Goal: Task Accomplishment & Management: Use online tool/utility

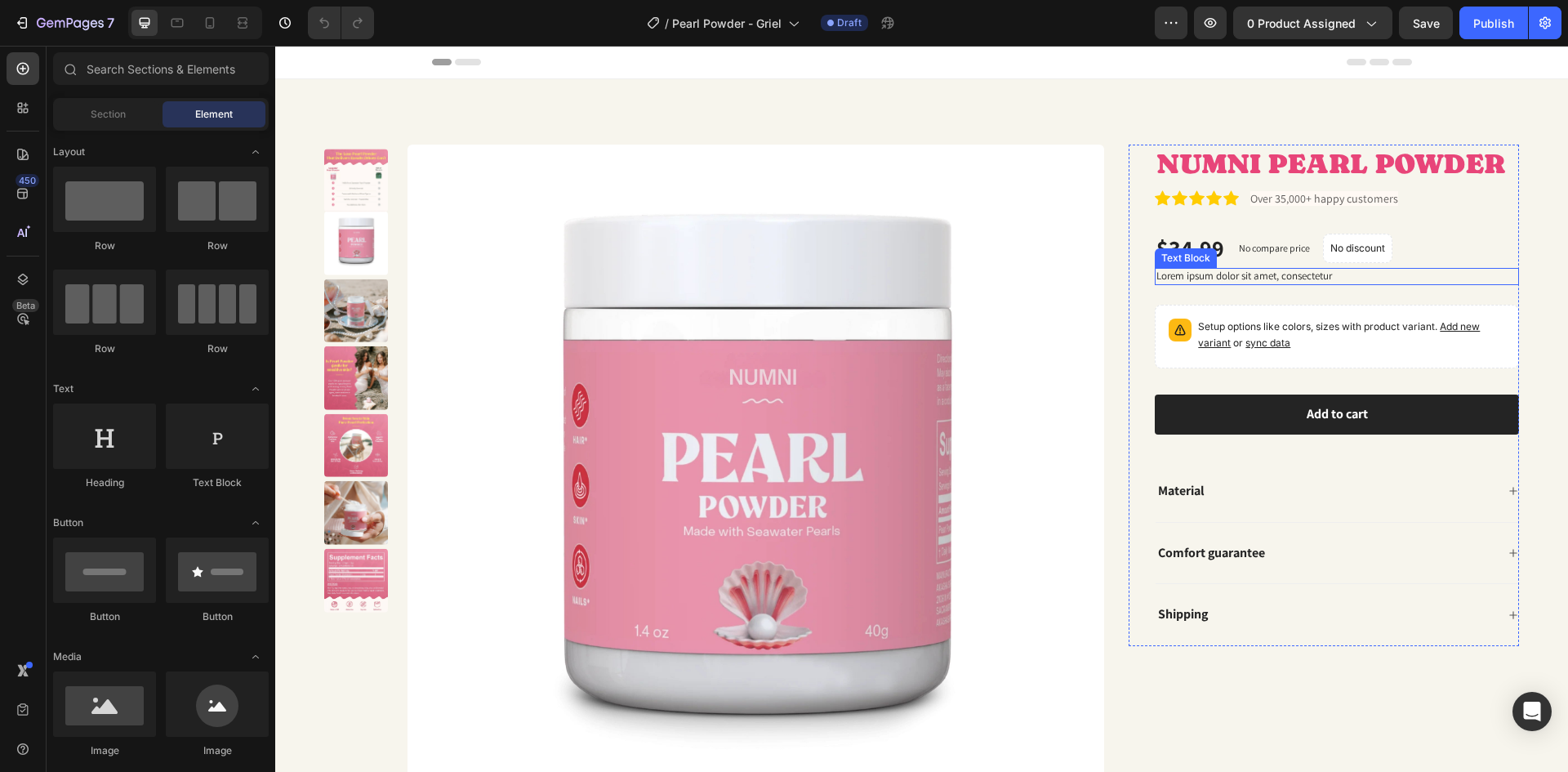
click at [1221, 270] on p "Lorem ipsum dolor sit amet, consectetur" at bounding box center [1336, 276] width 361 height 14
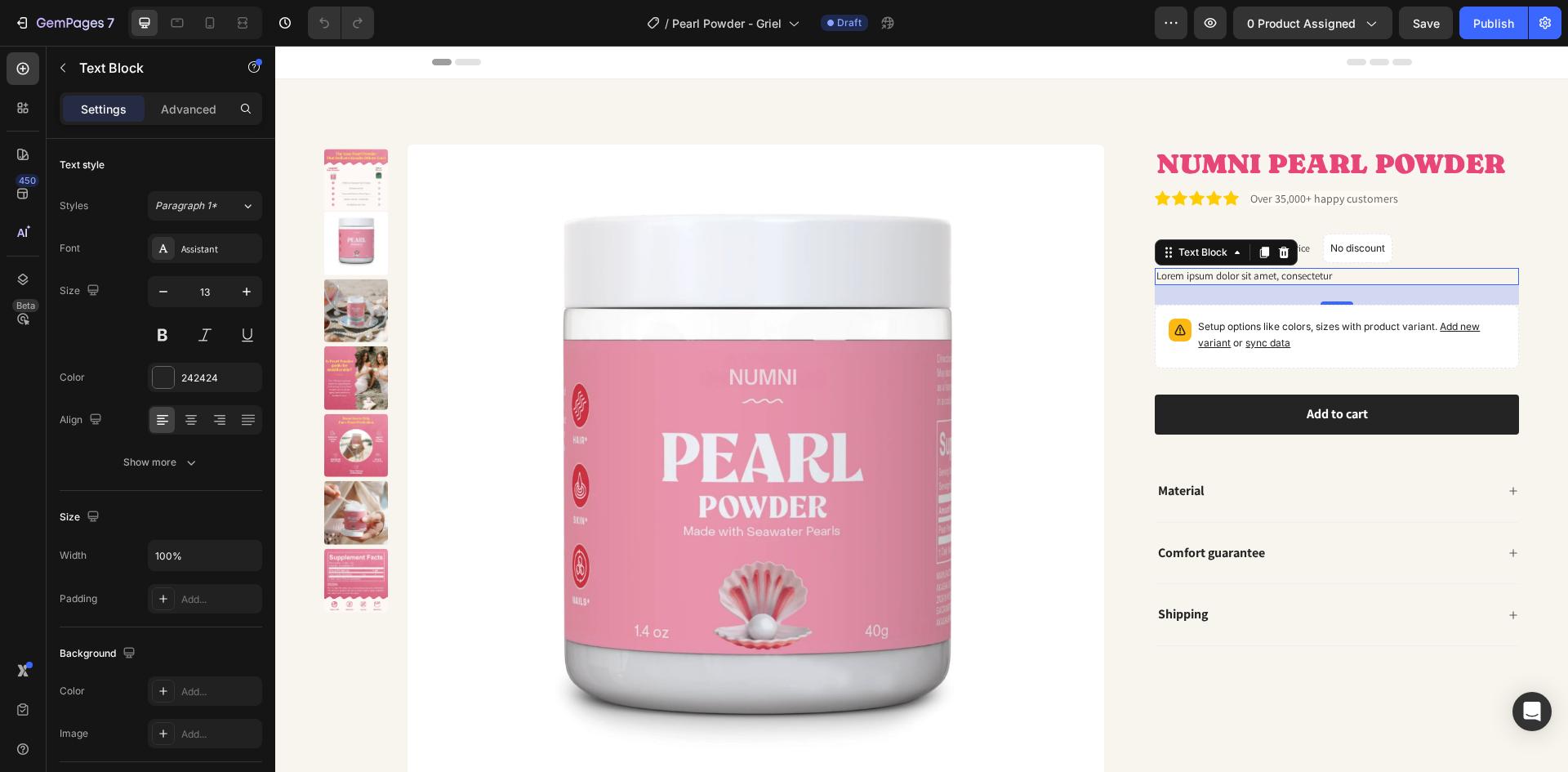
click at [1277, 283] on div "Lorem ipsum dolor sit amet, consectetur" at bounding box center [1336, 277] width 365 height 17
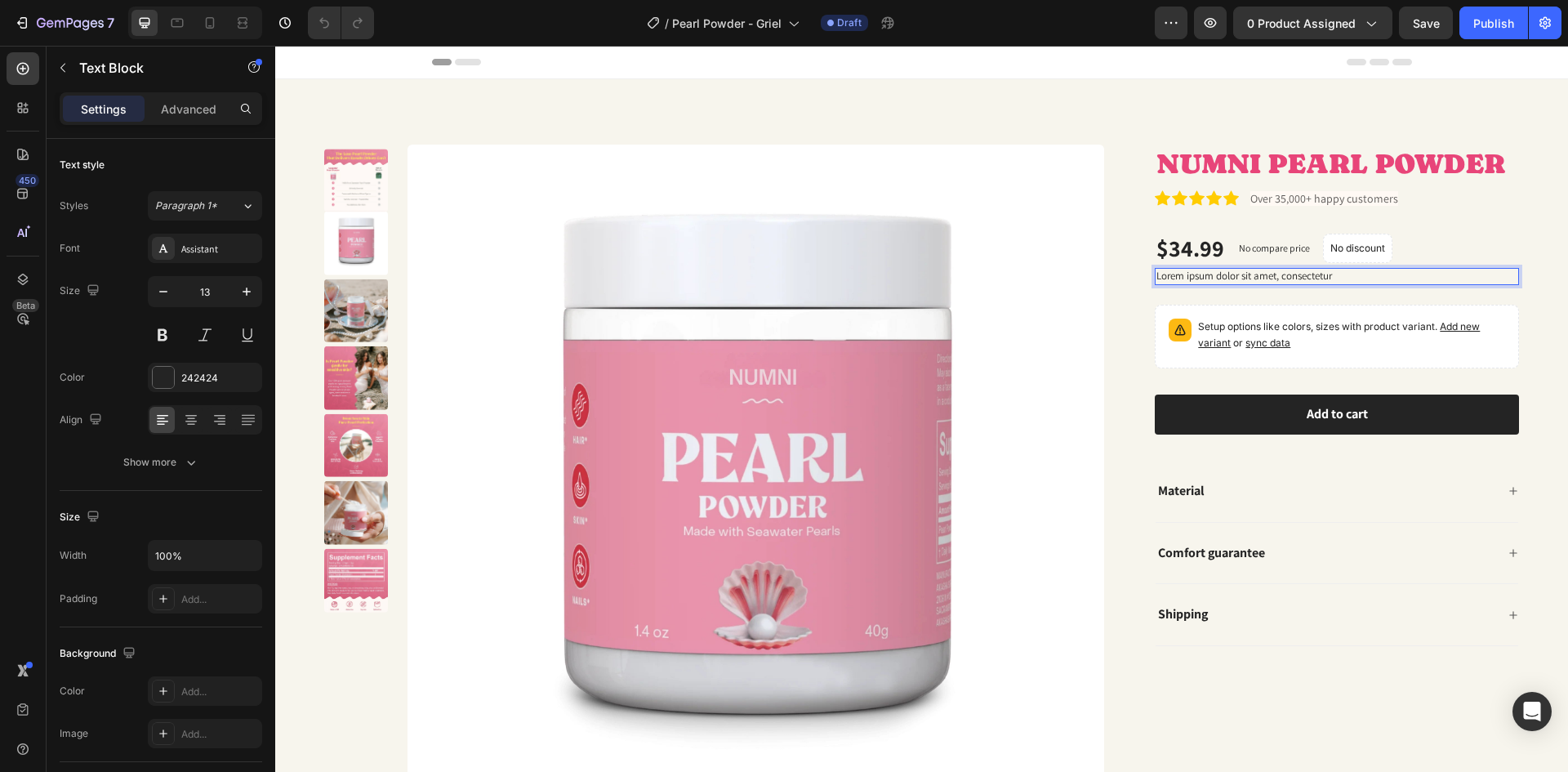
click at [1334, 271] on p "Lorem ipsum dolor sit amet, consectetur" at bounding box center [1336, 276] width 361 height 14
click at [1334, 270] on p "Lorem ipsum dolor sit amet, consectetur" at bounding box center [1336, 276] width 361 height 14
drag, startPoint x: 1298, startPoint y: 278, endPoint x: 1241, endPoint y: 279, distance: 57.0
click at [1241, 279] on div "Rich Text Editor. Editing area: main" at bounding box center [1336, 277] width 365 height 17
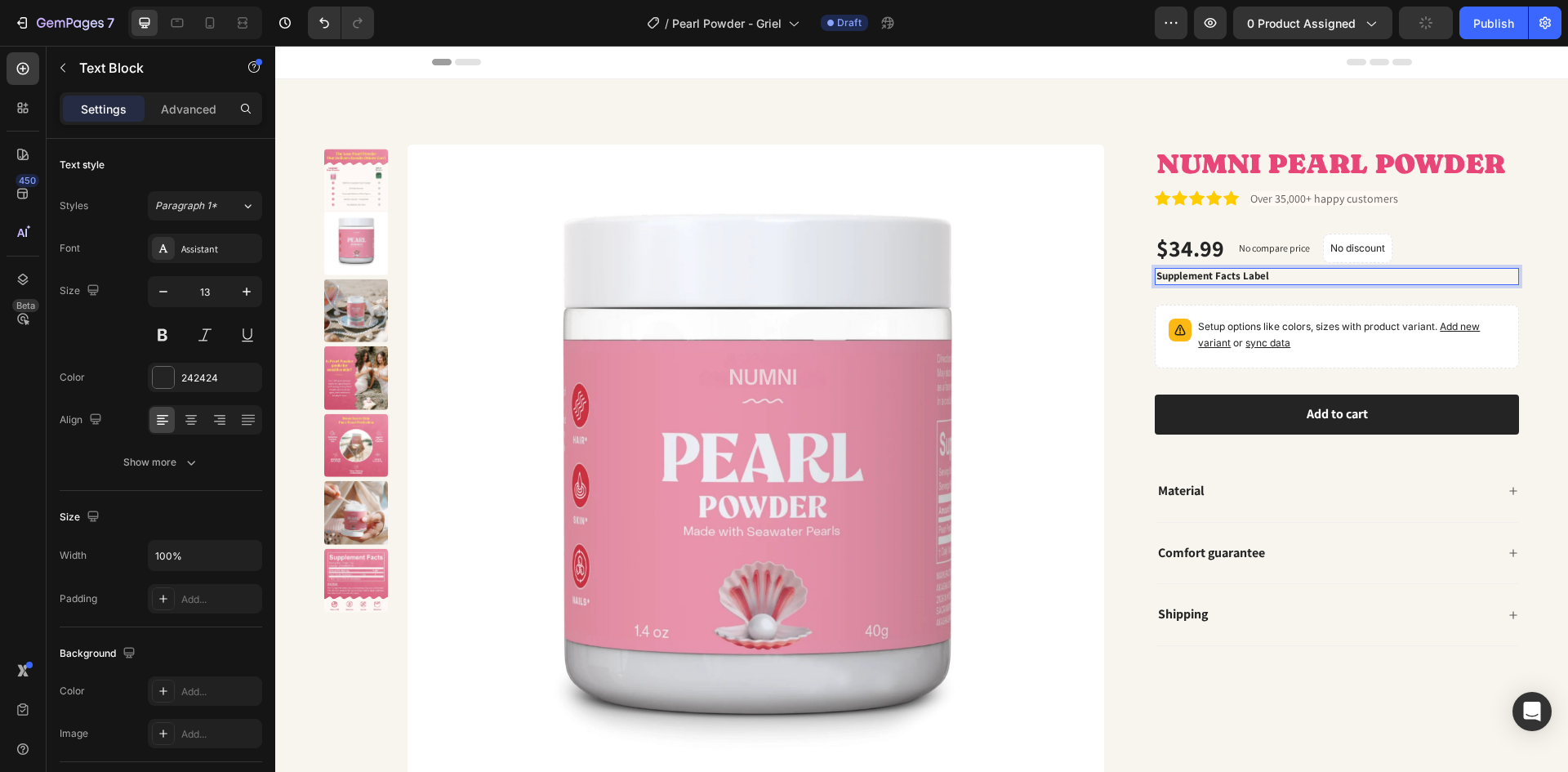
click at [1156, 277] on strong "Supplement Facts Label" at bounding box center [1213, 275] width 113 height 14
click at [1284, 277] on p "Supplement Facts Label" at bounding box center [1336, 276] width 361 height 14
click at [1536, 499] on div "Product Images NUMNI PEARL POWDER Product Title Icon Icon Icon Icon Icon Icon L…" at bounding box center [921, 483] width 1293 height 808
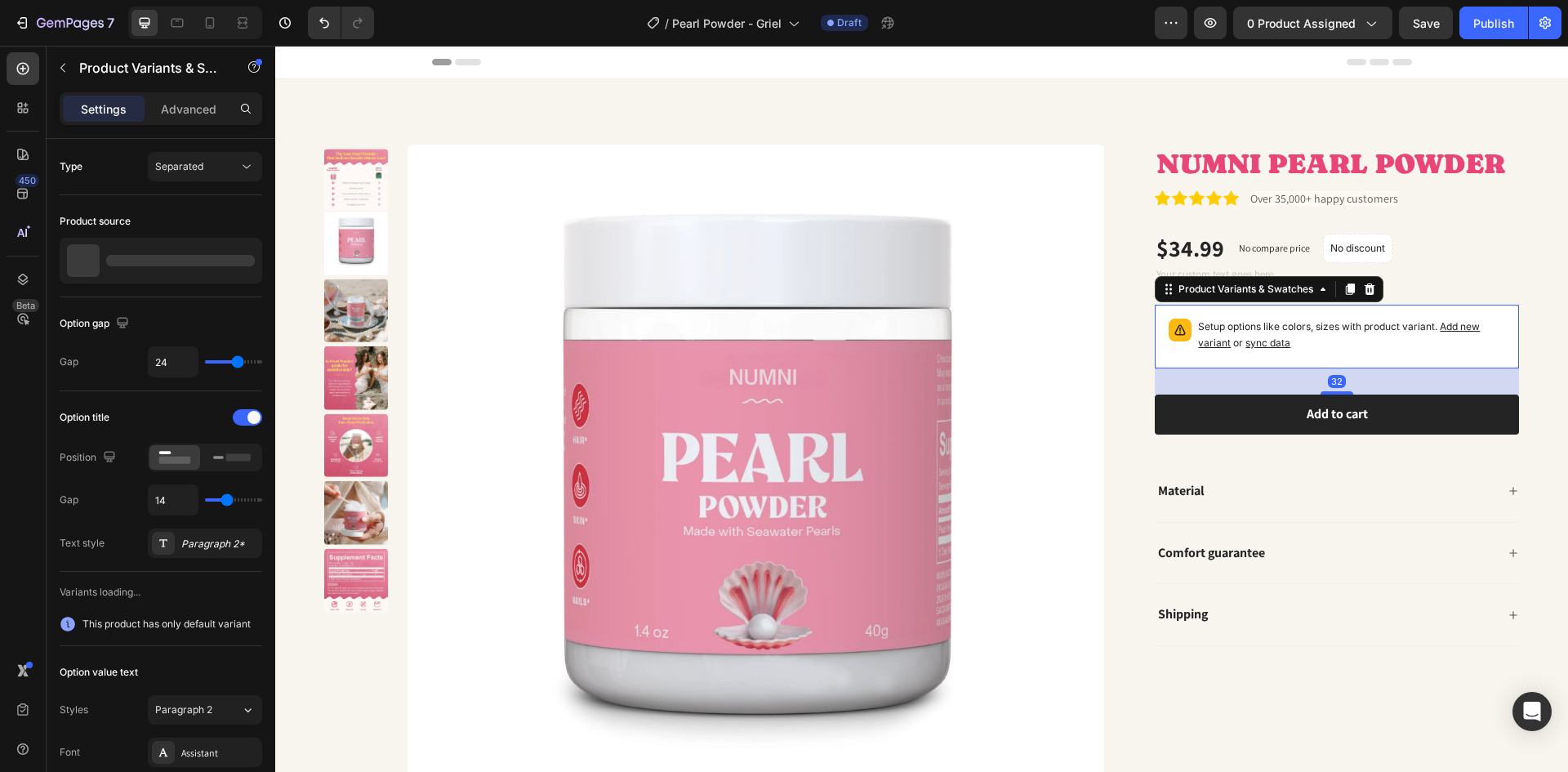
click at [1326, 345] on p "Setup options like colors, sizes with product variant. Add new variant or sync …" at bounding box center [1351, 334] width 307 height 32
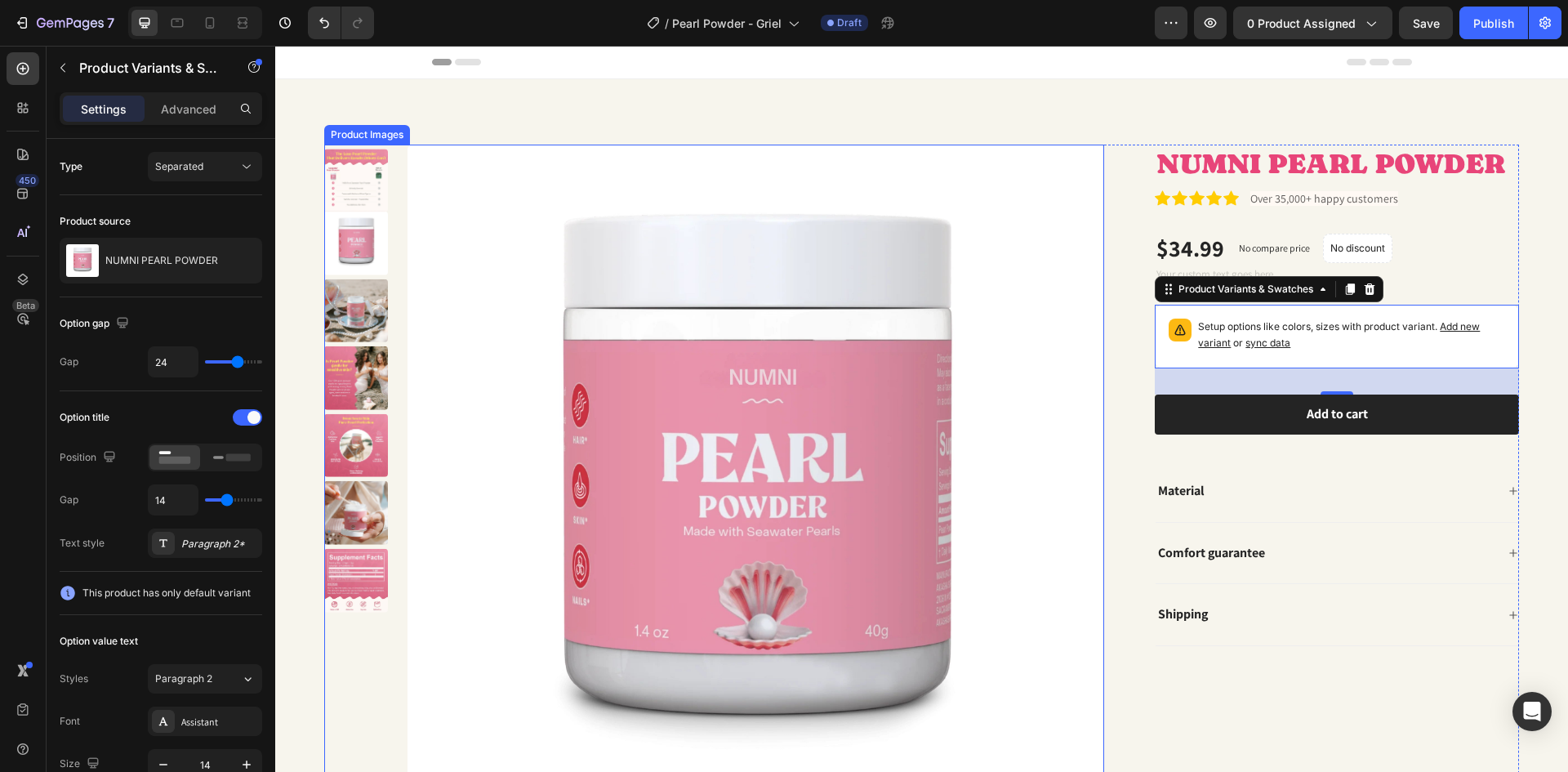
click at [352, 322] on img at bounding box center [355, 310] width 64 height 64
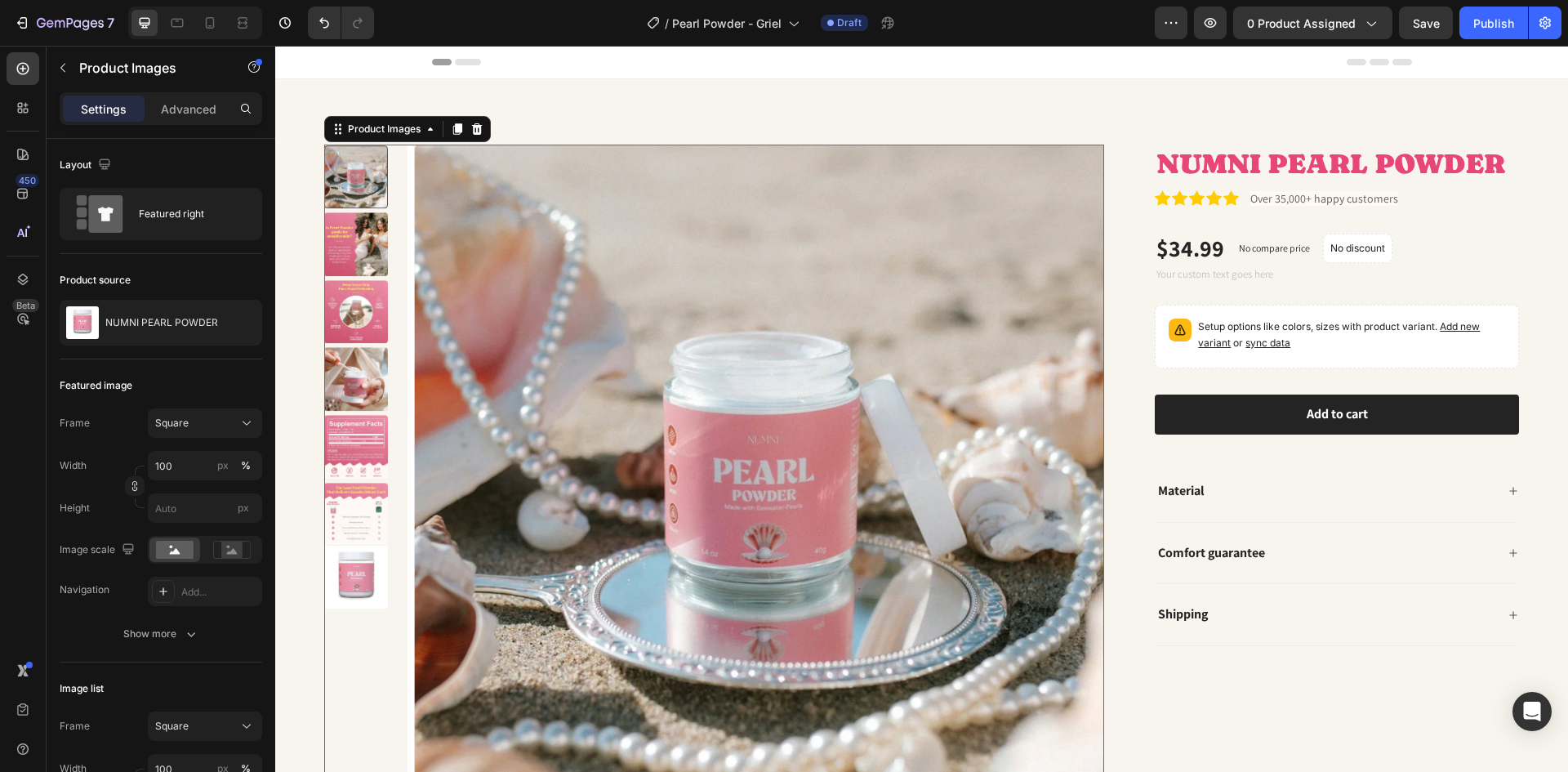
click at [353, 322] on img at bounding box center [355, 312] width 64 height 64
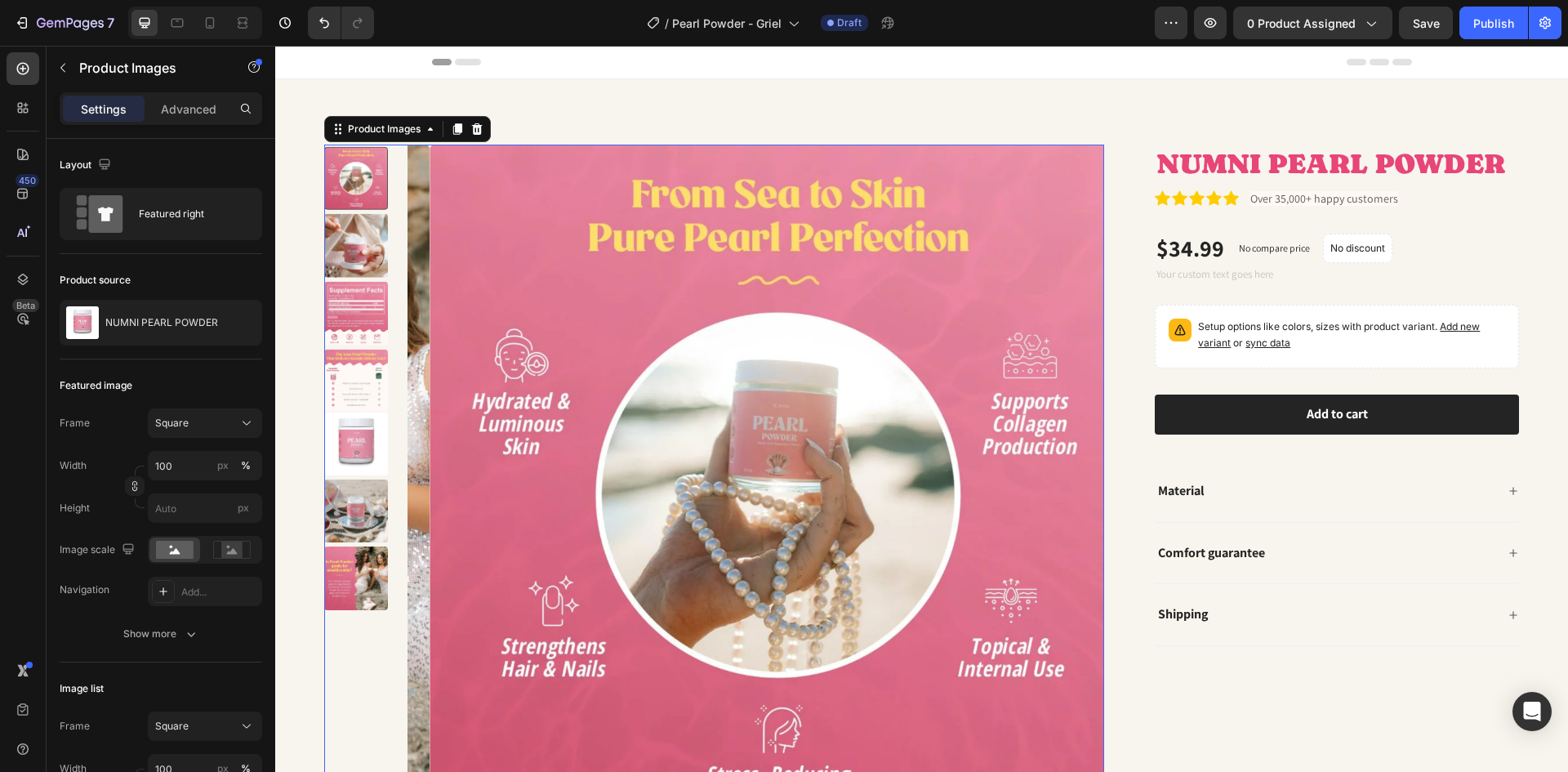
click at [358, 355] on img at bounding box center [355, 381] width 64 height 64
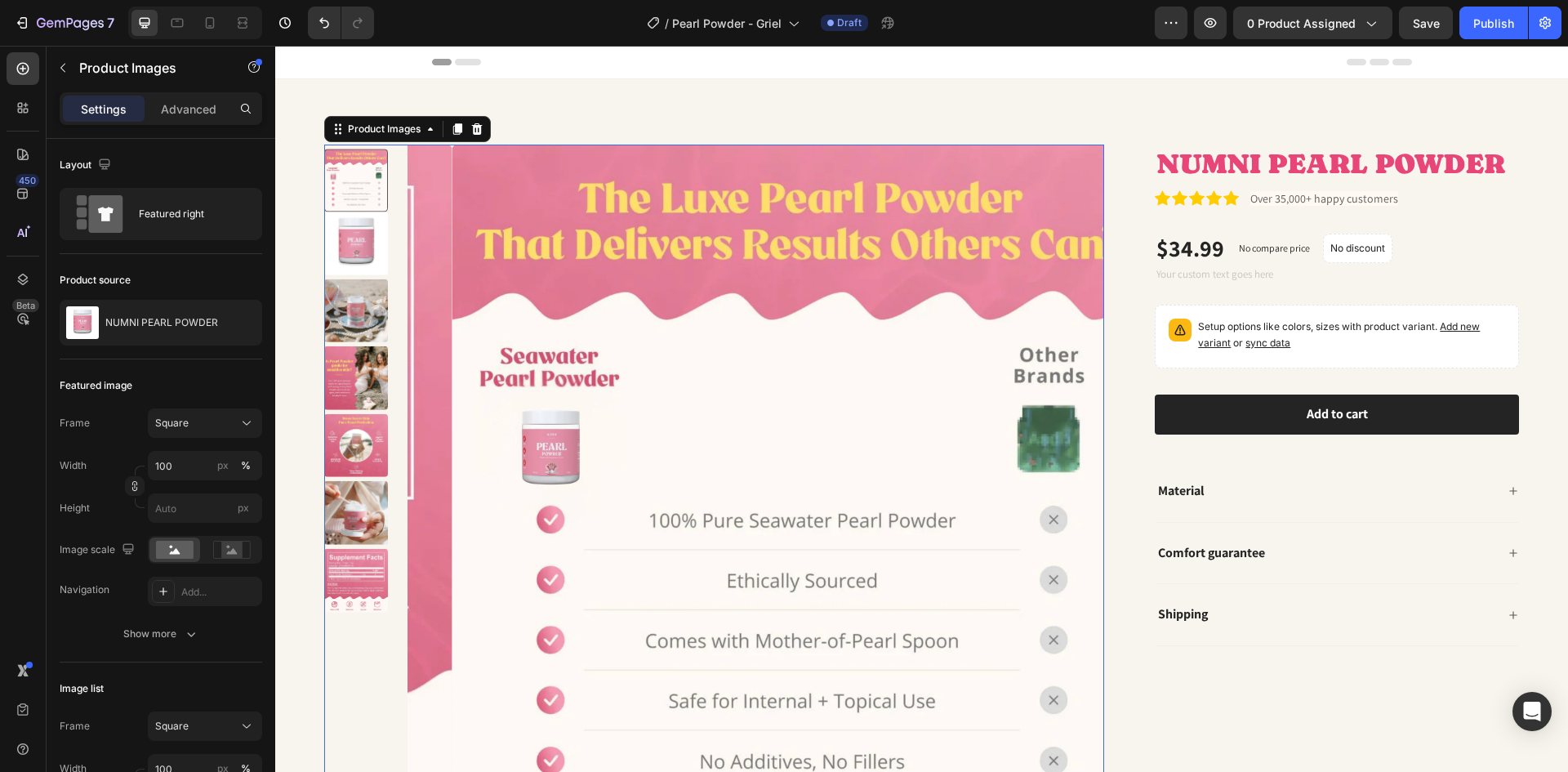
click at [346, 427] on img at bounding box center [355, 446] width 64 height 64
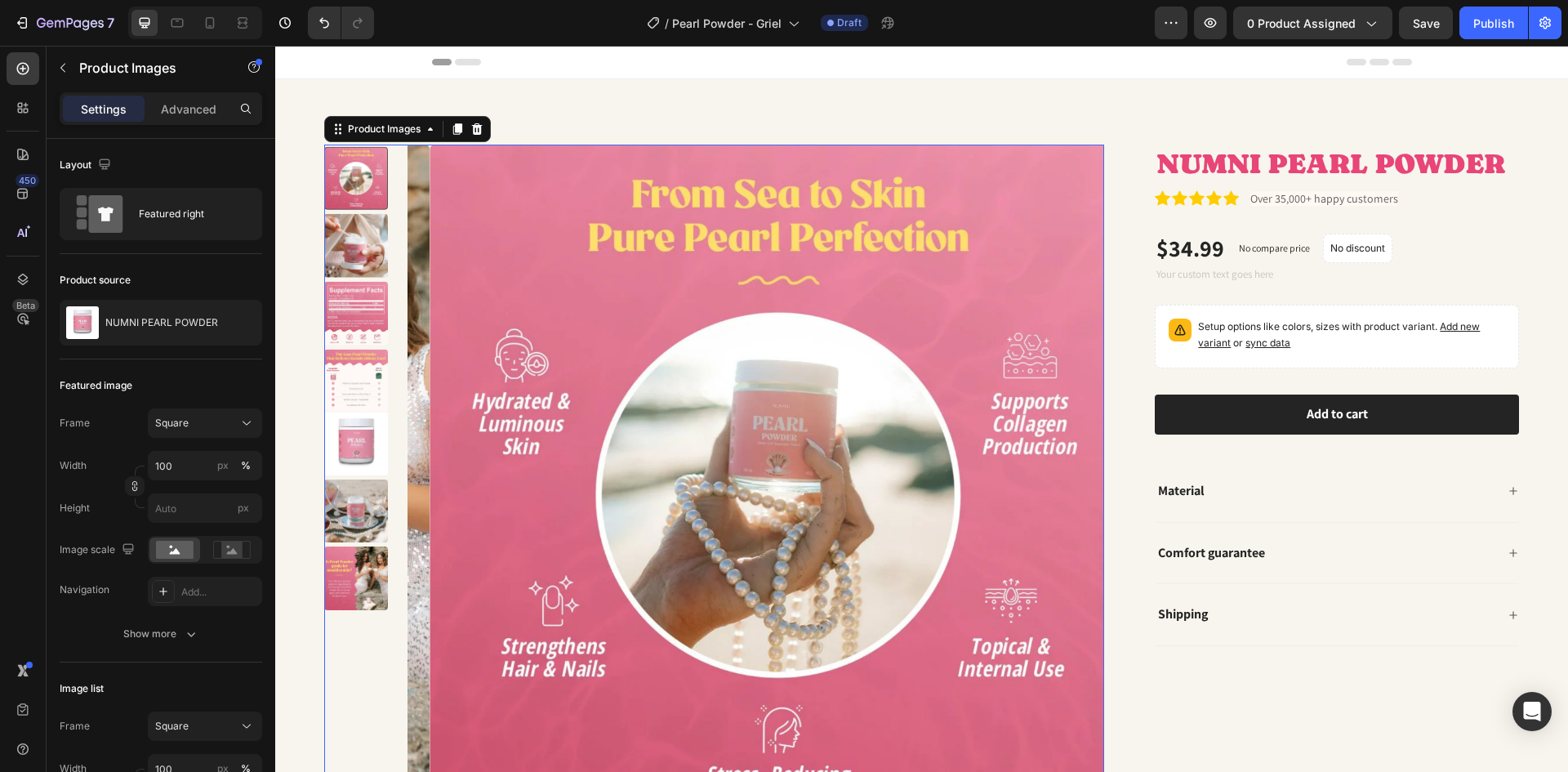
click at [348, 550] on img at bounding box center [355, 578] width 64 height 64
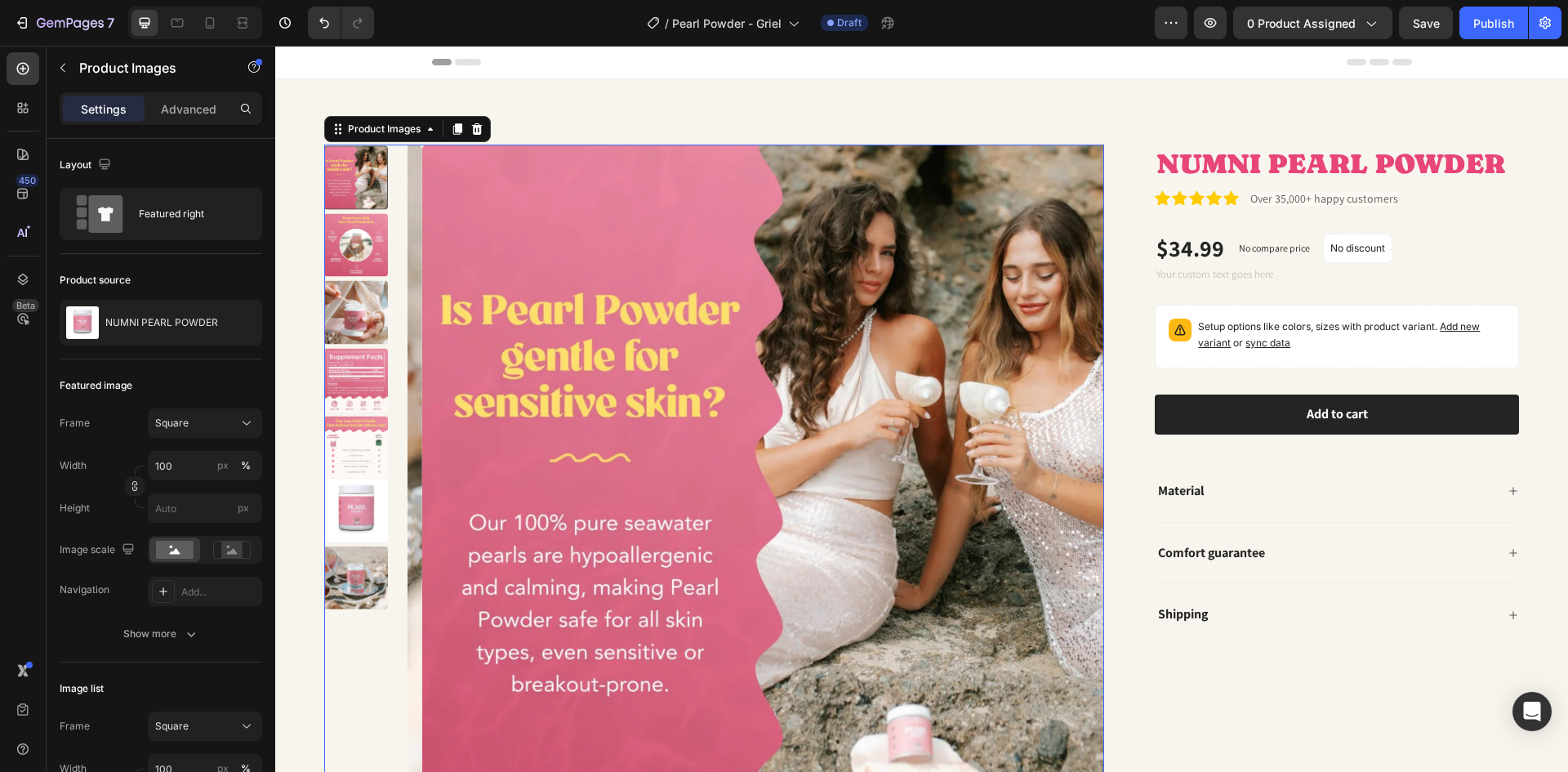
click at [337, 174] on div at bounding box center [355, 178] width 64 height 64
click at [355, 233] on img at bounding box center [355, 245] width 64 height 64
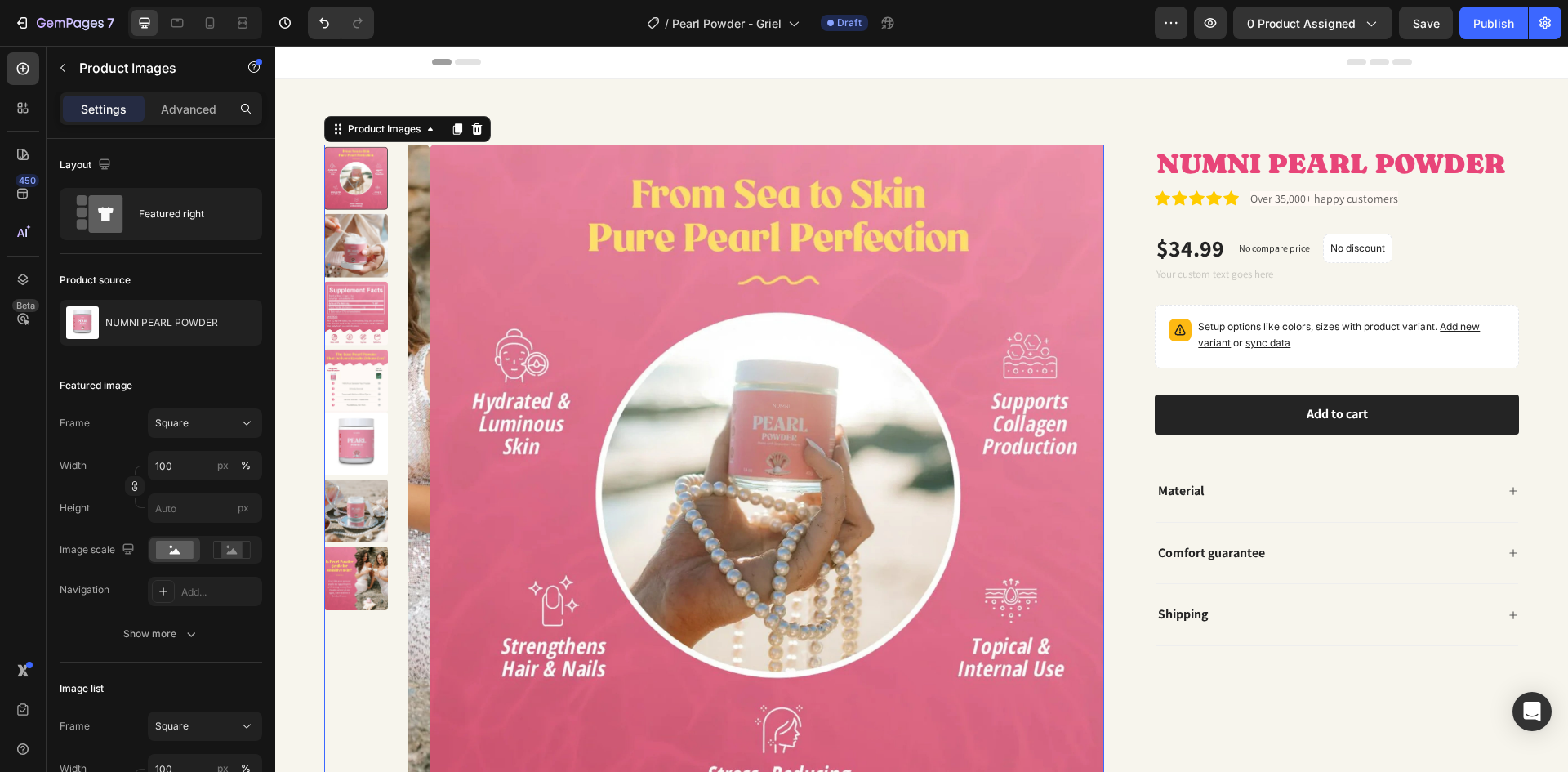
click at [345, 253] on img at bounding box center [355, 246] width 64 height 64
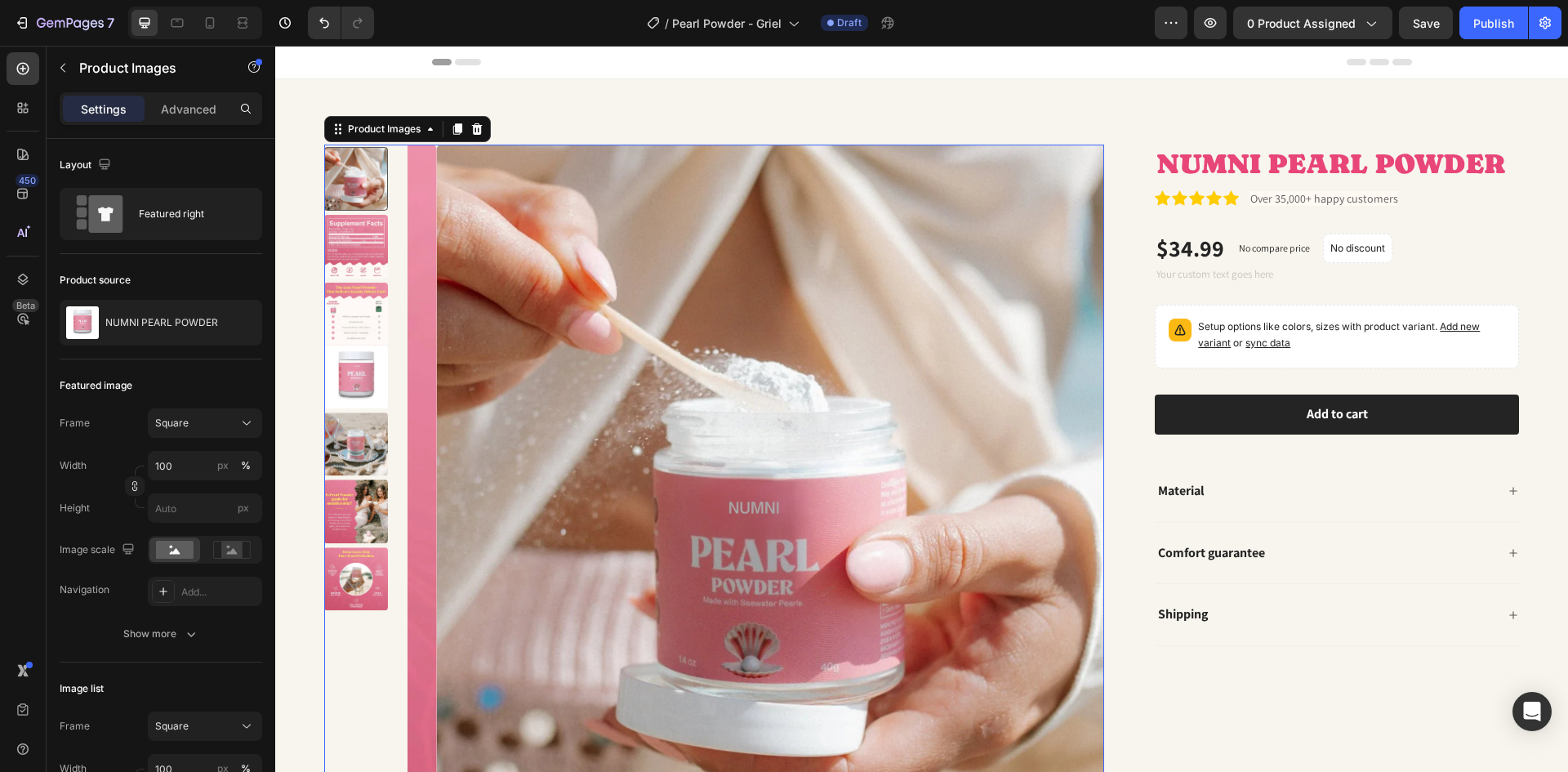
click at [332, 355] on img at bounding box center [355, 376] width 64 height 64
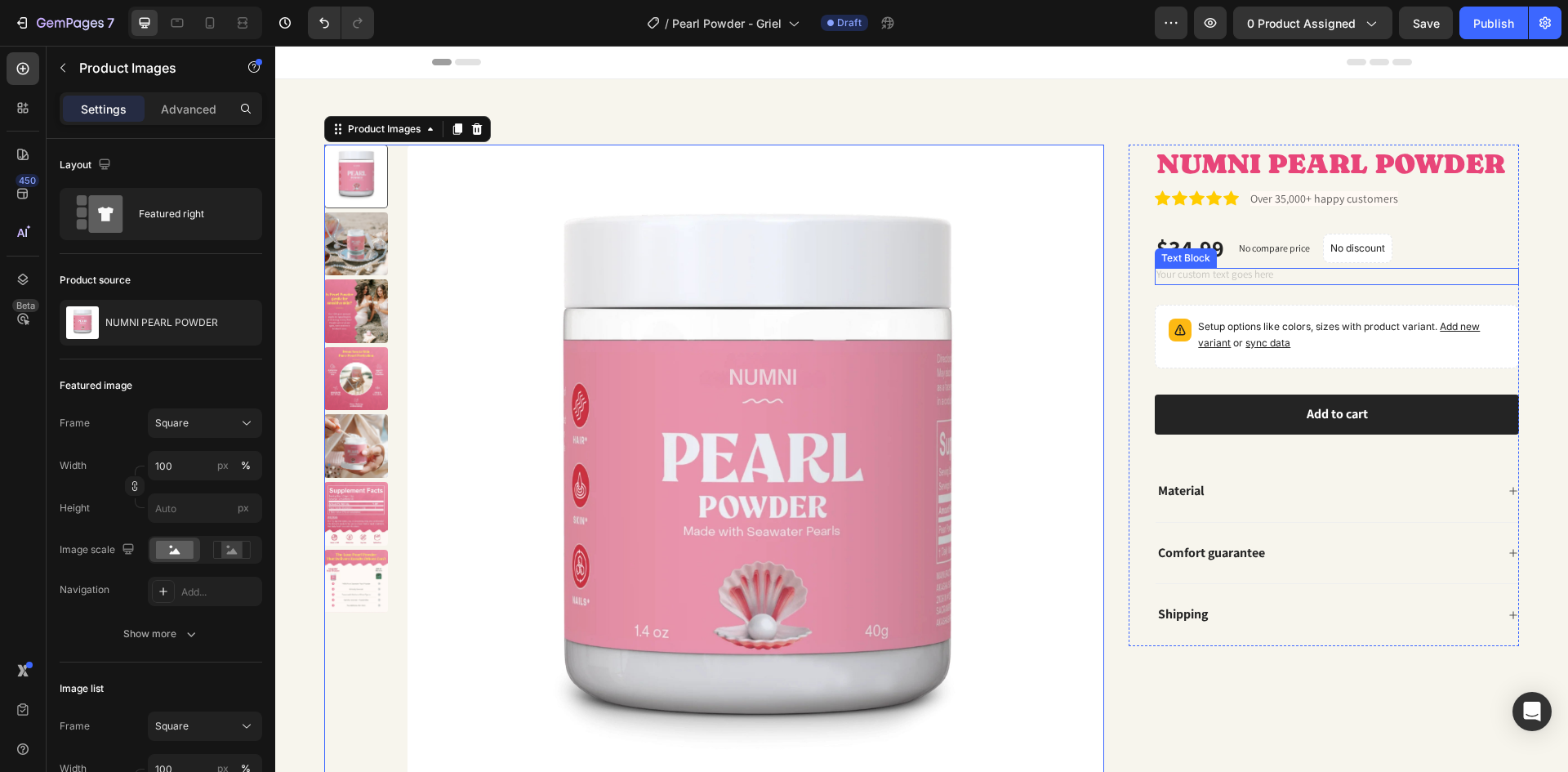
click at [1210, 283] on p "Rich Text Editor. Editing area: main" at bounding box center [1336, 276] width 361 height 14
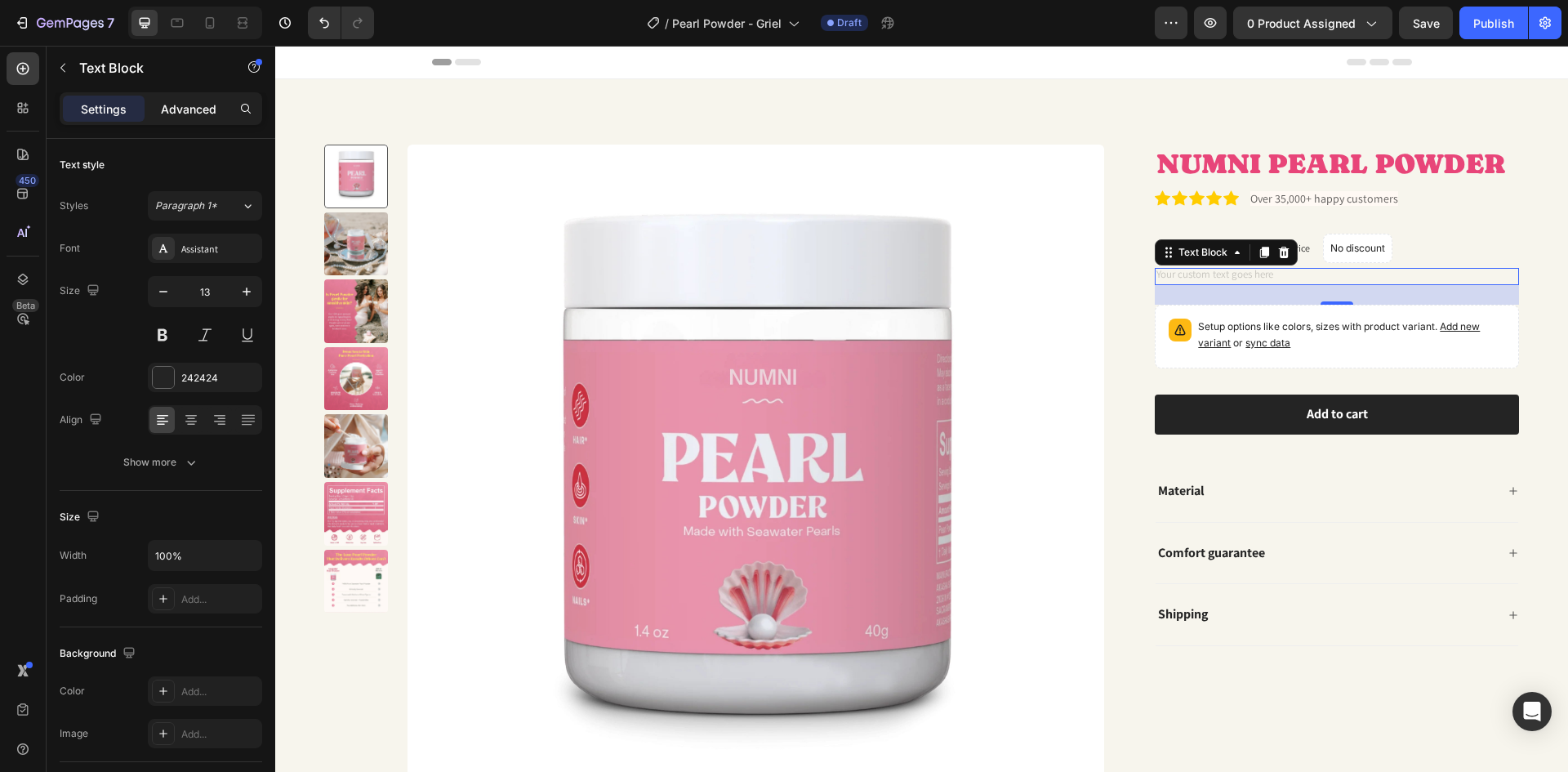
click at [203, 116] on p "Advanced" at bounding box center [189, 109] width 56 height 17
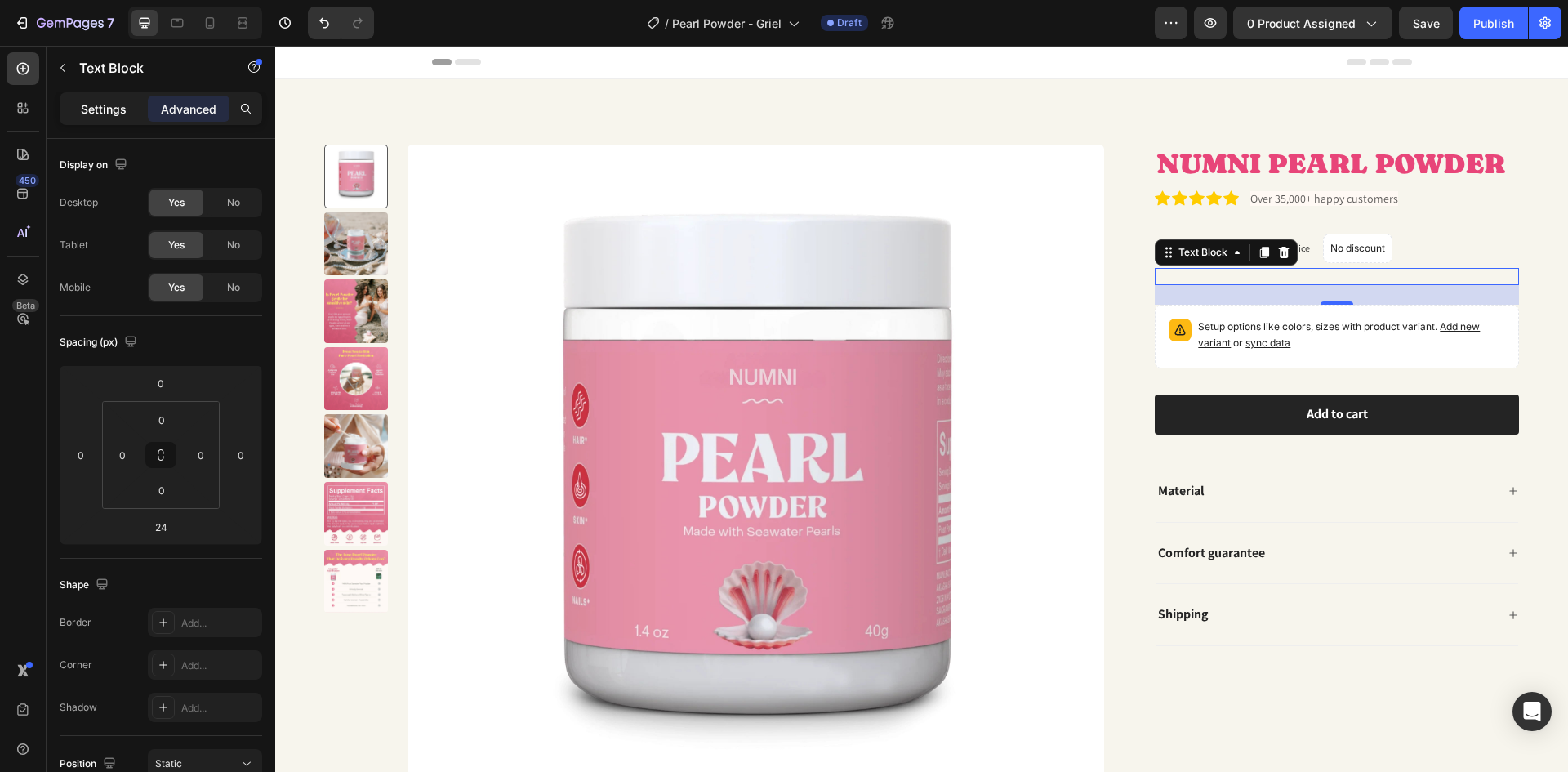
click at [115, 107] on p "Settings" at bounding box center [103, 109] width 46 height 17
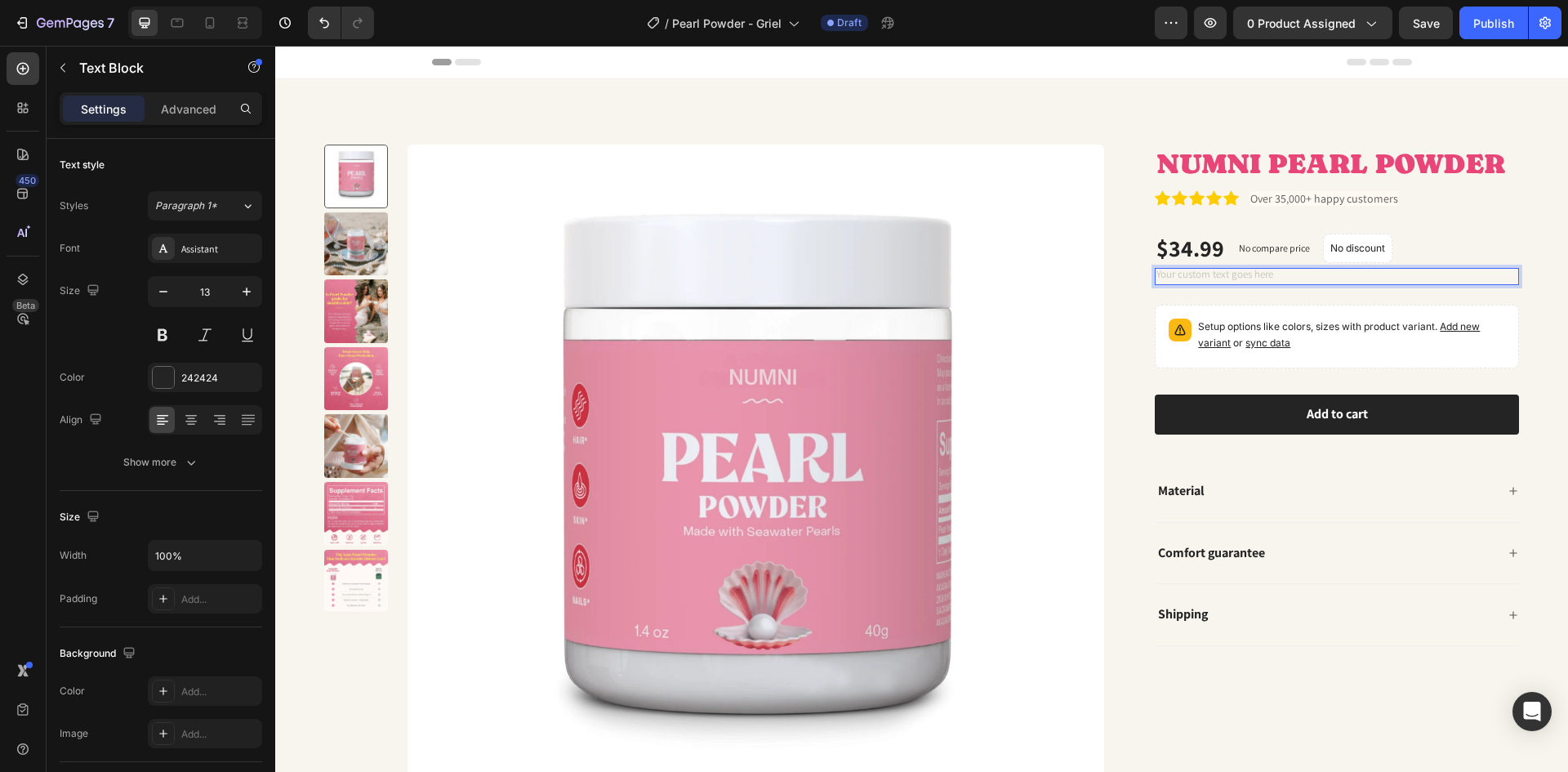
click at [1232, 275] on div "Rich Text Editor. Editing area: main" at bounding box center [1336, 277] width 365 height 17
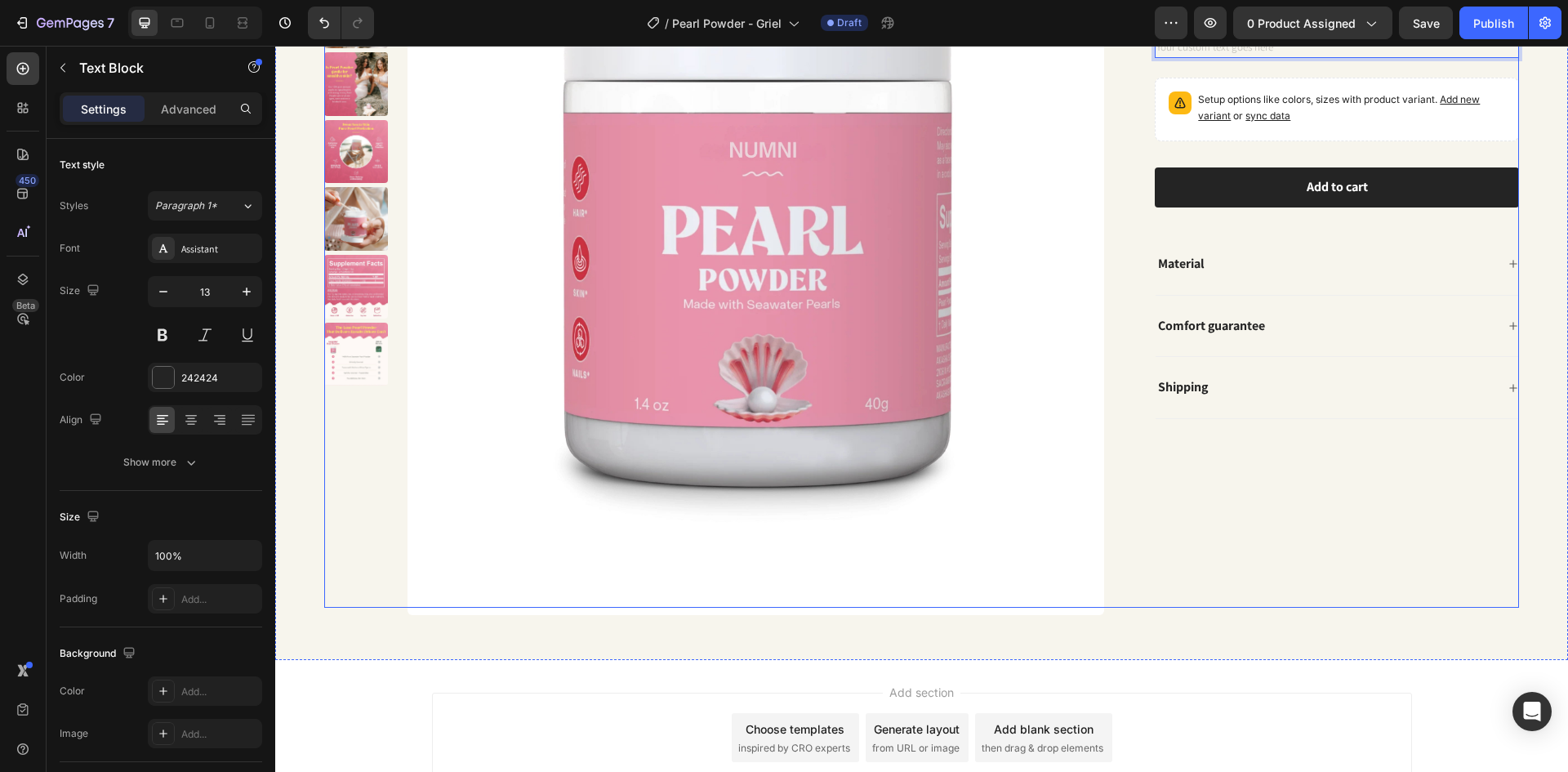
scroll to position [245, 0]
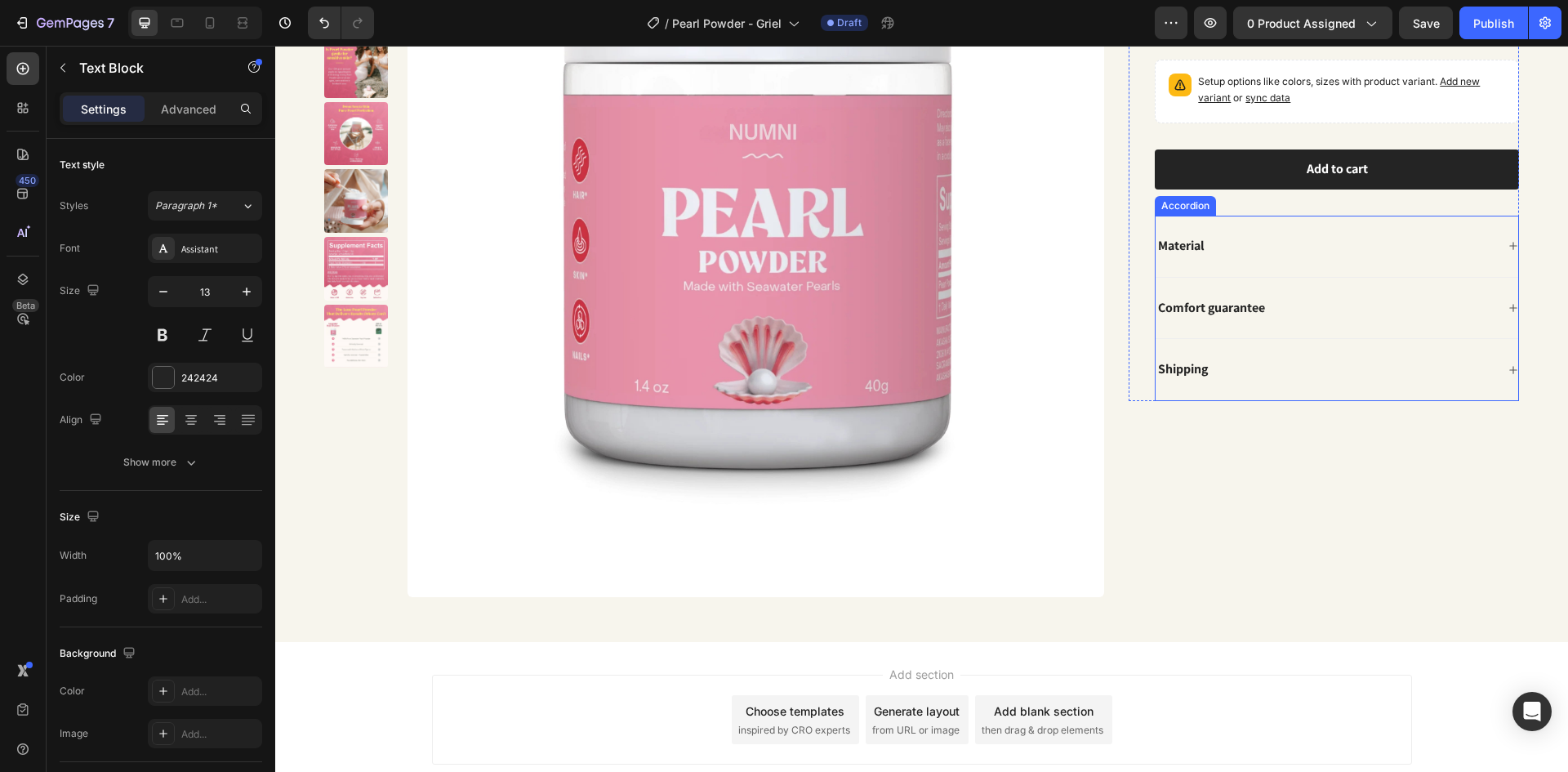
click at [1245, 357] on div "Shipping" at bounding box center [1336, 370] width 363 height 62
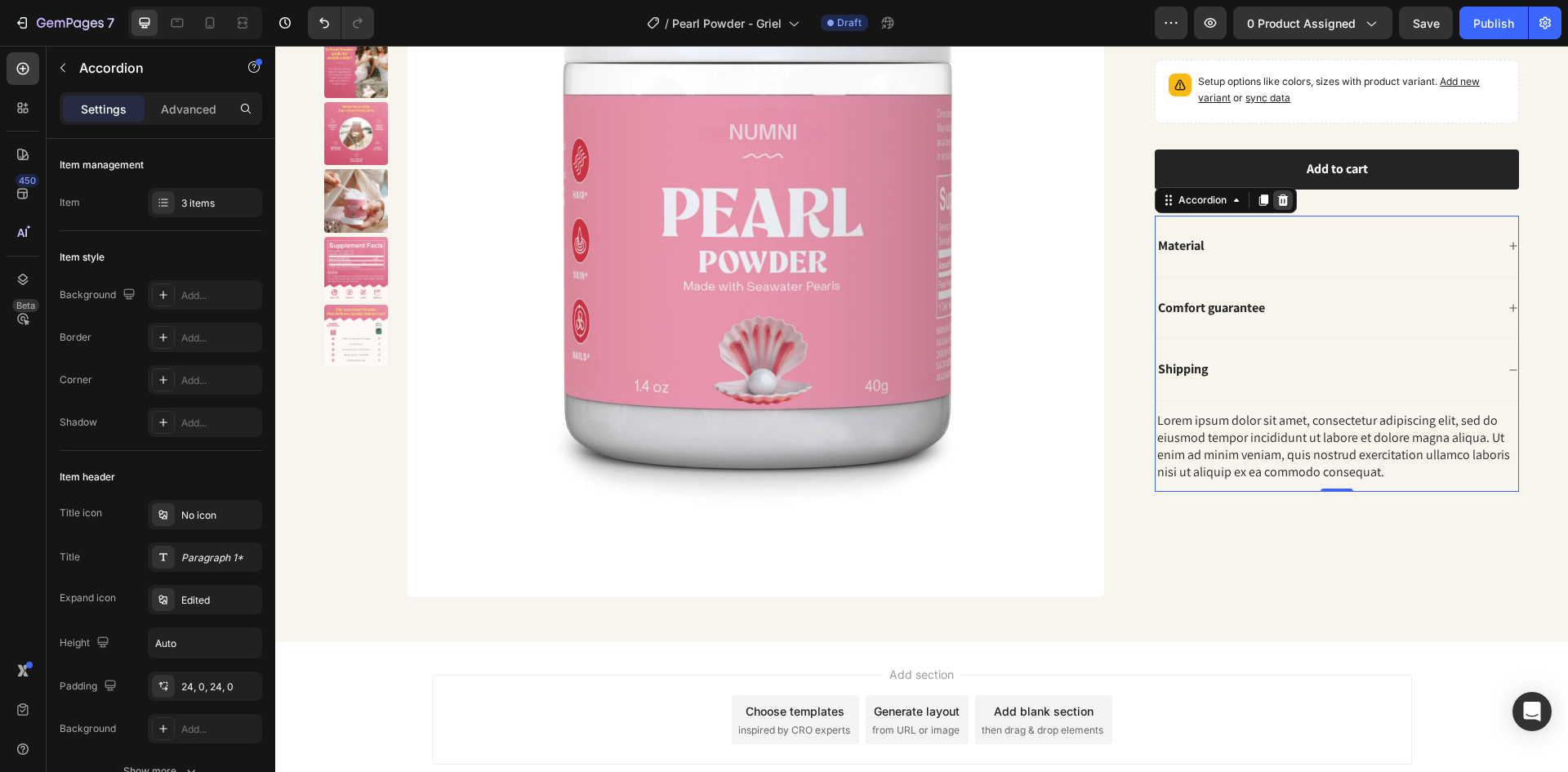
click at [1276, 209] on div at bounding box center [1283, 200] width 20 height 20
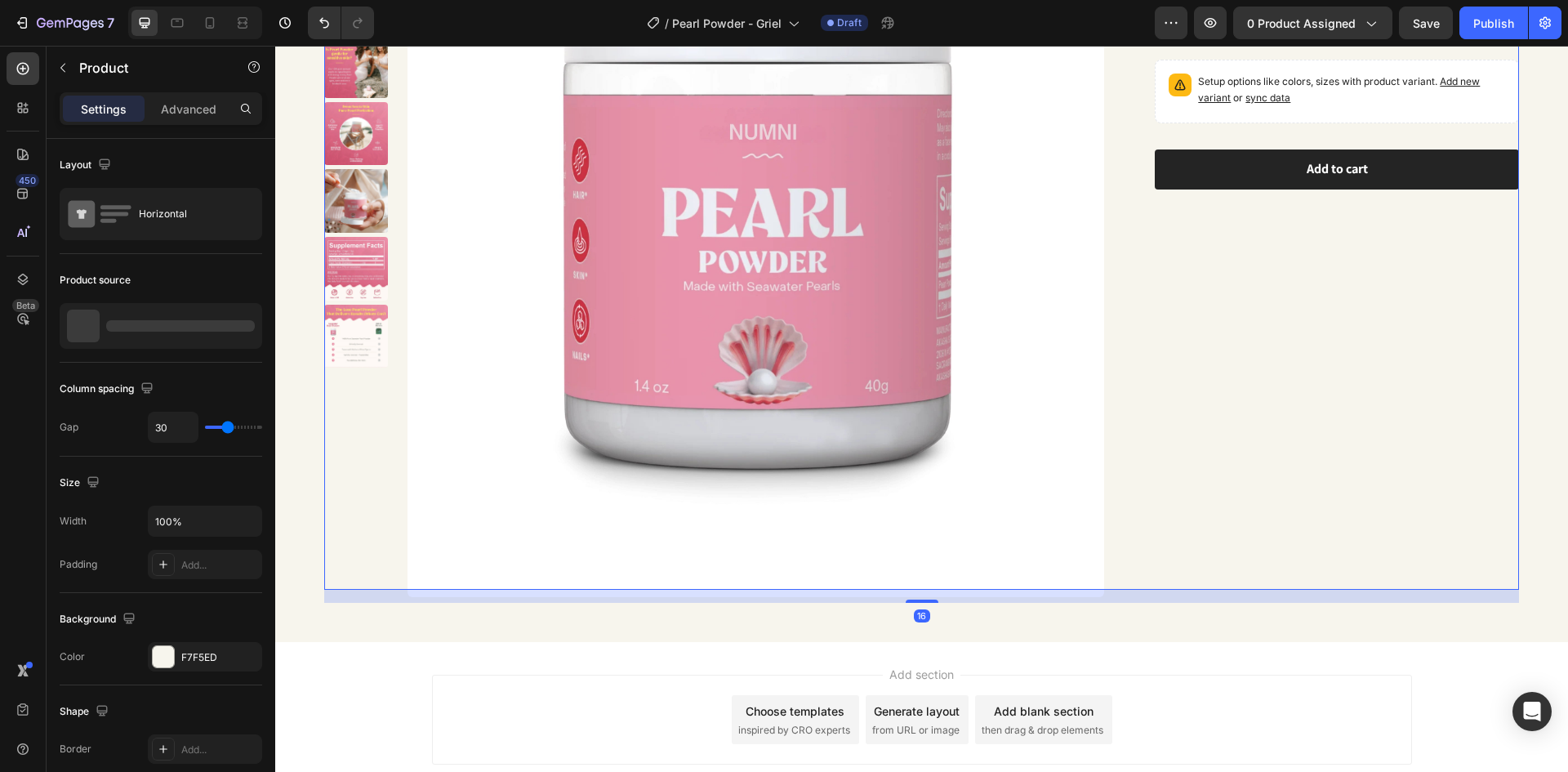
click at [1227, 309] on div "NUMNI PEARL POWDER Product Title Icon Icon Icon Icon Icon Icon List Over 35,000…" at bounding box center [1324, 244] width 390 height 691
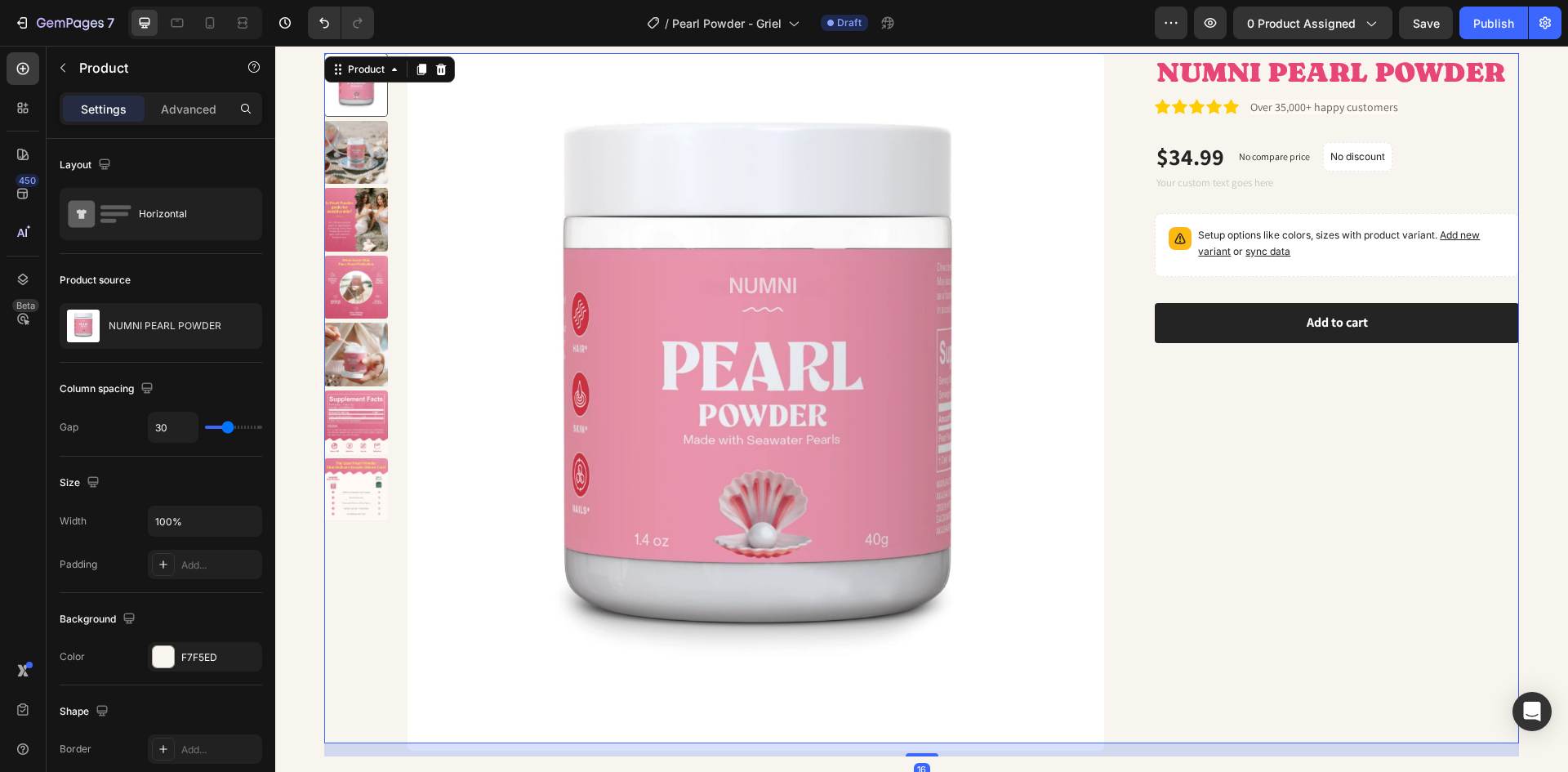
scroll to position [0, 0]
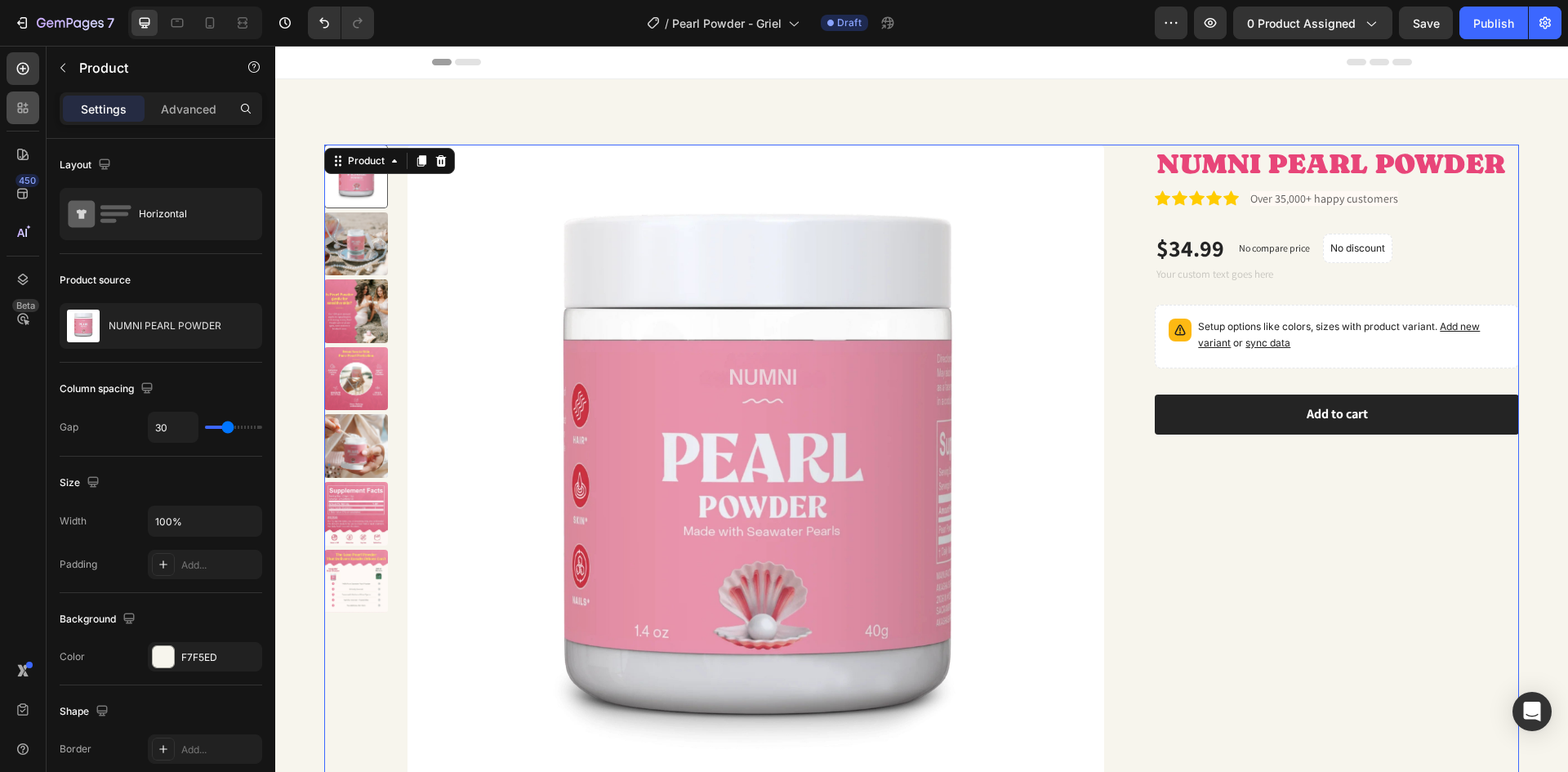
click at [24, 120] on div at bounding box center [22, 107] width 32 height 32
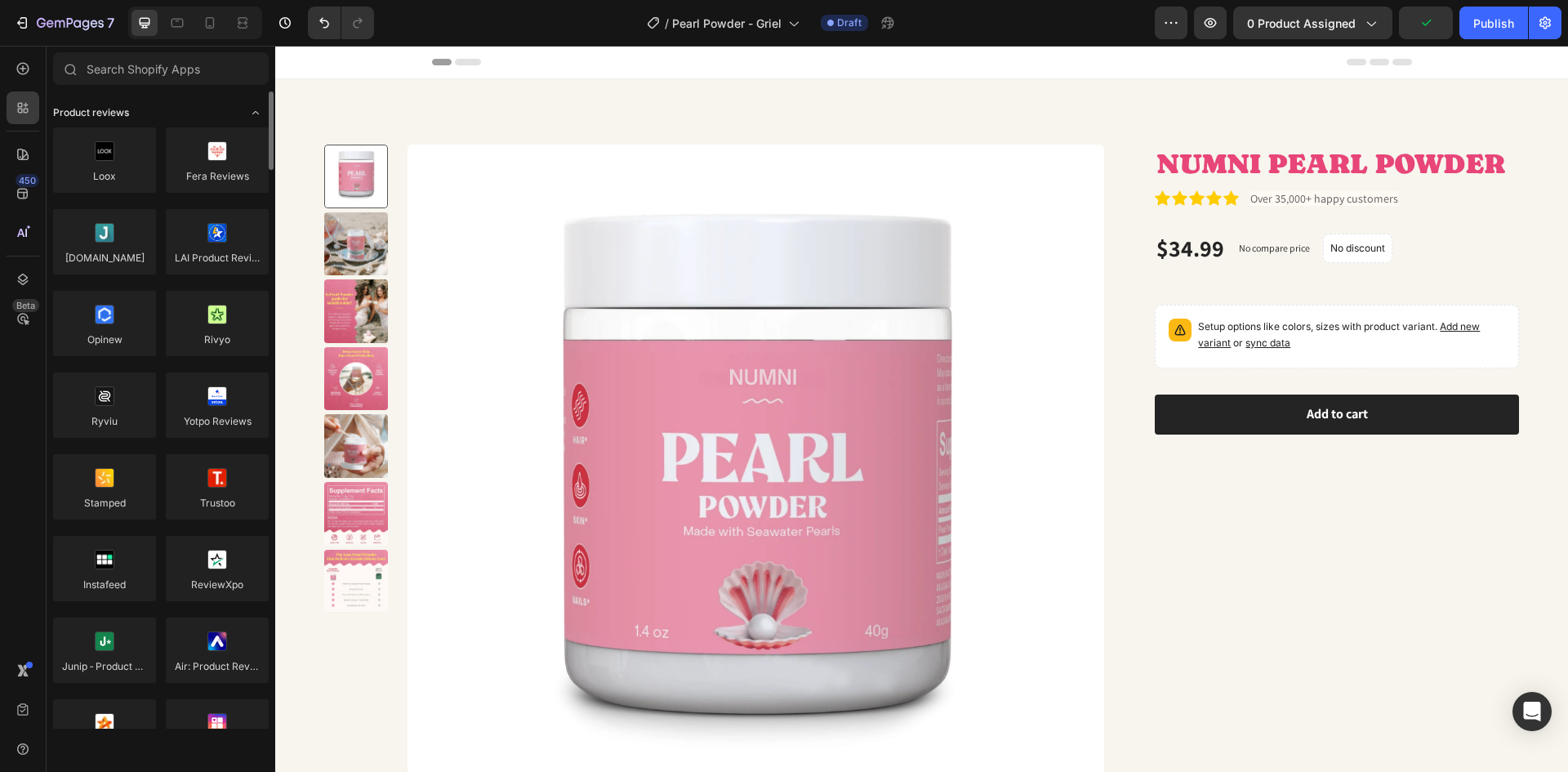
click at [257, 111] on icon "Toggle open" at bounding box center [256, 113] width 13 height 13
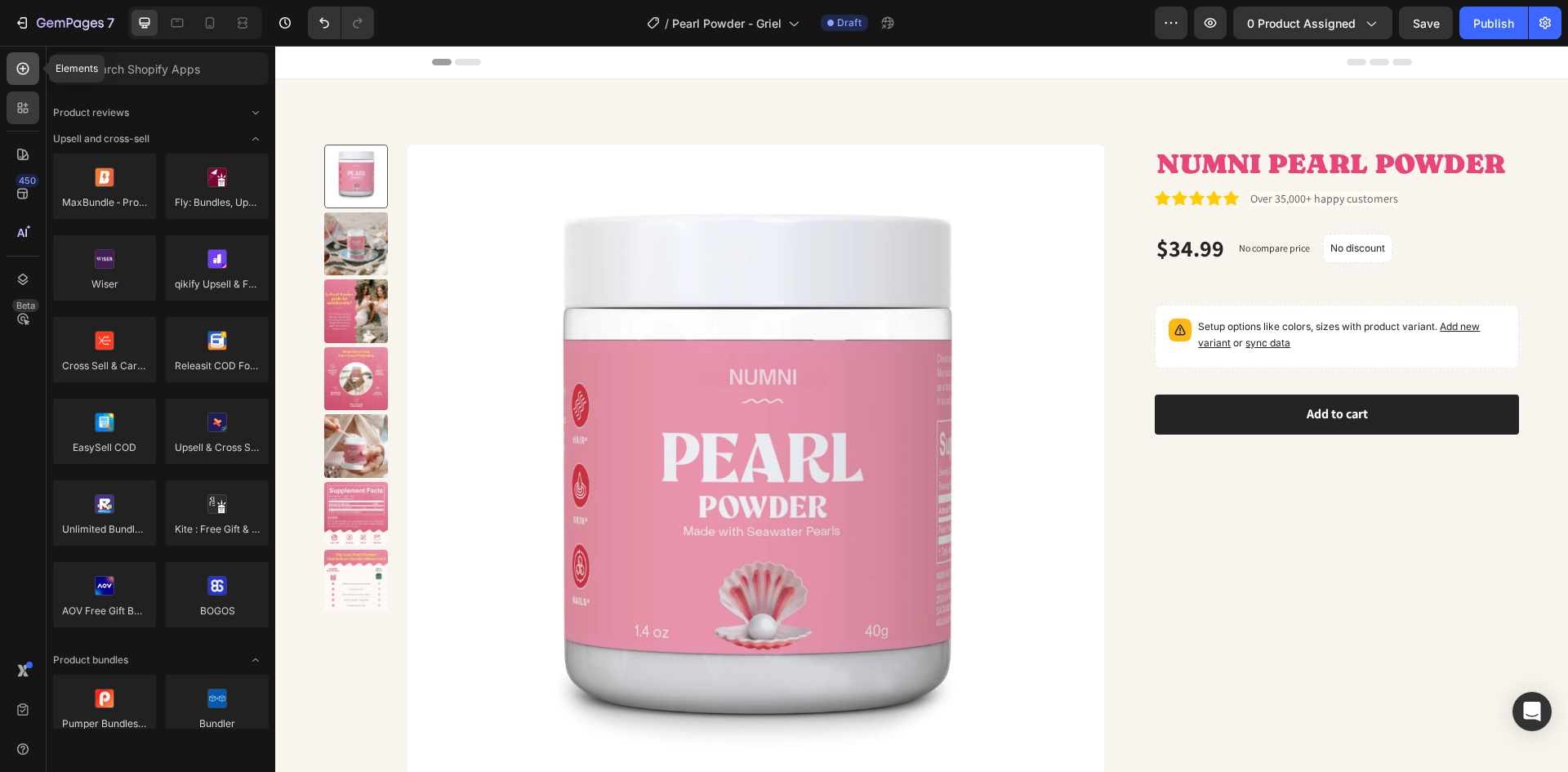
click at [10, 62] on div at bounding box center [22, 68] width 32 height 32
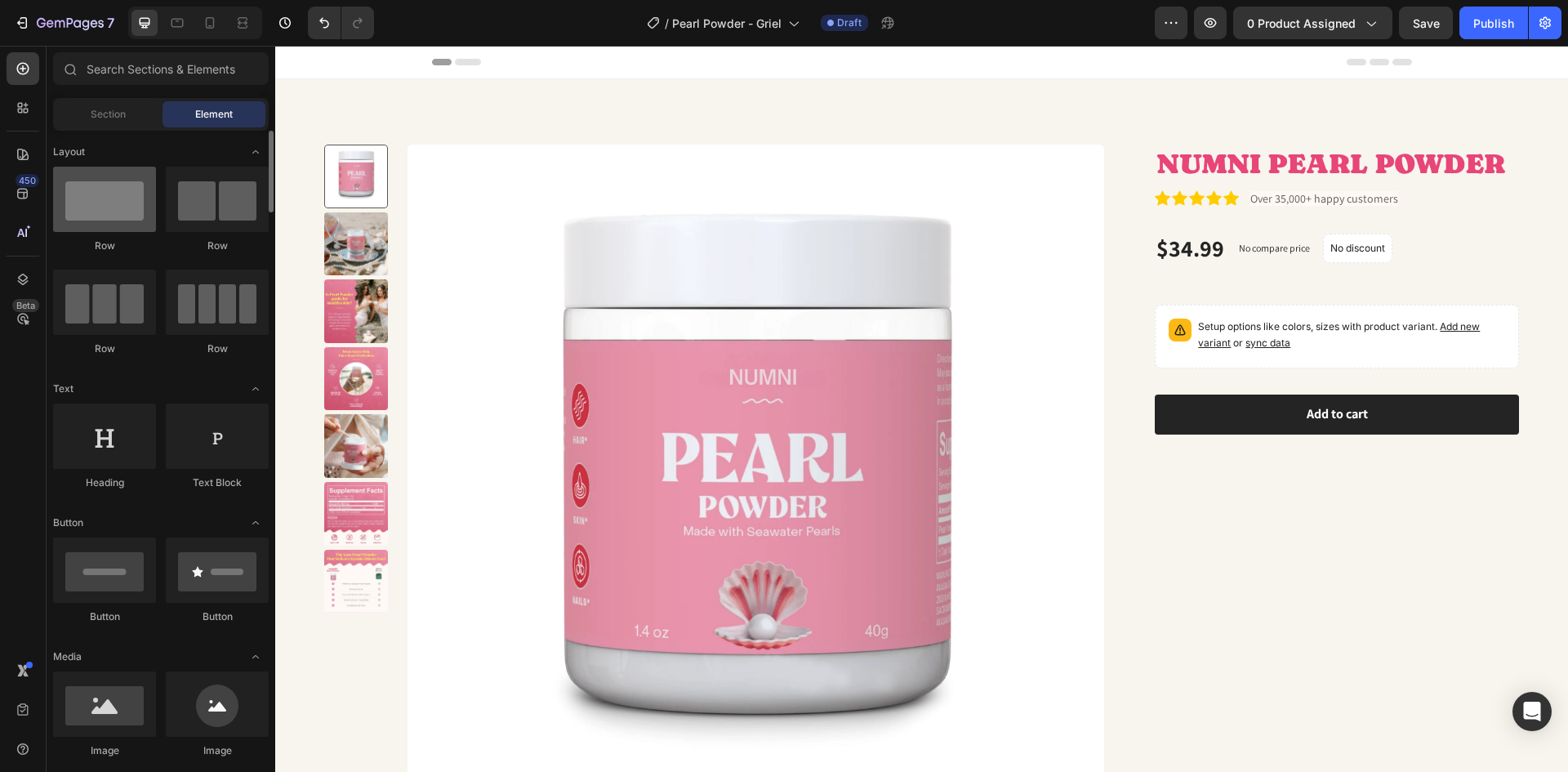
click at [118, 200] on div at bounding box center [105, 199] width 103 height 66
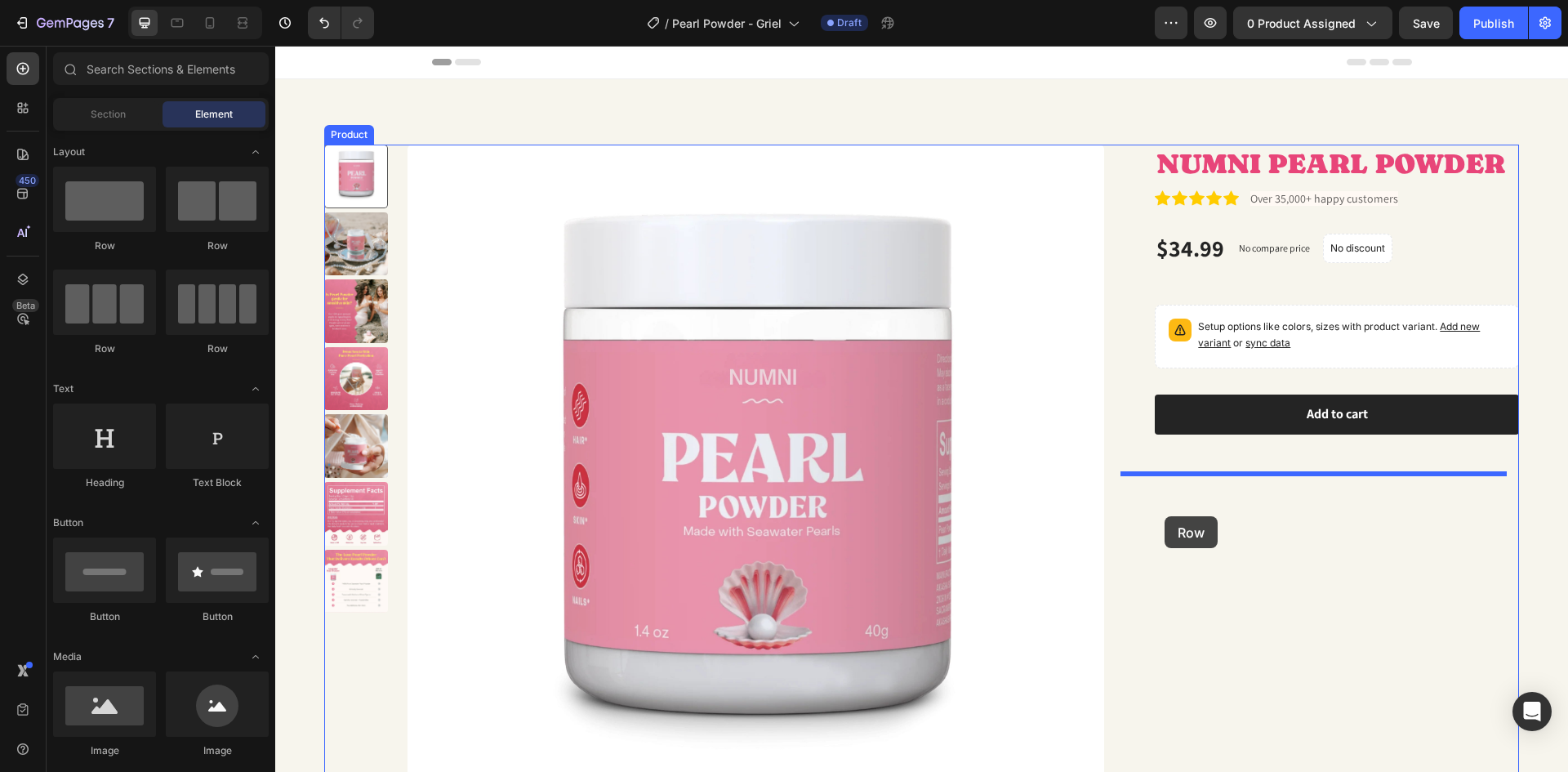
drag, startPoint x: 393, startPoint y: 247, endPoint x: 1164, endPoint y: 516, distance: 816.6
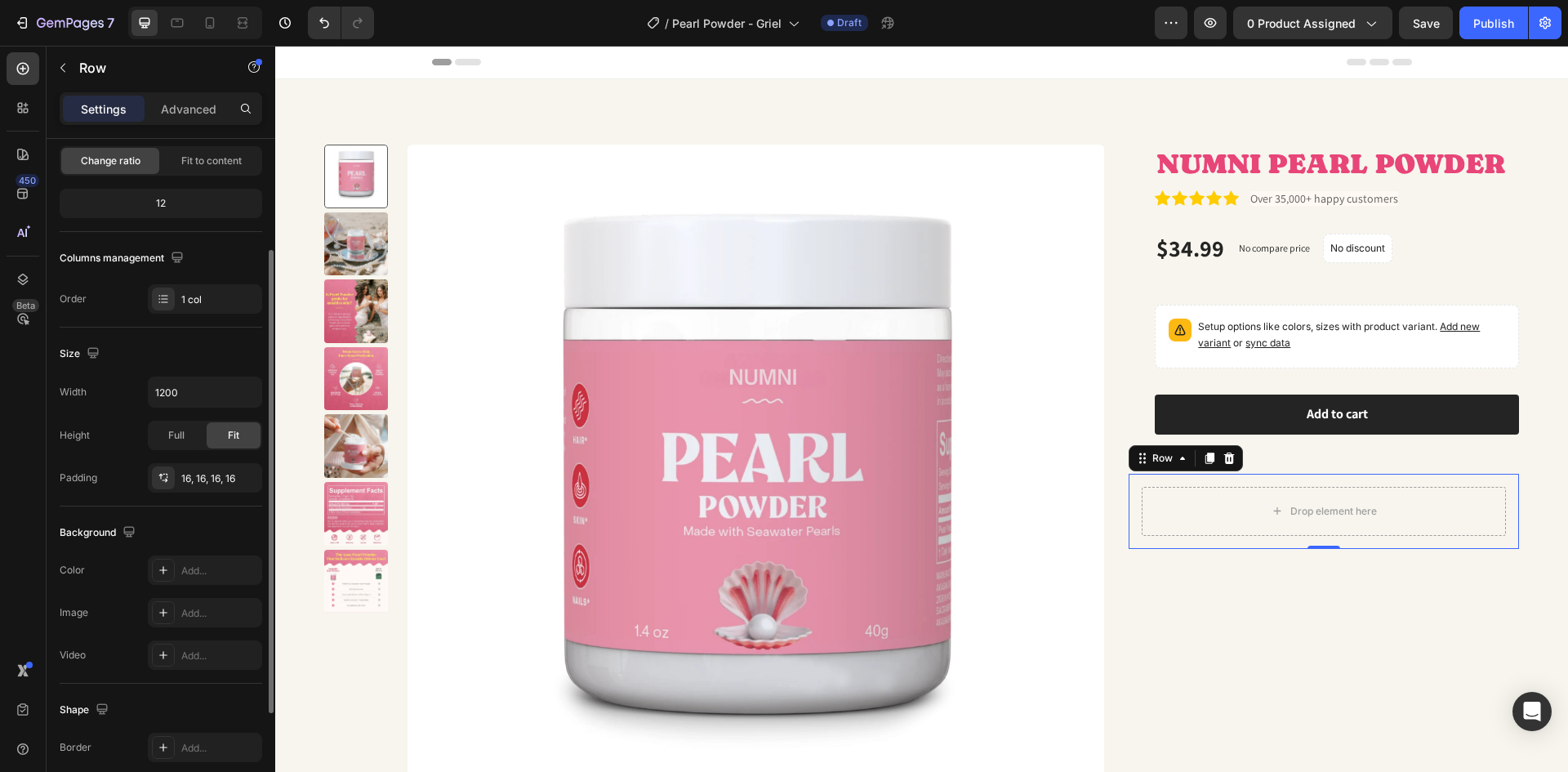
scroll to position [245, 0]
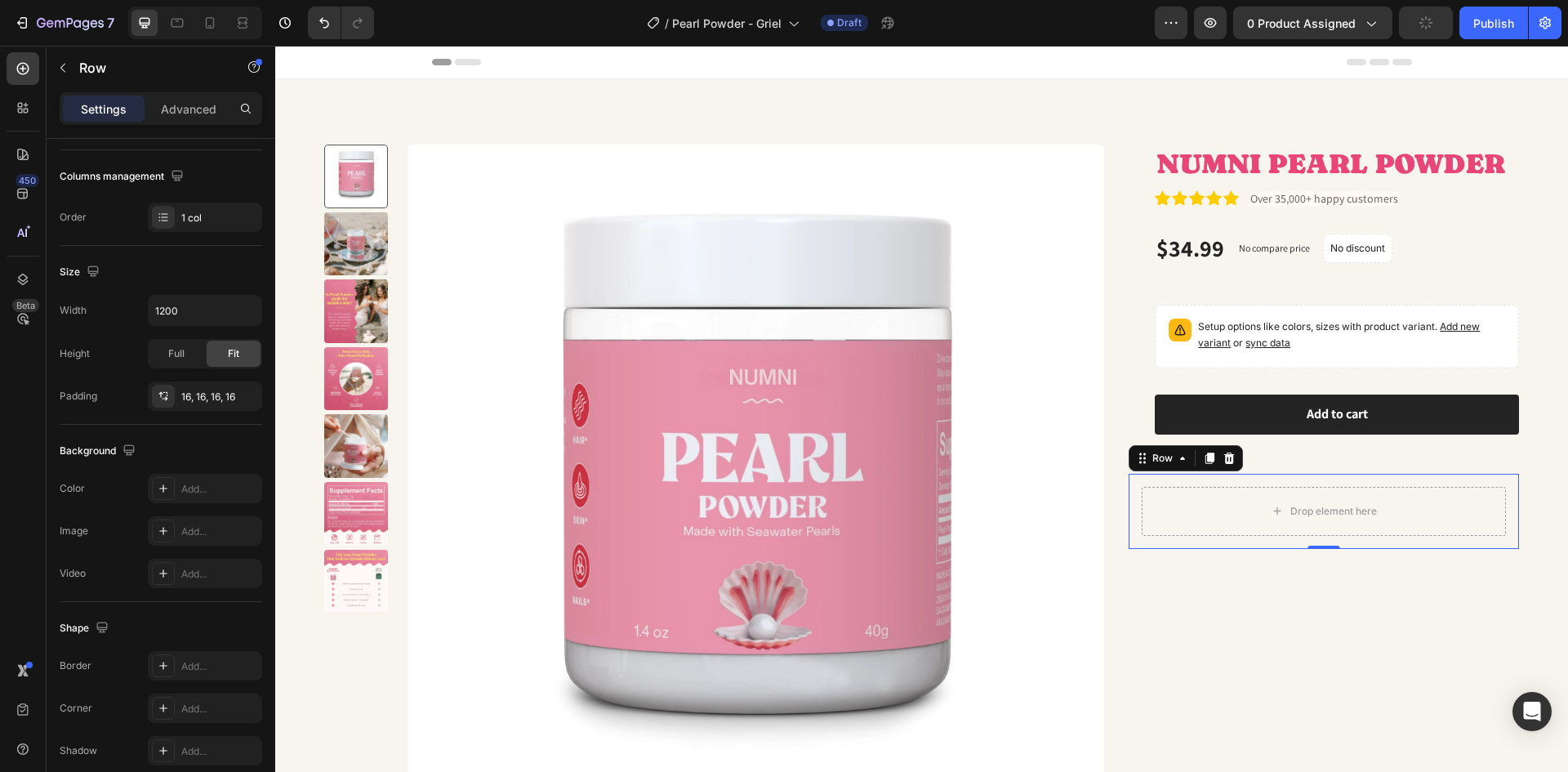
click at [1191, 484] on div "Drop element here Row 0" at bounding box center [1324, 511] width 390 height 75
click at [1238, 507] on div "Drop element here" at bounding box center [1324, 511] width 365 height 49
click at [1271, 509] on icon at bounding box center [1277, 511] width 13 height 14
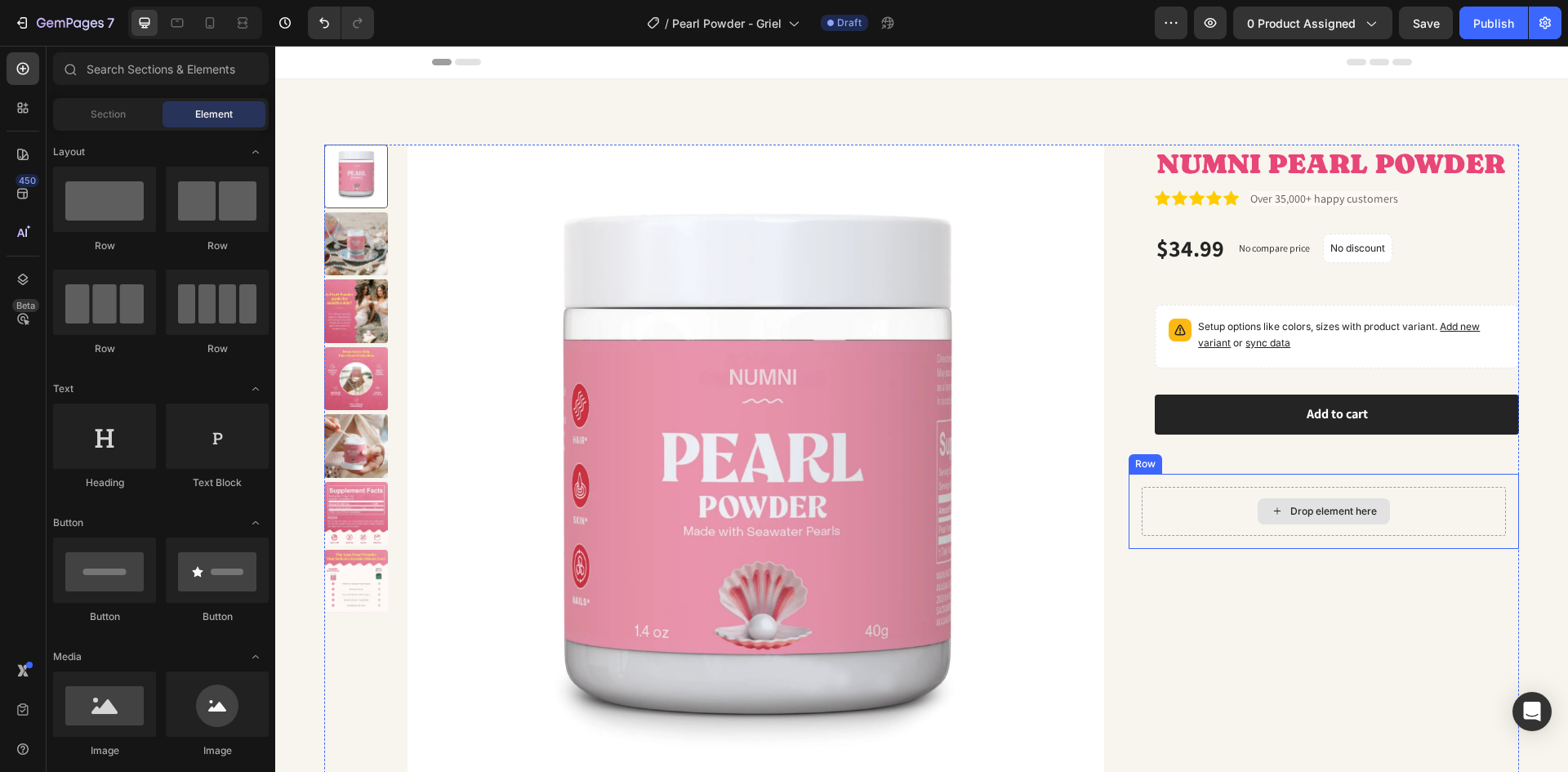
click at [1292, 513] on div "Drop element here" at bounding box center [1334, 512] width 86 height 13
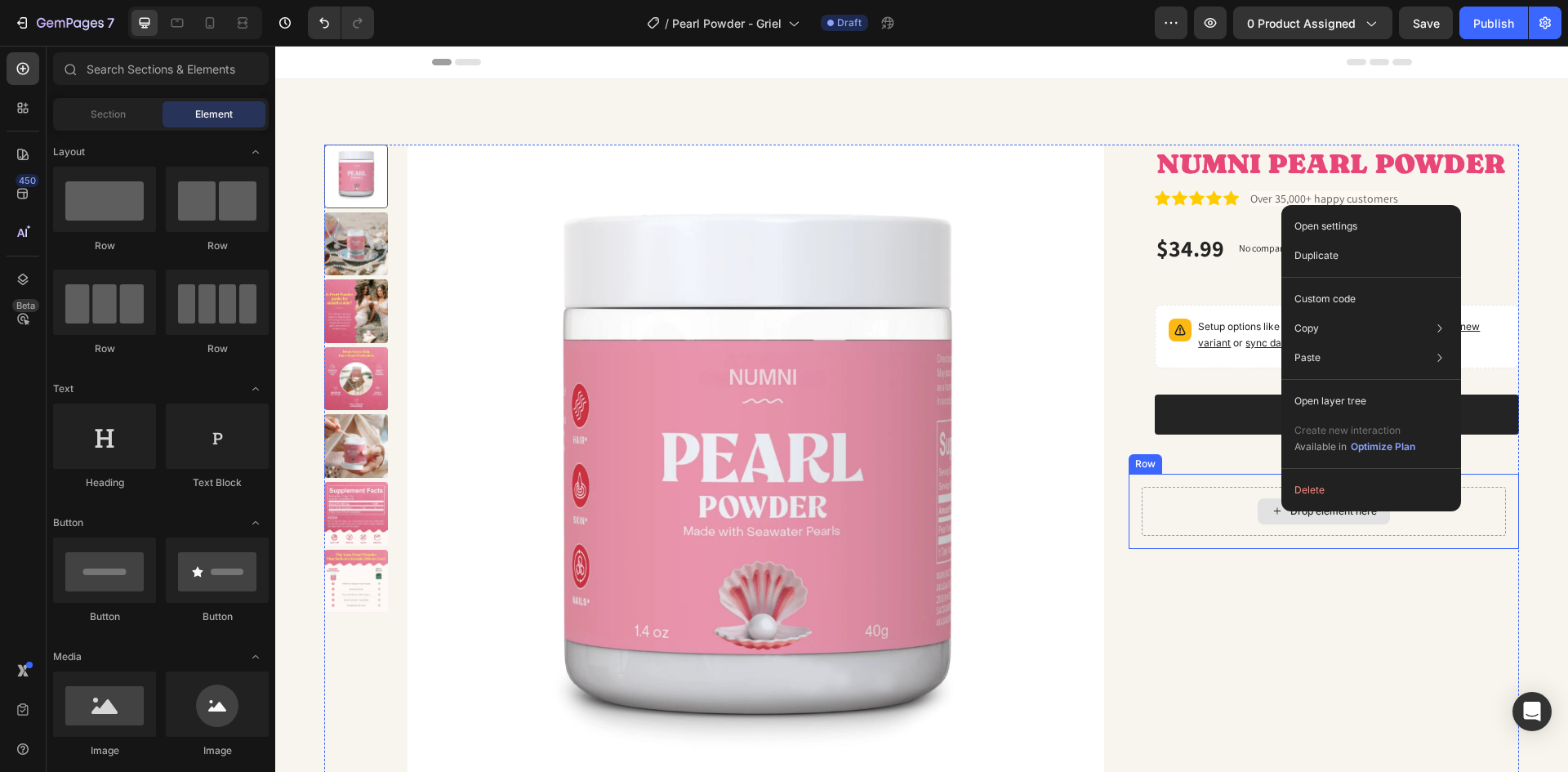
click at [1243, 525] on div "Drop element here" at bounding box center [1324, 511] width 365 height 49
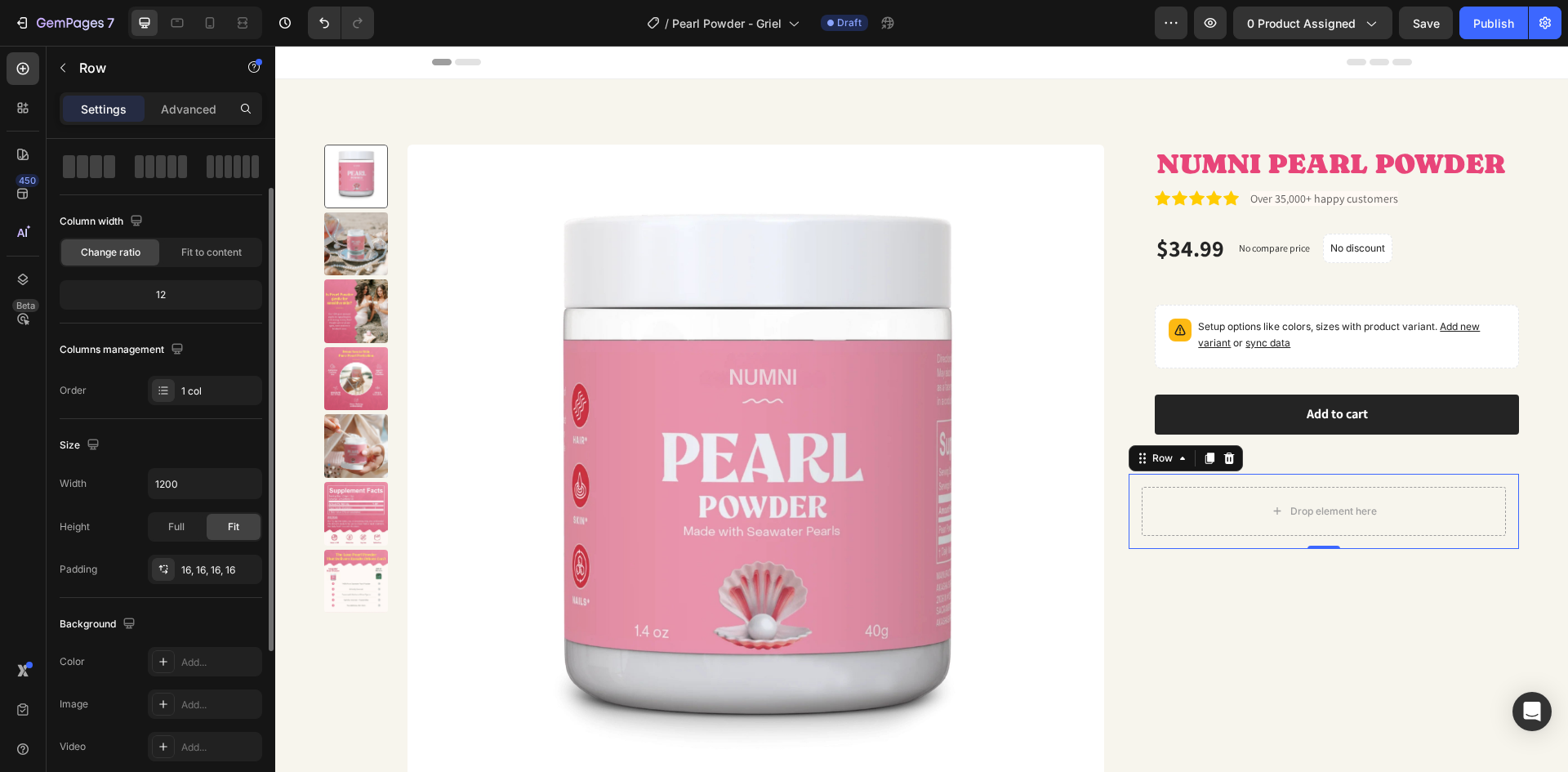
scroll to position [0, 0]
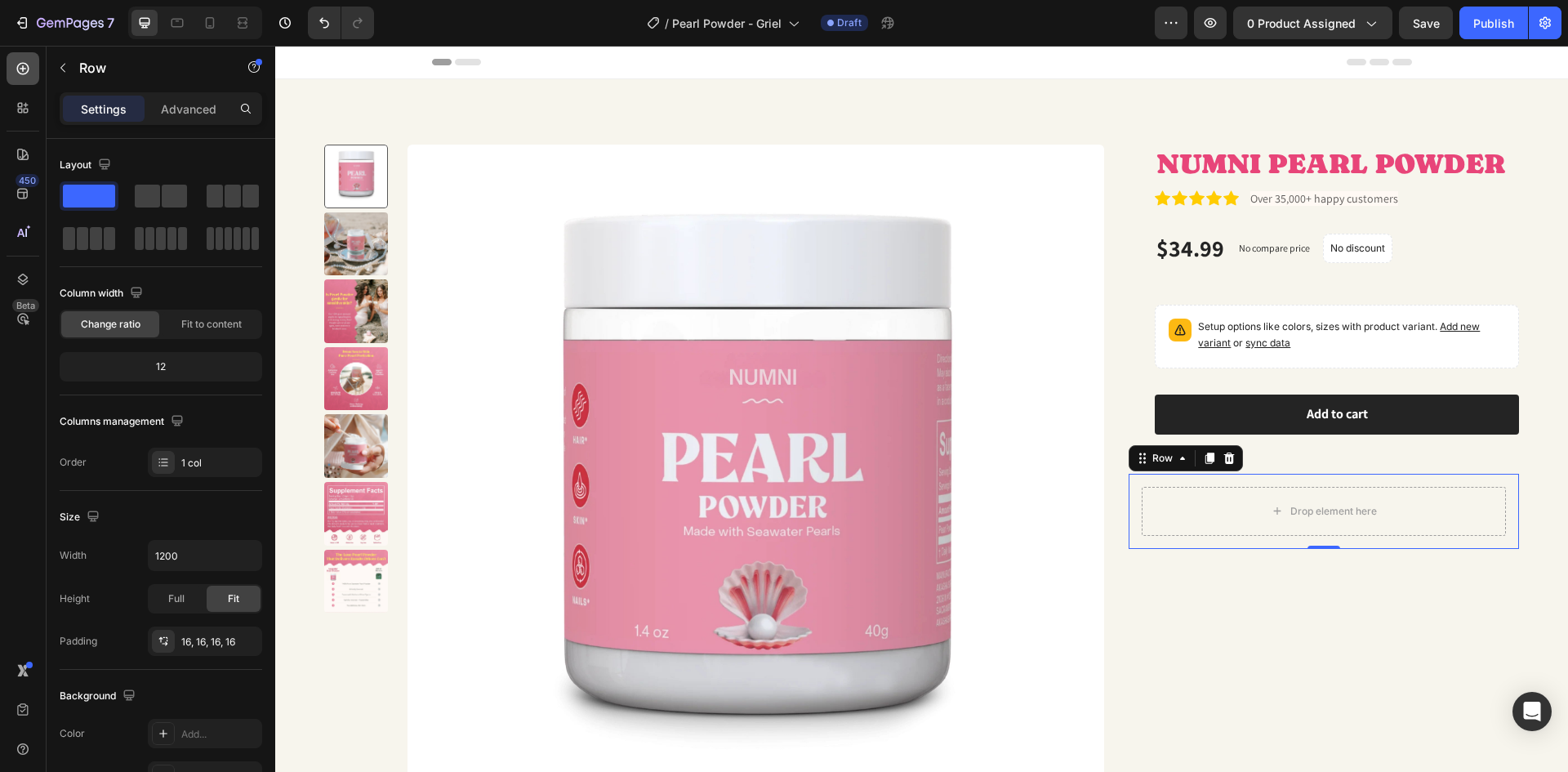
click at [22, 73] on icon at bounding box center [23, 69] width 17 height 17
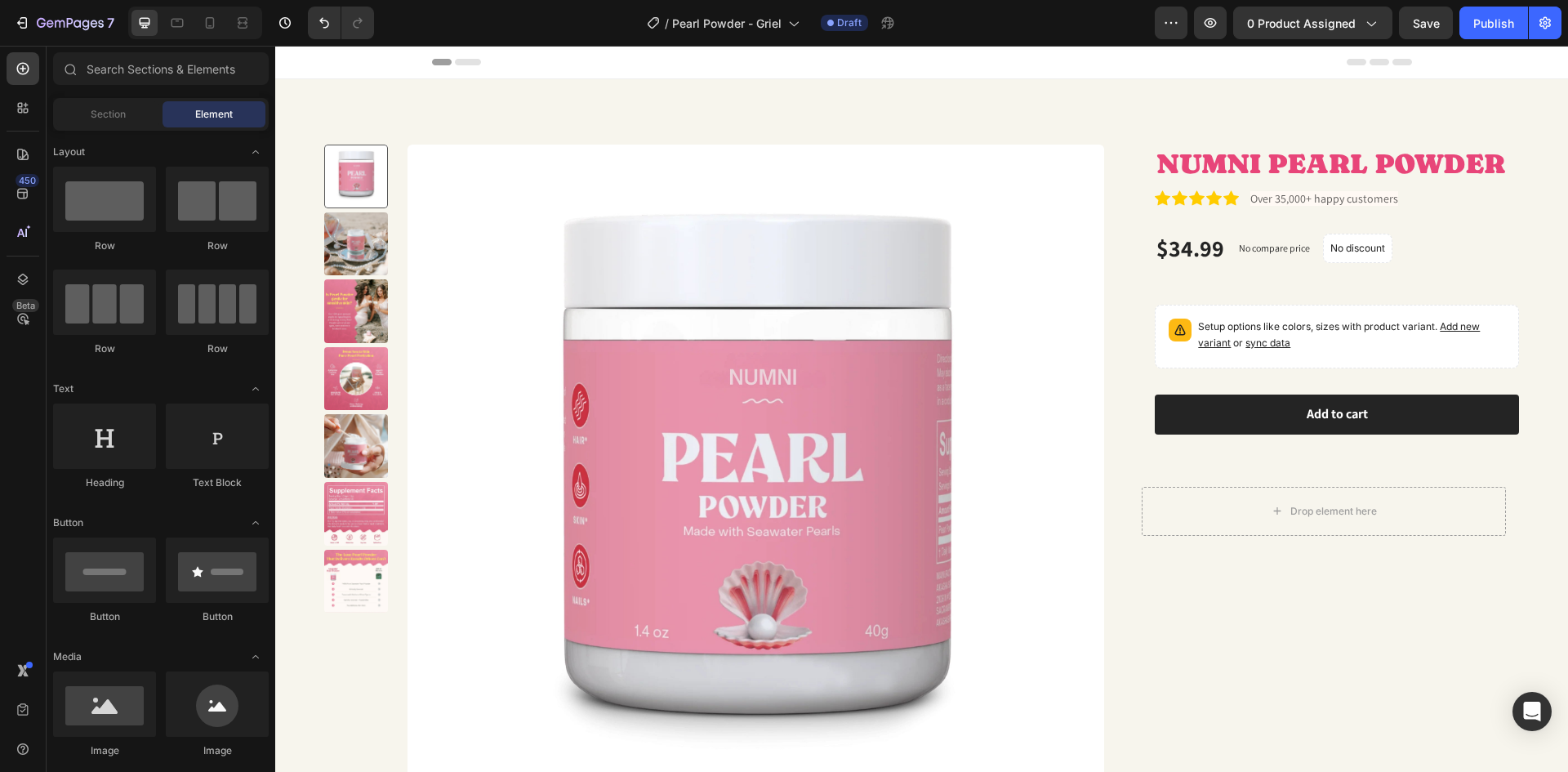
scroll to position [81, 0]
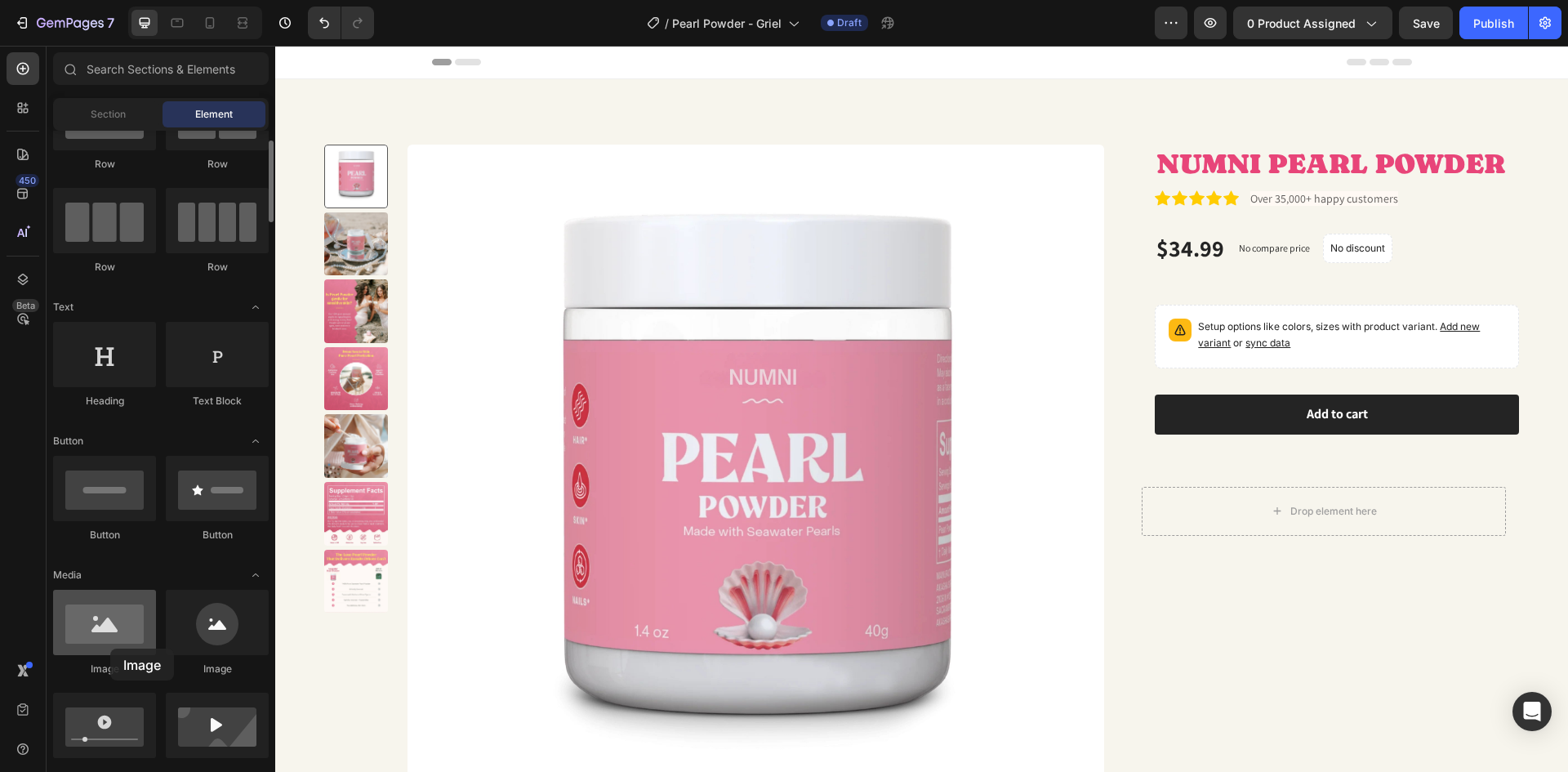
click at [110, 649] on div at bounding box center [105, 622] width 103 height 66
click at [110, 639] on div at bounding box center [105, 622] width 103 height 66
click at [110, 638] on div at bounding box center [105, 622] width 103 height 66
click at [110, 637] on div at bounding box center [105, 622] width 103 height 66
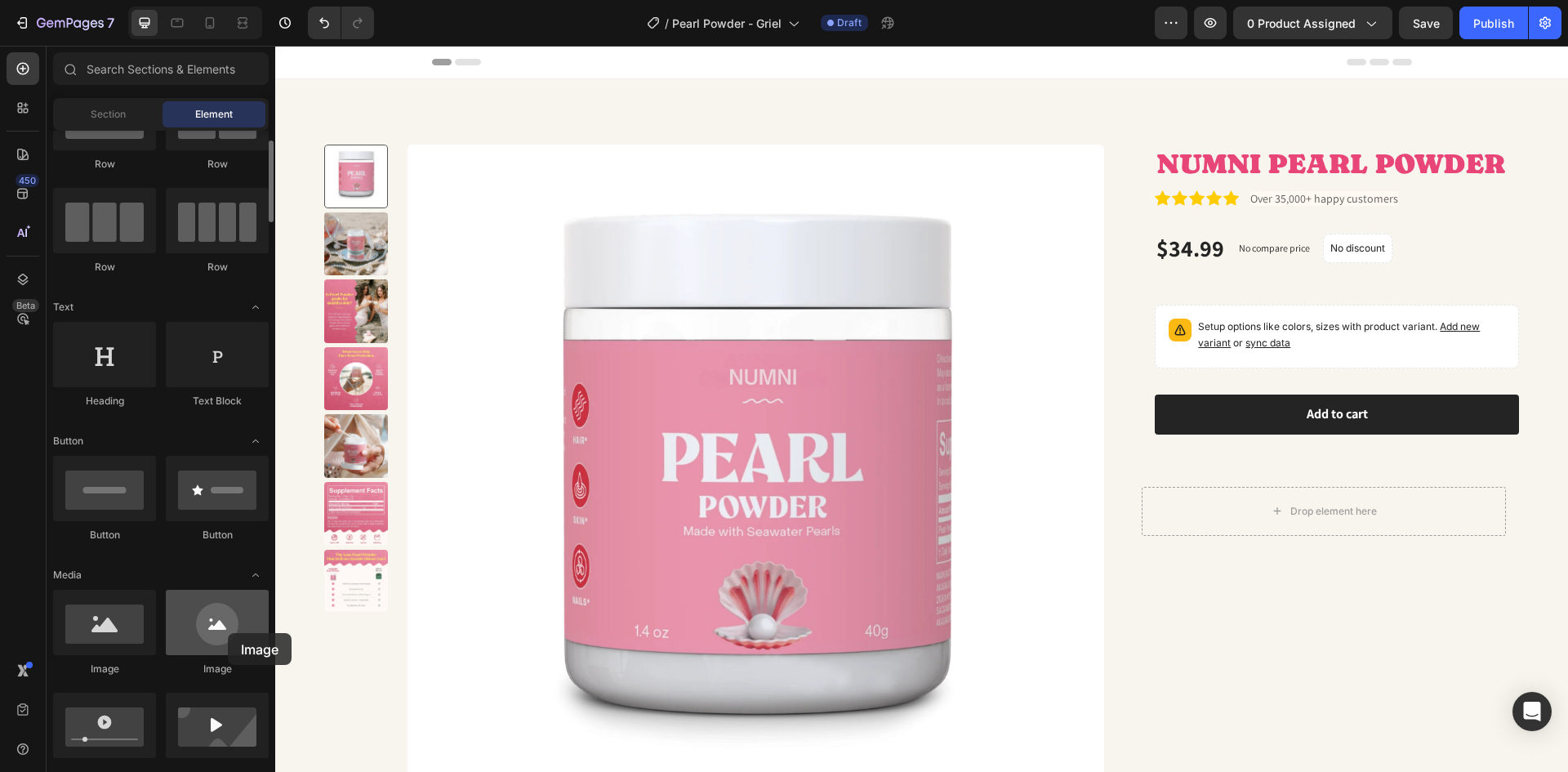
click at [228, 633] on div at bounding box center [218, 622] width 103 height 66
click at [142, 631] on div at bounding box center [105, 622] width 103 height 66
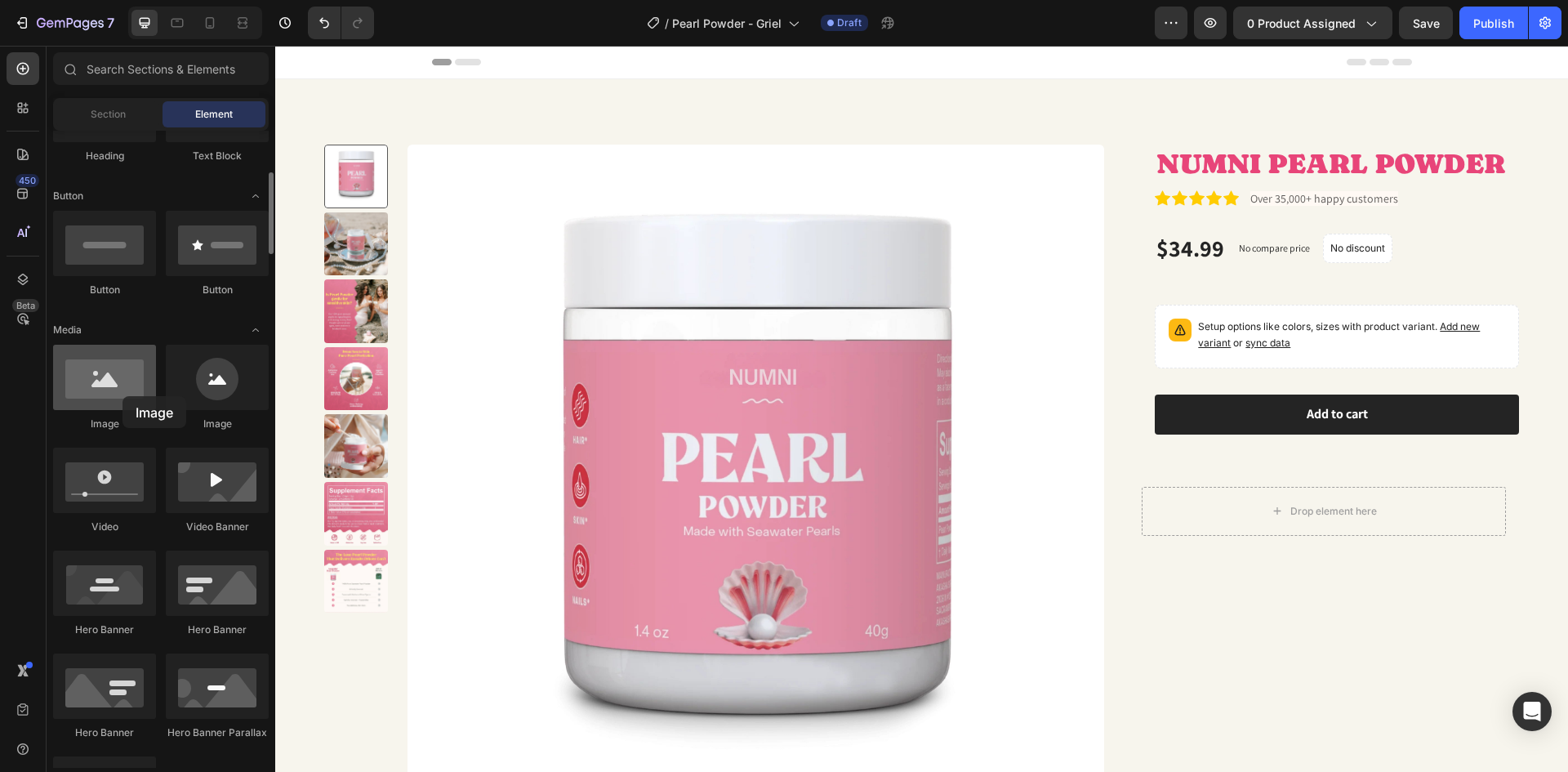
click at [122, 396] on div at bounding box center [105, 377] width 103 height 66
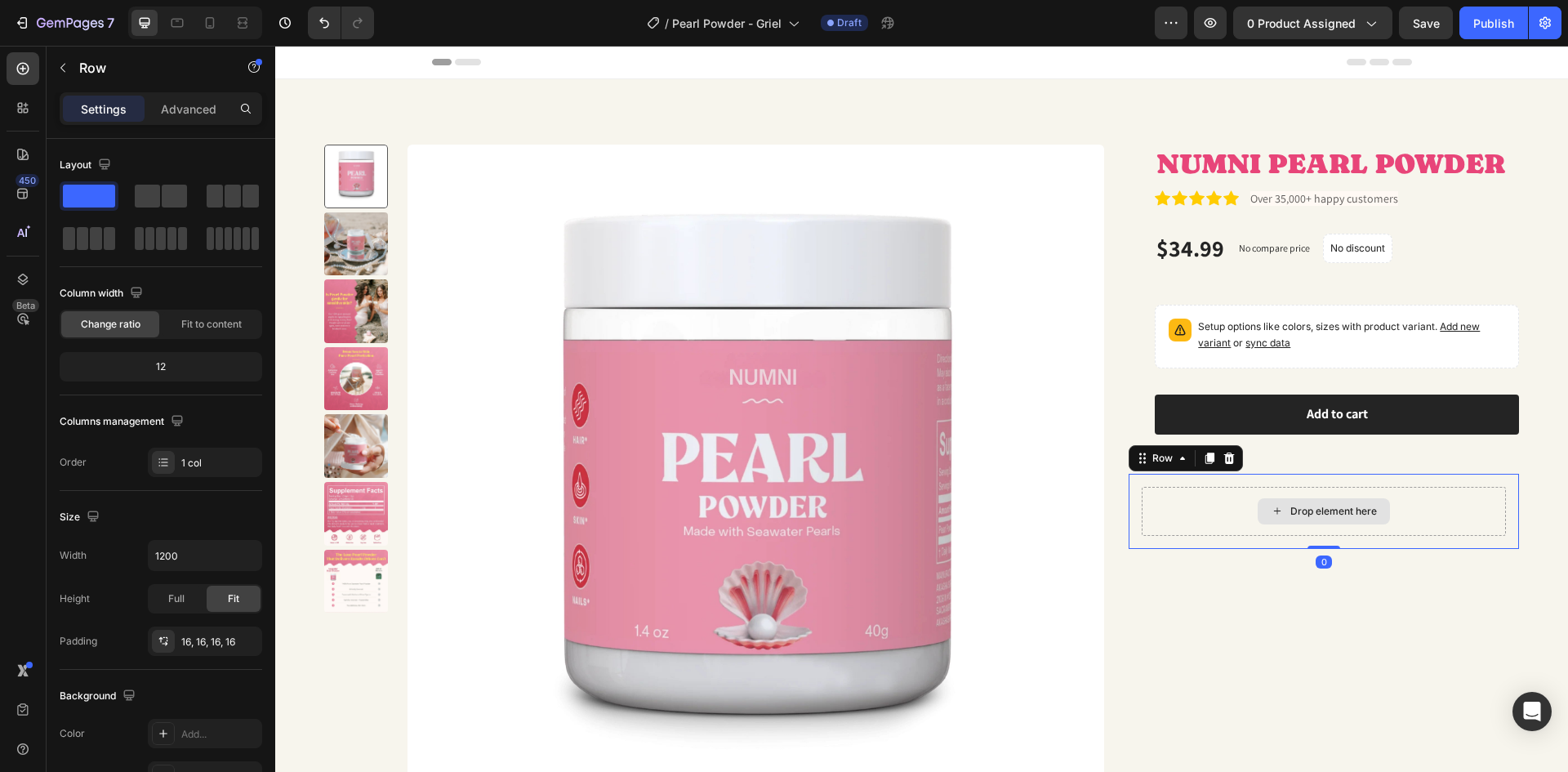
click at [1224, 505] on div "Drop element here" at bounding box center [1324, 511] width 365 height 49
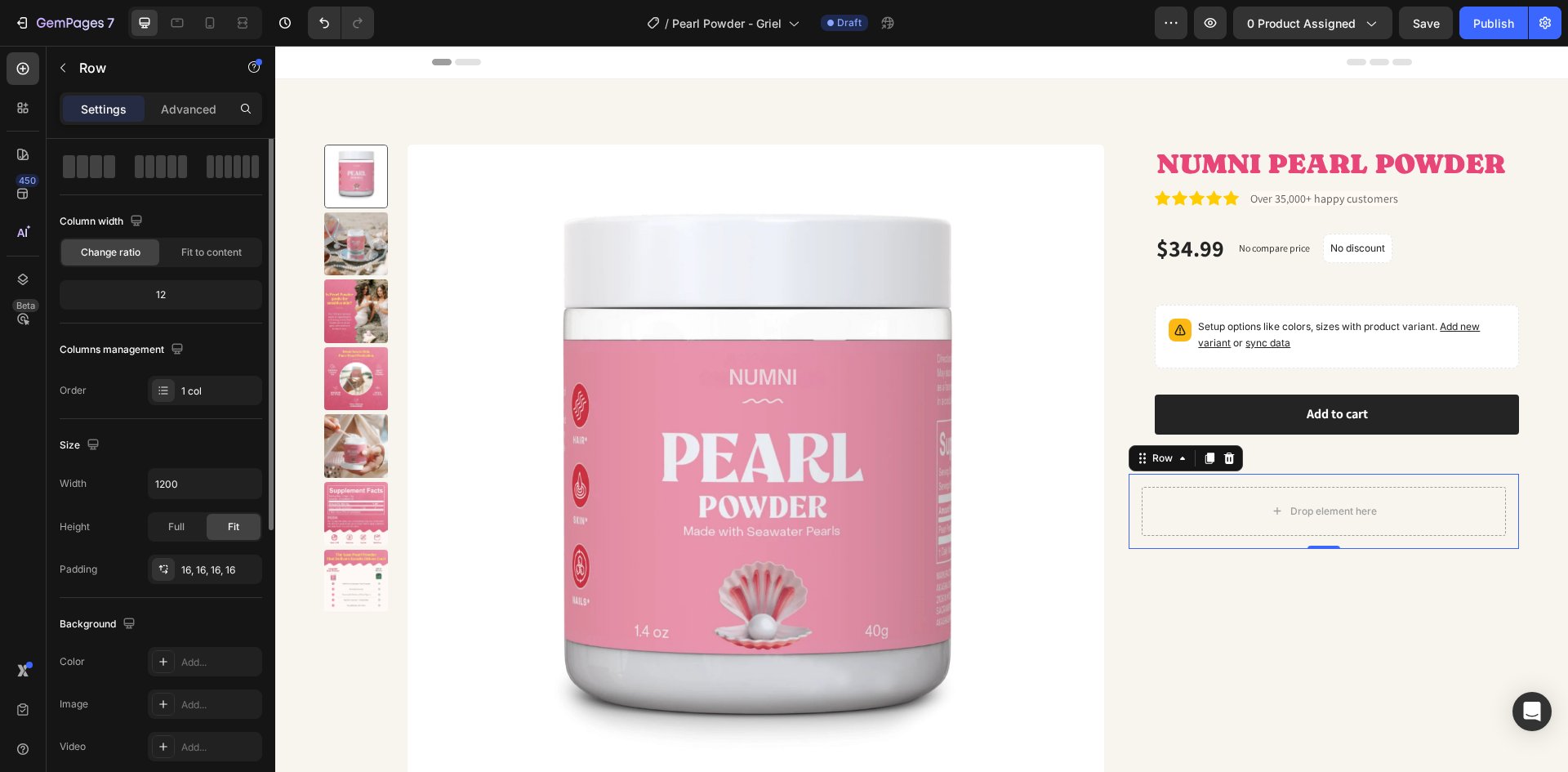
scroll to position [0, 0]
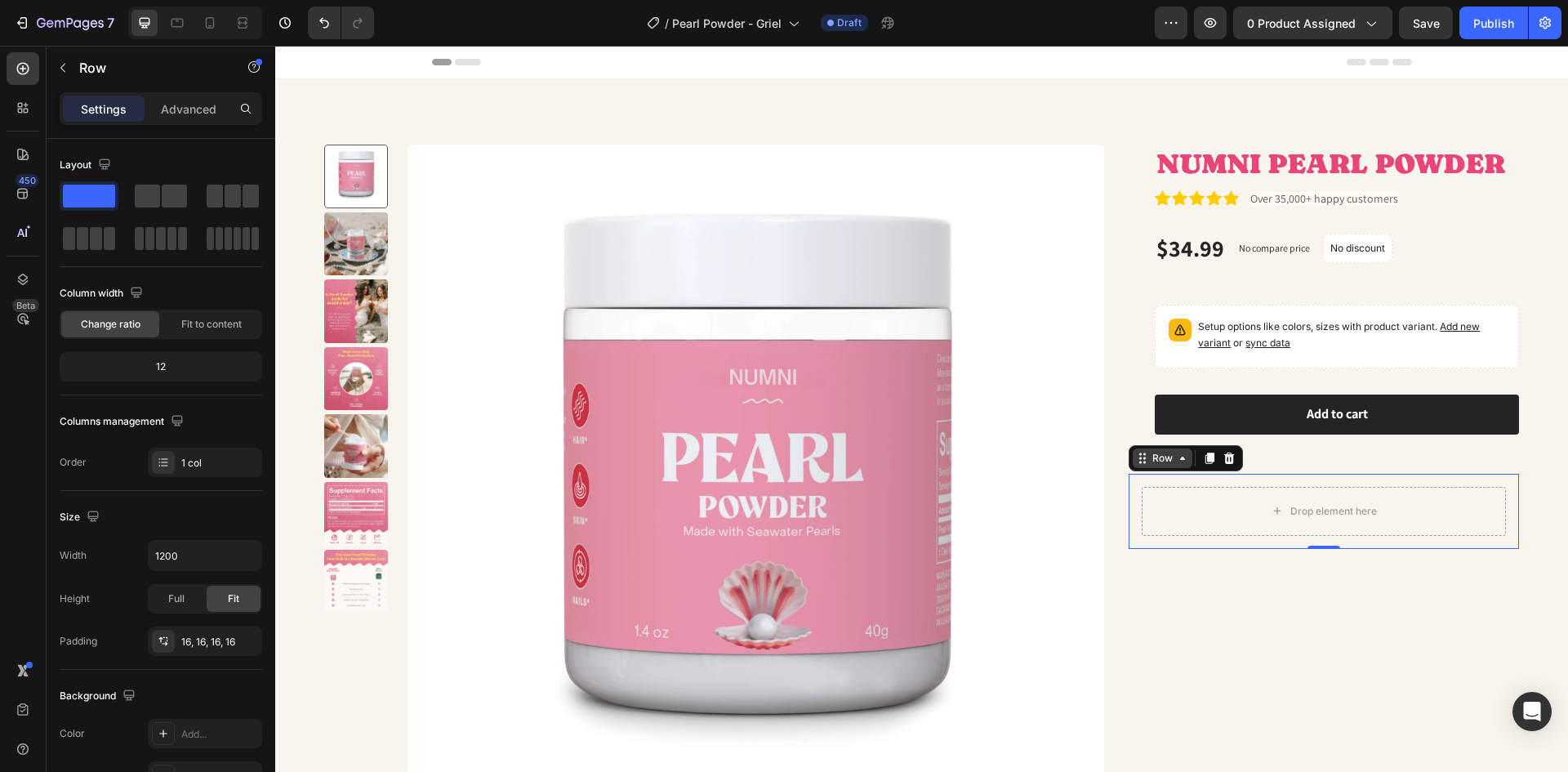
click at [1176, 460] on icon at bounding box center [1183, 459] width 13 height 13
click at [1208, 504] on div "Drop element here" at bounding box center [1324, 511] width 365 height 49
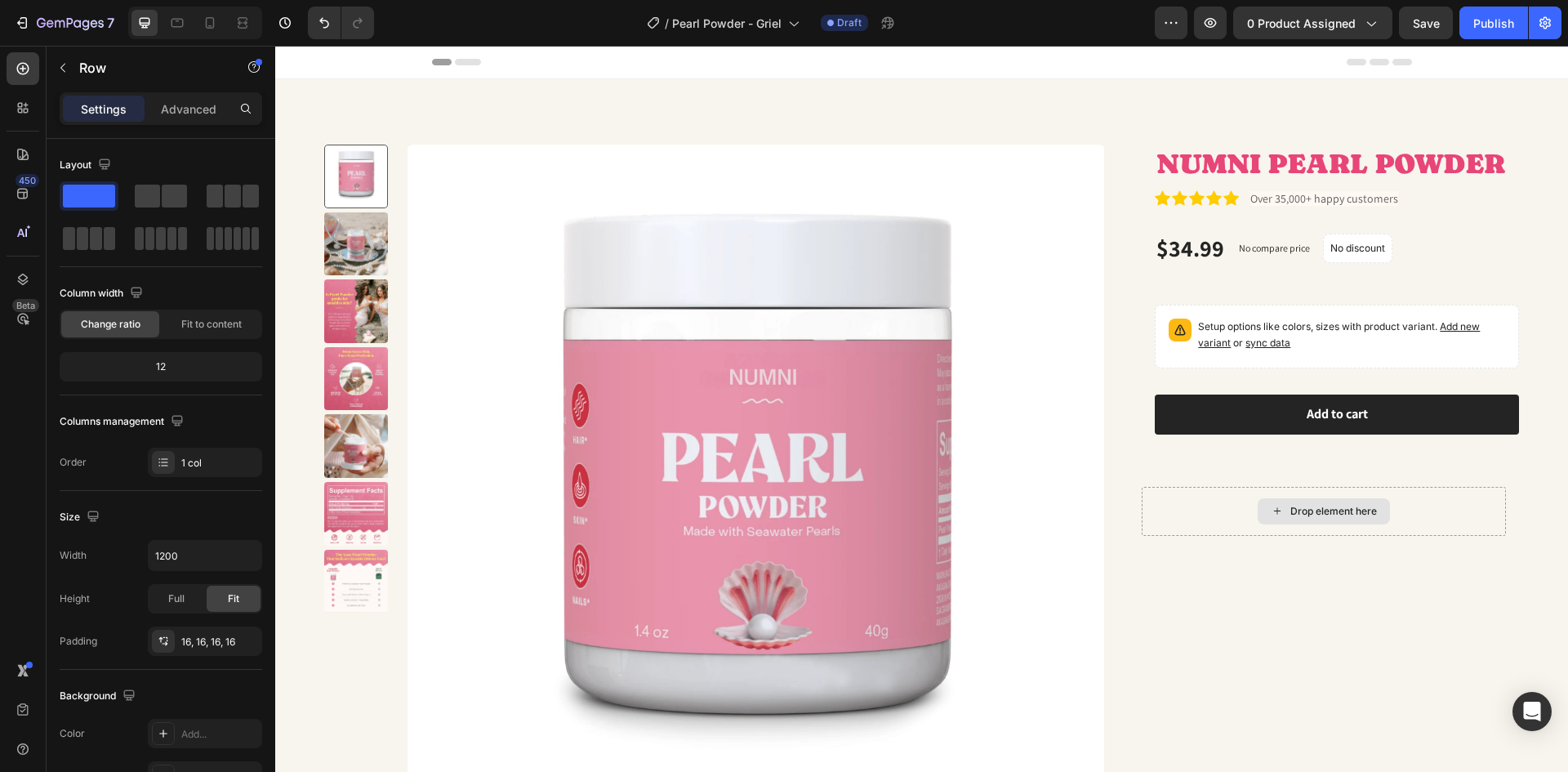
click at [1257, 511] on div "Drop element here" at bounding box center [1323, 511] width 132 height 26
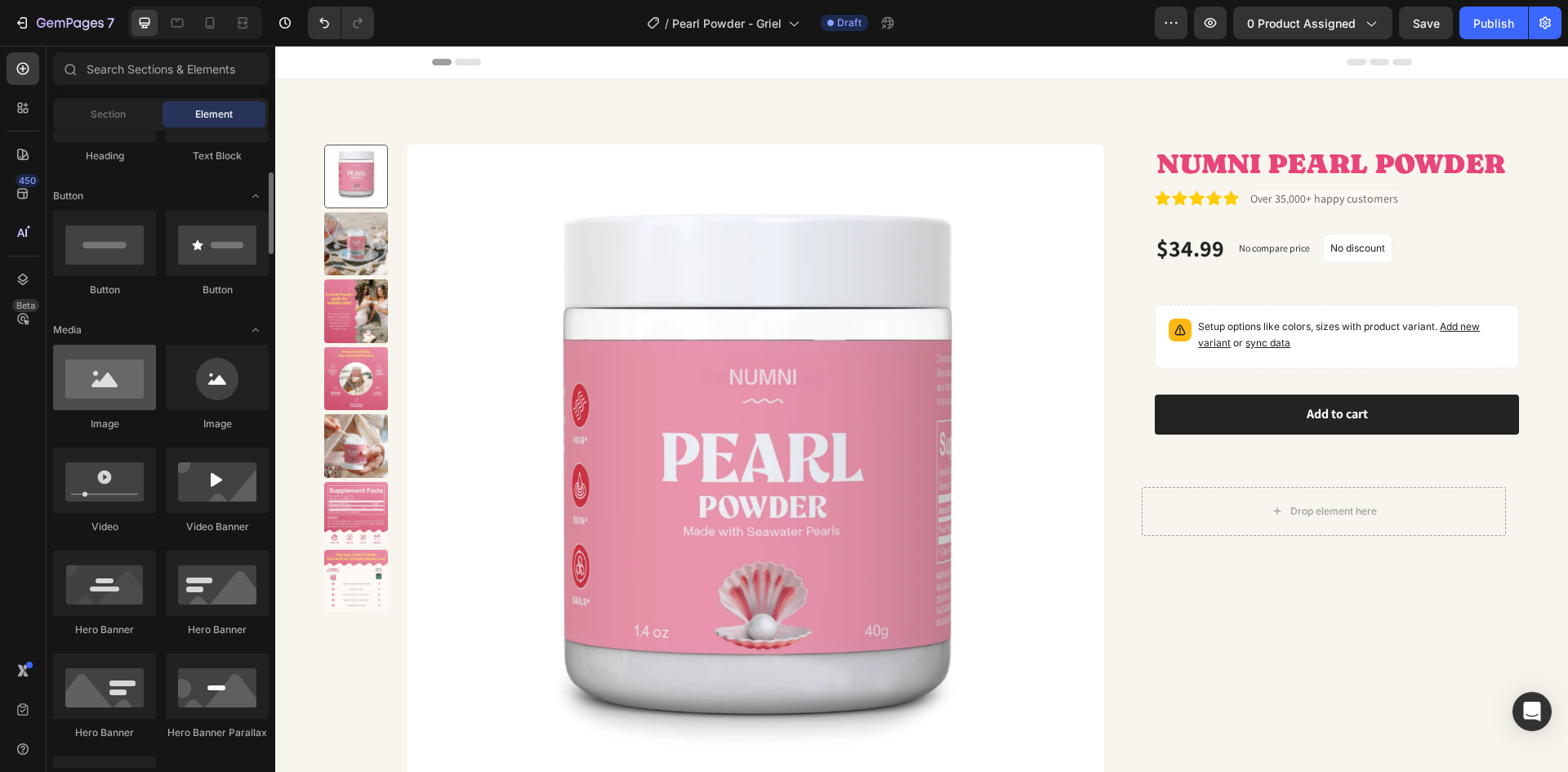
click at [83, 396] on div at bounding box center [105, 377] width 103 height 66
click at [83, 395] on div at bounding box center [105, 377] width 103 height 66
click at [218, 400] on div at bounding box center [218, 377] width 103 height 66
click at [135, 372] on div at bounding box center [105, 377] width 103 height 66
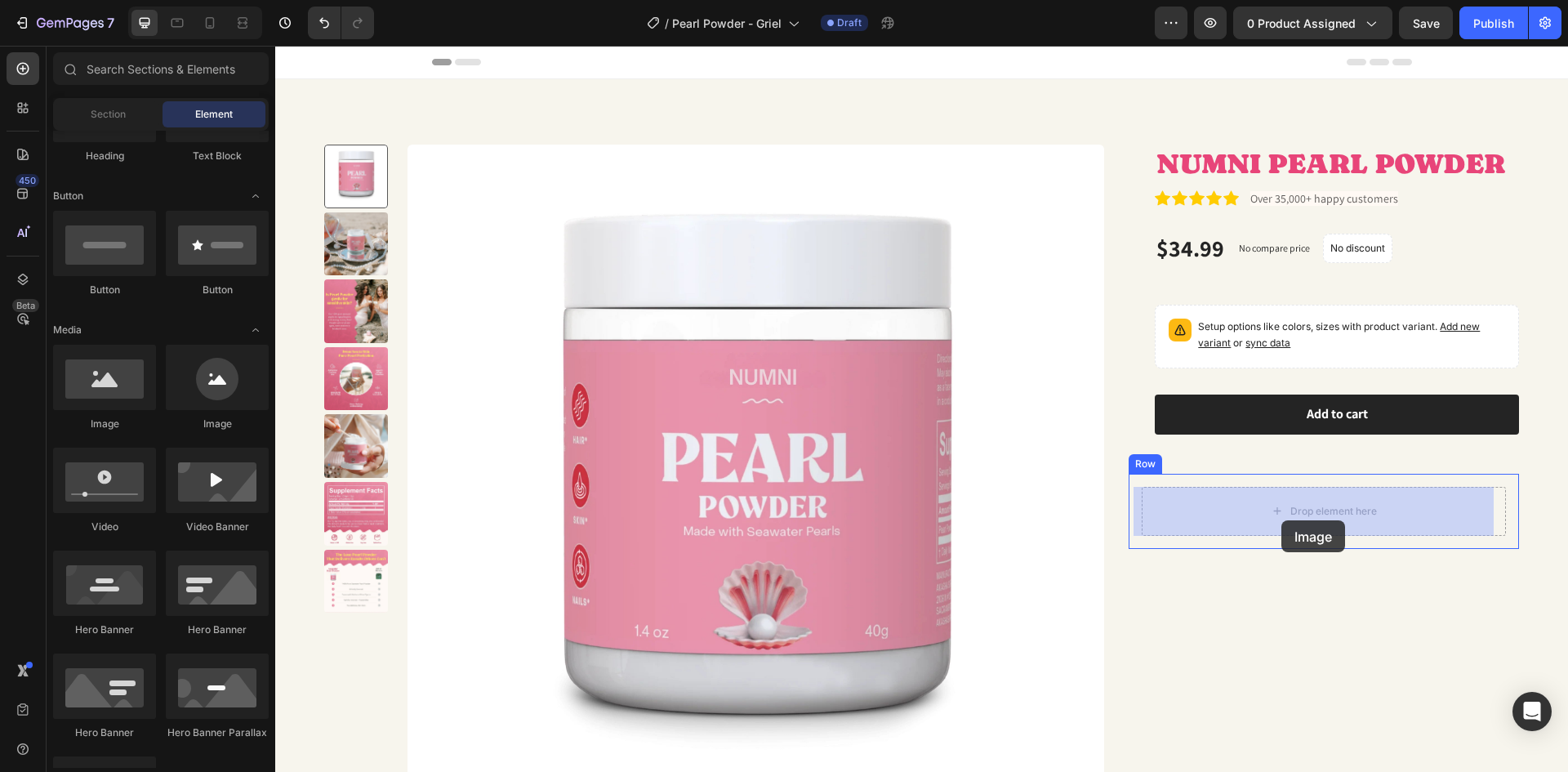
drag, startPoint x: 363, startPoint y: 434, endPoint x: 1281, endPoint y: 520, distance: 922.0
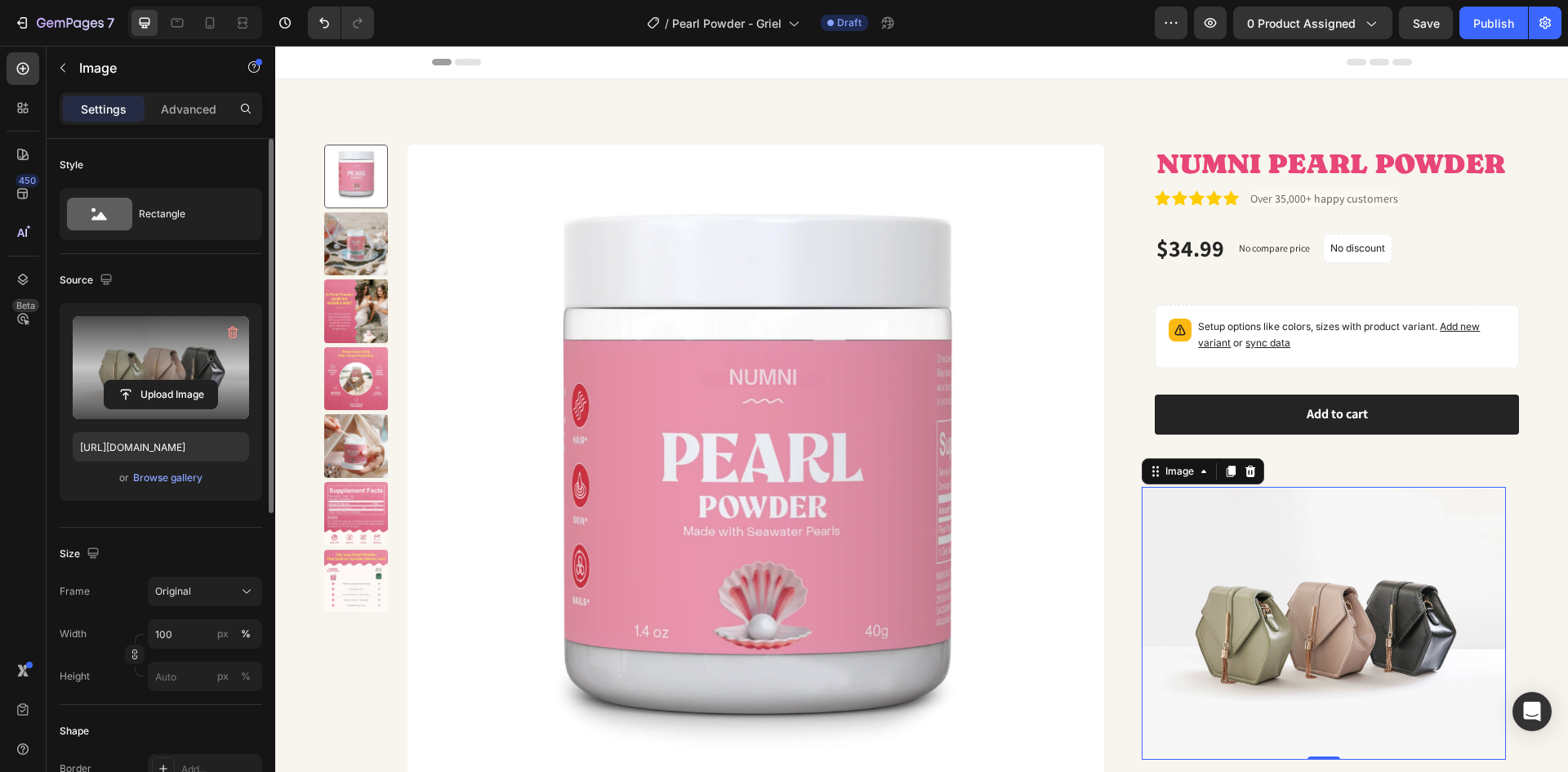
click at [149, 350] on label at bounding box center [161, 368] width 176 height 103
click at [149, 381] on input "file" at bounding box center [161, 394] width 113 height 27
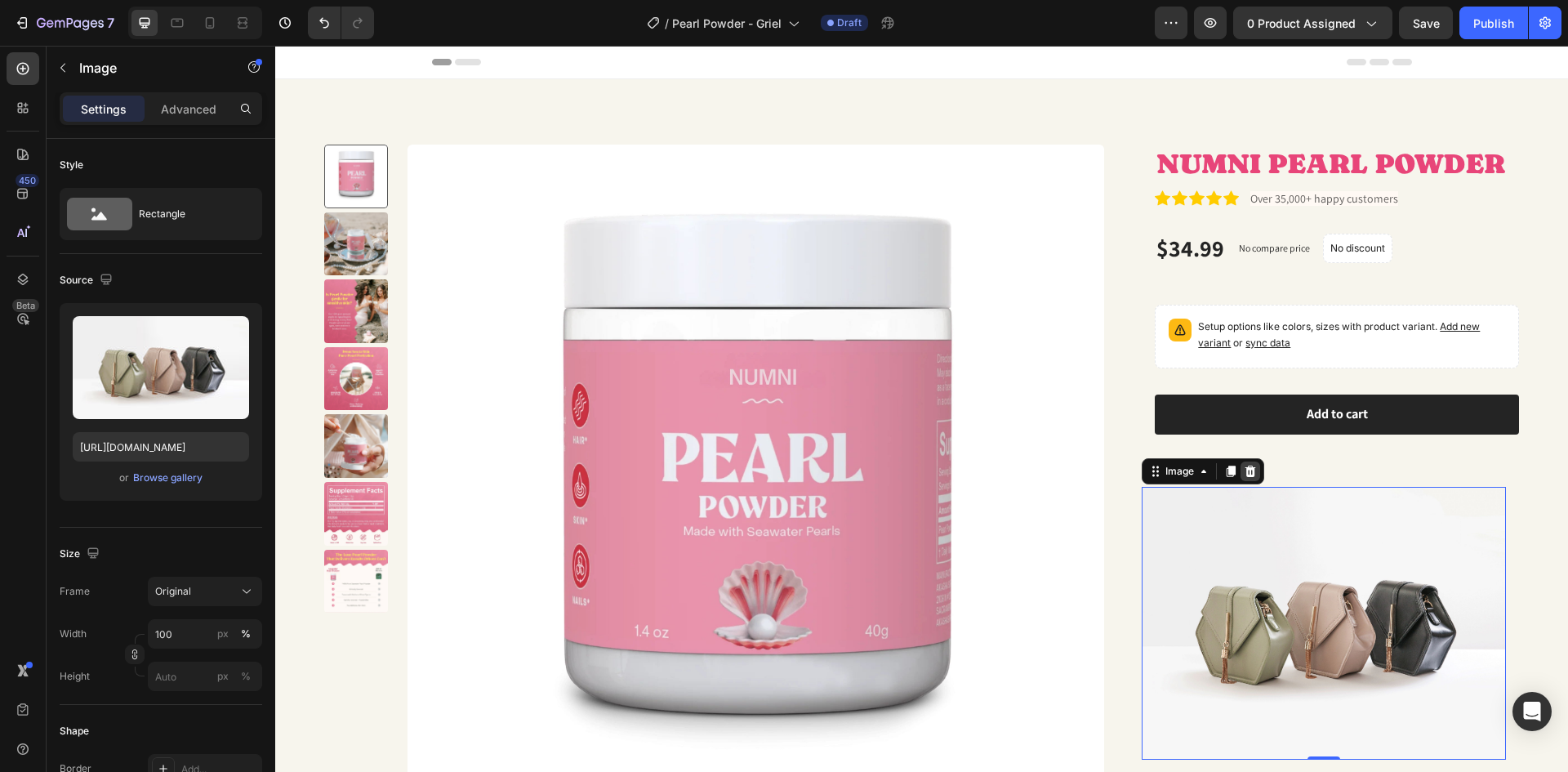
click at [1244, 466] on icon at bounding box center [1251, 471] width 13 height 13
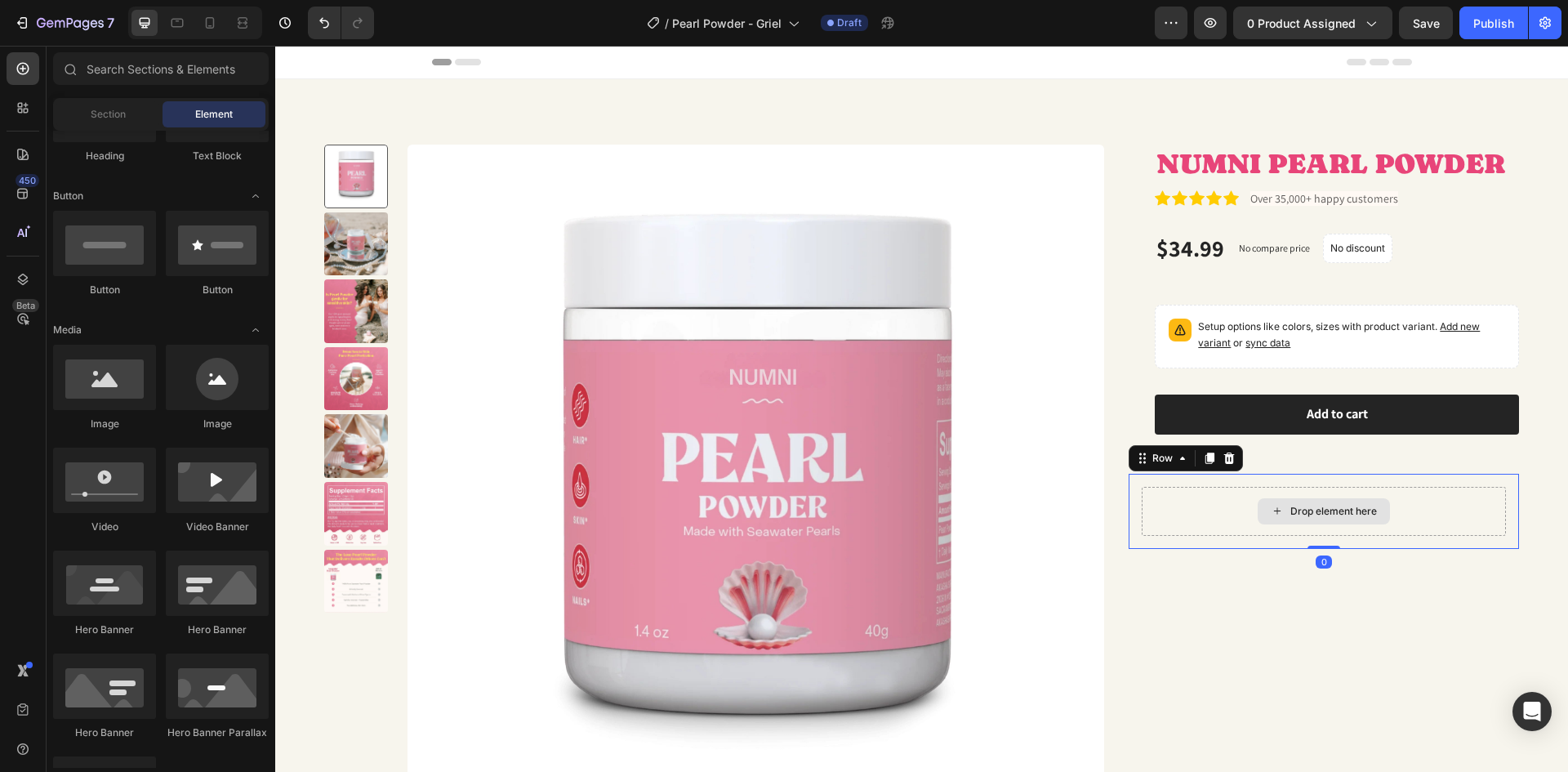
click at [1238, 495] on div "Drop element here" at bounding box center [1324, 511] width 365 height 49
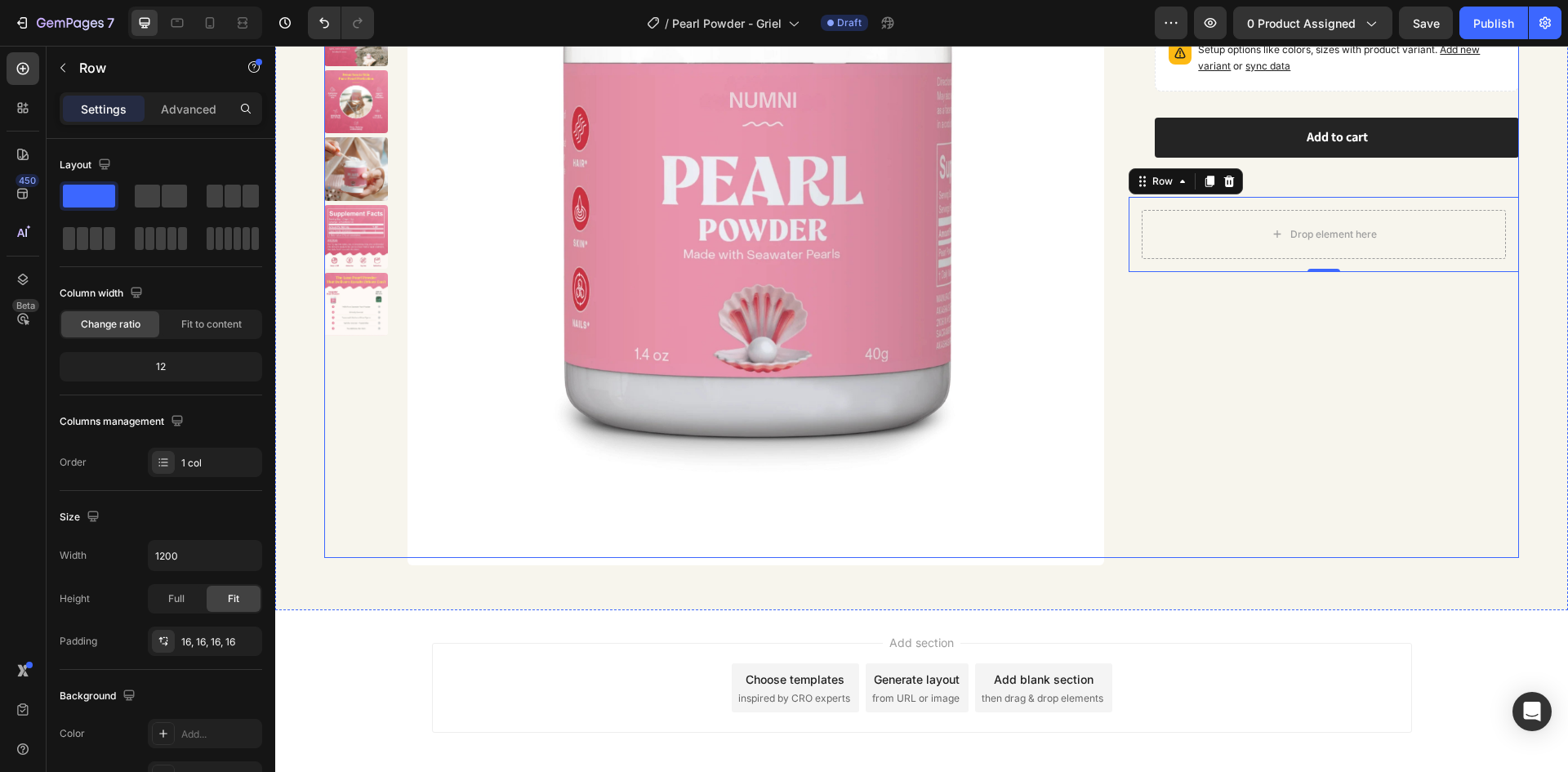
scroll to position [351, 0]
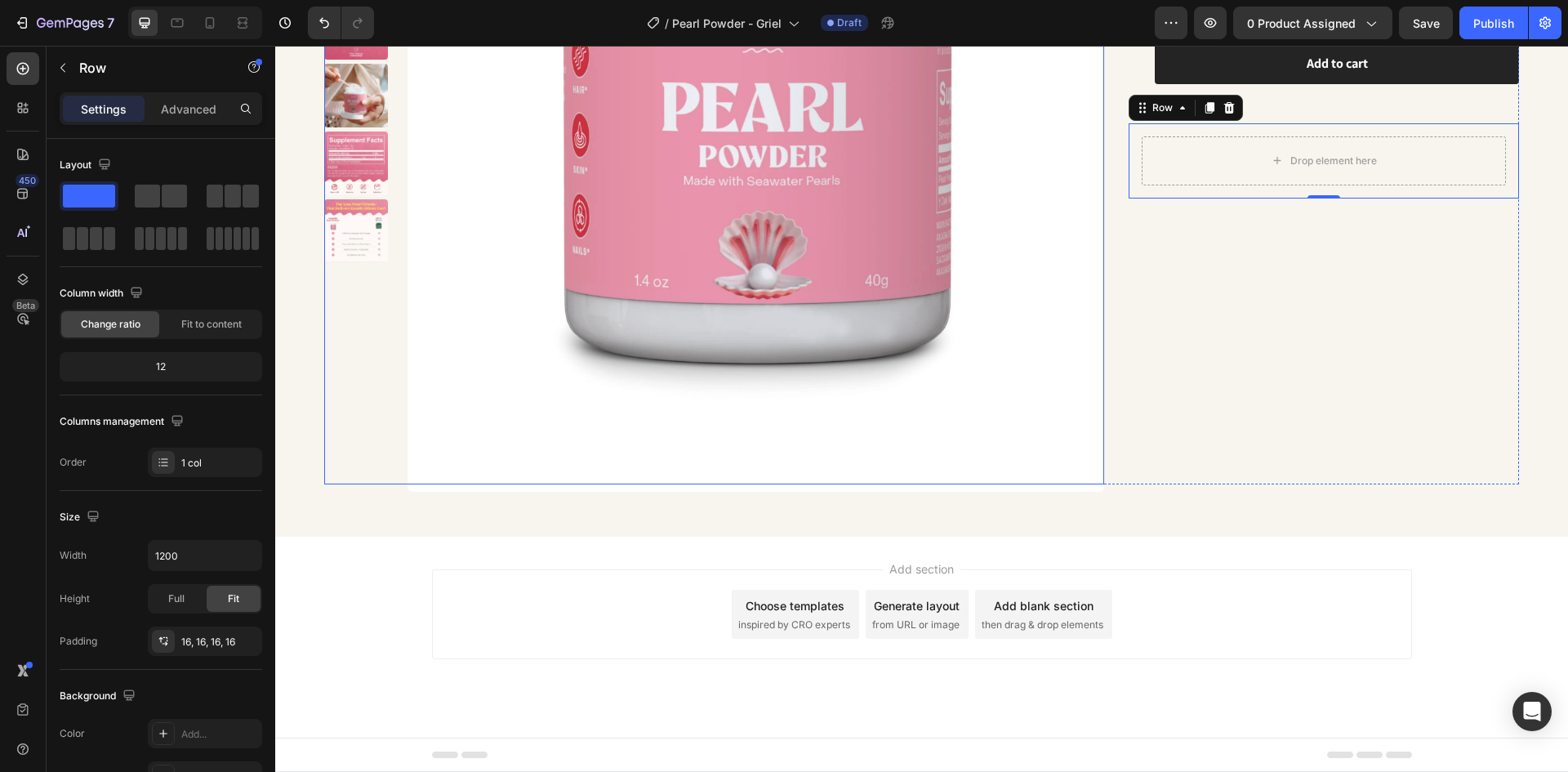
click at [988, 426] on img at bounding box center [757, 143] width 698 height 698
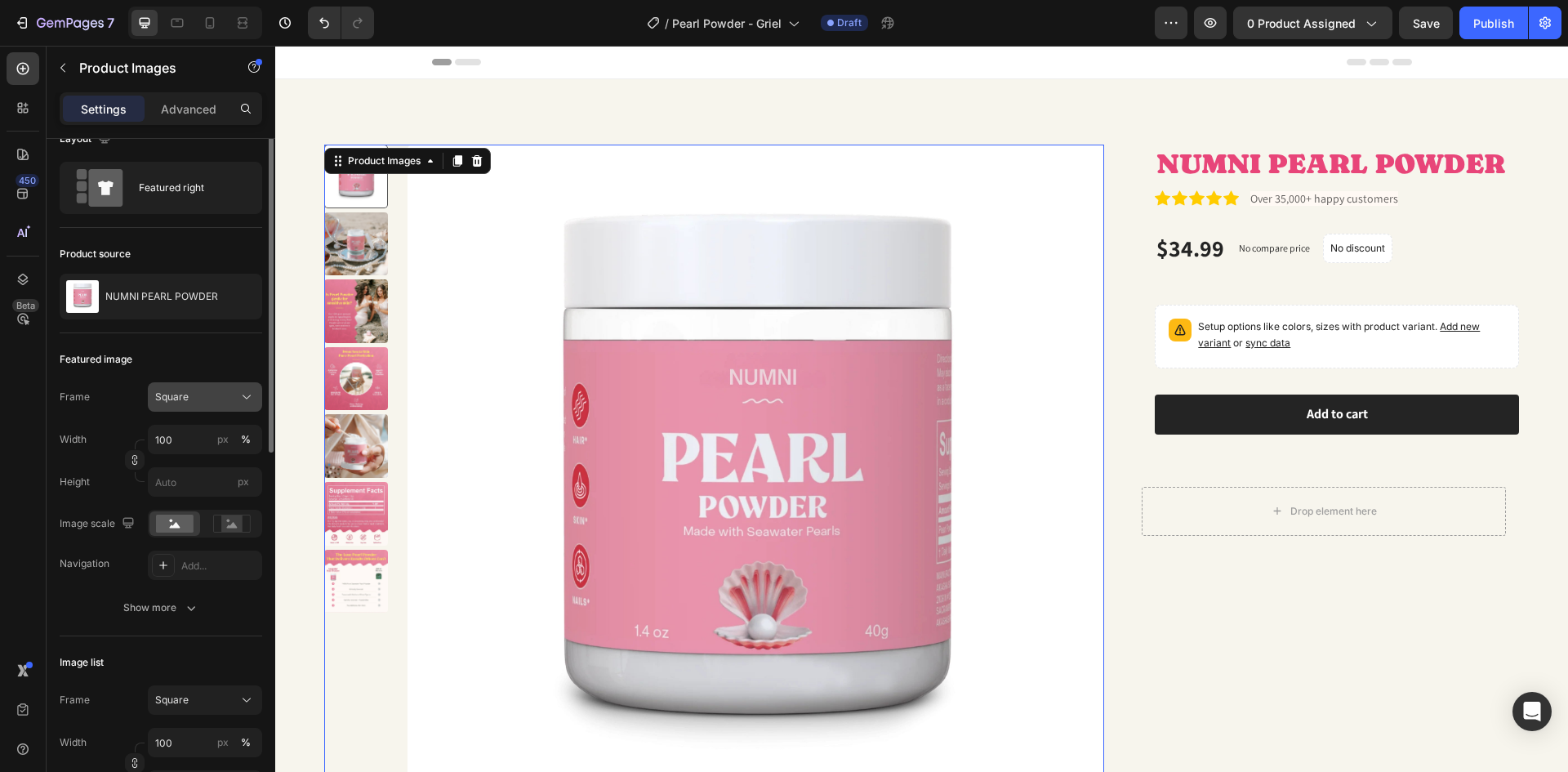
scroll to position [0, 0]
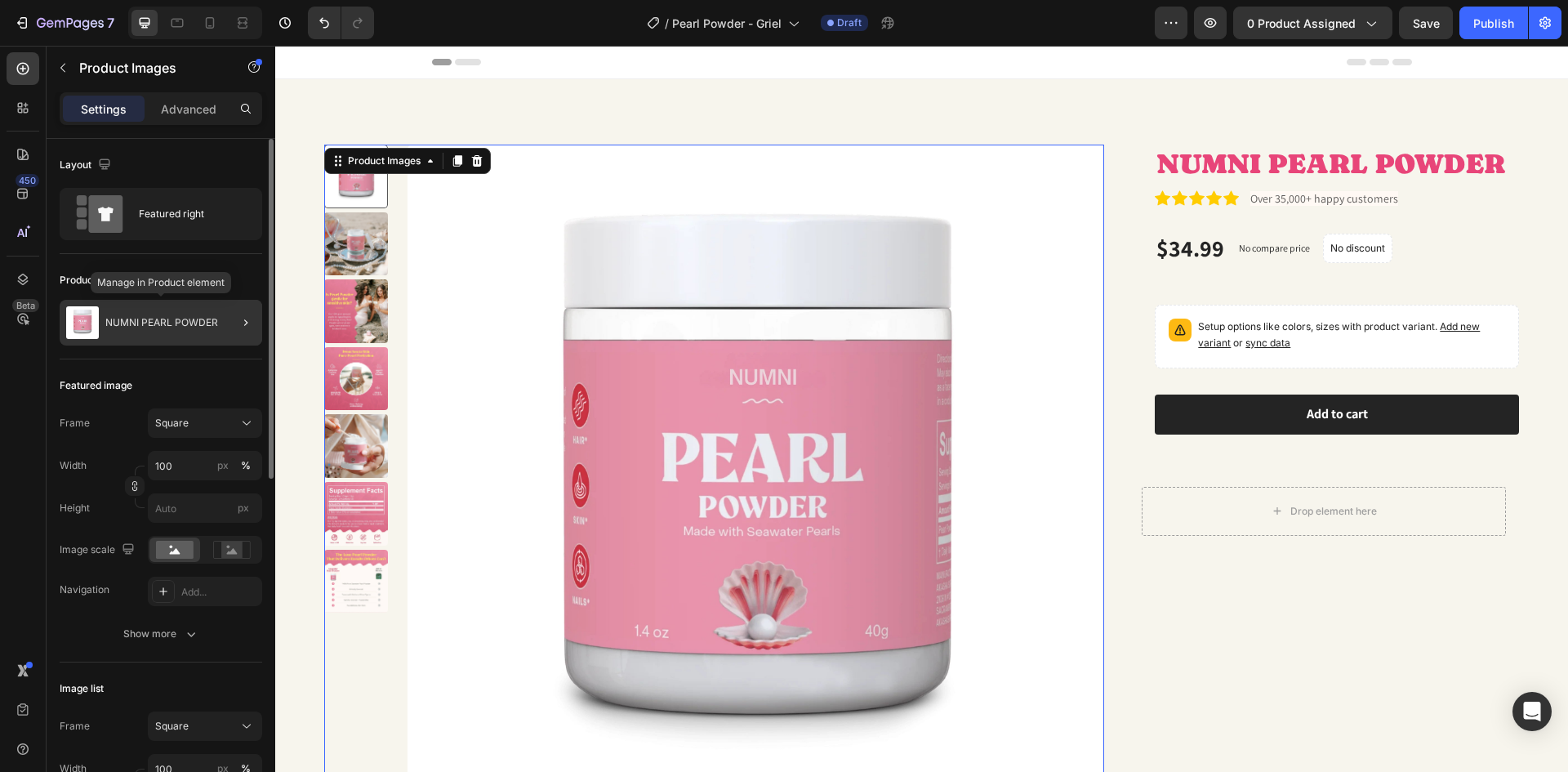
click at [198, 323] on p "NUMNI PEARL POWDER" at bounding box center [162, 323] width 113 height 12
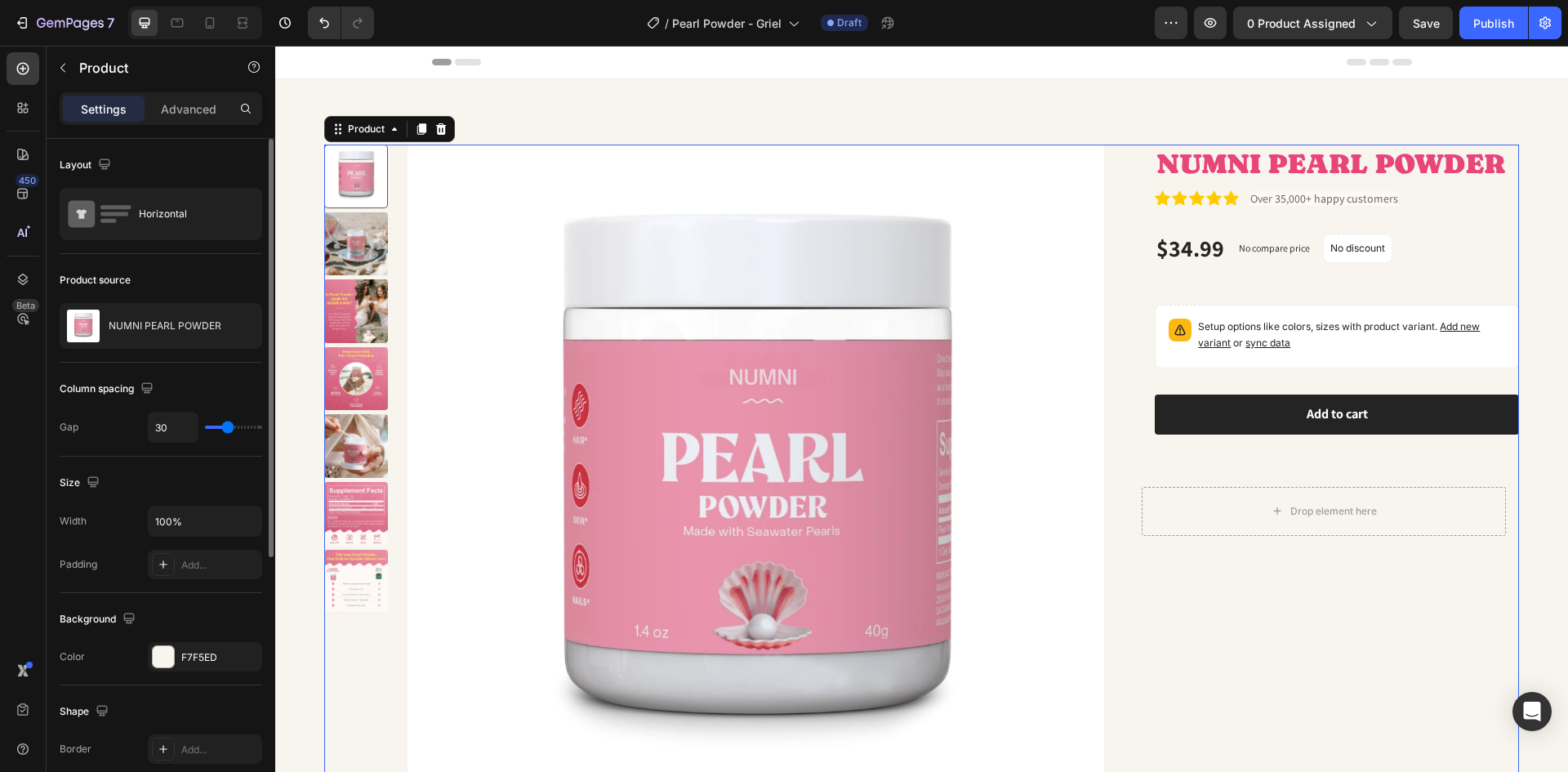
scroll to position [164, 0]
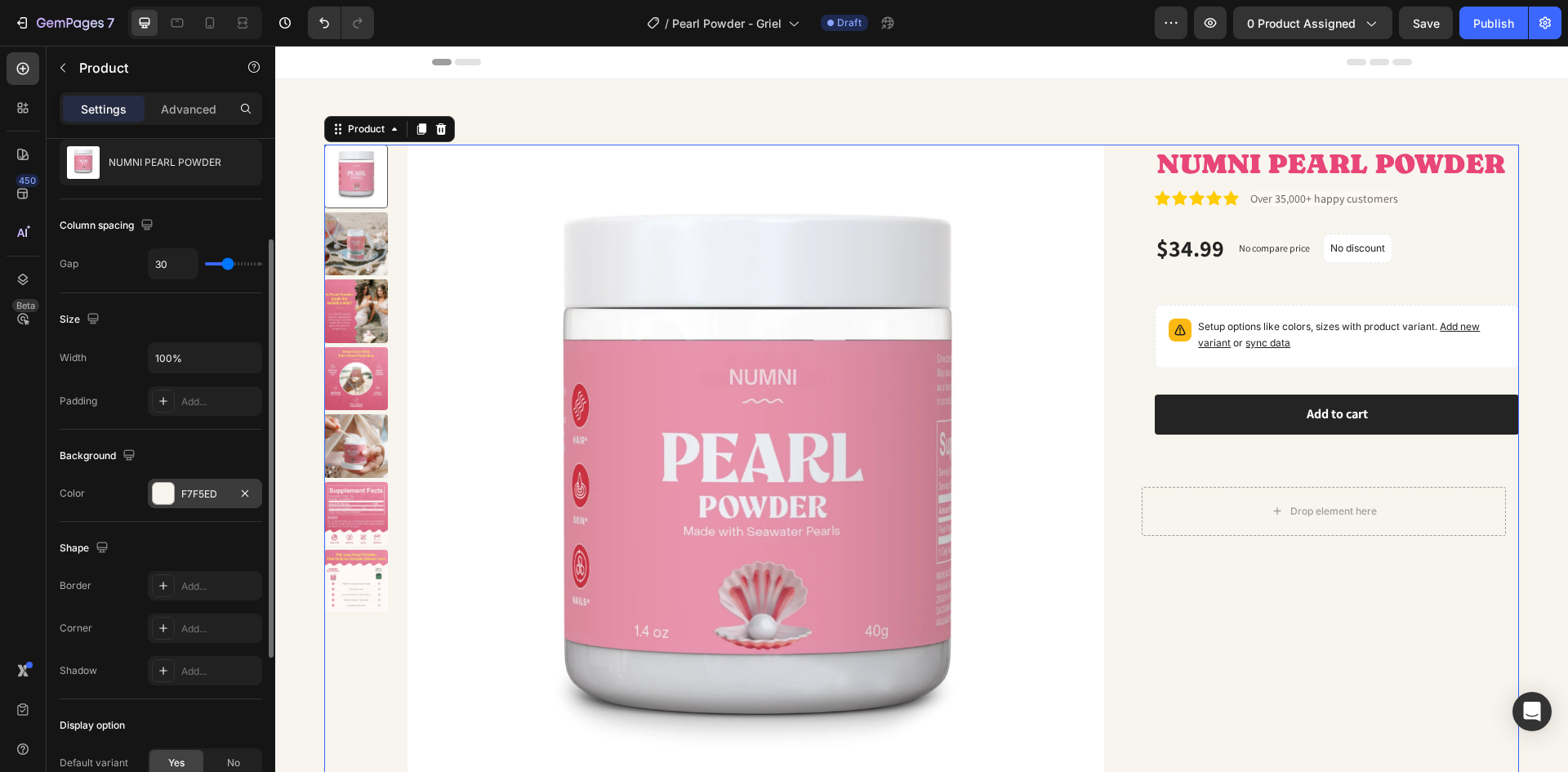
click at [168, 494] on div at bounding box center [164, 494] width 22 height 22
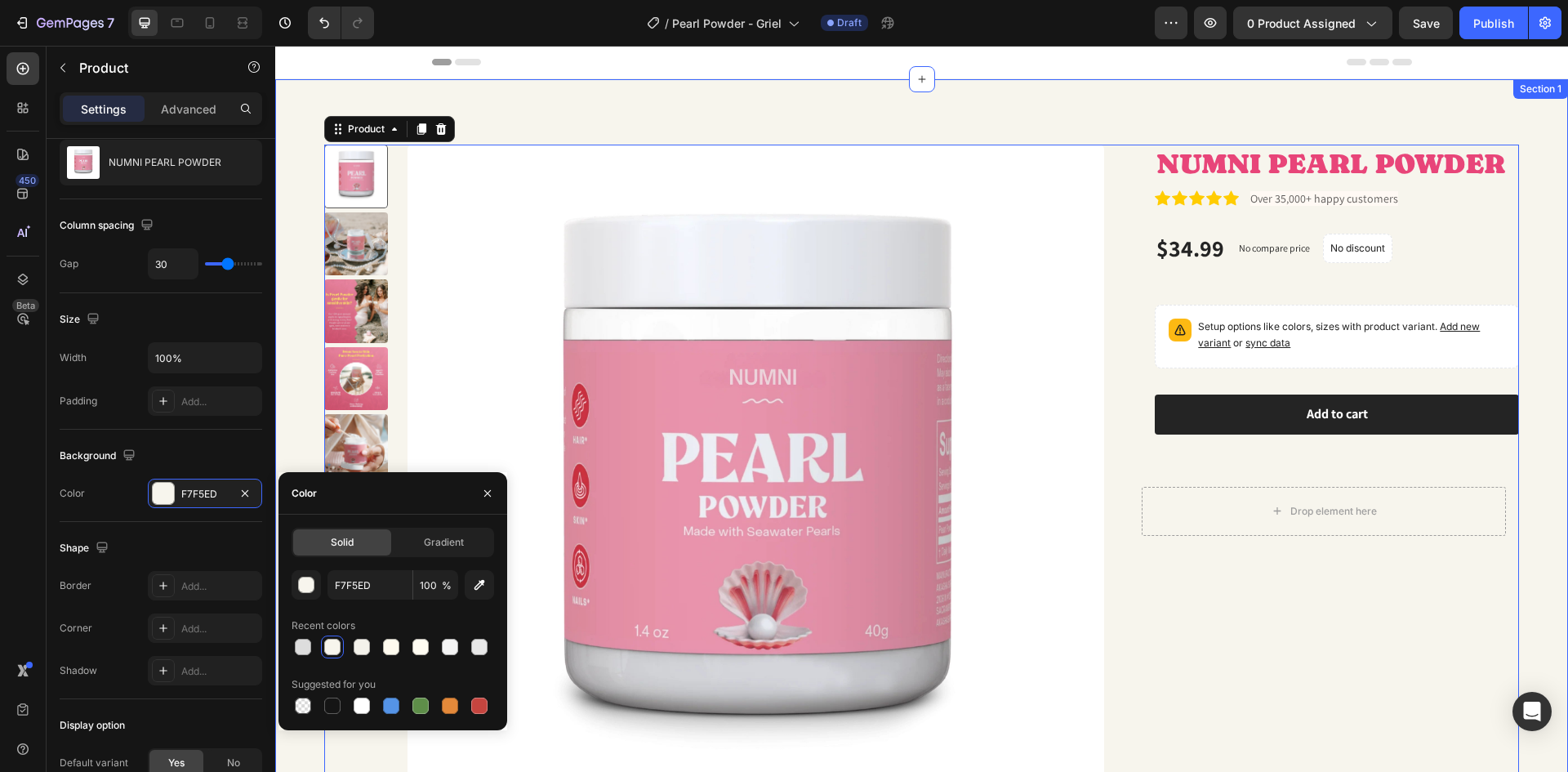
click at [458, 99] on div "Product Images NUMNI PEARL POWDER Product Title Icon Icon Icon Icon Icon Icon L…" at bounding box center [921, 483] width 1293 height 808
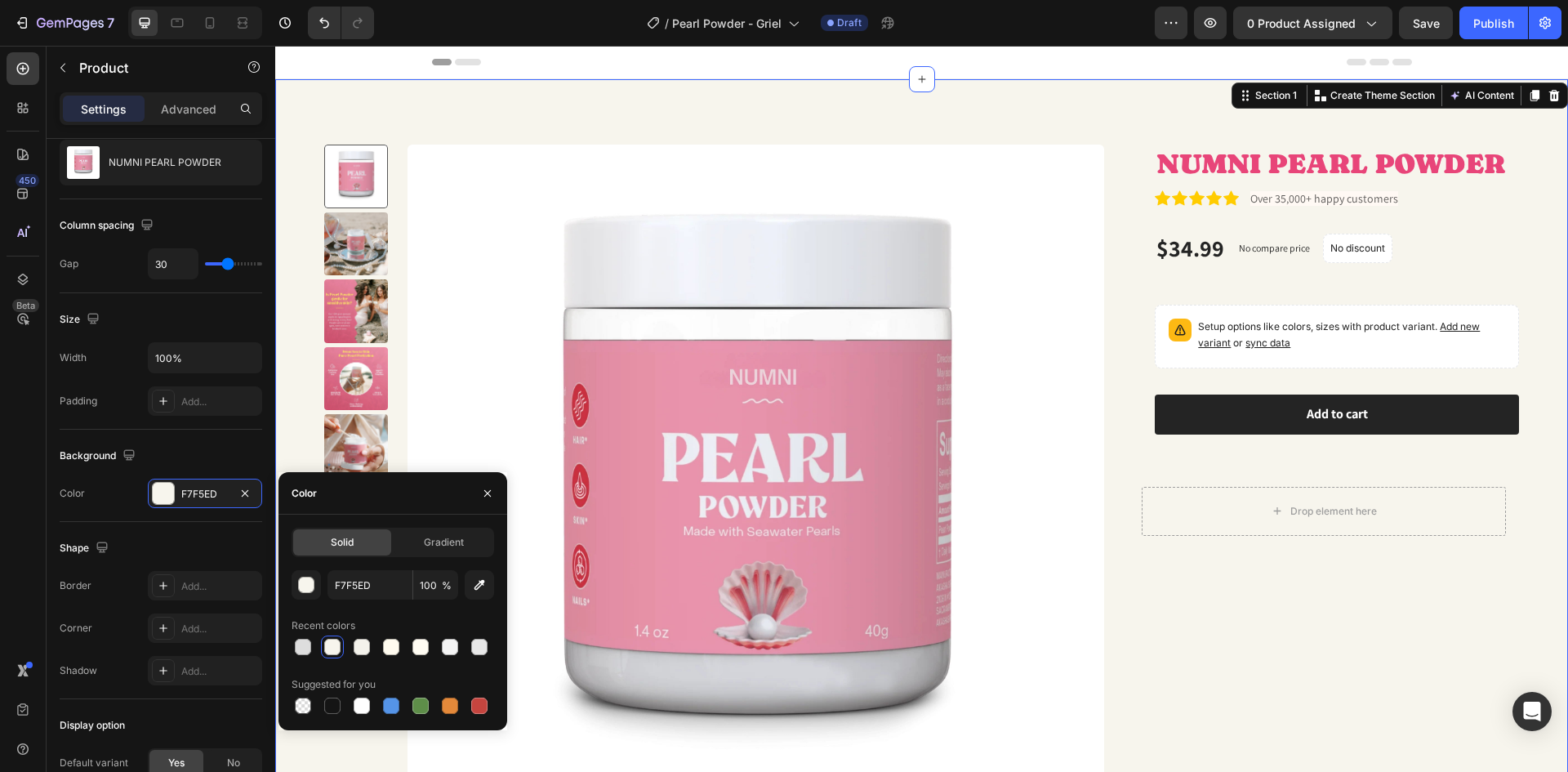
scroll to position [0, 0]
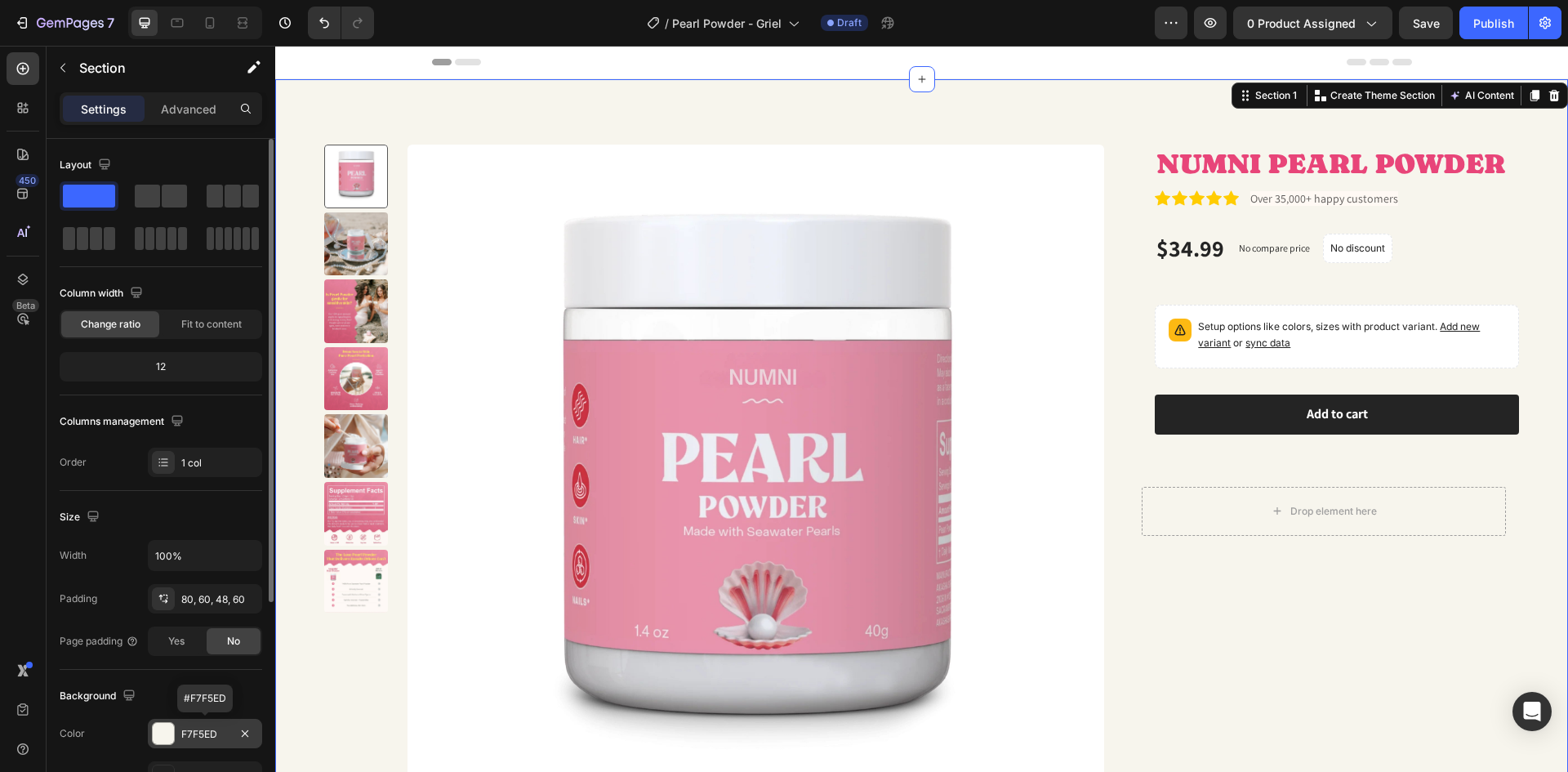
click at [172, 730] on div at bounding box center [164, 734] width 22 height 22
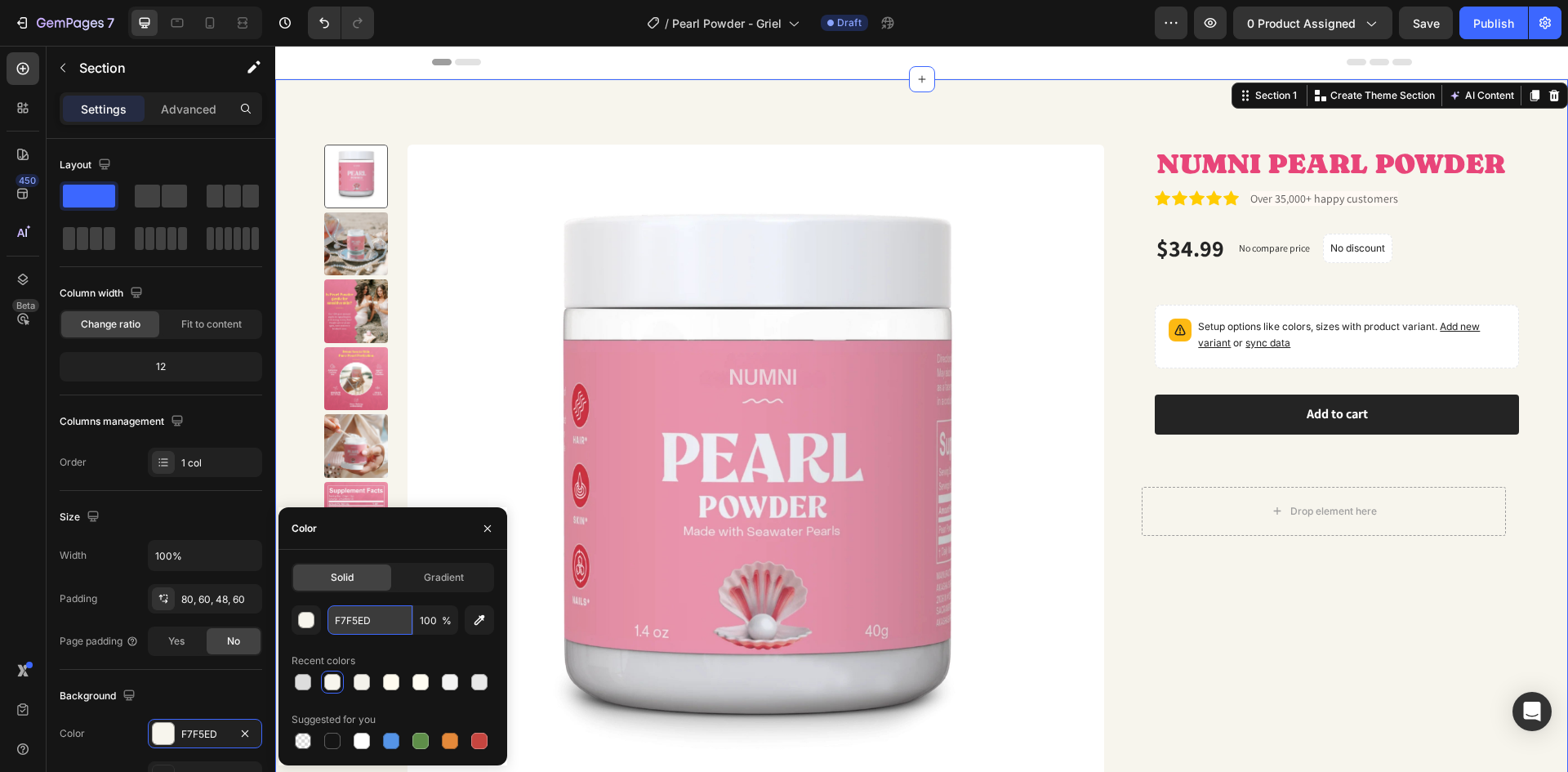
click at [373, 620] on input "F7F5ED" at bounding box center [370, 620] width 85 height 29
type input "C"
click at [498, 177] on img at bounding box center [757, 494] width 698 height 698
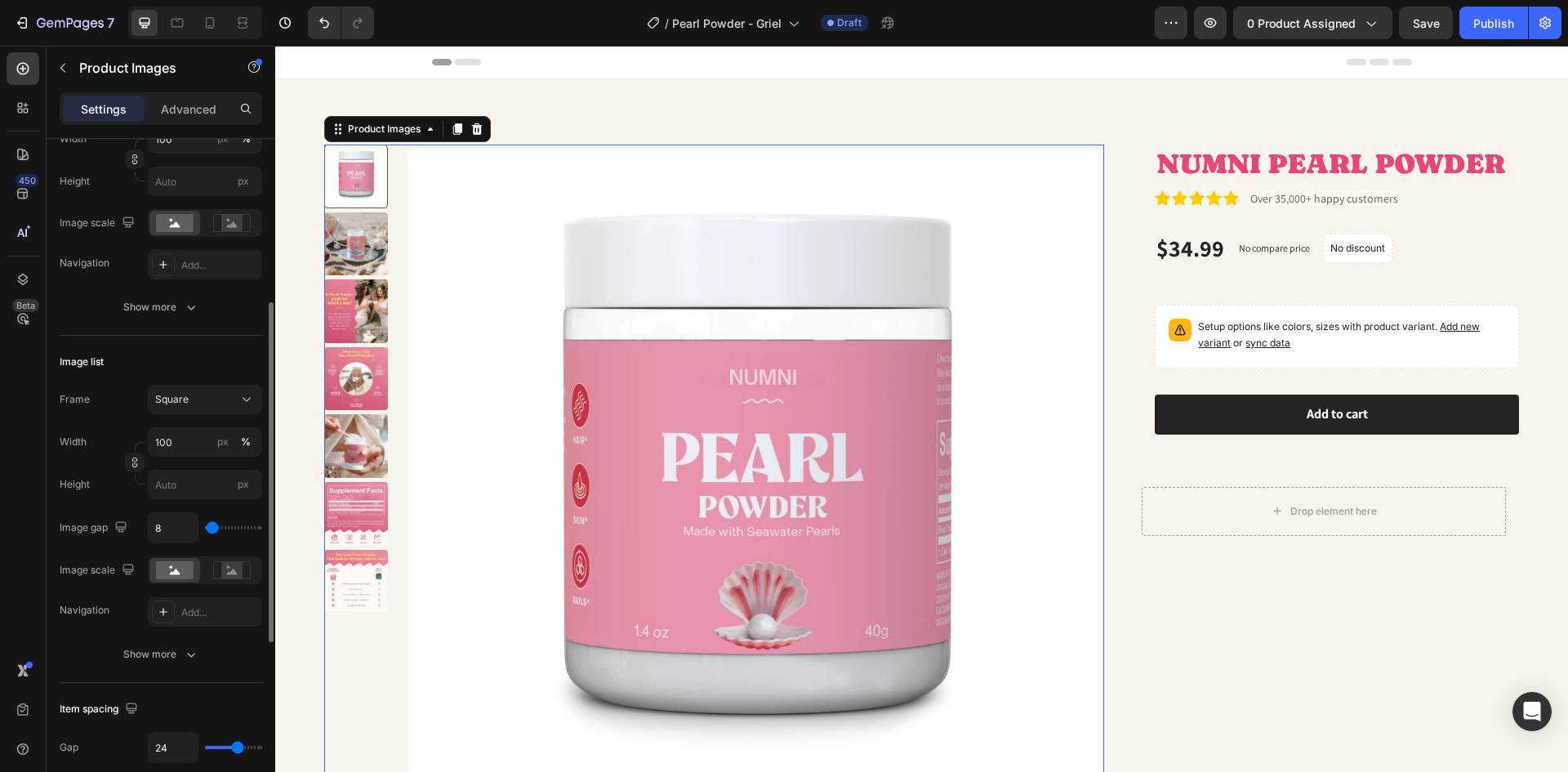
scroll to position [409, 0]
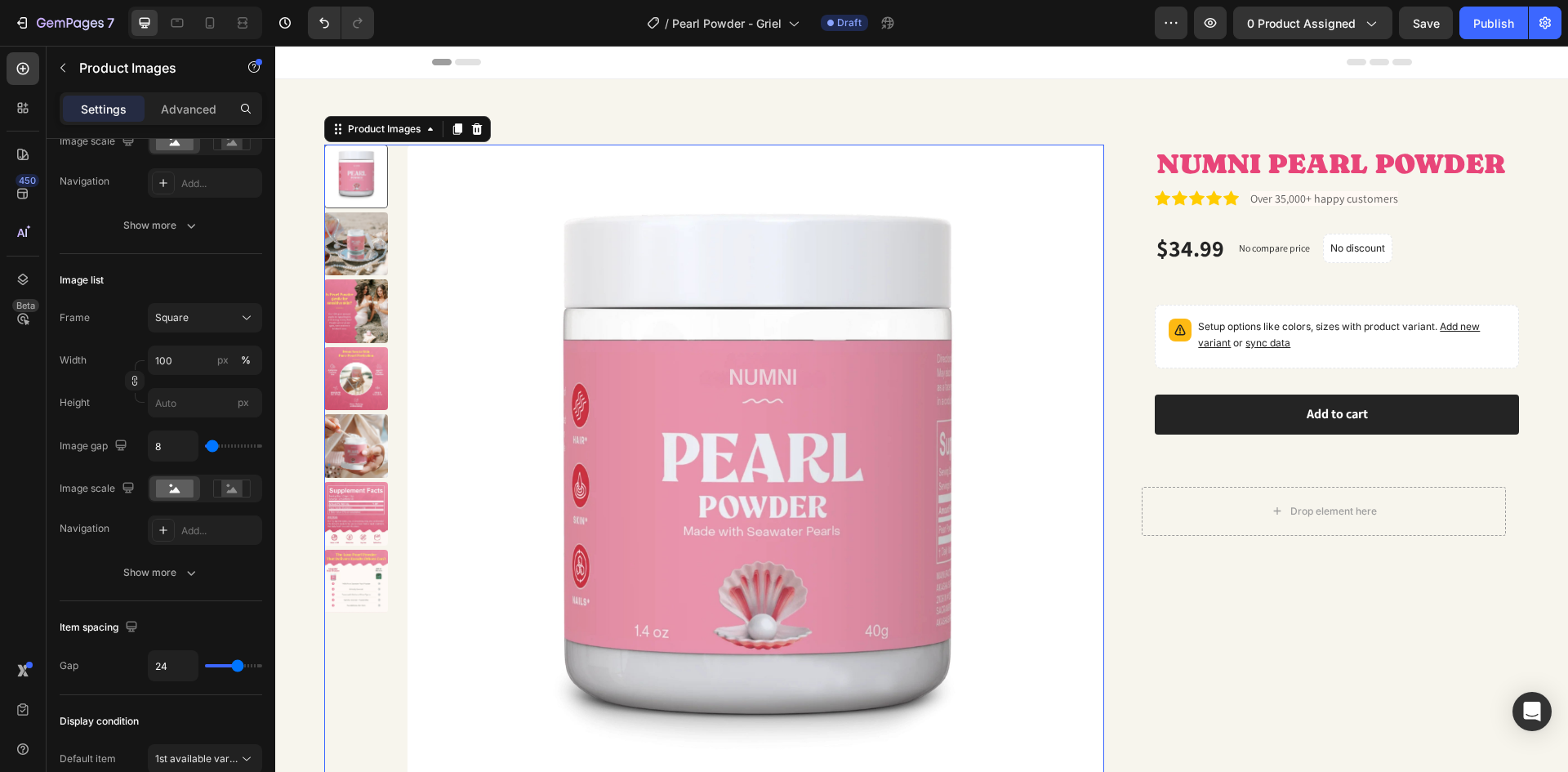
click at [385, 690] on div at bounding box center [355, 489] width 64 height 691
click at [272, 669] on div at bounding box center [269, 512] width 9 height 340
click at [300, 671] on div "Product Images 0 NUMNI PEARL POWDER Product Title Icon Icon Icon Icon Icon Icon…" at bounding box center [921, 483] width 1293 height 808
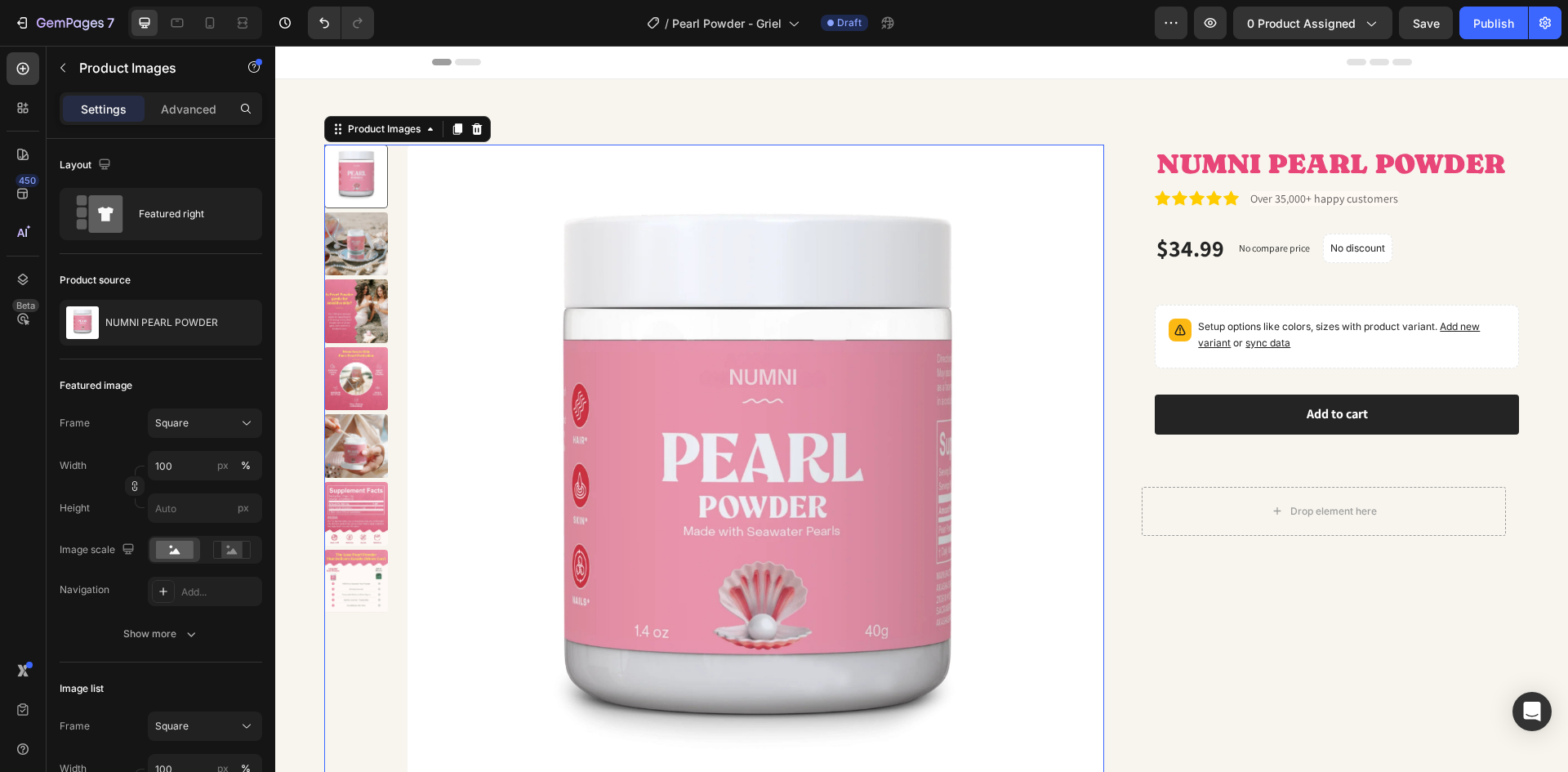
click at [427, 621] on img at bounding box center [757, 494] width 698 height 698
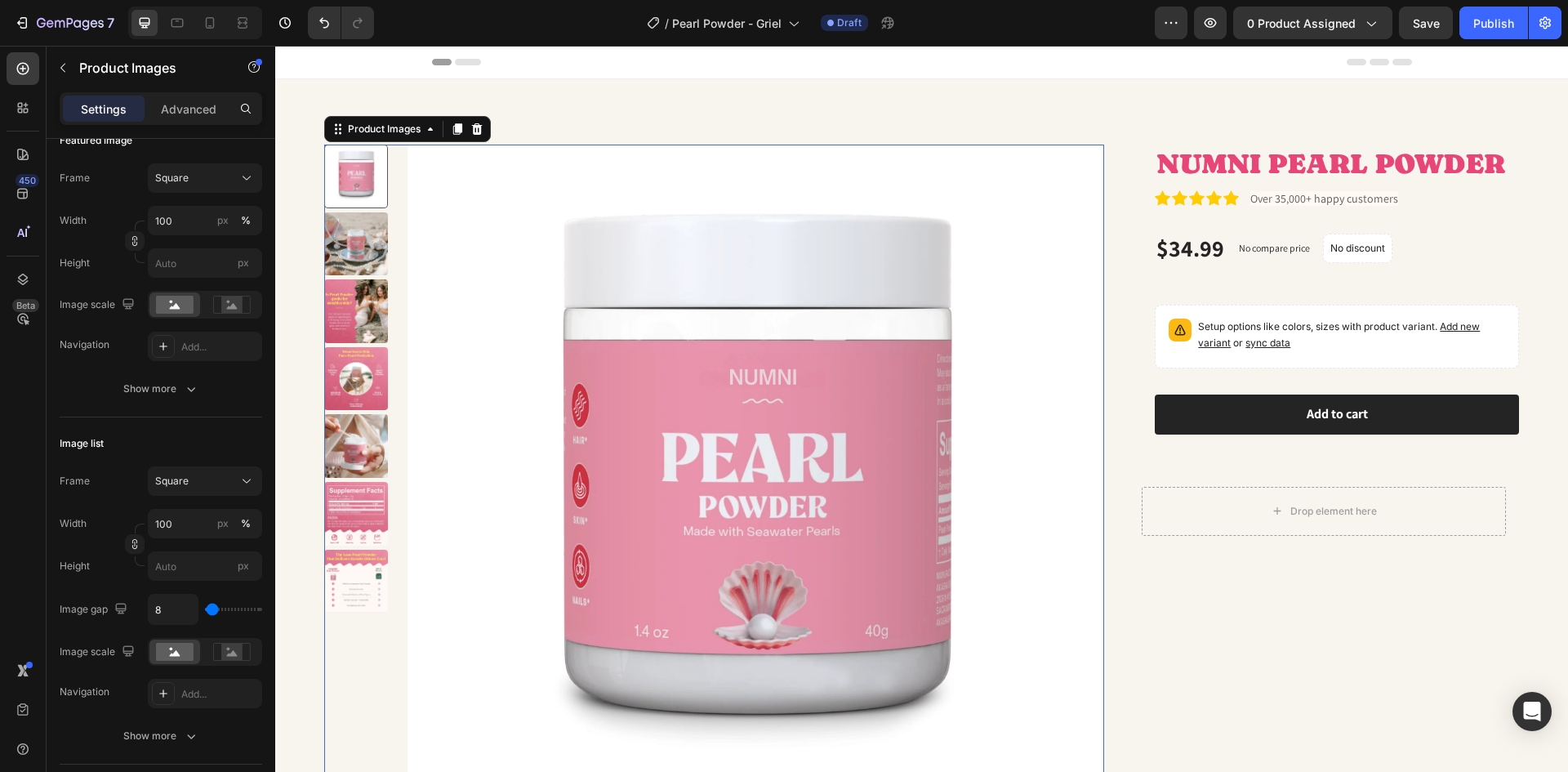
click at [550, 509] on img at bounding box center [757, 494] width 698 height 698
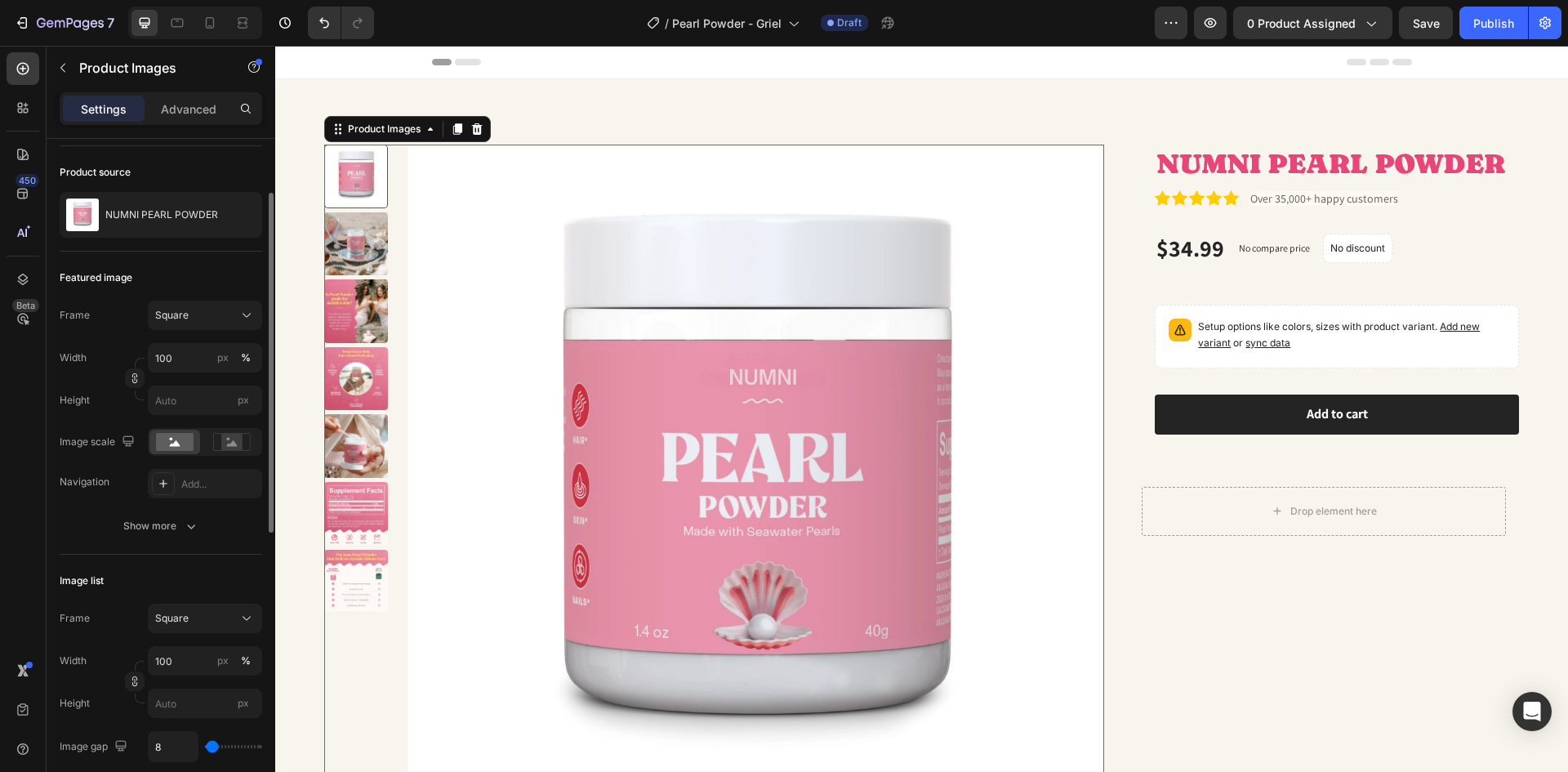
scroll to position [0, 0]
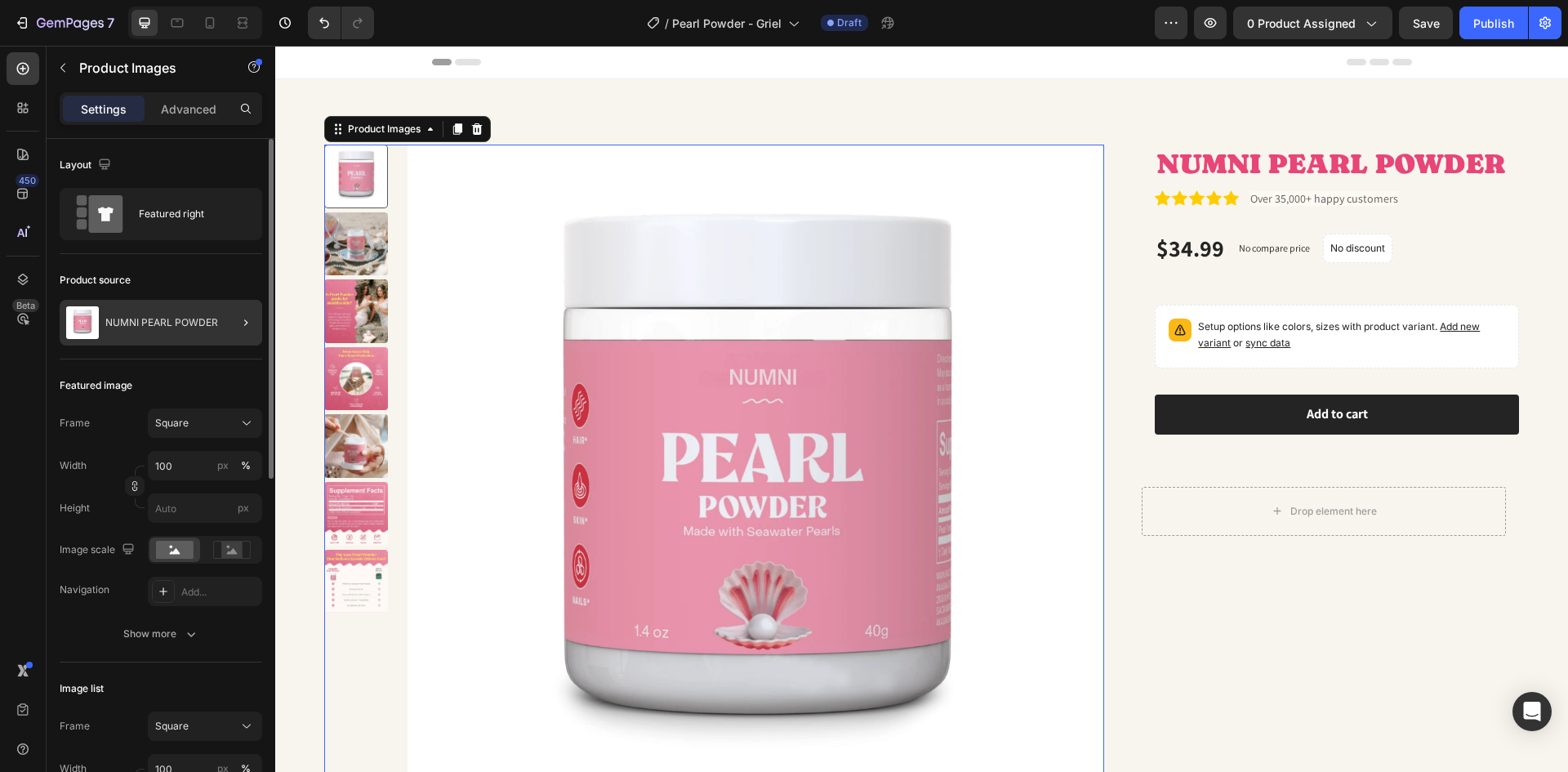
click at [218, 328] on div at bounding box center [239, 322] width 46 height 46
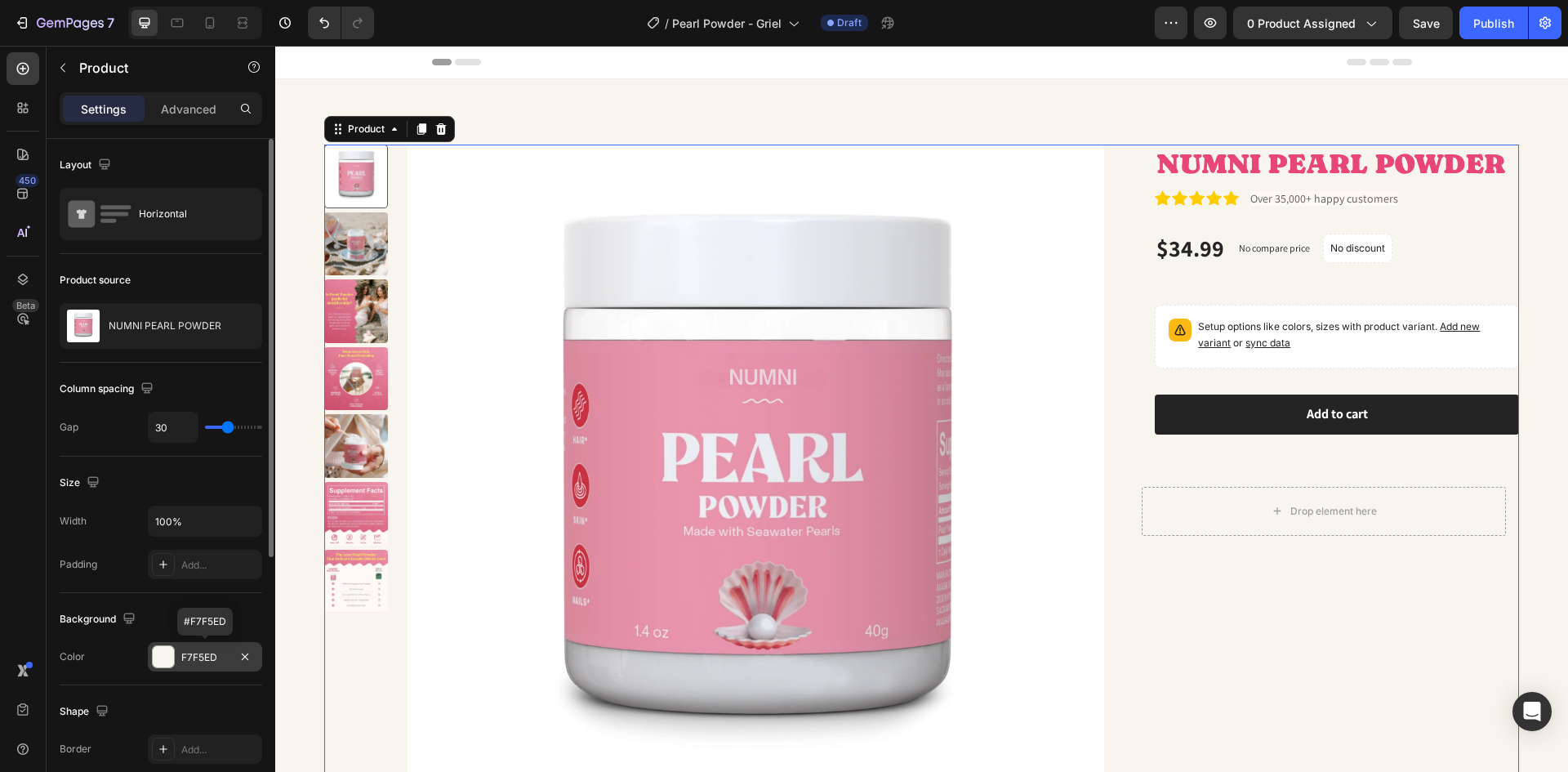
click at [167, 666] on div at bounding box center [164, 657] width 22 height 22
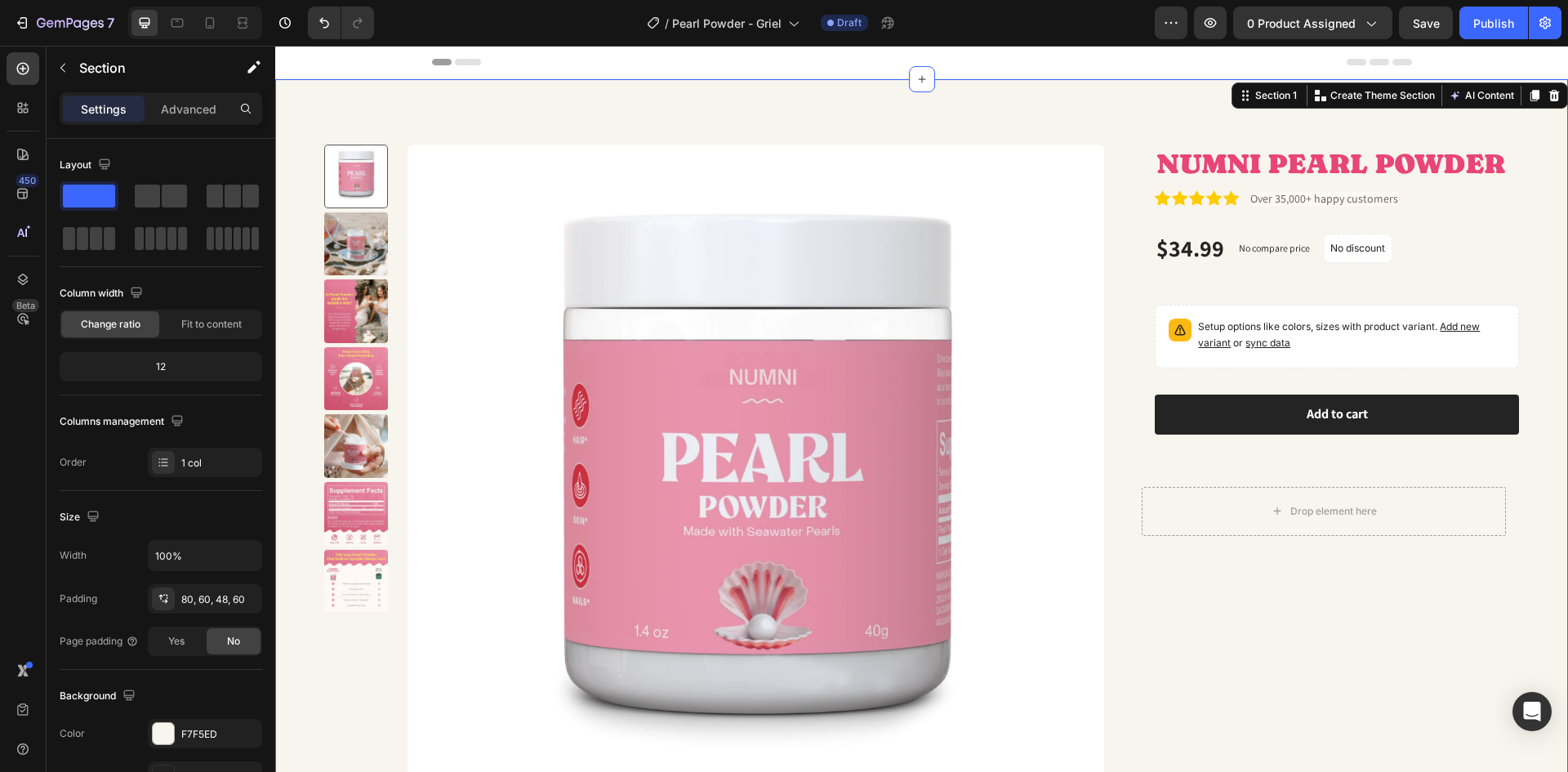
click at [296, 436] on div "Product Images NUMNI PEARL POWDER Product Title Icon Icon Icon Icon Icon Icon L…" at bounding box center [921, 483] width 1293 height 808
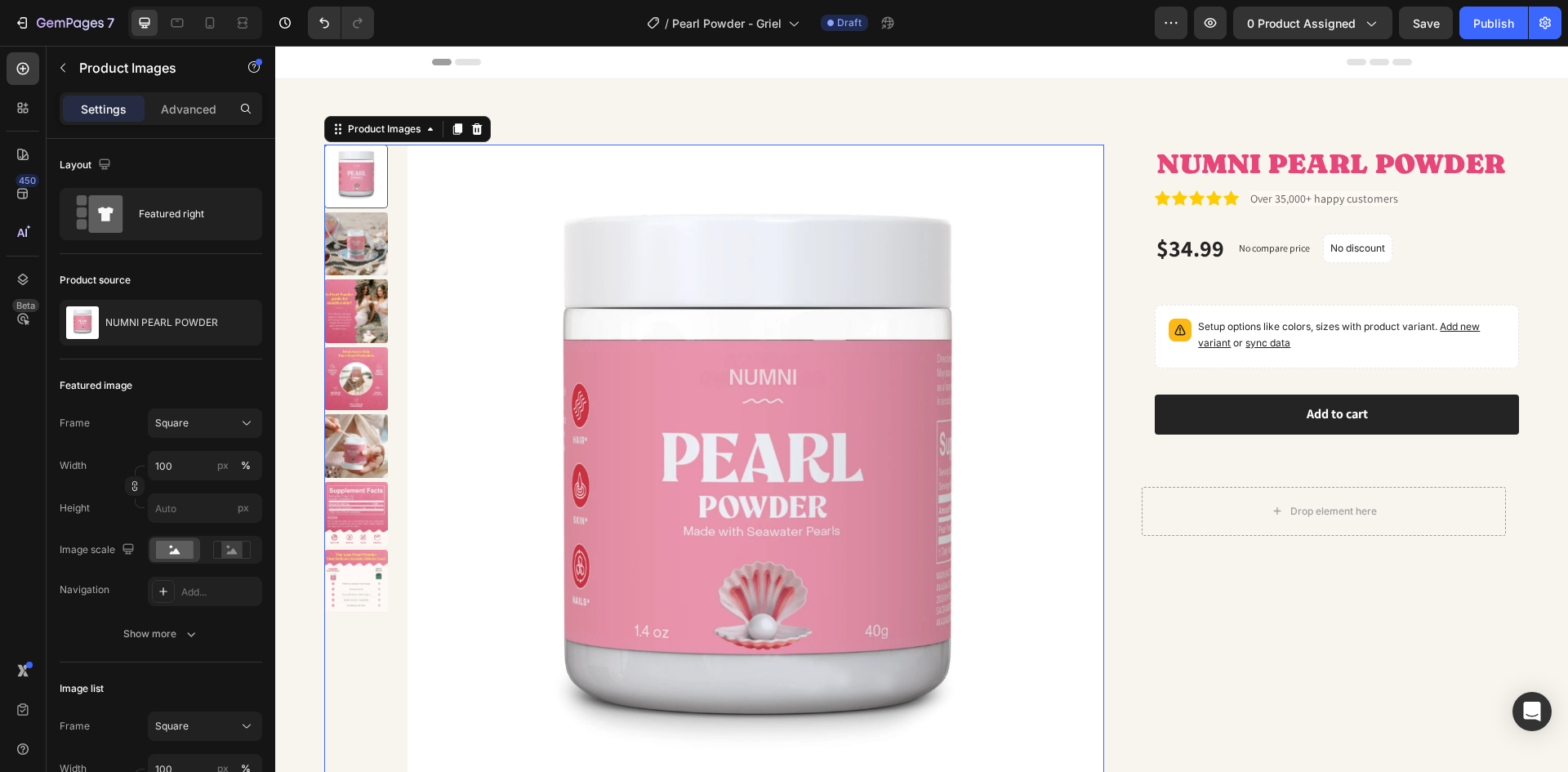
click at [428, 429] on img at bounding box center [757, 494] width 698 height 698
click at [497, 352] on img at bounding box center [757, 494] width 698 height 698
click at [345, 253] on img at bounding box center [355, 244] width 64 height 64
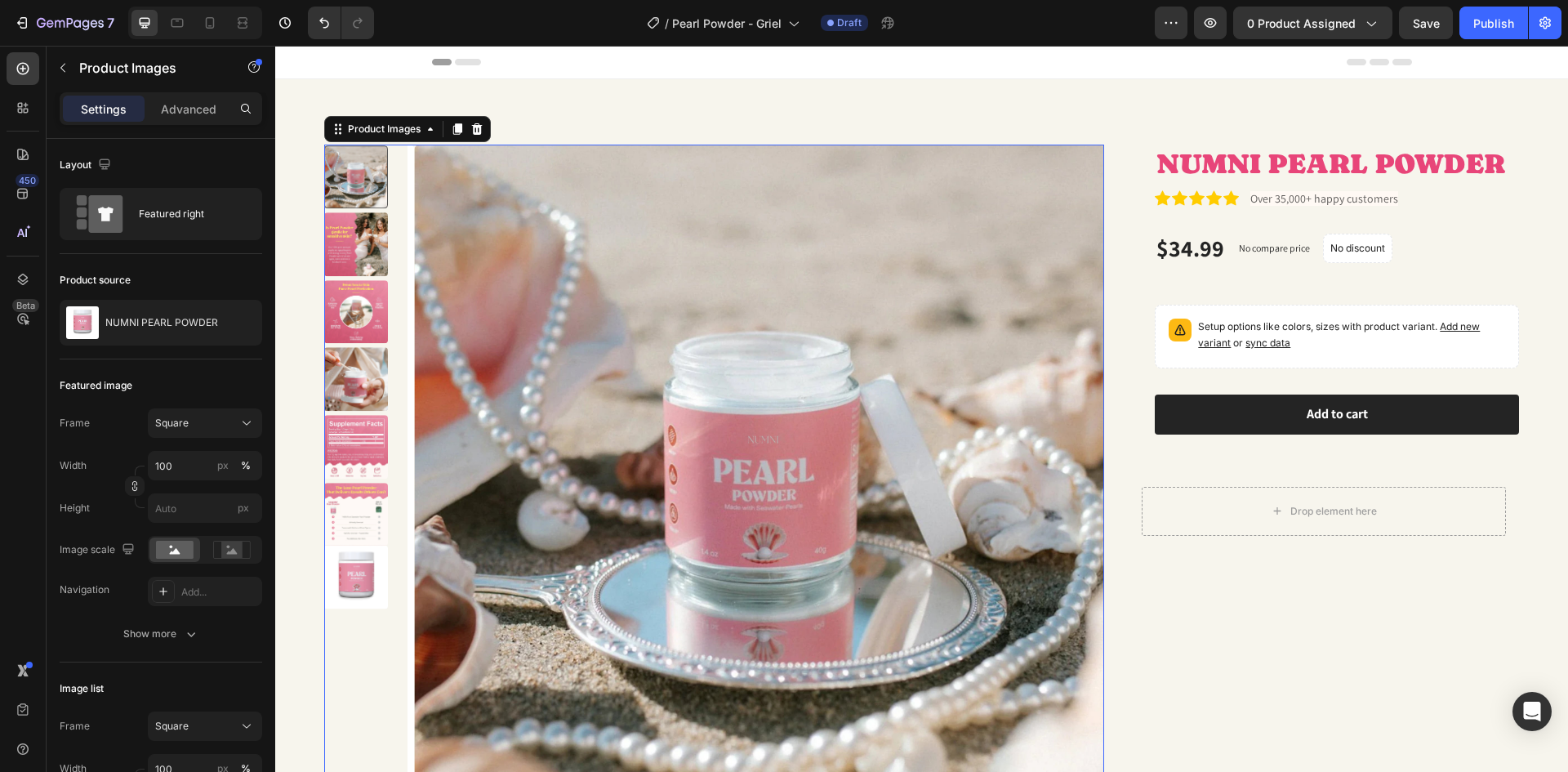
click at [369, 320] on img at bounding box center [355, 312] width 64 height 64
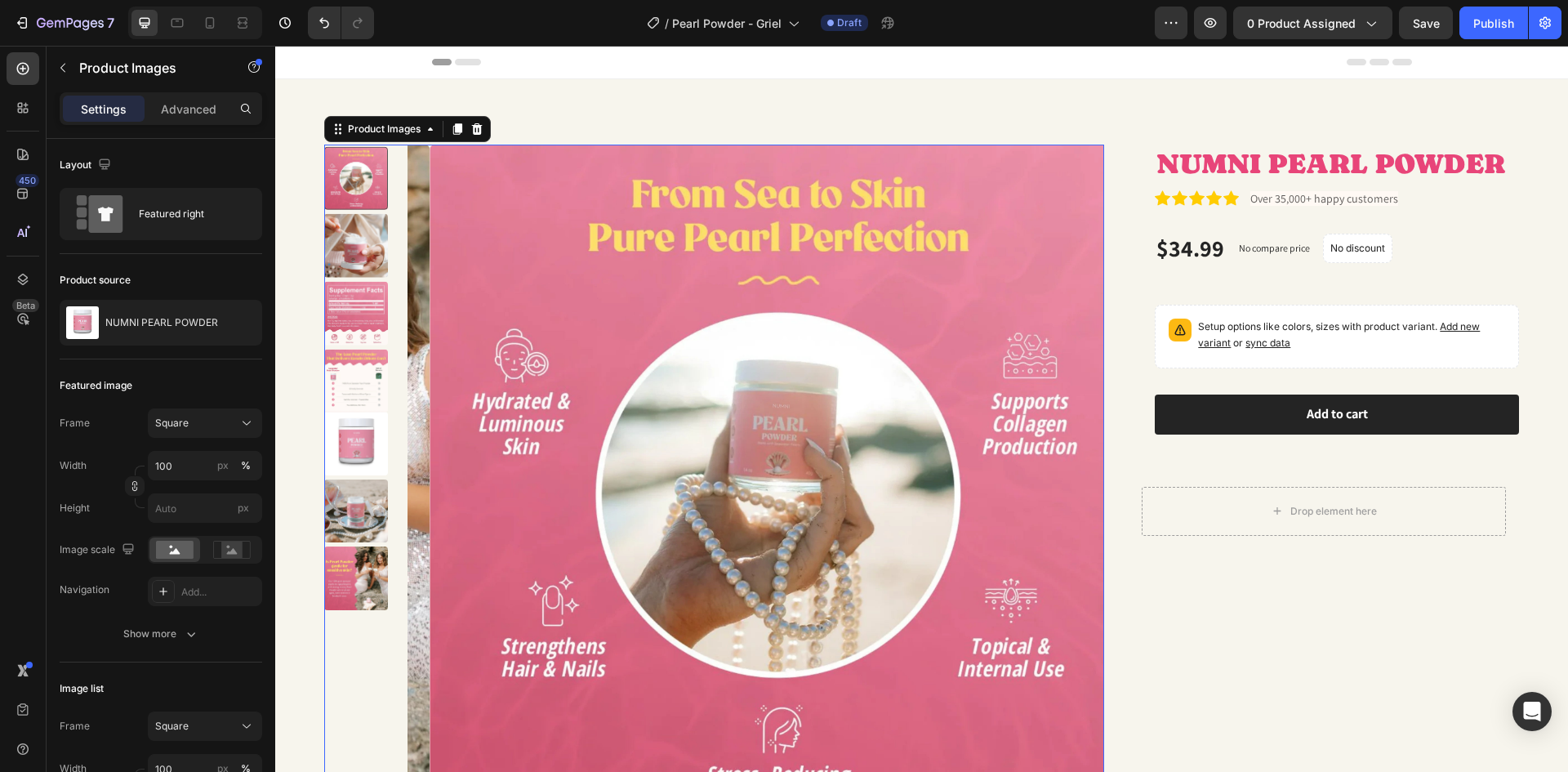
click at [384, 440] on img at bounding box center [355, 444] width 64 height 64
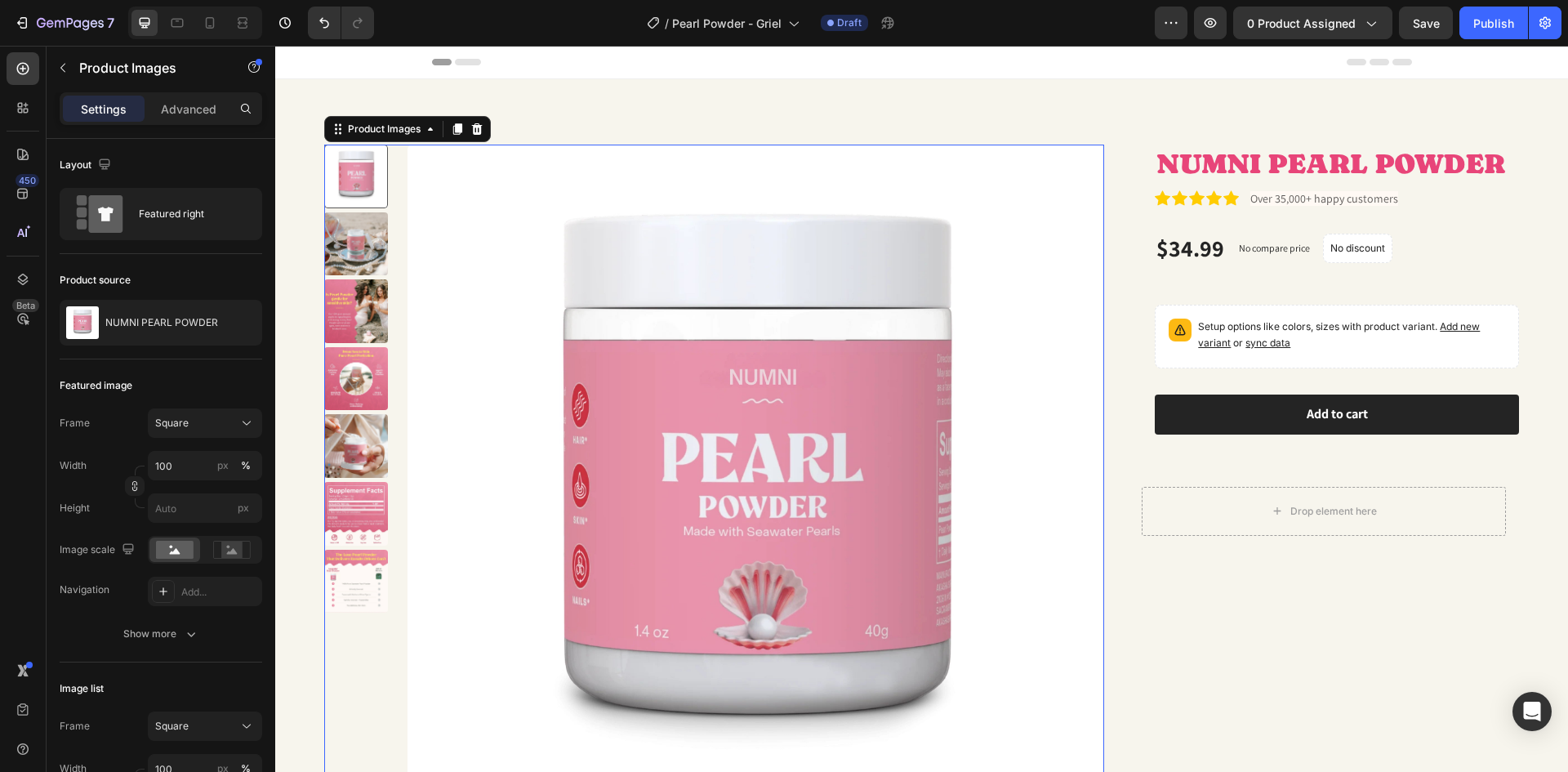
click at [794, 492] on img at bounding box center [757, 494] width 698 height 698
click at [532, 527] on img at bounding box center [757, 494] width 698 height 698
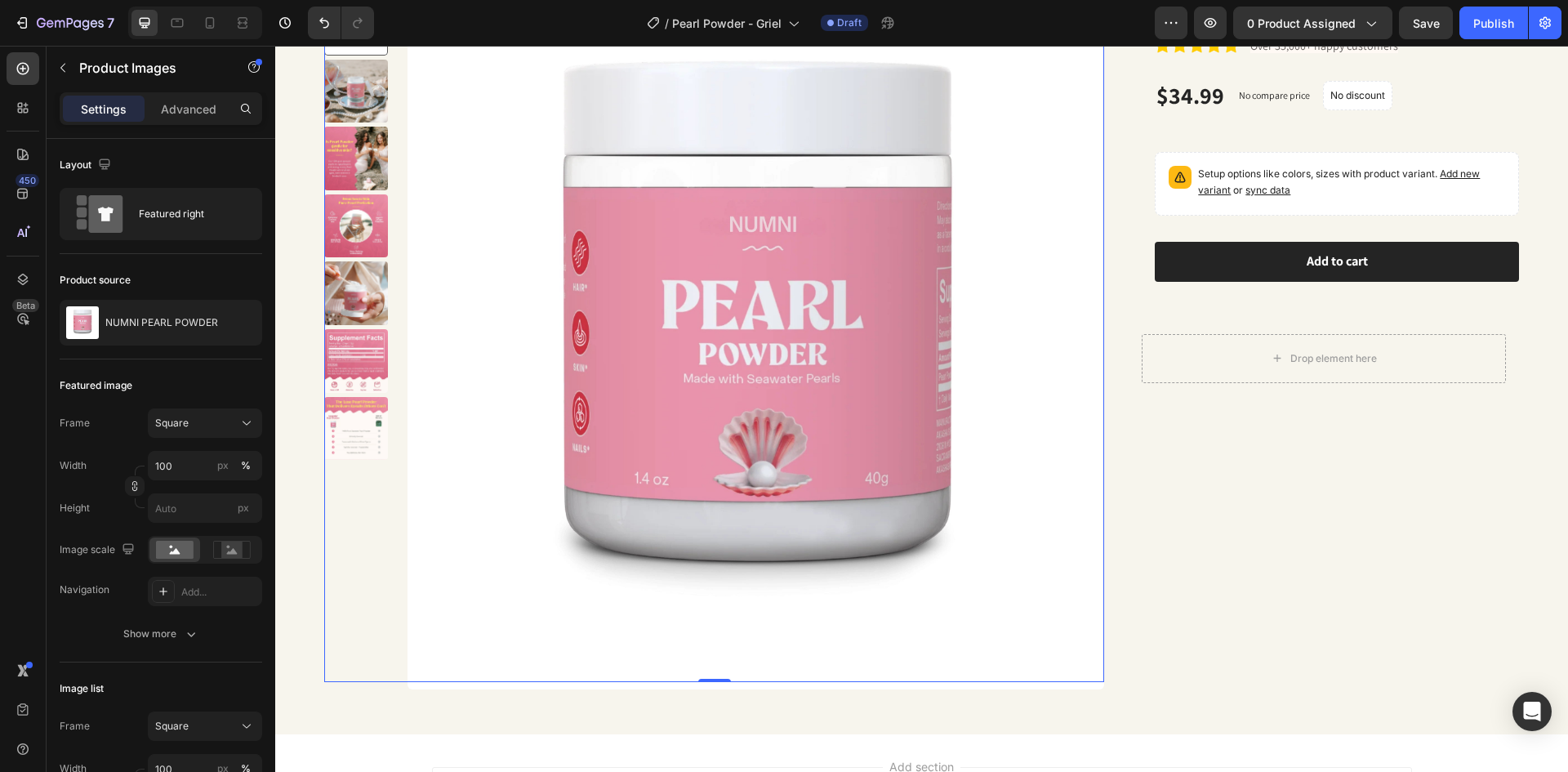
scroll to position [164, 0]
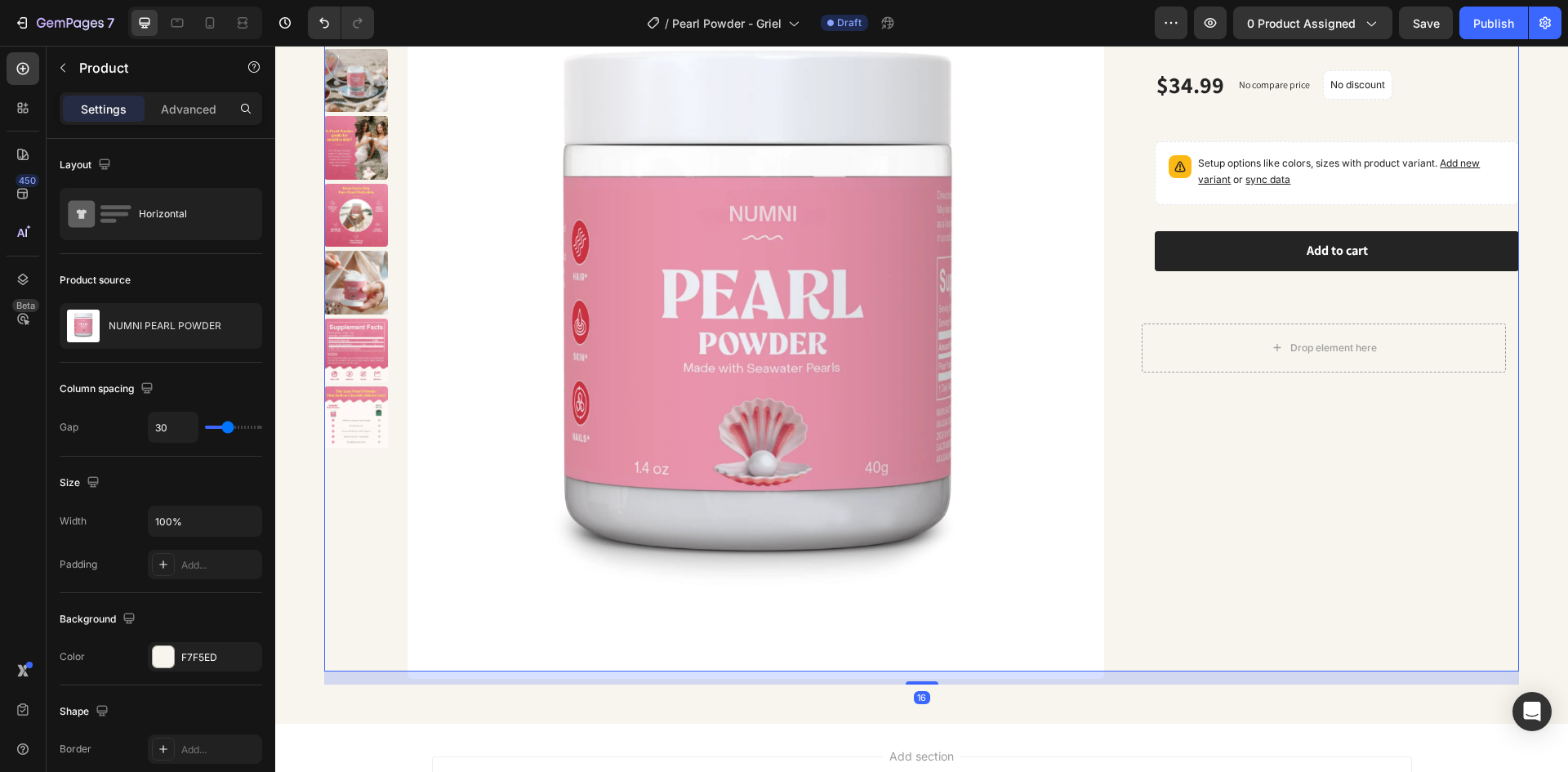
click at [1129, 517] on div "NUMNI PEARL POWDER Product Title Icon Icon Icon Icon Icon Icon List Over 35,000…" at bounding box center [1324, 326] width 390 height 691
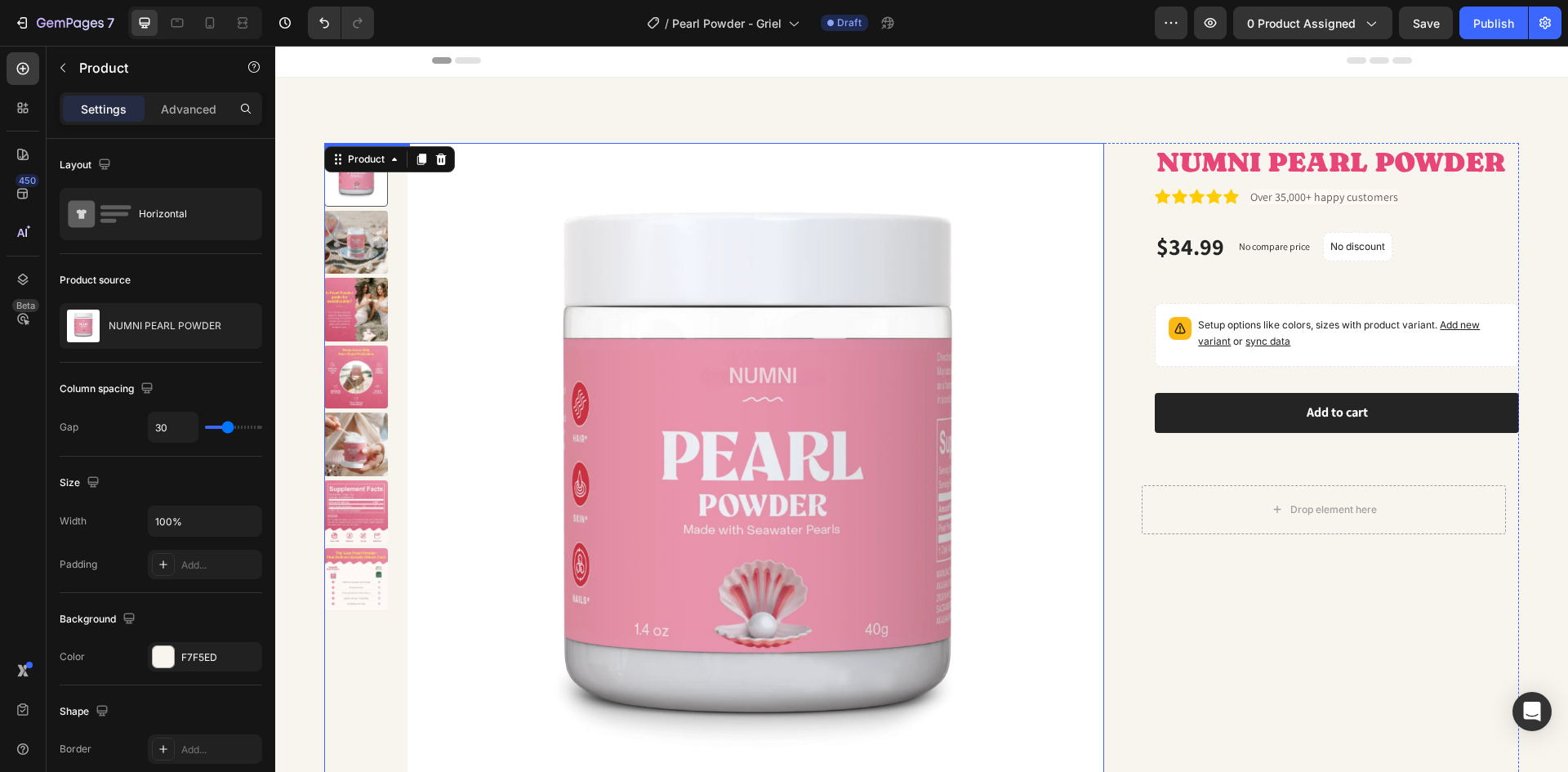
scroll to position [0, 0]
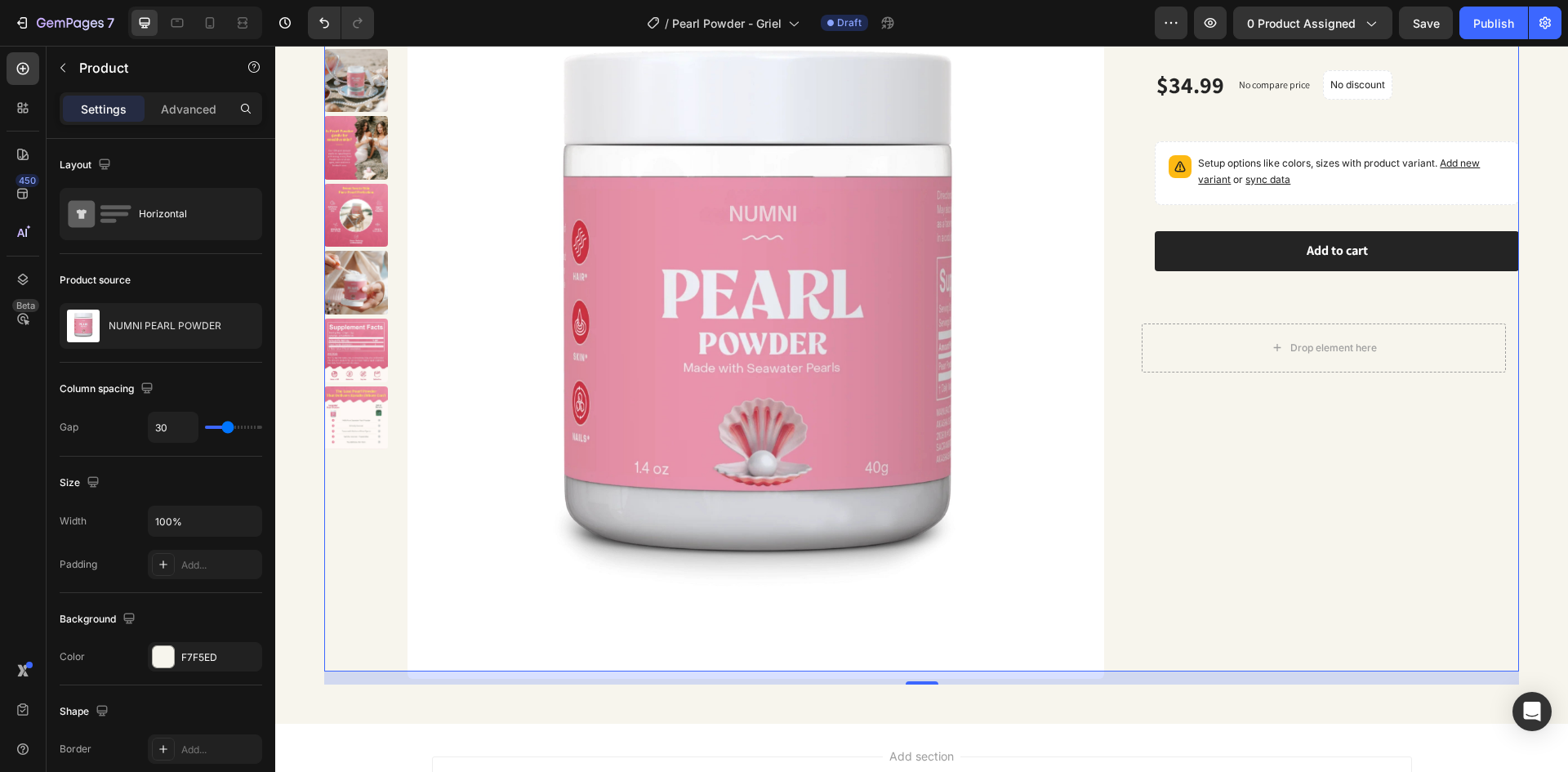
click at [1286, 452] on div "NUMNI PEARL POWDER Product Title Icon Icon Icon Icon Icon Icon List Over 35,000…" at bounding box center [1324, 326] width 390 height 691
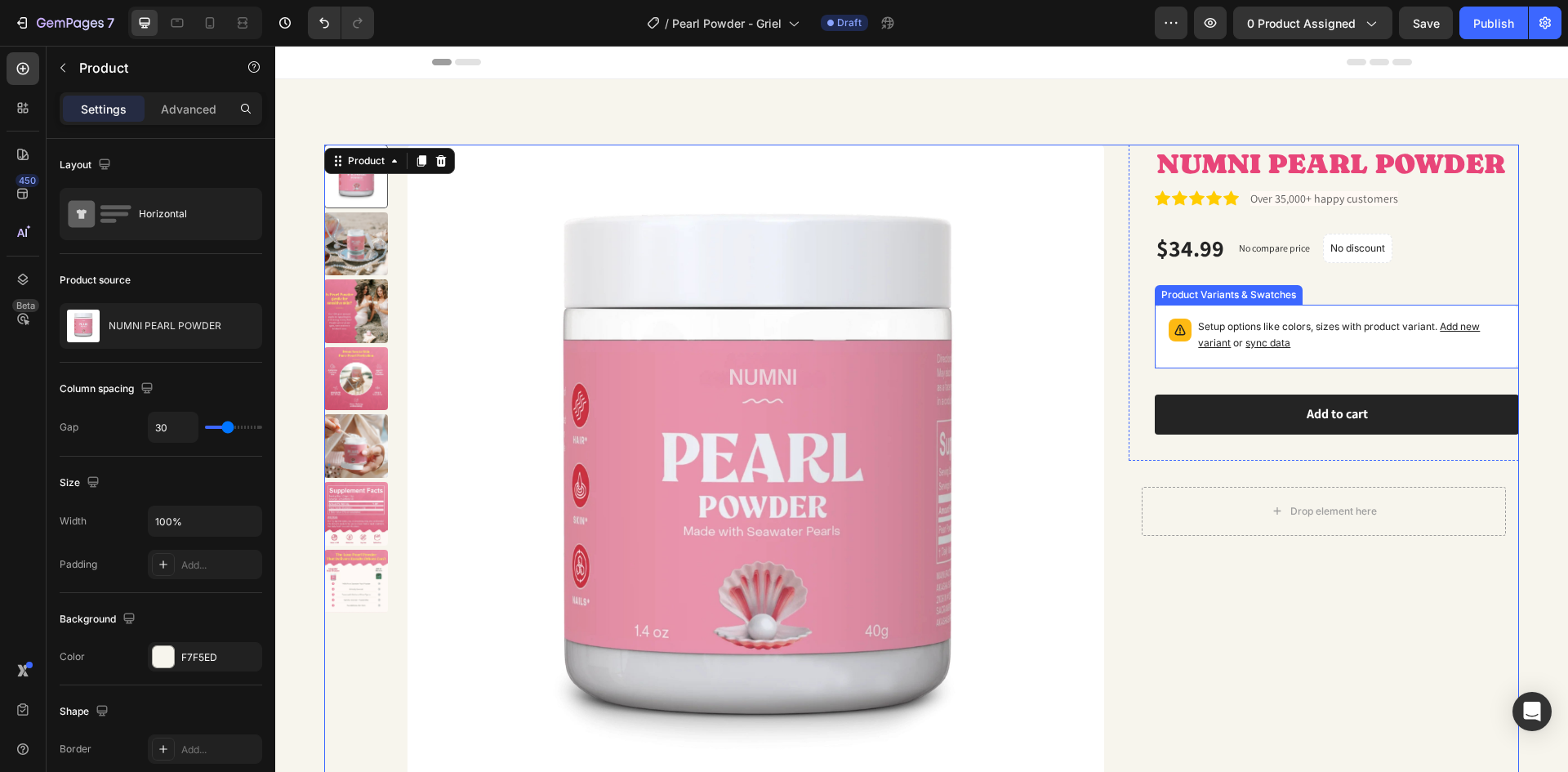
click at [1245, 339] on span "sync data" at bounding box center [1267, 342] width 45 height 12
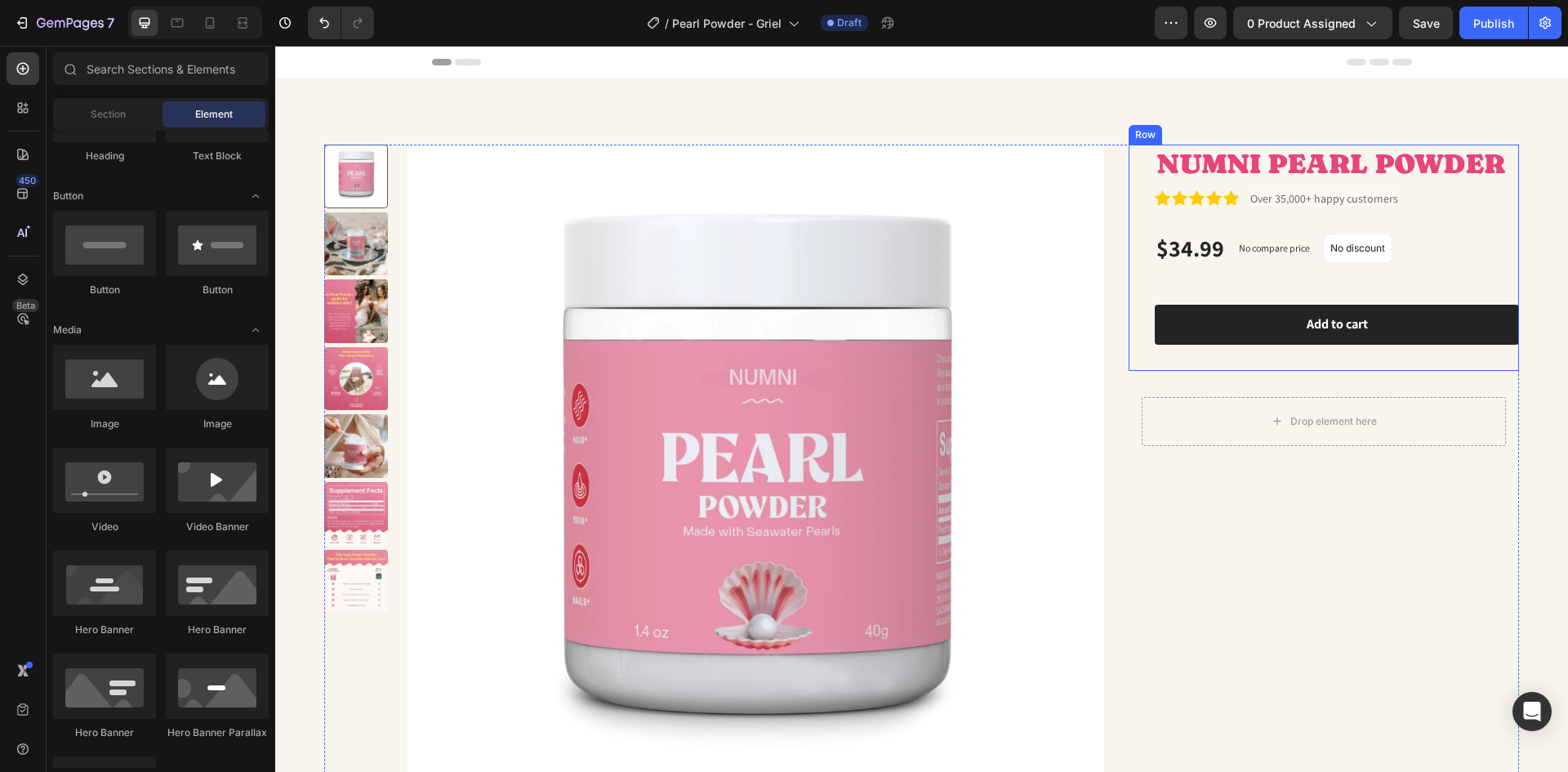
click at [1388, 353] on div "NUMNI PEARL POWDER Product Title Icon Icon Icon Icon Icon Icon List Over 35,000…" at bounding box center [1336, 258] width 365 height 226
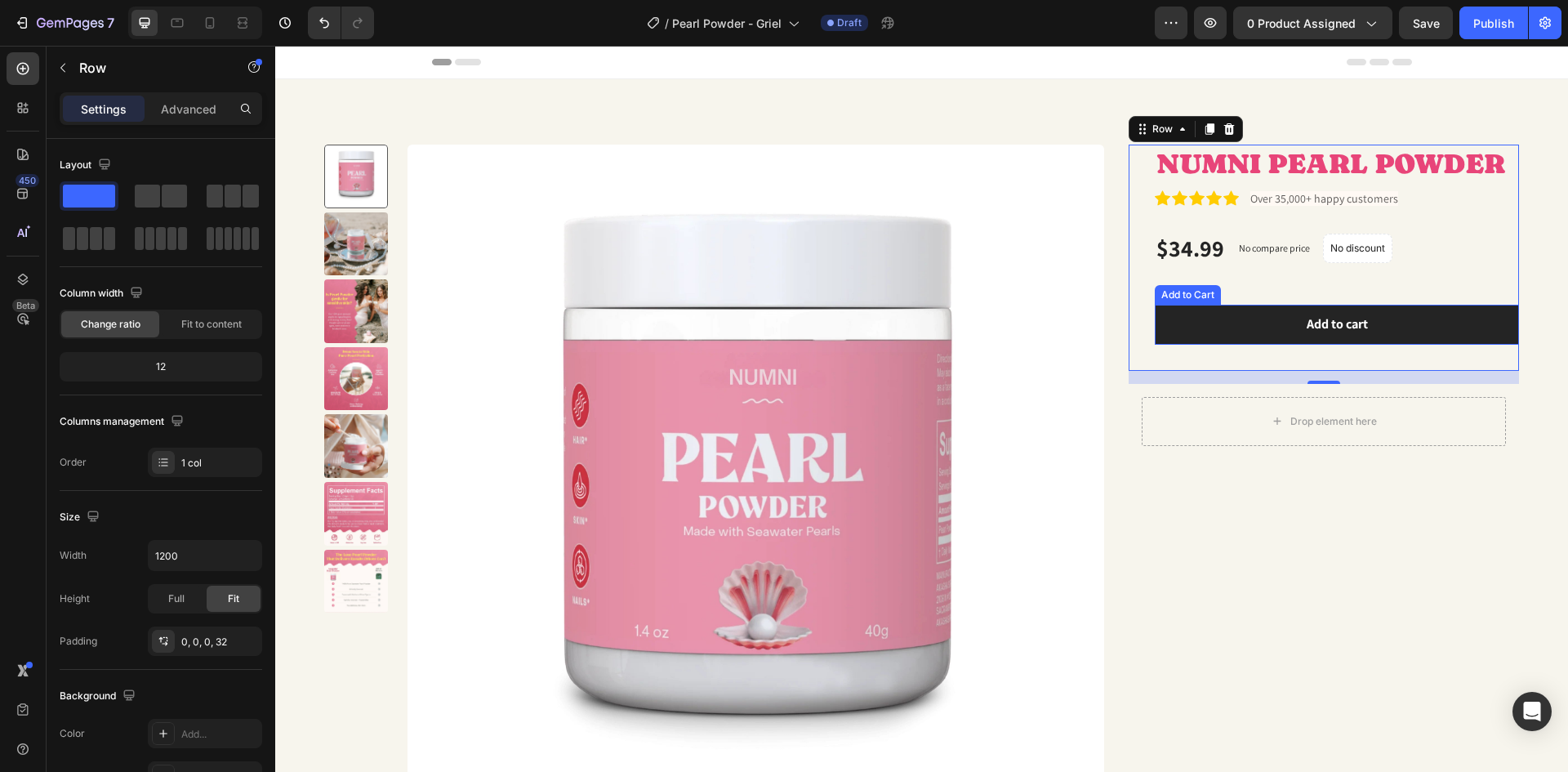
click at [1160, 298] on div "Add to Cart" at bounding box center [1188, 295] width 60 height 15
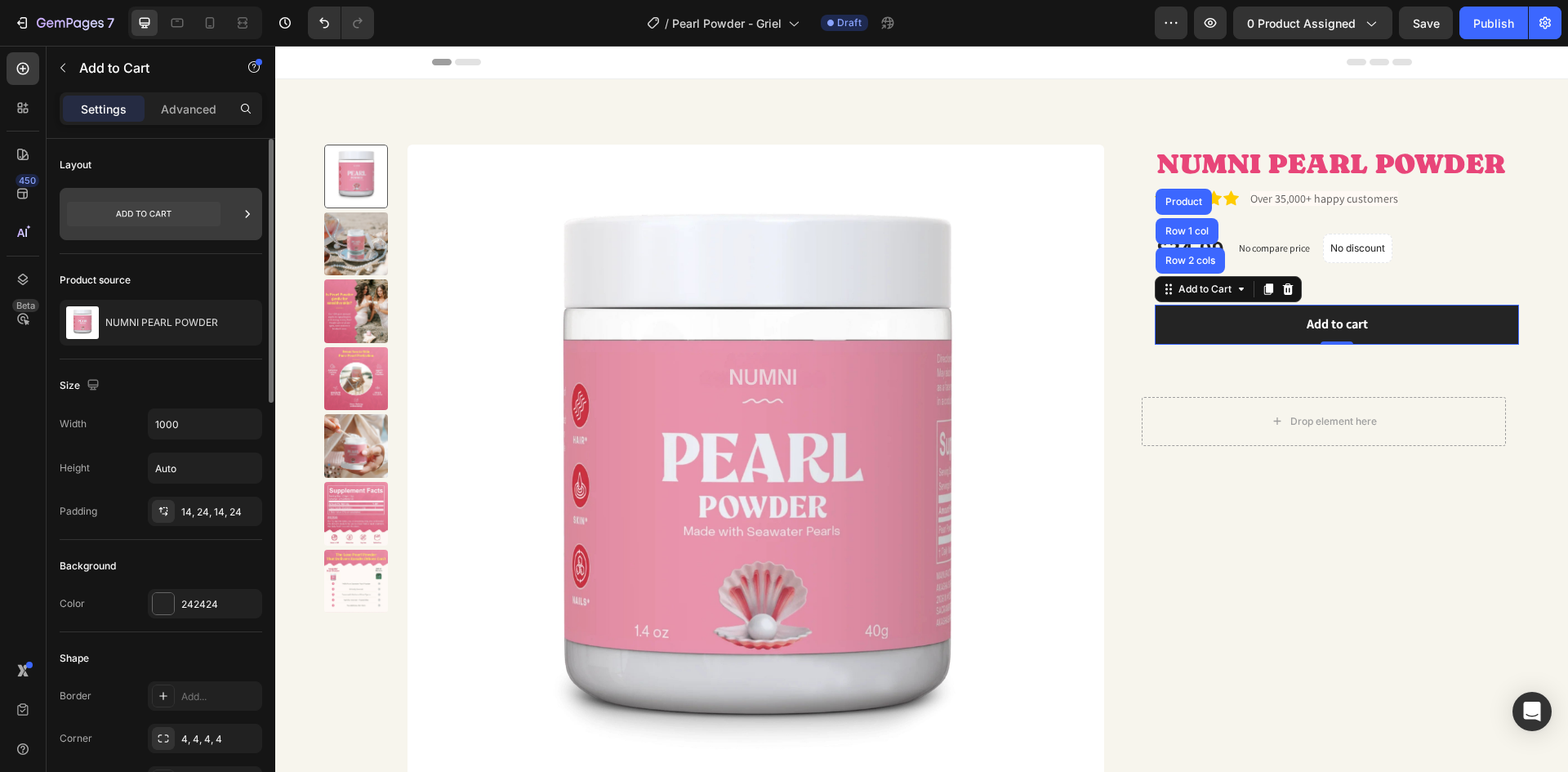
click at [171, 220] on icon at bounding box center [144, 214] width 154 height 24
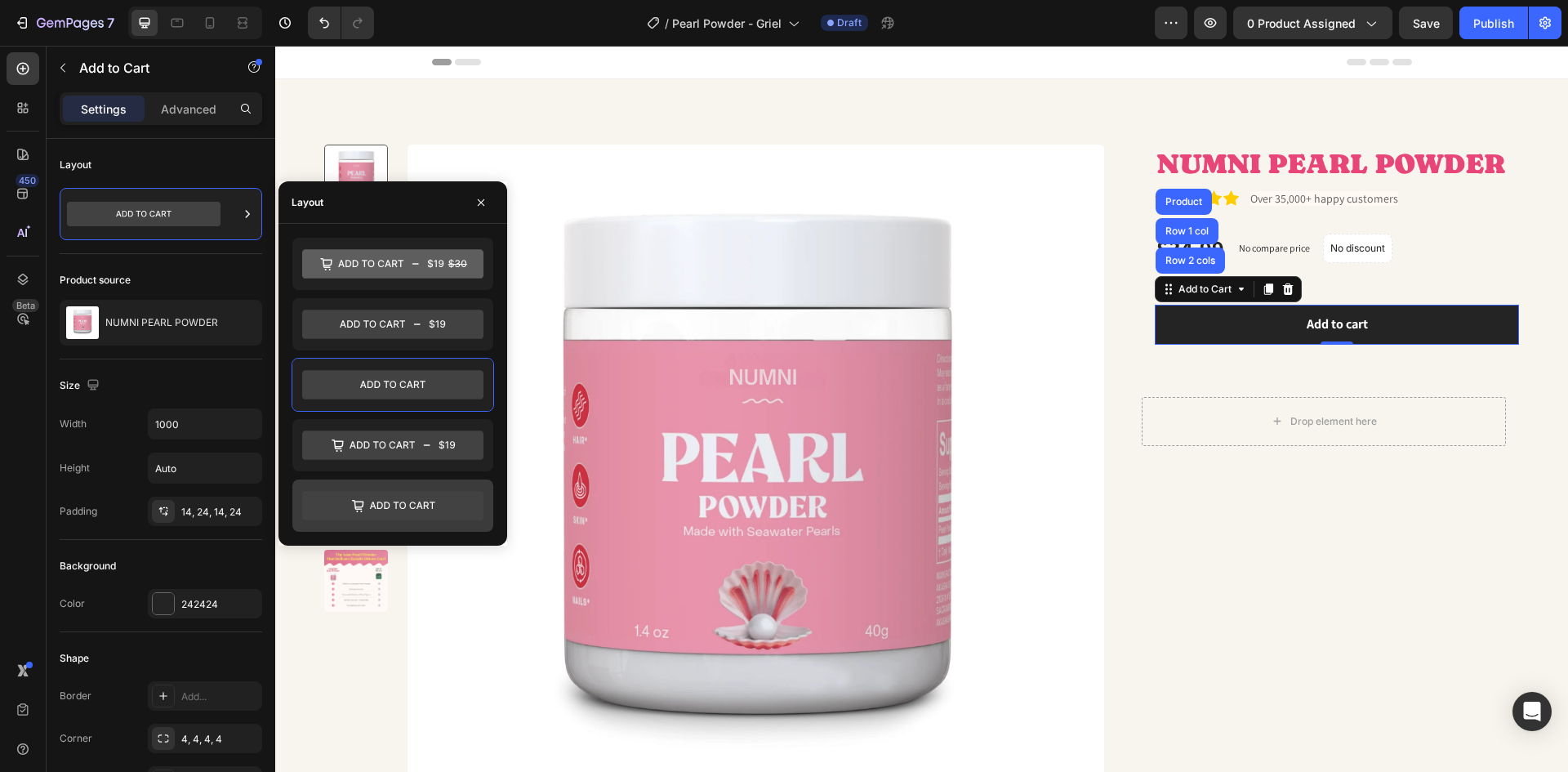
click at [371, 485] on div at bounding box center [393, 505] width 201 height 52
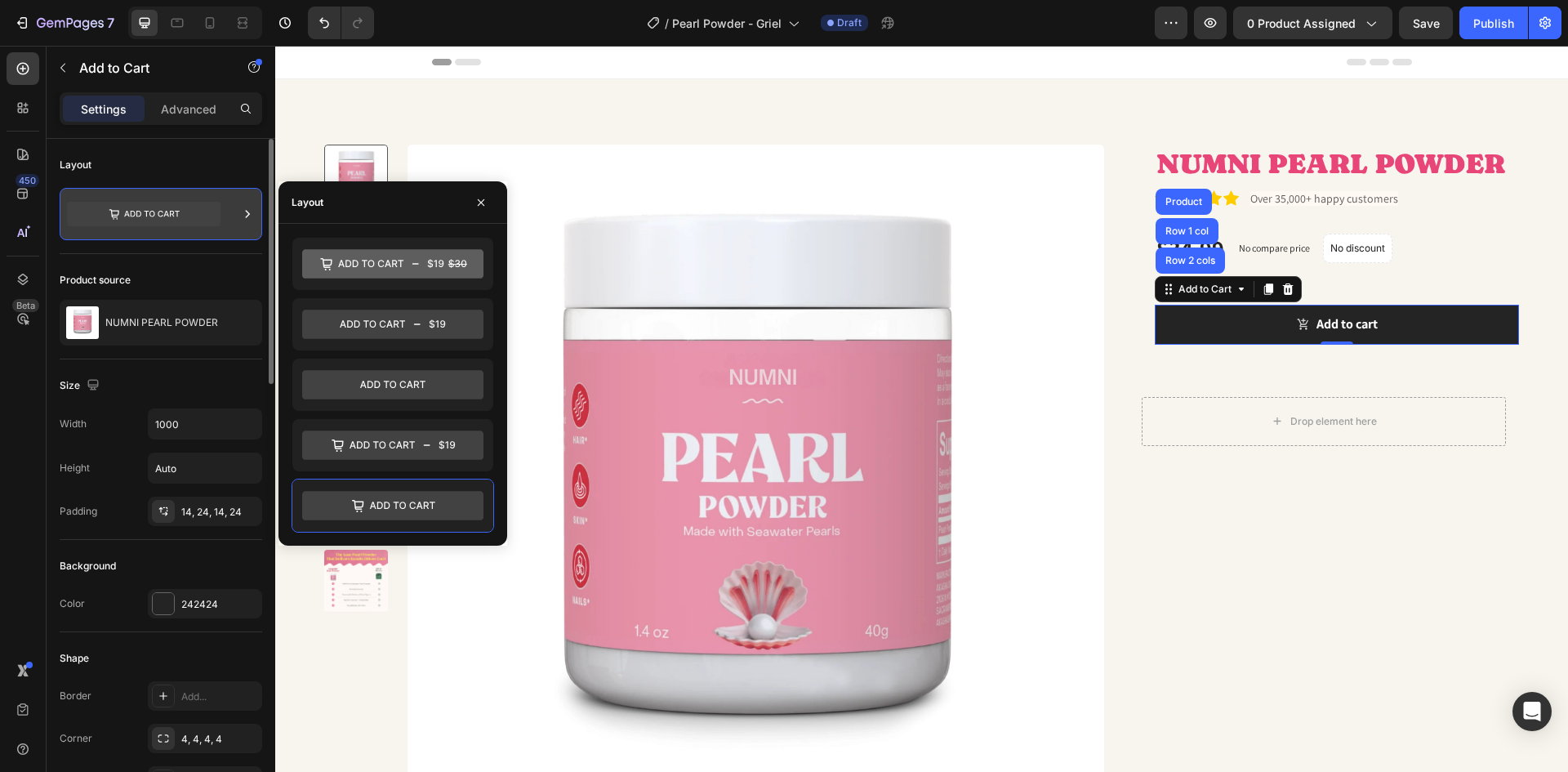
click at [219, 225] on icon at bounding box center [144, 214] width 154 height 37
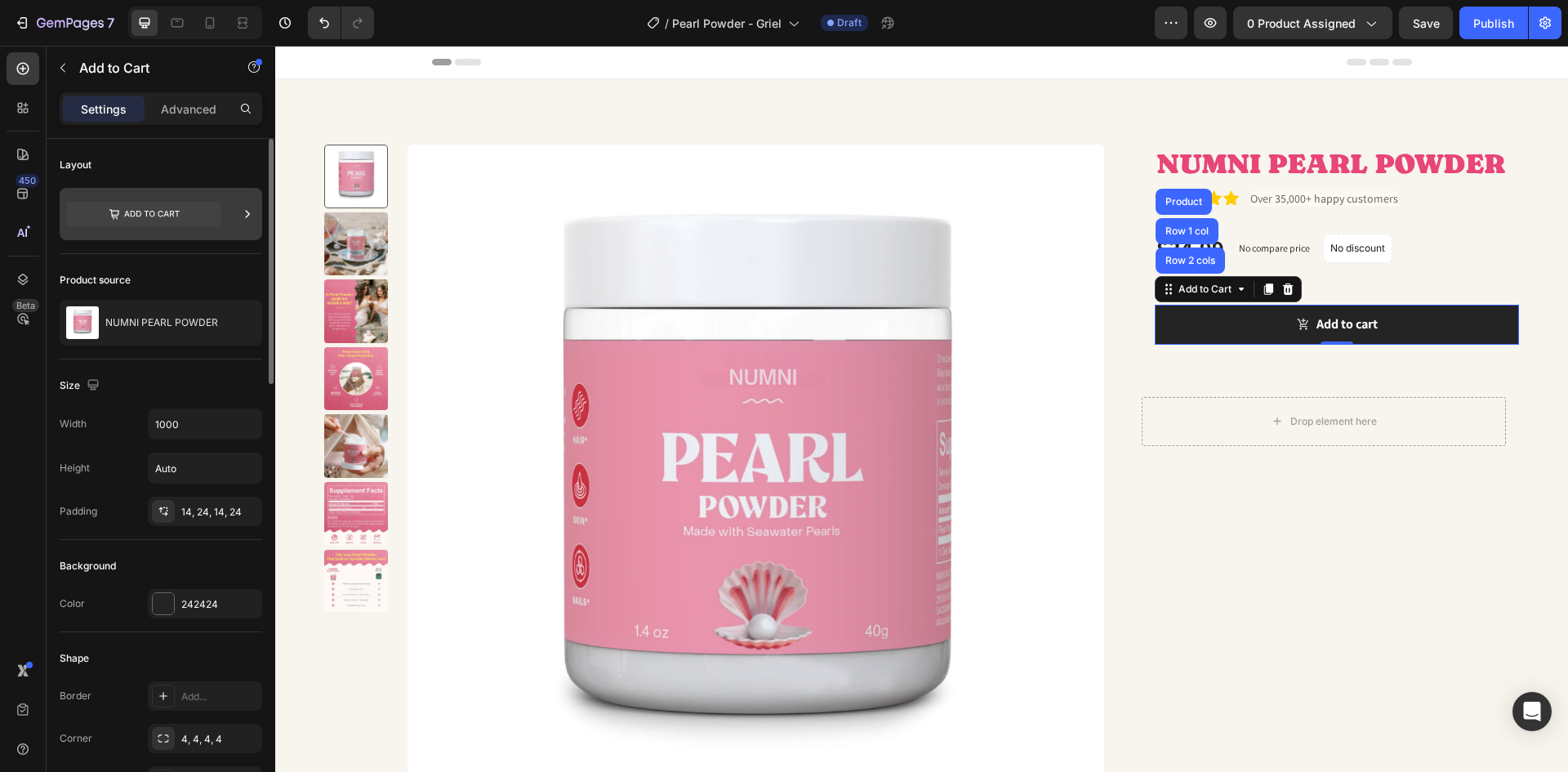
click at [219, 225] on icon at bounding box center [144, 214] width 154 height 24
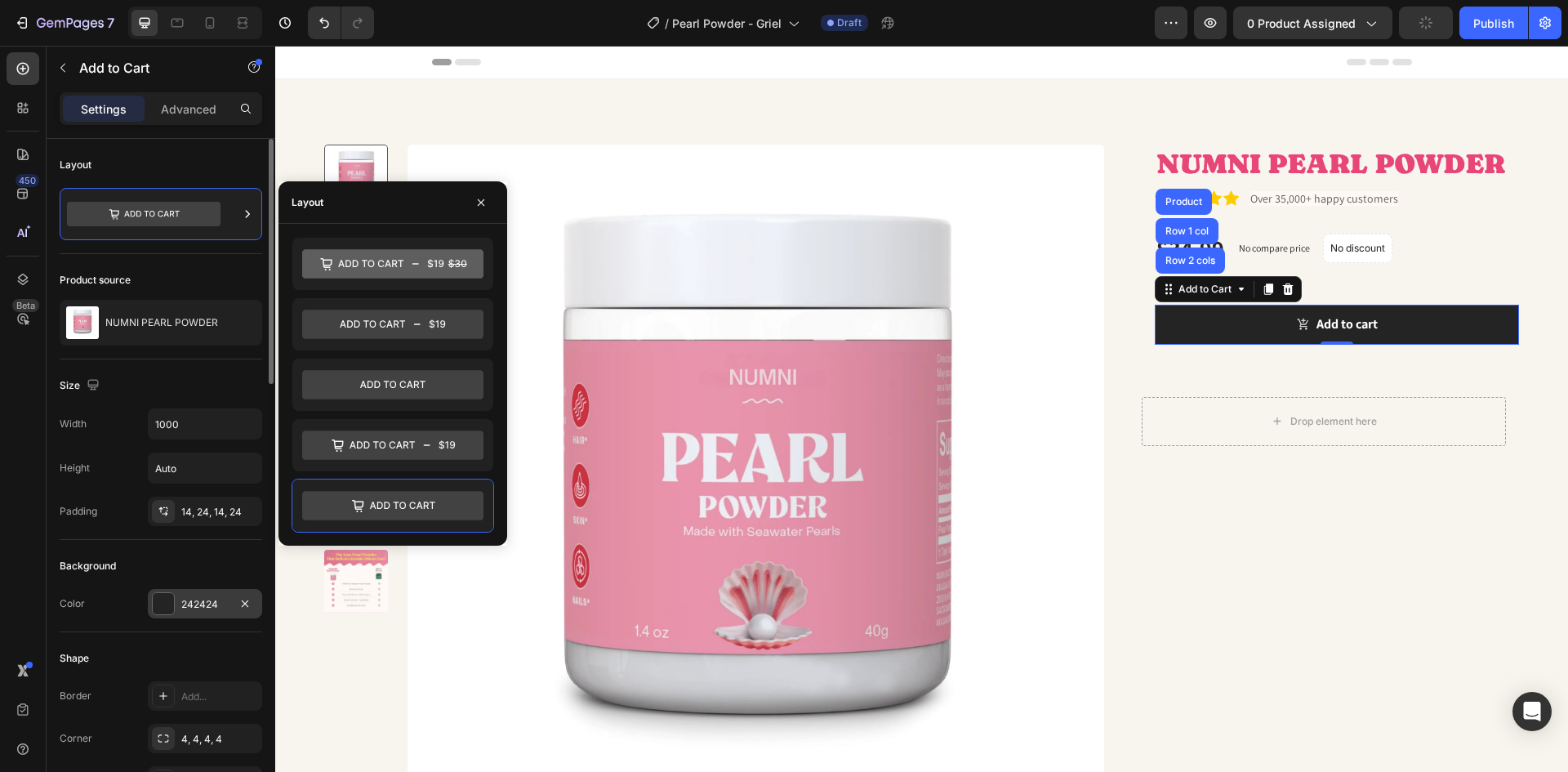
click at [191, 604] on div "242424" at bounding box center [204, 605] width 47 height 15
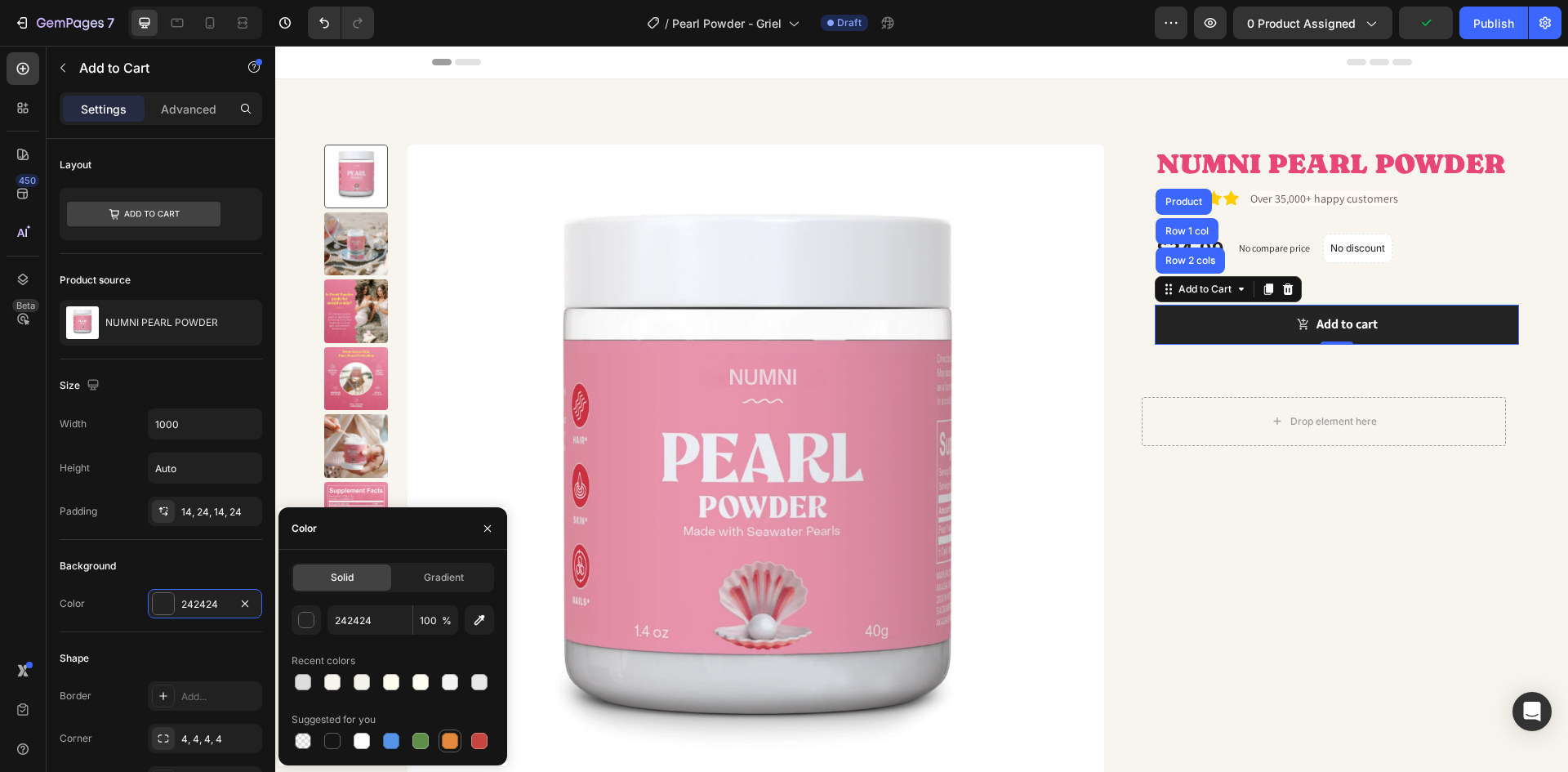
click at [440, 740] on div at bounding box center [450, 741] width 20 height 20
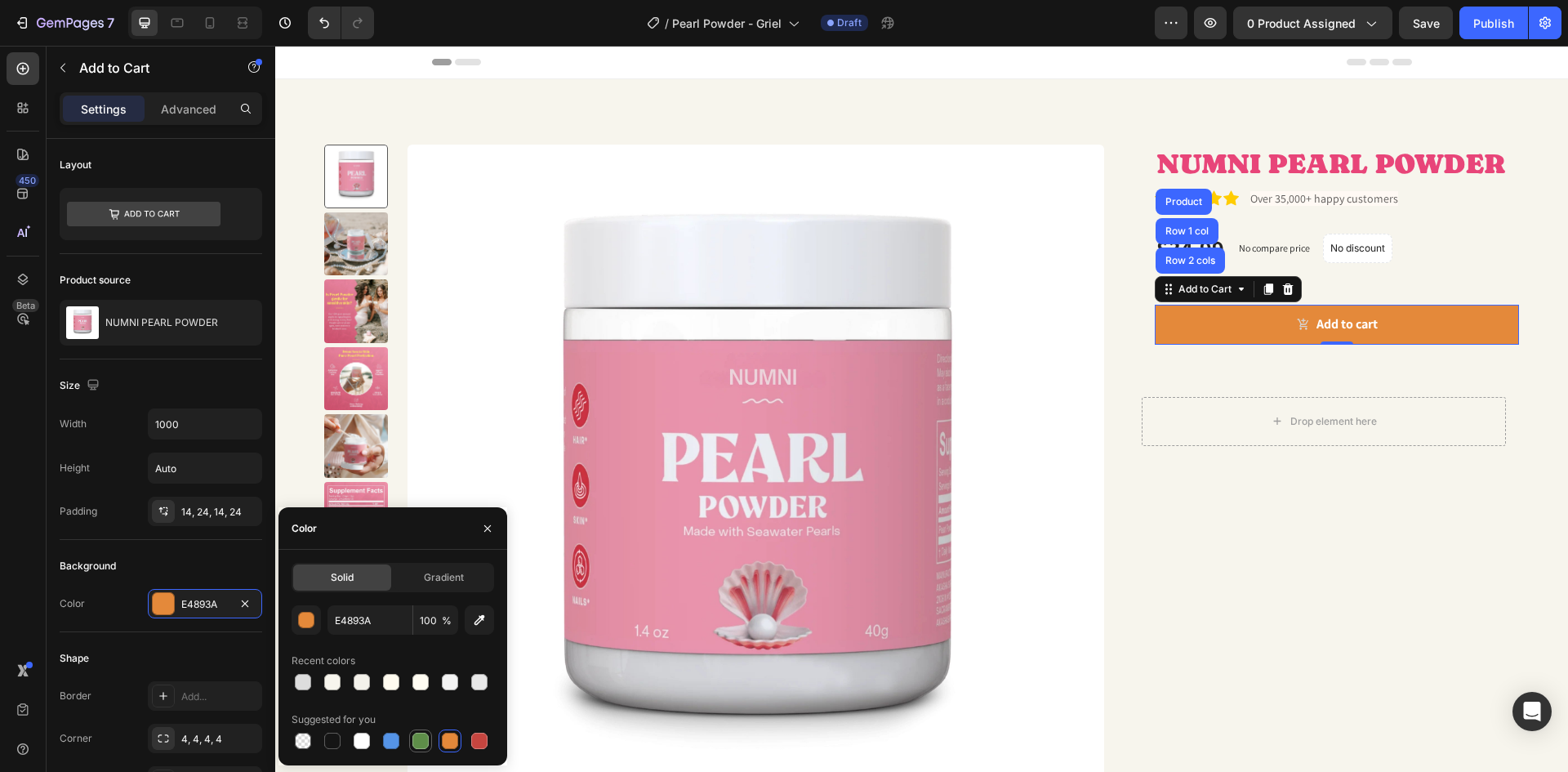
click at [417, 743] on div at bounding box center [421, 741] width 17 height 17
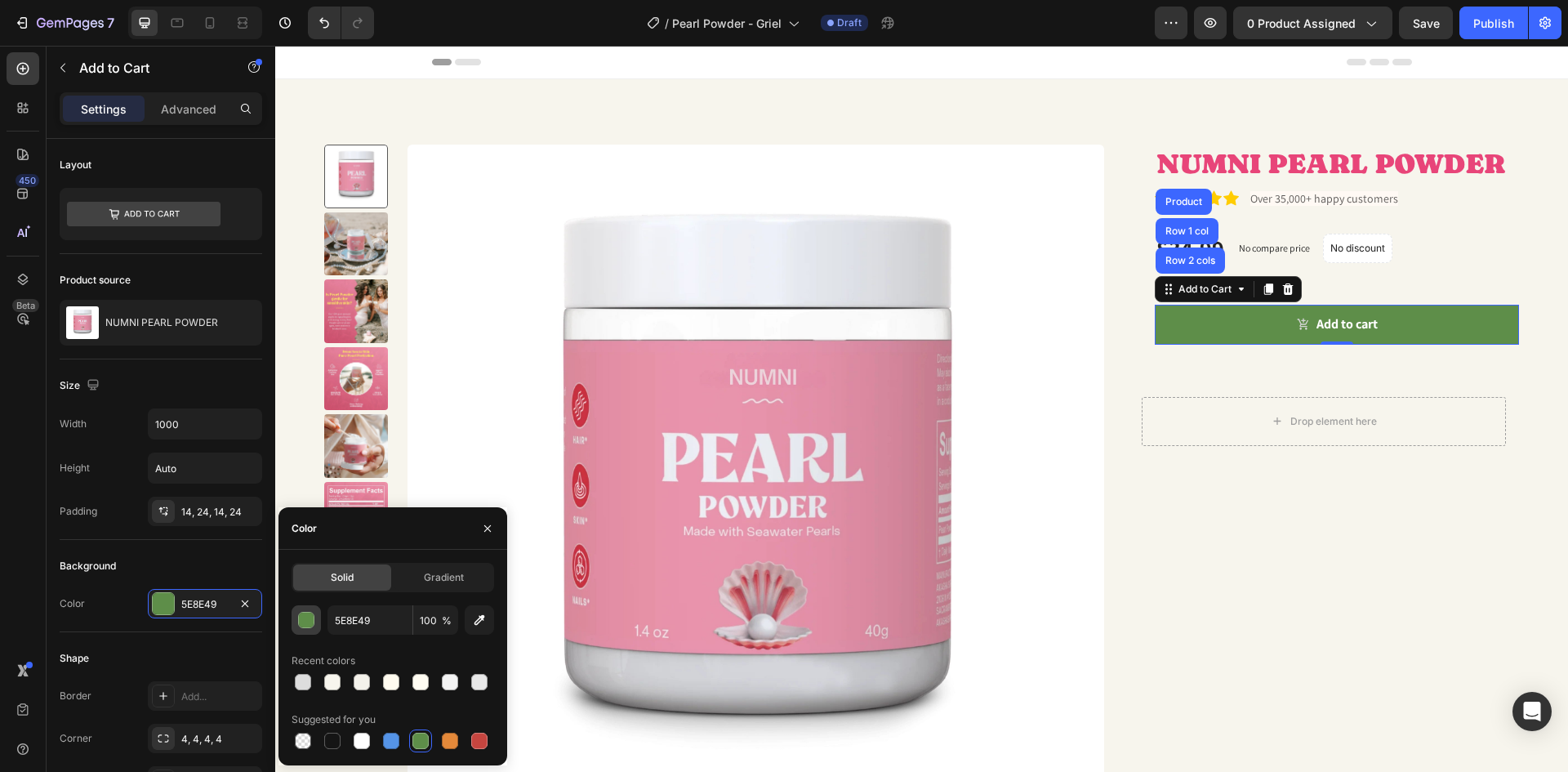
click at [310, 611] on button "button" at bounding box center [306, 620] width 29 height 29
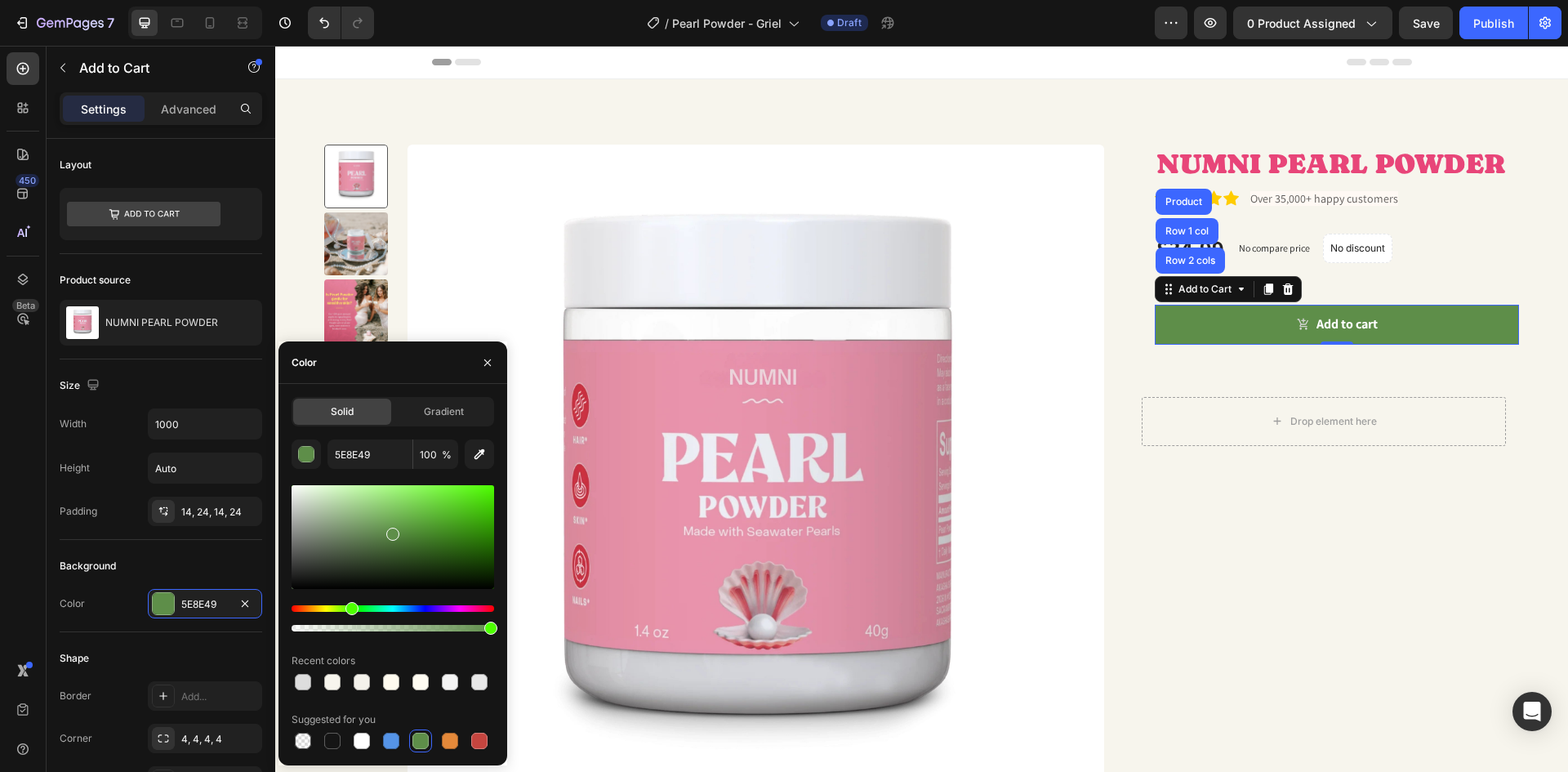
click at [345, 605] on div at bounding box center [393, 558] width 203 height 153
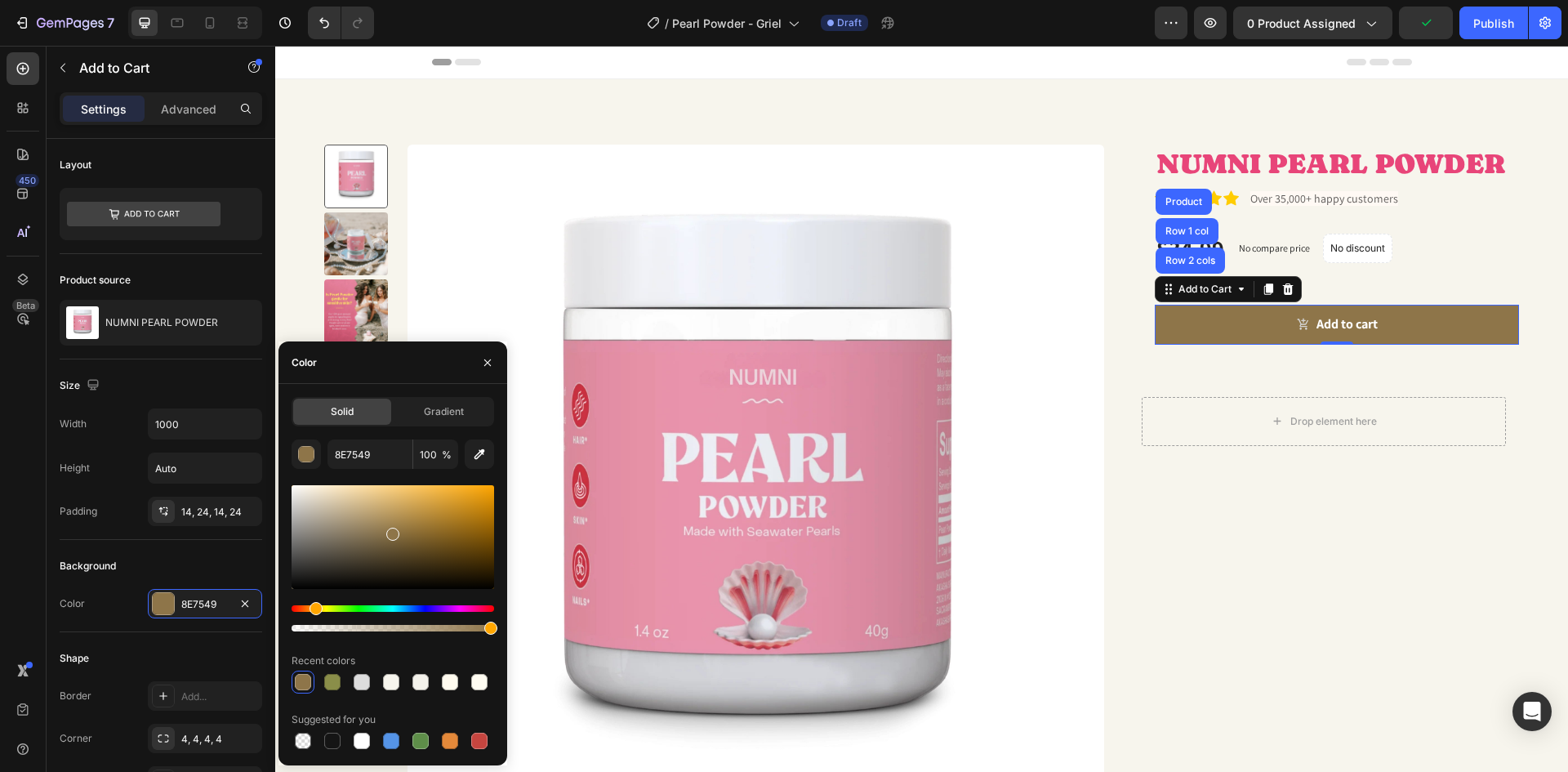
drag, startPoint x: 354, startPoint y: 610, endPoint x: 314, endPoint y: 615, distance: 40.3
click at [314, 615] on div at bounding box center [393, 618] width 203 height 26
click at [305, 458] on div "button" at bounding box center [307, 455] width 17 height 17
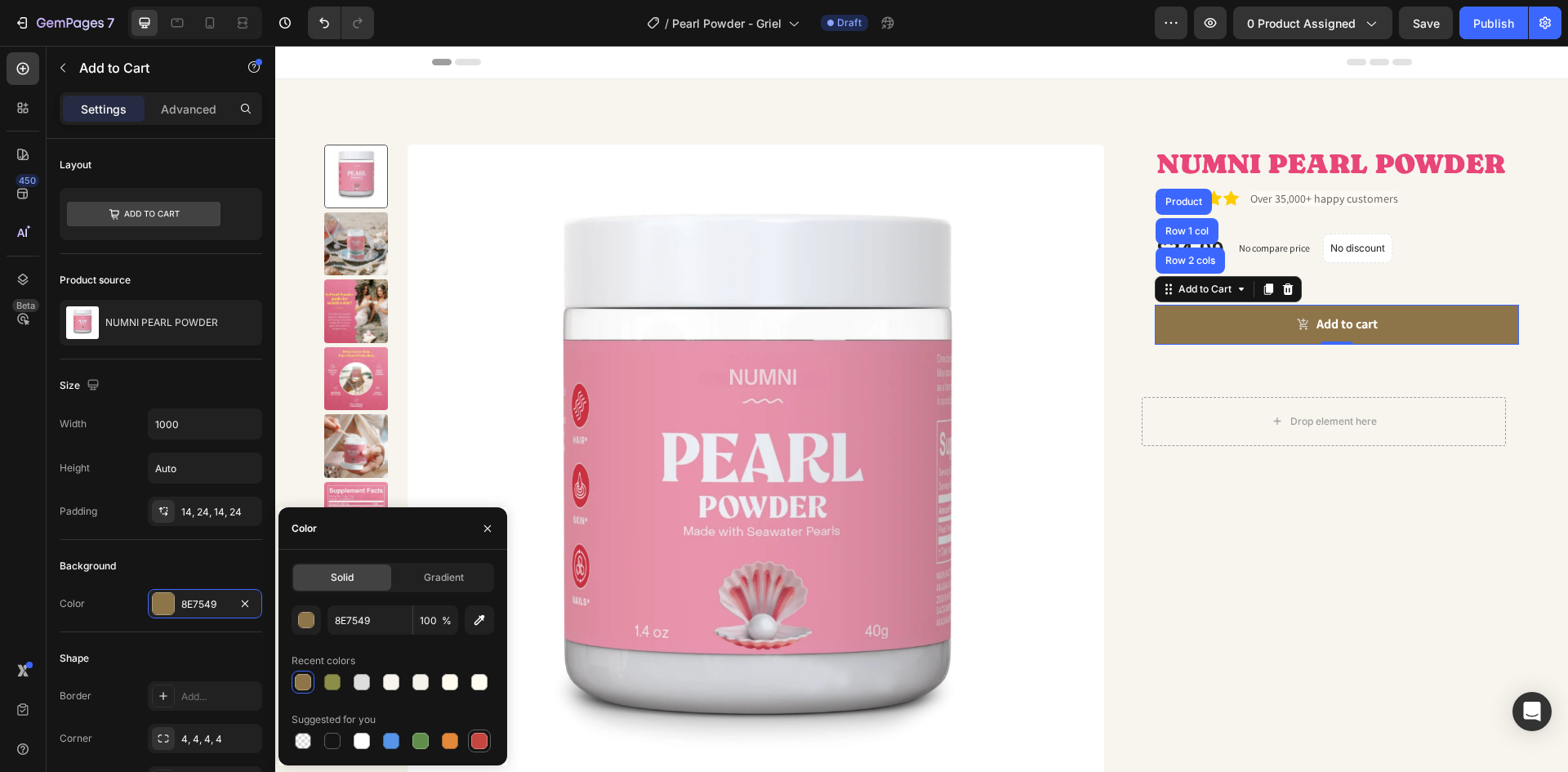
click at [472, 738] on div at bounding box center [479, 741] width 17 height 17
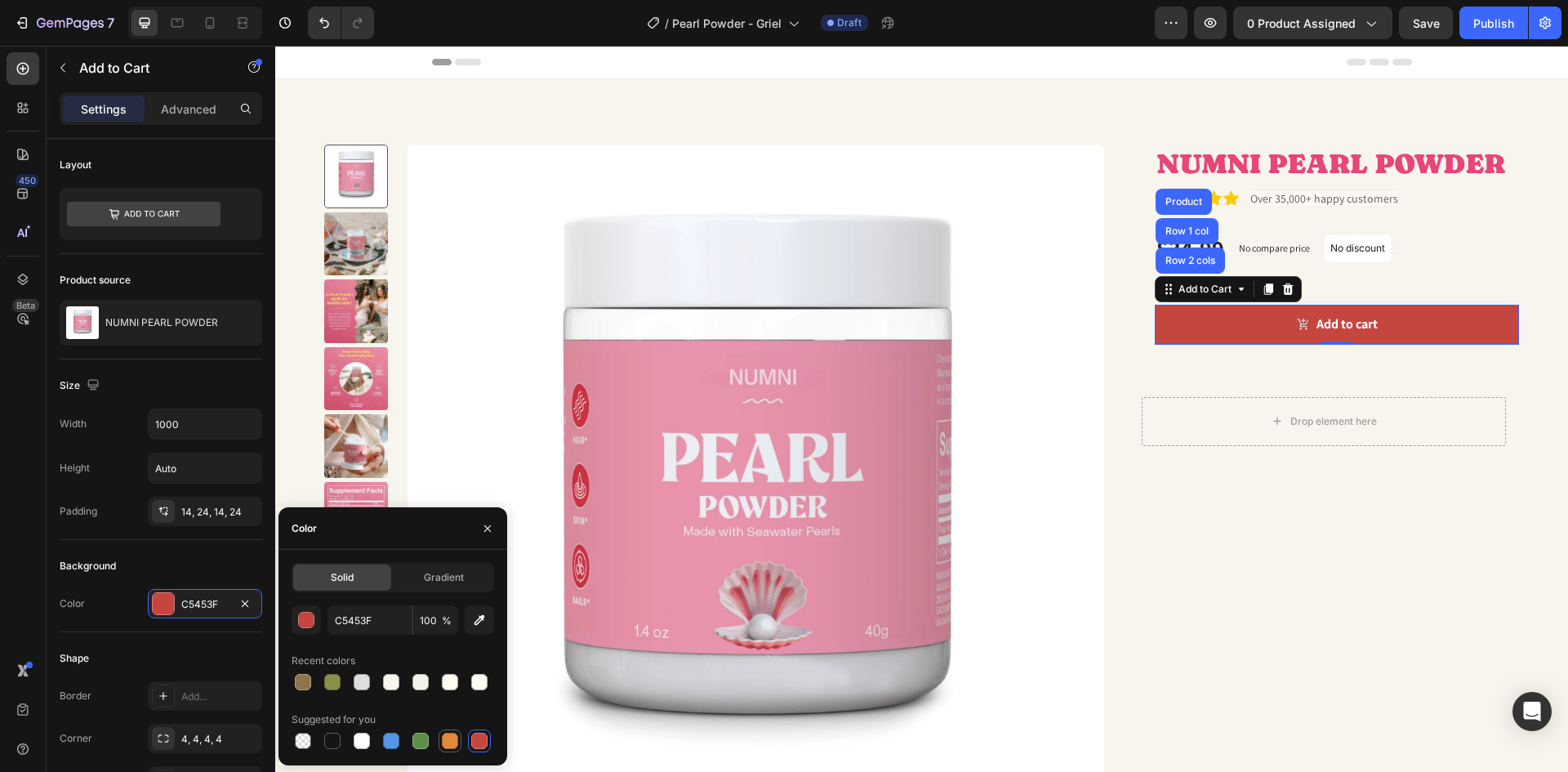
click at [456, 741] on div at bounding box center [450, 741] width 17 height 17
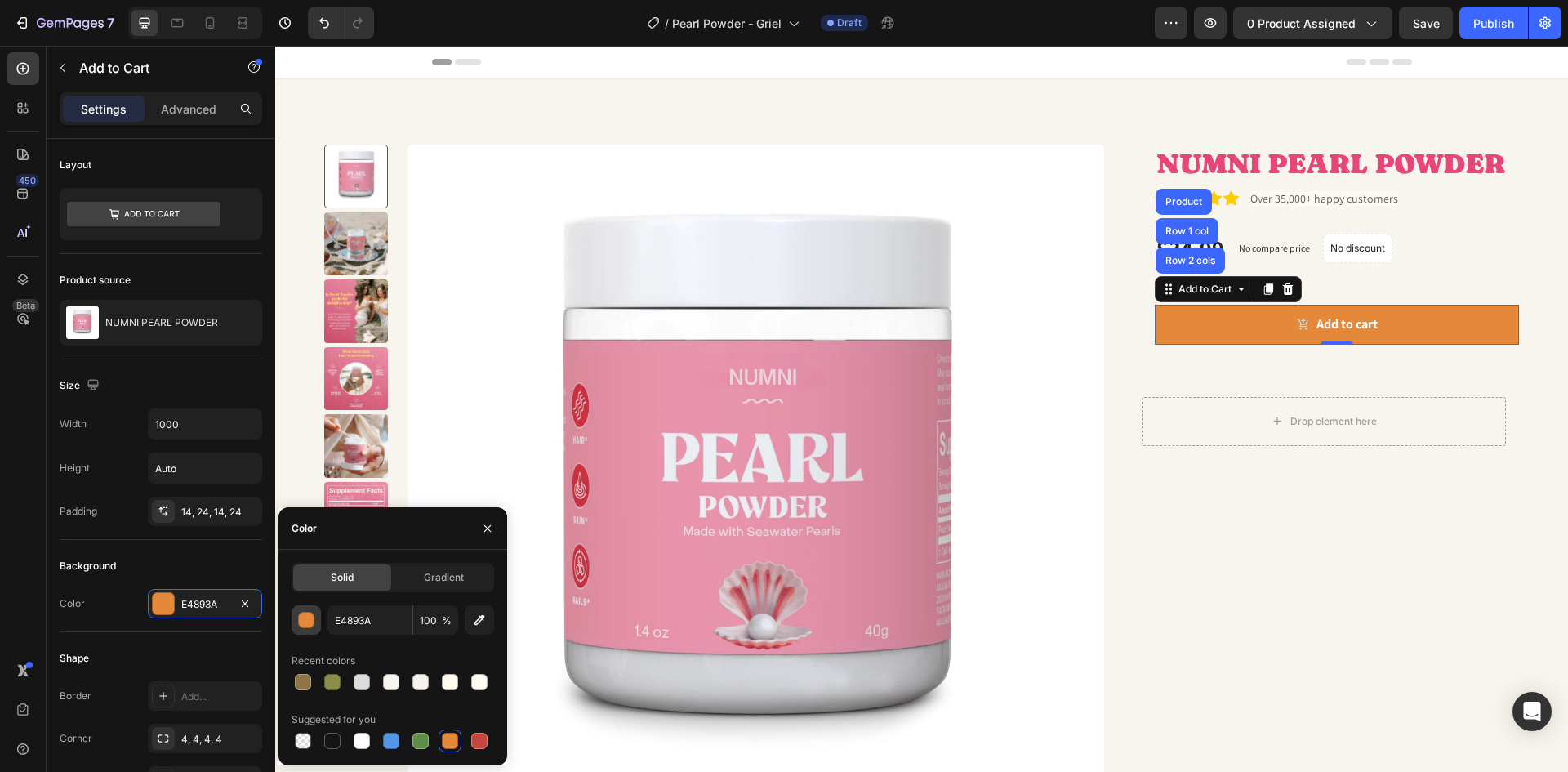
click at [310, 627] on div "button" at bounding box center [307, 621] width 17 height 17
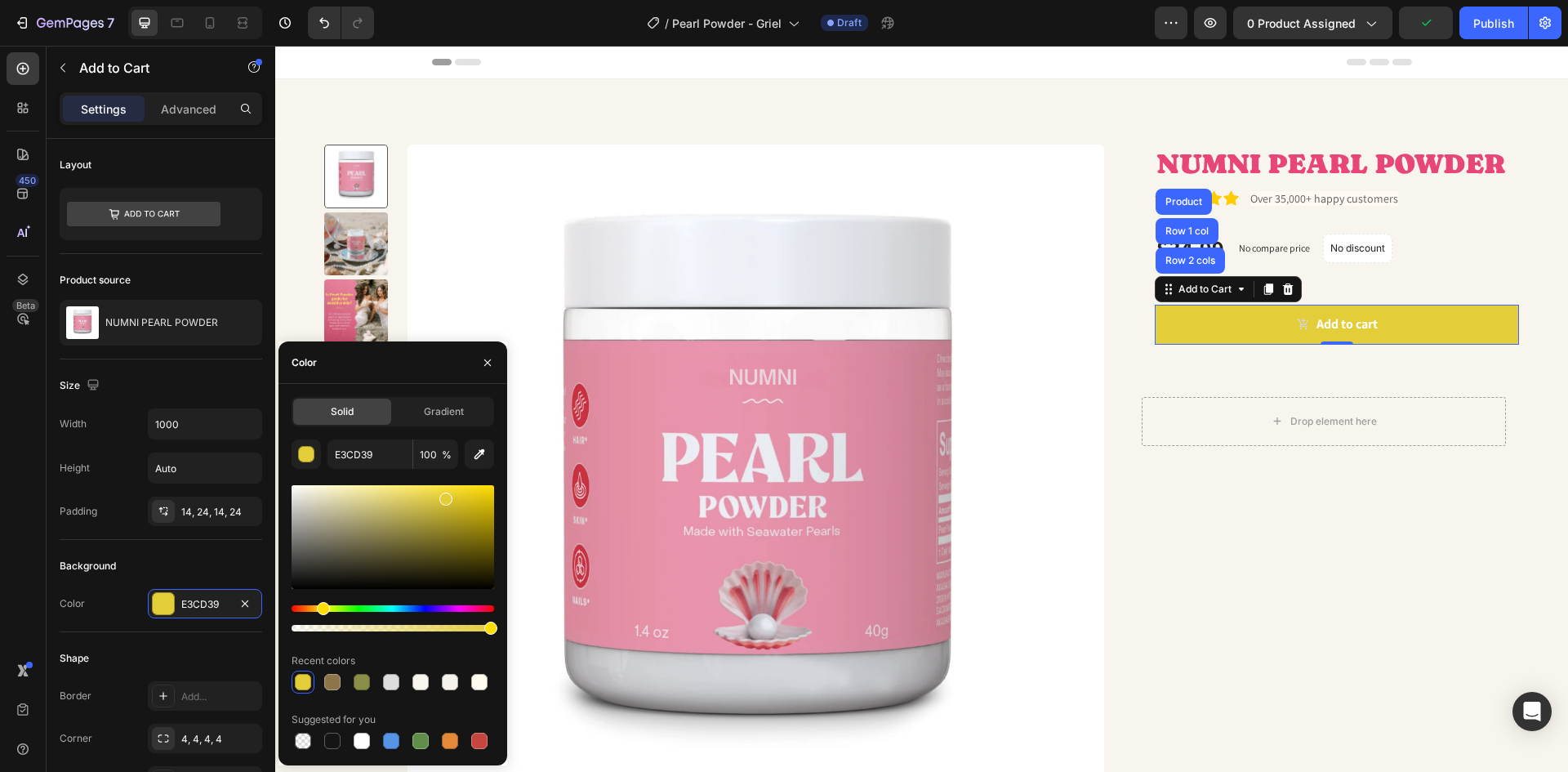
drag, startPoint x: 311, startPoint y: 611, endPoint x: 321, endPoint y: 612, distance: 10.0
click at [321, 612] on div "Hue" at bounding box center [324, 609] width 13 height 13
drag, startPoint x: 446, startPoint y: 503, endPoint x: 461, endPoint y: 486, distance: 22.7
click at [461, 487] on div at bounding box center [463, 493] width 13 height 13
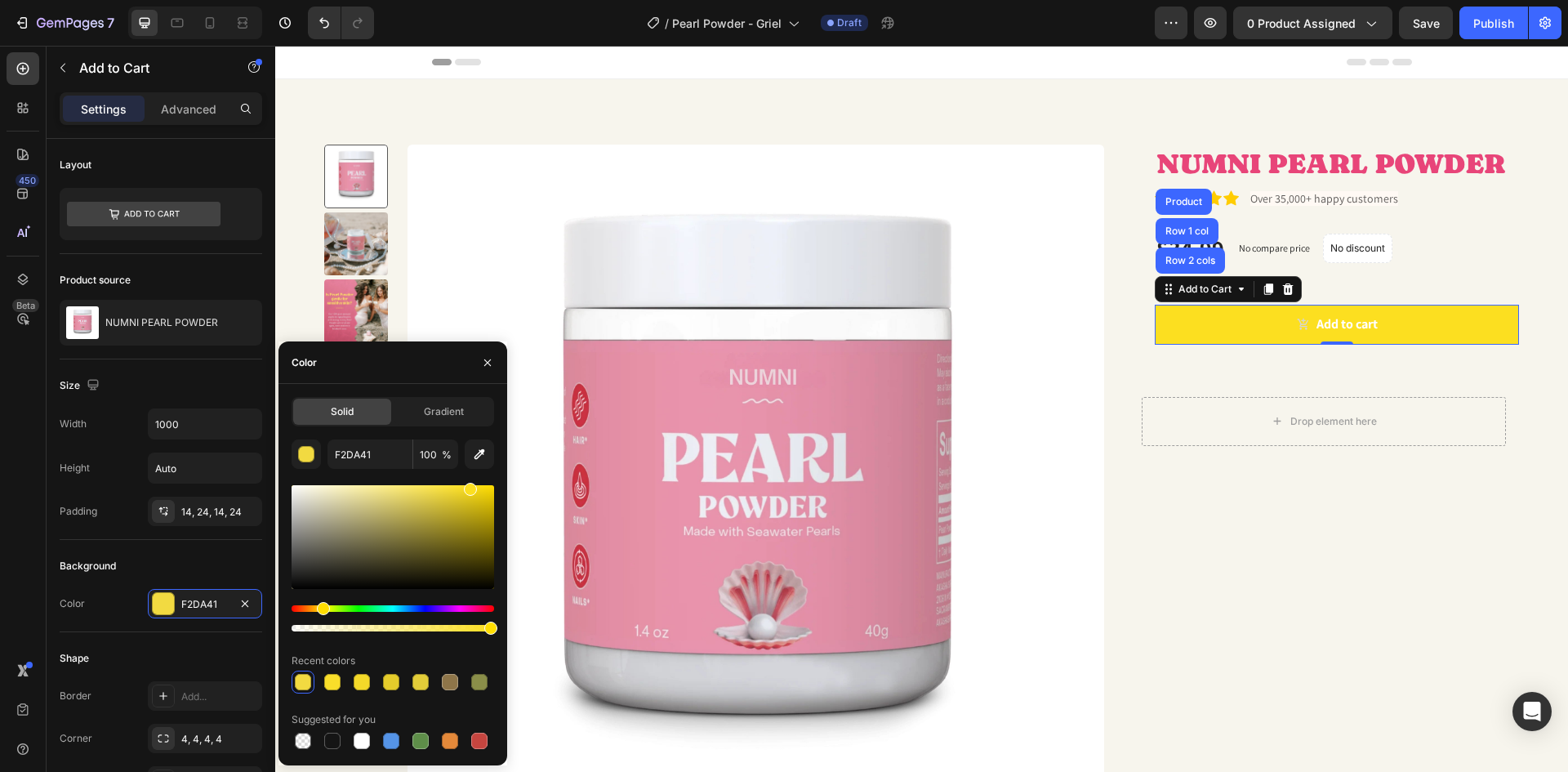
drag, startPoint x: 462, startPoint y: 491, endPoint x: 468, endPoint y: 487, distance: 7.2
click at [468, 487] on div at bounding box center [471, 489] width 13 height 13
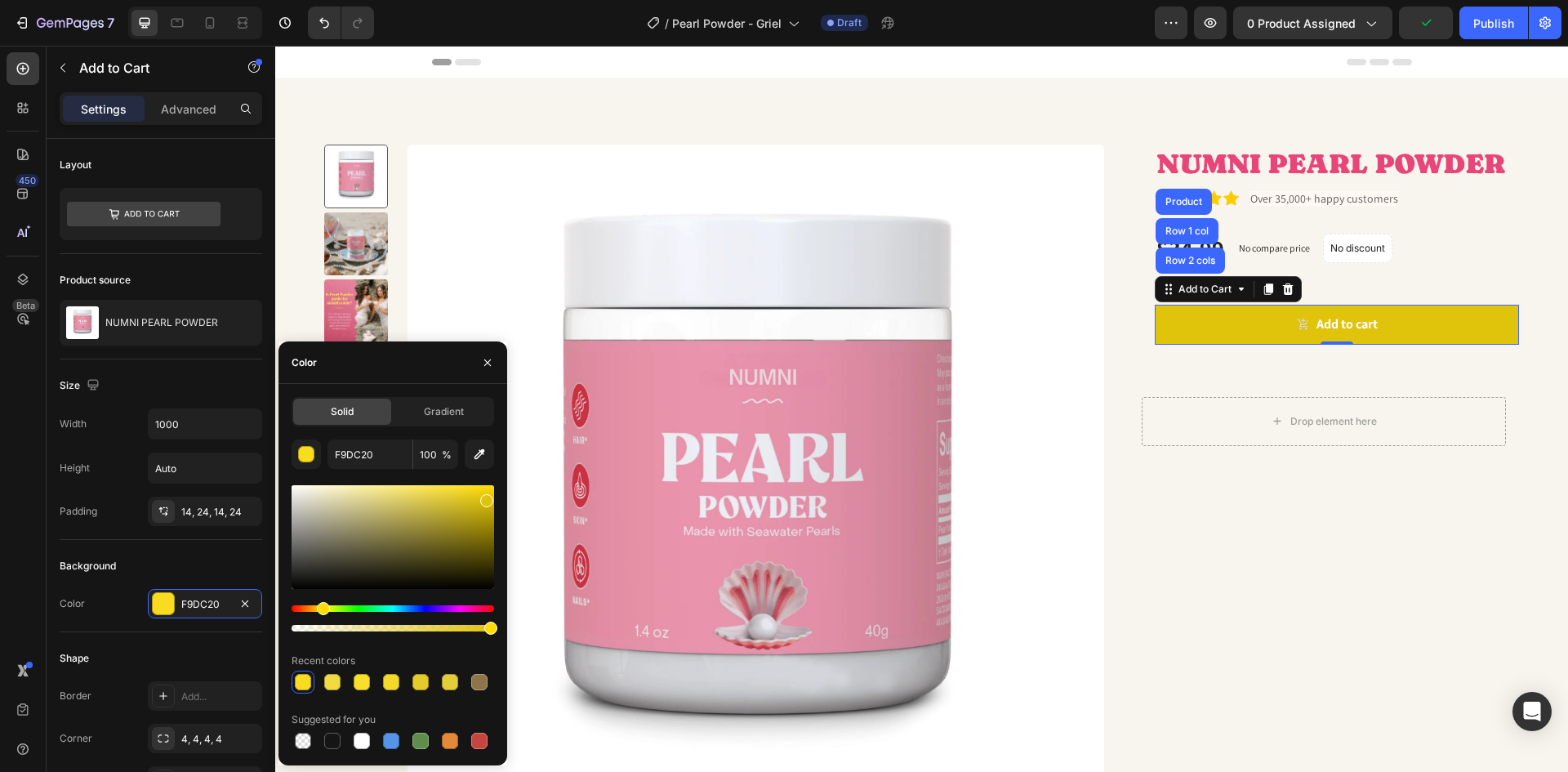
drag, startPoint x: 468, startPoint y: 490, endPoint x: 485, endPoint y: 497, distance: 18.4
click at [485, 497] on div at bounding box center [487, 501] width 13 height 13
type input "E0C30B"
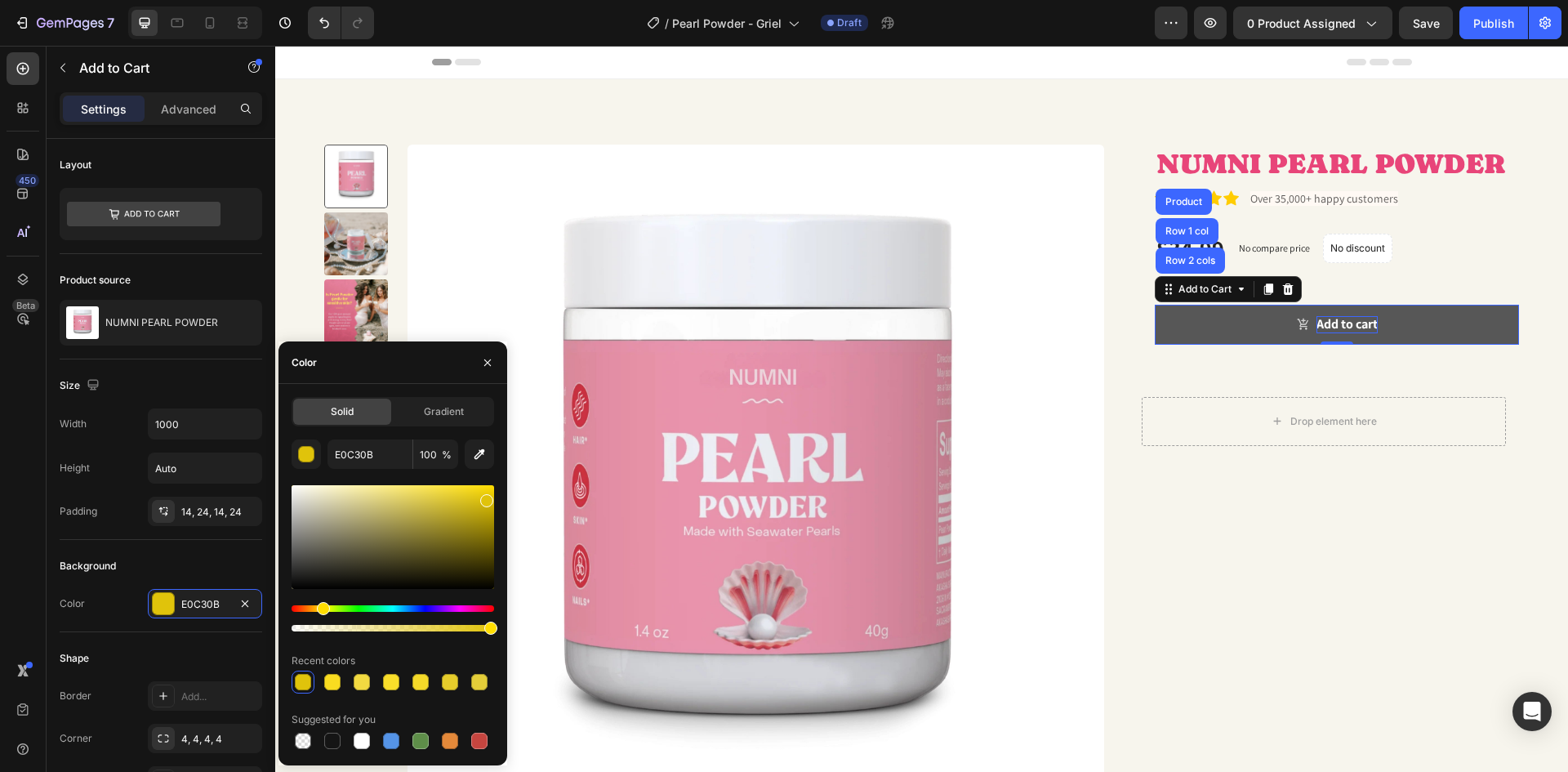
click at [1316, 325] on div "Add to cart" at bounding box center [1347, 325] width 61 height 17
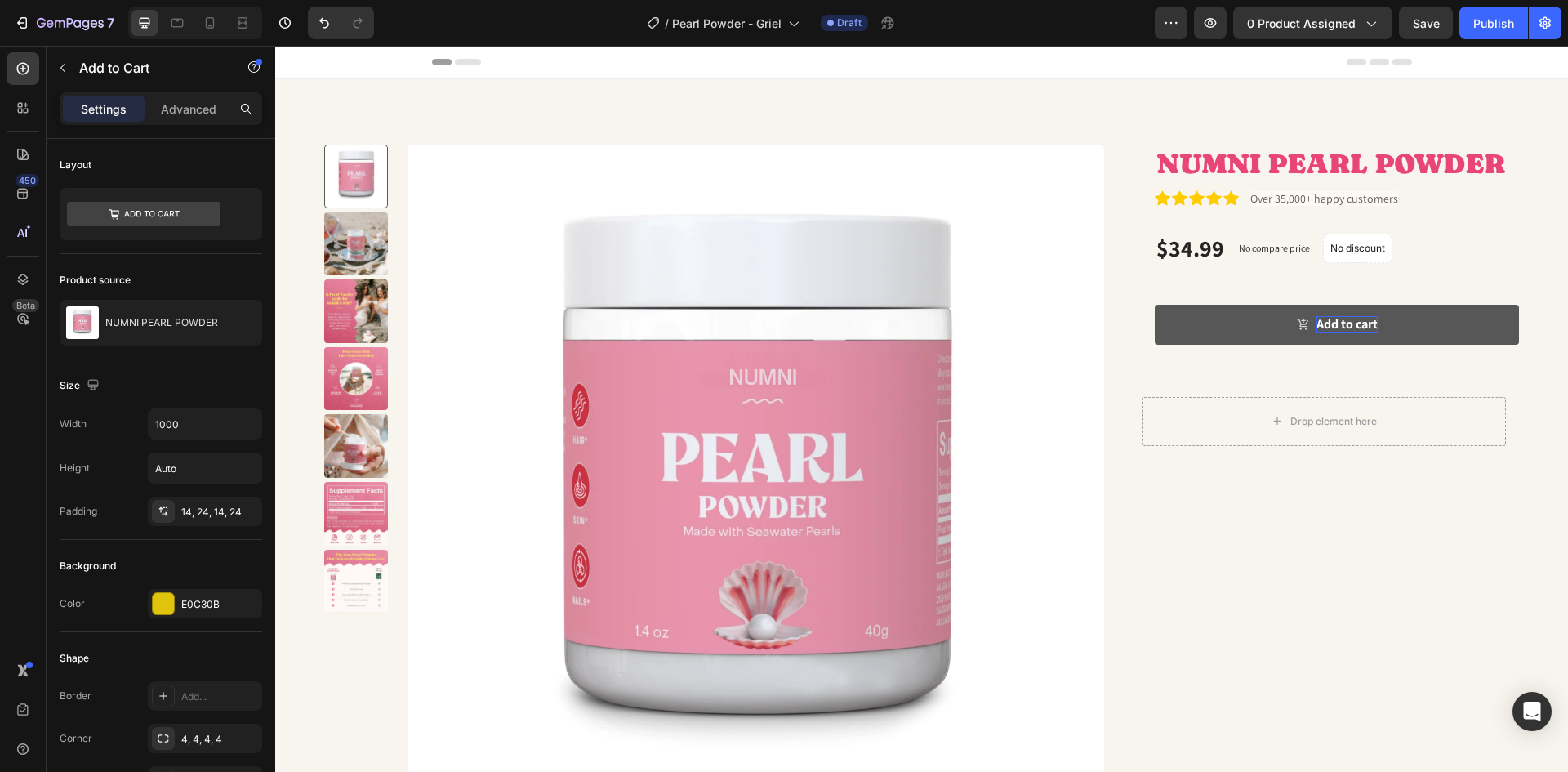
click at [1365, 323] on button "Add to cart" at bounding box center [1336, 325] width 365 height 40
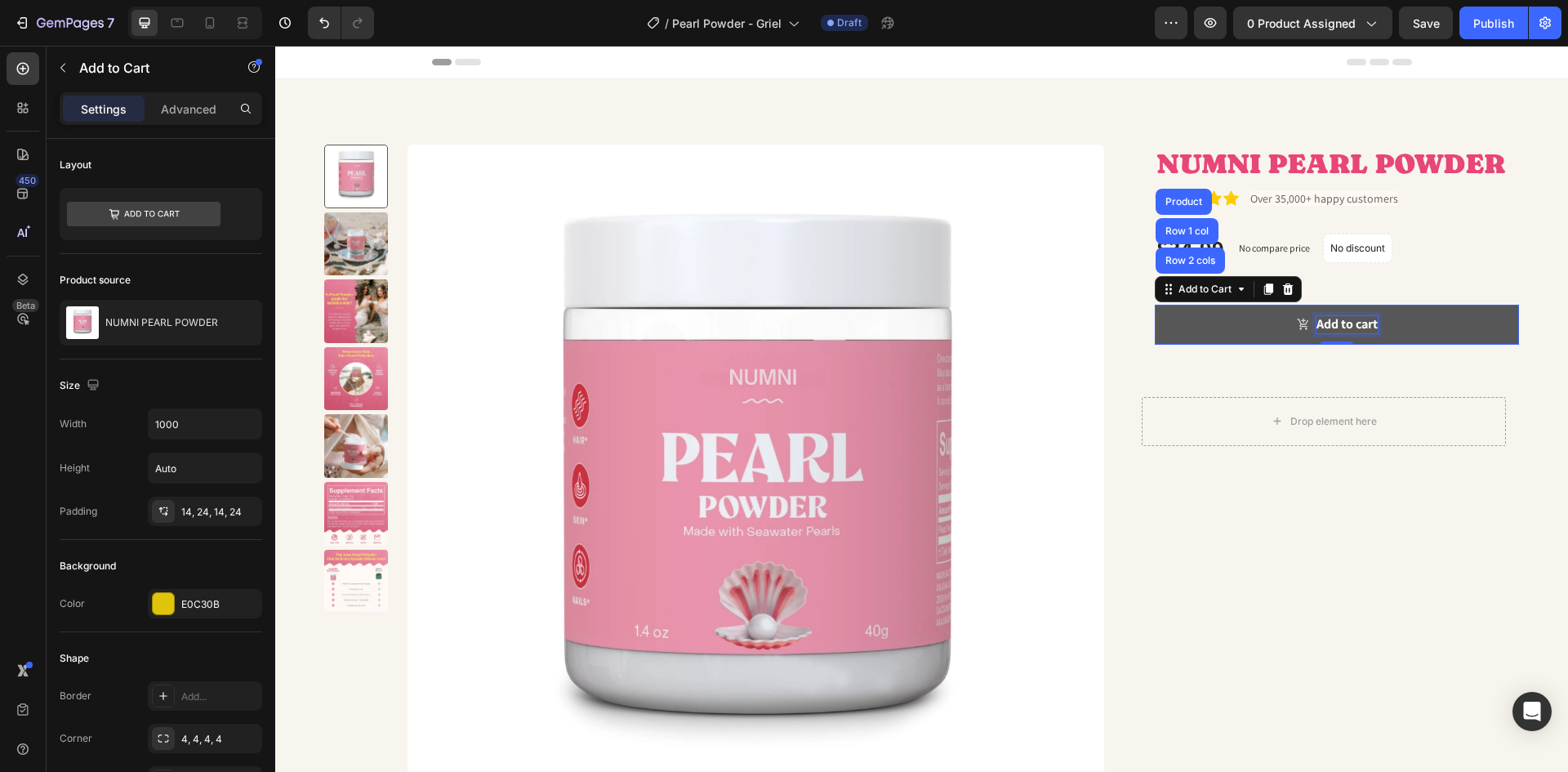
click at [1365, 323] on p "Add to cart" at bounding box center [1347, 325] width 61 height 17
click at [1366, 320] on p "Add to cart" at bounding box center [1347, 325] width 61 height 17
click at [1366, 319] on p "Add to cart" at bounding box center [1347, 325] width 61 height 17
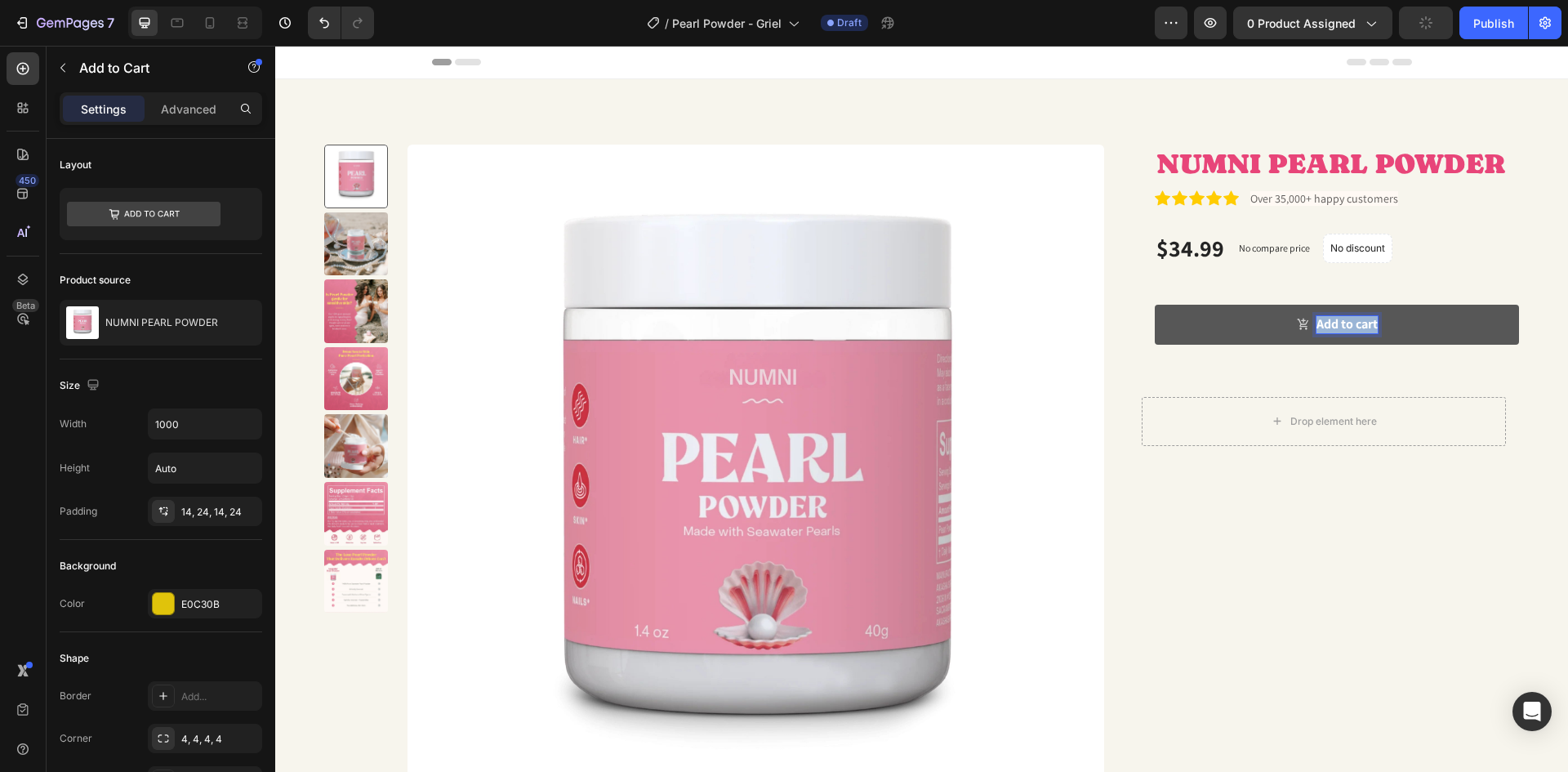
click at [1366, 319] on p "Add to cart" at bounding box center [1347, 325] width 61 height 17
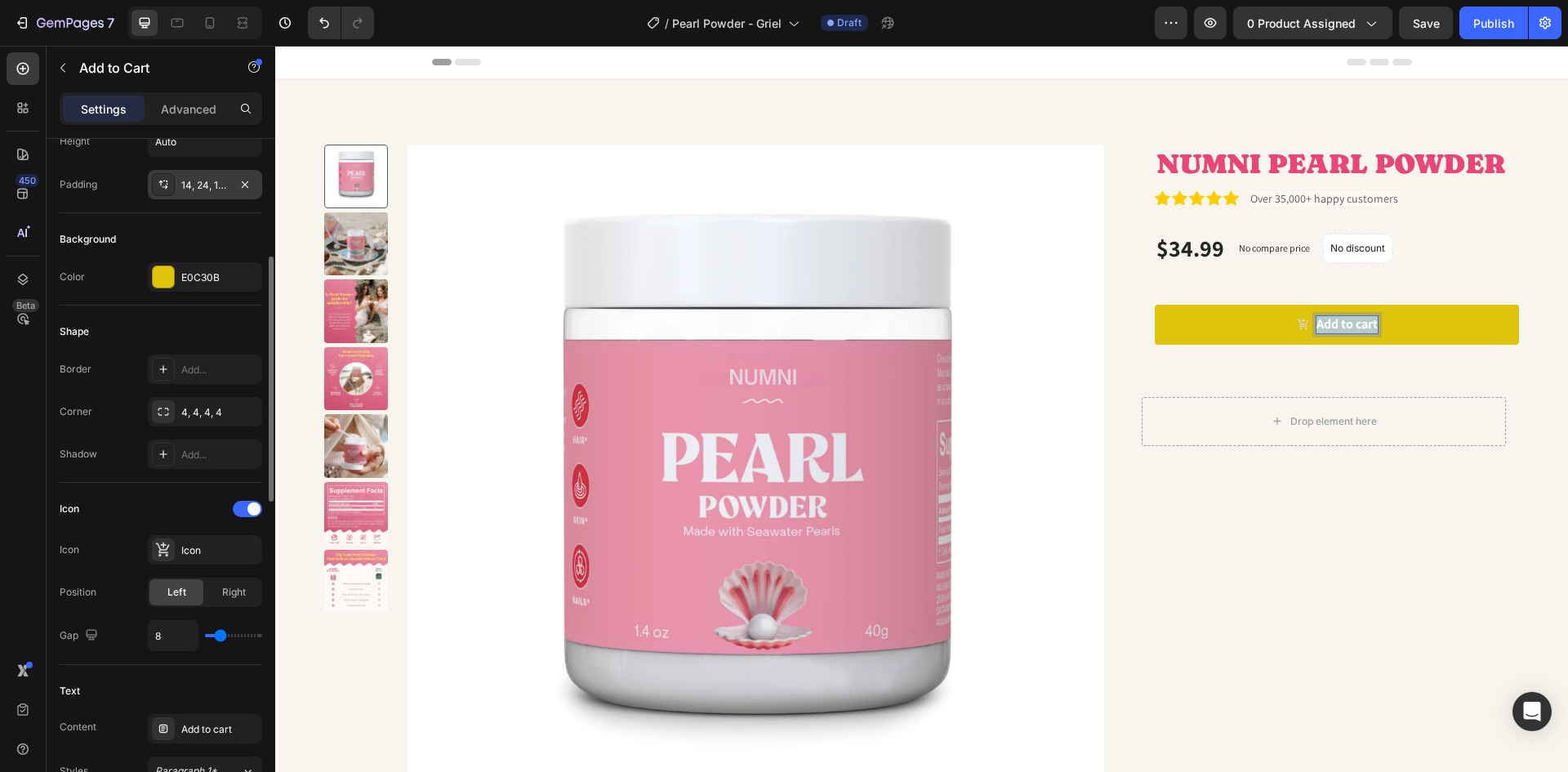
scroll to position [490, 0]
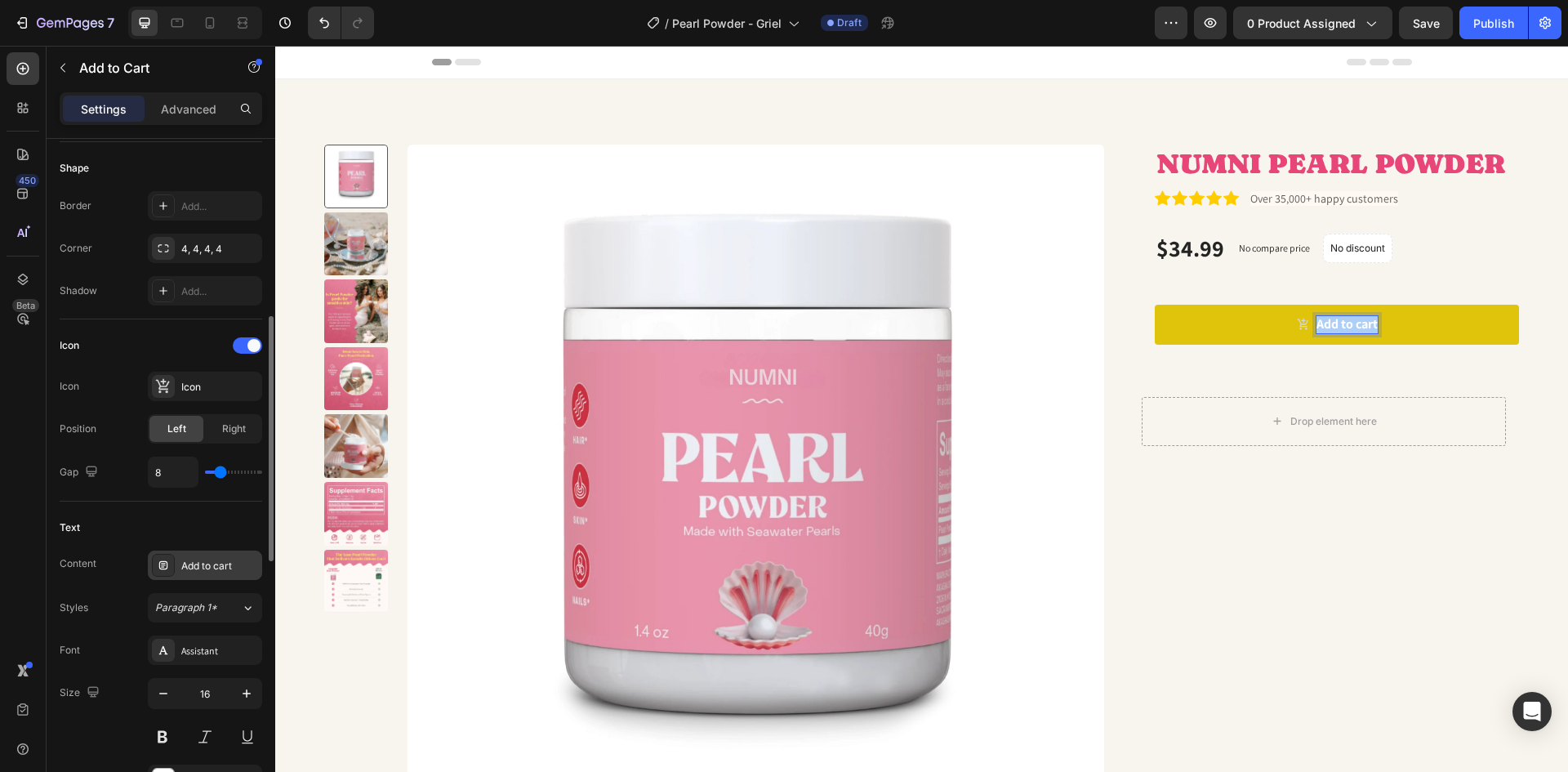
click at [226, 570] on div "Add to cart" at bounding box center [219, 567] width 76 height 15
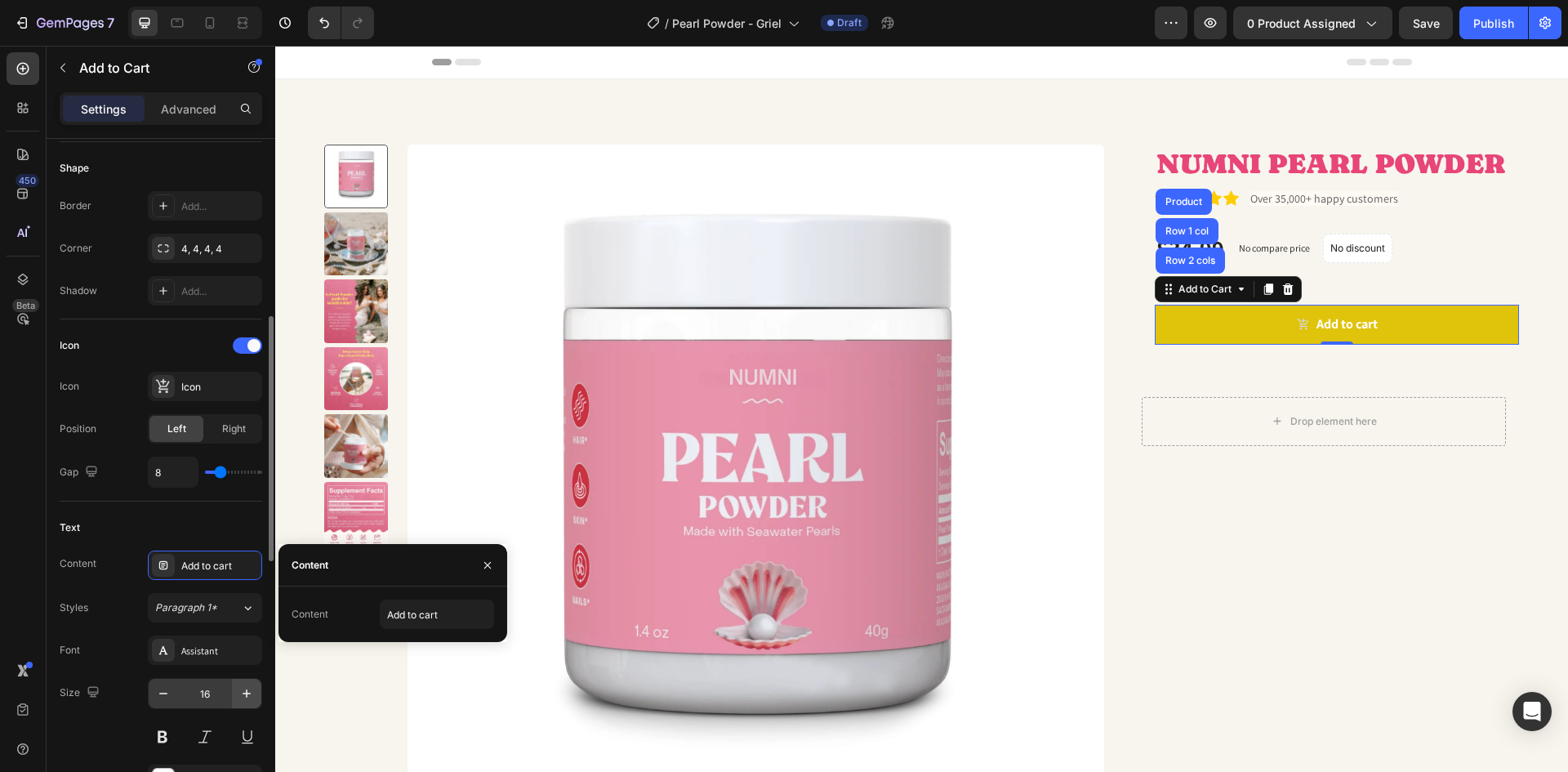
scroll to position [572, 0]
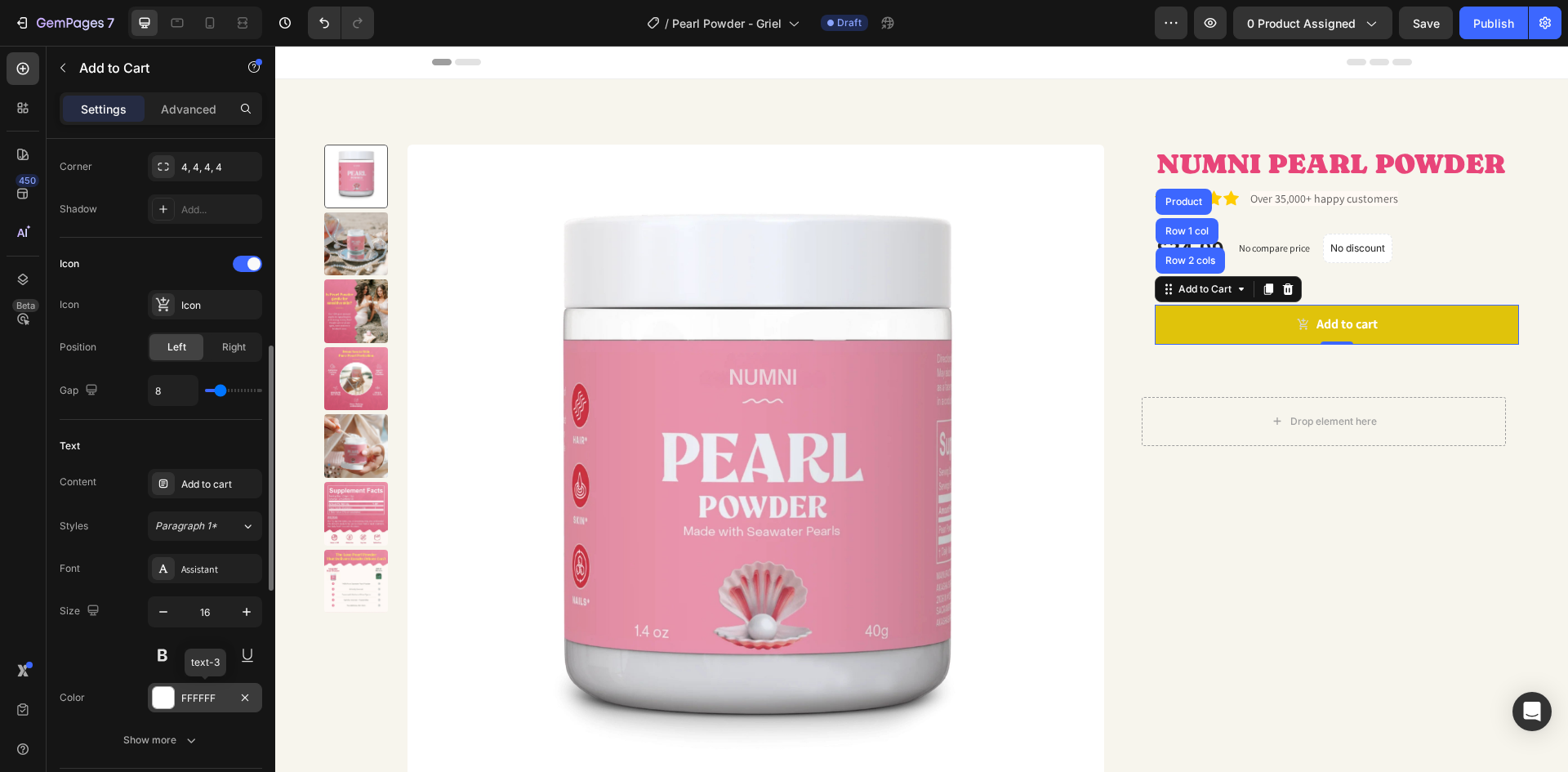
click at [165, 691] on div at bounding box center [164, 698] width 22 height 22
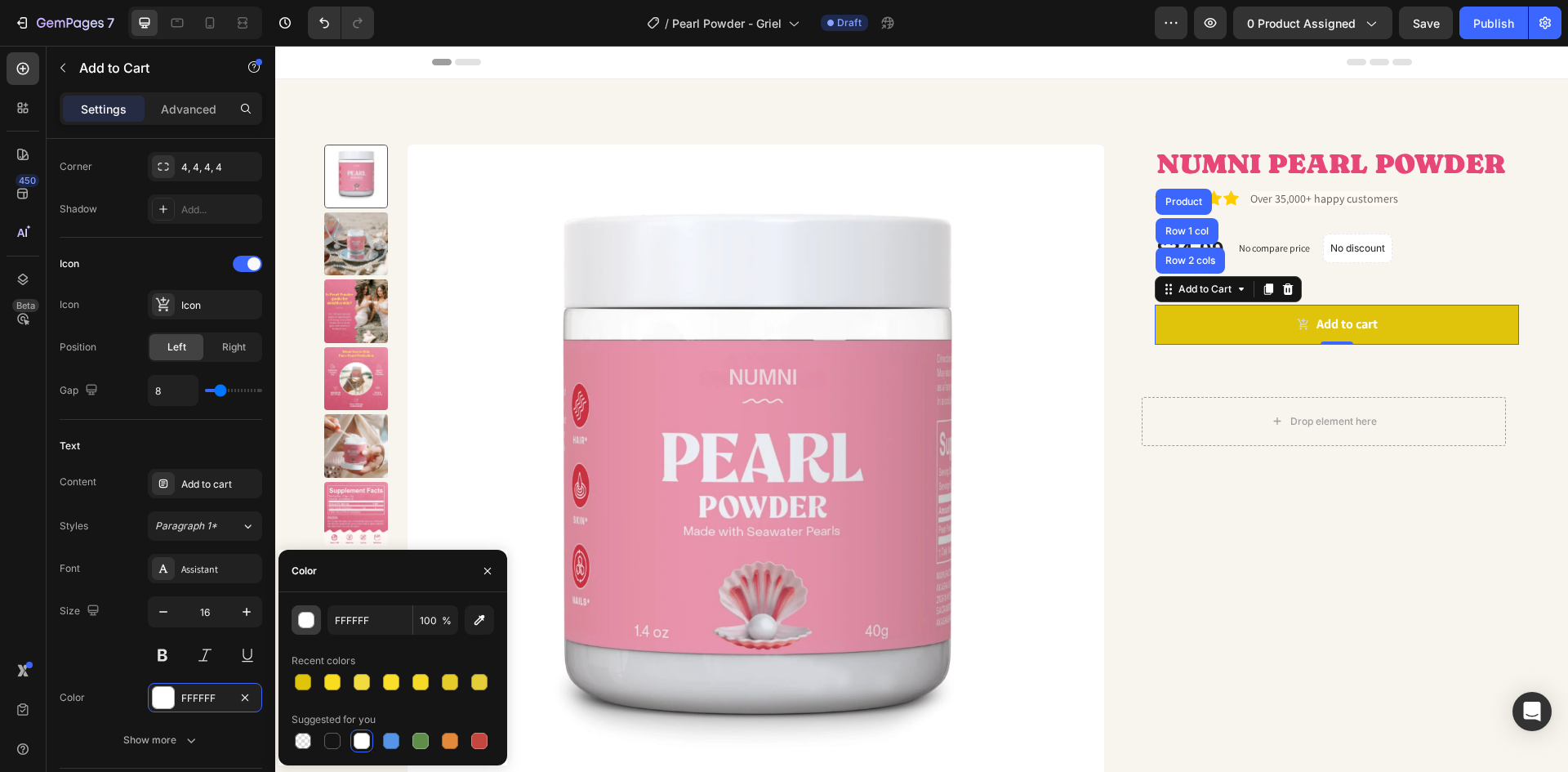
click at [302, 624] on div "button" at bounding box center [307, 621] width 17 height 17
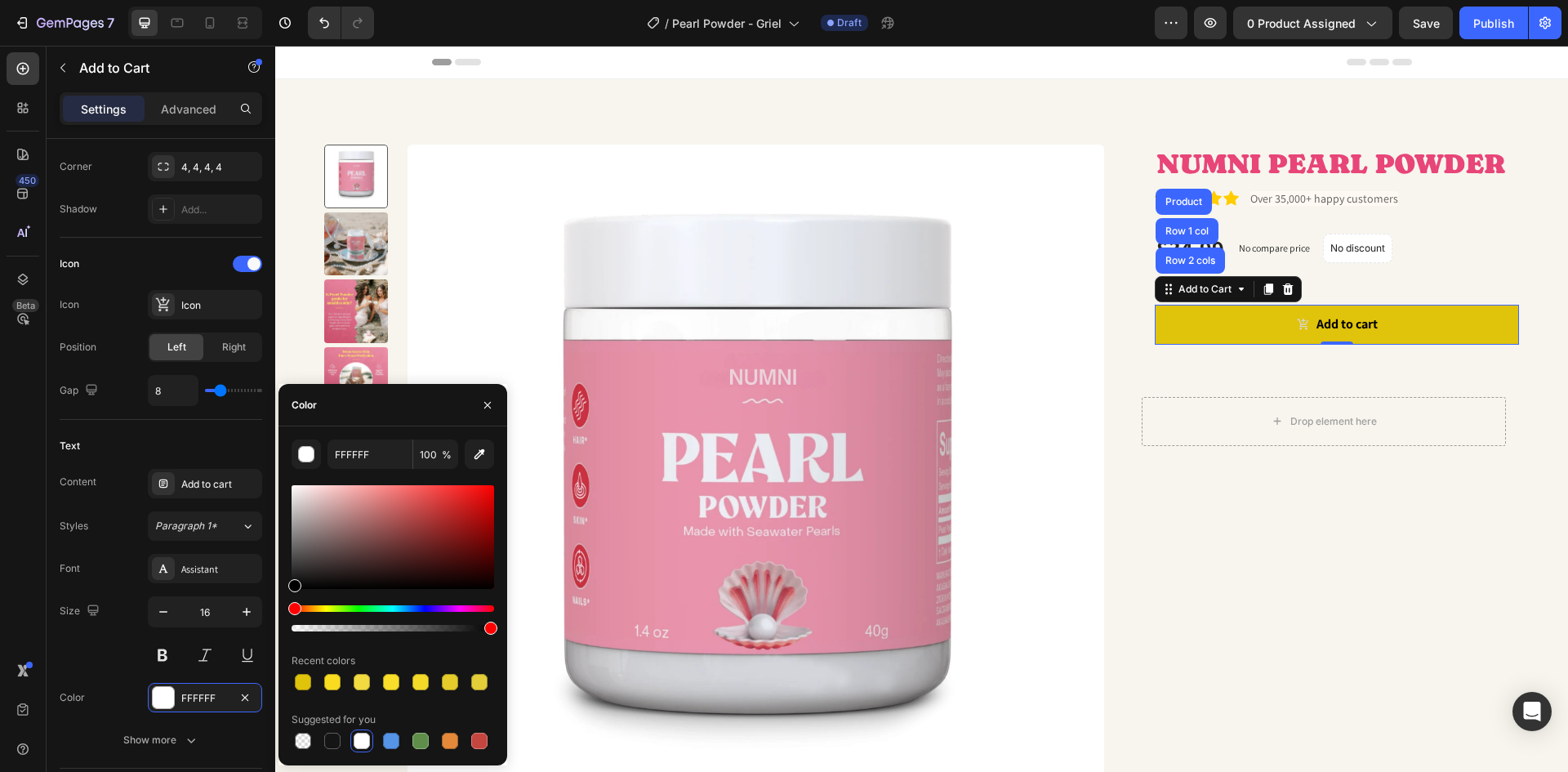
click at [418, 609] on div "Hue" at bounding box center [393, 609] width 203 height 7
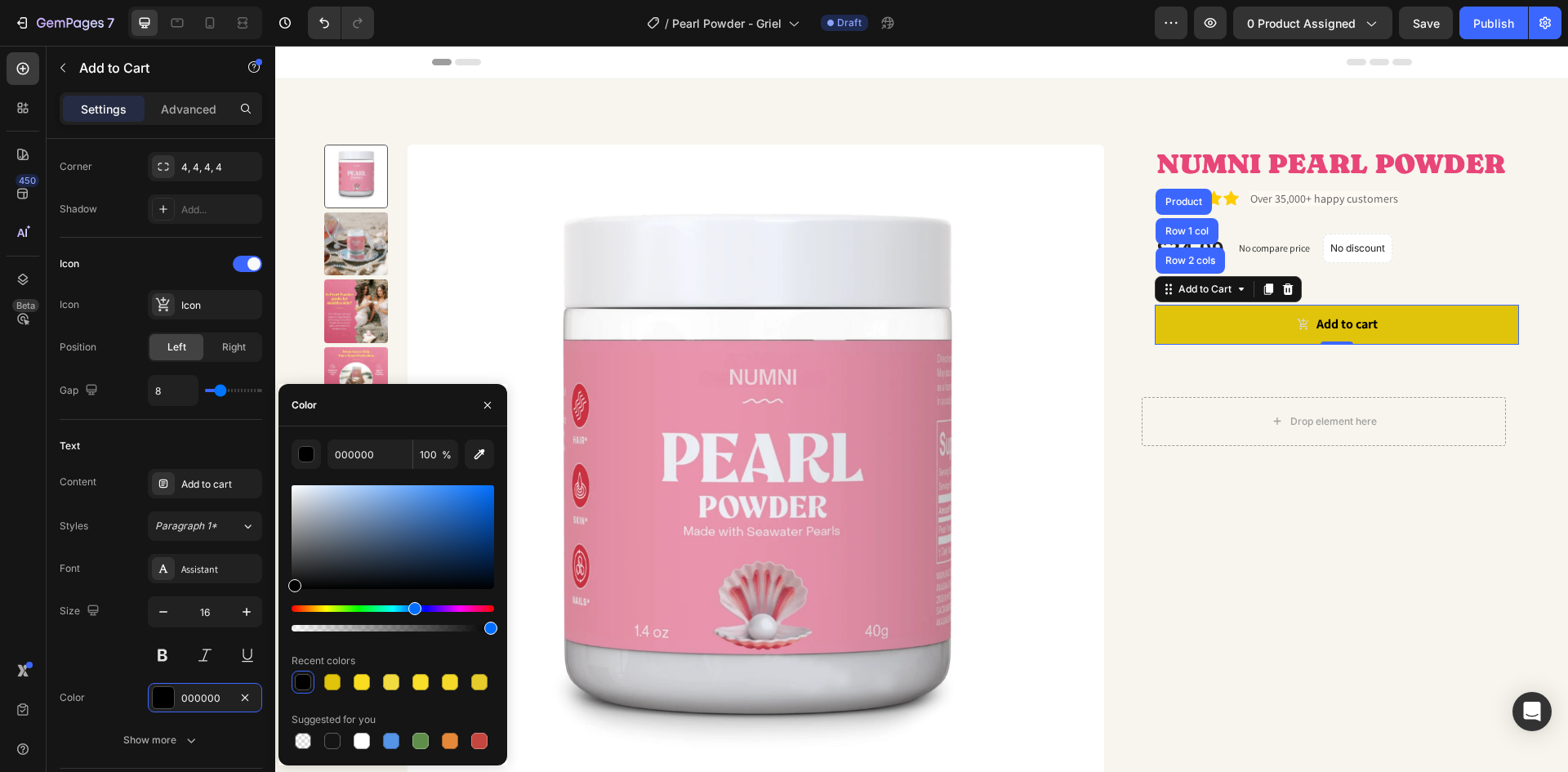
click at [413, 610] on div "Hue" at bounding box center [393, 609] width 203 height 7
drag, startPoint x: 390, startPoint y: 522, endPoint x: 421, endPoint y: 519, distance: 31.1
click at [421, 519] on div at bounding box center [393, 537] width 203 height 104
type input "3C6BA8"
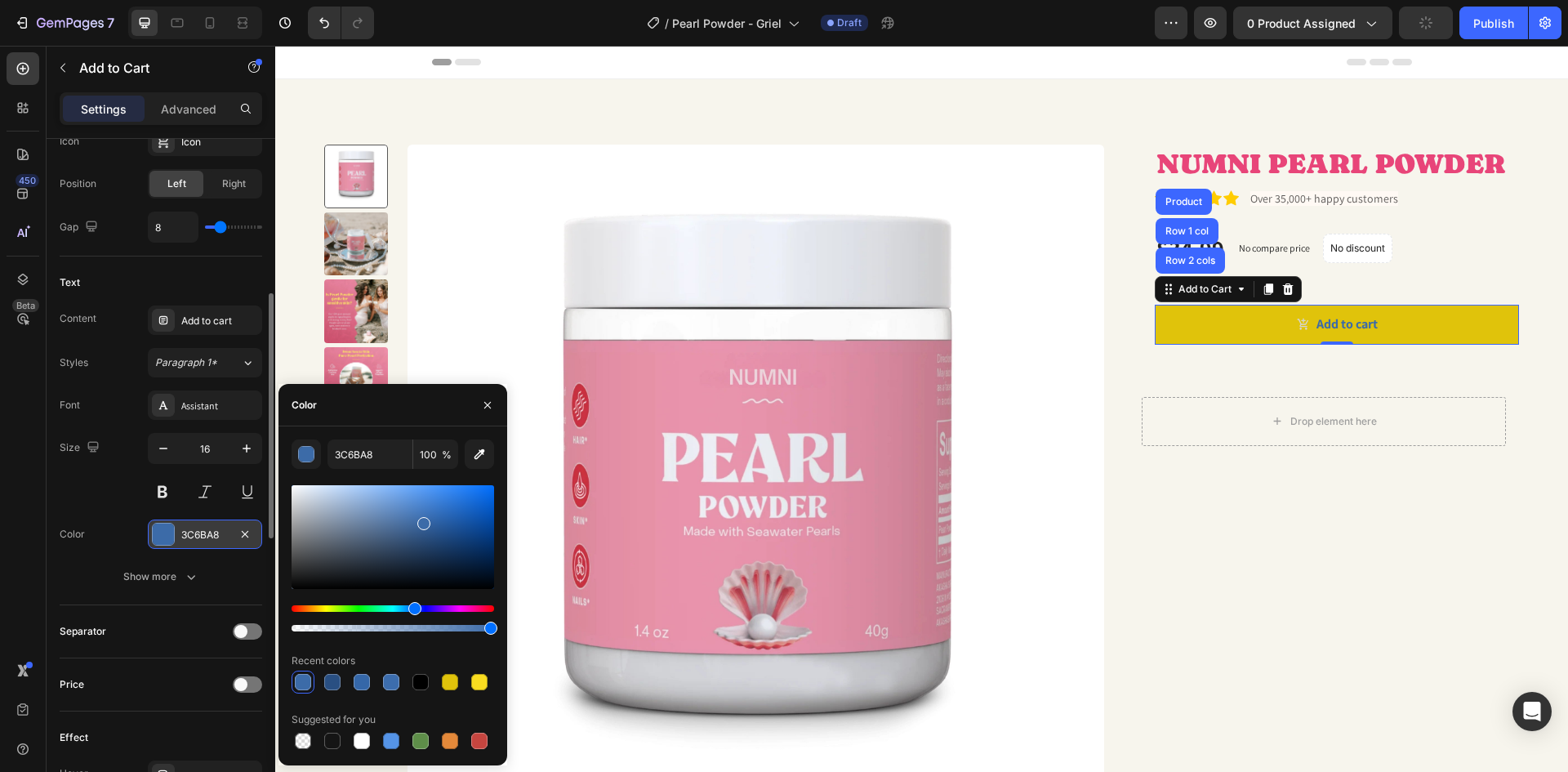
scroll to position [654, 0]
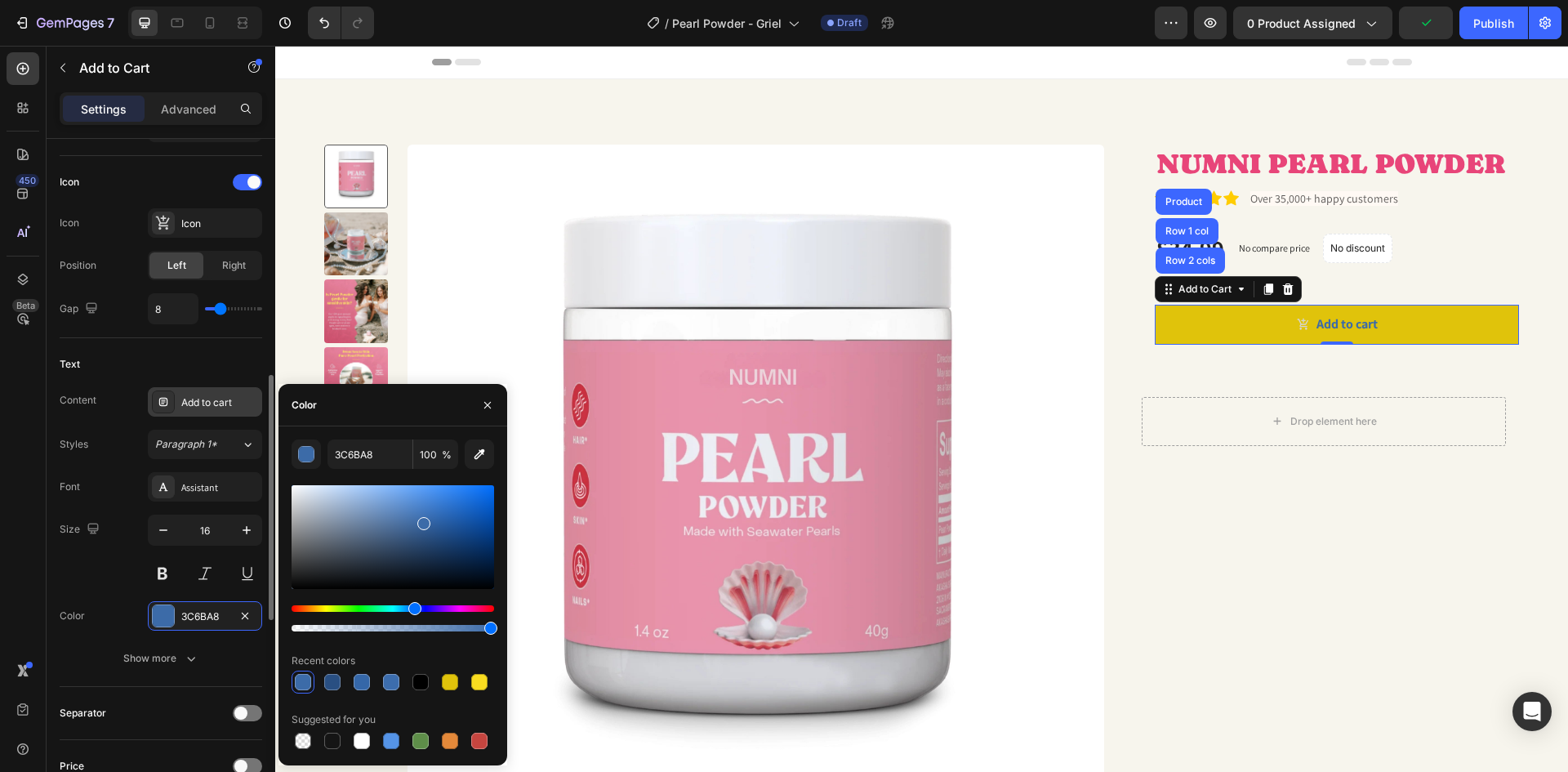
click at [224, 402] on div "Add to cart" at bounding box center [219, 403] width 76 height 15
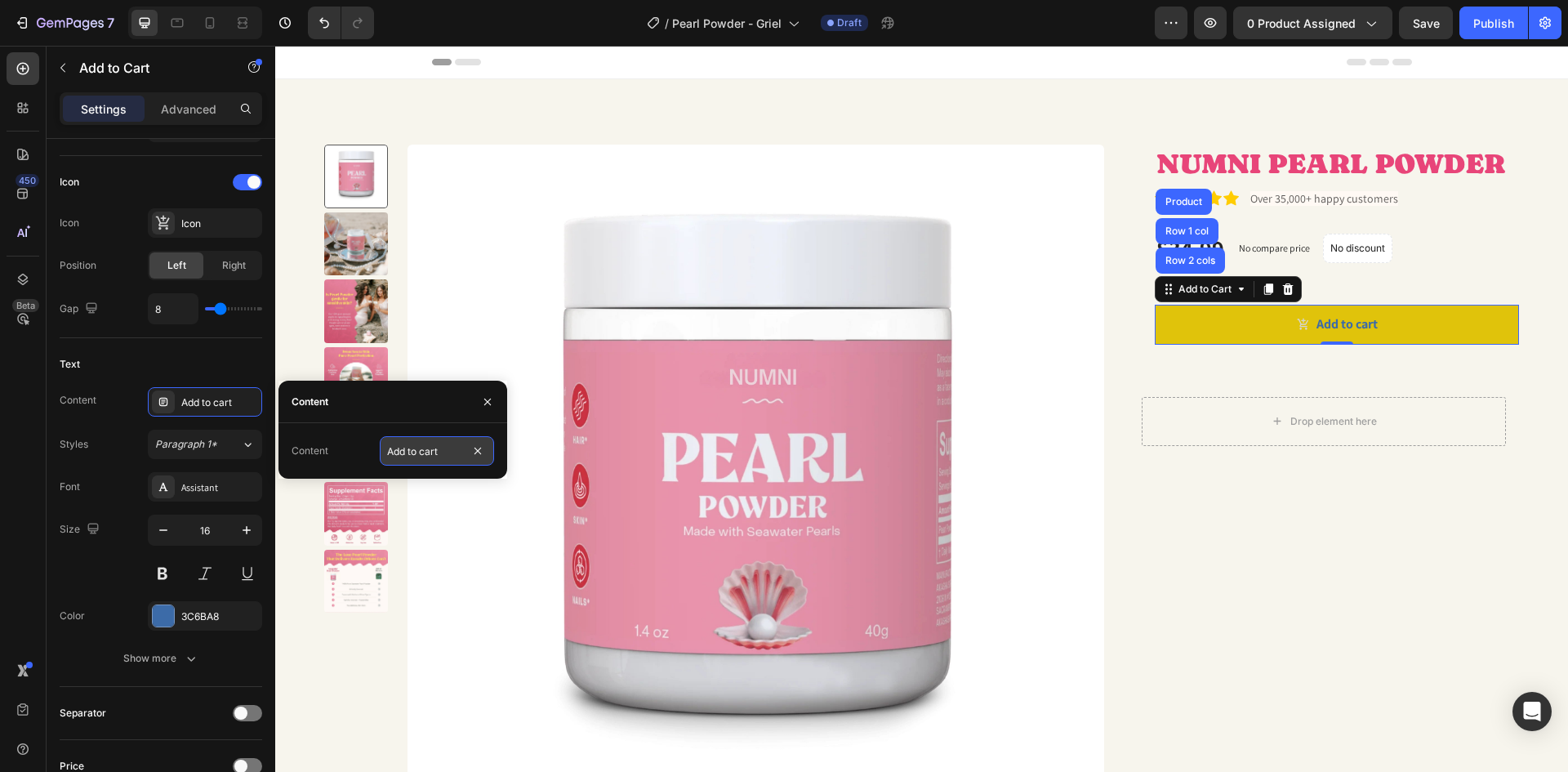
click at [441, 452] on input "Add to cart" at bounding box center [437, 450] width 115 height 29
type input "ADD TO CART"
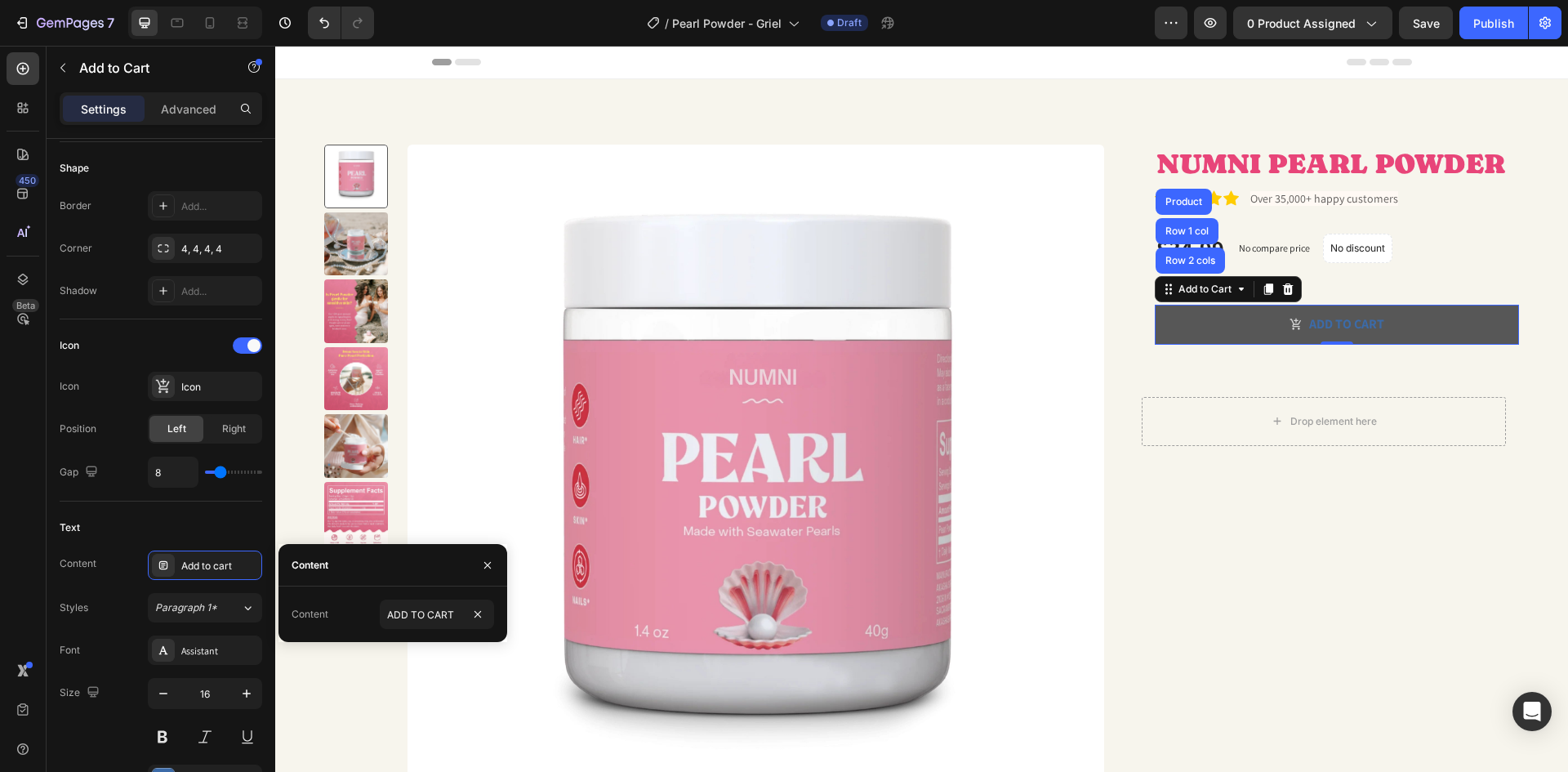
click at [1186, 314] on button "ADD TO CART" at bounding box center [1336, 325] width 365 height 40
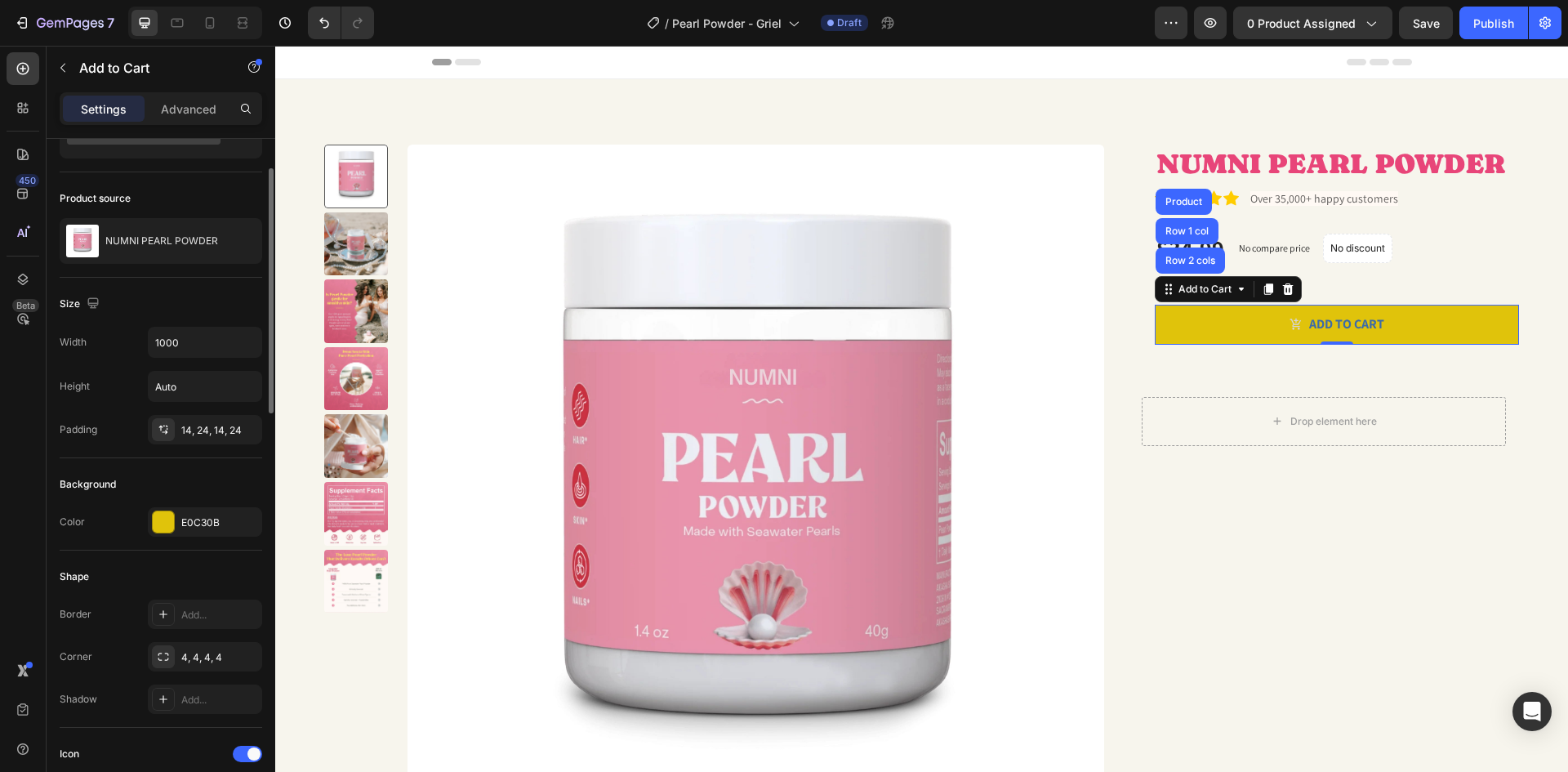
scroll to position [245, 0]
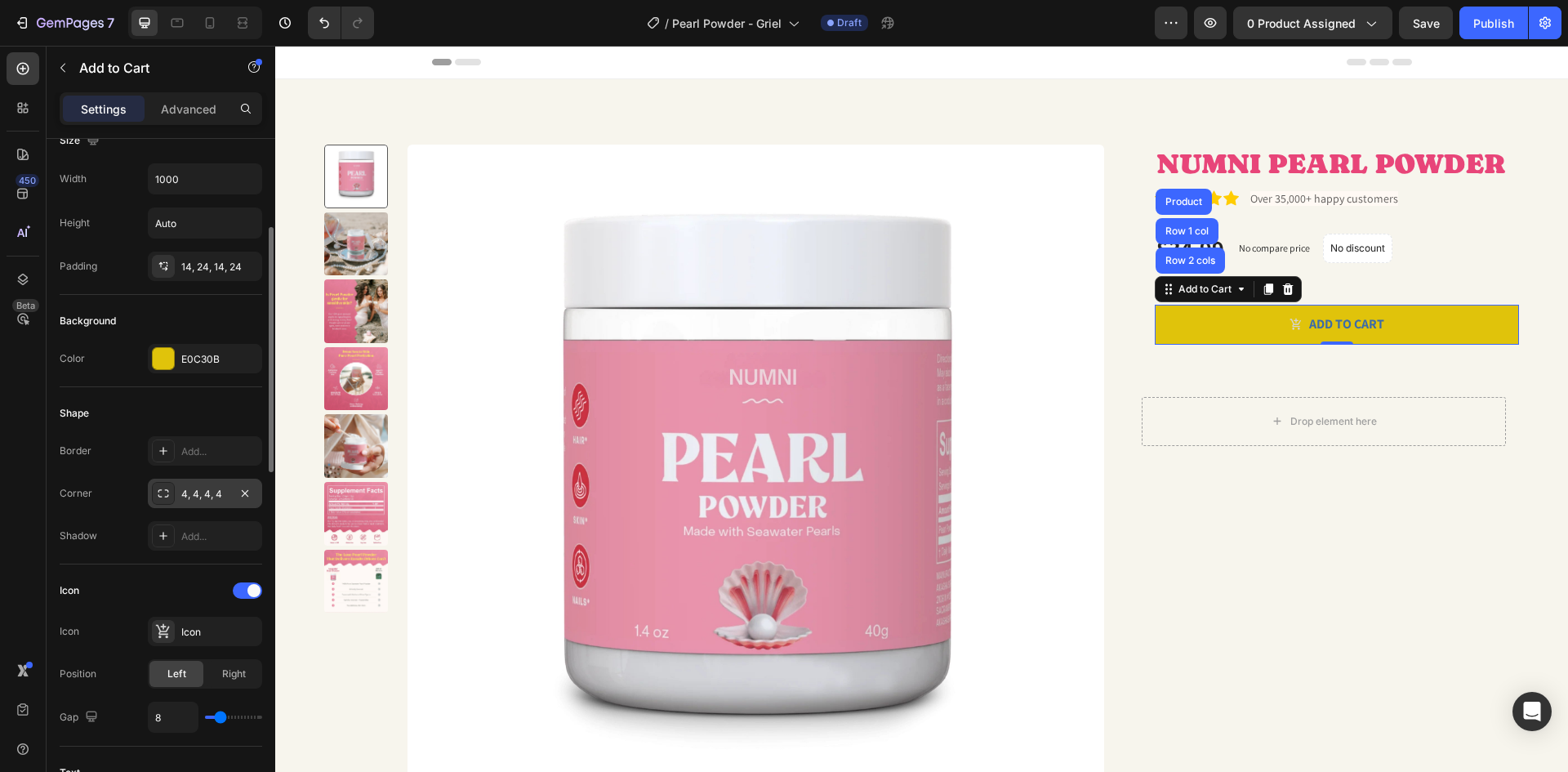
click at [179, 487] on div "4, 4, 4, 4" at bounding box center [205, 493] width 115 height 29
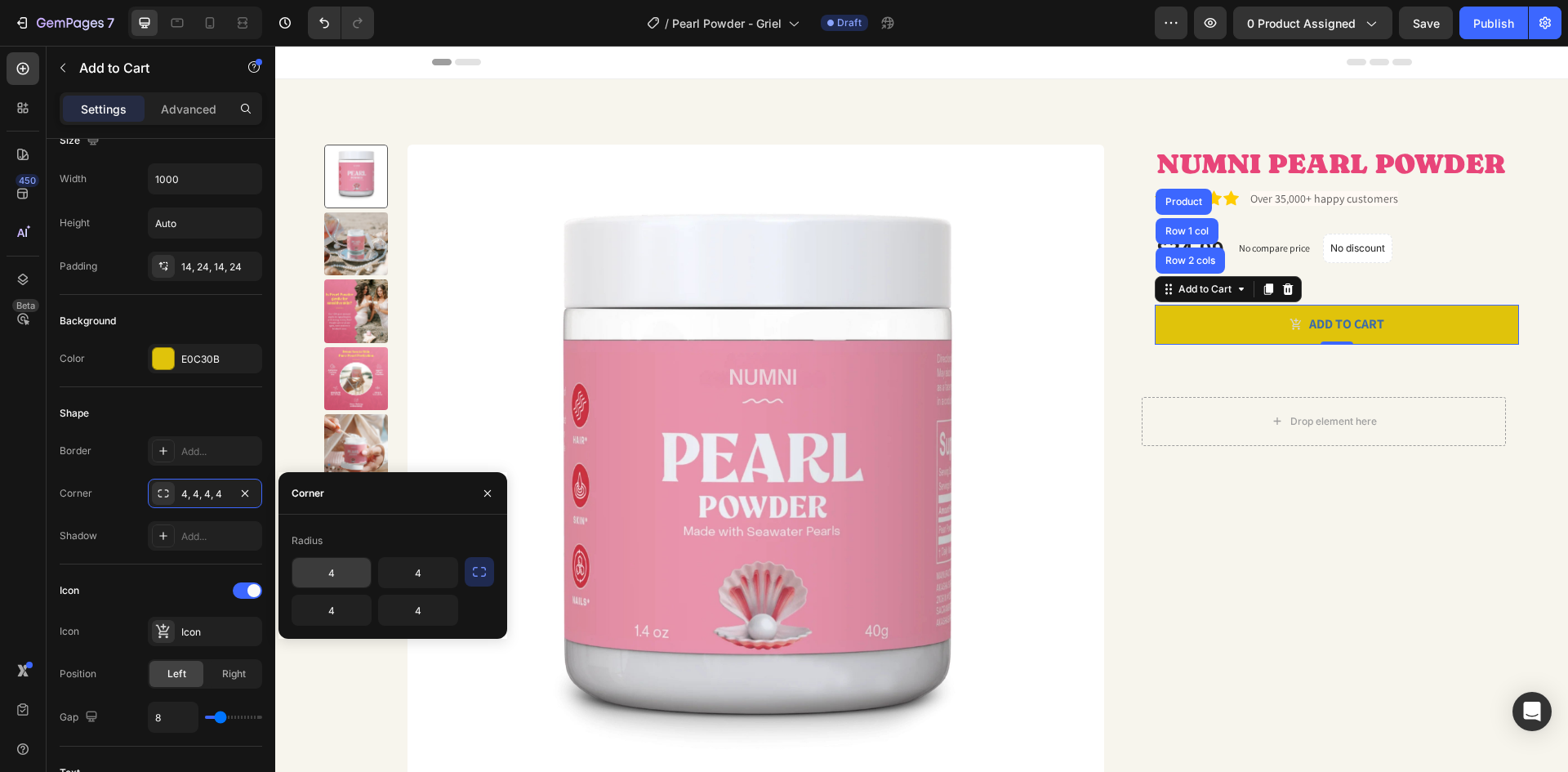
click at [322, 571] on input "4" at bounding box center [331, 573] width 78 height 29
type input "10"
click at [410, 574] on input "4" at bounding box center [418, 573] width 78 height 29
type input "10"
click at [323, 607] on input "4" at bounding box center [331, 610] width 78 height 29
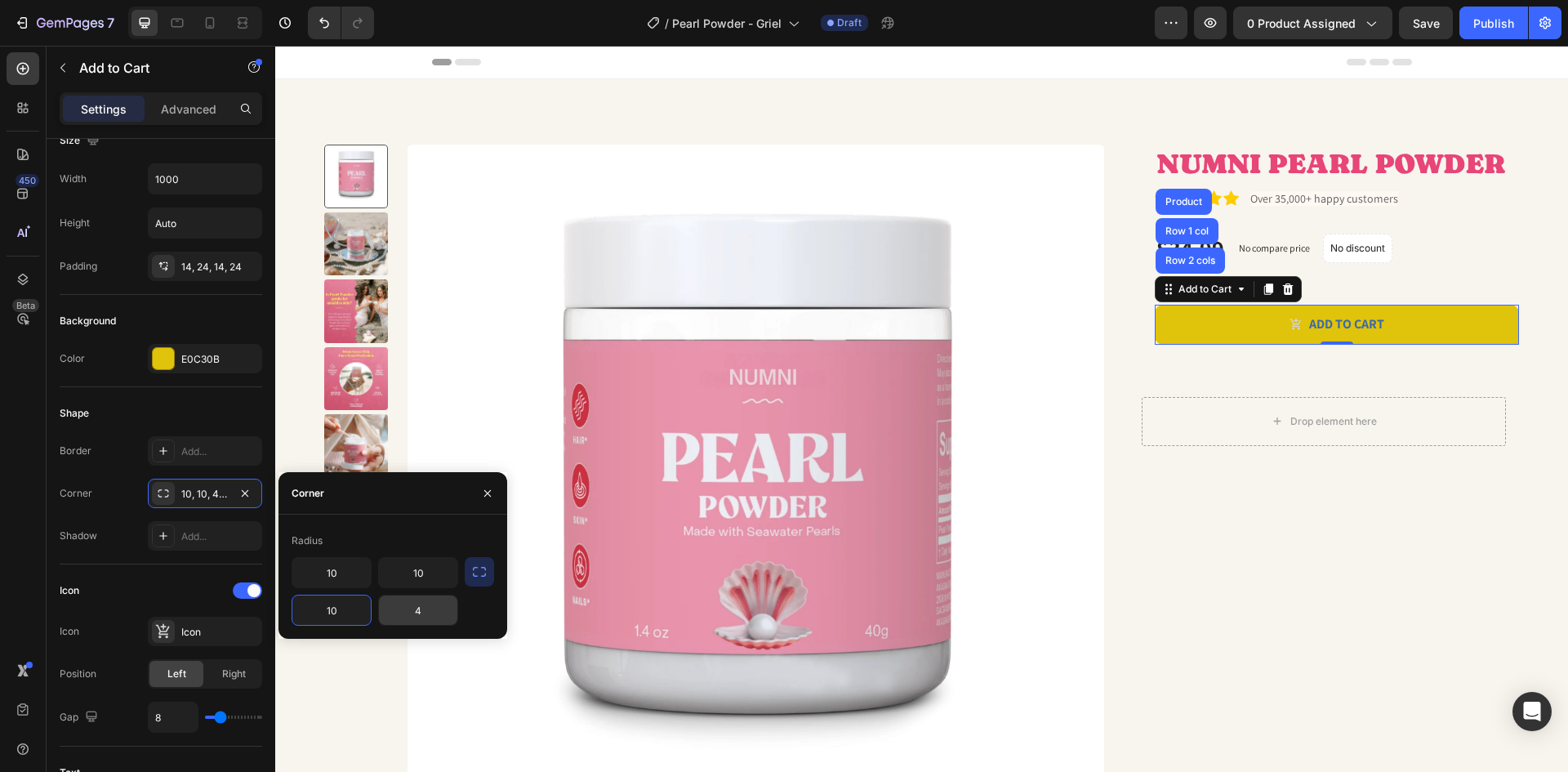
type input "10"
click at [435, 617] on input "4" at bounding box center [418, 610] width 78 height 29
type input "10"
click at [1525, 446] on div "Product Images NUMNI PEARL POWDER Product Title Icon Icon Icon Icon Icon Icon L…" at bounding box center [921, 483] width 1293 height 808
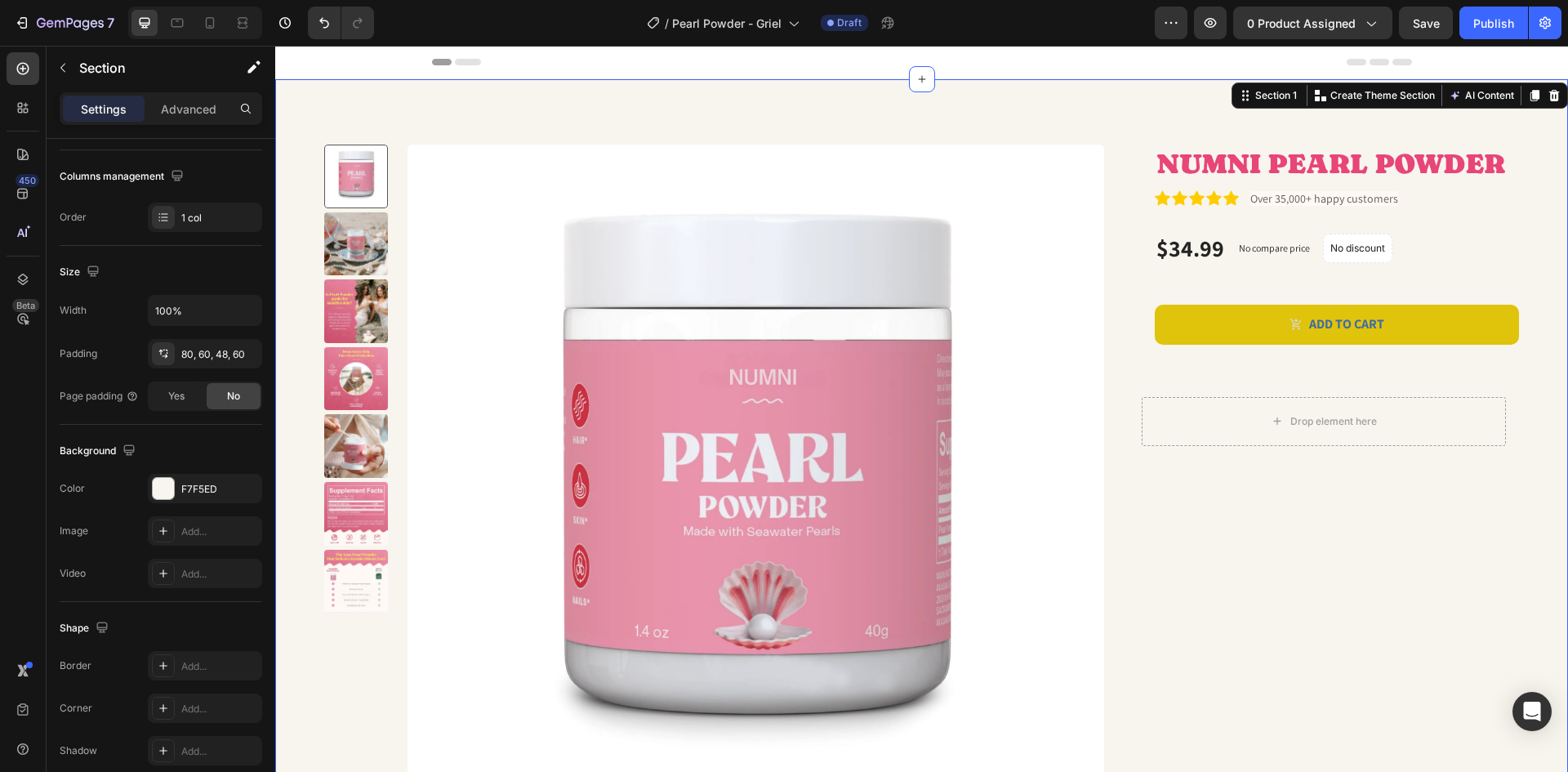
scroll to position [0, 0]
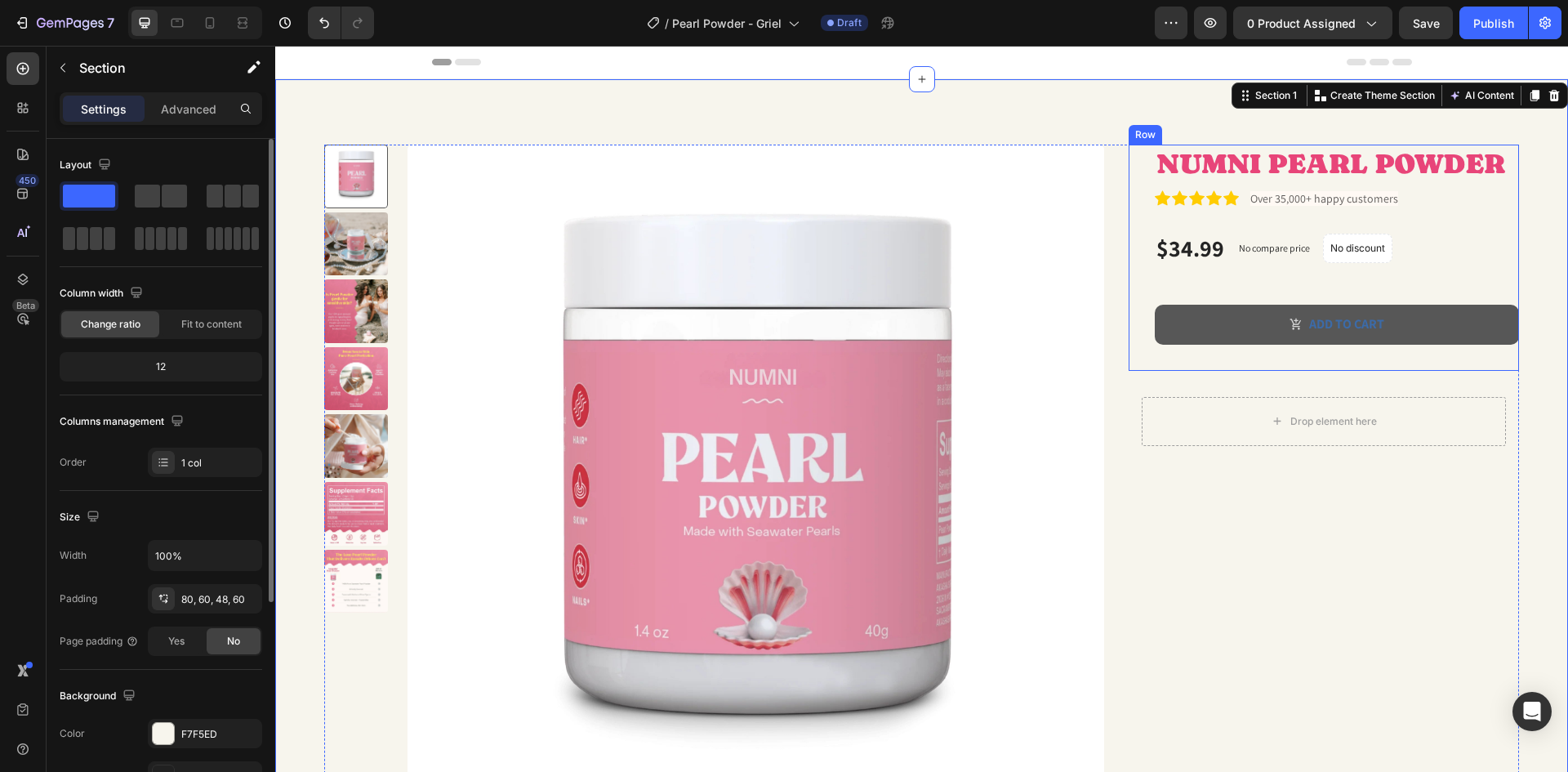
click at [1412, 328] on button "ADD TO CART" at bounding box center [1336, 325] width 365 height 40
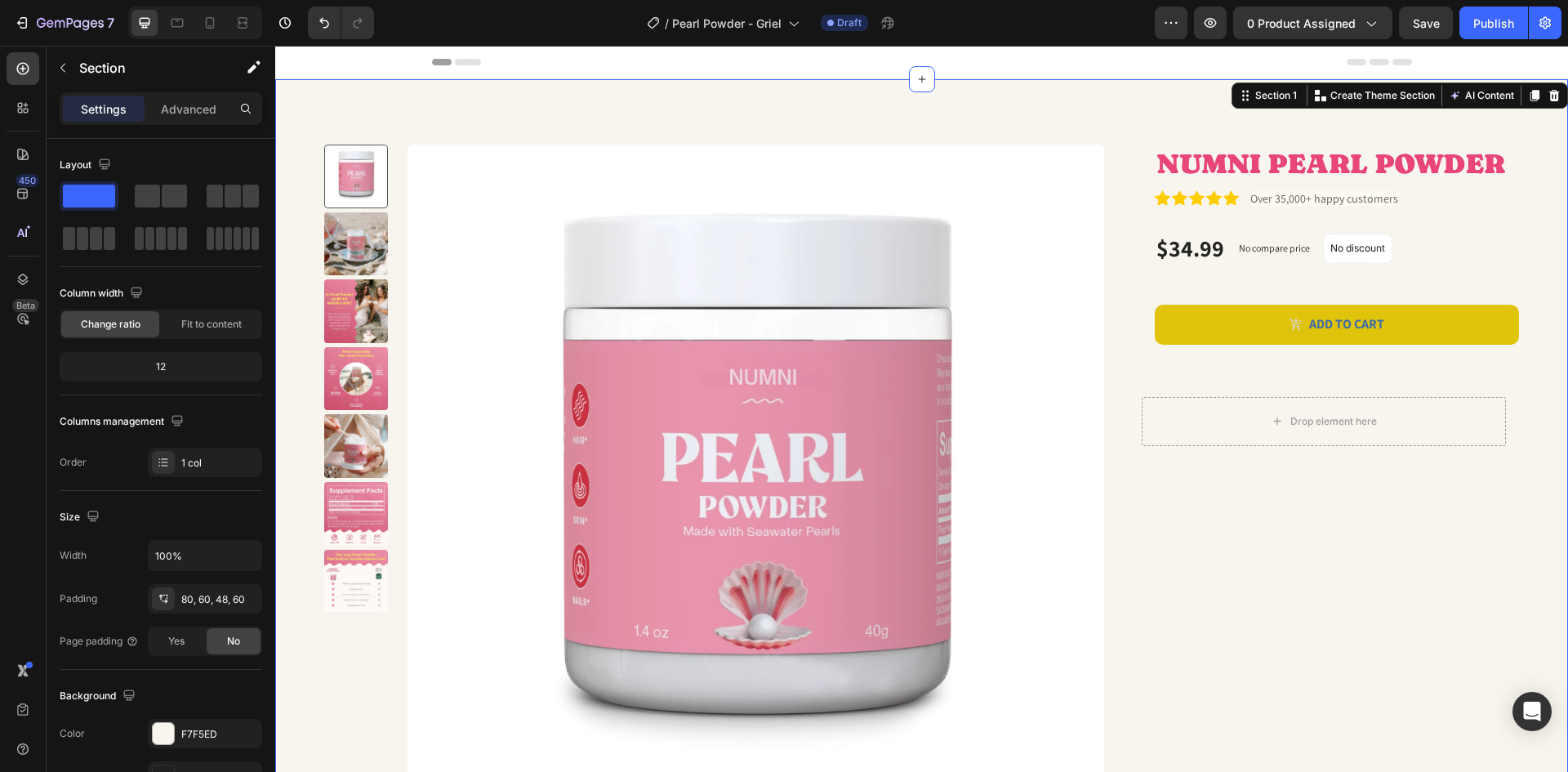
click at [1510, 461] on div "Product Images NUMNI PEARL POWDER Product Title Icon Icon Icon Icon Icon Icon L…" at bounding box center [921, 483] width 1293 height 808
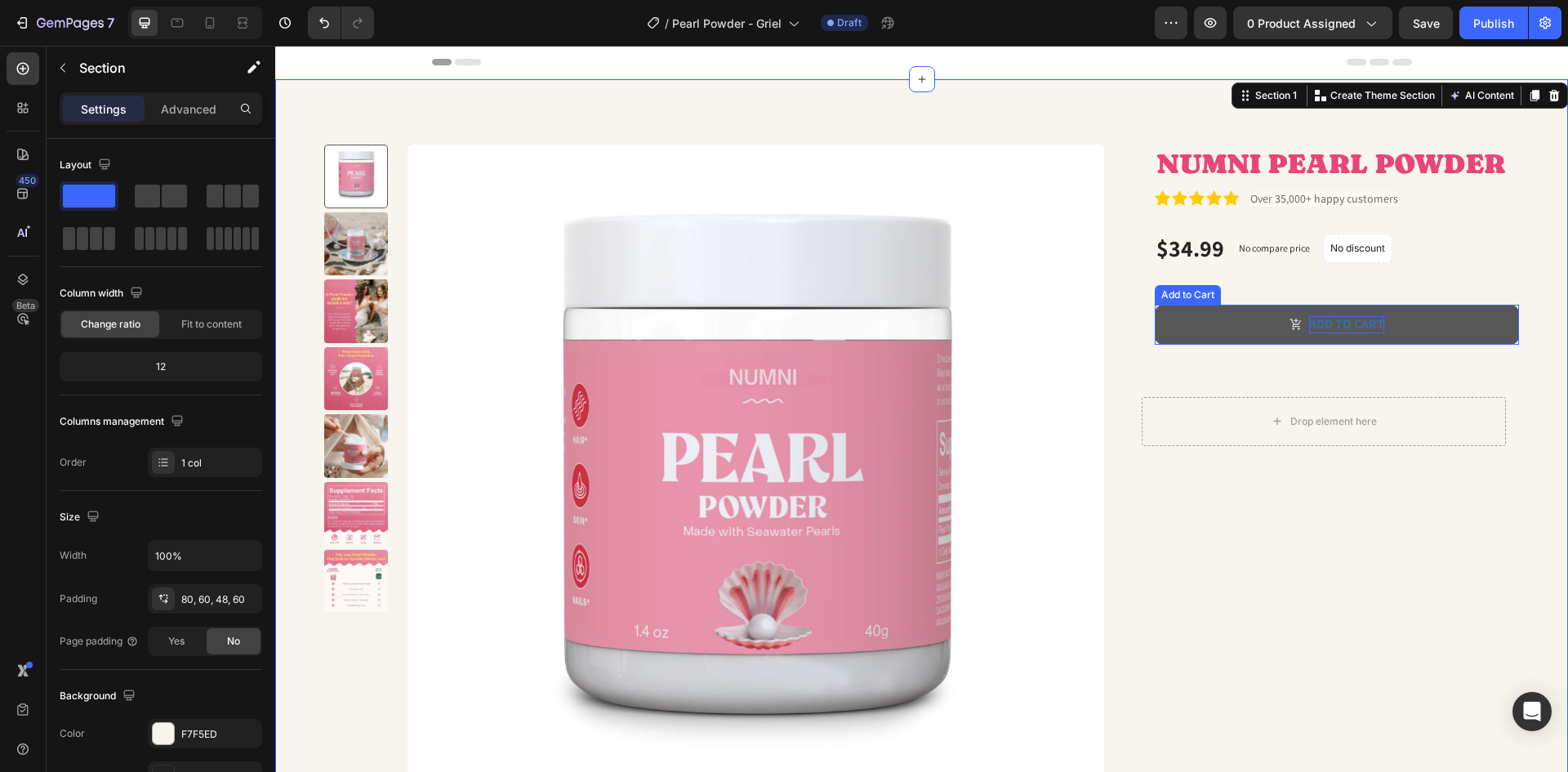
click at [1332, 317] on div "ADD TO CART" at bounding box center [1346, 325] width 75 height 17
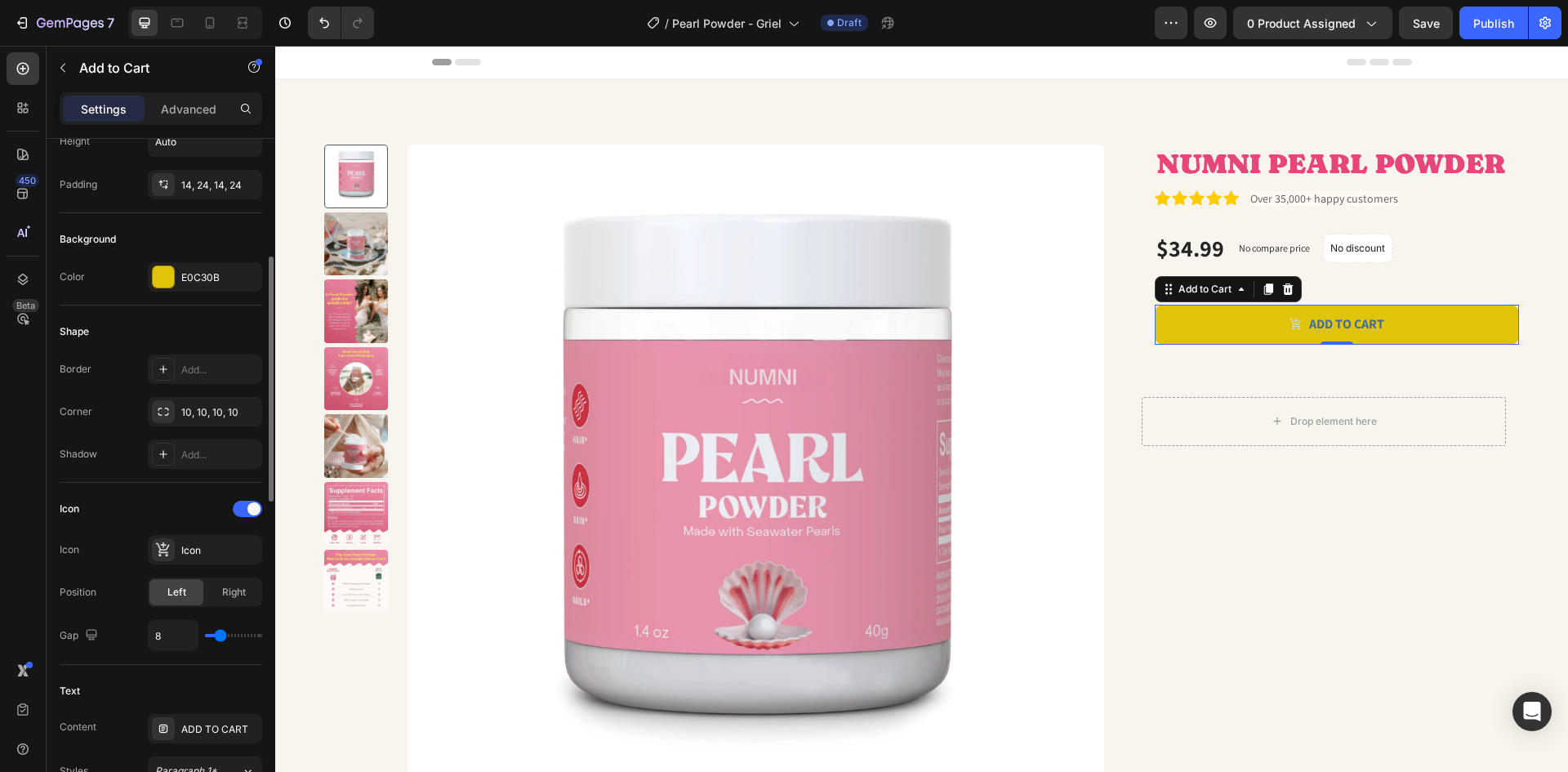
scroll to position [490, 0]
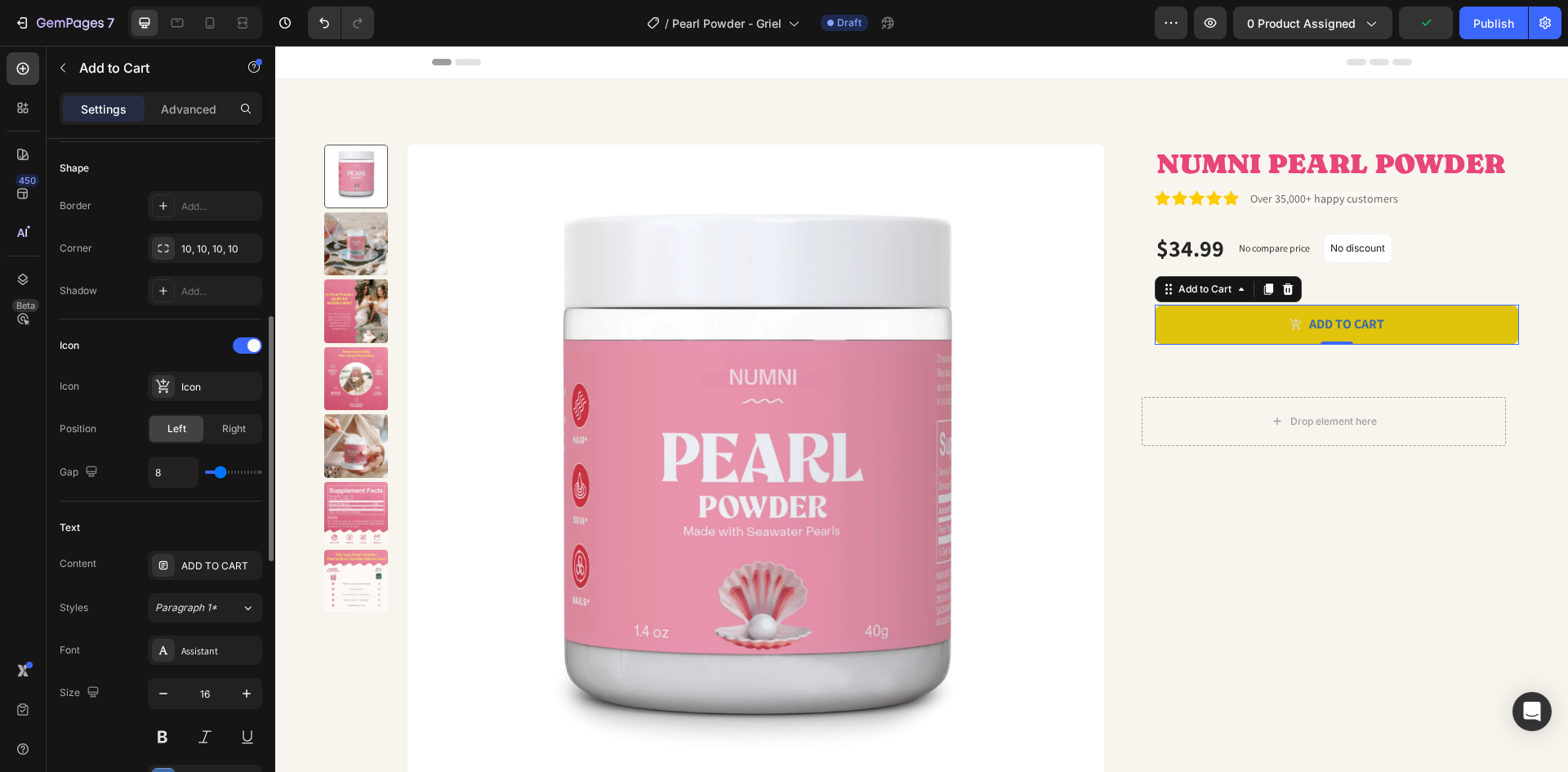
type input "9"
click at [221, 470] on input "range" at bounding box center [233, 472] width 57 height 3
type input "10"
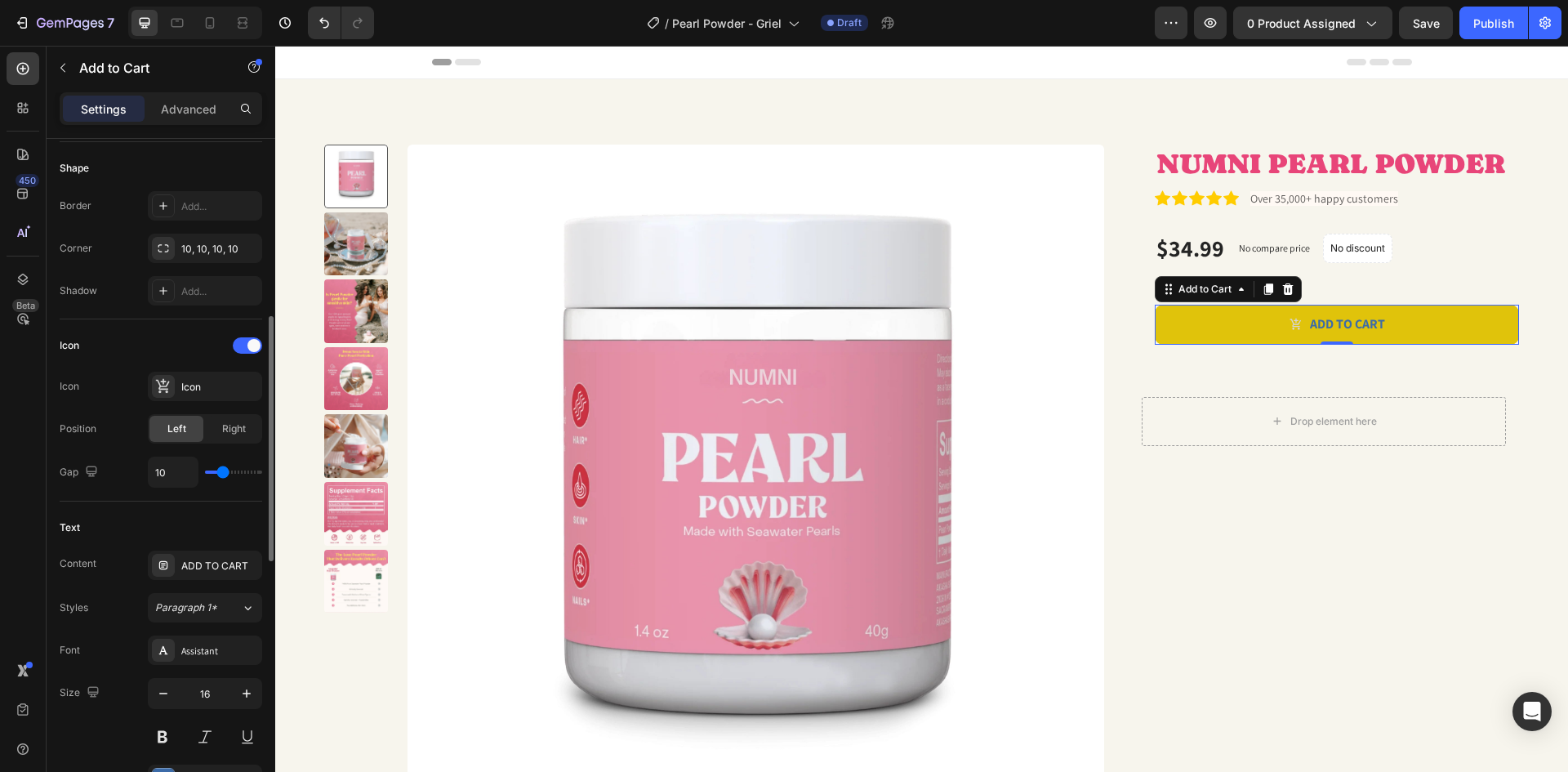
type input "11"
type input "12"
type input "13"
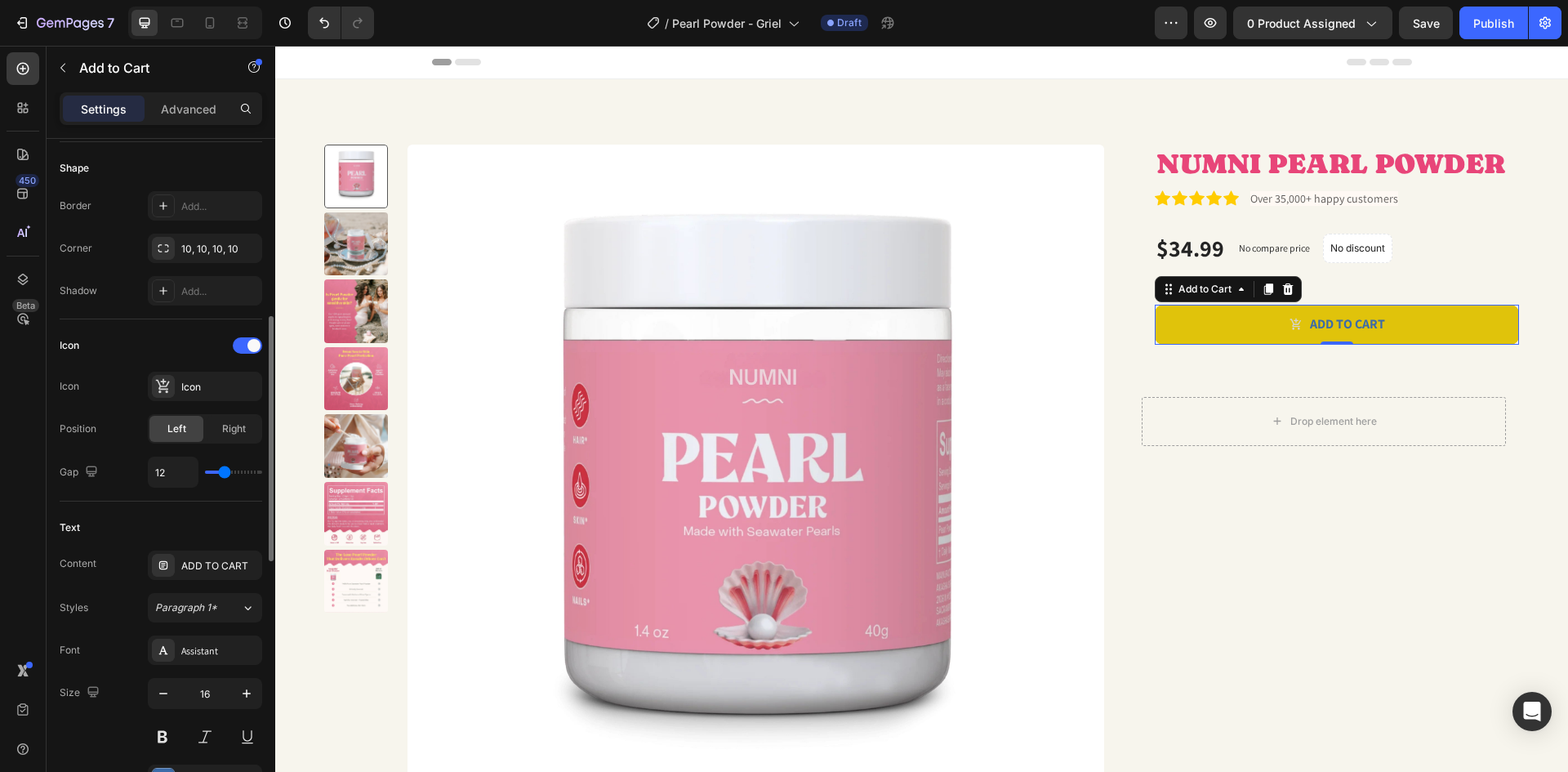
type input "13"
type input "15"
type input "16"
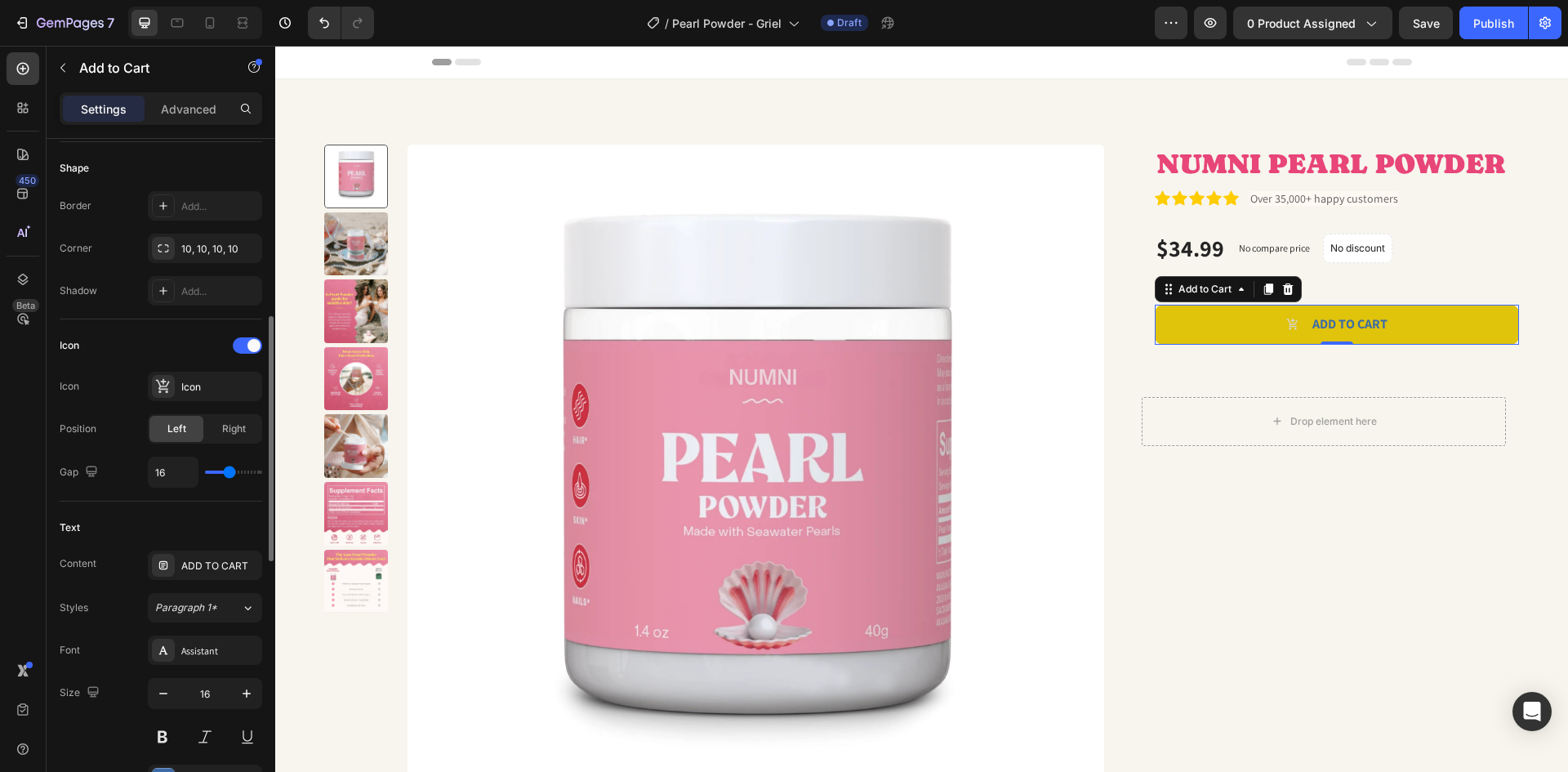
type input "14"
type input "13"
type input "12"
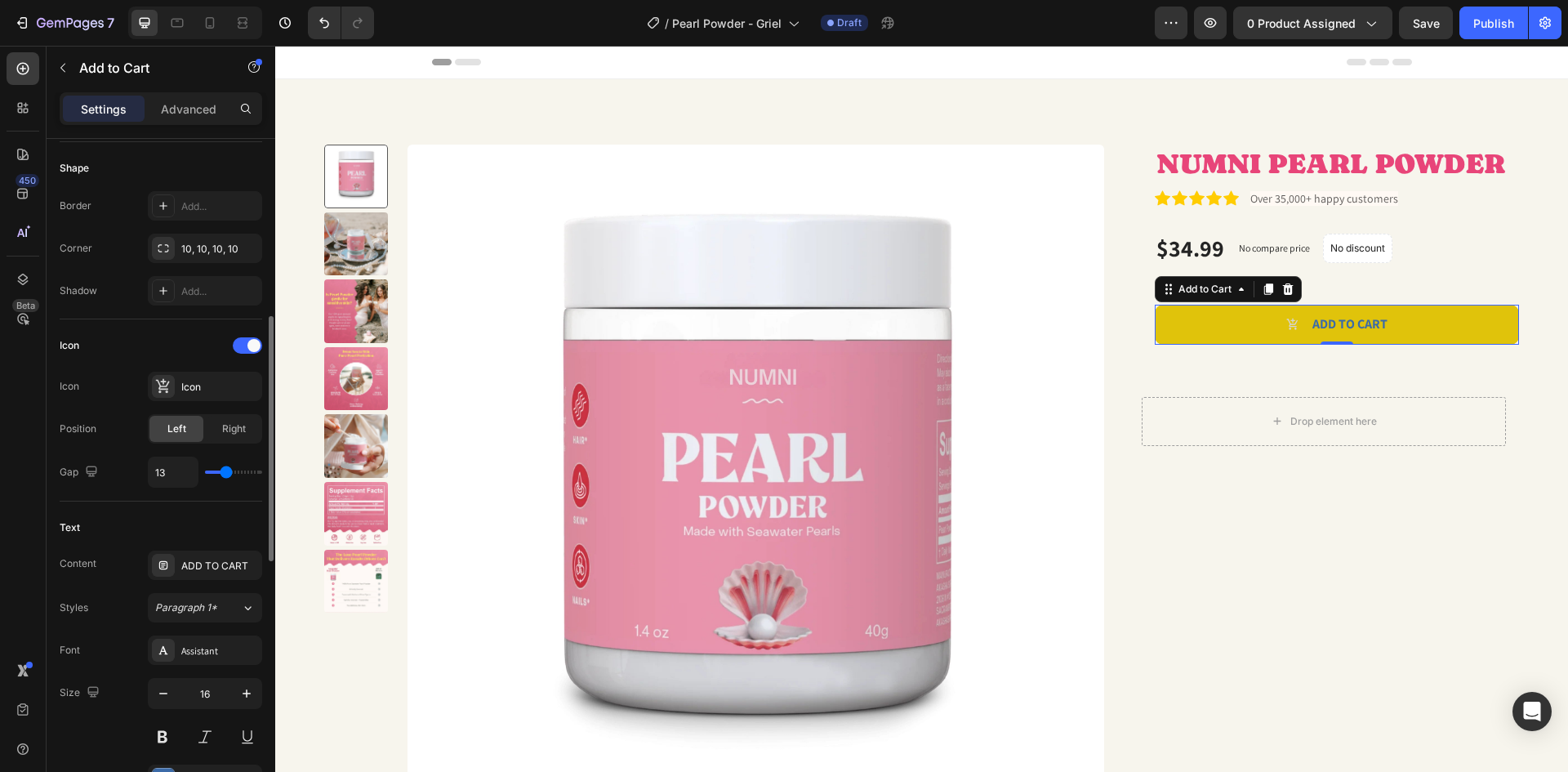
type input "12"
type input "11"
type input "10"
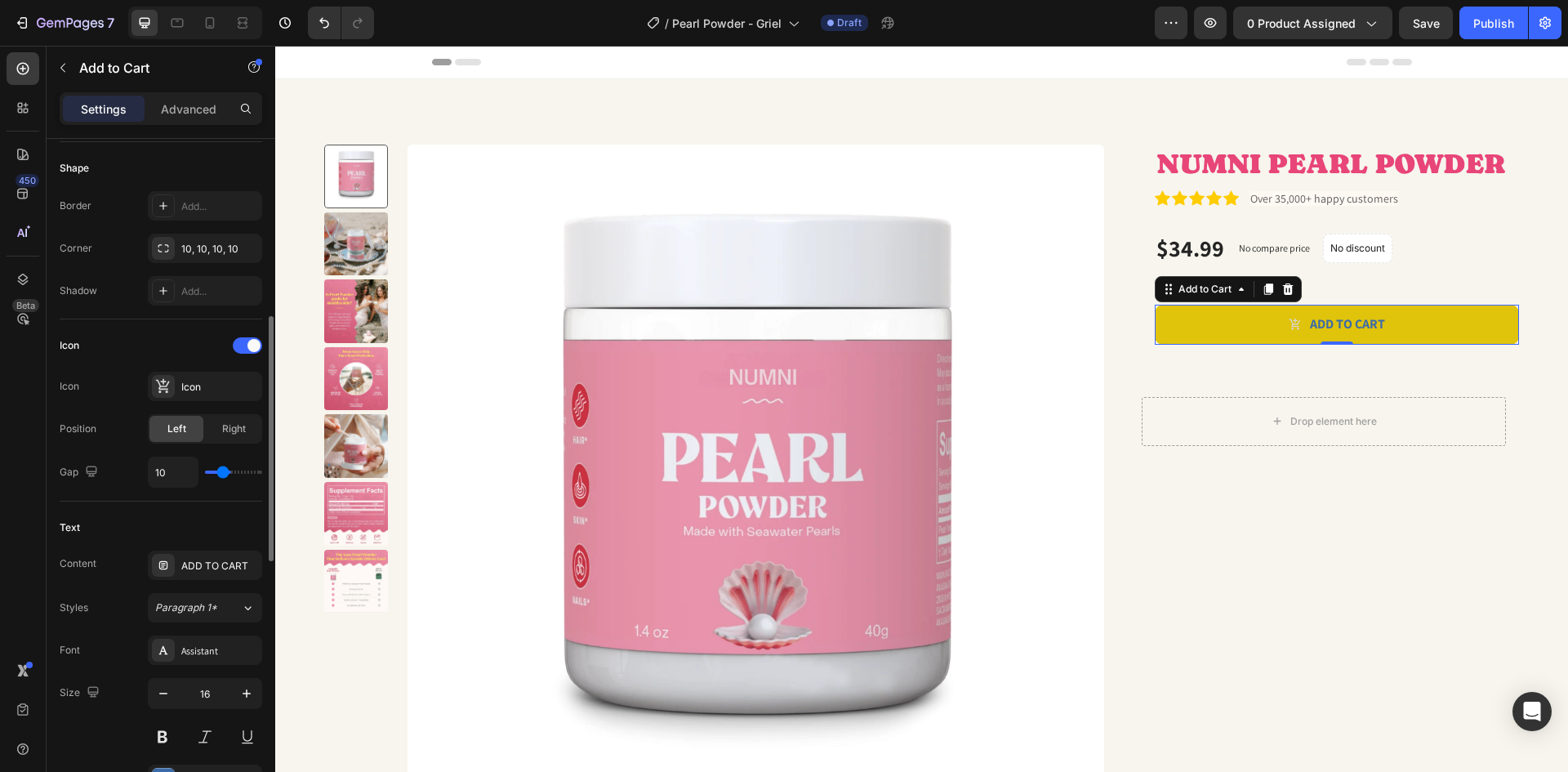
type input "9"
type input "8"
type input "7"
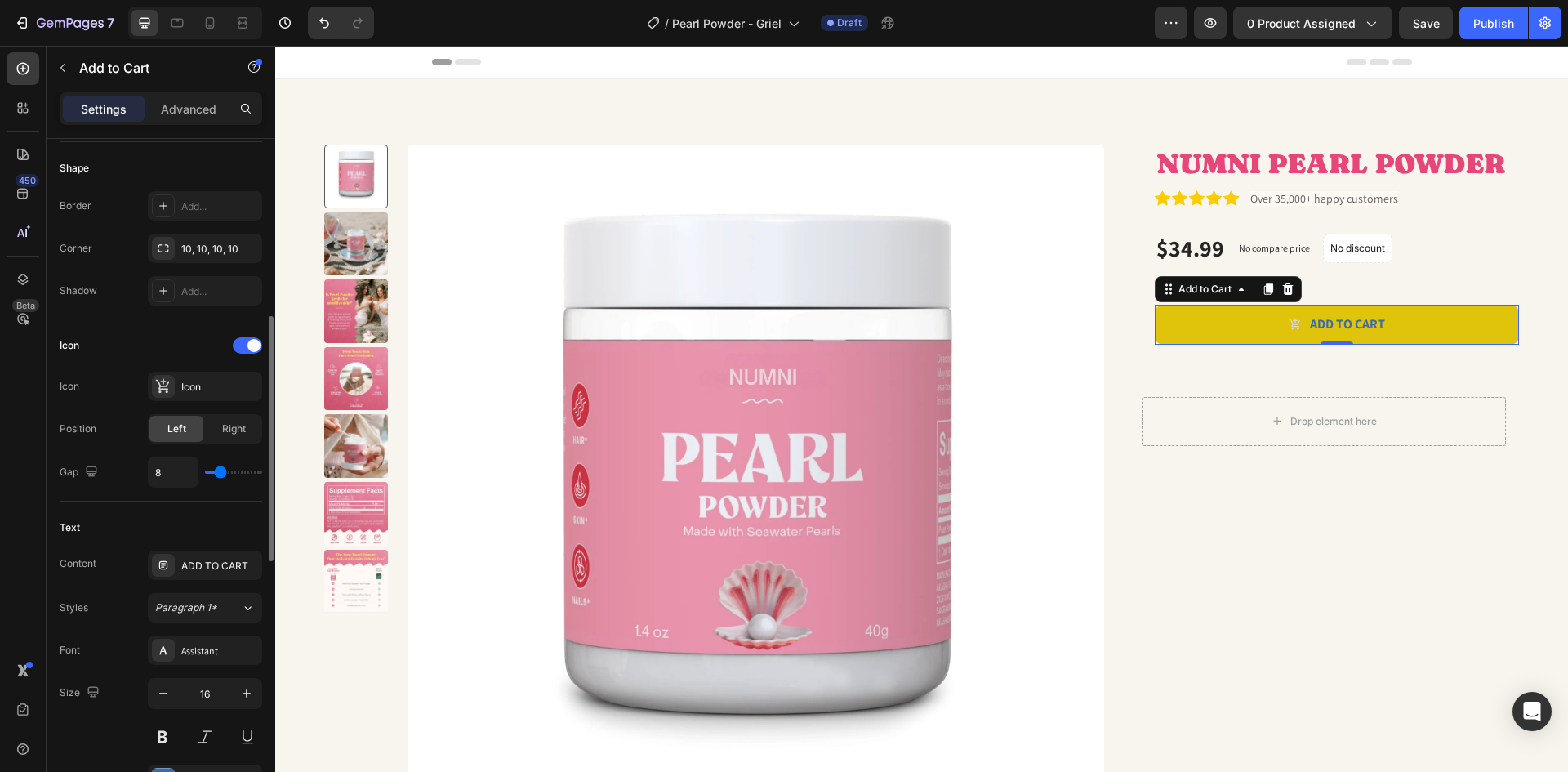
type input "7"
type input "6"
type input "5"
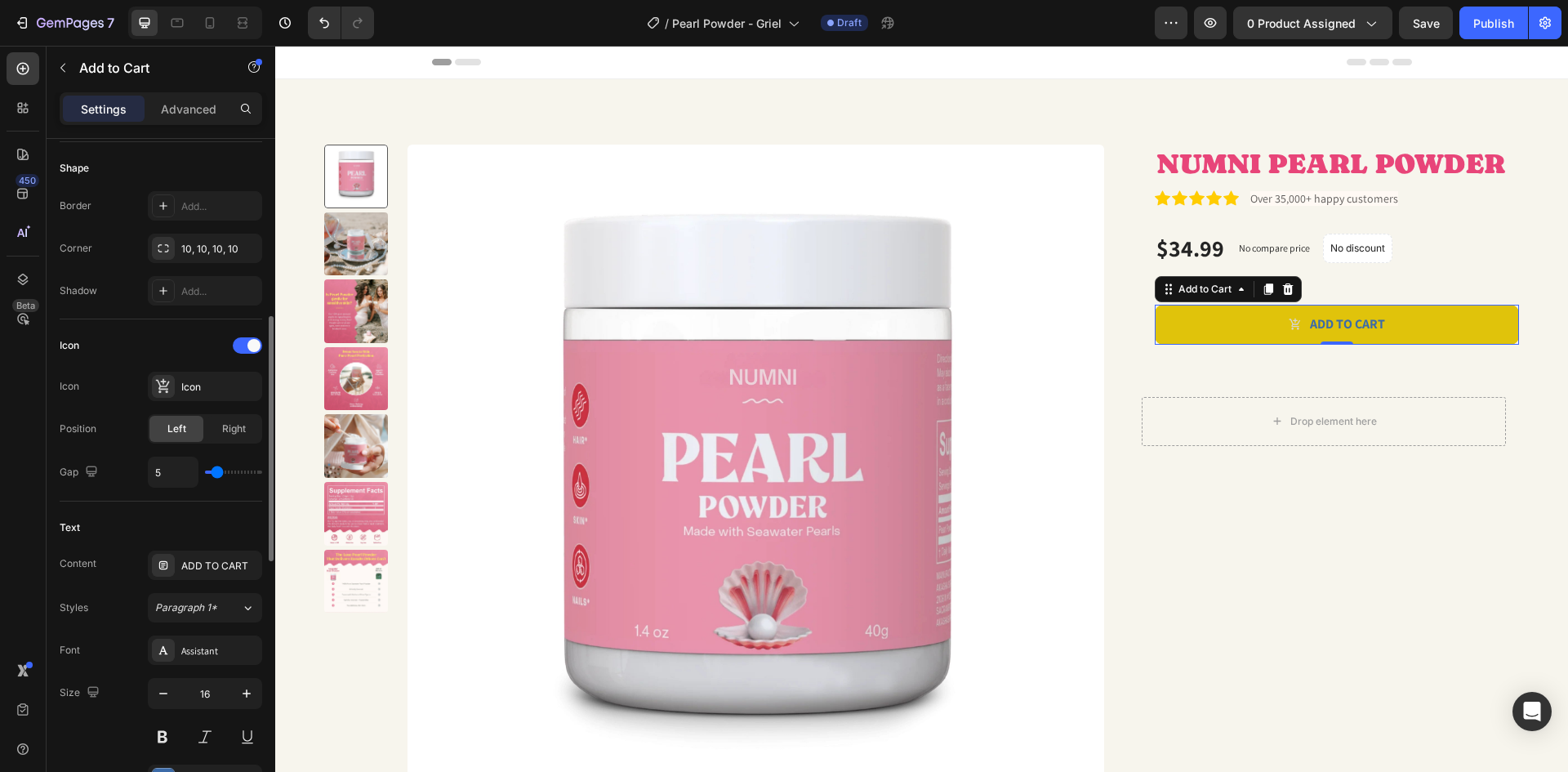
type input "4"
type input "5"
type input "6"
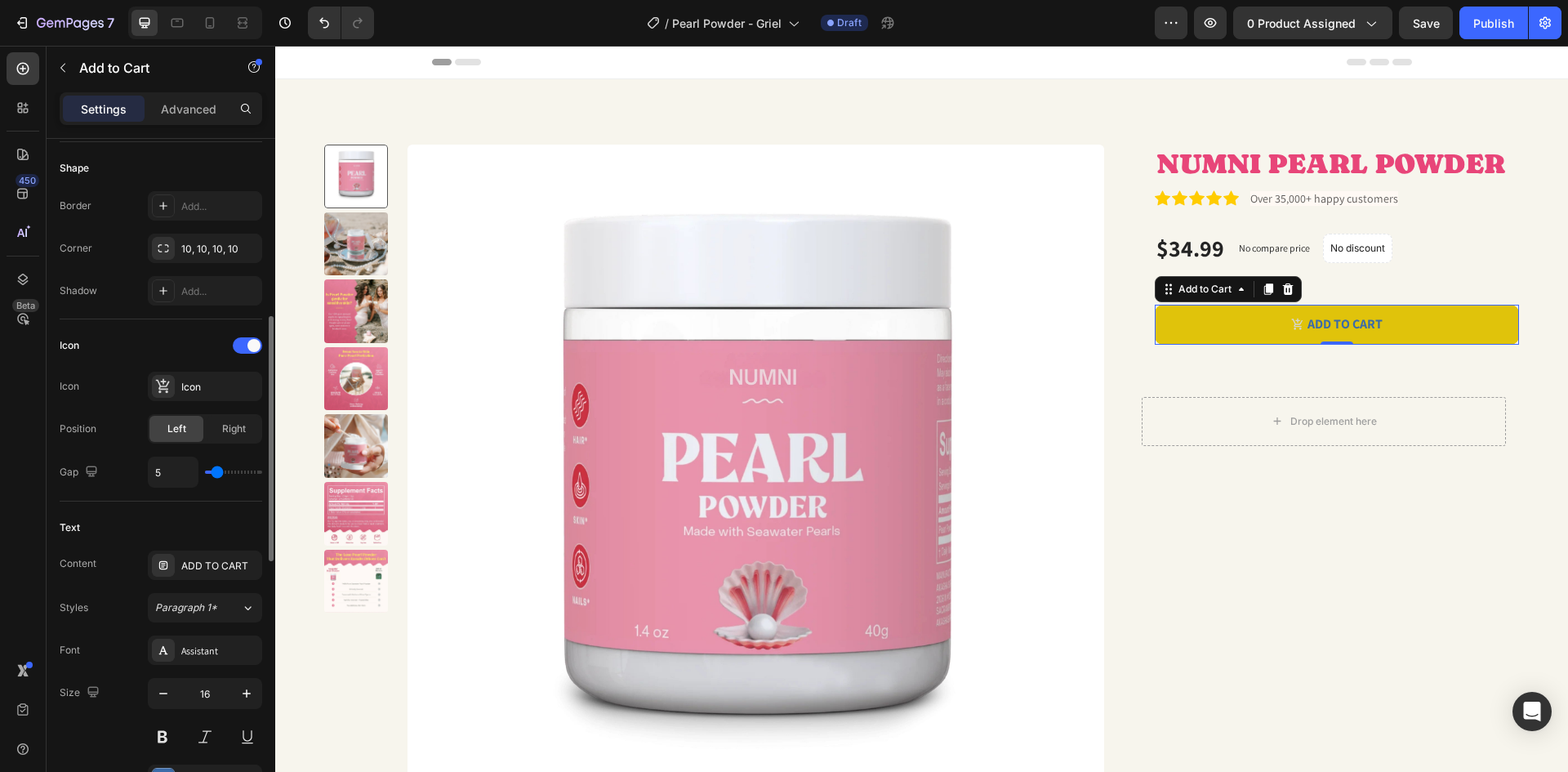
type input "6"
type input "7"
type input "9"
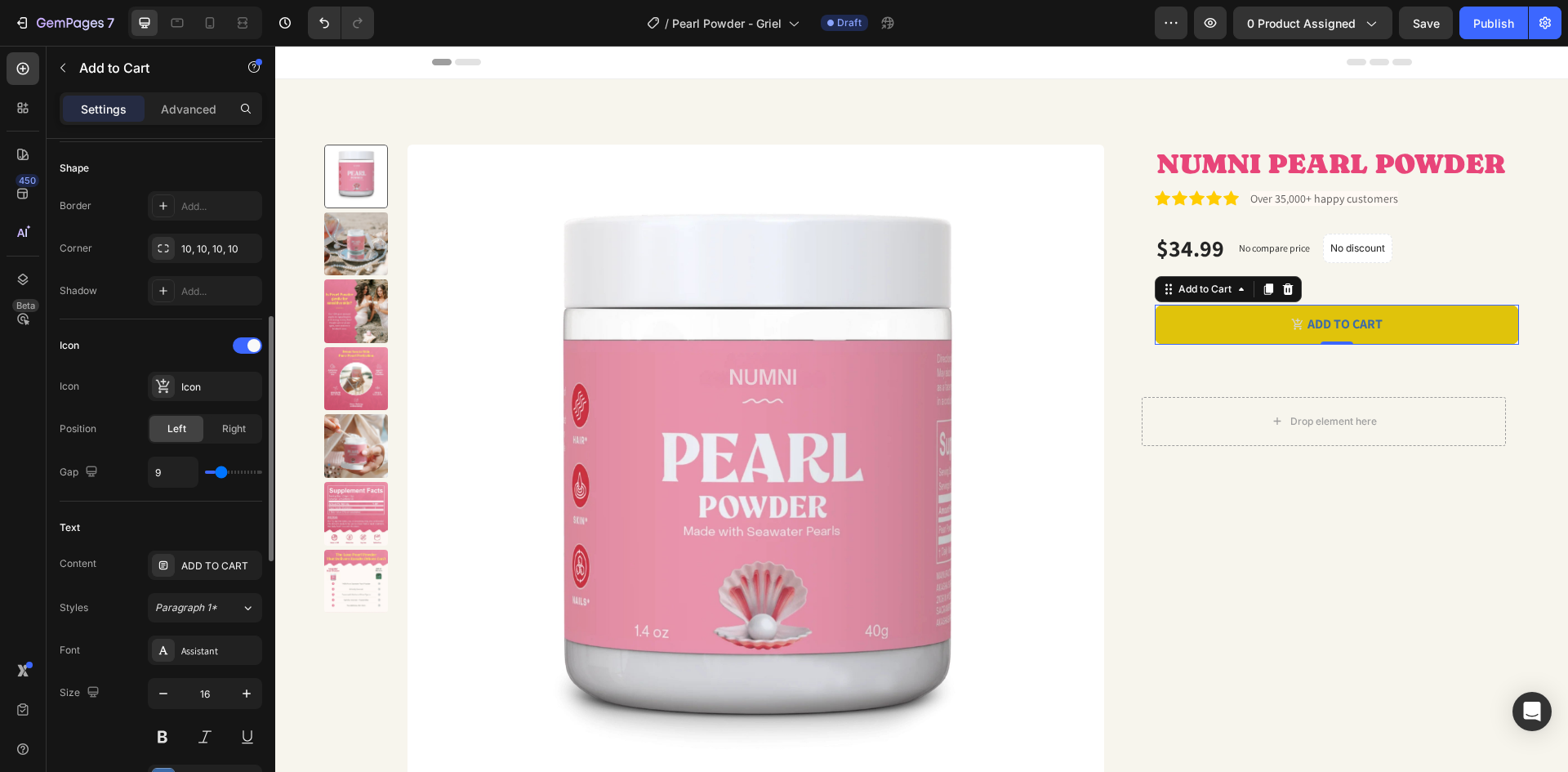
type input "10"
type input "11"
type input "13"
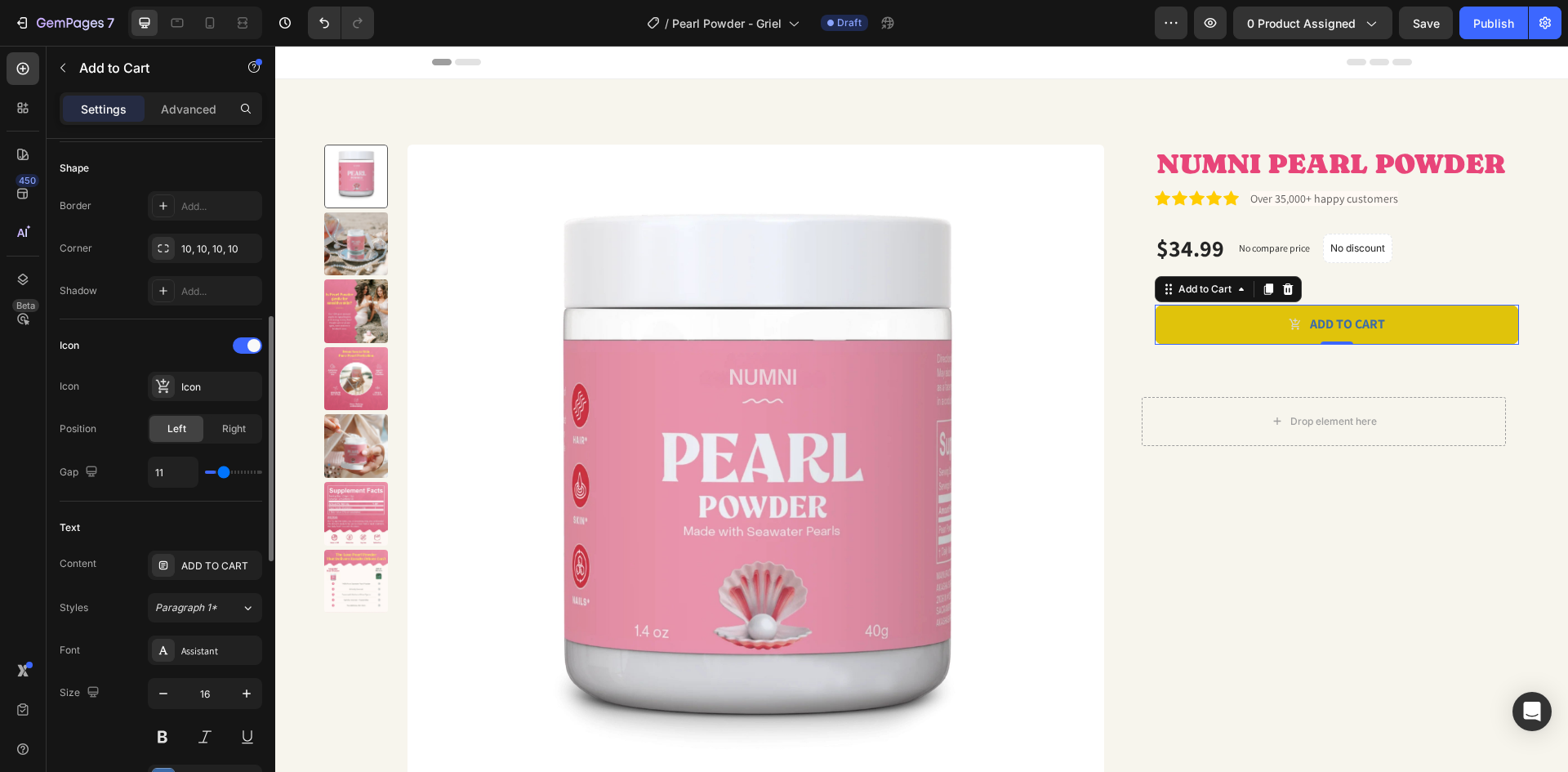
type input "13"
type input "14"
type input "15"
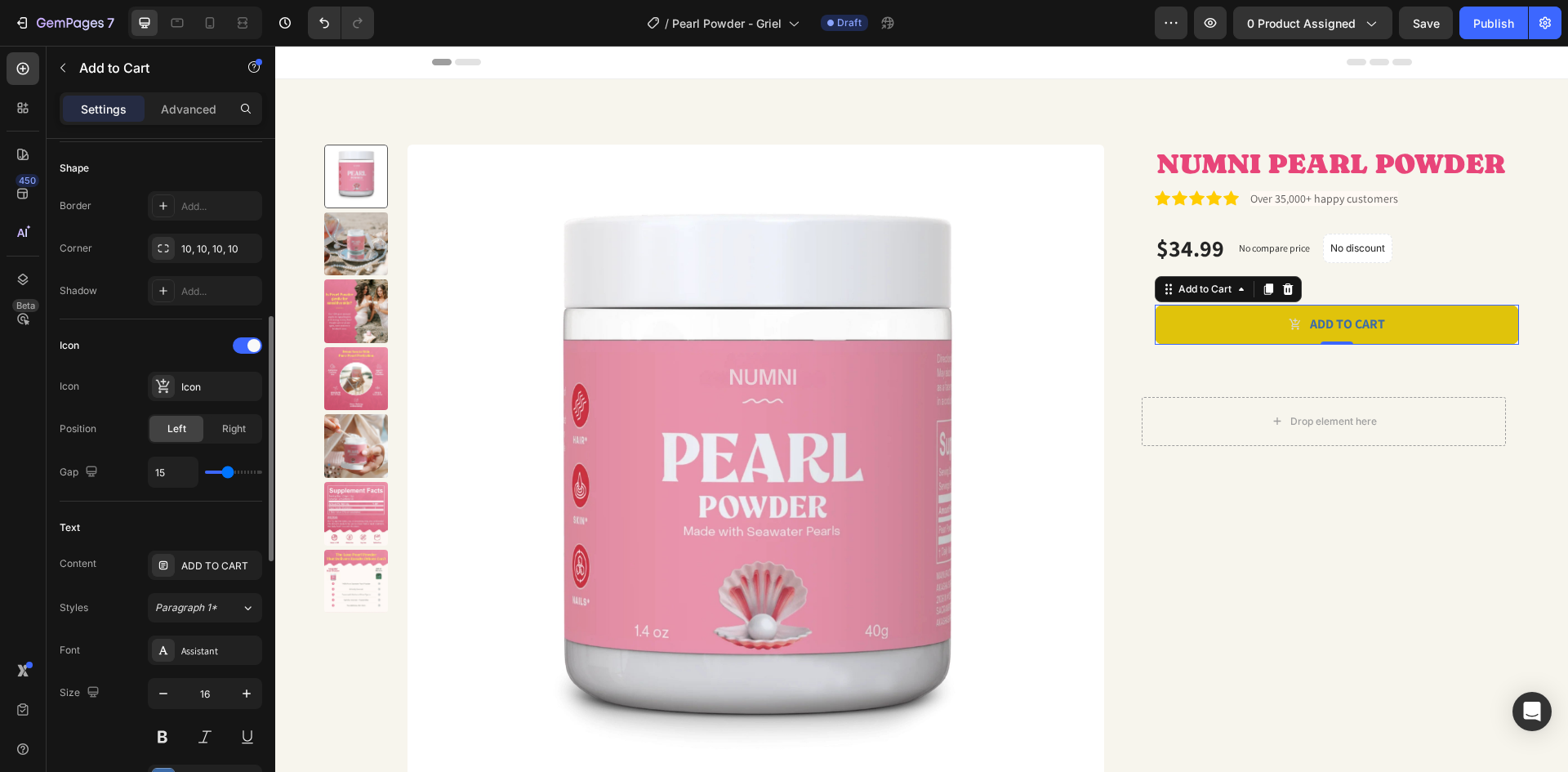
type input "16"
type input "15"
type input "14"
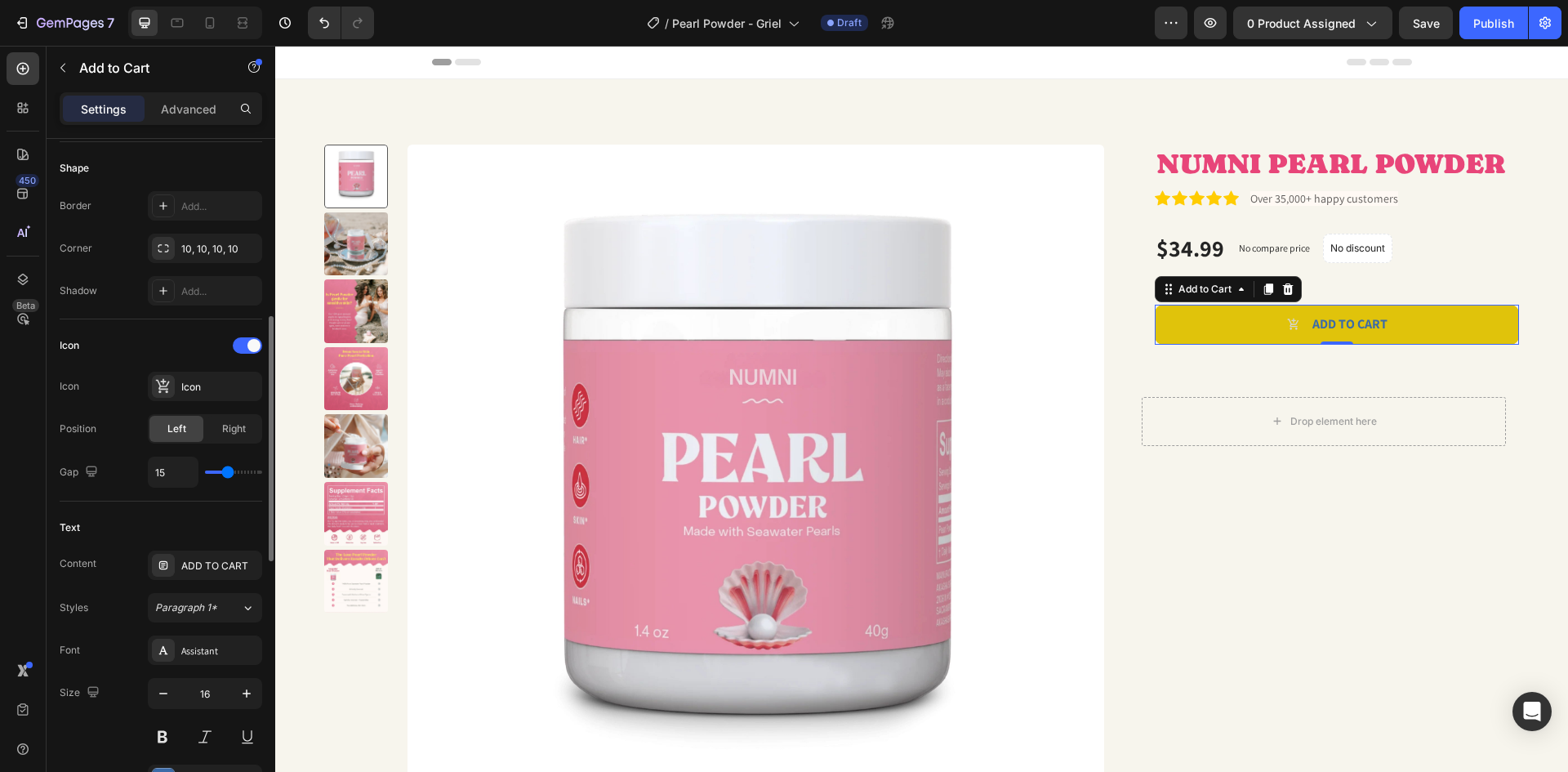
type input "14"
type input "13"
type input "12"
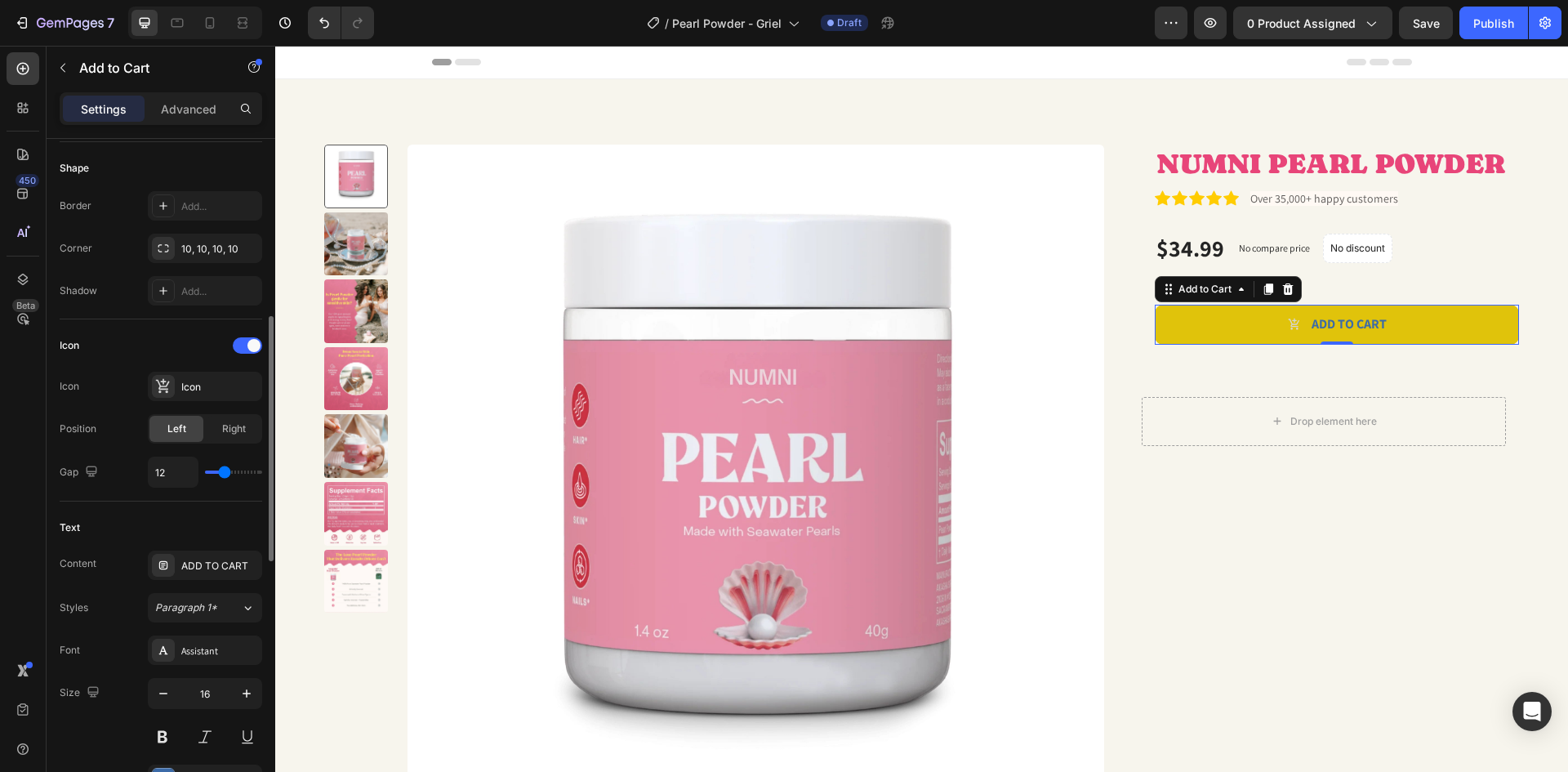
type input "11"
type input "10"
type input "9"
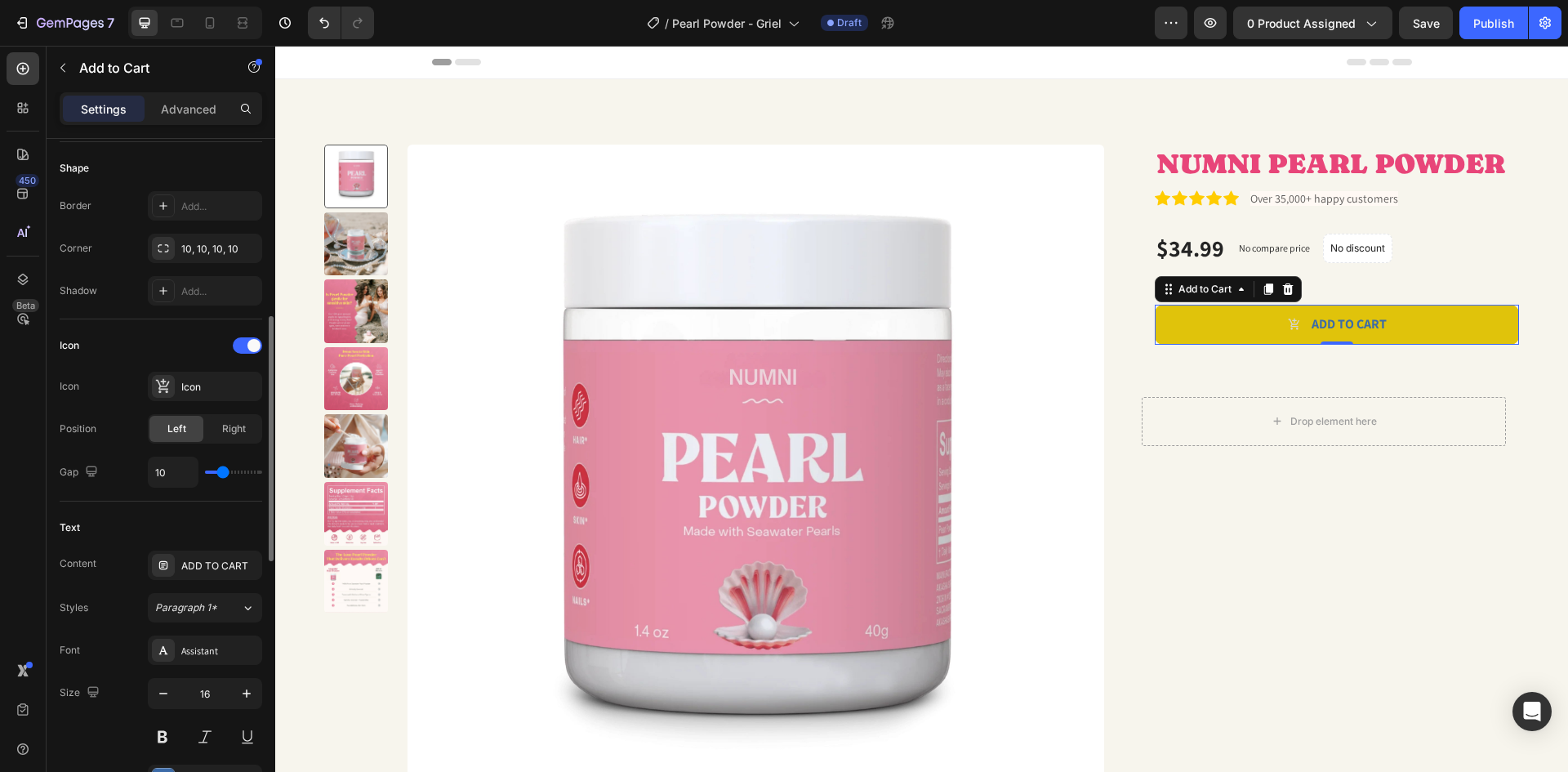
type input "9"
type input "8"
type input "7"
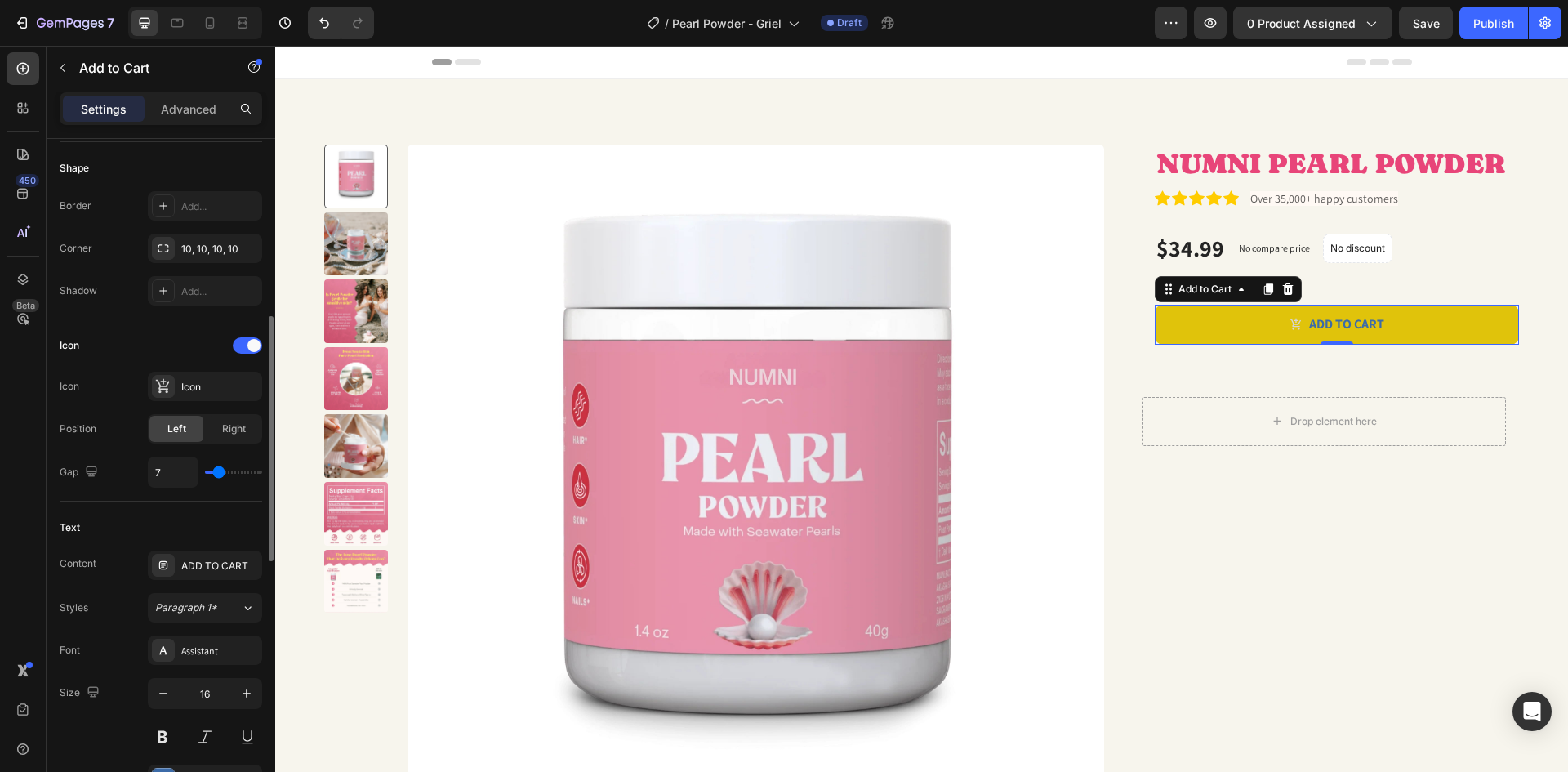
type input "6"
type input "5"
type input "4"
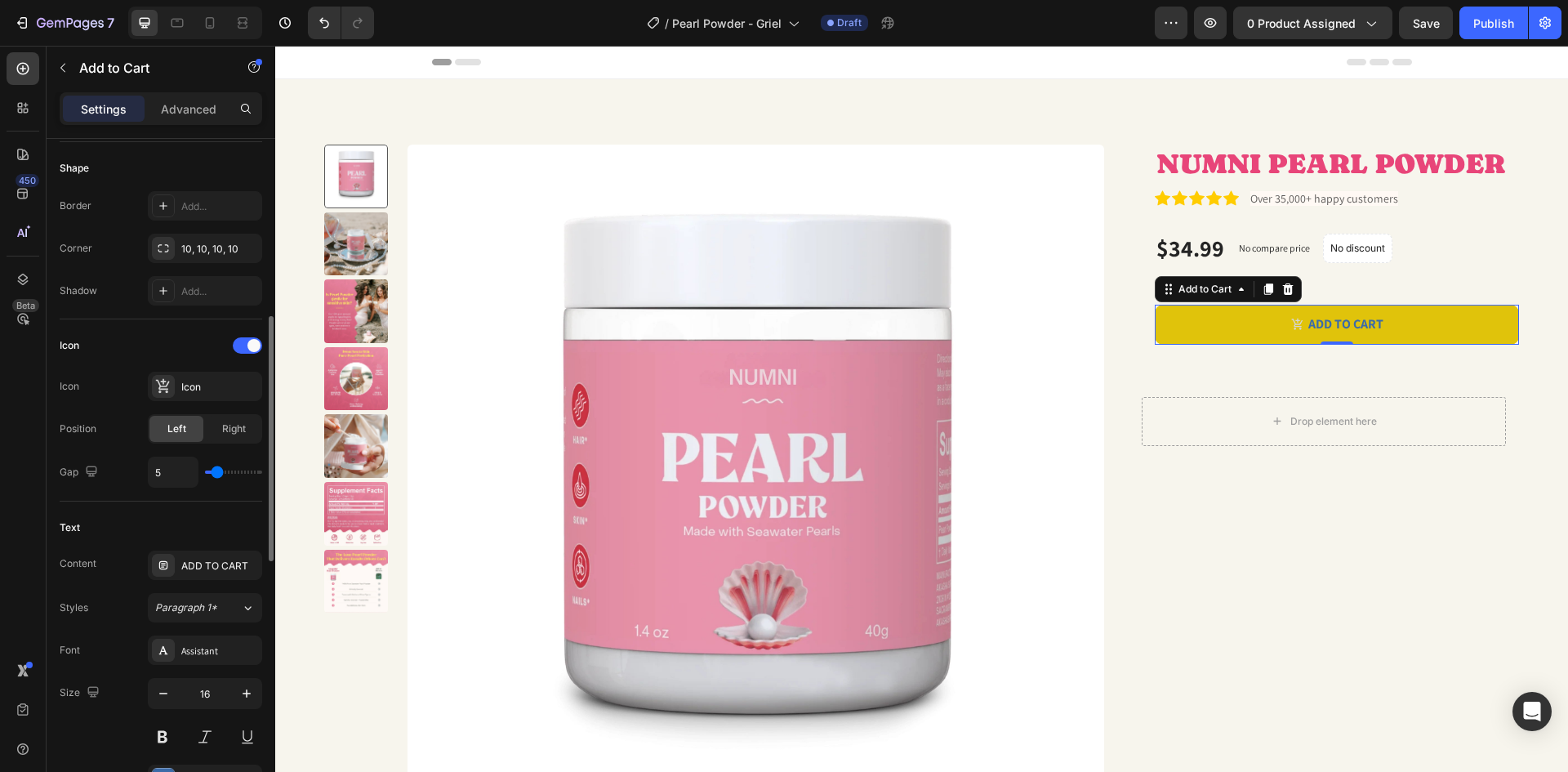
type input "4"
type input "5"
type input "6"
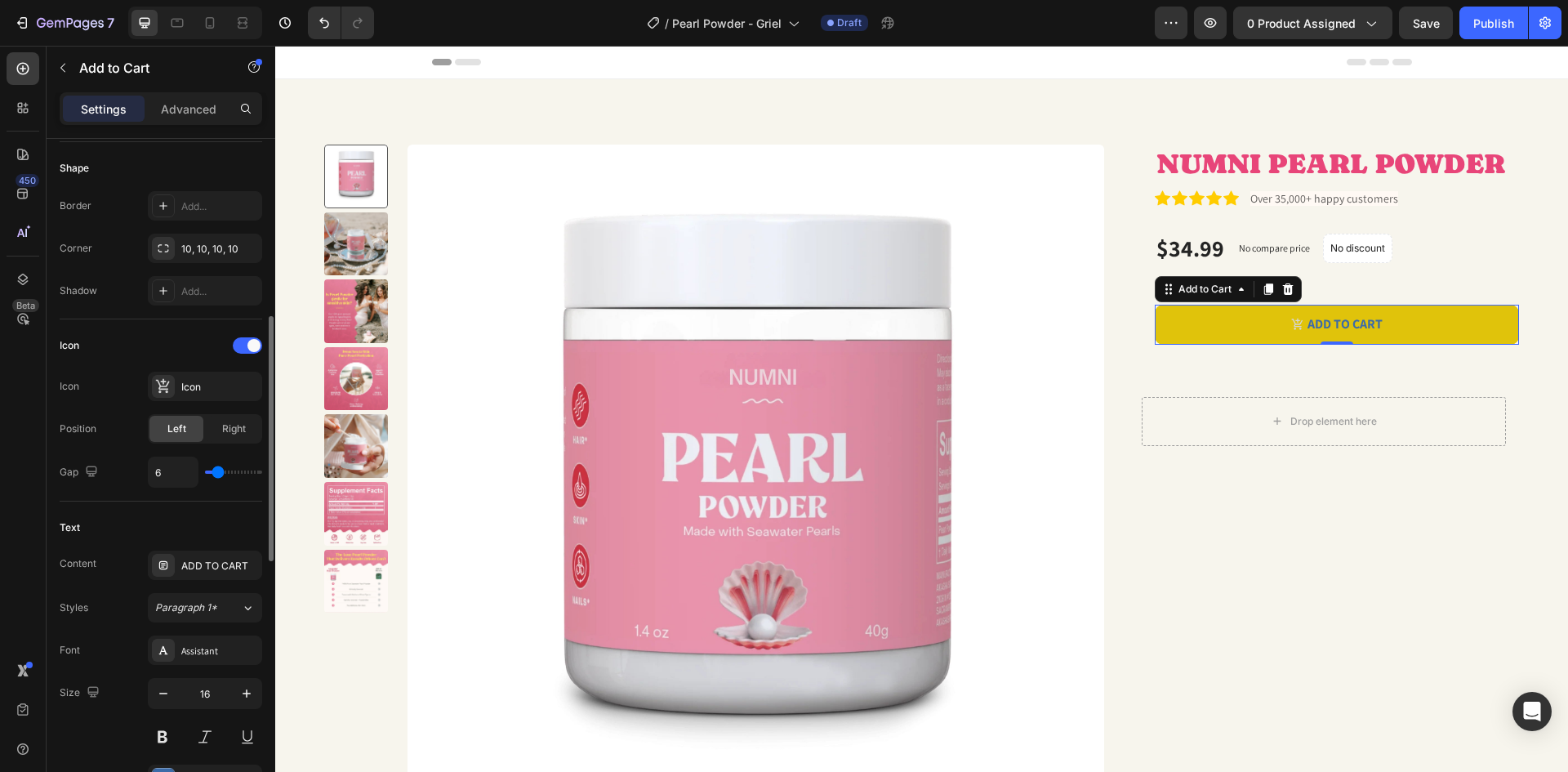
type input "7"
type input "6"
type input "5"
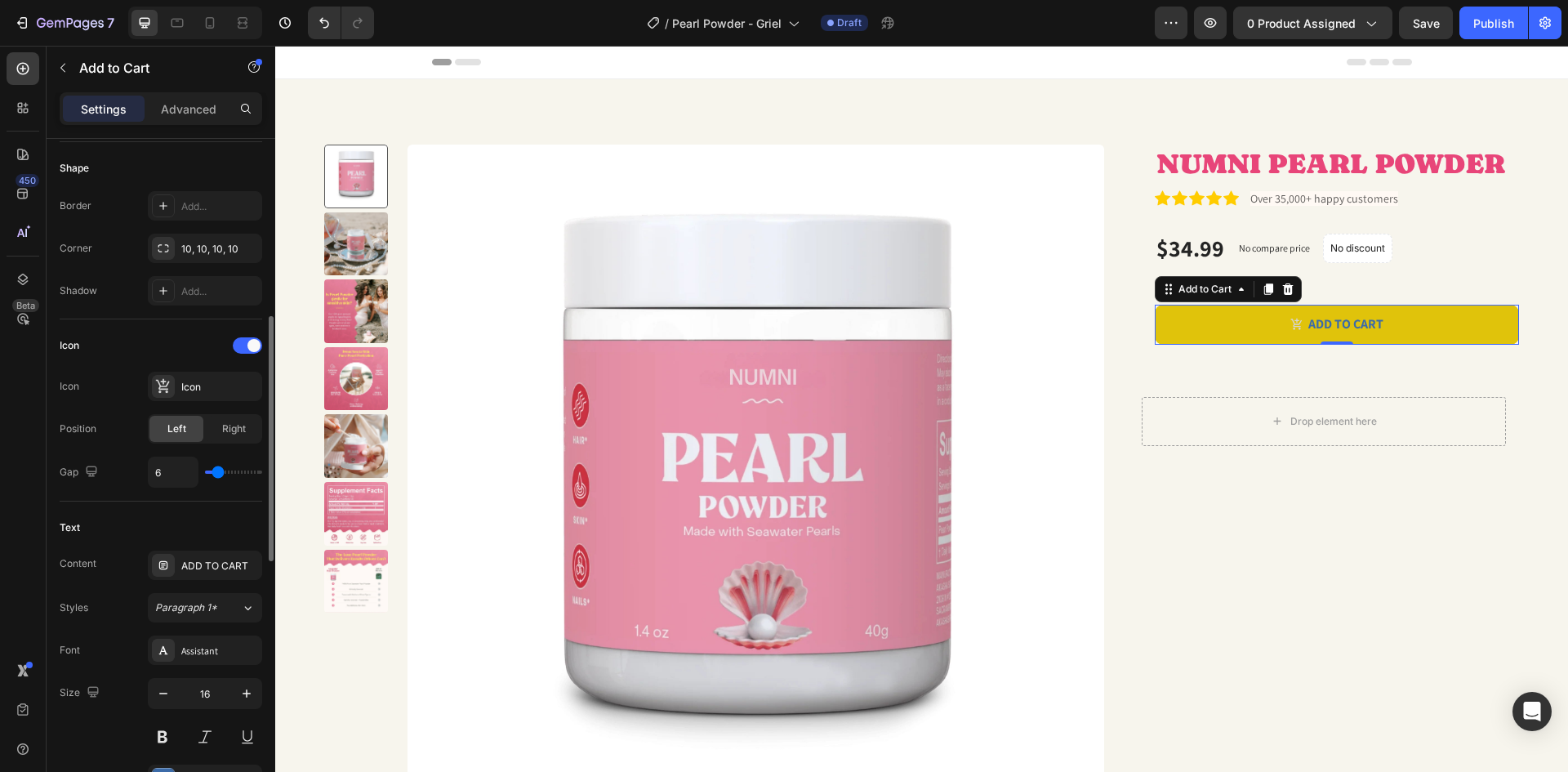
type input "5"
type input "4"
click at [217, 470] on input "range" at bounding box center [233, 472] width 57 height 3
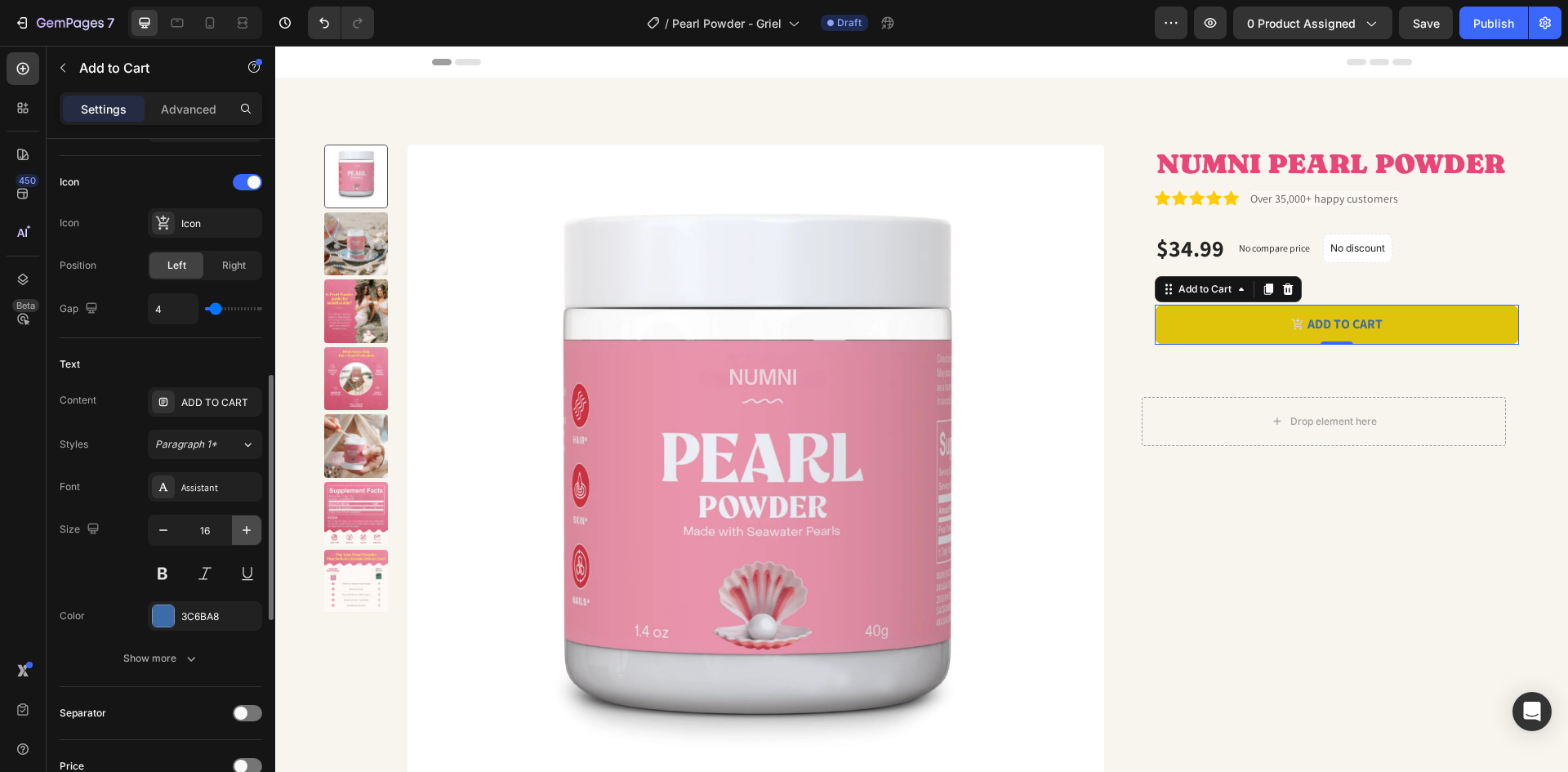
click at [244, 528] on icon "button" at bounding box center [247, 530] width 17 height 17
click at [245, 528] on icon "button" at bounding box center [247, 530] width 17 height 17
type input "18"
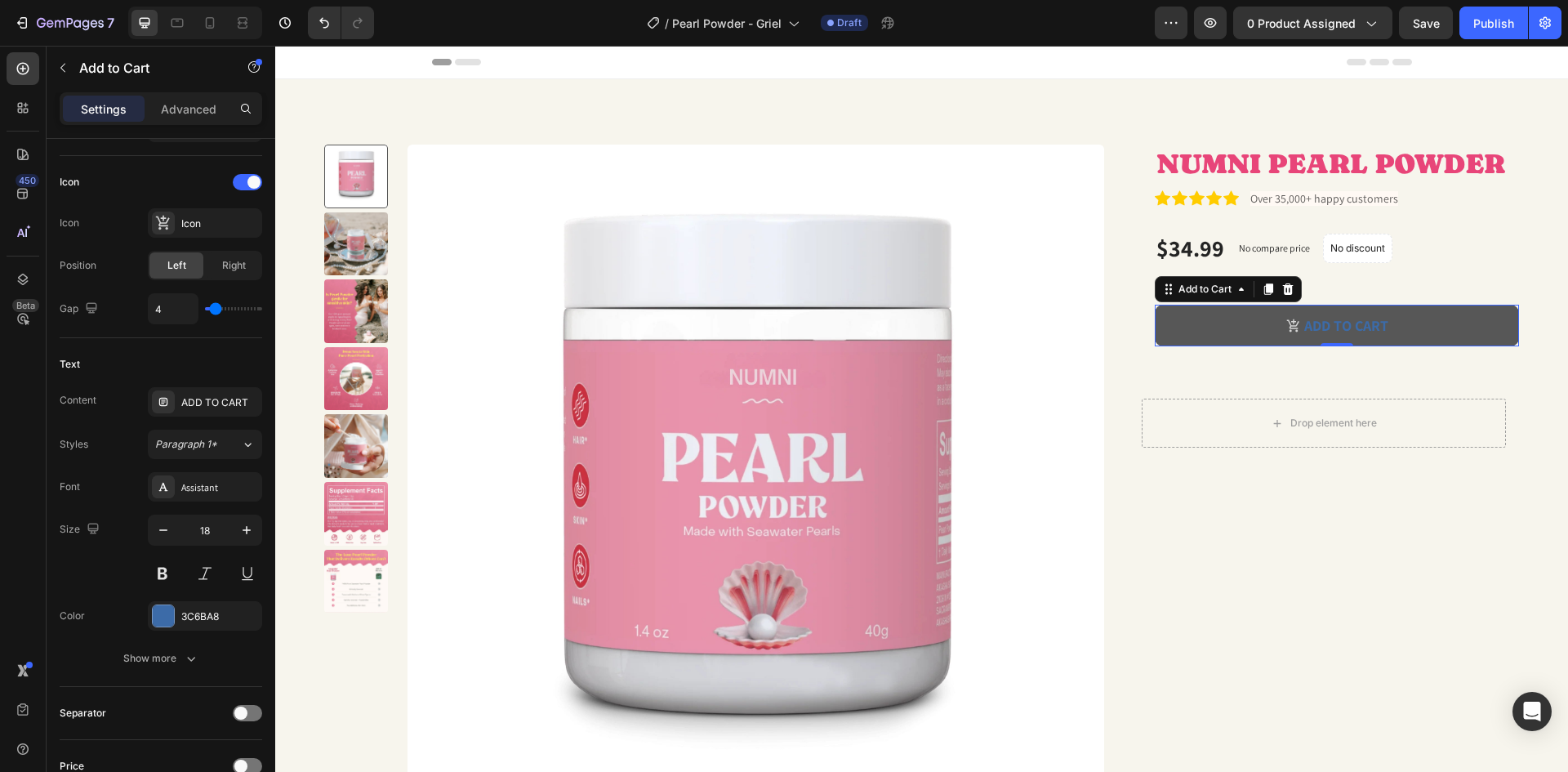
click at [1405, 324] on button "ADD TO CART" at bounding box center [1336, 326] width 365 height 42
click at [1414, 317] on button "ADD TO CART" at bounding box center [1336, 326] width 365 height 42
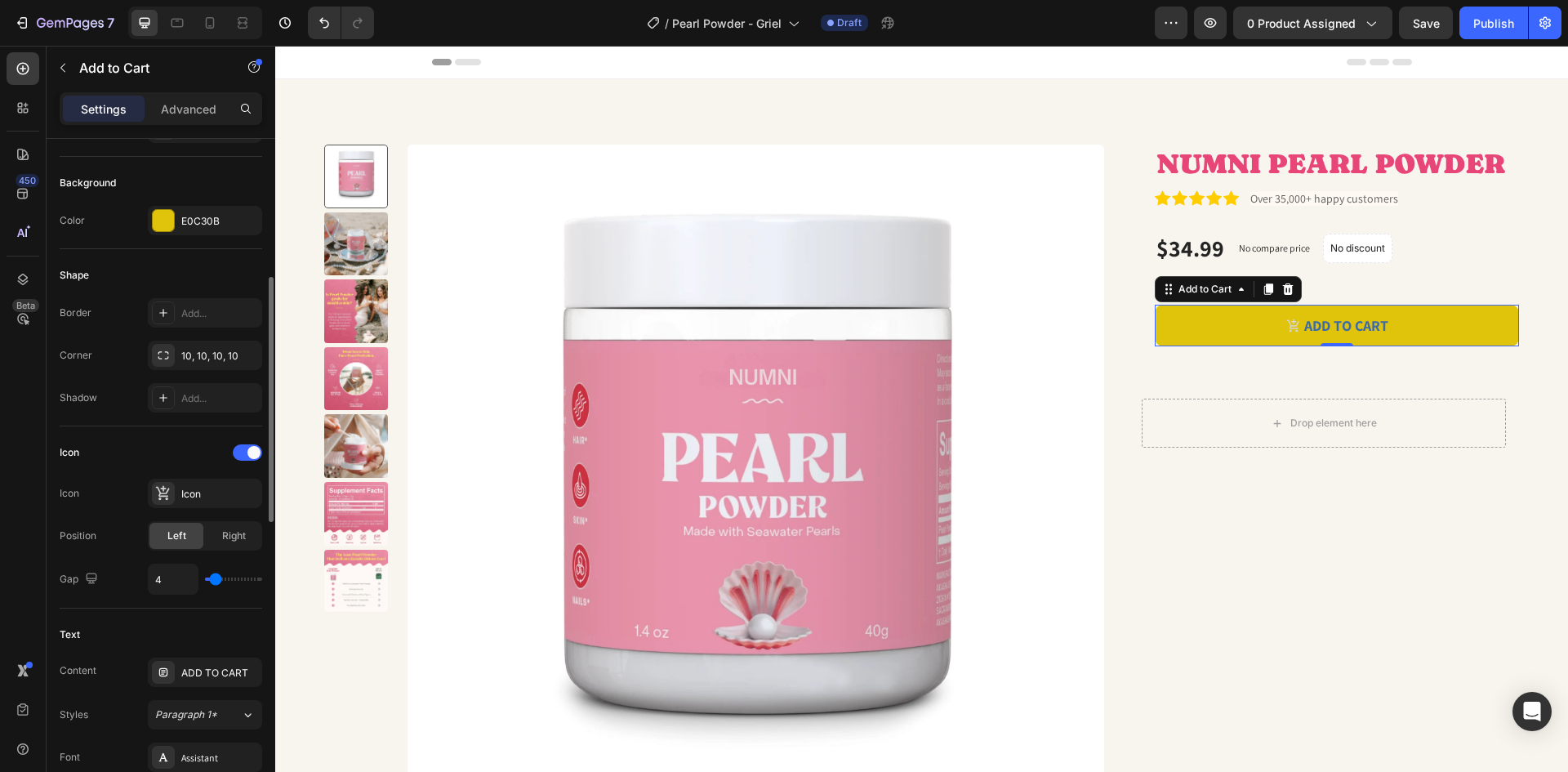
scroll to position [302, 0]
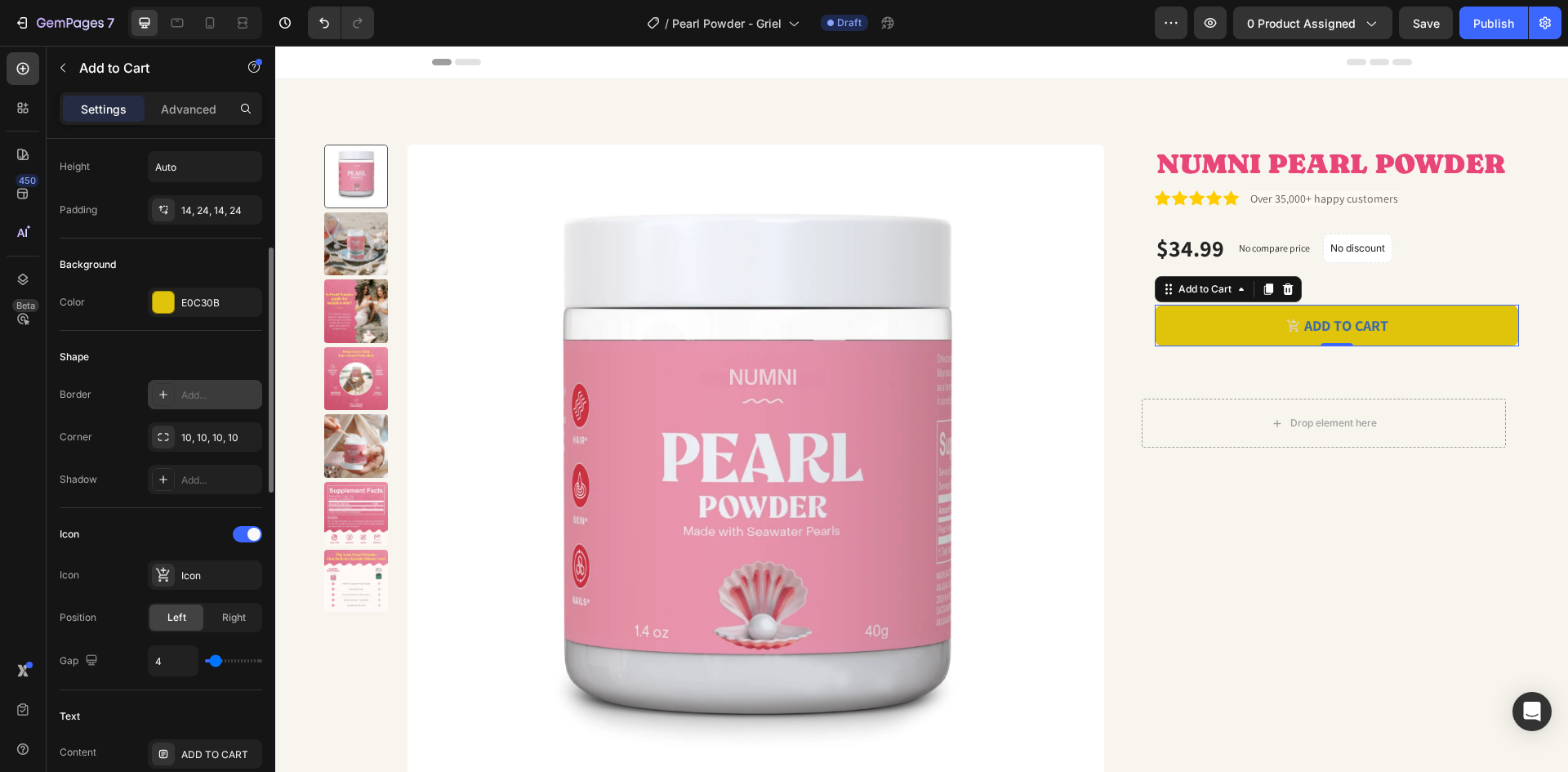
click at [241, 388] on div "Add..." at bounding box center [219, 396] width 76 height 15
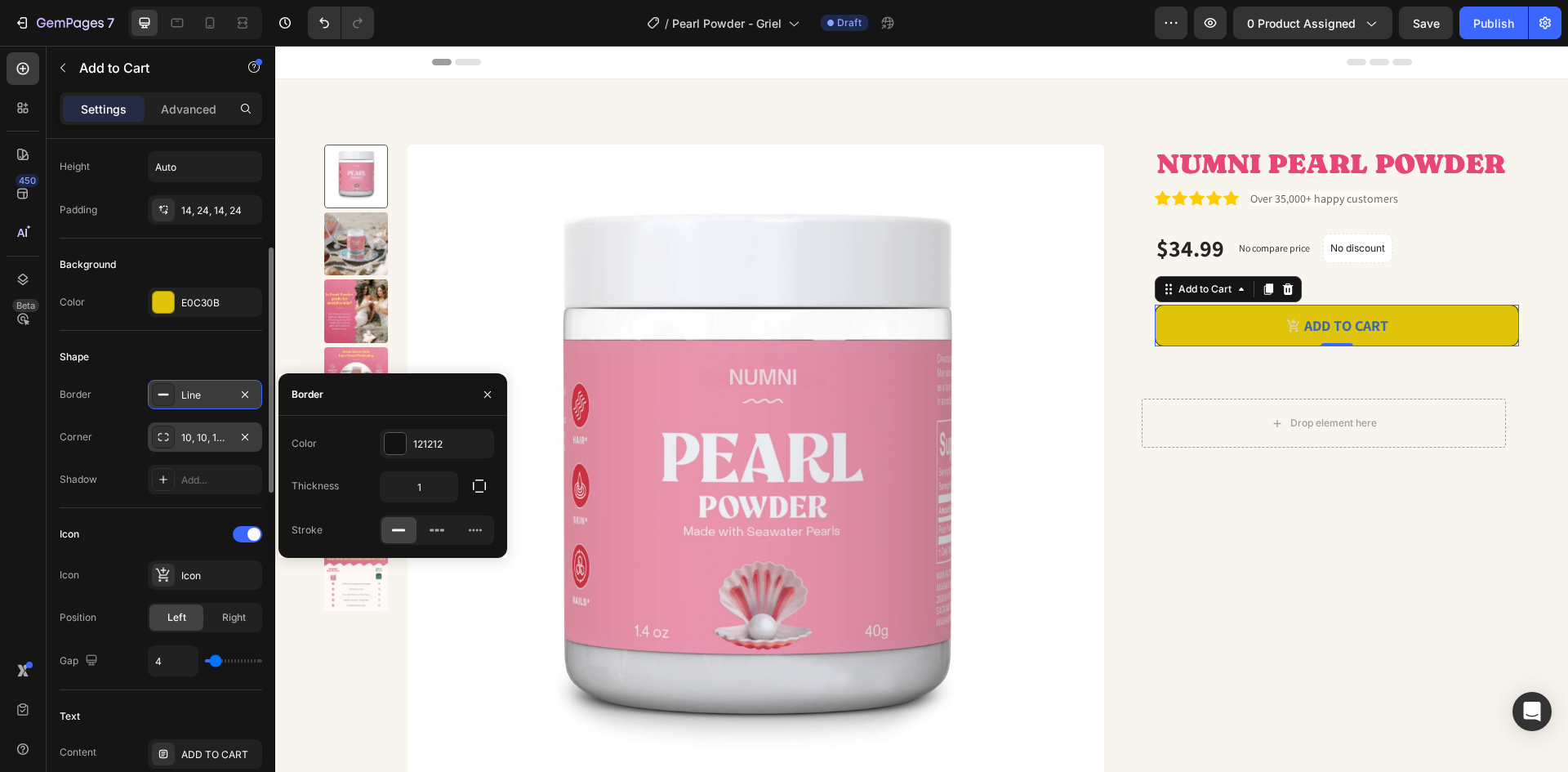
click at [218, 437] on div "10, 10, 10, 10" at bounding box center [204, 438] width 47 height 15
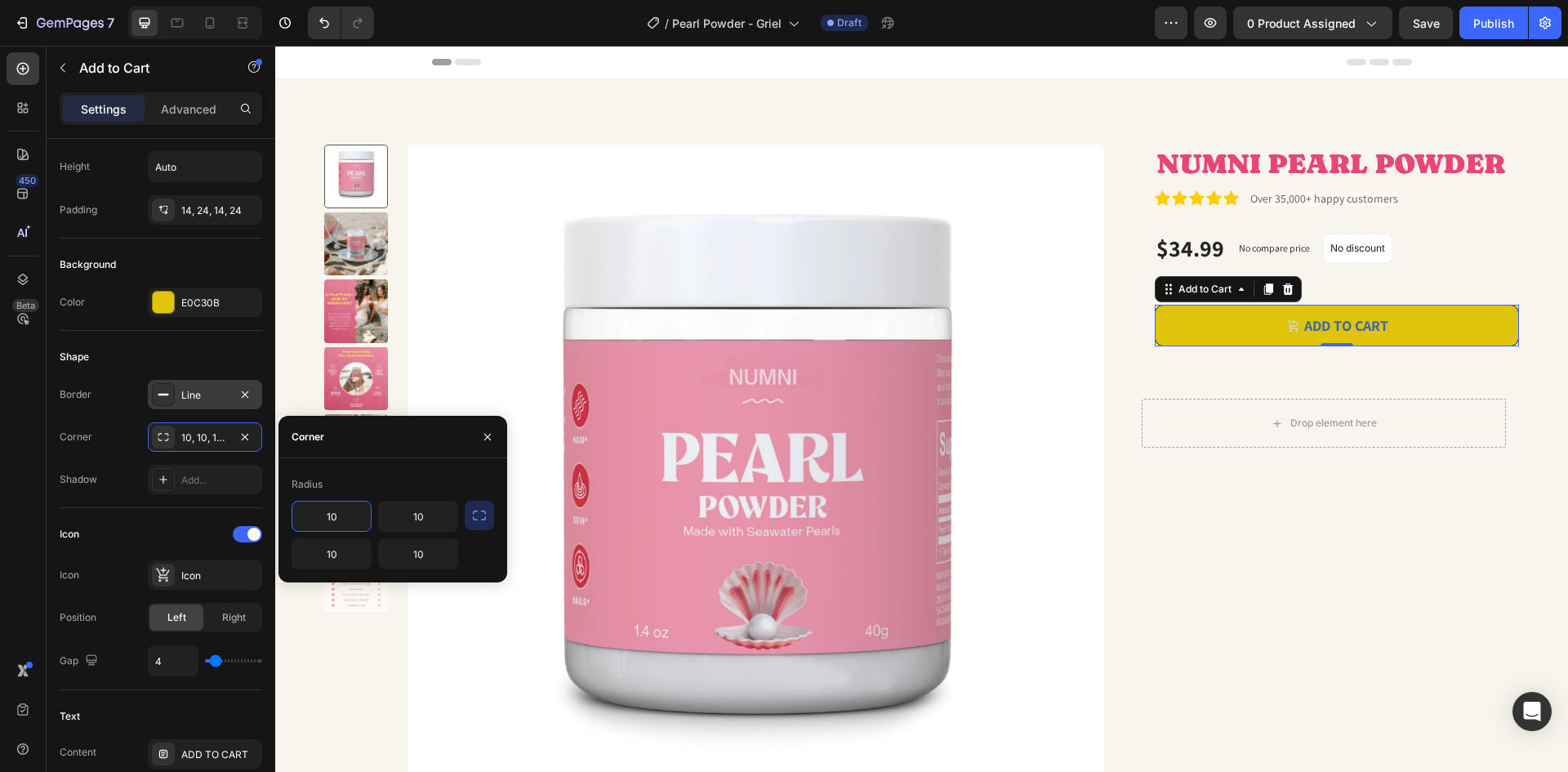
click at [355, 516] on input "10" at bounding box center [331, 516] width 78 height 29
type input "12"
click at [430, 514] on input "10" at bounding box center [418, 516] width 78 height 29
type input "12"
click at [350, 554] on input "10" at bounding box center [331, 553] width 78 height 29
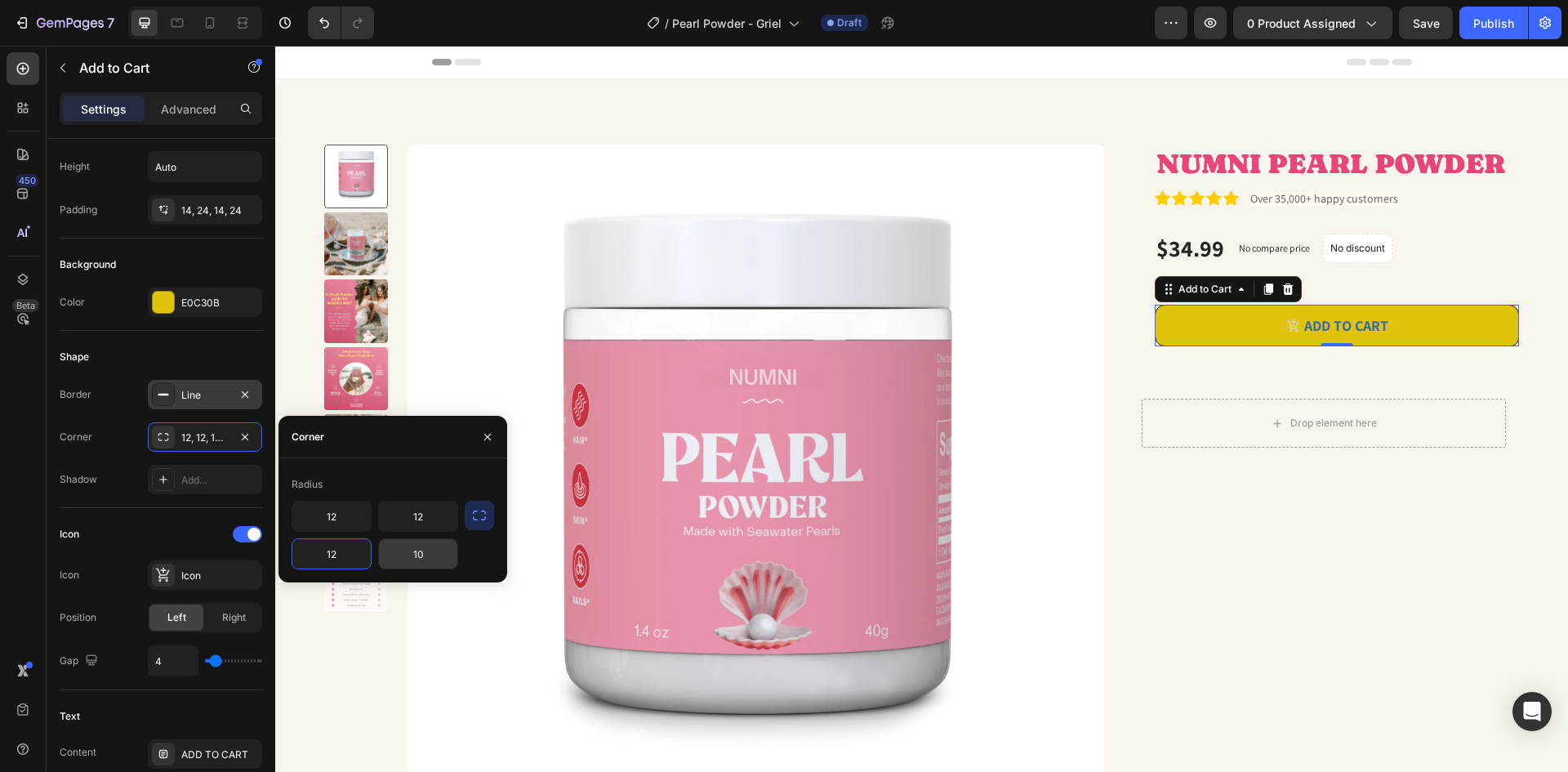
type input "12"
click at [443, 555] on input "10" at bounding box center [418, 553] width 78 height 29
type input "12"
click at [1158, 597] on div "NUMNI PEARL POWDER Product Title Icon Icon Icon Icon Icon Icon List Over 35,000…" at bounding box center [1324, 489] width 390 height 691
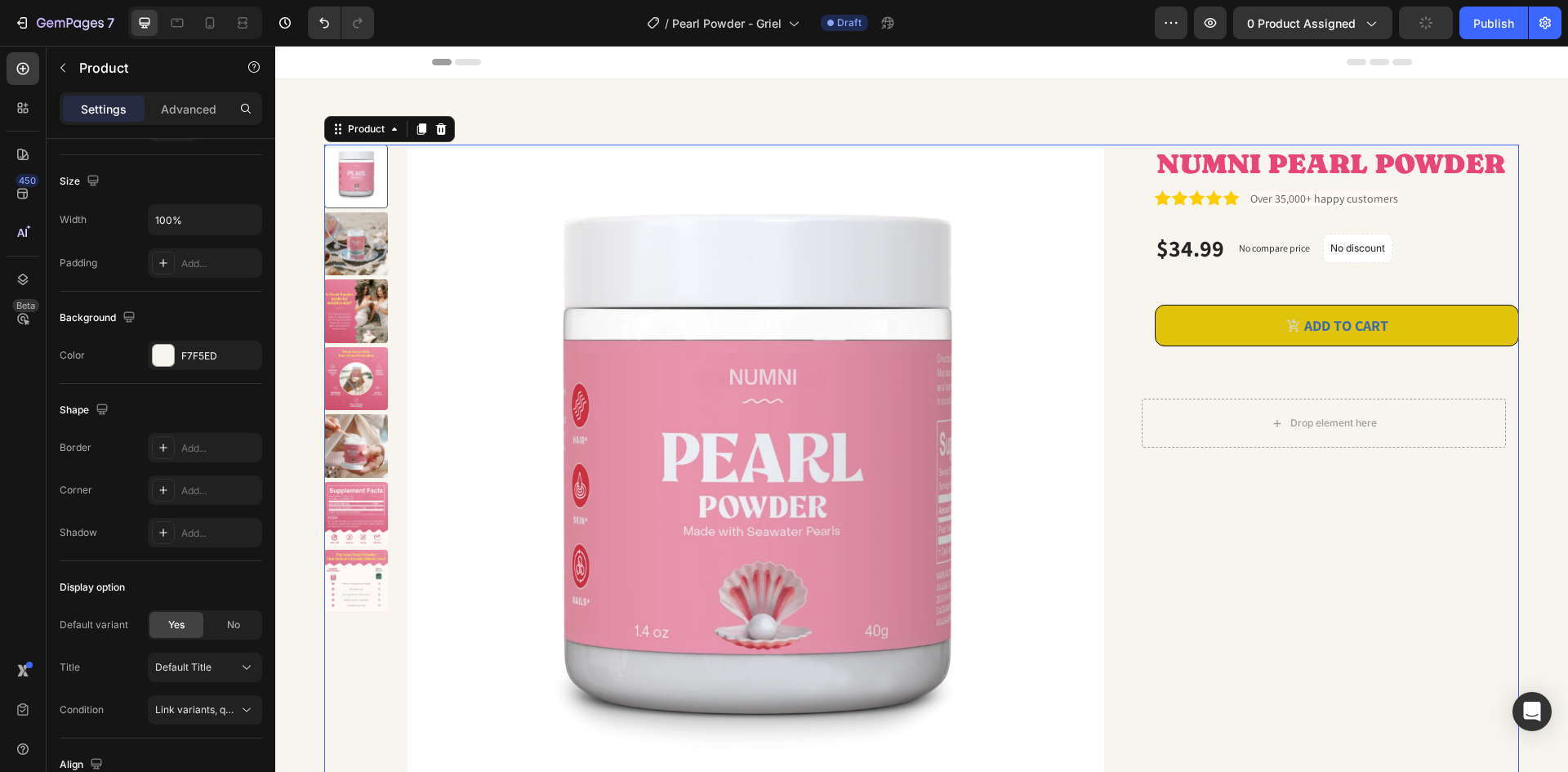
scroll to position [0, 0]
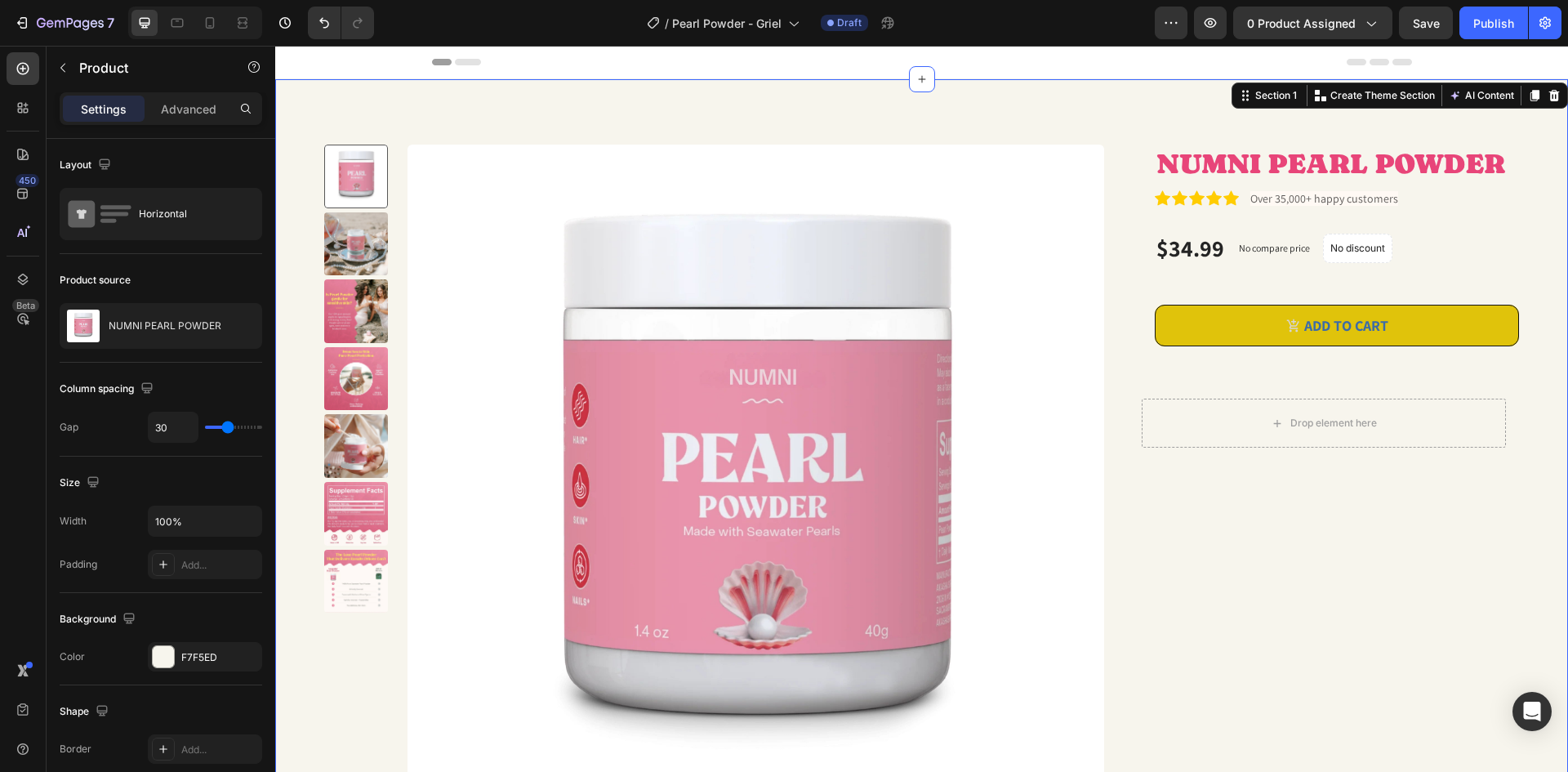
click at [1538, 457] on div "Product Images NUMNI PEARL POWDER Product Title Icon Icon Icon Icon Icon Icon L…" at bounding box center [921, 483] width 1293 height 808
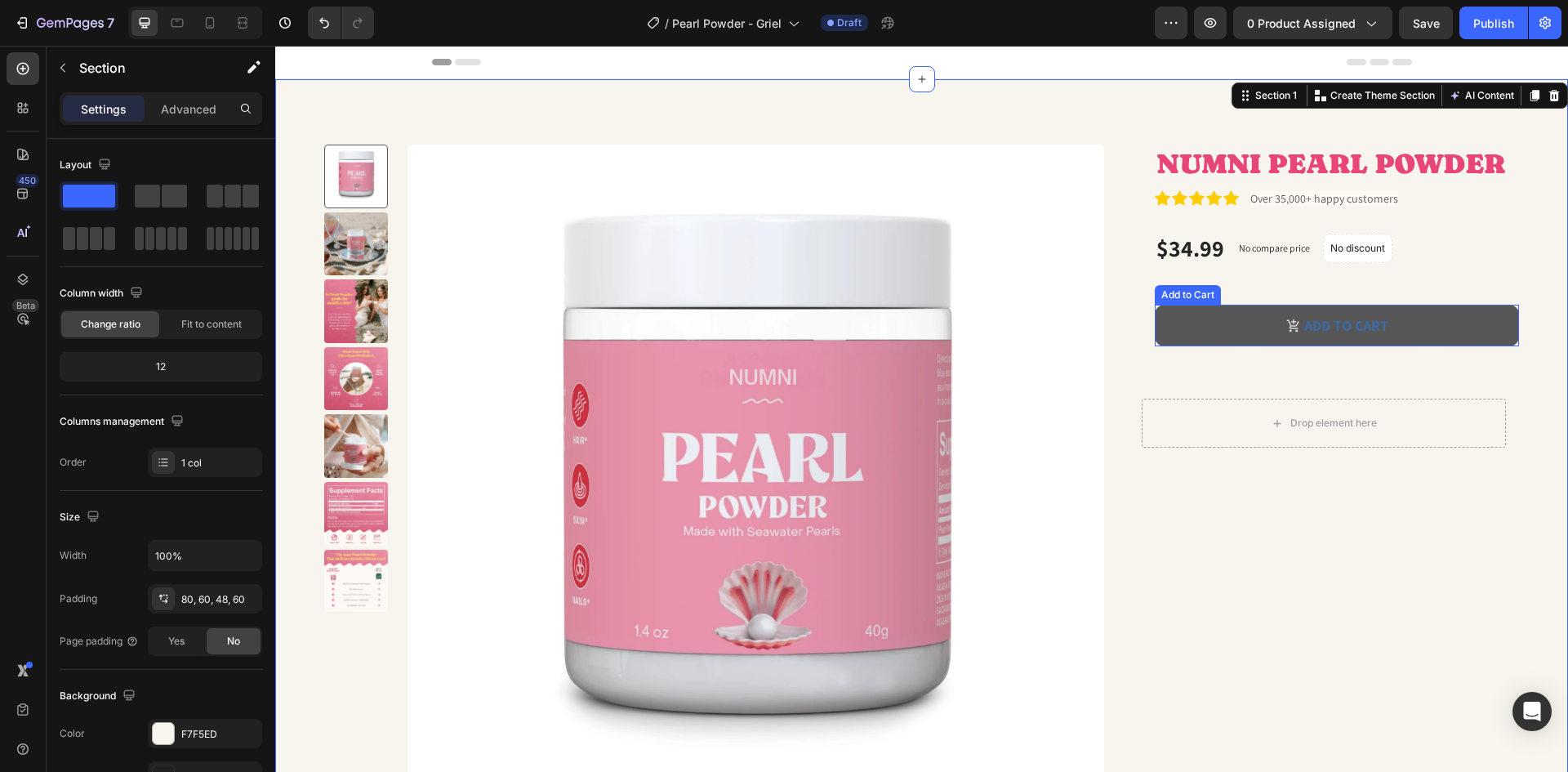
click at [1266, 335] on button "ADD TO CART" at bounding box center [1336, 326] width 365 height 42
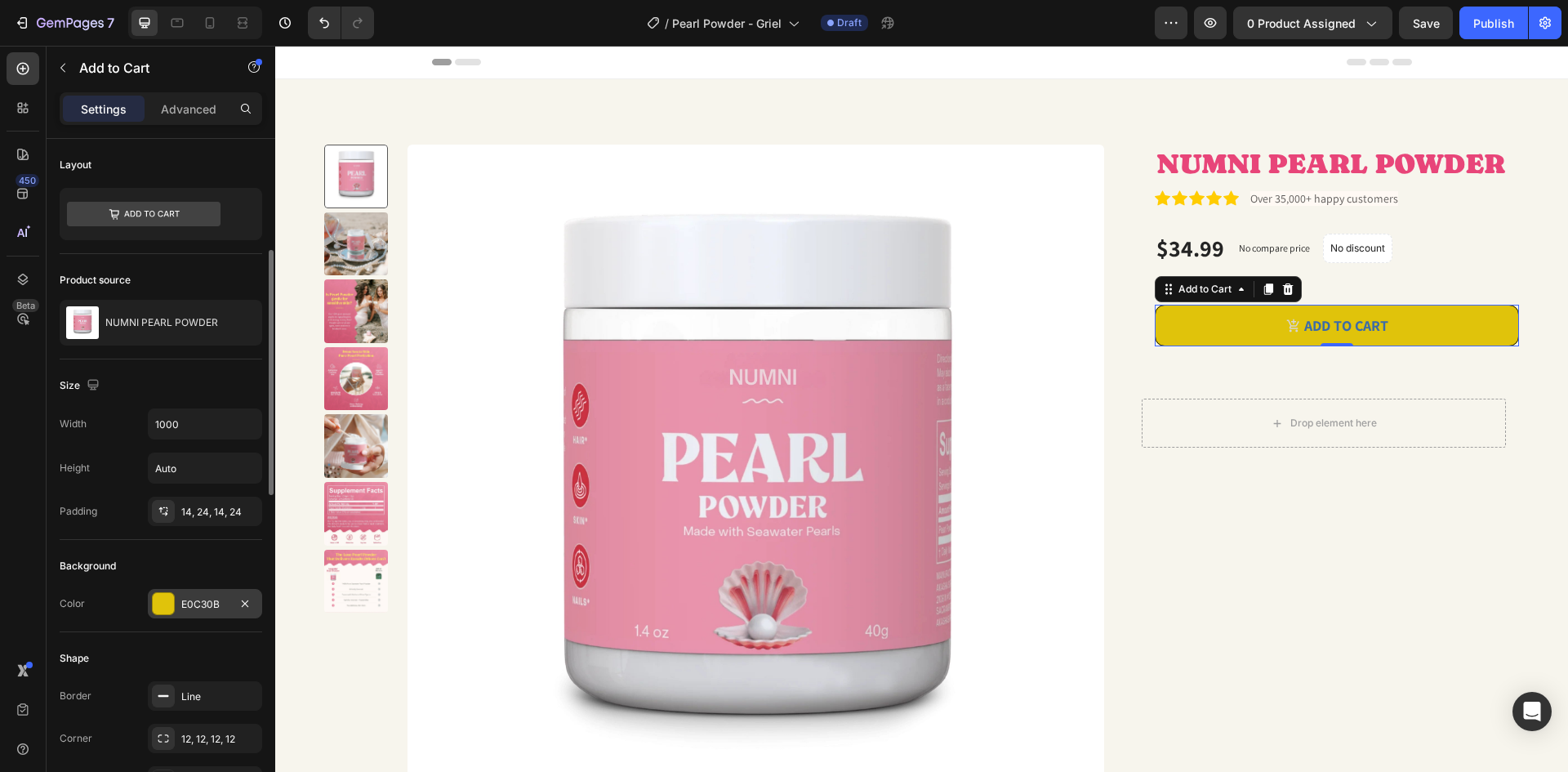
scroll to position [81, 0]
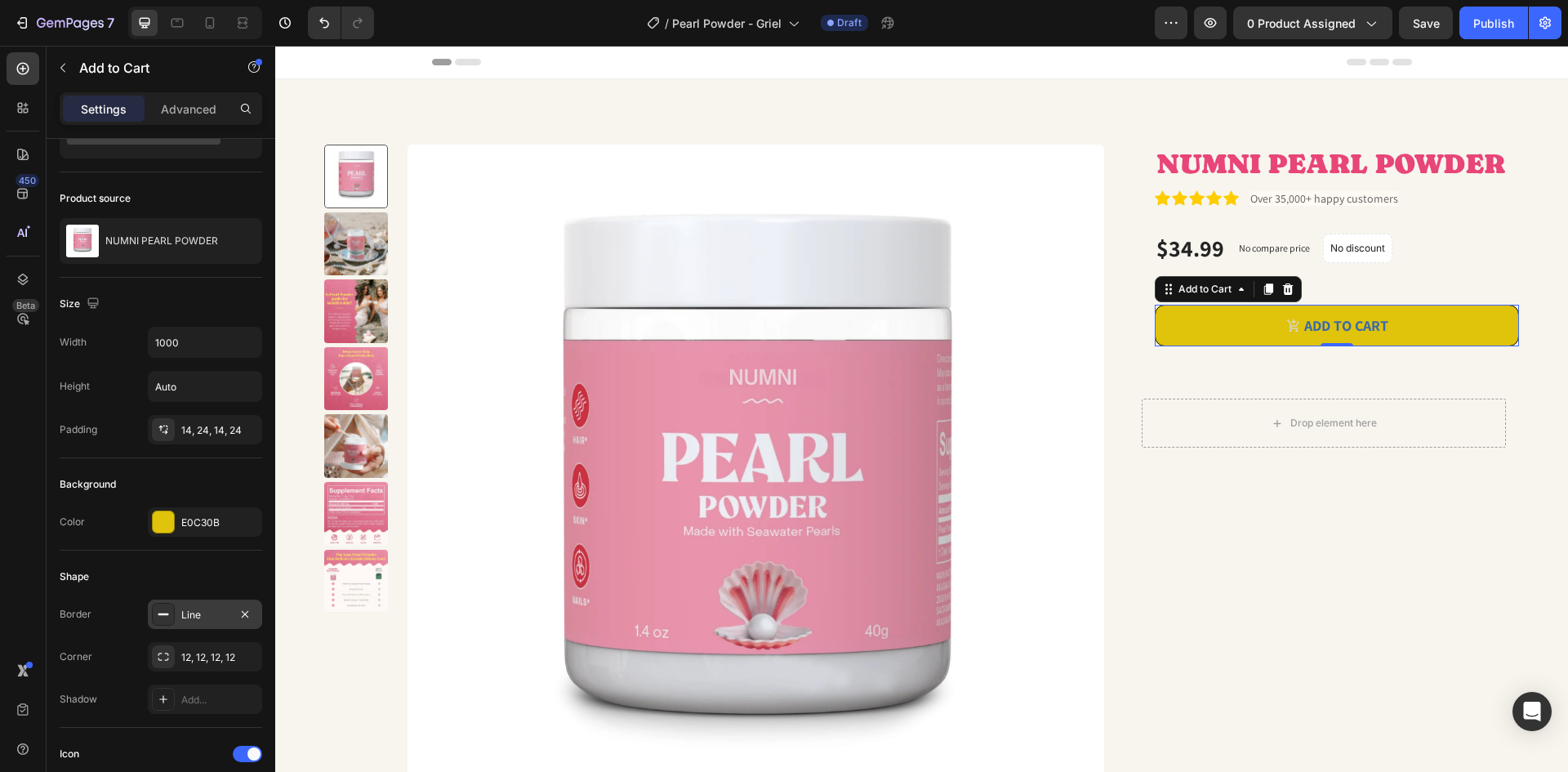
click at [211, 614] on div "Line" at bounding box center [204, 616] width 47 height 15
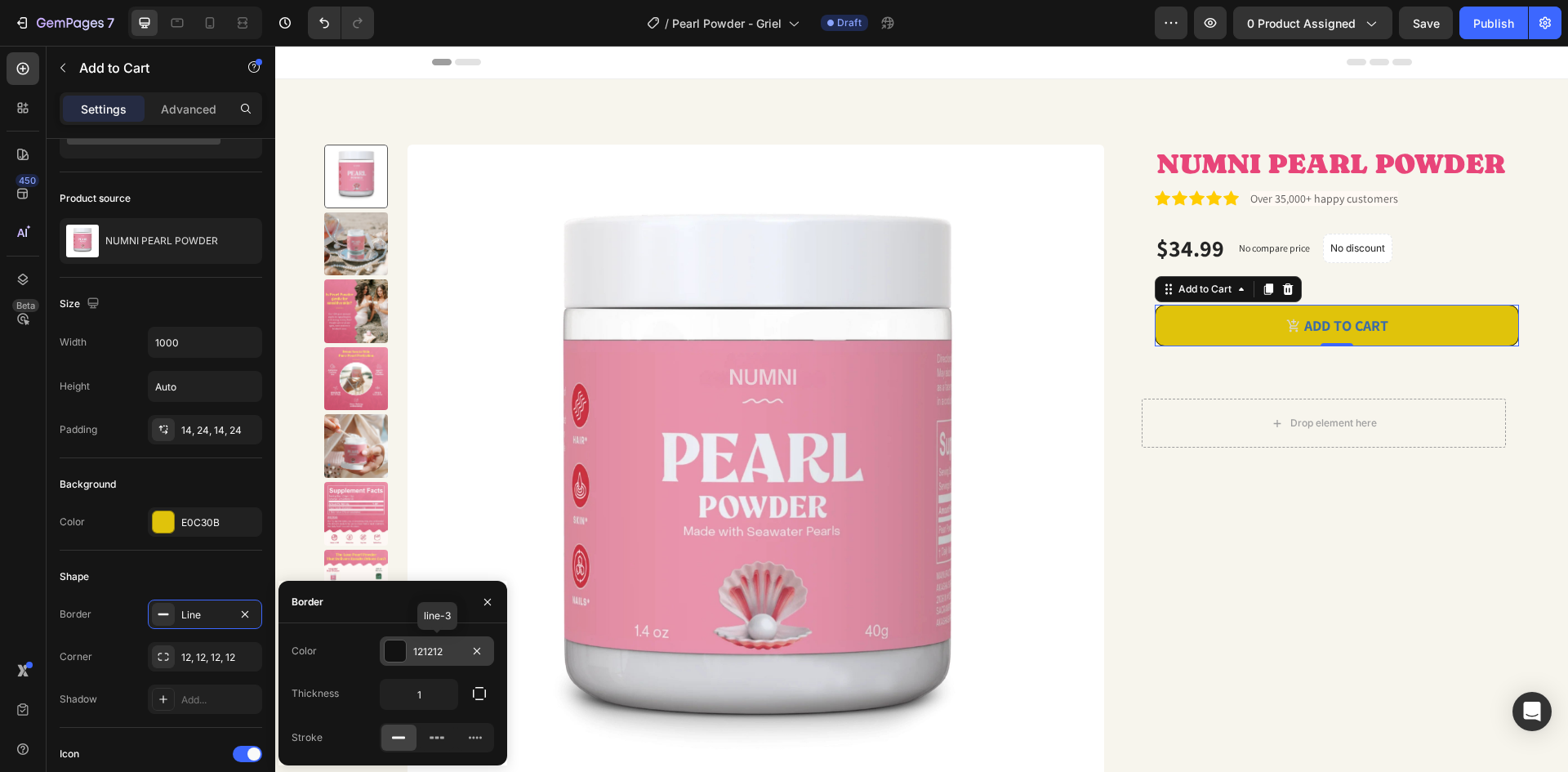
click at [400, 652] on div at bounding box center [395, 652] width 22 height 22
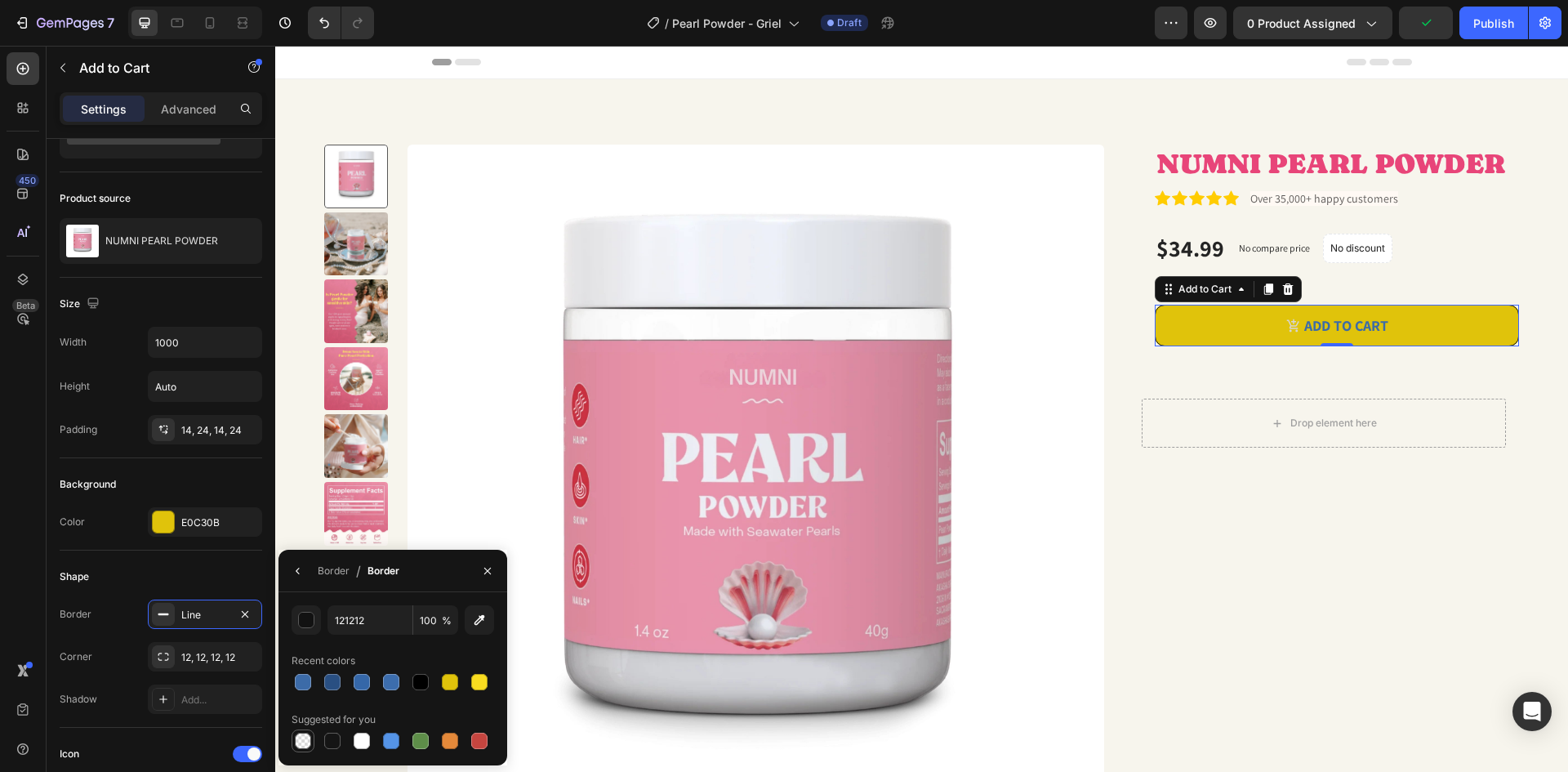
click at [305, 736] on div at bounding box center [303, 741] width 17 height 17
type input "000000"
type input "0"
click at [1233, 544] on div "NUMNI PEARL POWDER Product Title Icon Icon Icon Icon Icon Icon List Over 35,000…" at bounding box center [1324, 489] width 390 height 691
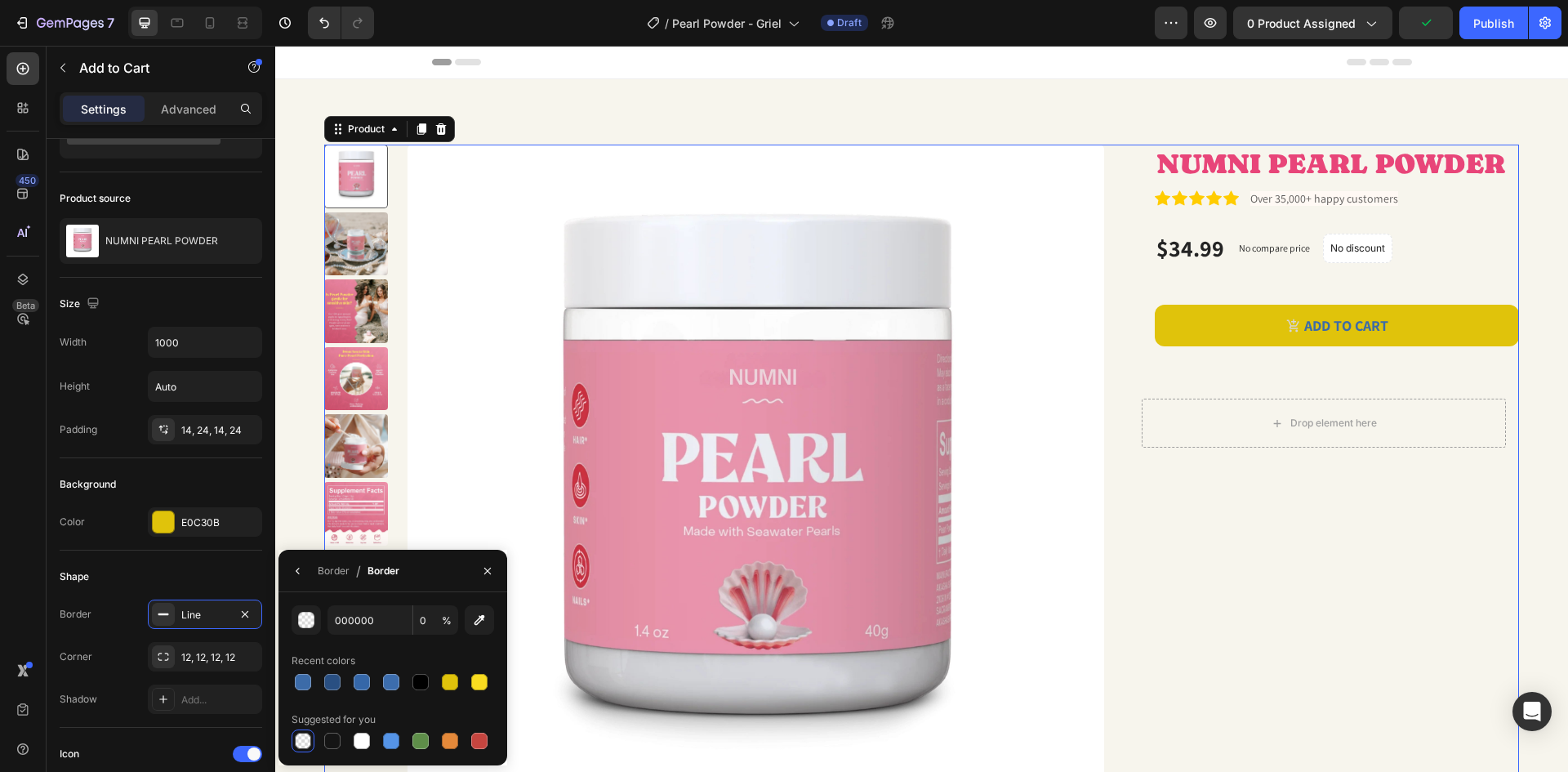
scroll to position [0, 0]
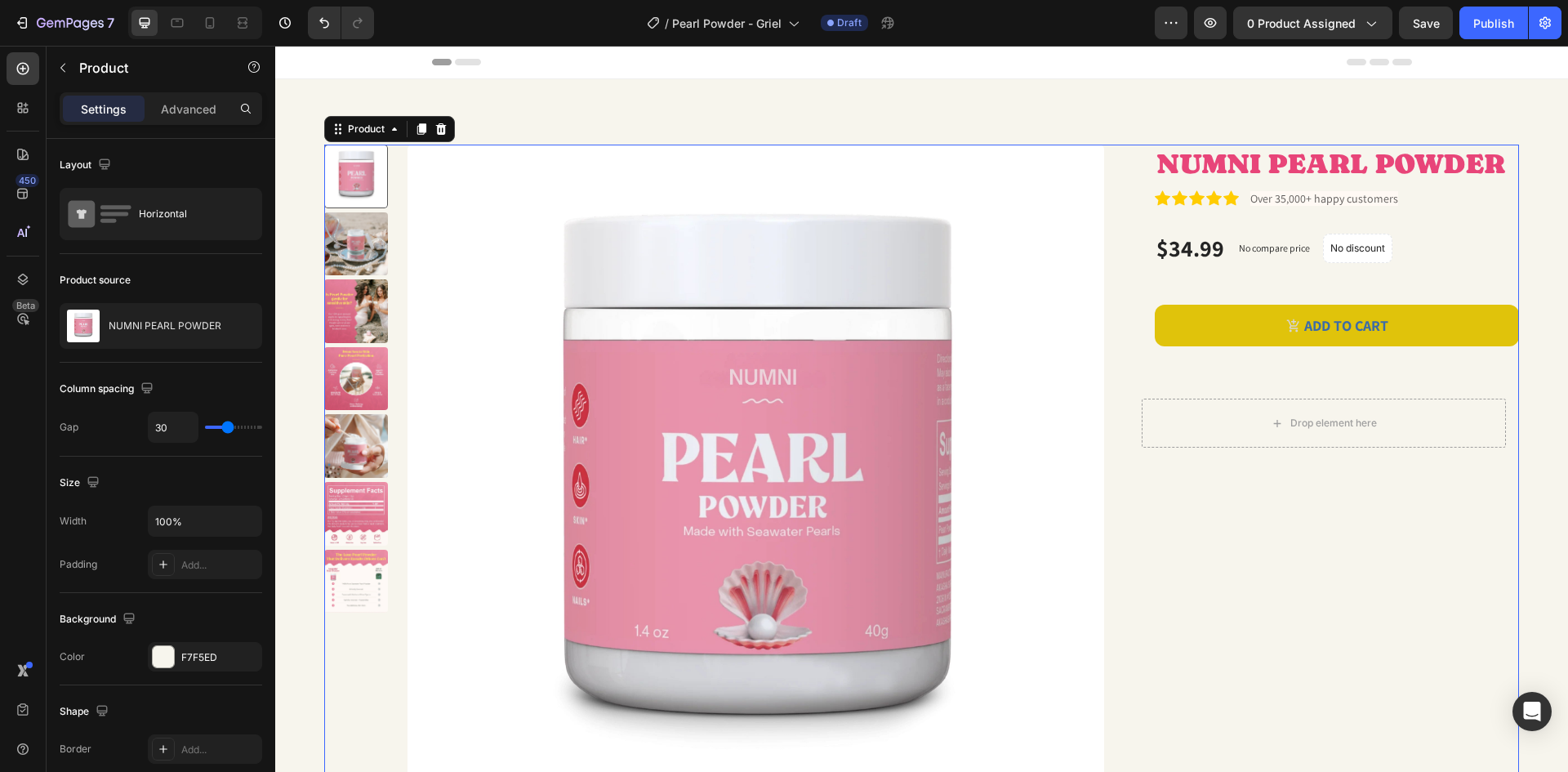
click at [1540, 433] on div "Product Images NUMNI PEARL POWDER Product Title Icon Icon Icon Icon Icon Icon L…" at bounding box center [921, 483] width 1293 height 808
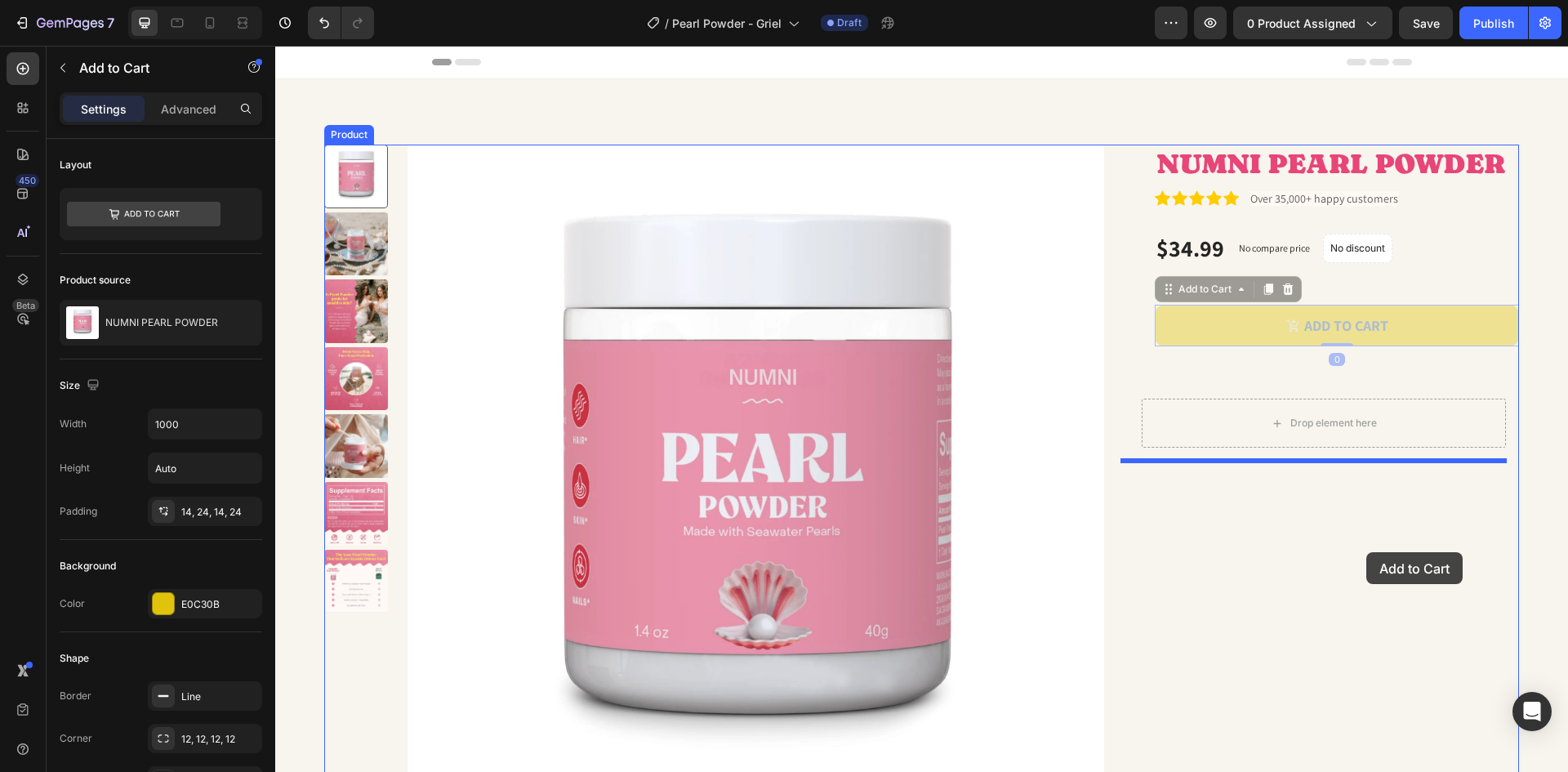
drag, startPoint x: 1451, startPoint y: 340, endPoint x: 1366, endPoint y: 553, distance: 229.3
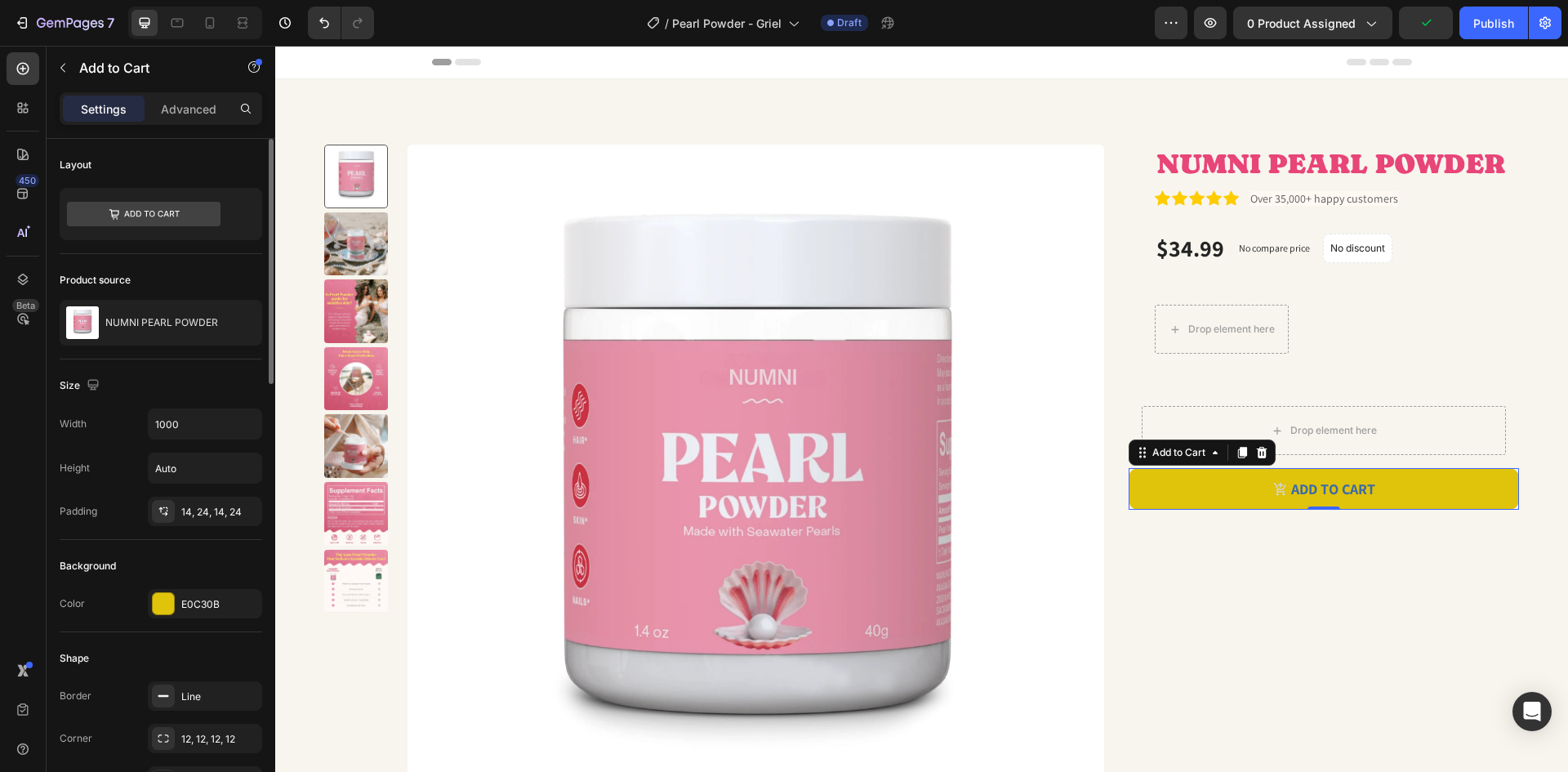
scroll to position [164, 0]
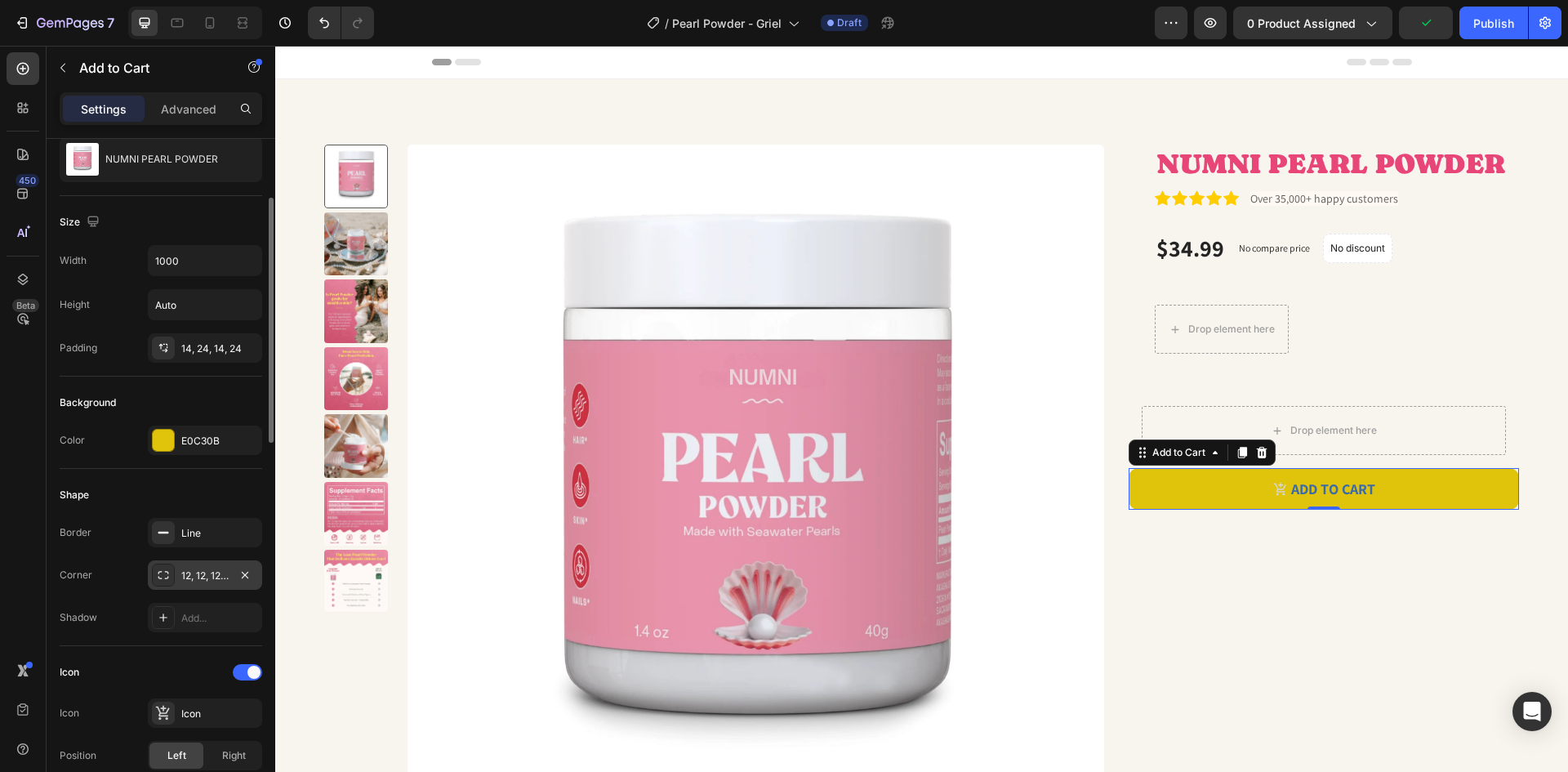
click at [220, 581] on div "12, 12, 12, 12" at bounding box center [204, 576] width 47 height 15
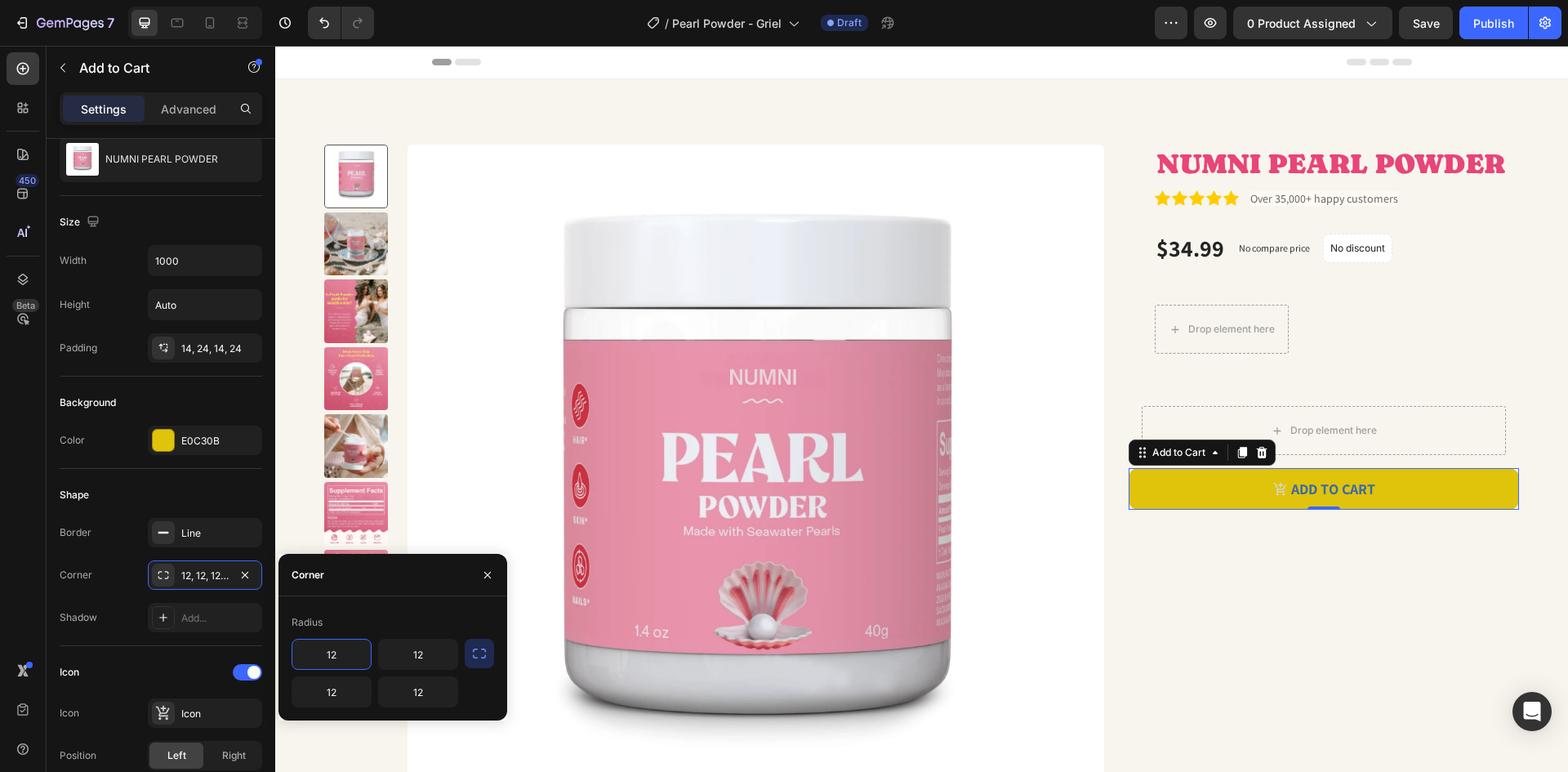
click at [334, 656] on input "12" at bounding box center [331, 654] width 78 height 29
type input "16"
click at [427, 655] on input "12" at bounding box center [418, 654] width 78 height 29
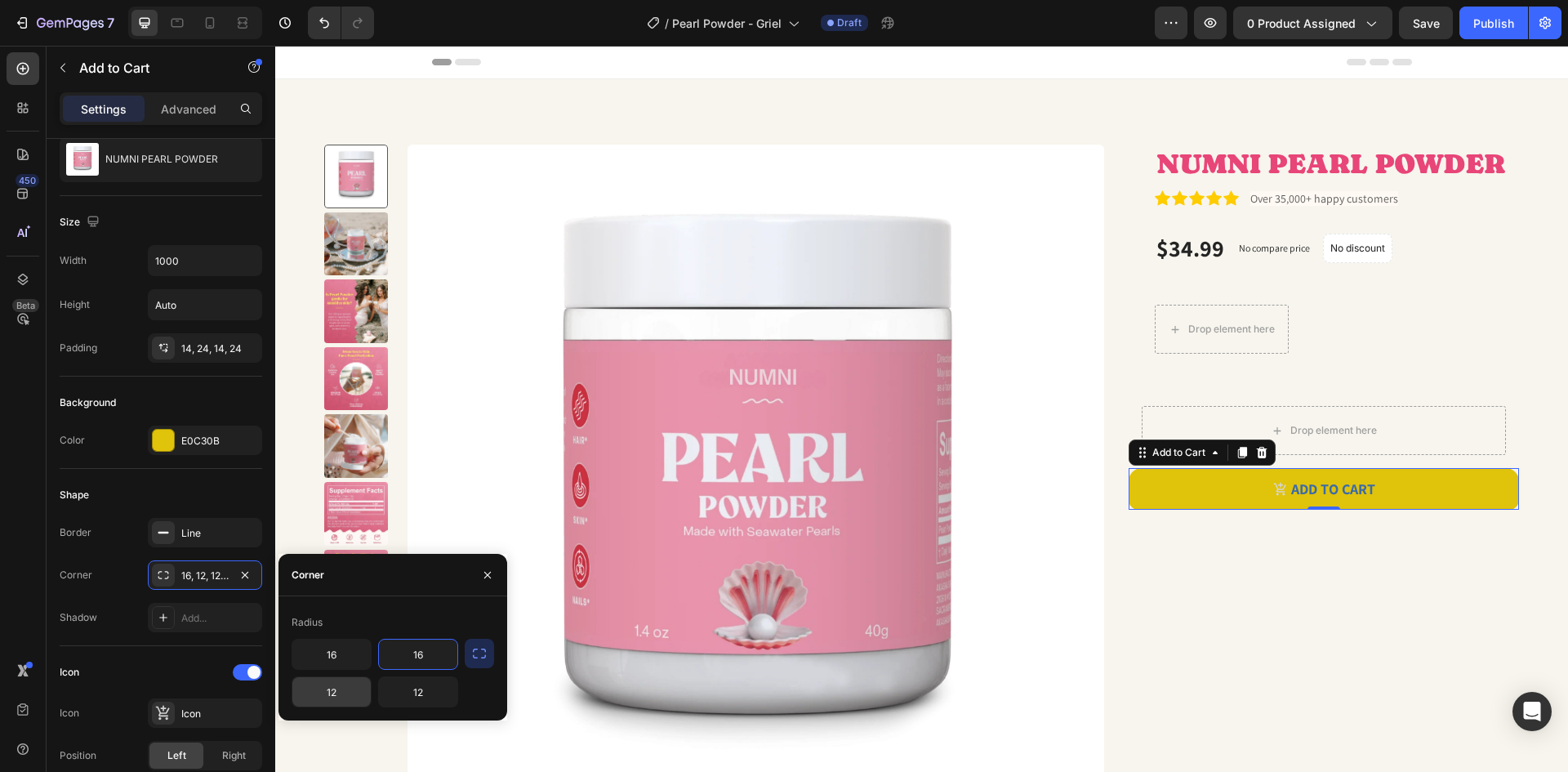
type input "16"
click at [350, 692] on input "12" at bounding box center [331, 691] width 78 height 29
type input "16"
click at [427, 689] on input "12" at bounding box center [418, 691] width 78 height 29
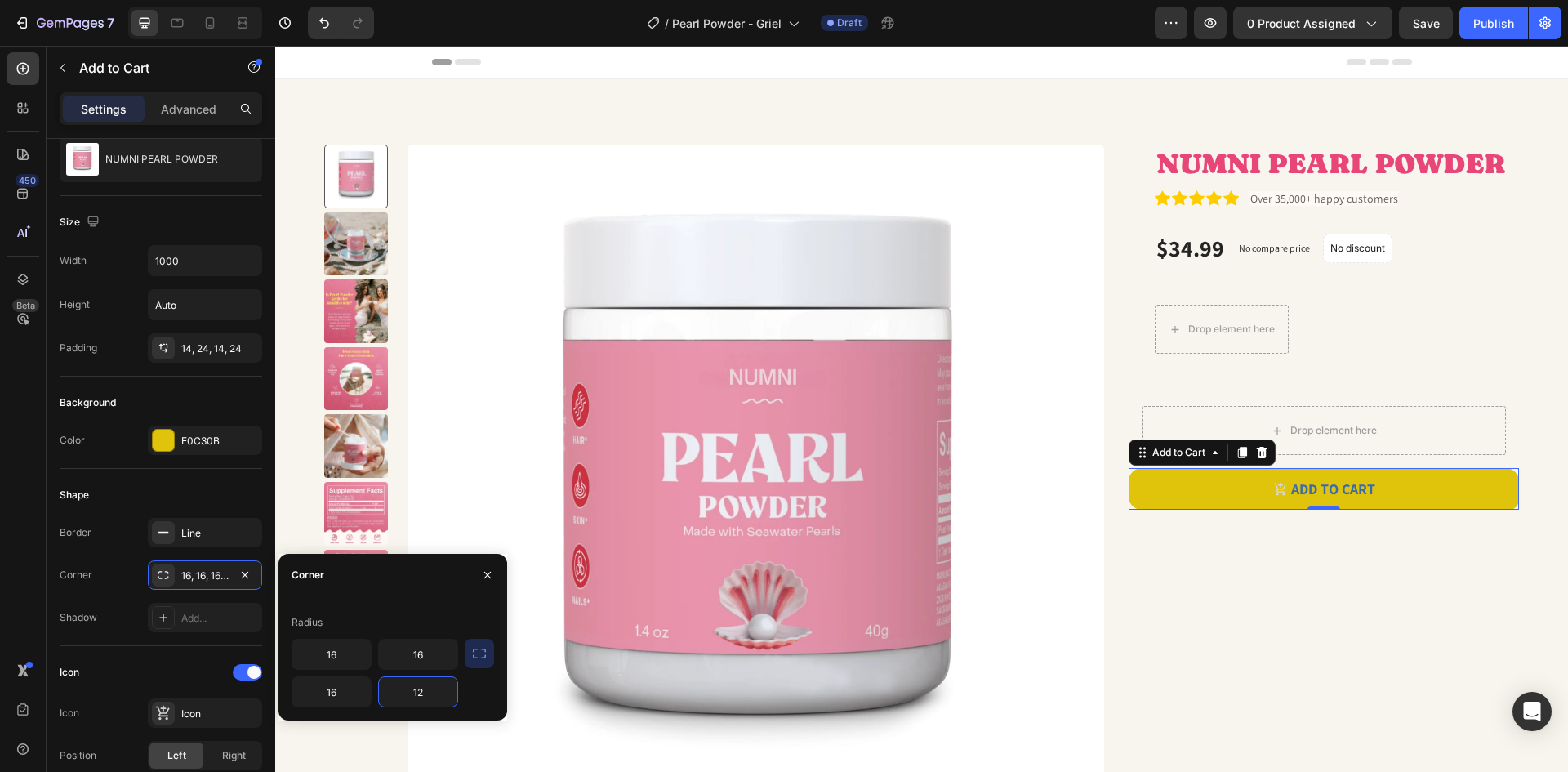
click at [427, 689] on input "12" at bounding box center [418, 691] width 78 height 29
type input "16"
click at [1525, 563] on div "Product Images NUMNI PEARL POWDER Product Title Icon Icon Icon Icon Icon Icon L…" at bounding box center [921, 483] width 1293 height 808
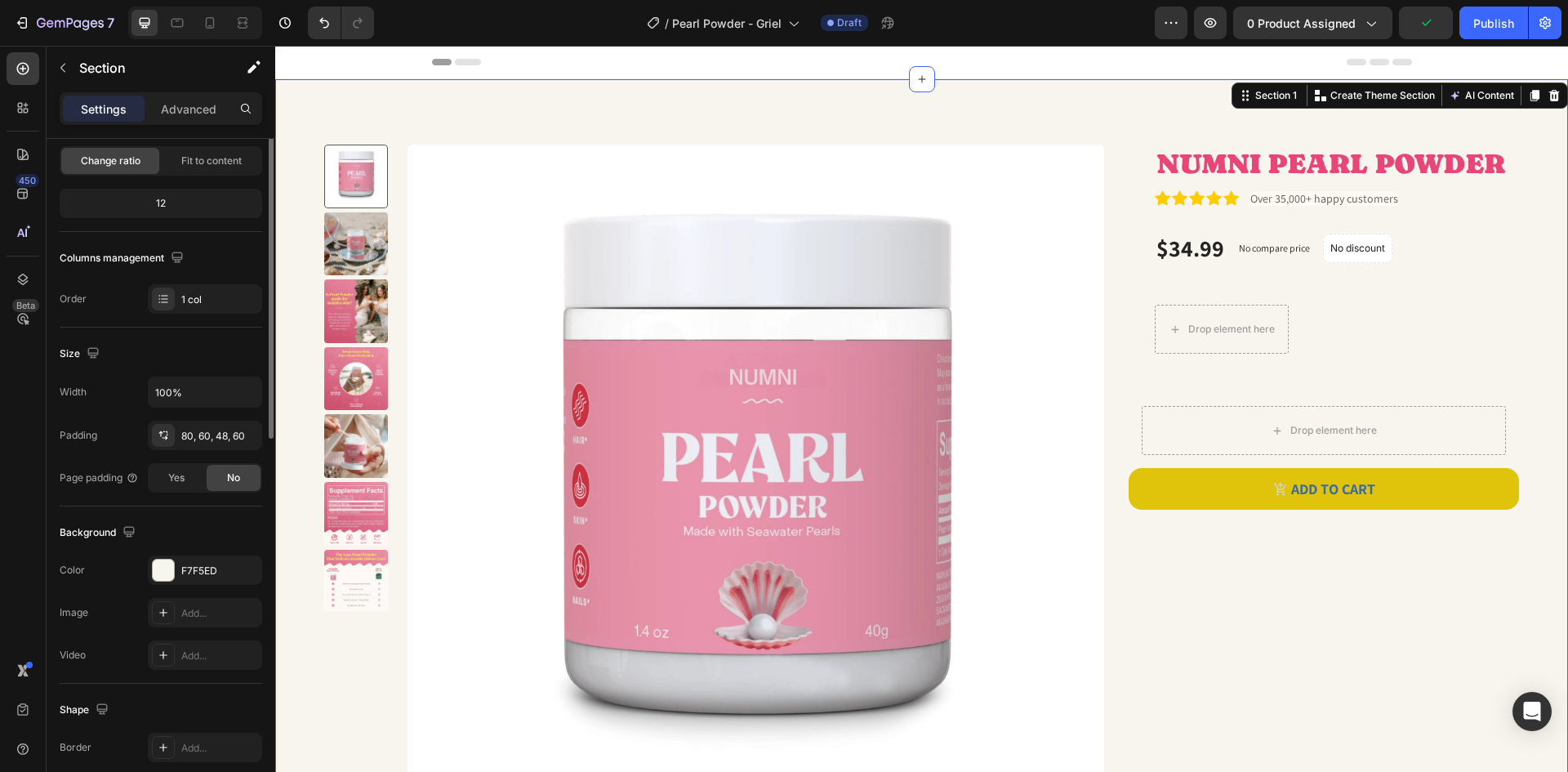
scroll to position [0, 0]
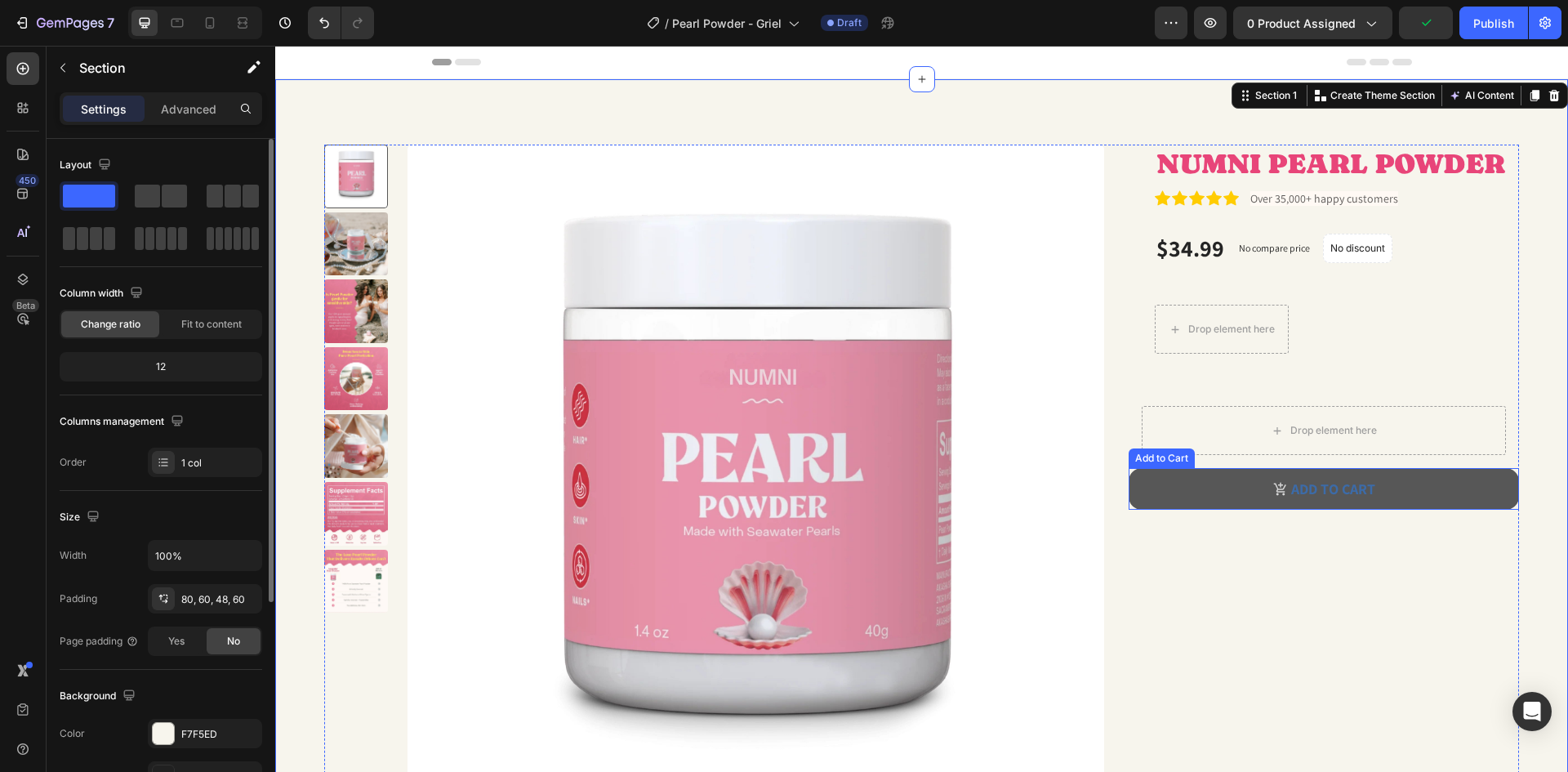
click at [1386, 491] on button "ADD TO CART" at bounding box center [1324, 489] width 390 height 42
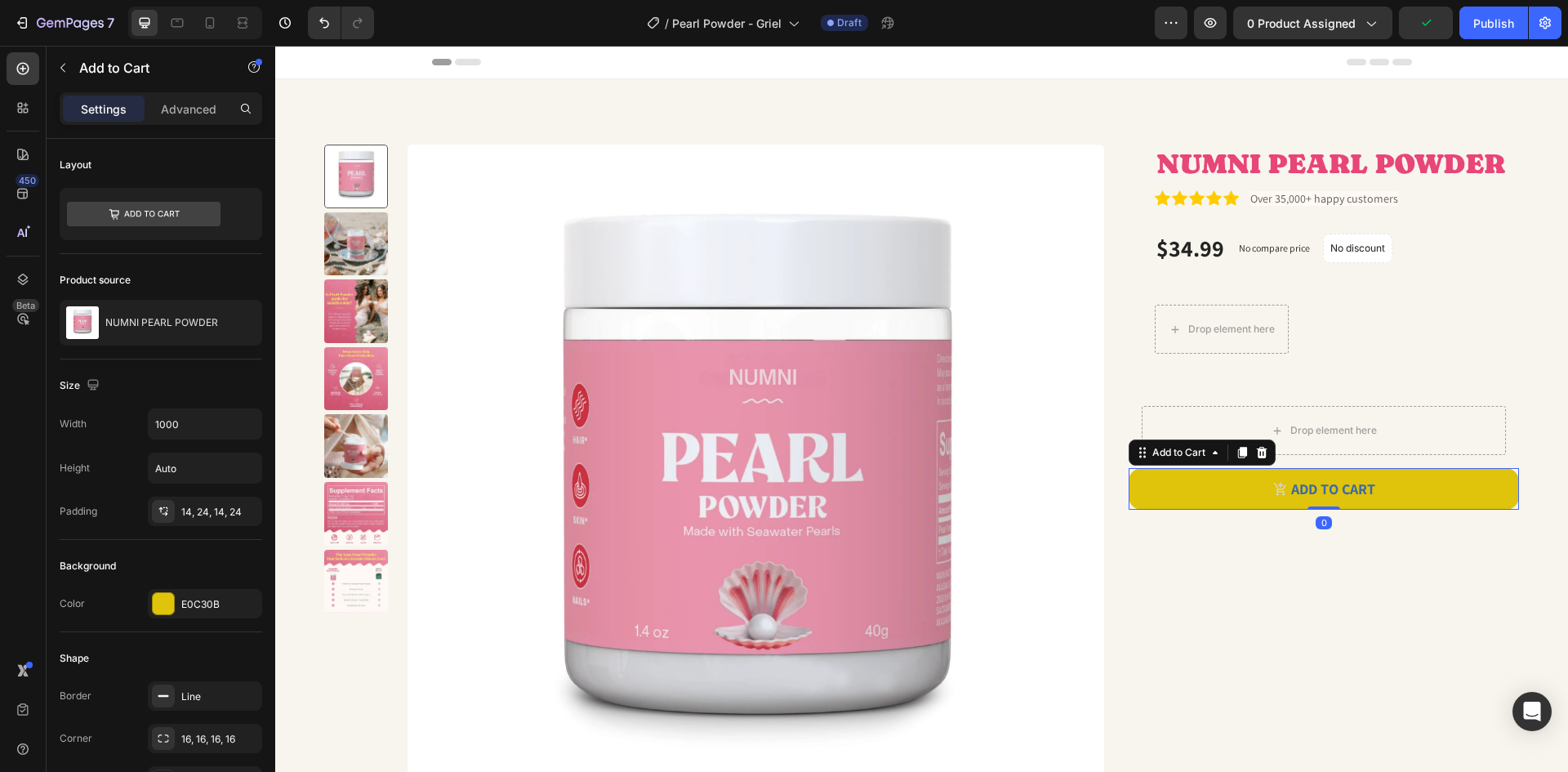
click at [1521, 527] on div "Product Images NUMNI PEARL POWDER Product Title Icon Icon Icon Icon Icon Icon L…" at bounding box center [921, 483] width 1293 height 808
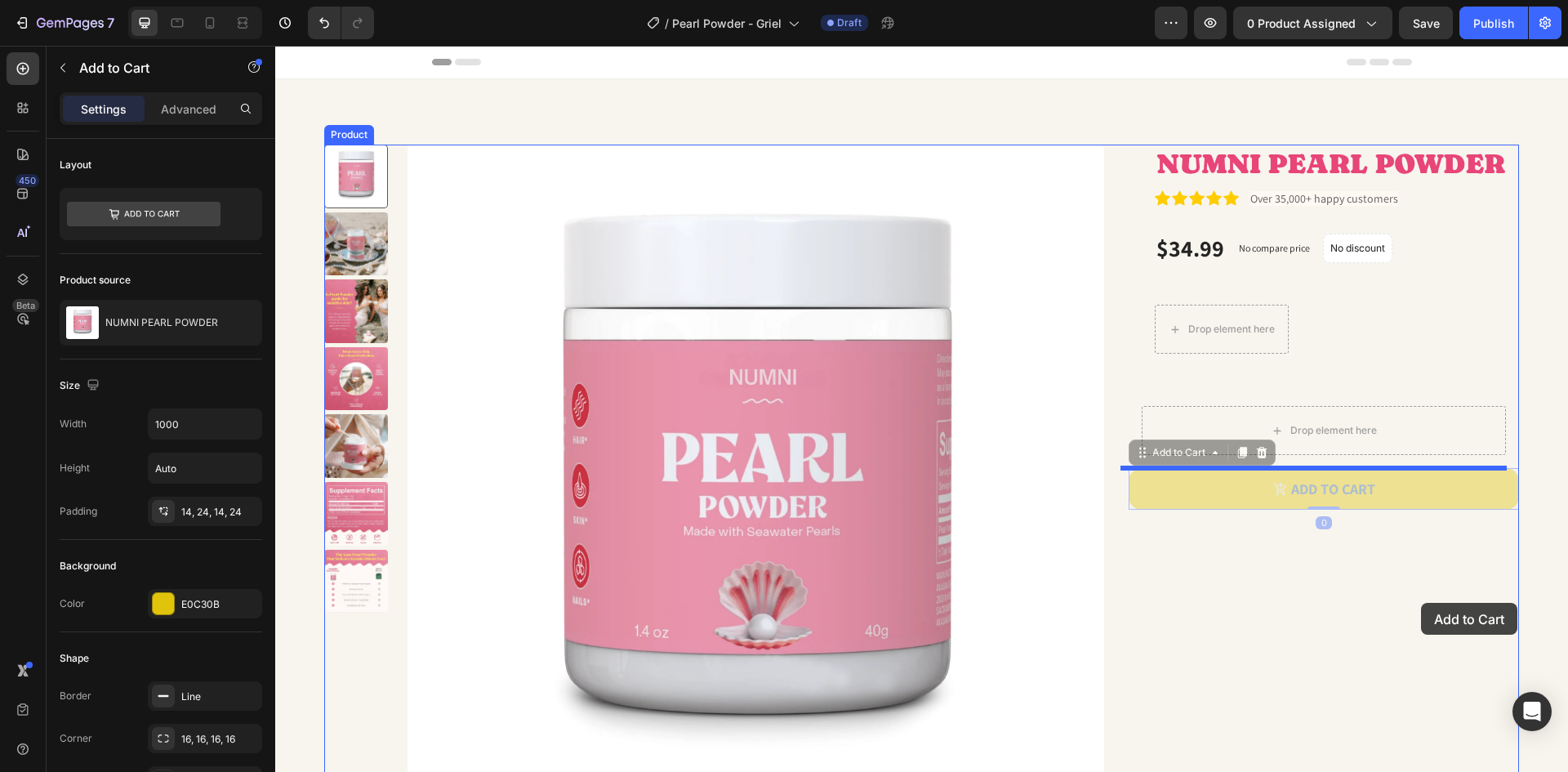
drag, startPoint x: 1448, startPoint y: 520, endPoint x: 1419, endPoint y: 598, distance: 83.2
click at [1419, 598] on div "Header Product Images NUMNI PEARL POWDER Product Title Icon Icon Icon Icon Icon…" at bounding box center [921, 584] width 1293 height 1077
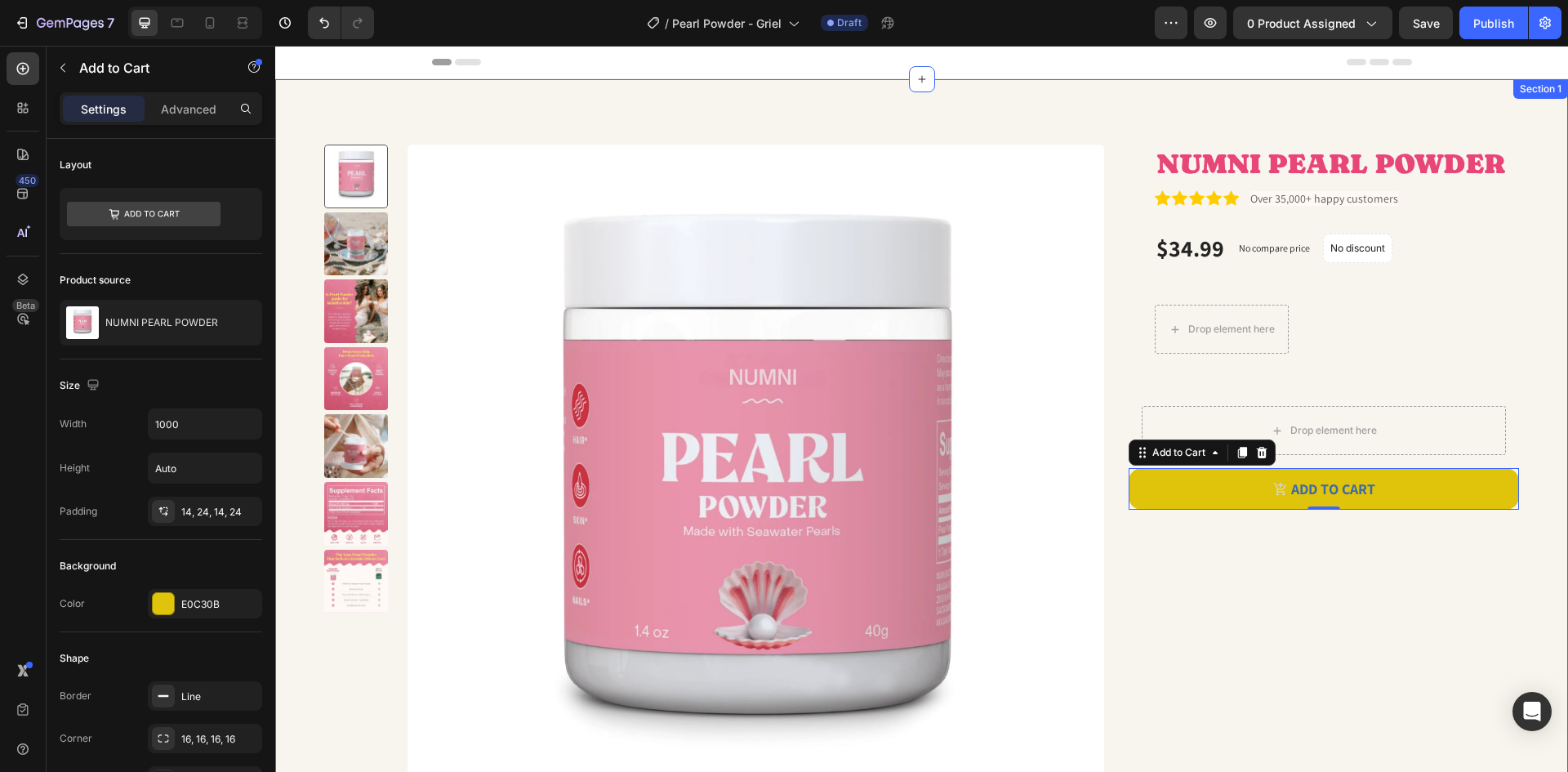
click at [1514, 424] on div "Product Images NUMNI PEARL POWDER Product Title Icon Icon Icon Icon Icon Icon L…" at bounding box center [921, 483] width 1293 height 808
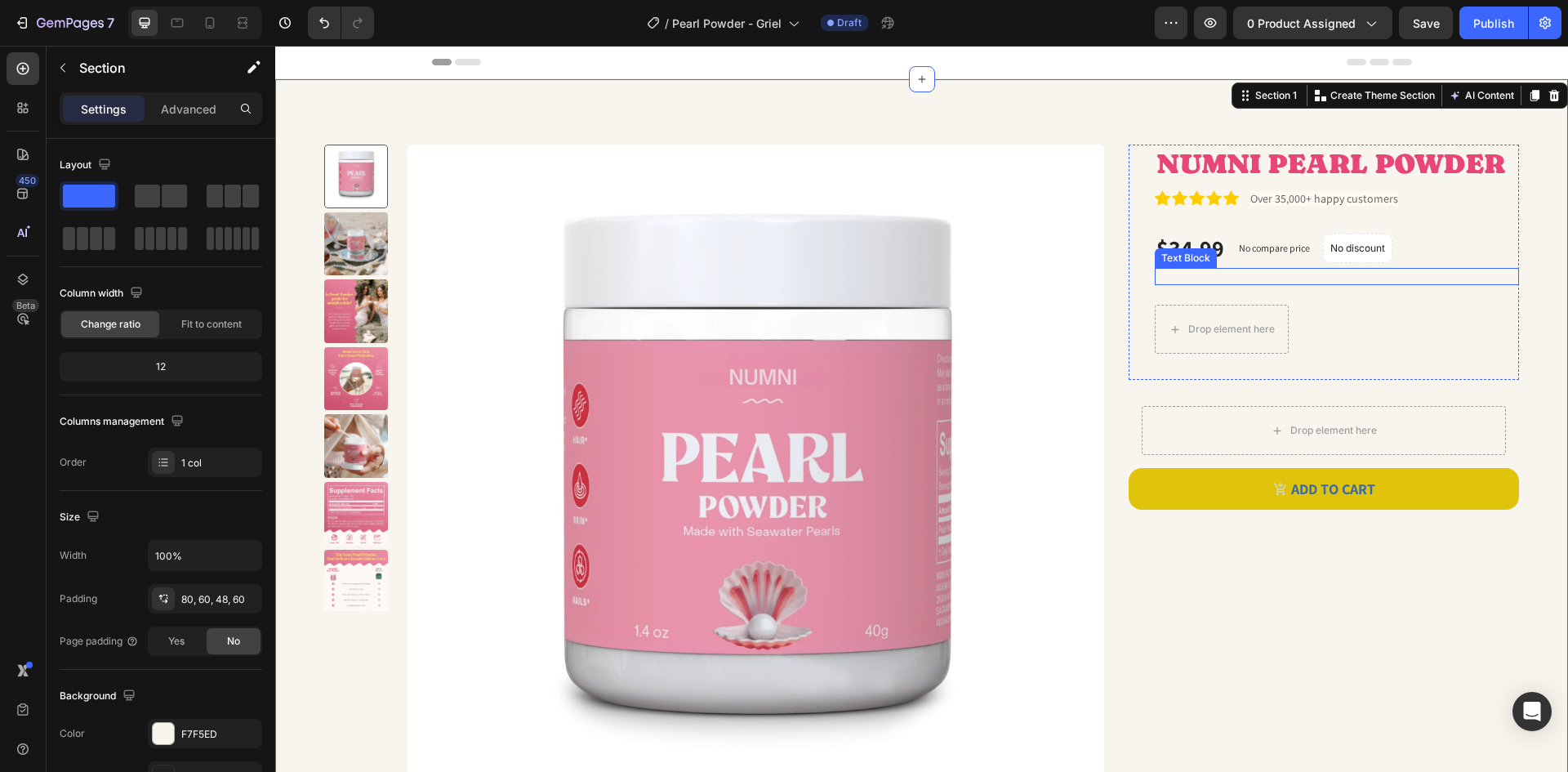
click at [1293, 280] on p "Rich Text Editor. Editing area: main" at bounding box center [1336, 276] width 361 height 14
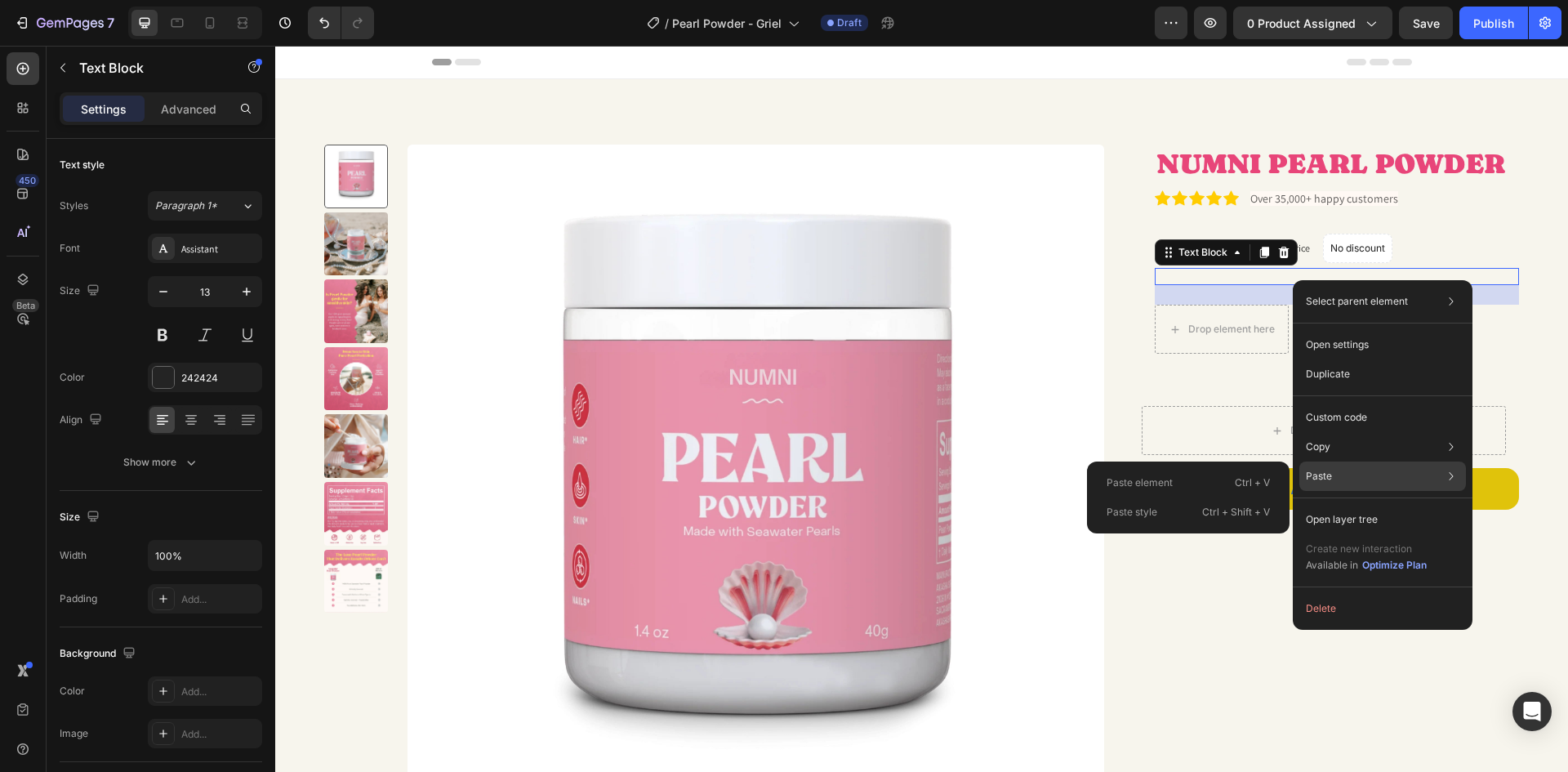
click at [1399, 505] on div "Paste Paste element Ctrl + V Paste style Ctrl + Shift + V" at bounding box center [1382, 519] width 167 height 29
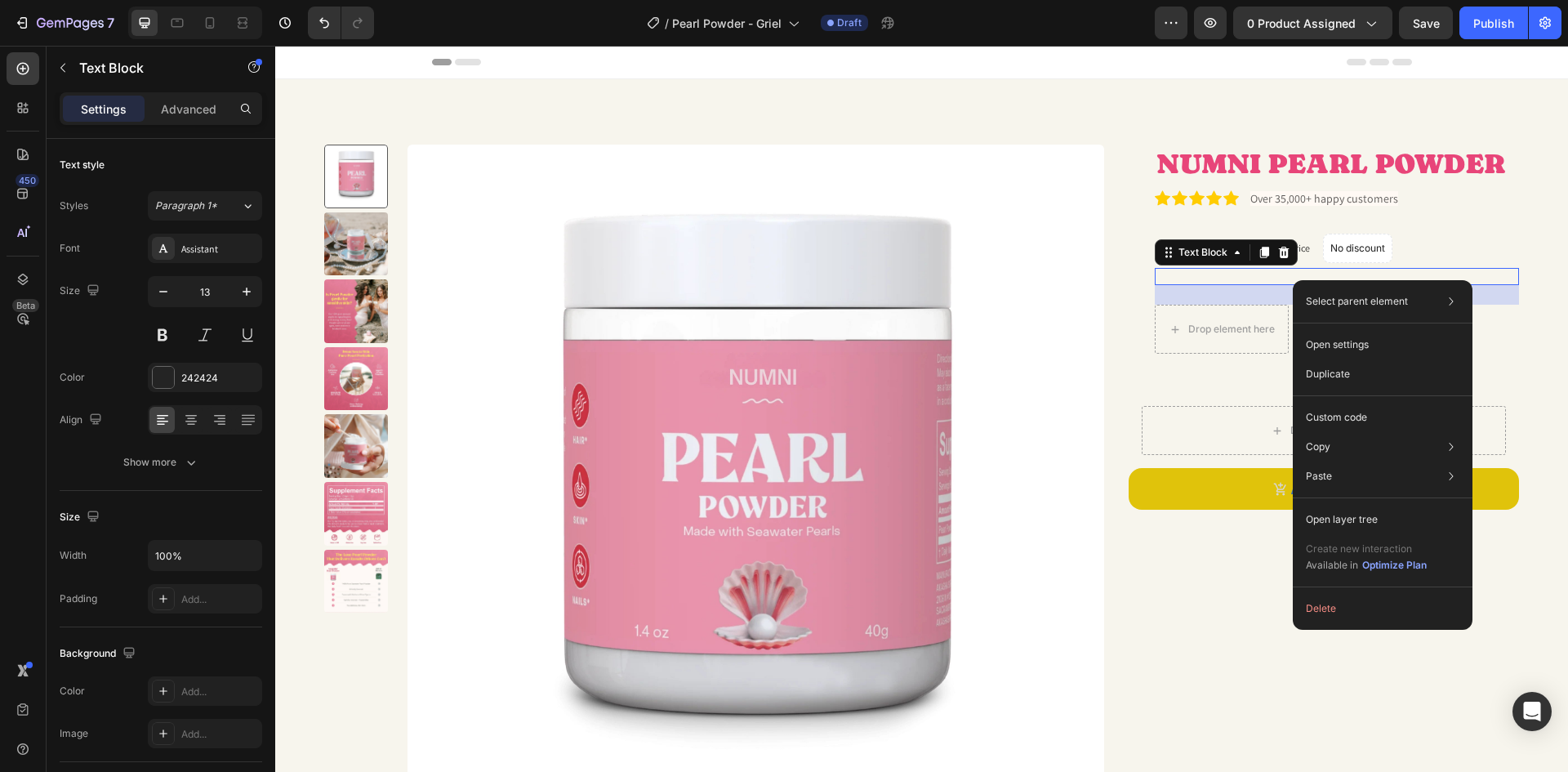
click at [1216, 268] on div "Rich Text Editor. Editing area: main" at bounding box center [1336, 277] width 365 height 17
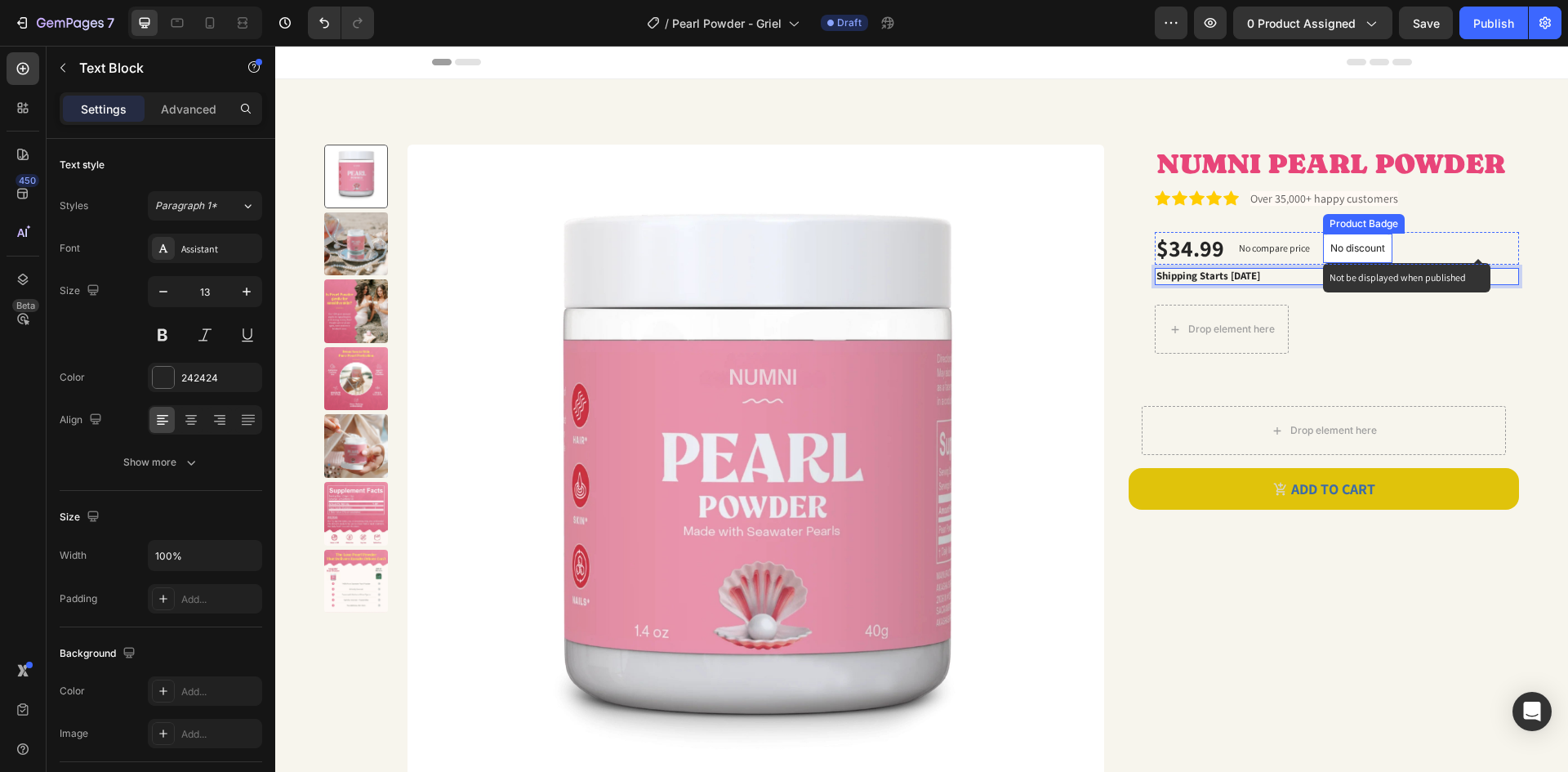
drag, startPoint x: 1327, startPoint y: 278, endPoint x: 1347, endPoint y: 260, distance: 26.9
click at [1347, 260] on div "NUMNI PEARL POWDER Product Title Icon Icon Icon Icon Icon Icon List Over 35,000…" at bounding box center [1336, 262] width 365 height 235
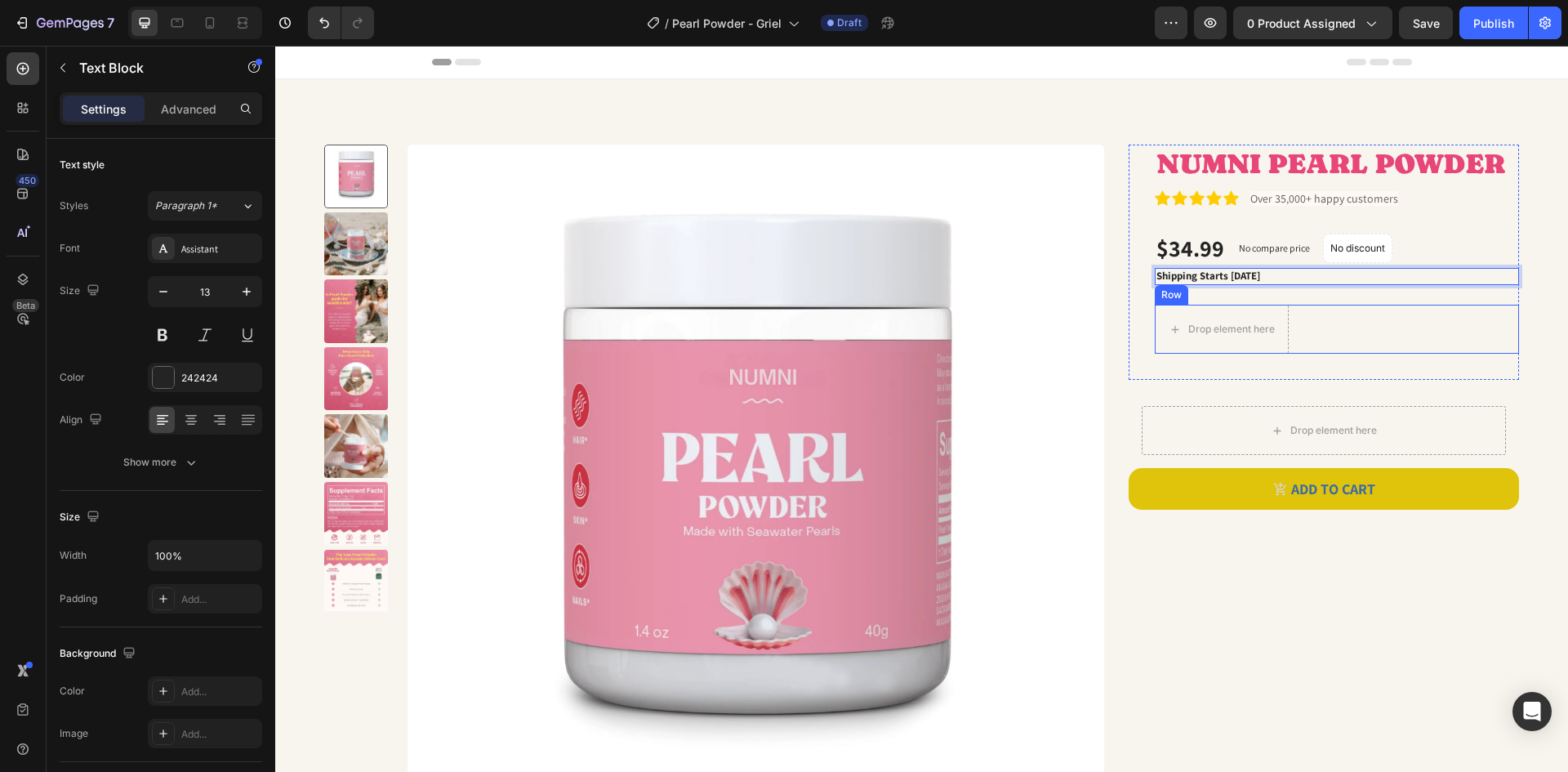
click at [1330, 311] on div "1 Product Quantity Row Drop element here Row" at bounding box center [1336, 329] width 365 height 49
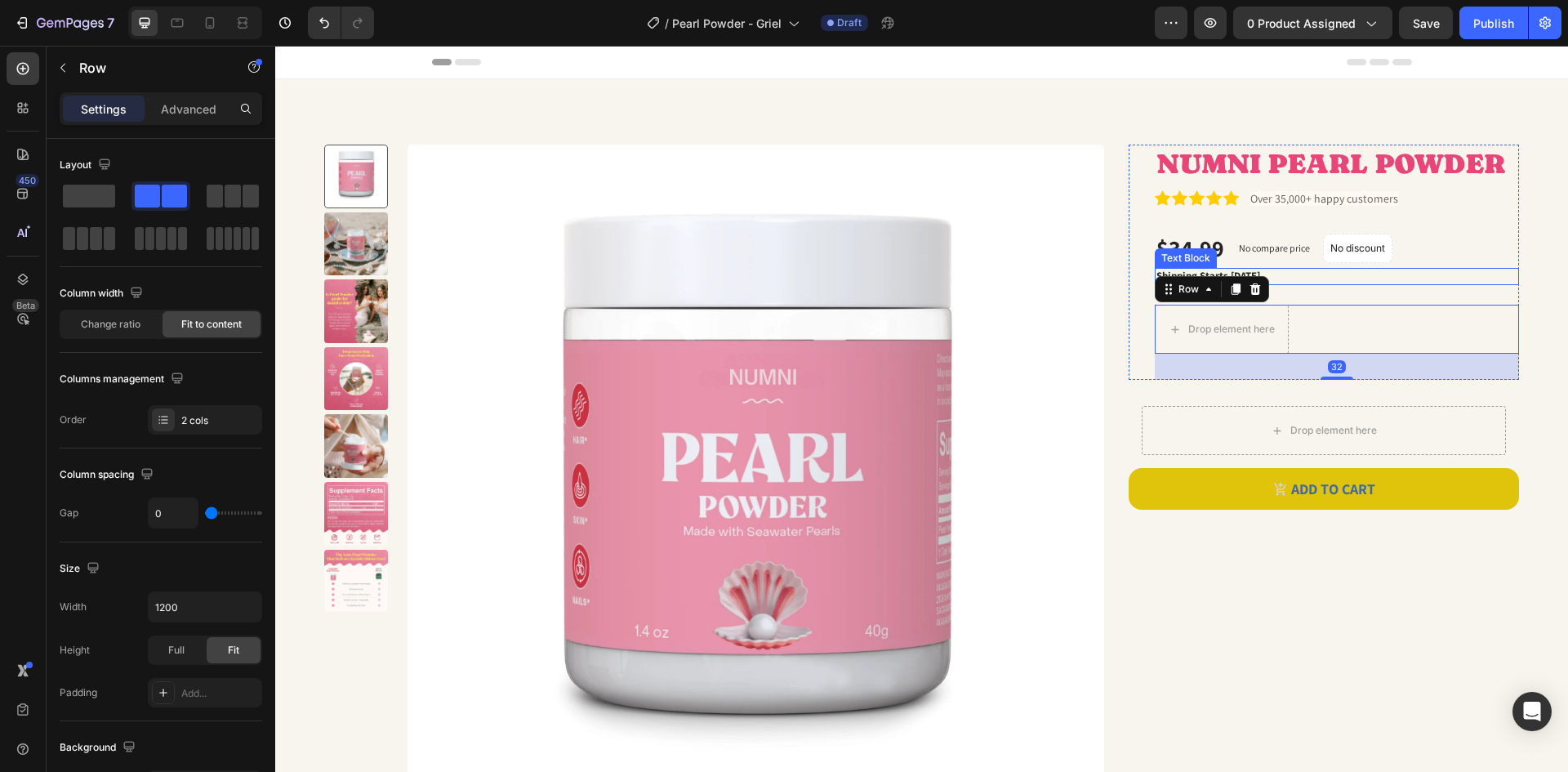
click at [1319, 278] on p "Shipping Starts [DATE]" at bounding box center [1336, 276] width 361 height 14
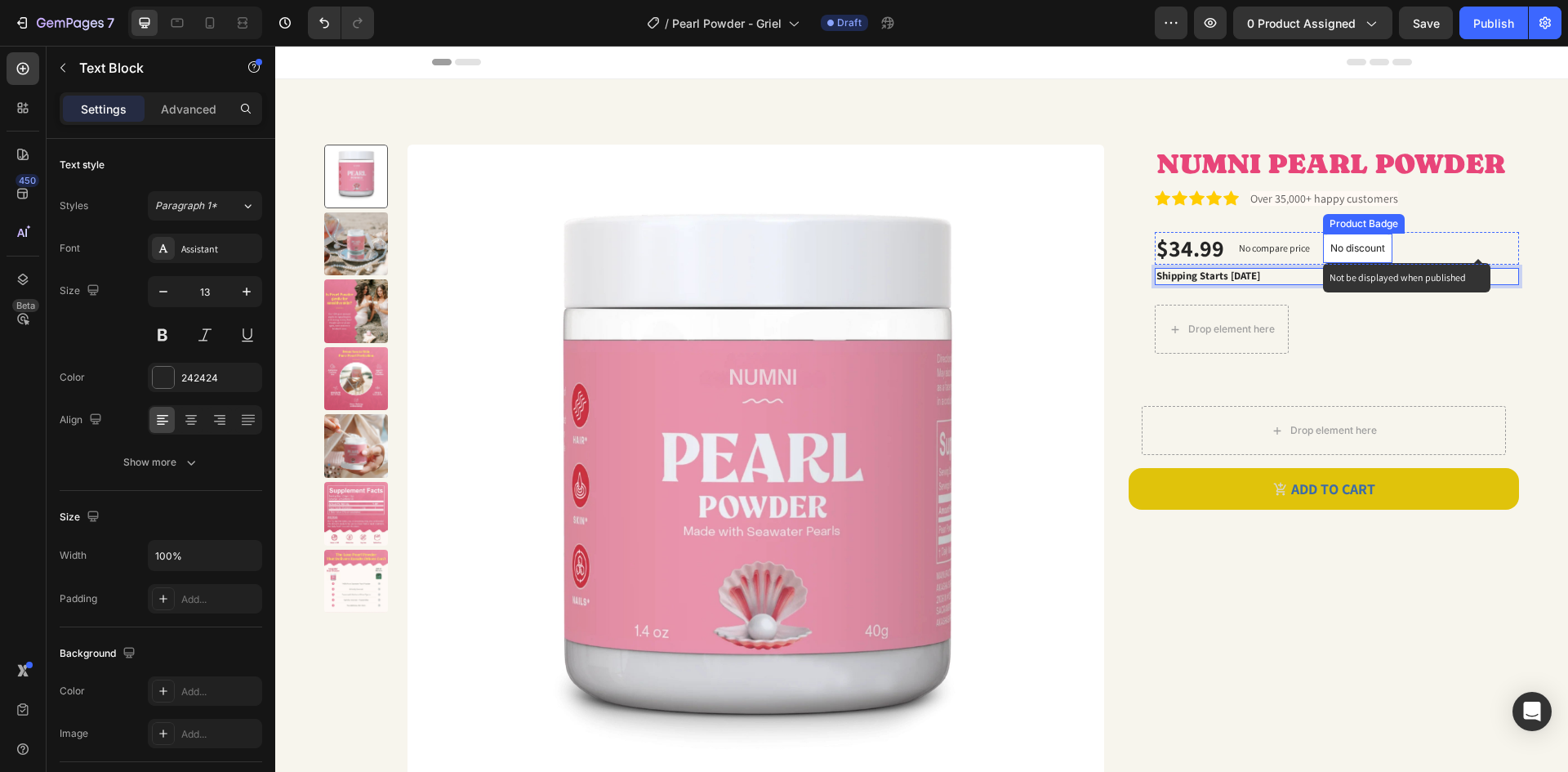
drag, startPoint x: 1329, startPoint y: 277, endPoint x: 1322, endPoint y: 254, distance: 24.0
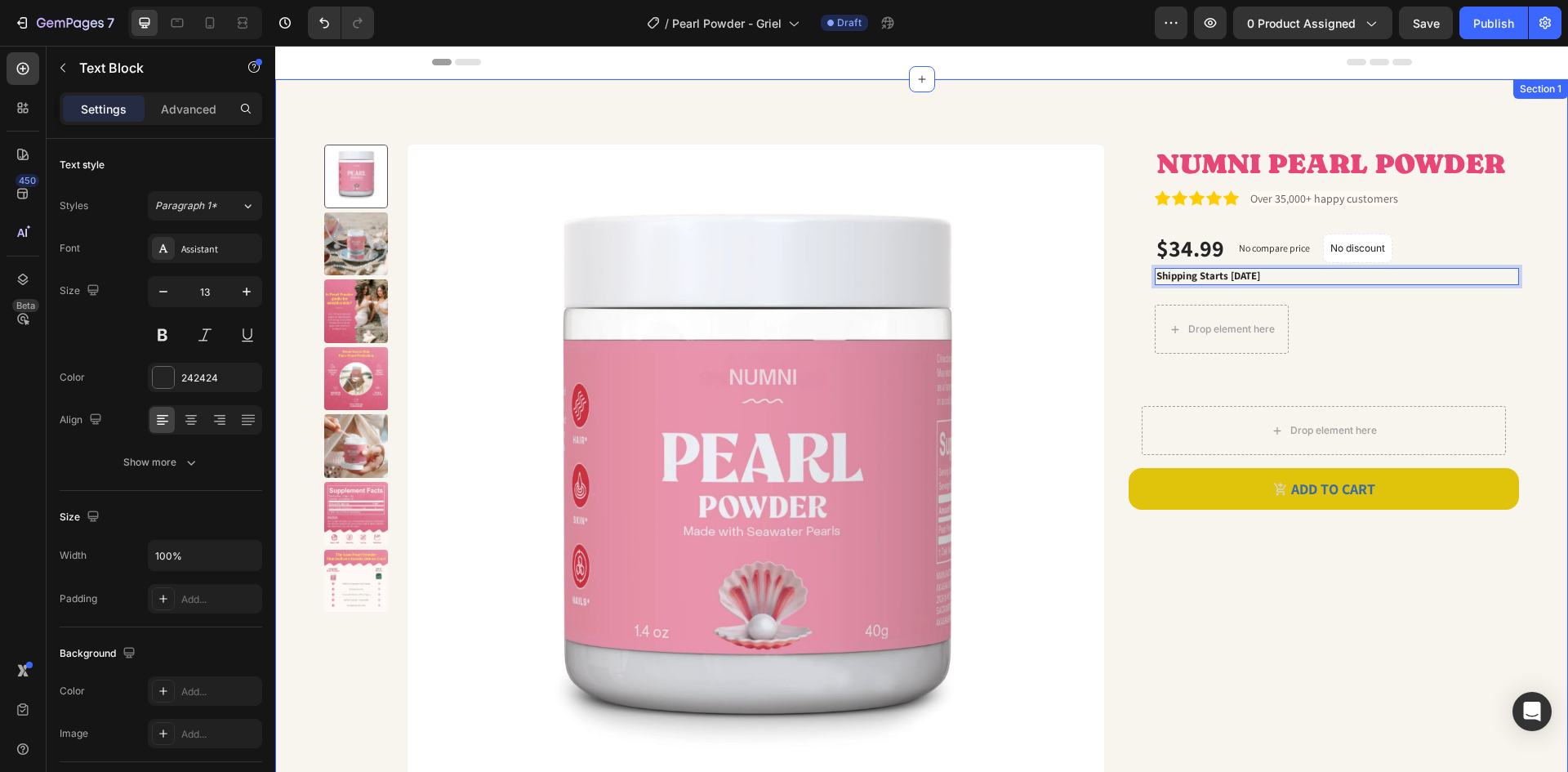
click at [1508, 277] on div "Product Images NUMNI PEARL POWDER Product Title Icon Icon Icon Icon Icon Icon L…" at bounding box center [921, 483] width 1293 height 808
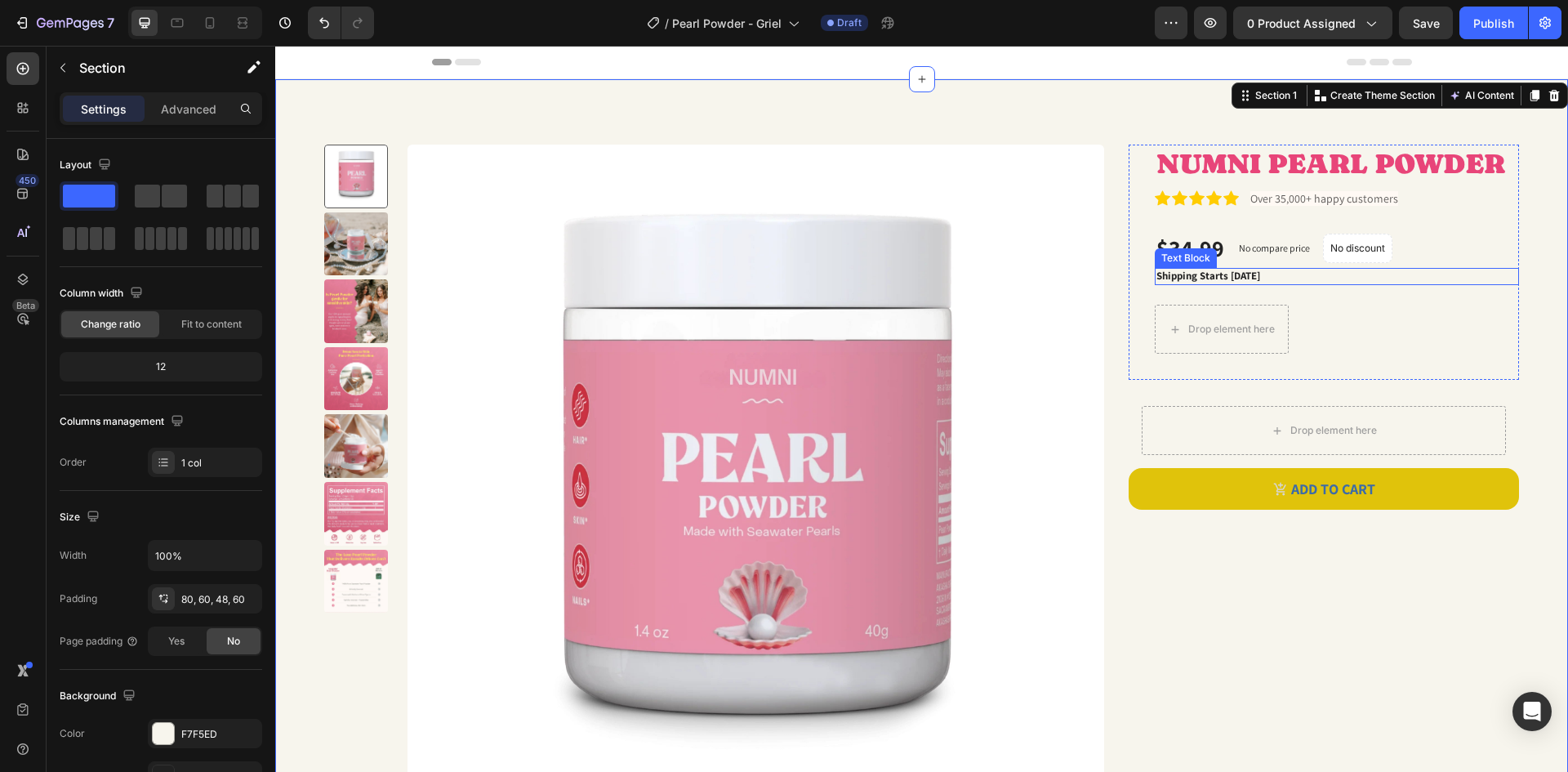
click at [1479, 283] on p "Shipping Starts [DATE]" at bounding box center [1336, 276] width 361 height 14
click at [1523, 300] on div "Product Images NUMNI PEARL POWDER Product Title Icon Icon Icon Icon Icon Icon L…" at bounding box center [921, 483] width 1293 height 808
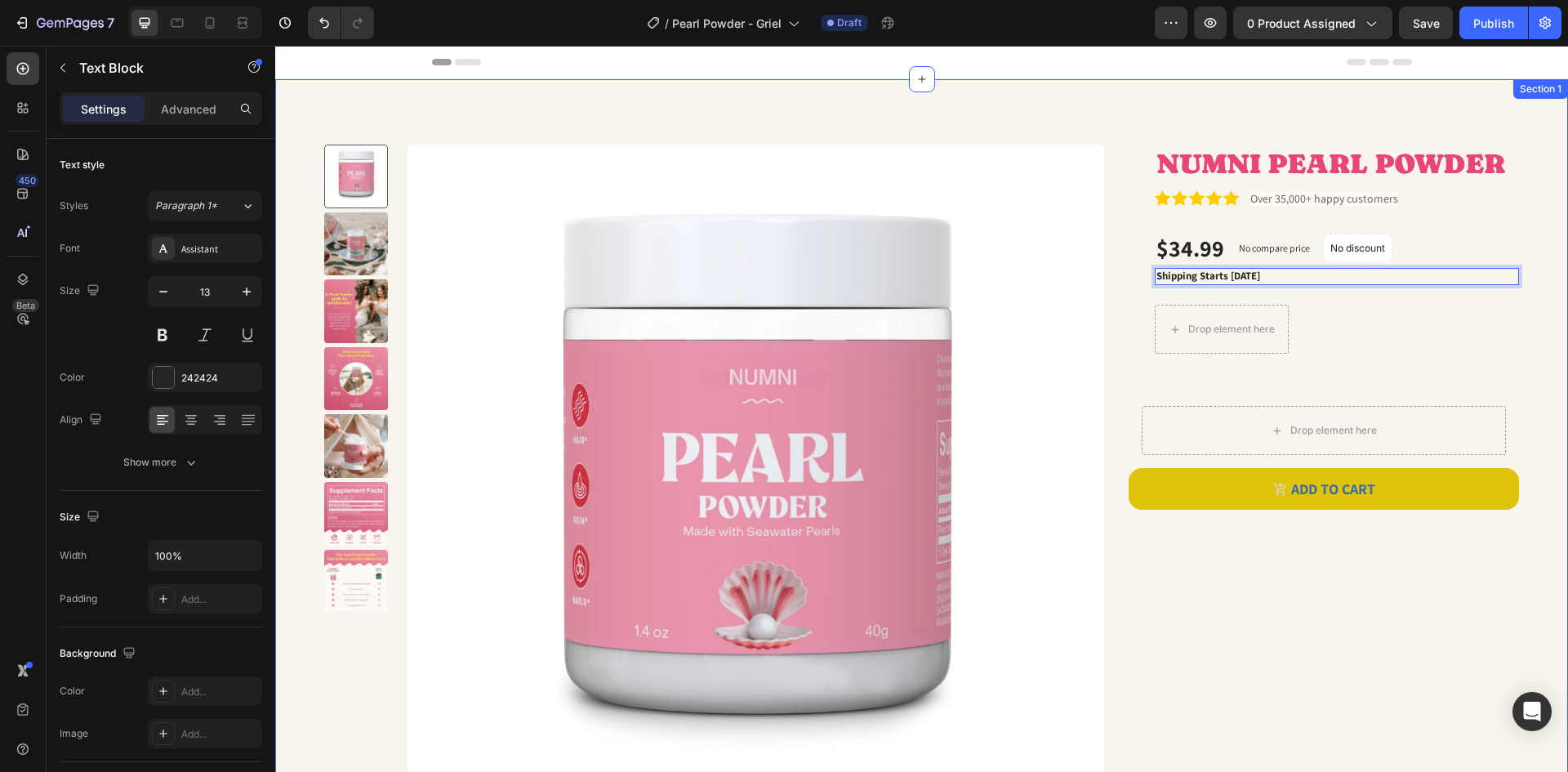
drag, startPoint x: 1327, startPoint y: 276, endPoint x: 1305, endPoint y: 150, distance: 127.9
click at [1306, 144] on div "Product Images NUMNI PEARL POWDER Product Title Icon Icon Icon Icon Icon Icon L…" at bounding box center [921, 483] width 1293 height 808
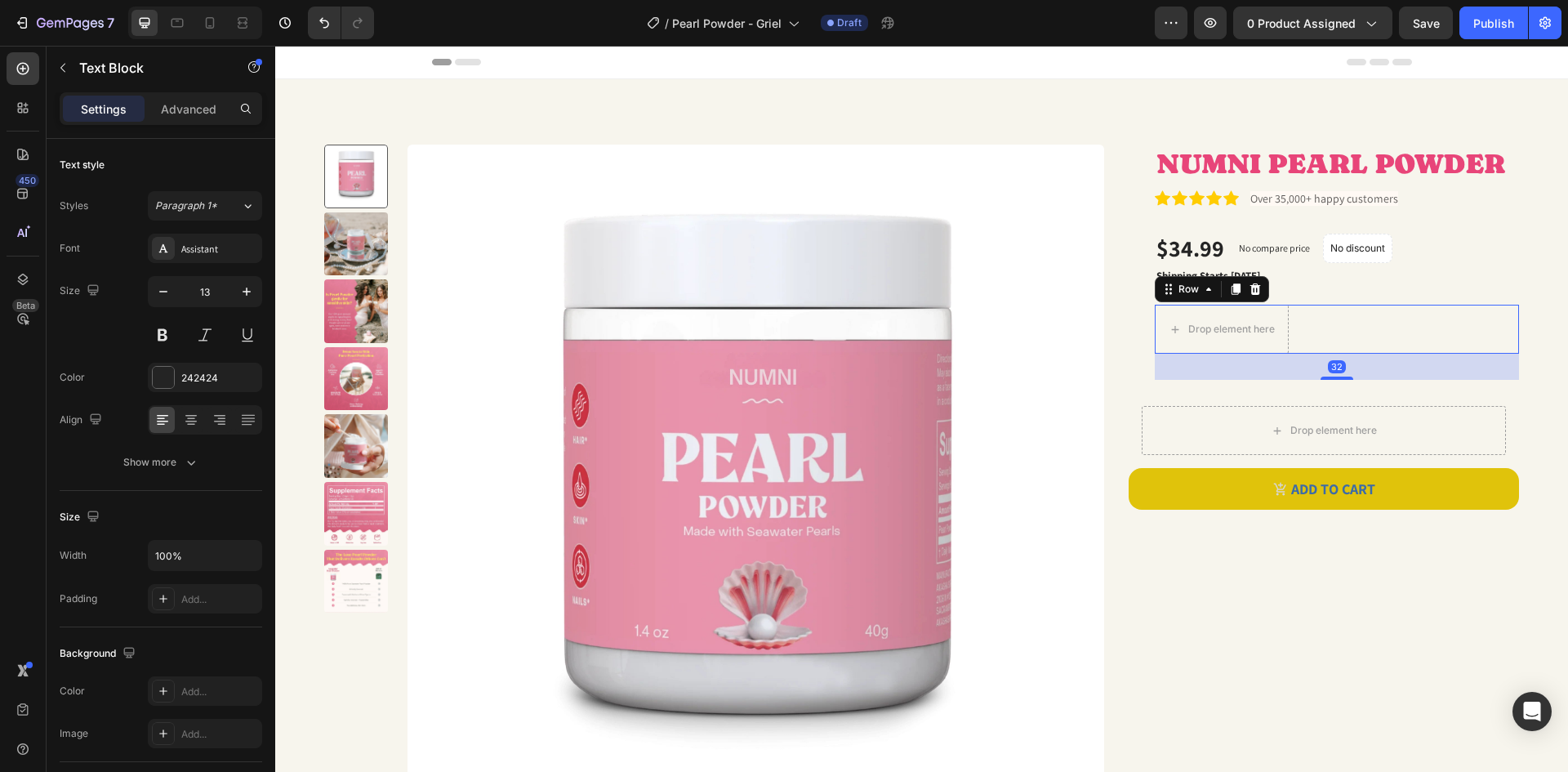
click at [1424, 317] on div "1 Product Quantity Row Drop element here Row 32" at bounding box center [1336, 329] width 365 height 49
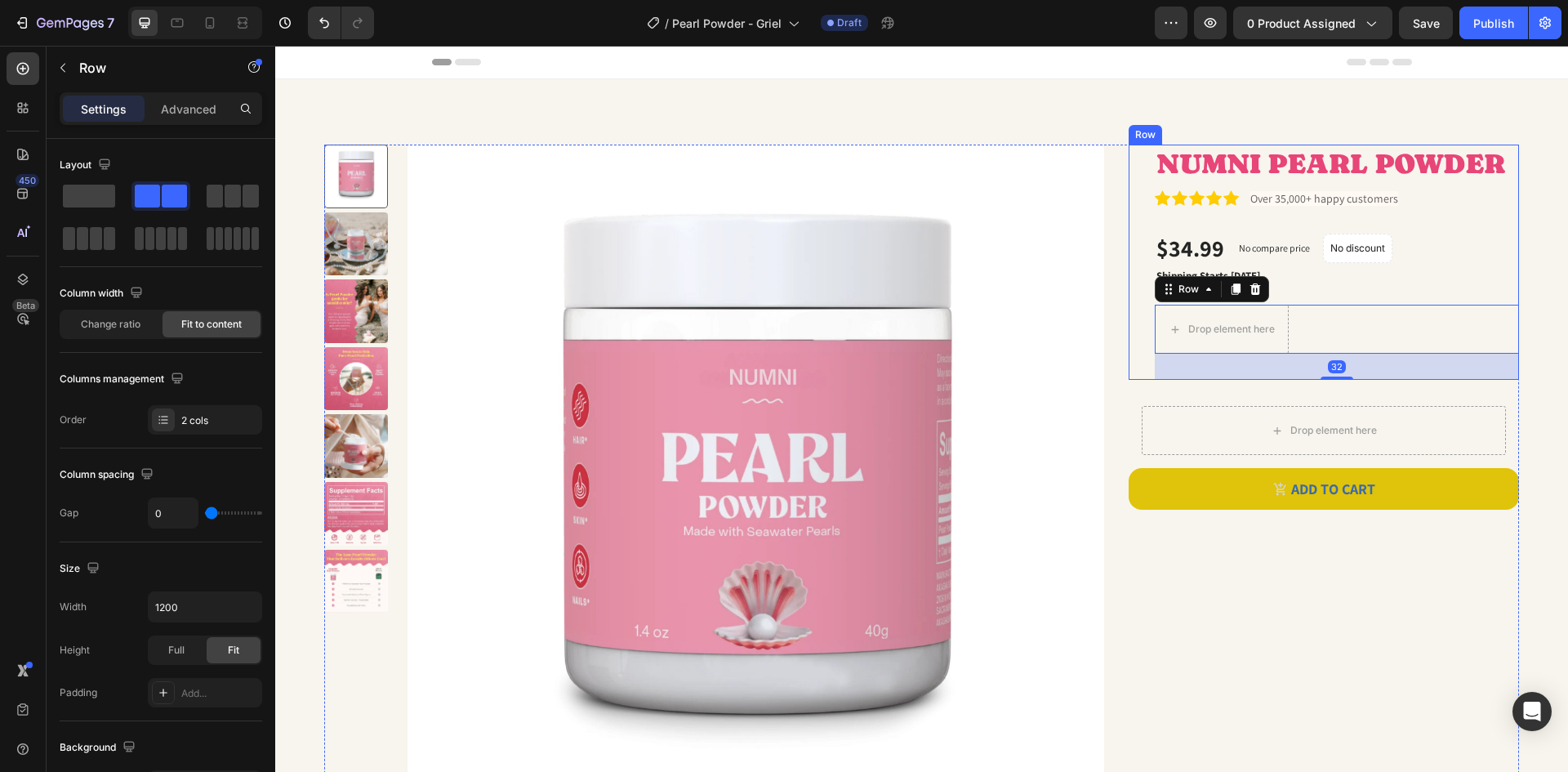
click at [1421, 283] on p "Shipping Starts [DATE]" at bounding box center [1336, 276] width 361 height 14
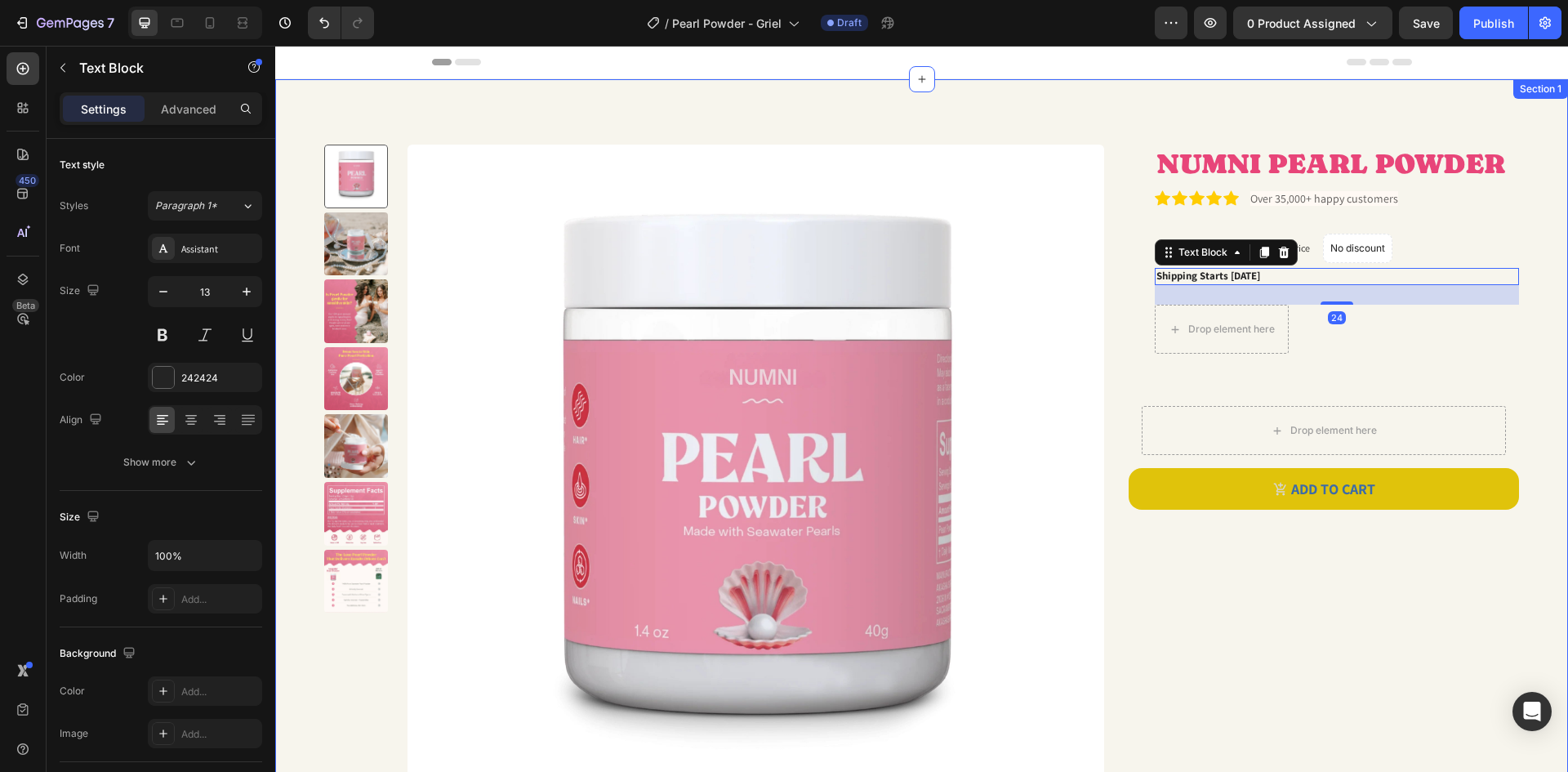
click at [1521, 347] on div "Product Images NUMNI PEARL POWDER Product Title Icon Icon Icon Icon Icon Icon L…" at bounding box center [921, 483] width 1293 height 808
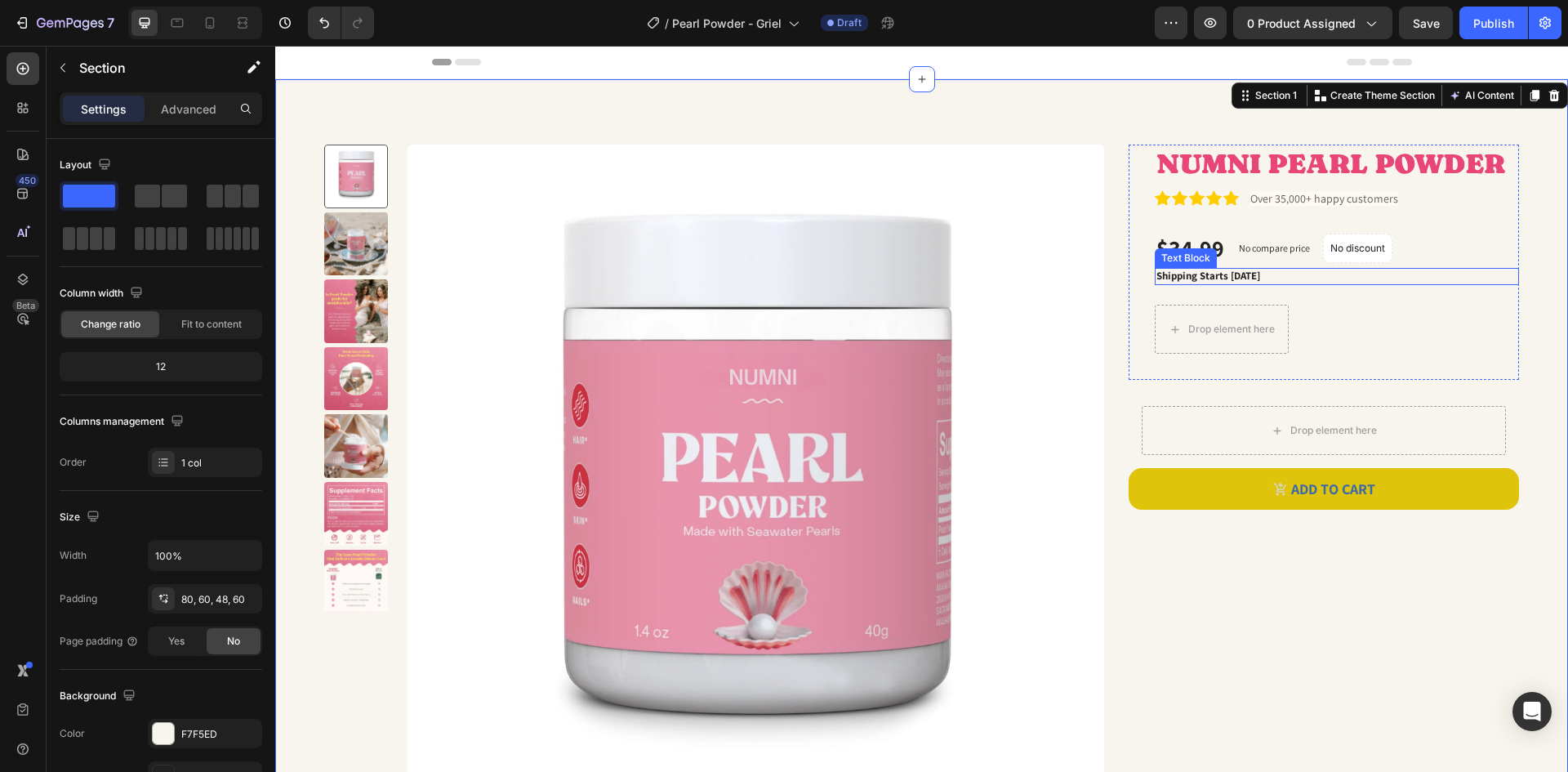
click at [1301, 273] on p "Shipping Starts [DATE]" at bounding box center [1336, 276] width 361 height 14
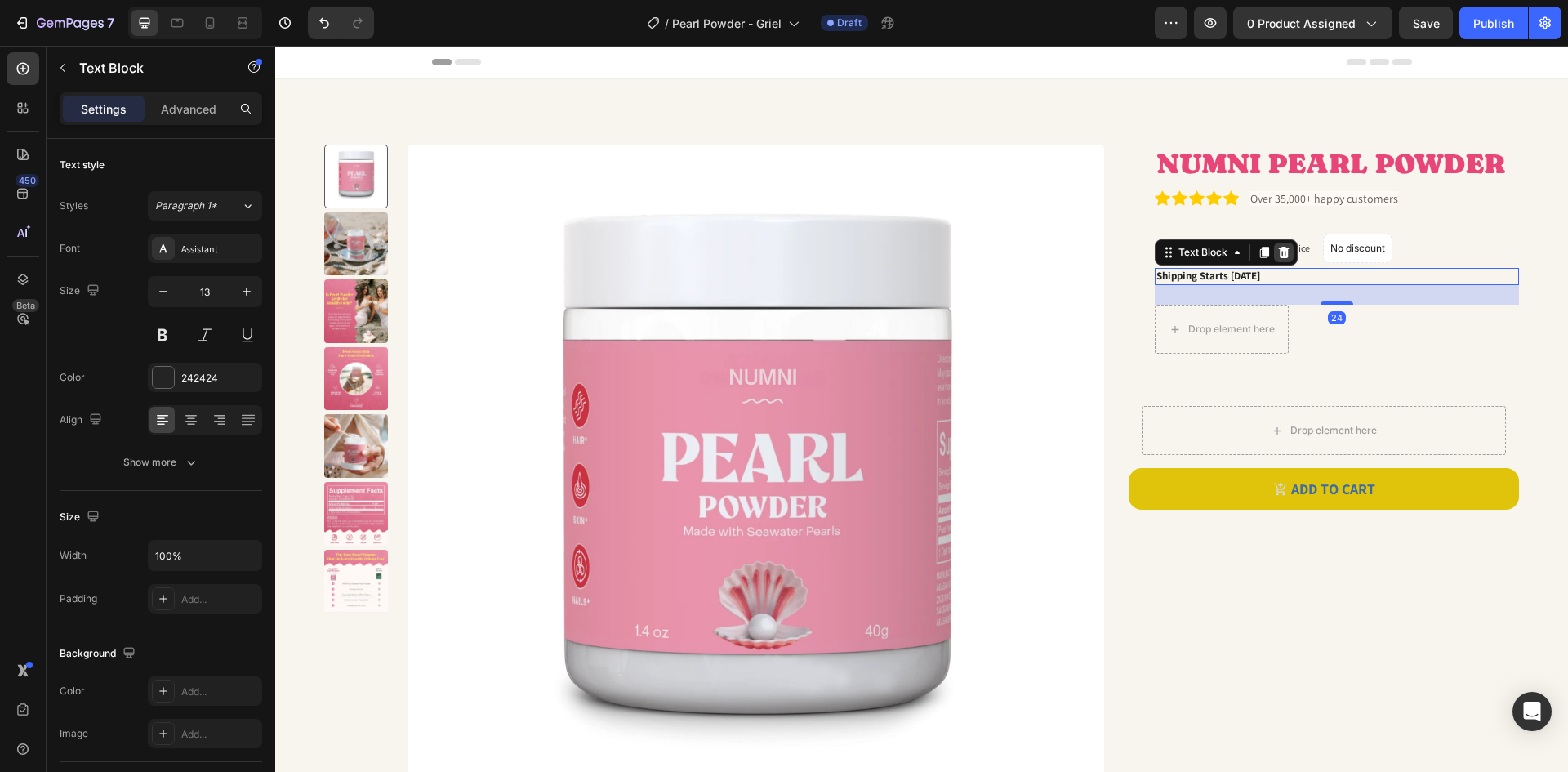
click at [1277, 253] on icon at bounding box center [1284, 253] width 13 height 13
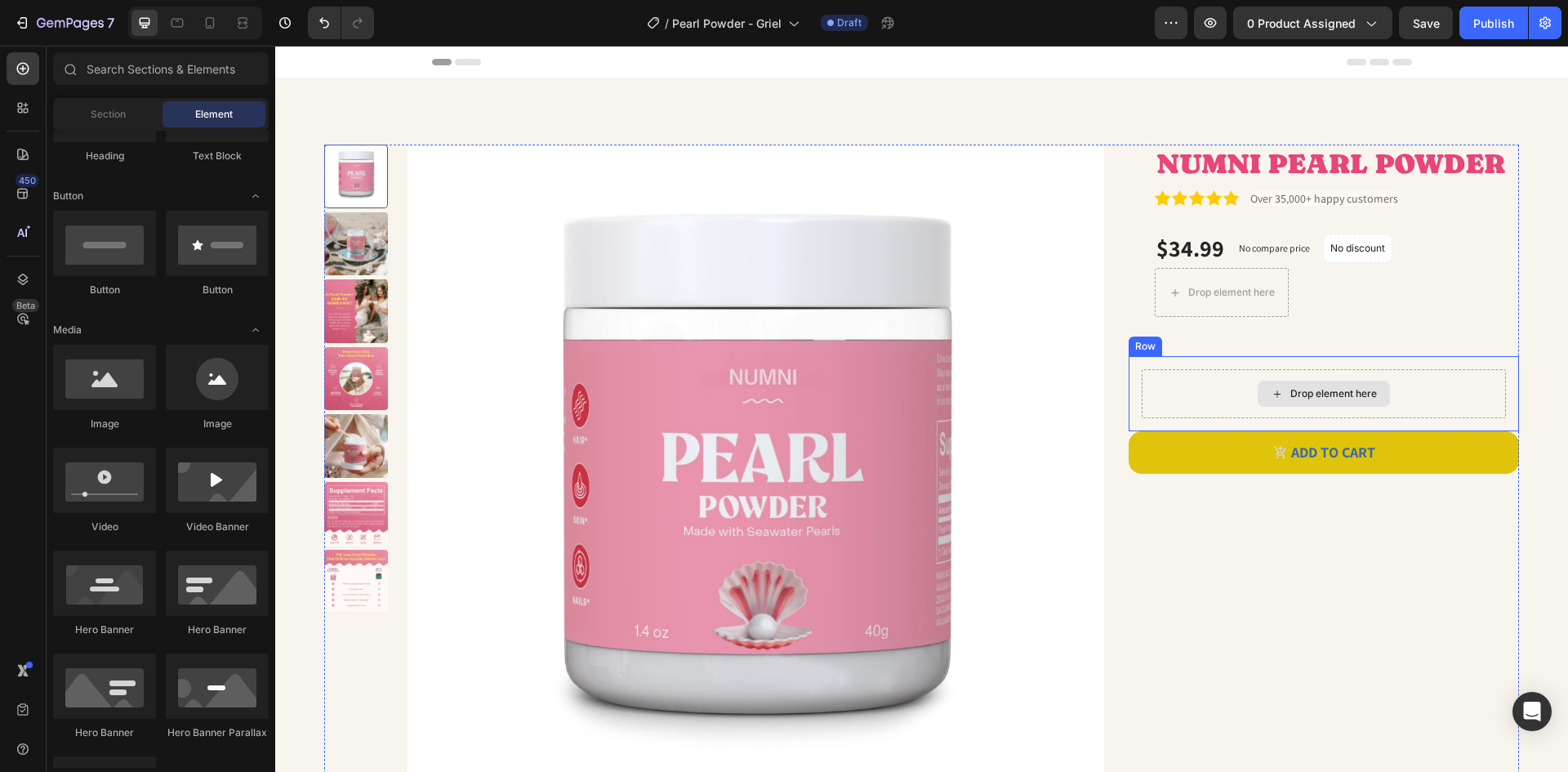
click at [1202, 381] on div "Drop element here" at bounding box center [1324, 393] width 365 height 49
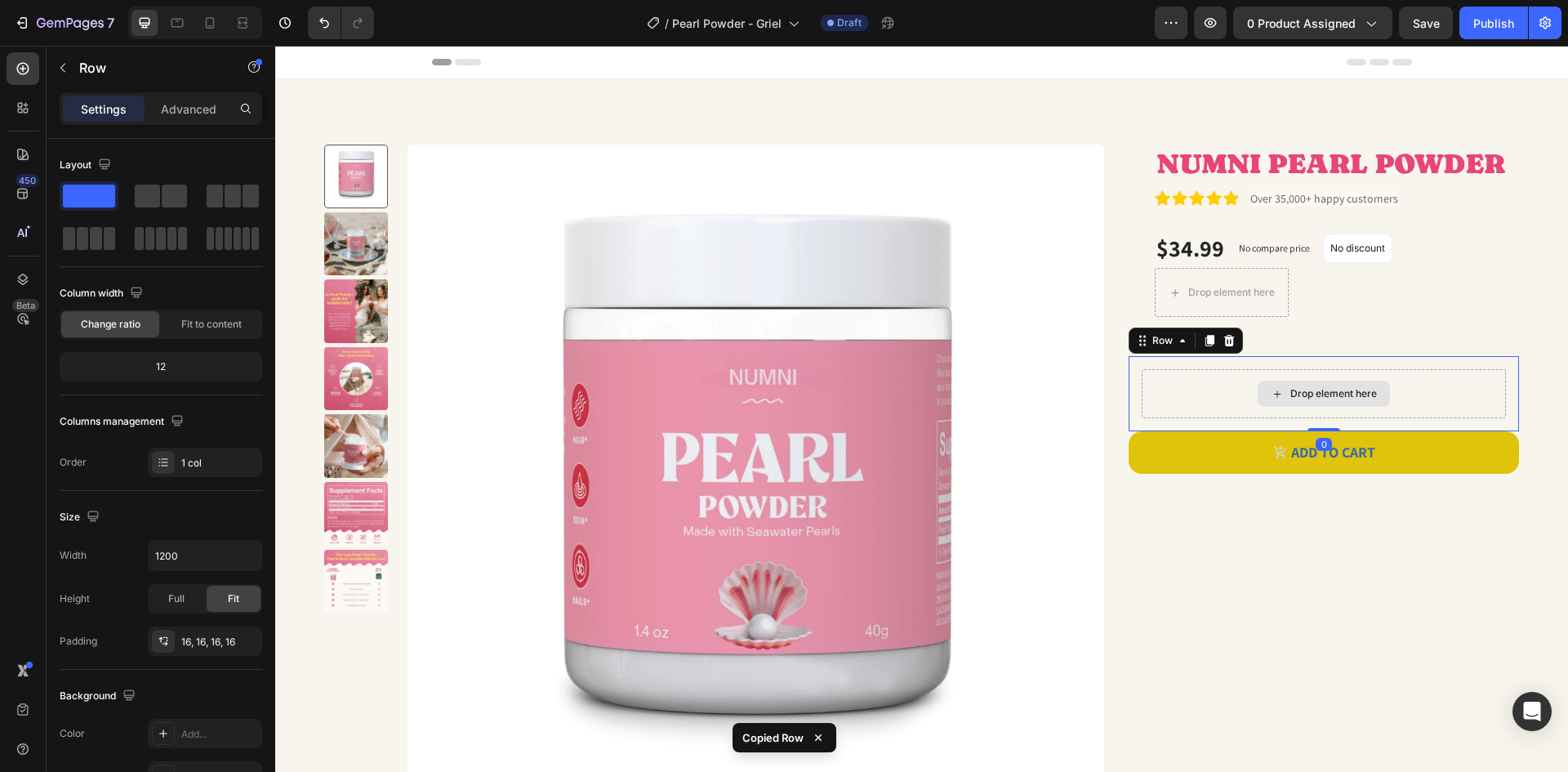
click at [1202, 381] on div "Drop element here" at bounding box center [1324, 393] width 365 height 49
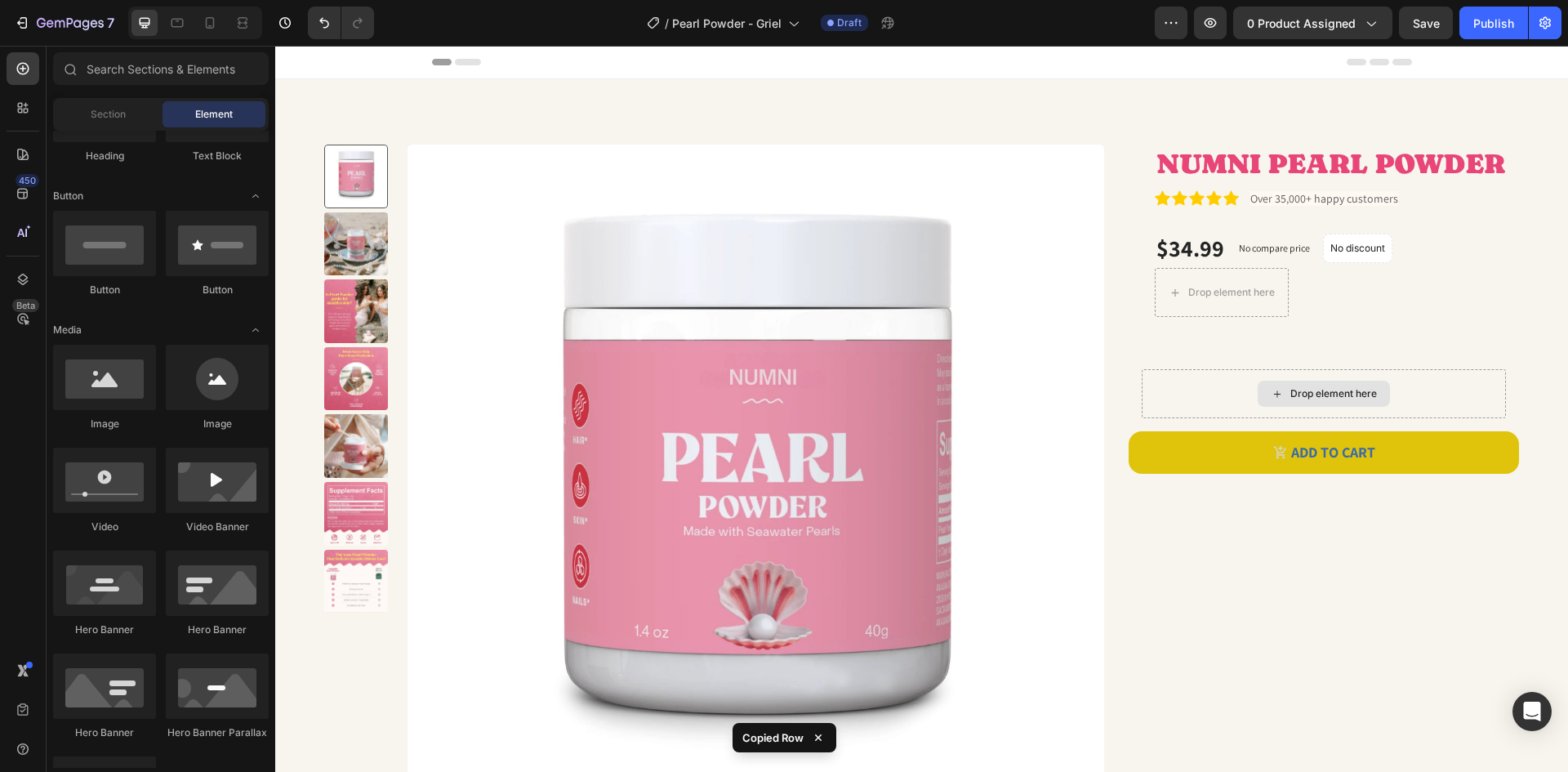
click at [1274, 388] on div "Drop element here" at bounding box center [1323, 393] width 132 height 26
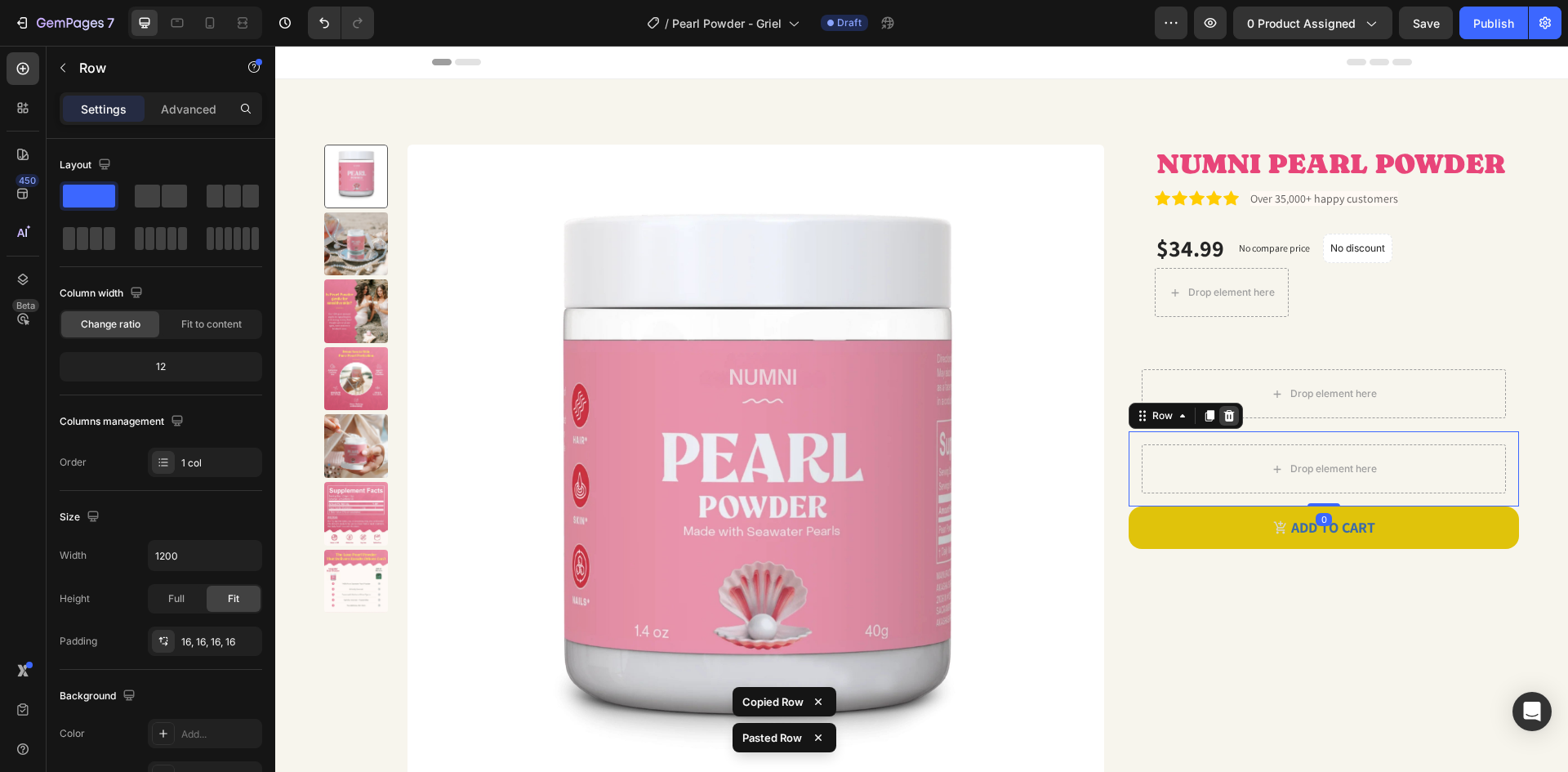
click at [1225, 423] on div at bounding box center [1229, 416] width 20 height 20
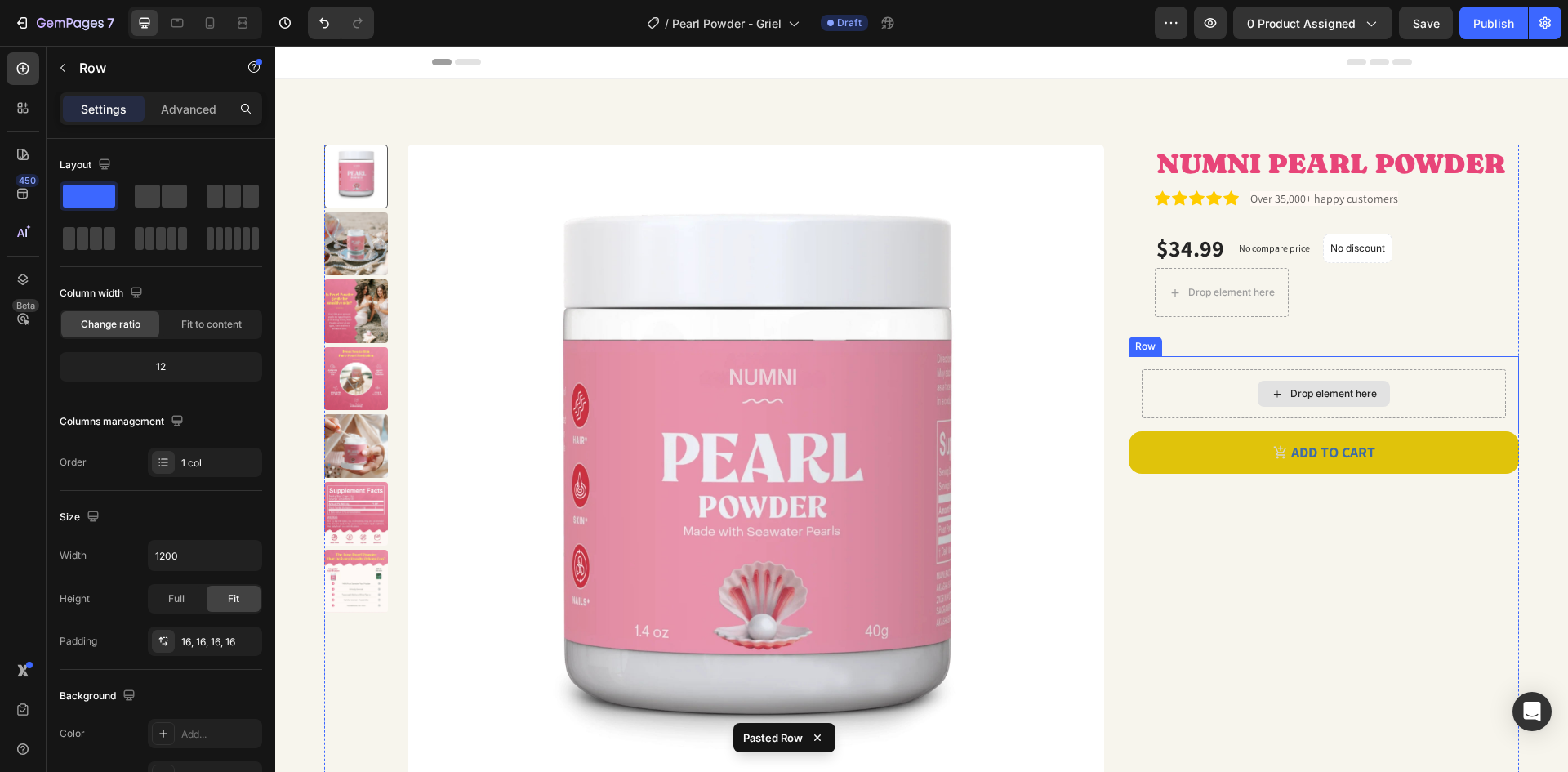
click at [1221, 386] on div "Drop element here" at bounding box center [1324, 393] width 365 height 49
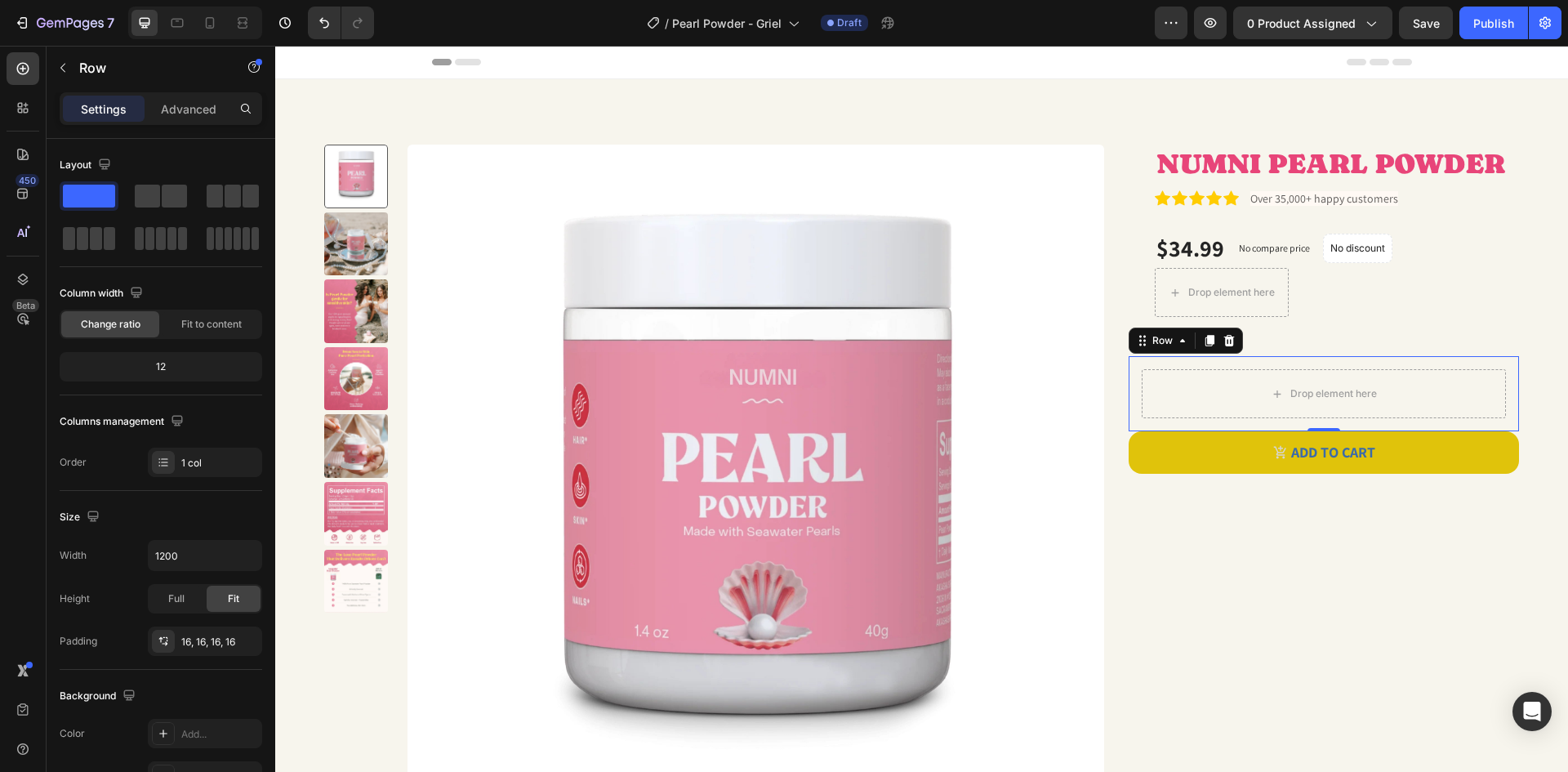
click at [1210, 397] on div "Drop element here" at bounding box center [1324, 393] width 365 height 49
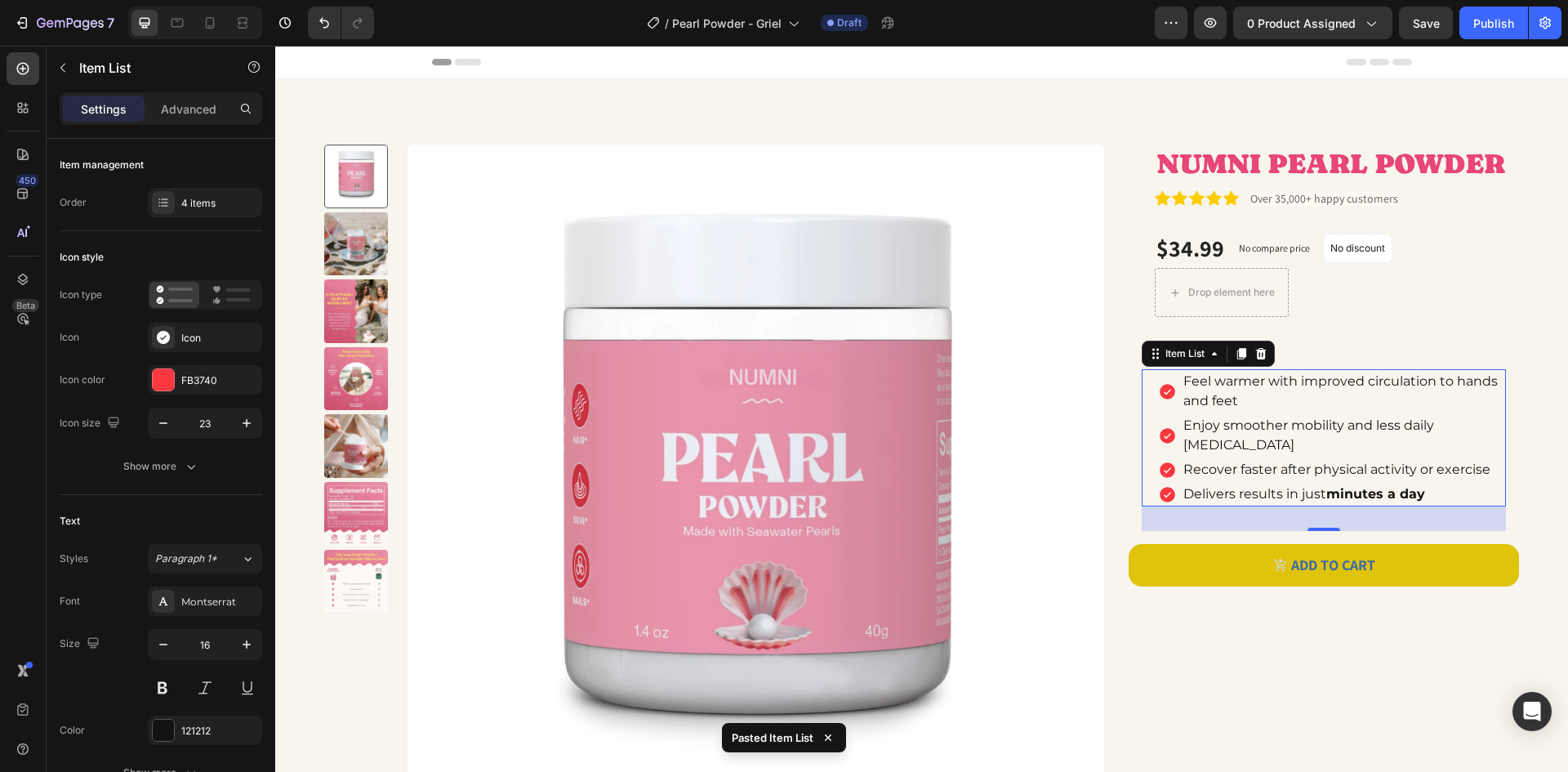
click at [1142, 388] on div "Feel warmer with improved circulation to hands and feet Enjoy smoother mobility…" at bounding box center [1324, 437] width 365 height 137
click at [1159, 390] on icon at bounding box center [1167, 391] width 16 height 16
click at [1194, 385] on p "Feel warmer with improved circulation to hands and feet" at bounding box center [1343, 391] width 320 height 39
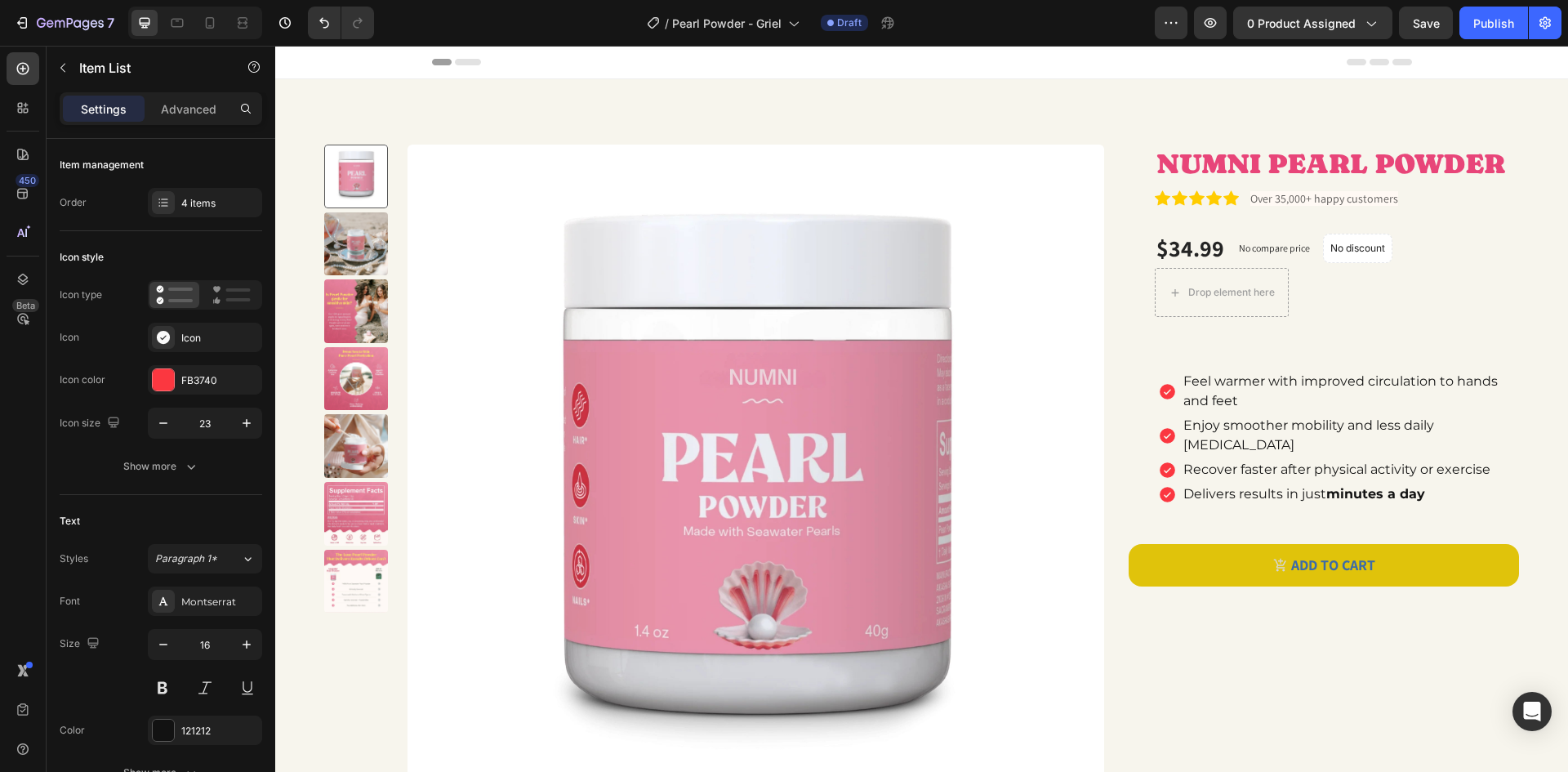
click at [1166, 389] on icon at bounding box center [1167, 391] width 16 height 16
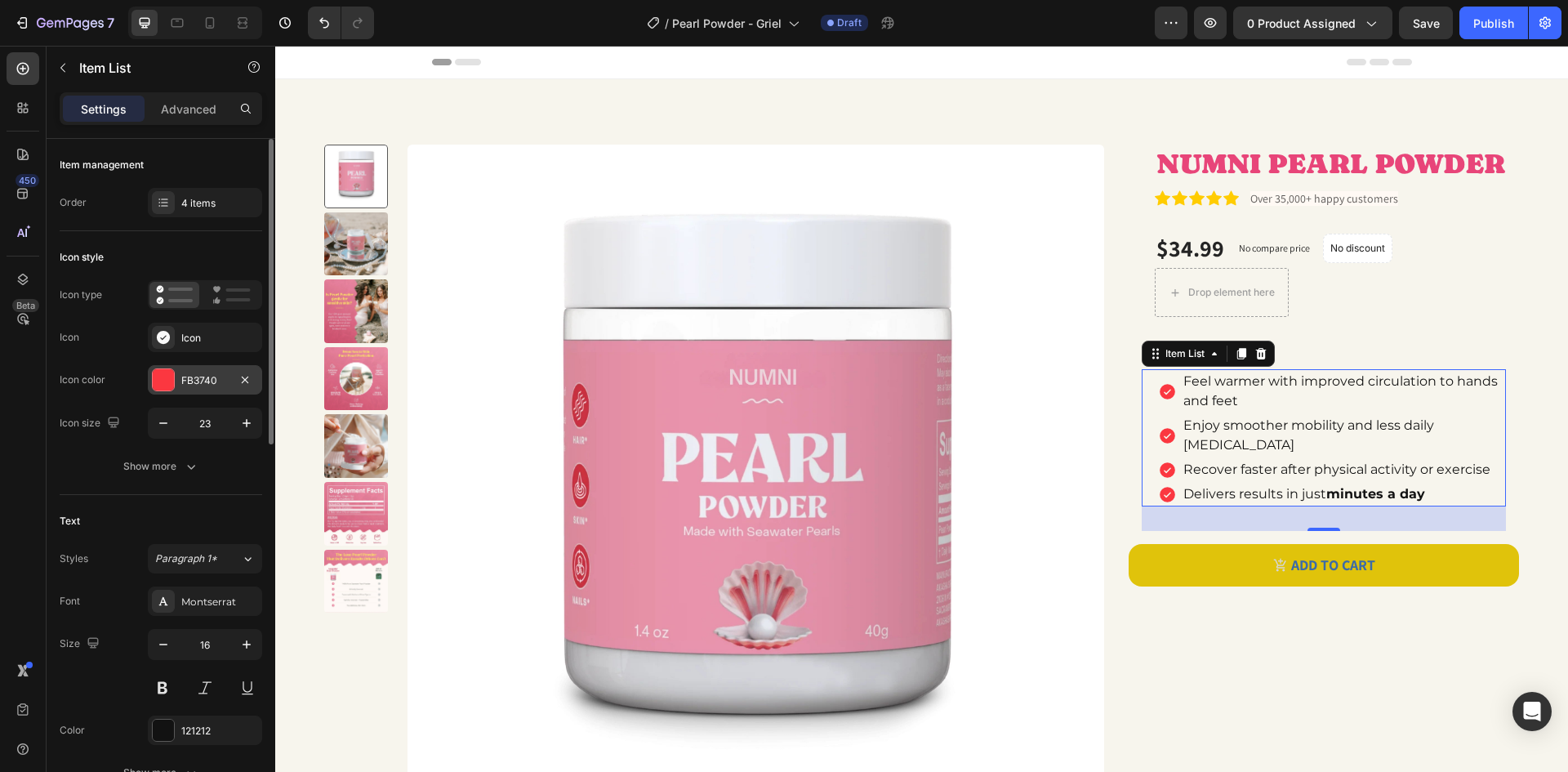
click at [163, 380] on div at bounding box center [164, 380] width 22 height 22
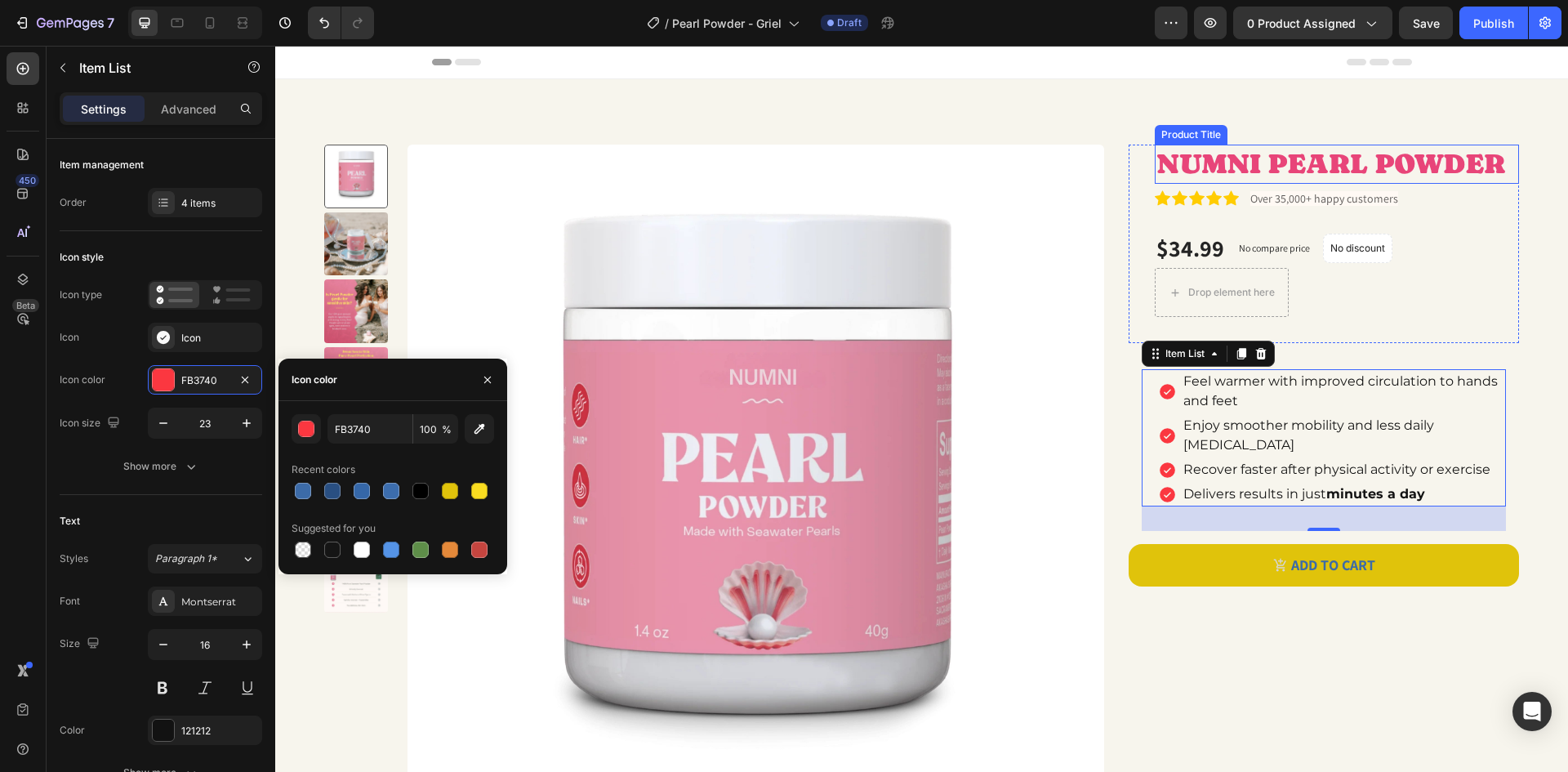
click at [1165, 166] on h1 "NUMNI PEARL POWDER" at bounding box center [1336, 164] width 365 height 39
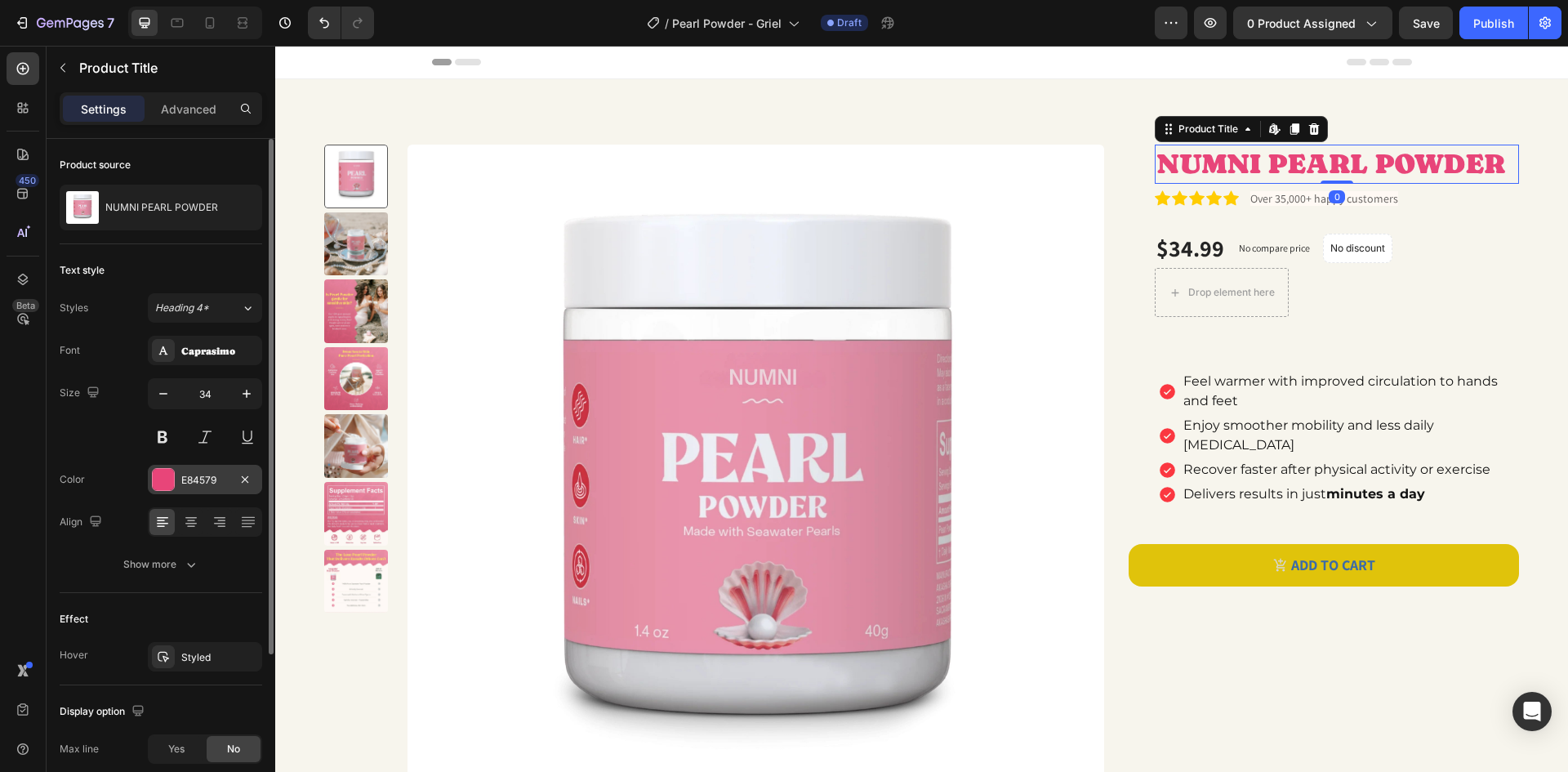
click at [209, 482] on div "E84579" at bounding box center [204, 480] width 47 height 15
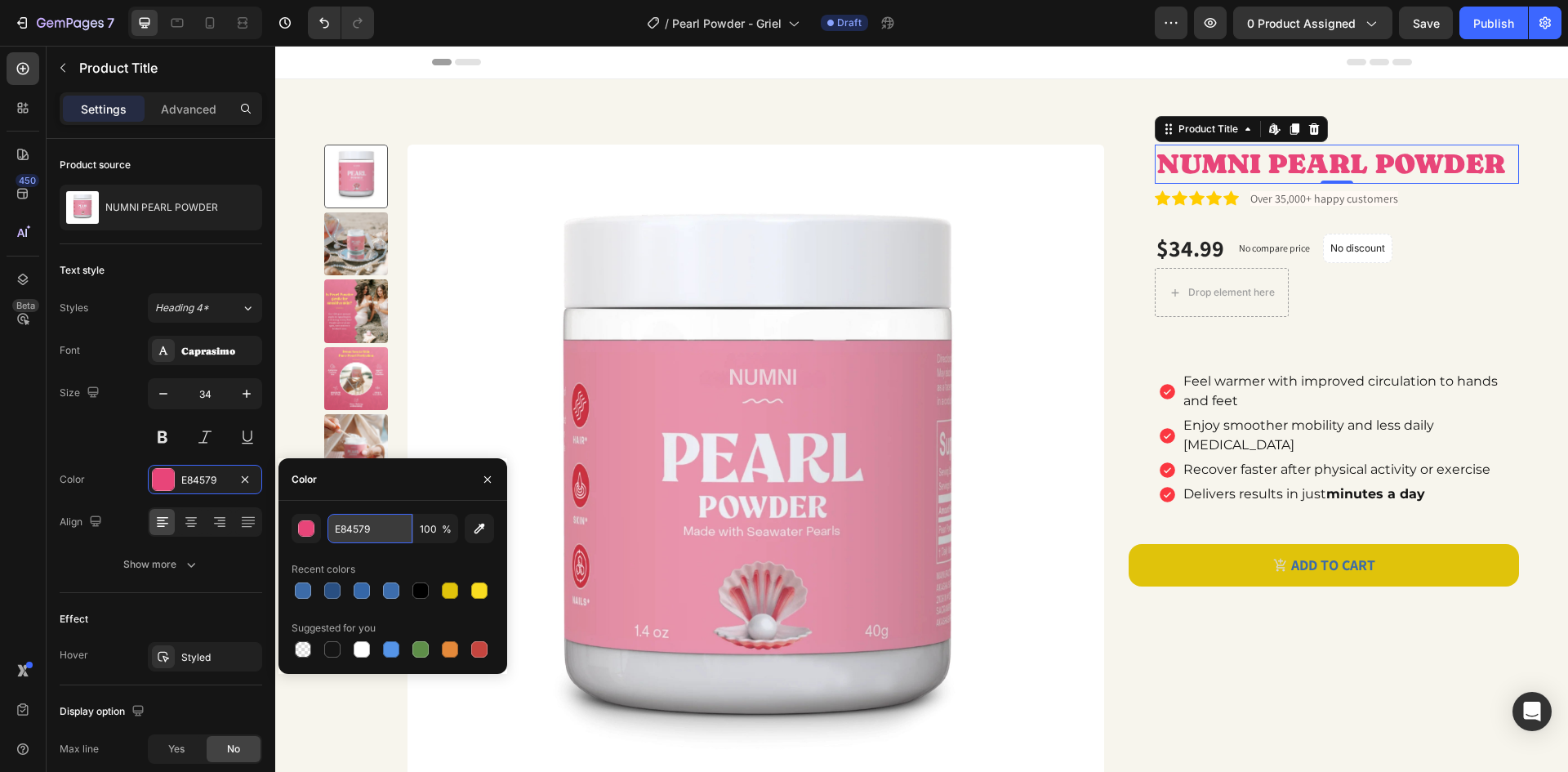
click at [370, 531] on input "E84579" at bounding box center [370, 528] width 85 height 29
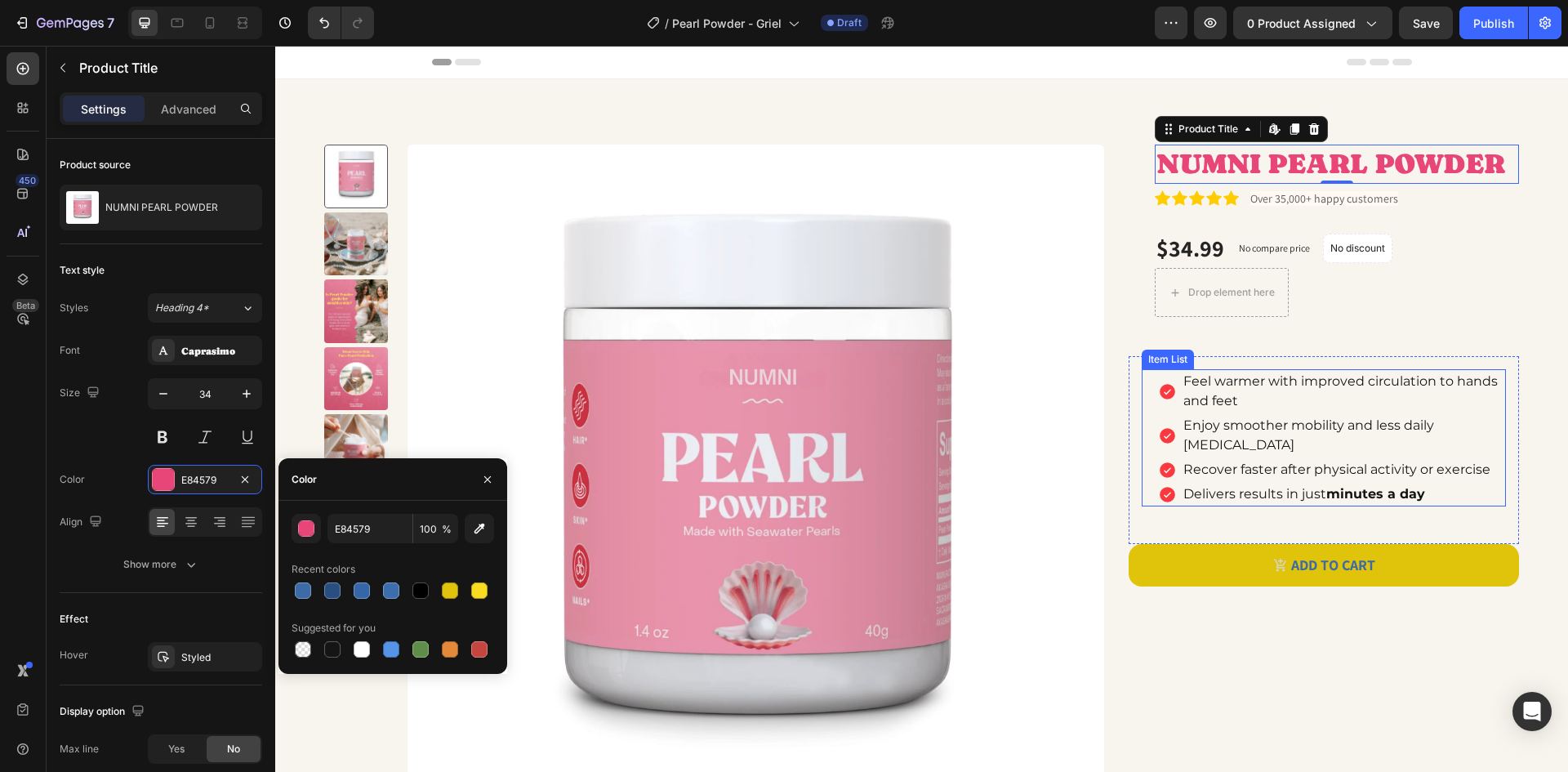
click at [1159, 428] on icon at bounding box center [1167, 435] width 19 height 19
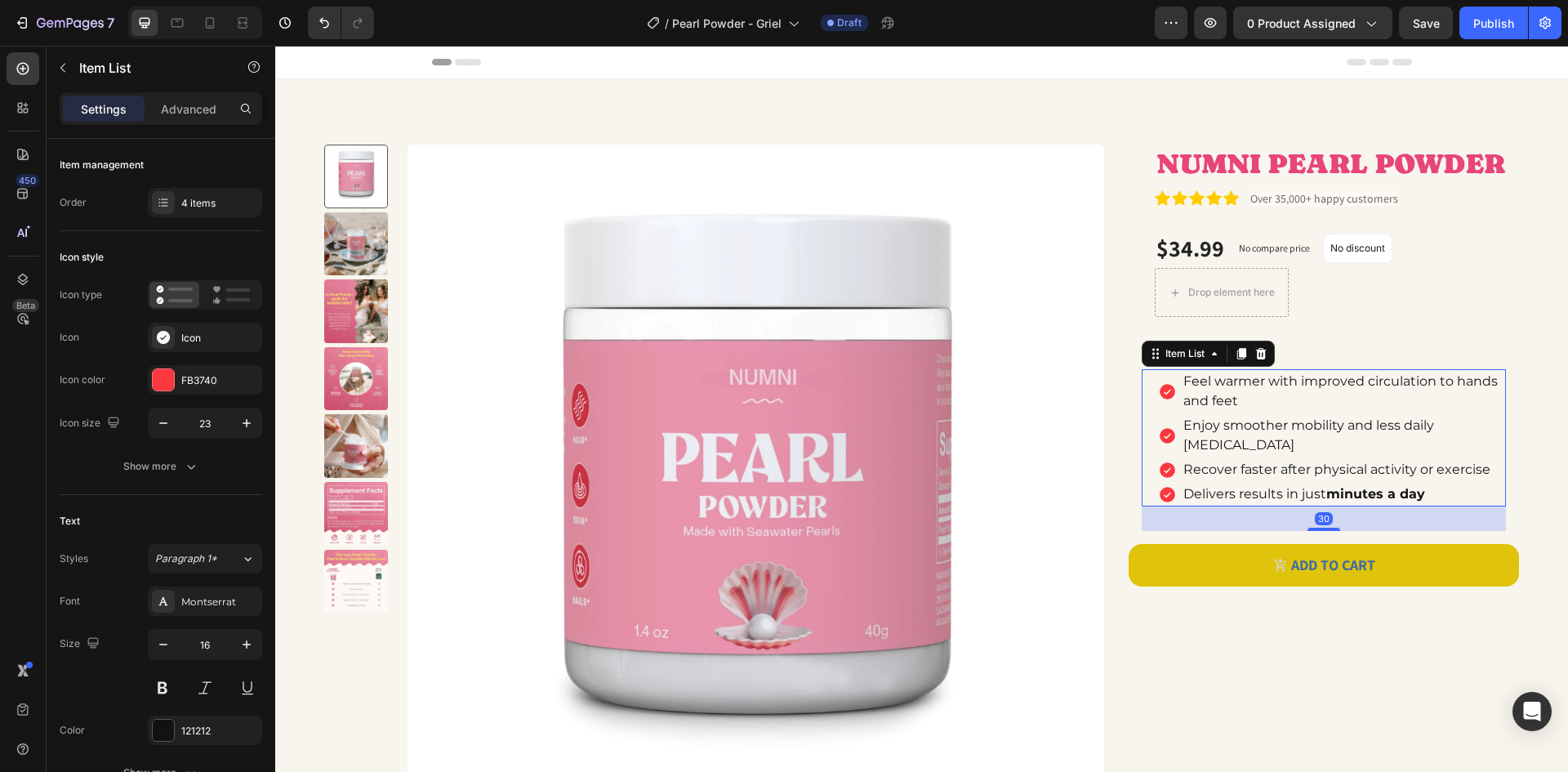
click at [1160, 391] on icon at bounding box center [1167, 391] width 19 height 19
click at [211, 380] on div "FB3740" at bounding box center [204, 381] width 47 height 15
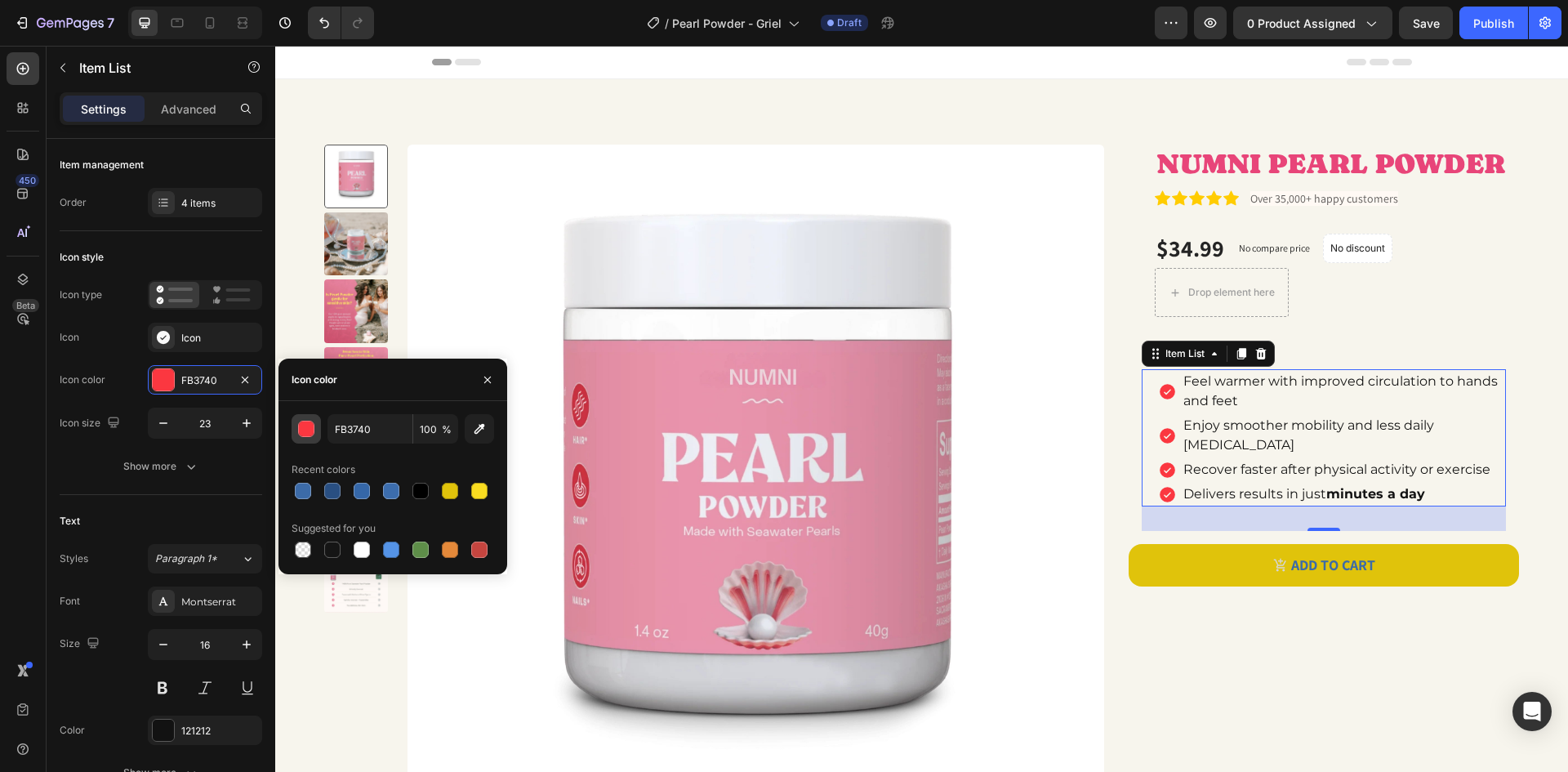
click at [303, 430] on div "button" at bounding box center [307, 430] width 17 height 17
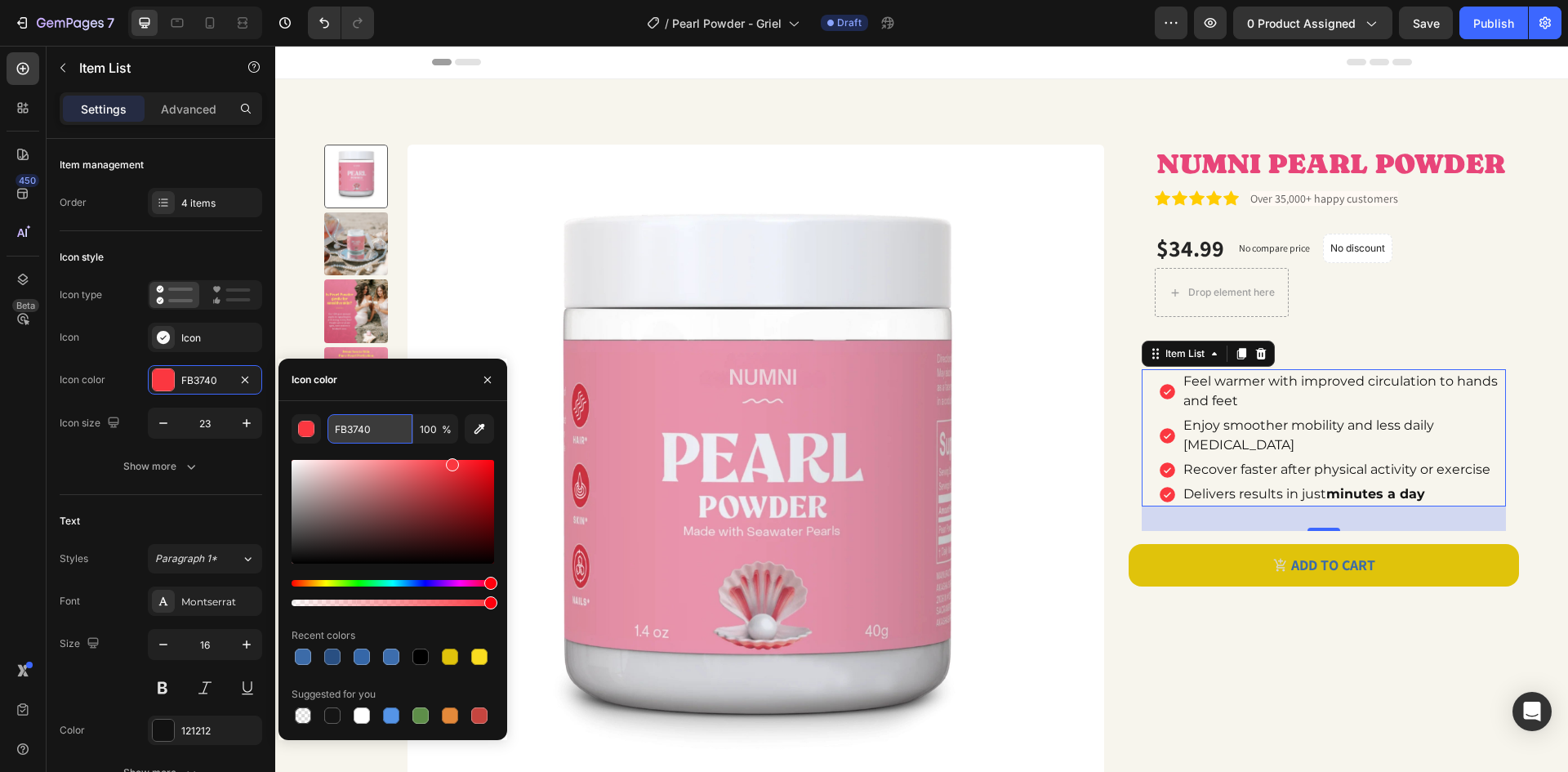
click at [366, 425] on input "FB3740" at bounding box center [370, 429] width 85 height 29
paste input "E84579"
type input "E84579"
click at [306, 427] on div "button" at bounding box center [307, 430] width 17 height 17
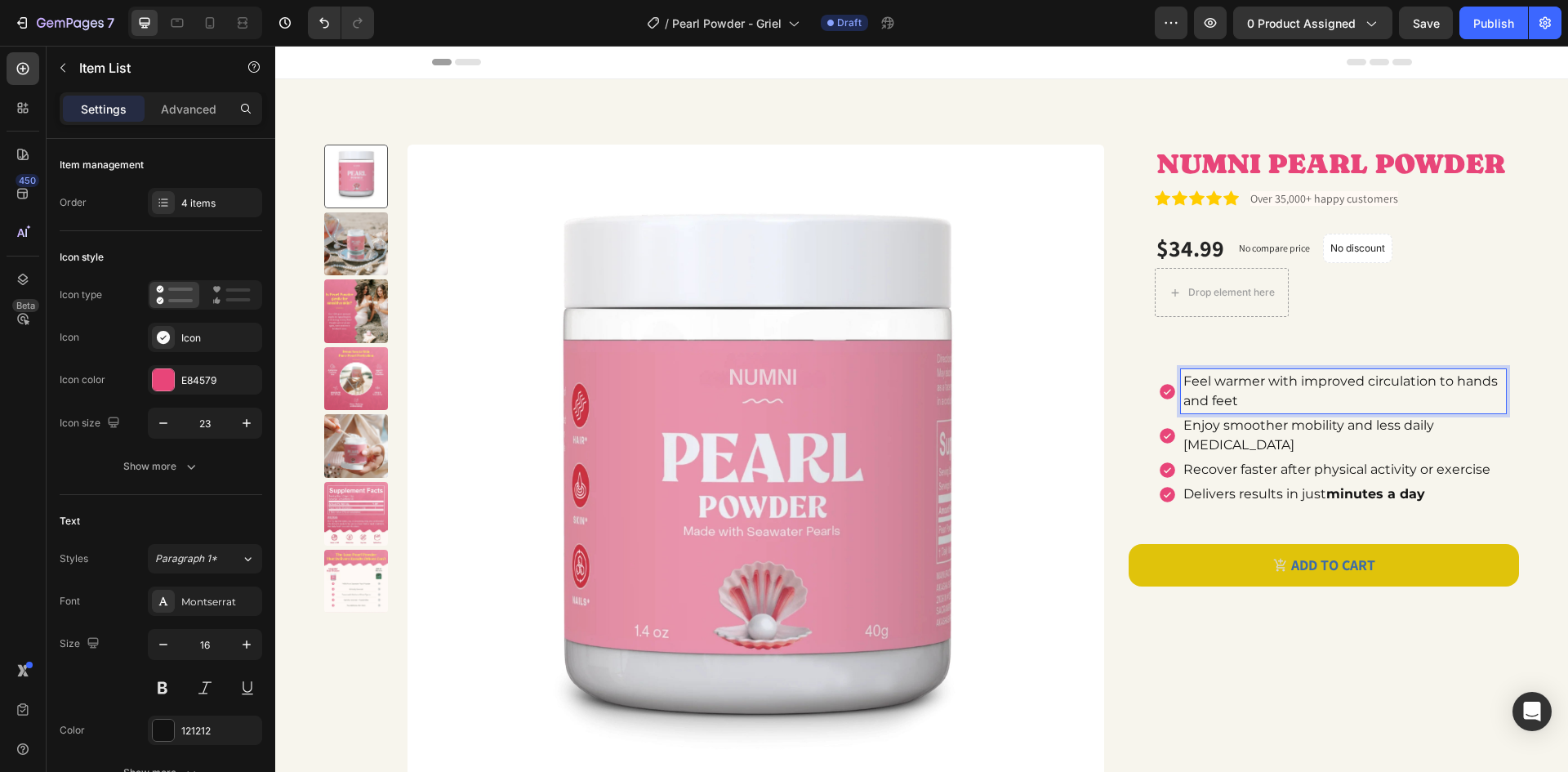
click at [1367, 408] on p "Feel warmer with improved circulation to hands and feet" at bounding box center [1343, 391] width 320 height 39
click at [1365, 409] on p "Feel warmer with improved circulation to hands and feet" at bounding box center [1343, 391] width 320 height 39
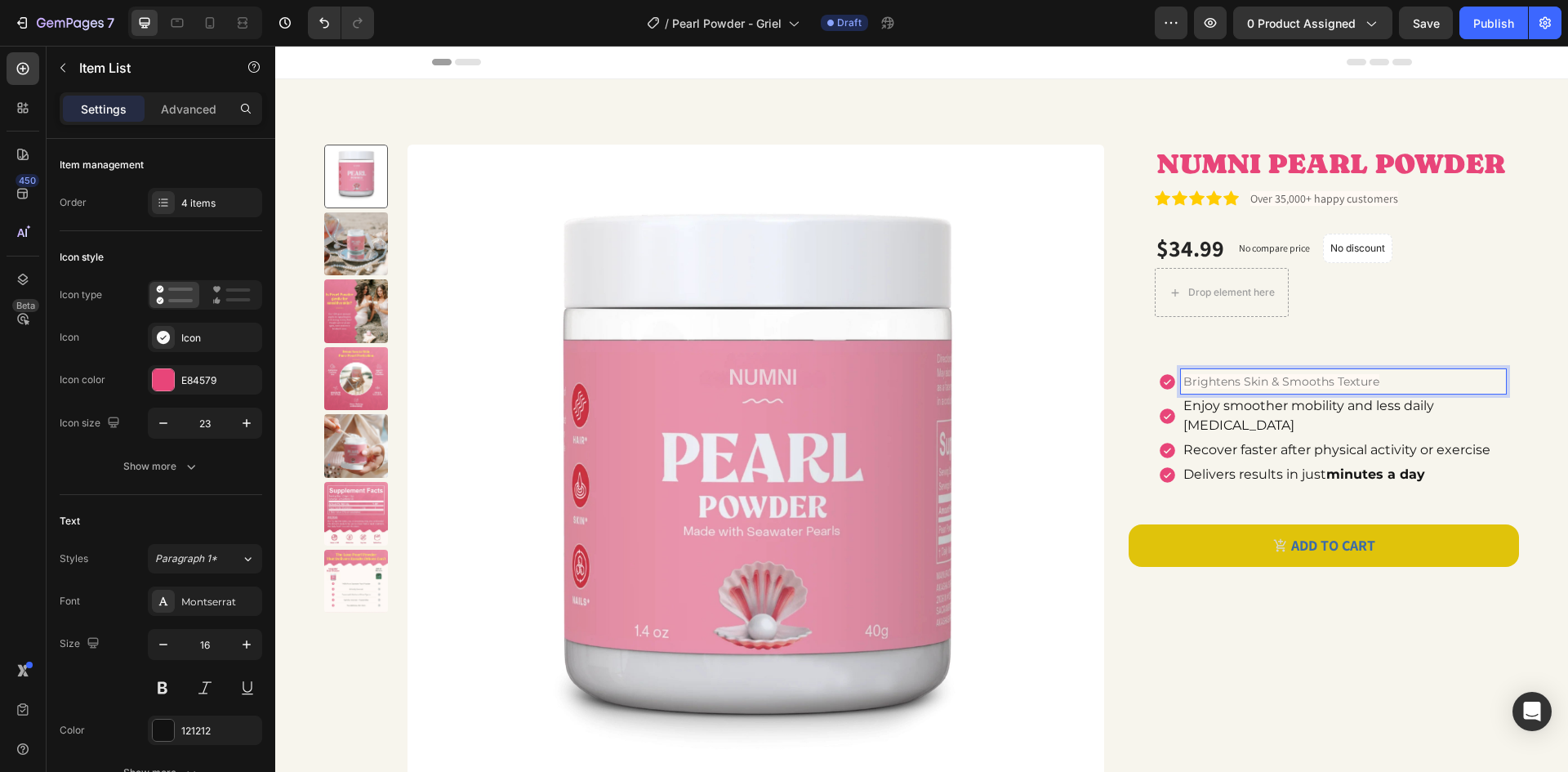
click at [1404, 401] on p "Enjoy smoother mobility and less daily [MEDICAL_DATA]" at bounding box center [1343, 416] width 320 height 39
click at [1214, 416] on div "Enjoy smoother mobility and less daily [MEDICAL_DATA]" at bounding box center [1343, 416] width 325 height 44
click at [1213, 409] on p "Enjoy smoother mobility and less daily [MEDICAL_DATA]" at bounding box center [1343, 416] width 320 height 39
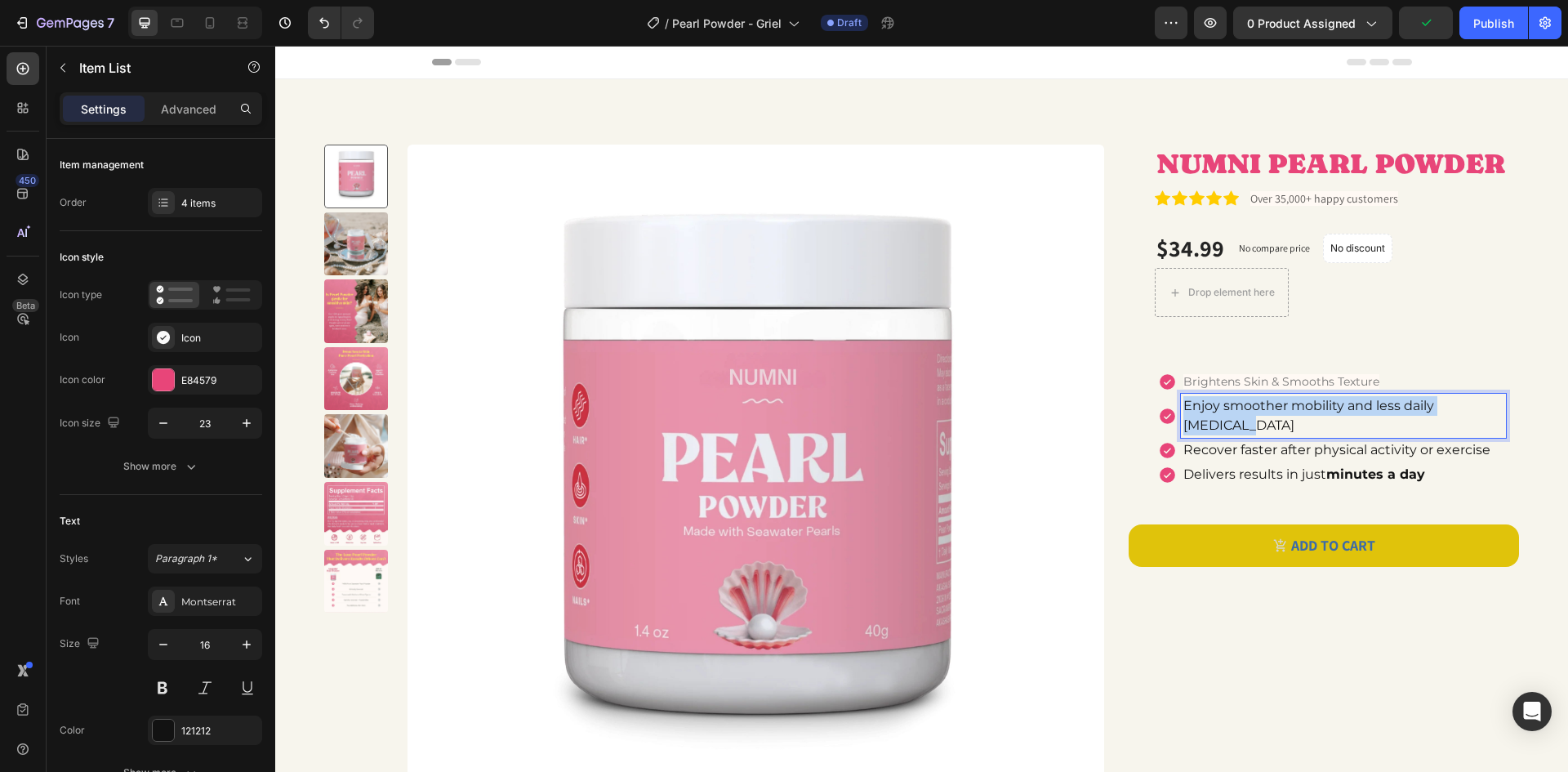
click at [1213, 409] on p "Enjoy smoother mobility and less daily [MEDICAL_DATA]" at bounding box center [1343, 416] width 320 height 39
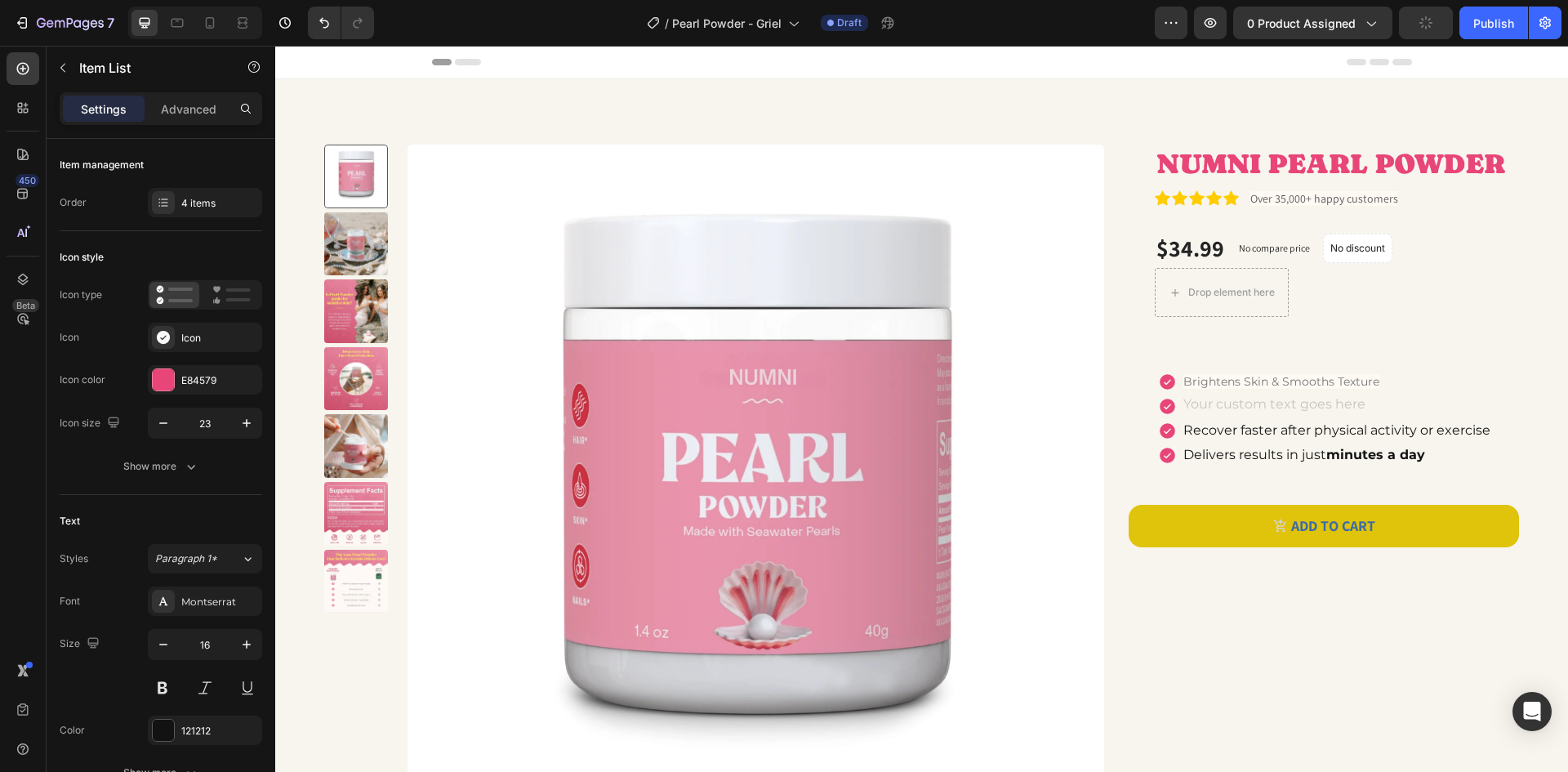
click at [1536, 382] on div "Product Images NUMNI PEARL POWDER Product Title Icon Icon Icon Icon Icon Icon L…" at bounding box center [921, 483] width 1293 height 808
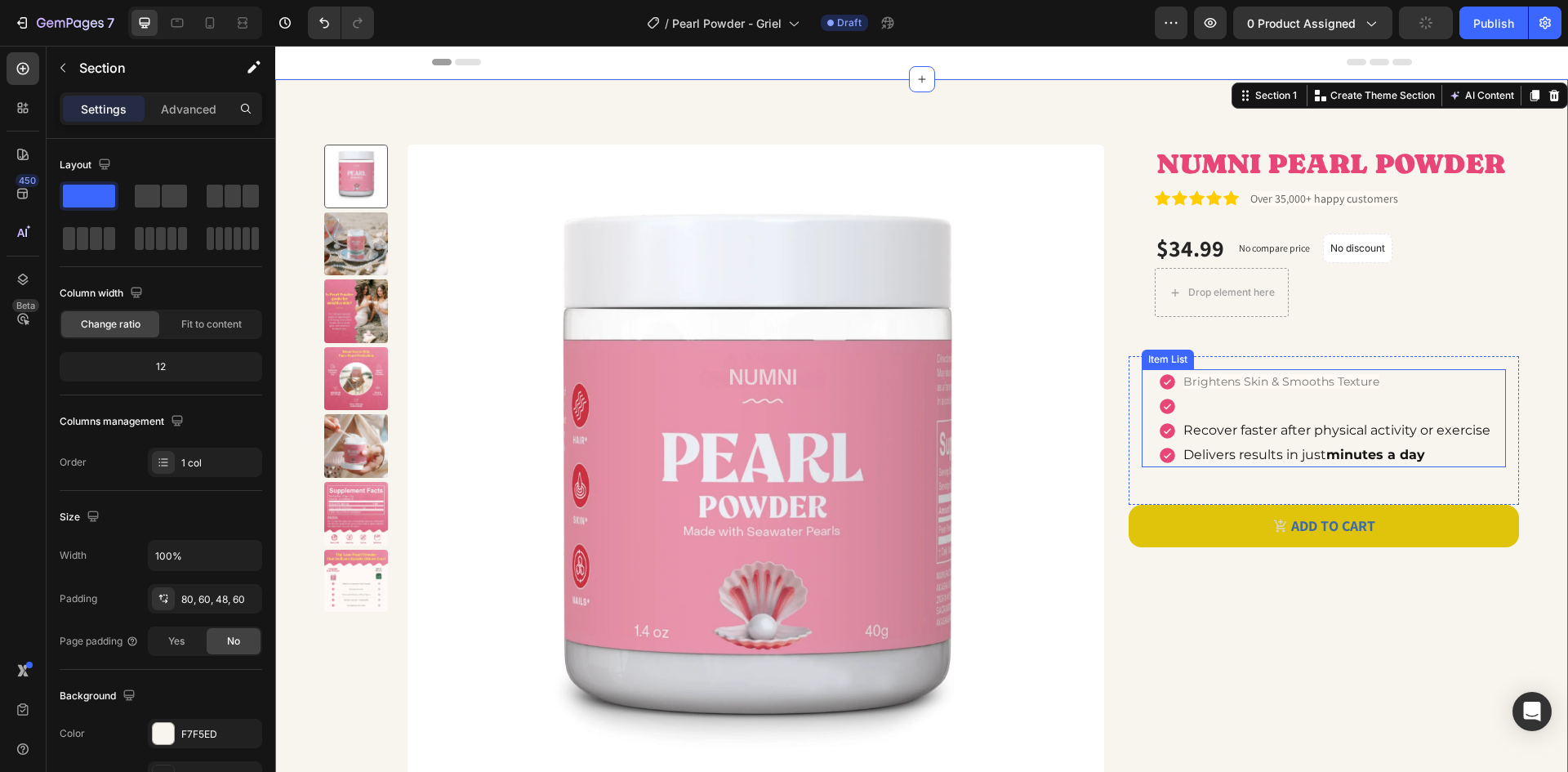
click at [1392, 414] on p "Rich Text Editor. Editing area: main" at bounding box center [1337, 406] width 307 height 20
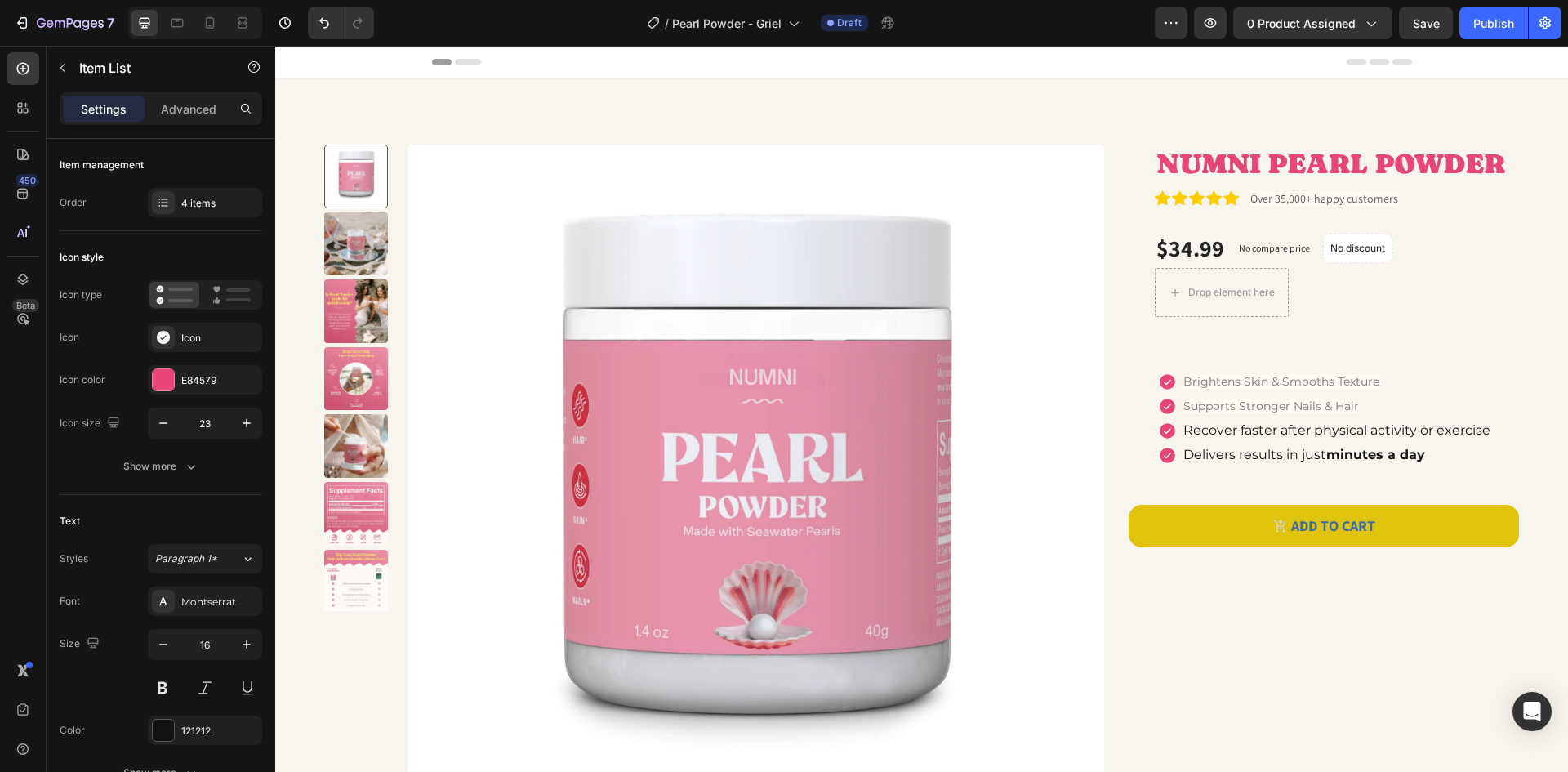
click at [1330, 428] on p "Recover faster after physical activity or exercise" at bounding box center [1337, 430] width 307 height 20
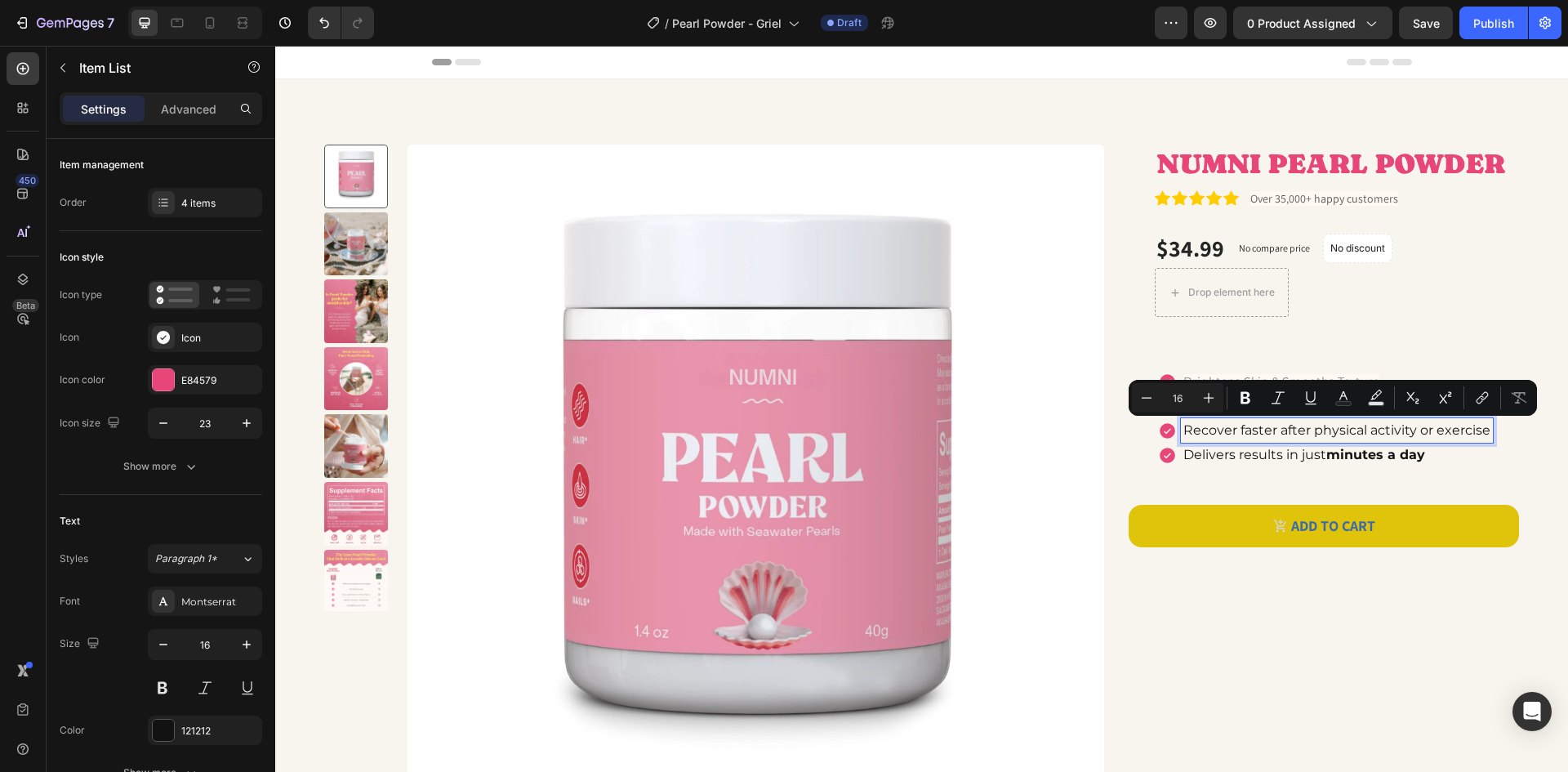
click at [1414, 439] on p "Recover faster after physical activity or exercise" at bounding box center [1337, 430] width 307 height 20
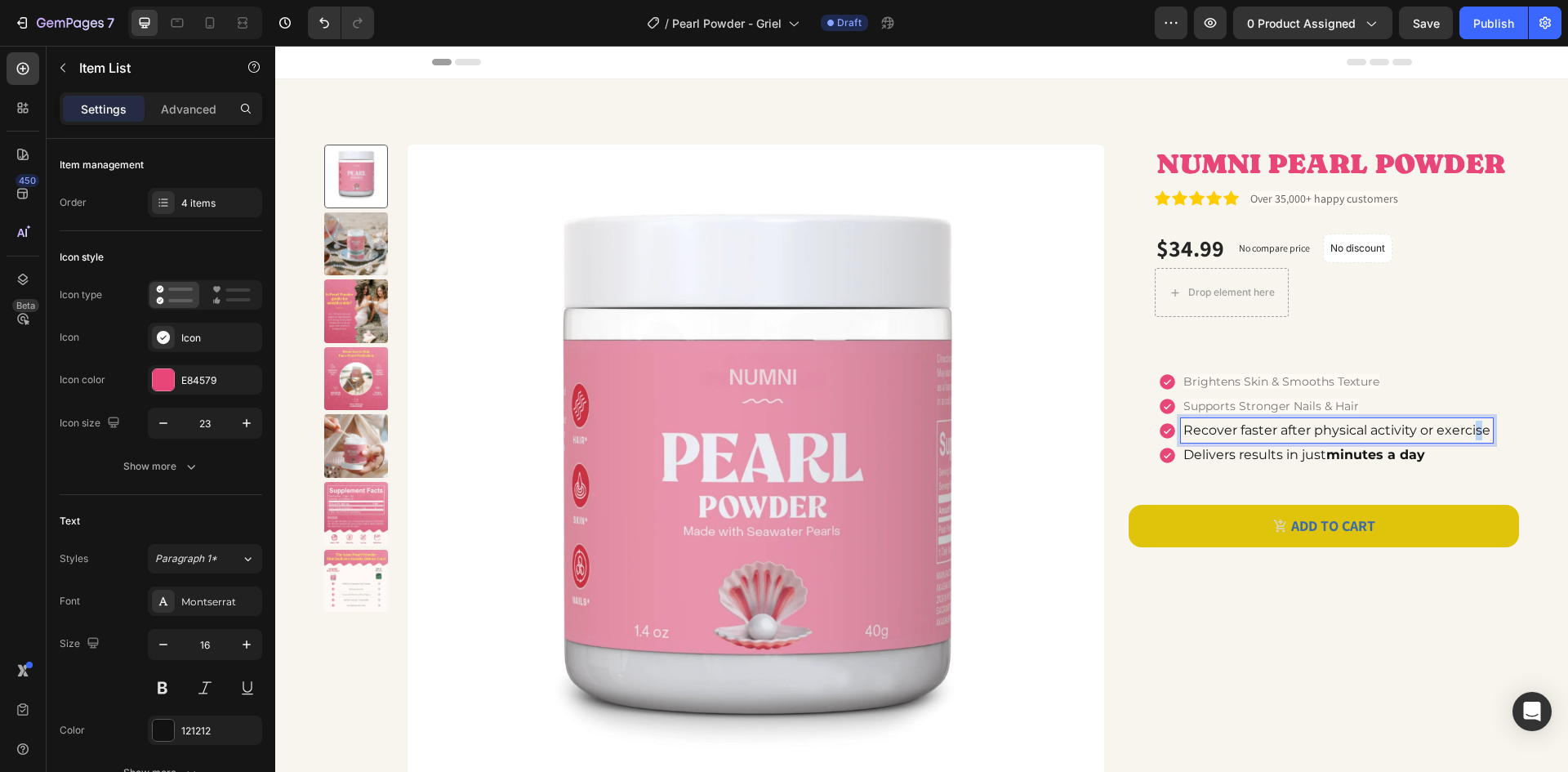
drag, startPoint x: 1476, startPoint y: 432, endPoint x: 1466, endPoint y: 434, distance: 10.2
click at [1466, 433] on p "Recover faster after physical activity or exercise" at bounding box center [1337, 430] width 307 height 20
click at [1480, 435] on p "Recover faster after physical activity or exercise" at bounding box center [1337, 430] width 307 height 20
drag, startPoint x: 1480, startPoint y: 435, endPoint x: 1177, endPoint y: 457, distance: 303.8
click at [1177, 457] on div "Brightens Skin & Smooths Texture Supports Stronger Nails & Hair Recover faster …" at bounding box center [1325, 418] width 335 height 98
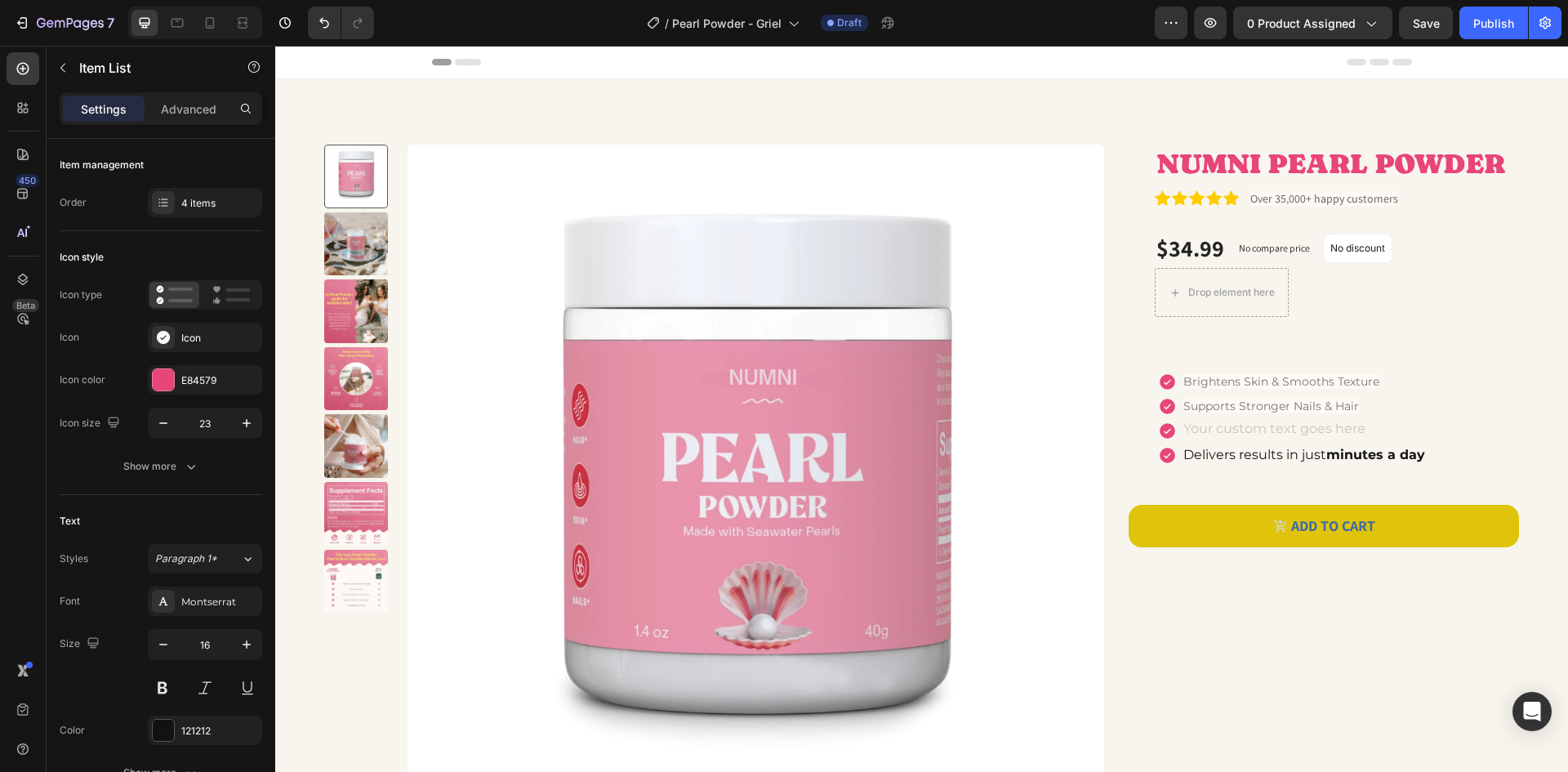
click at [1350, 439] on div "Rich Text Editor. Editing area: main" at bounding box center [1304, 430] width 247 height 24
click at [1433, 458] on p "Delivers results in just minutes a day" at bounding box center [1321, 455] width 274 height 20
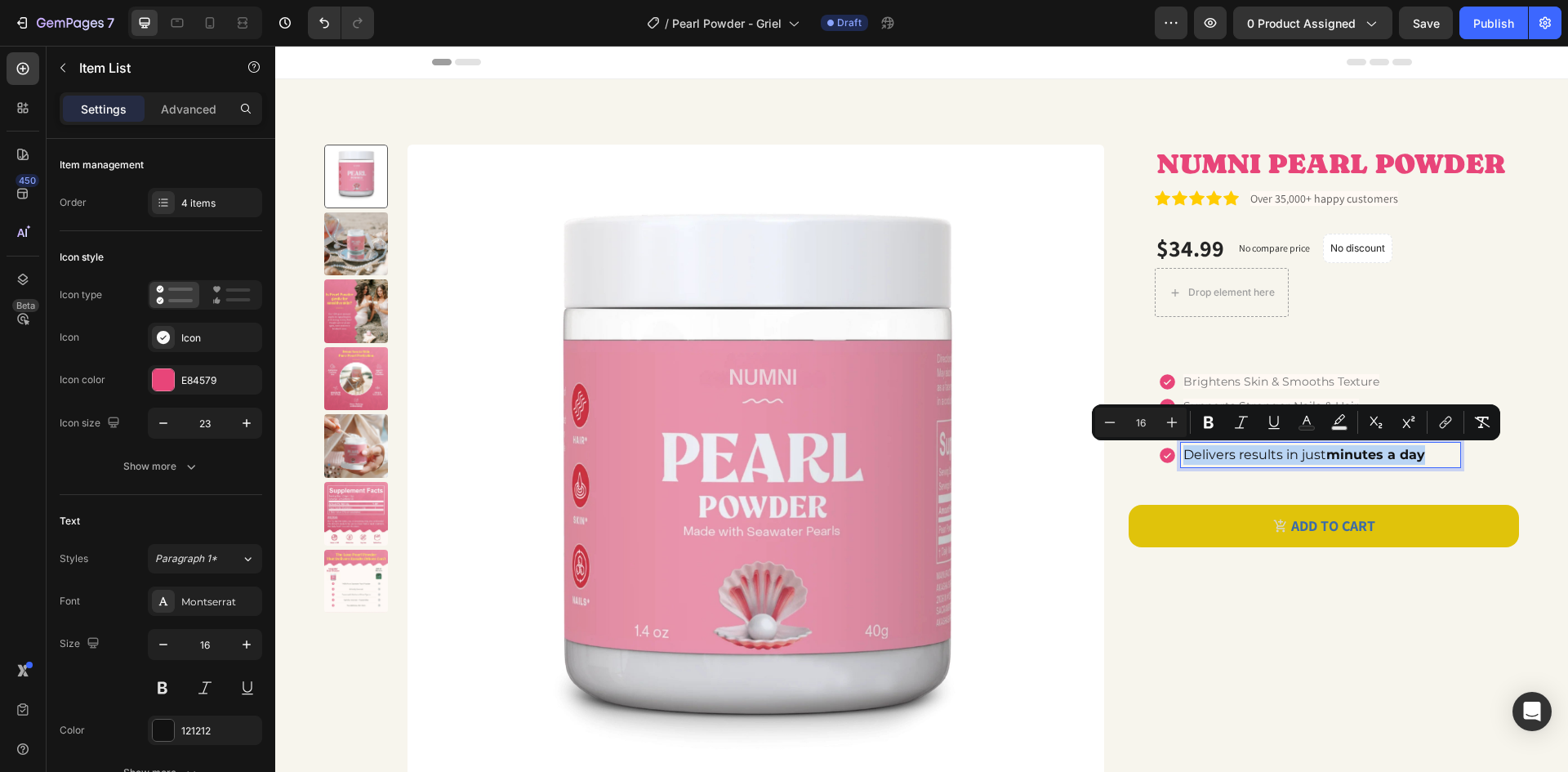
drag, startPoint x: 1367, startPoint y: 455, endPoint x: 1178, endPoint y: 467, distance: 189.4
click at [1181, 467] on div "Delivers results in just minutes a day" at bounding box center [1321, 455] width 279 height 24
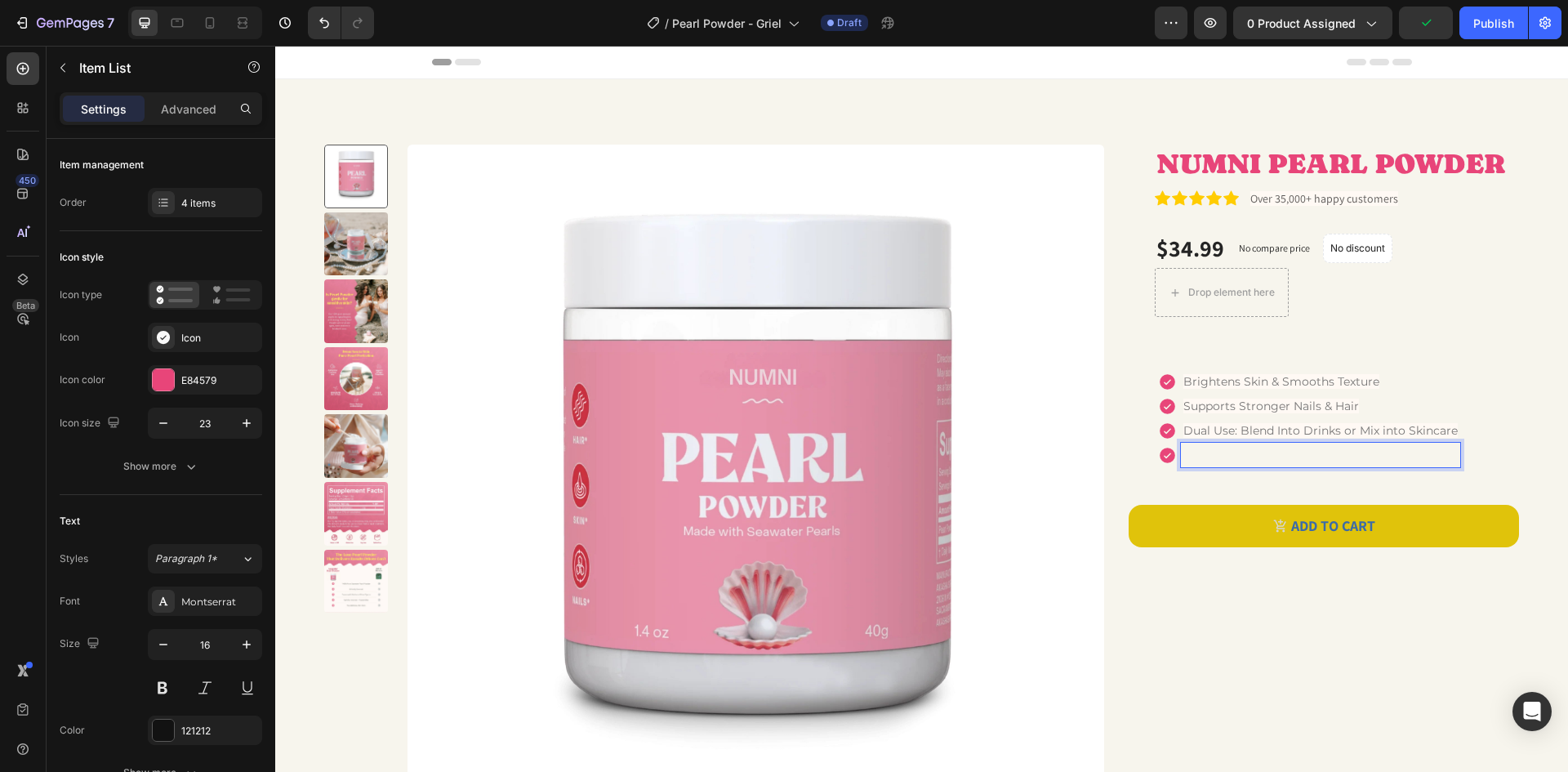
click at [1213, 455] on p "Rich Text Editor. Editing area: main" at bounding box center [1321, 455] width 274 height 20
click at [1458, 394] on div "Brightens Skin & Smooths Texture Supports Stronger Nails & Hair Dual Use: Blend…" at bounding box center [1331, 418] width 348 height 98
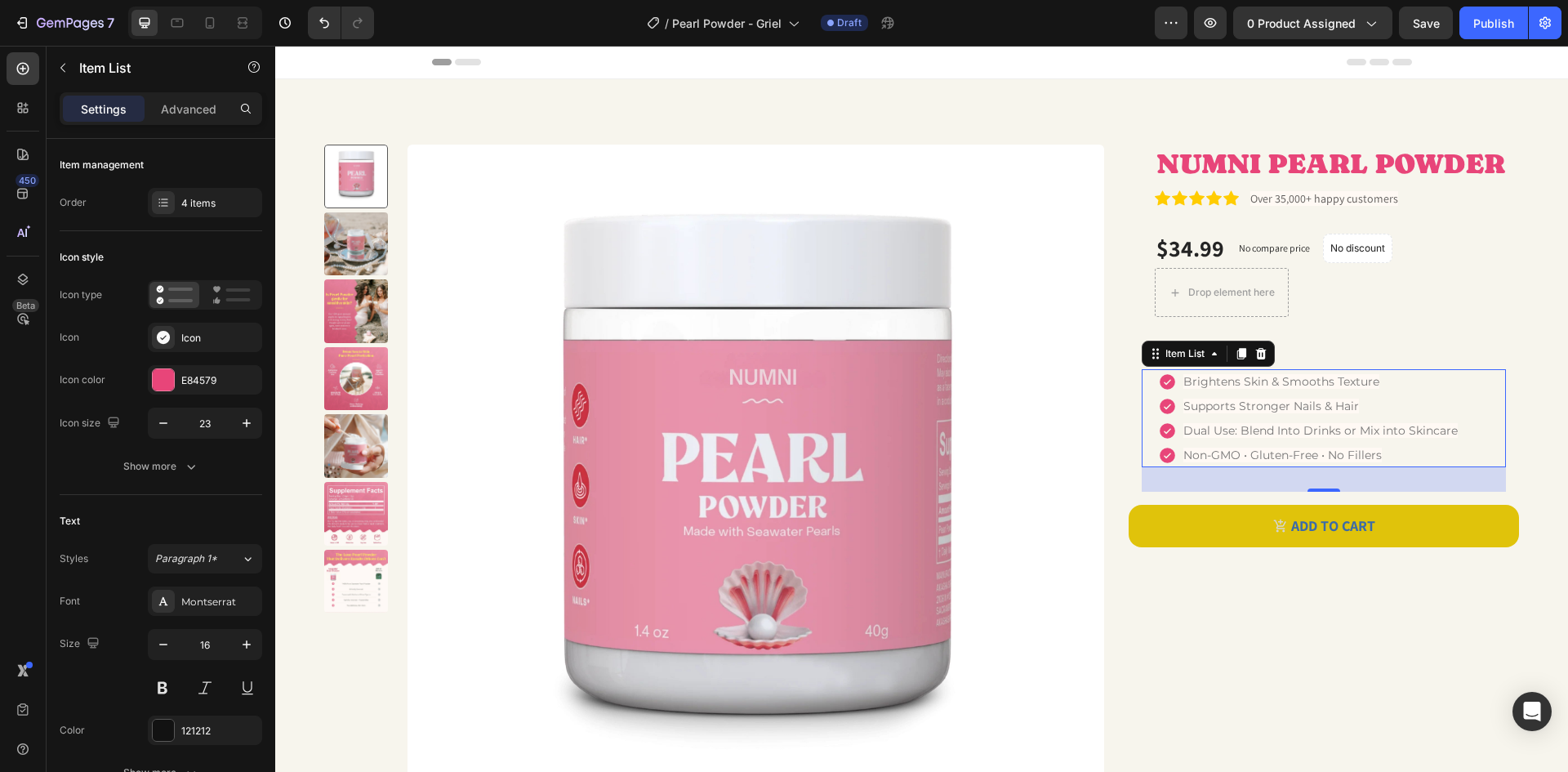
drag, startPoint x: 1458, startPoint y: 395, endPoint x: 1461, endPoint y: 413, distance: 18.2
click at [1463, 419] on div "Brightens Skin & Smooths Texture Supports Stronger Nails & Hair Dual Use: Blend…" at bounding box center [1331, 418] width 348 height 98
click at [1378, 307] on div "1 Product Quantity Row Drop element here Row" at bounding box center [1336, 293] width 365 height 49
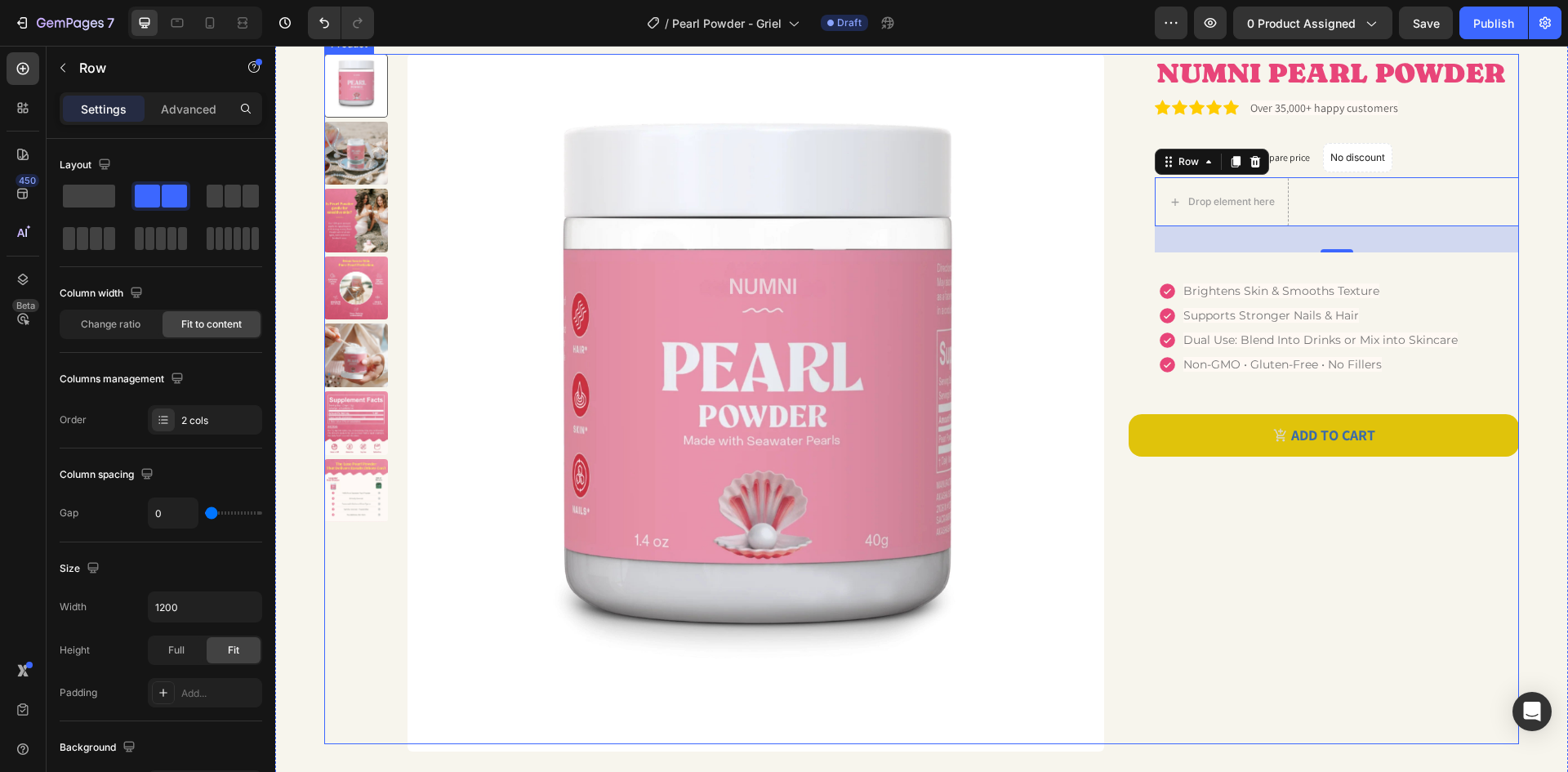
scroll to position [81, 0]
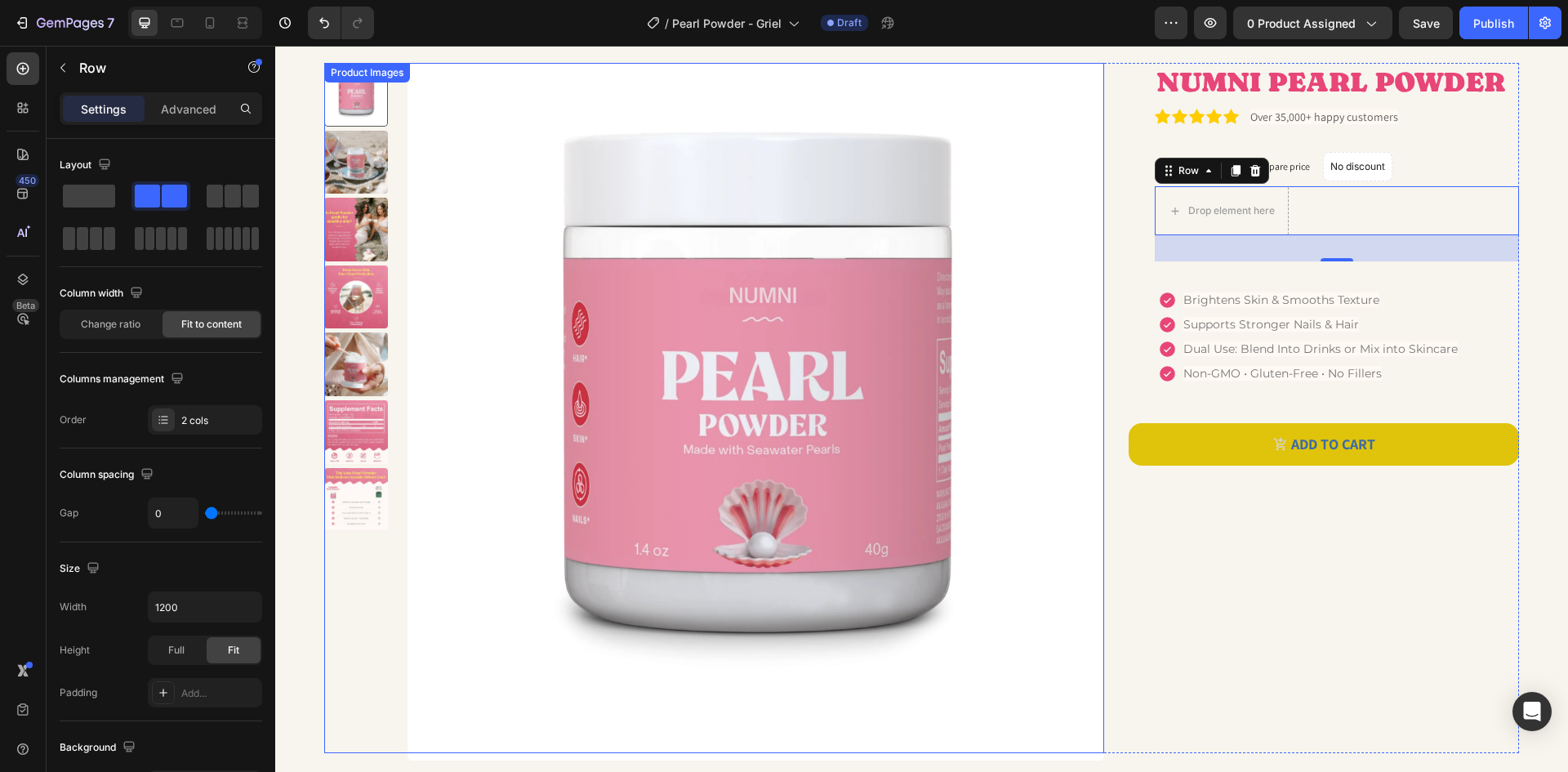
click at [454, 390] on img at bounding box center [757, 412] width 698 height 698
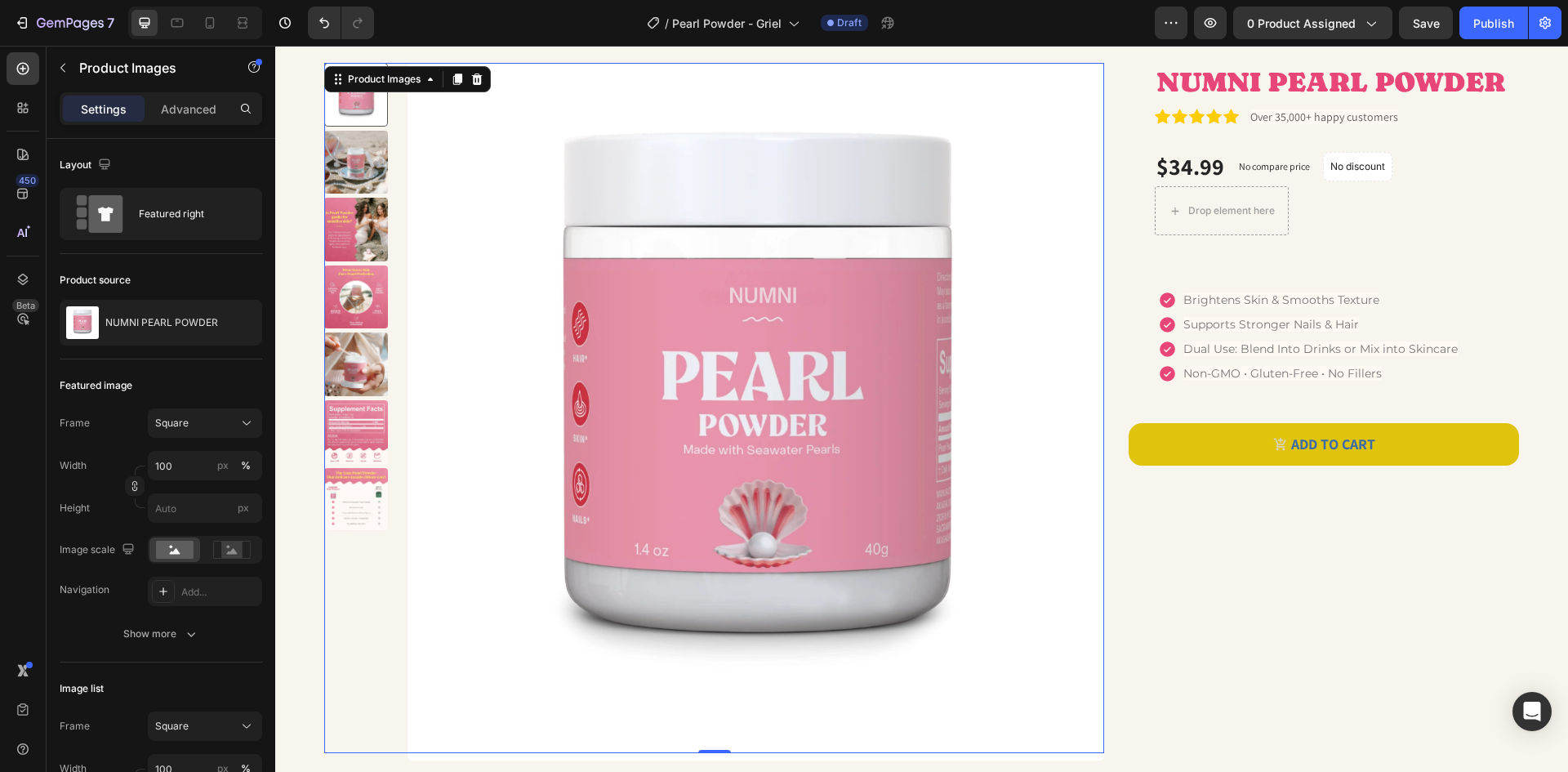
click at [540, 277] on img at bounding box center [757, 412] width 698 height 698
click at [125, 307] on div "NUMNI PEARL POWDER" at bounding box center [161, 322] width 203 height 46
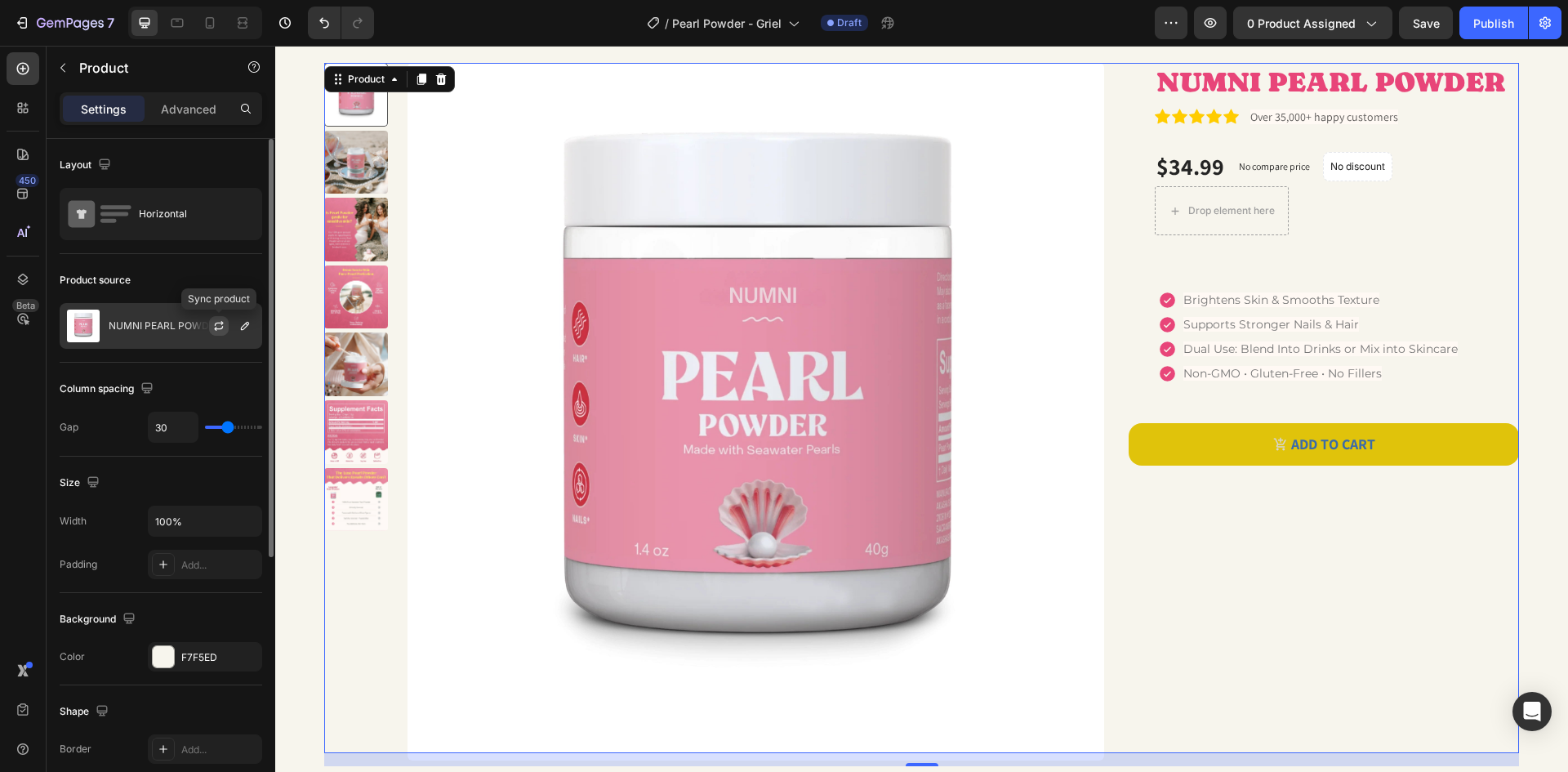
click at [216, 328] on icon "button" at bounding box center [218, 328] width 9 height 5
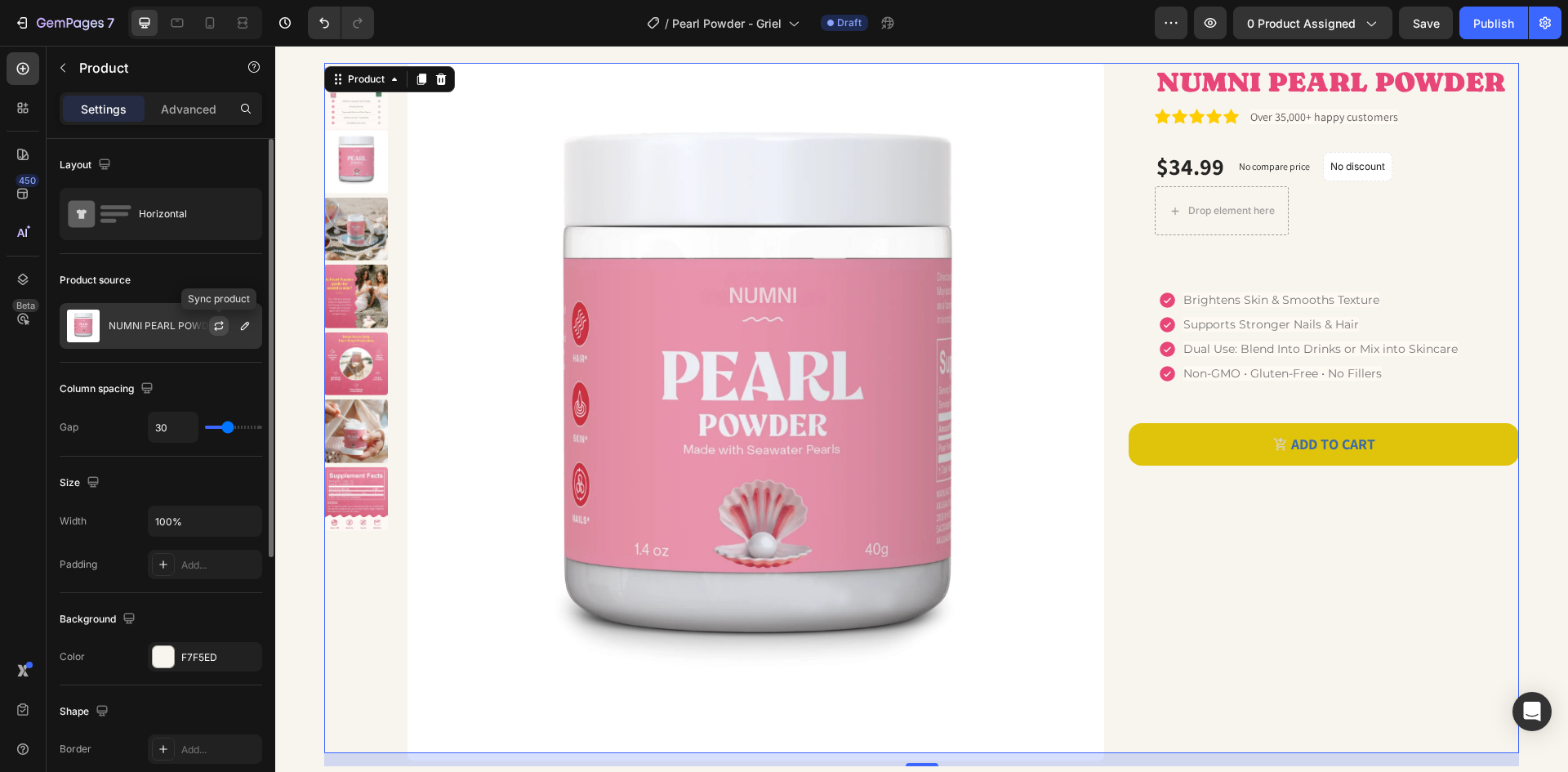
click at [223, 327] on icon "button" at bounding box center [219, 326] width 13 height 13
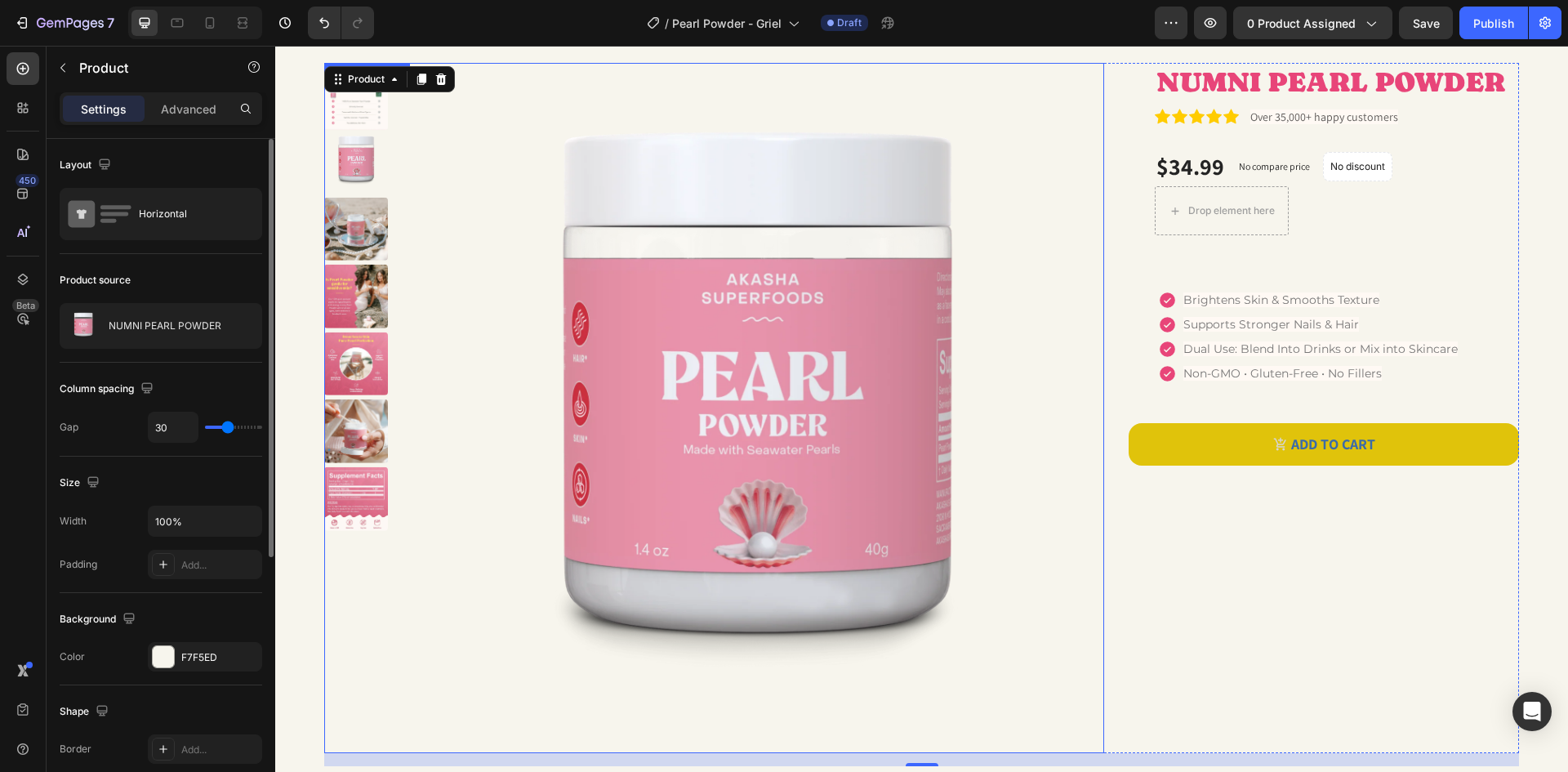
click at [791, 349] on img at bounding box center [757, 412] width 698 height 698
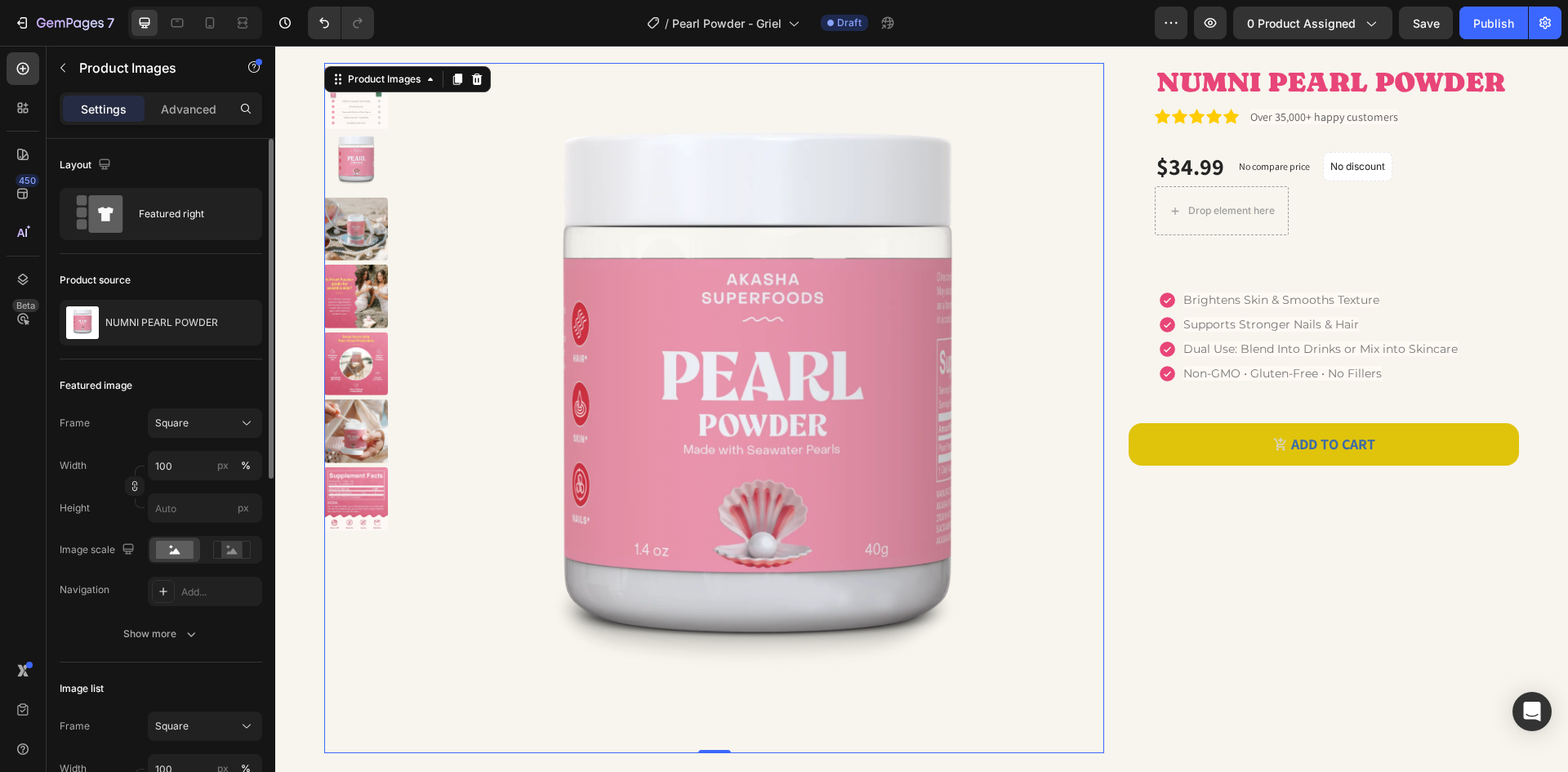
click at [779, 283] on img at bounding box center [757, 412] width 698 height 698
click at [228, 332] on div at bounding box center [239, 322] width 46 height 46
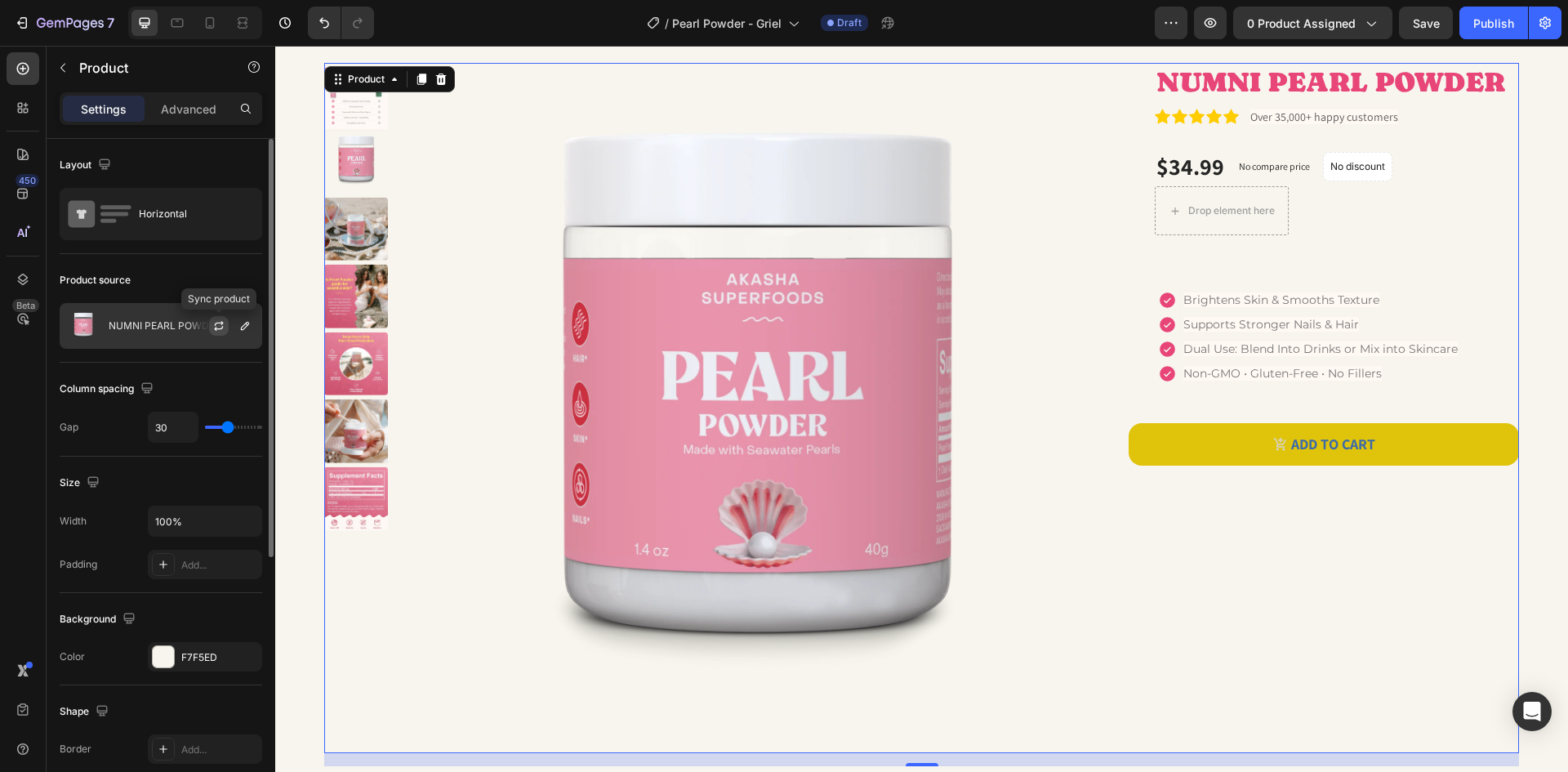
click at [223, 328] on icon "button" at bounding box center [219, 326] width 13 height 13
click at [219, 325] on icon "button" at bounding box center [219, 326] width 13 height 13
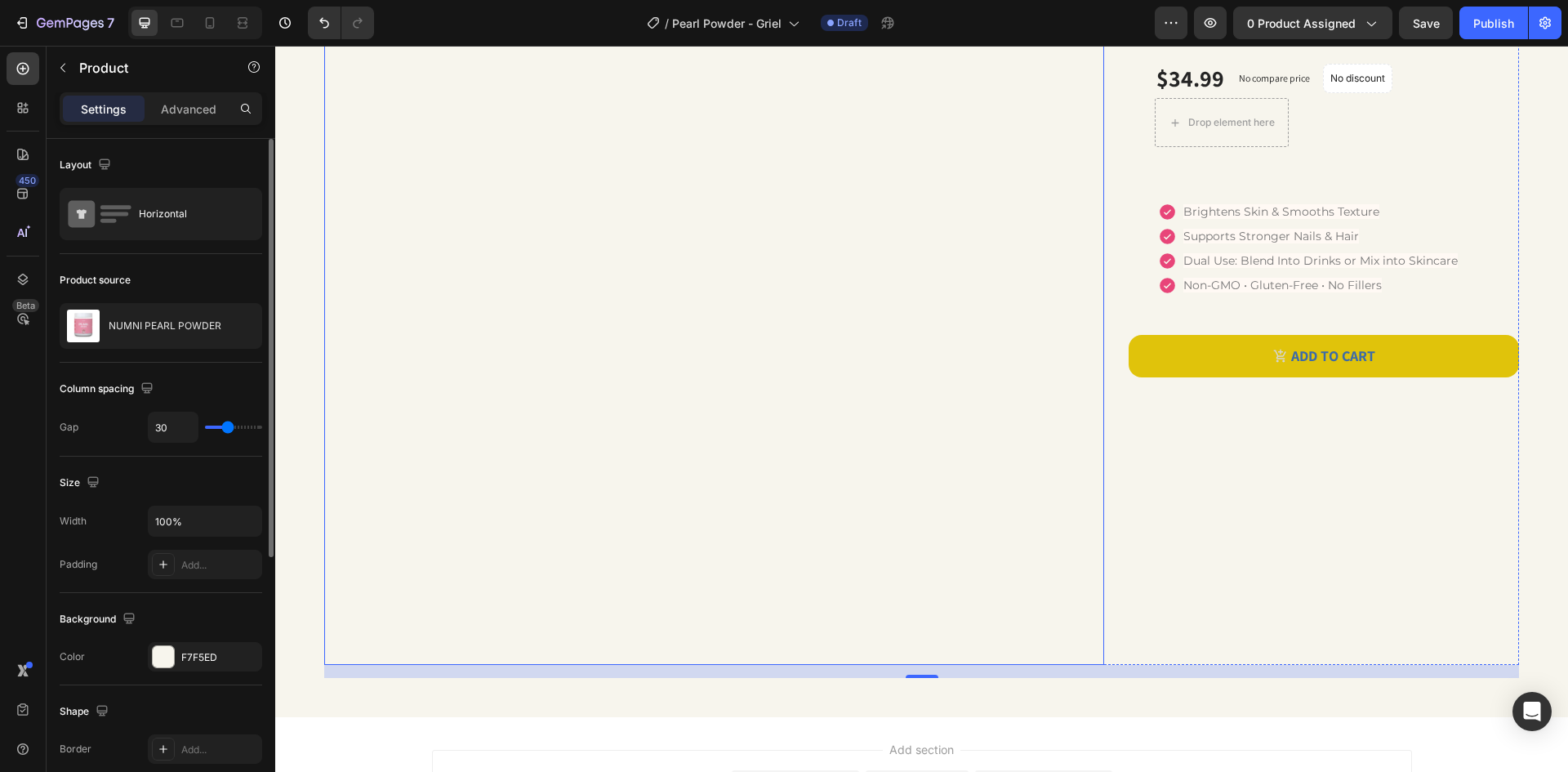
scroll to position [351, 0]
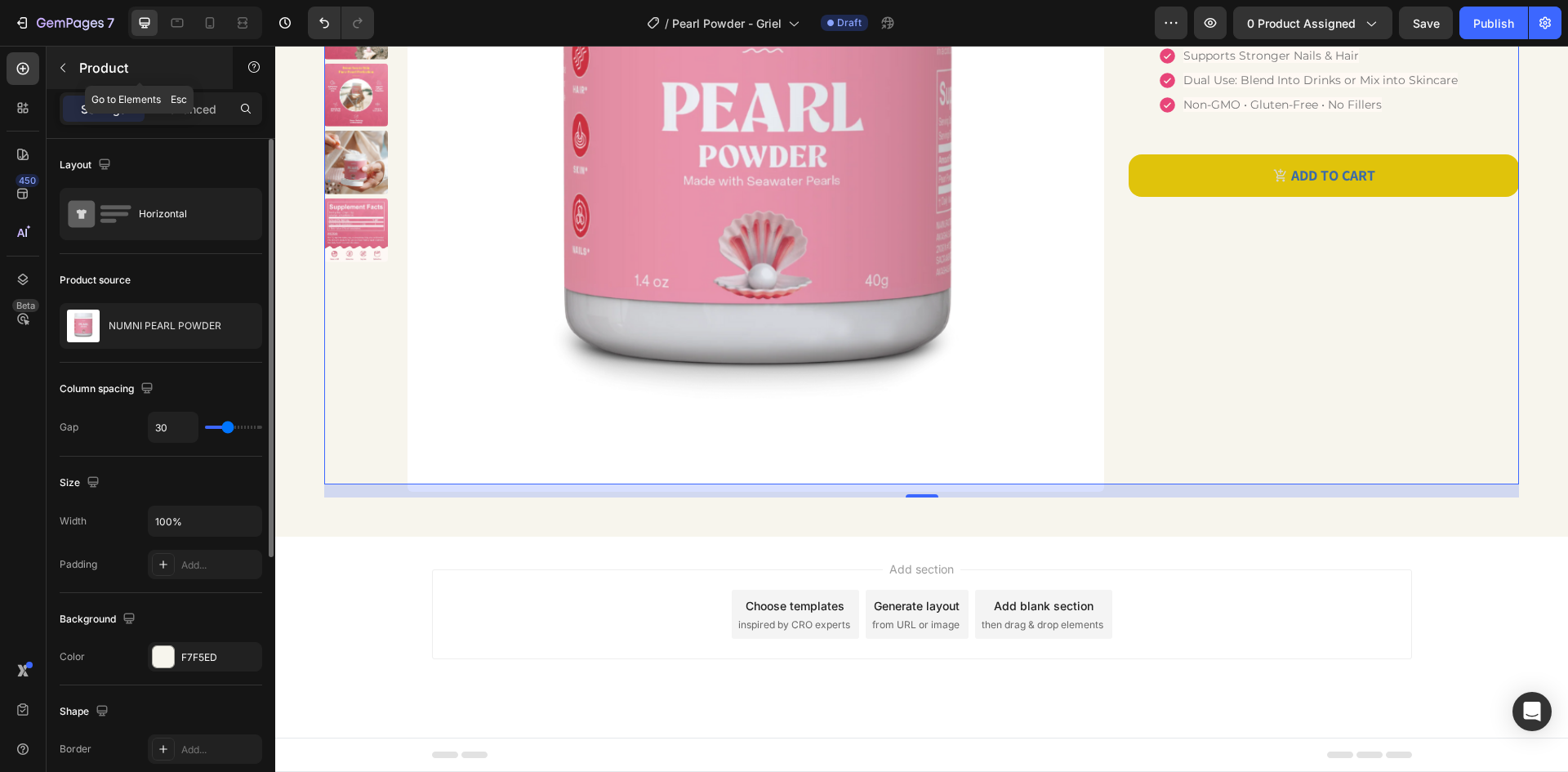
click at [65, 73] on icon "button" at bounding box center [63, 68] width 13 height 13
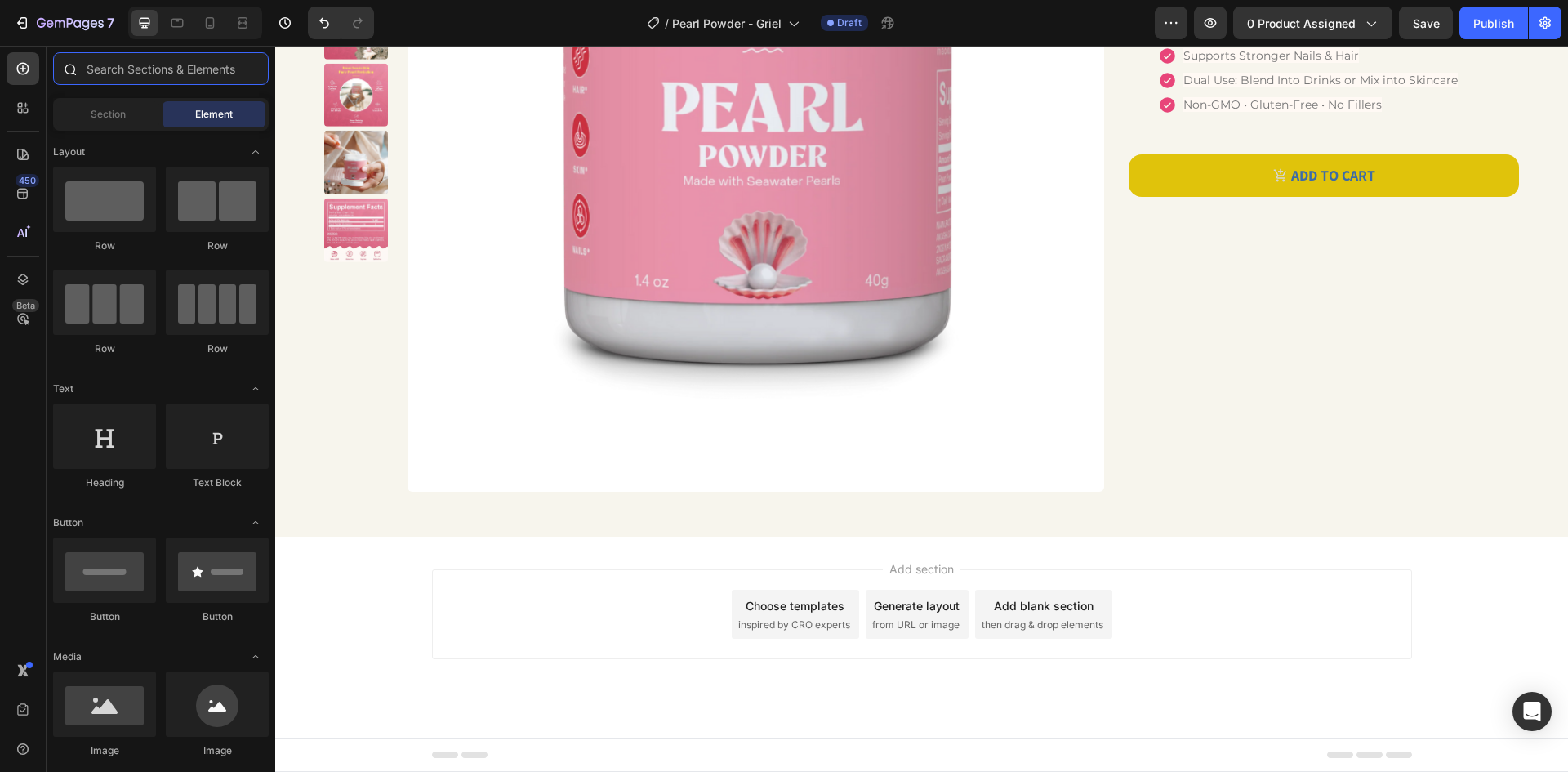
click at [138, 77] on input "text" at bounding box center [161, 68] width 216 height 32
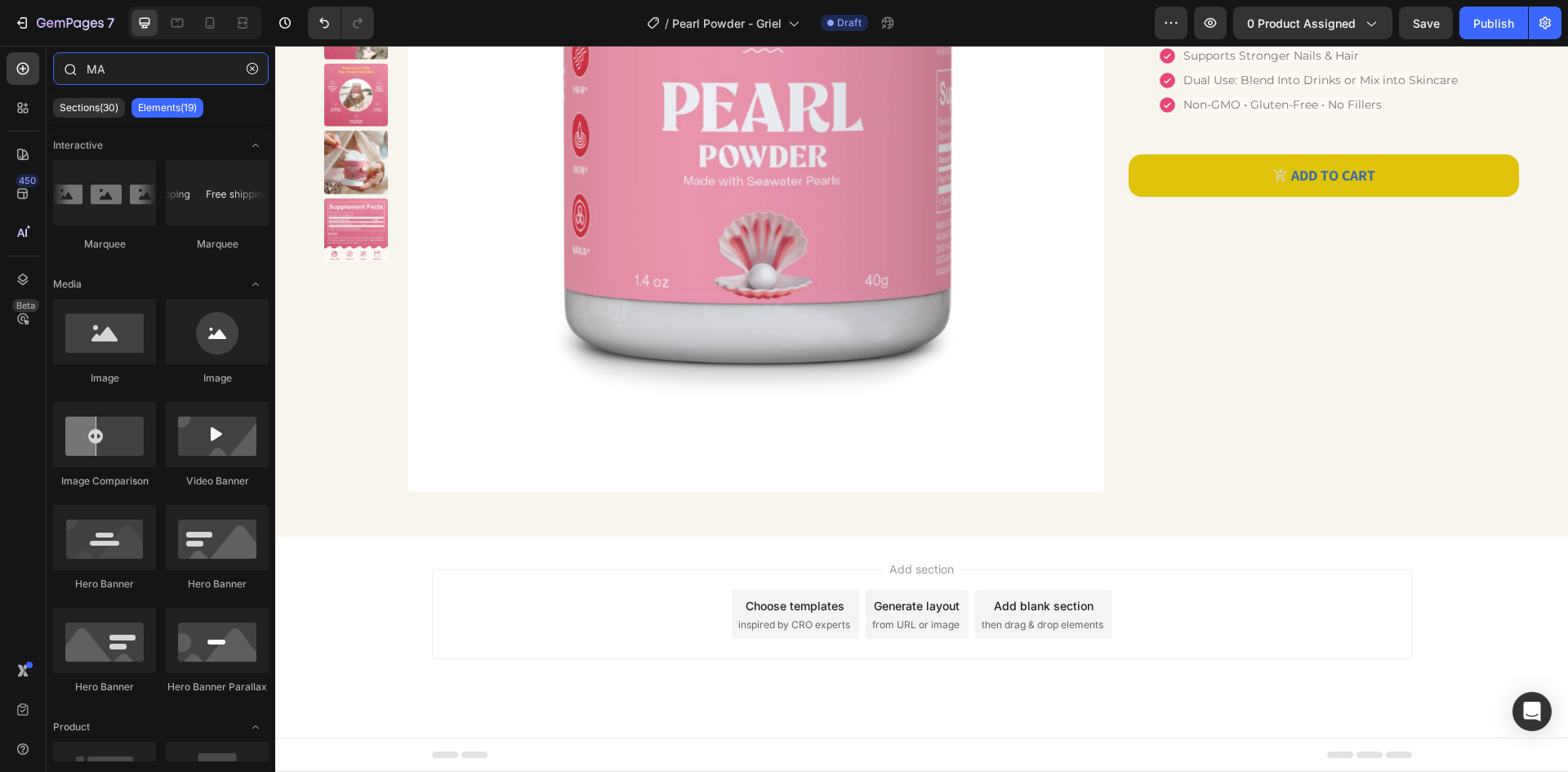
type input "M"
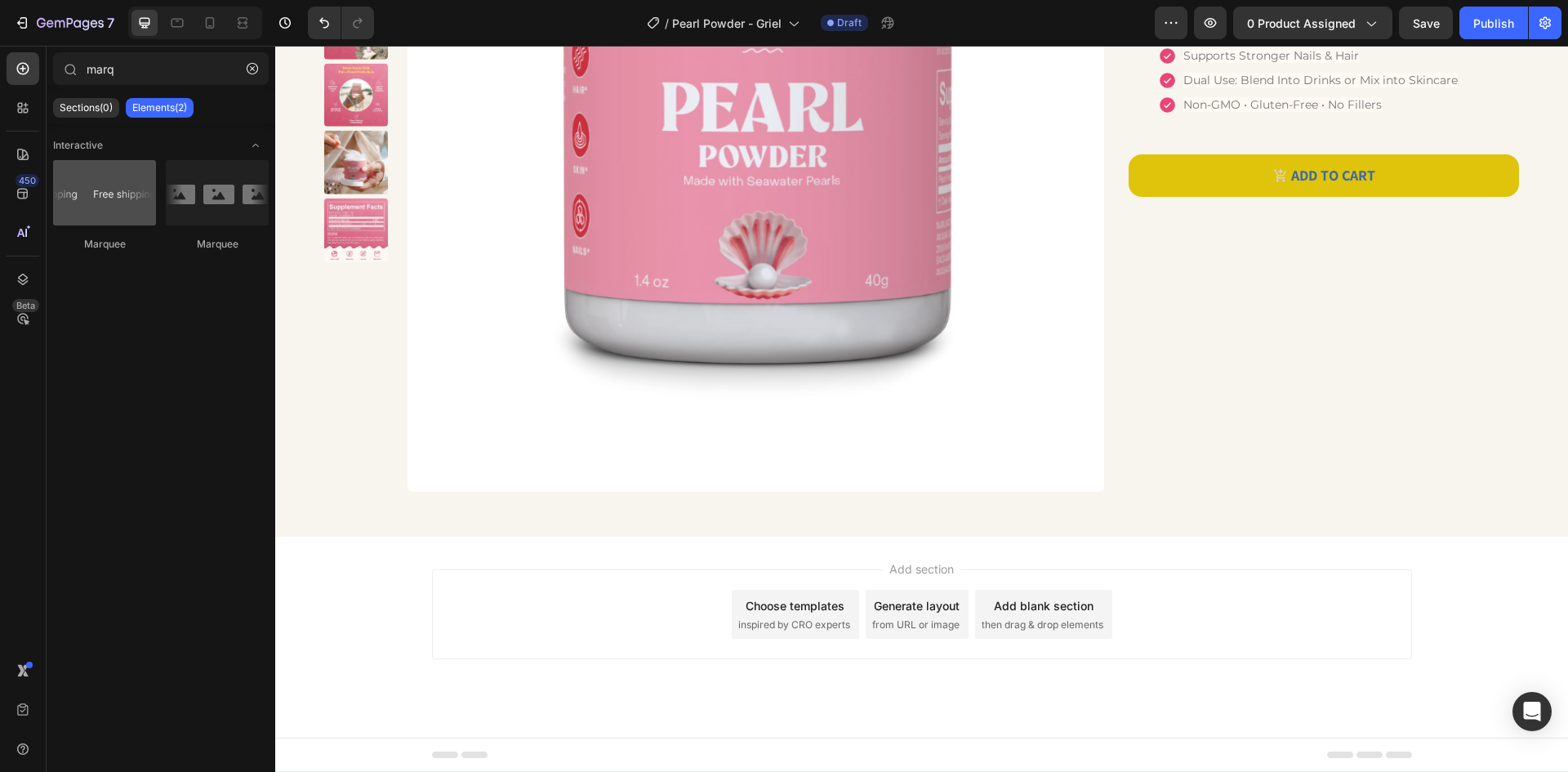
click at [67, 163] on div at bounding box center [105, 193] width 103 height 66
click at [139, 214] on div at bounding box center [105, 193] width 103 height 66
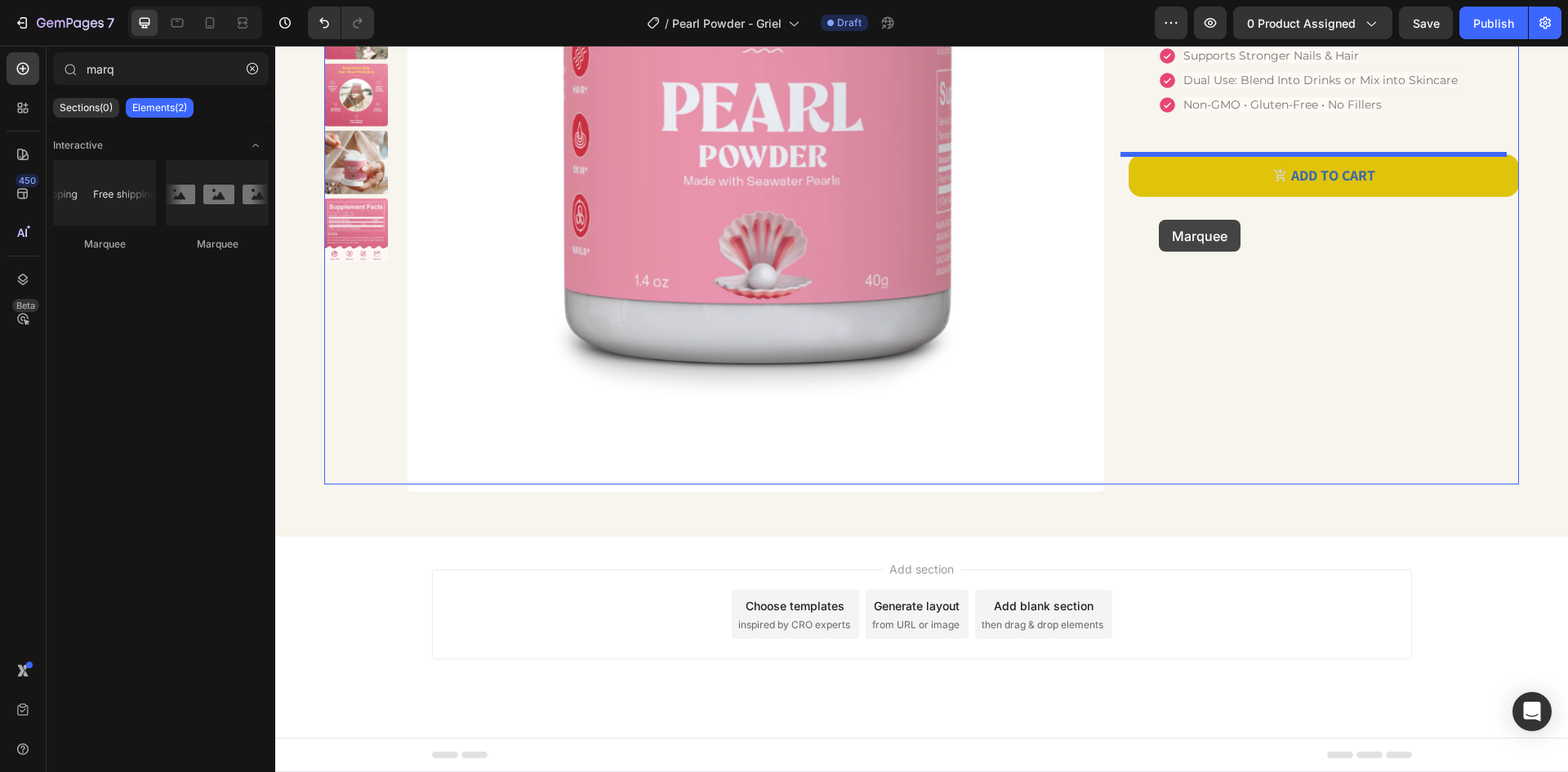
drag, startPoint x: 414, startPoint y: 259, endPoint x: 1159, endPoint y: 220, distance: 746.0
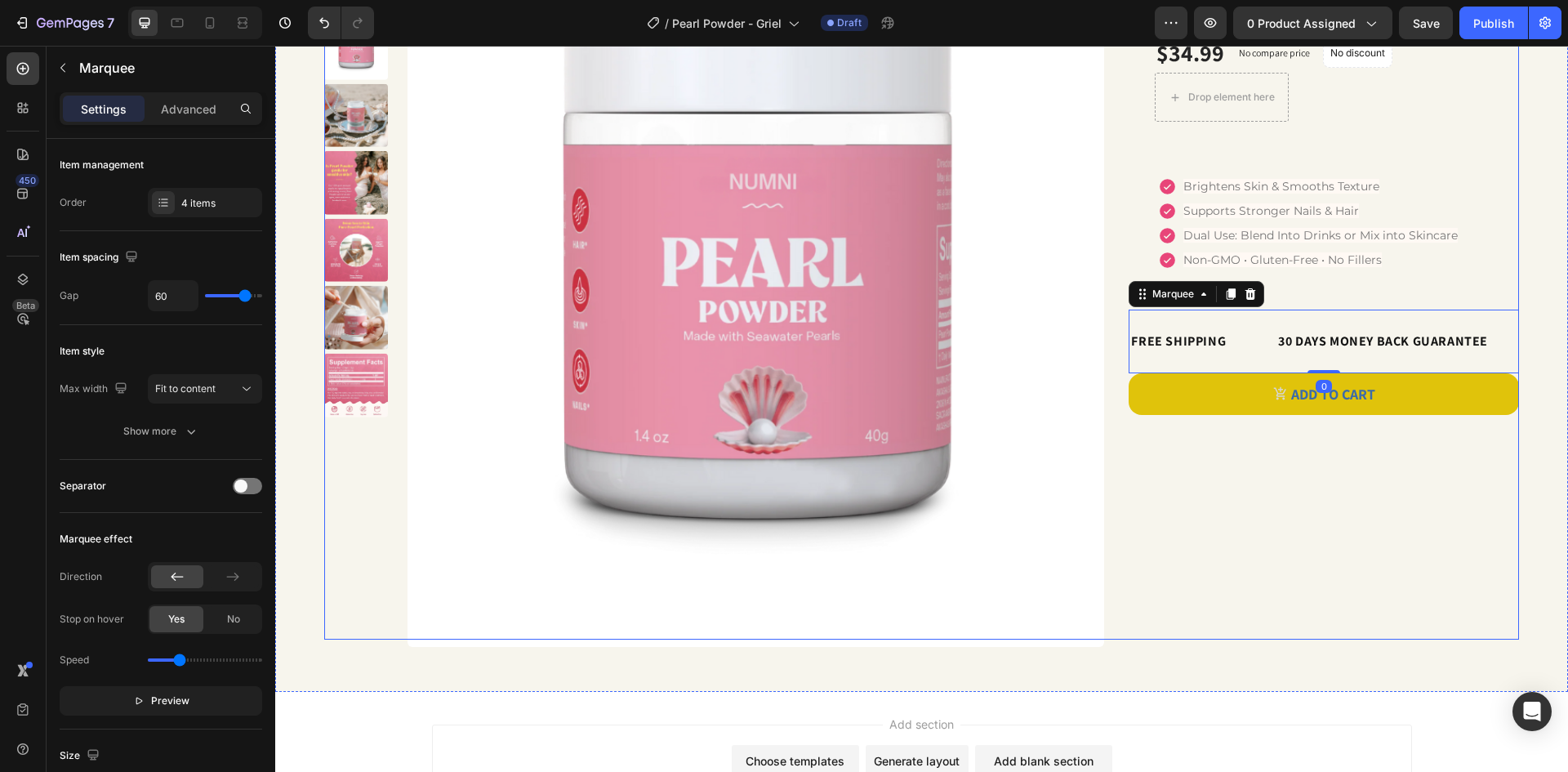
scroll to position [106, 0]
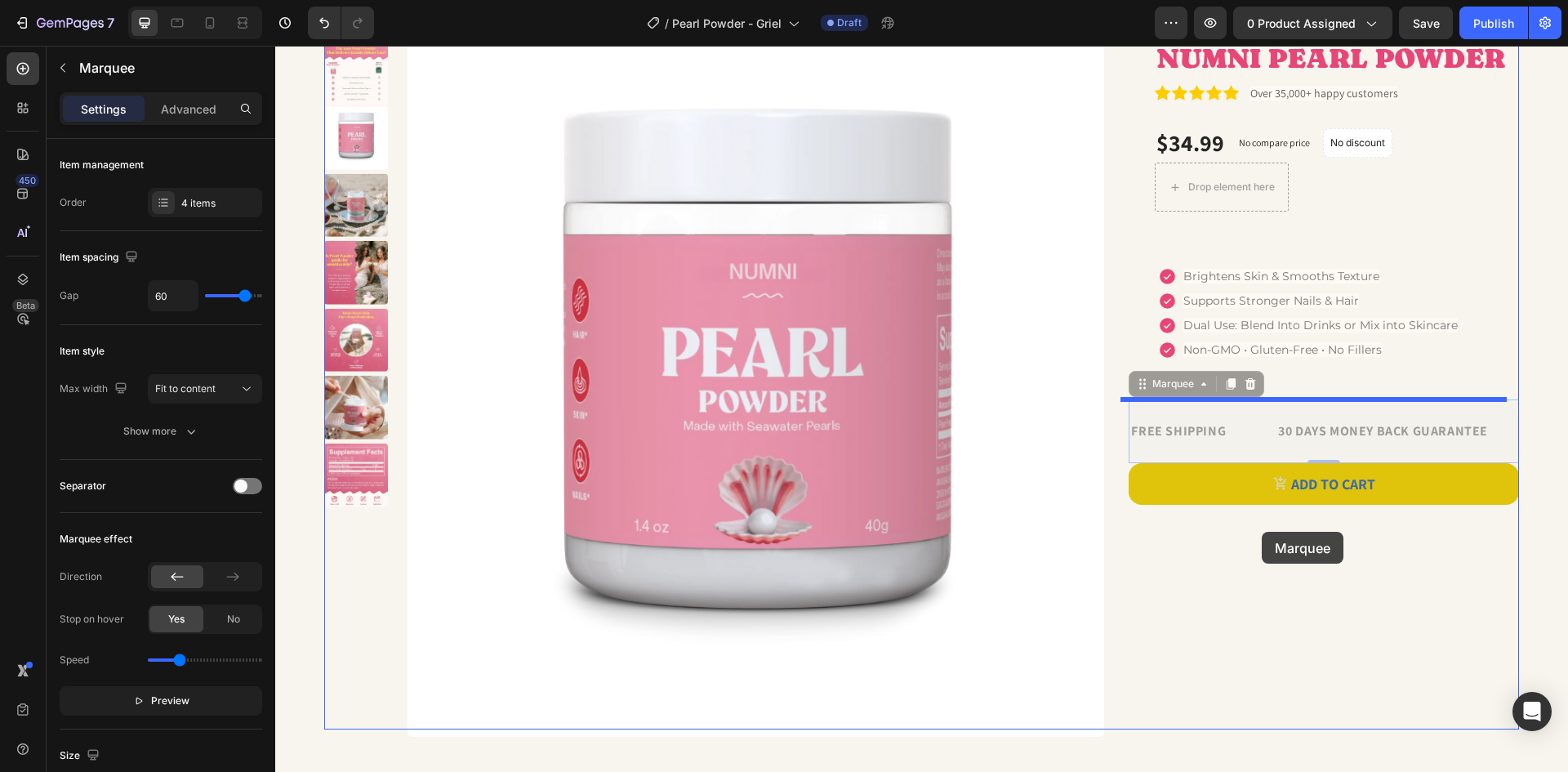
drag, startPoint x: 1266, startPoint y: 426, endPoint x: 1262, endPoint y: 532, distance: 106.1
click at [1262, 532] on div "Header Product Images NUMNI PEARL POWDER Product Title Icon Icon Icon Icon Icon…" at bounding box center [921, 479] width 1293 height 1077
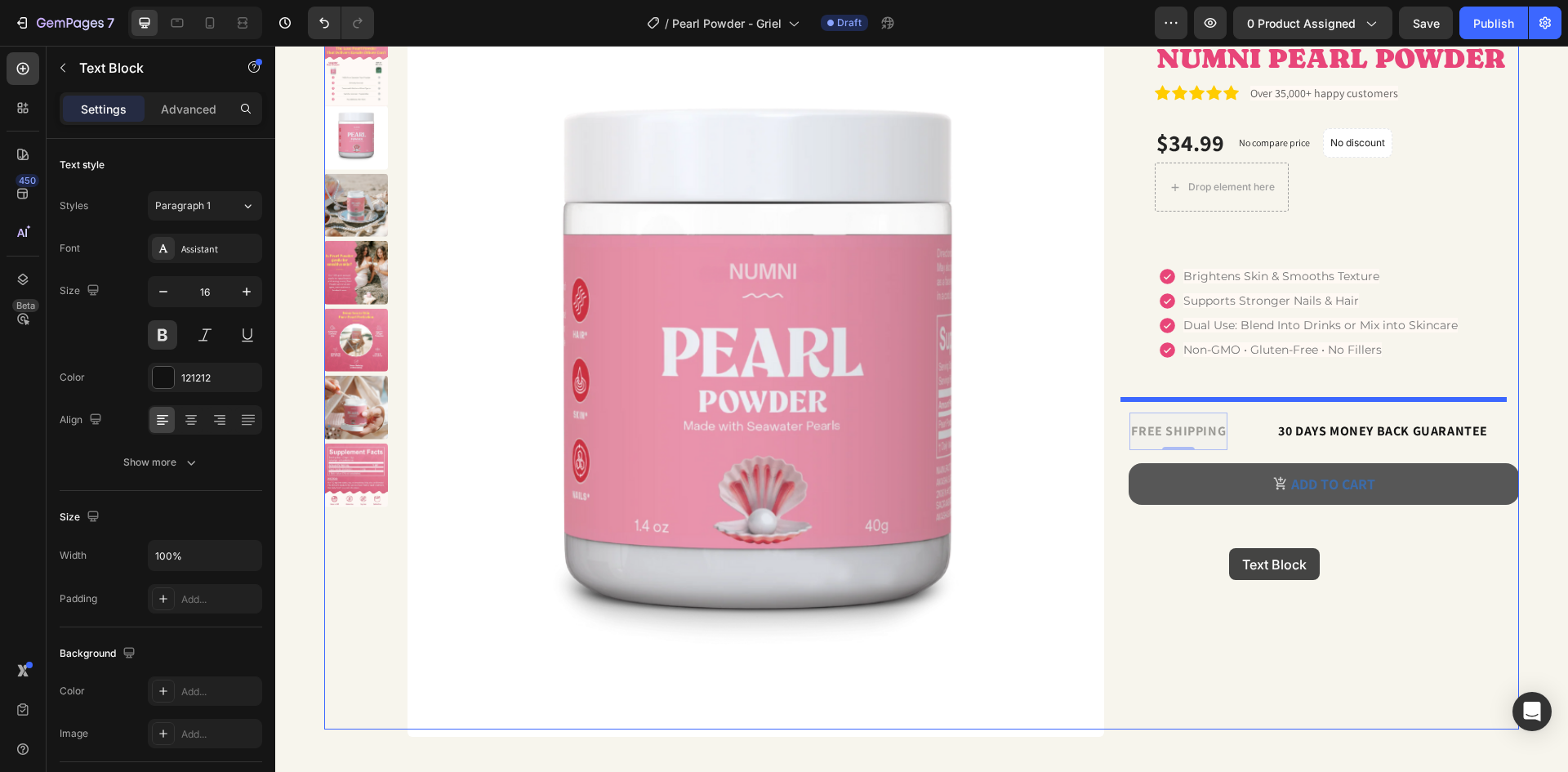
drag, startPoint x: 1213, startPoint y: 438, endPoint x: 1229, endPoint y: 548, distance: 111.2
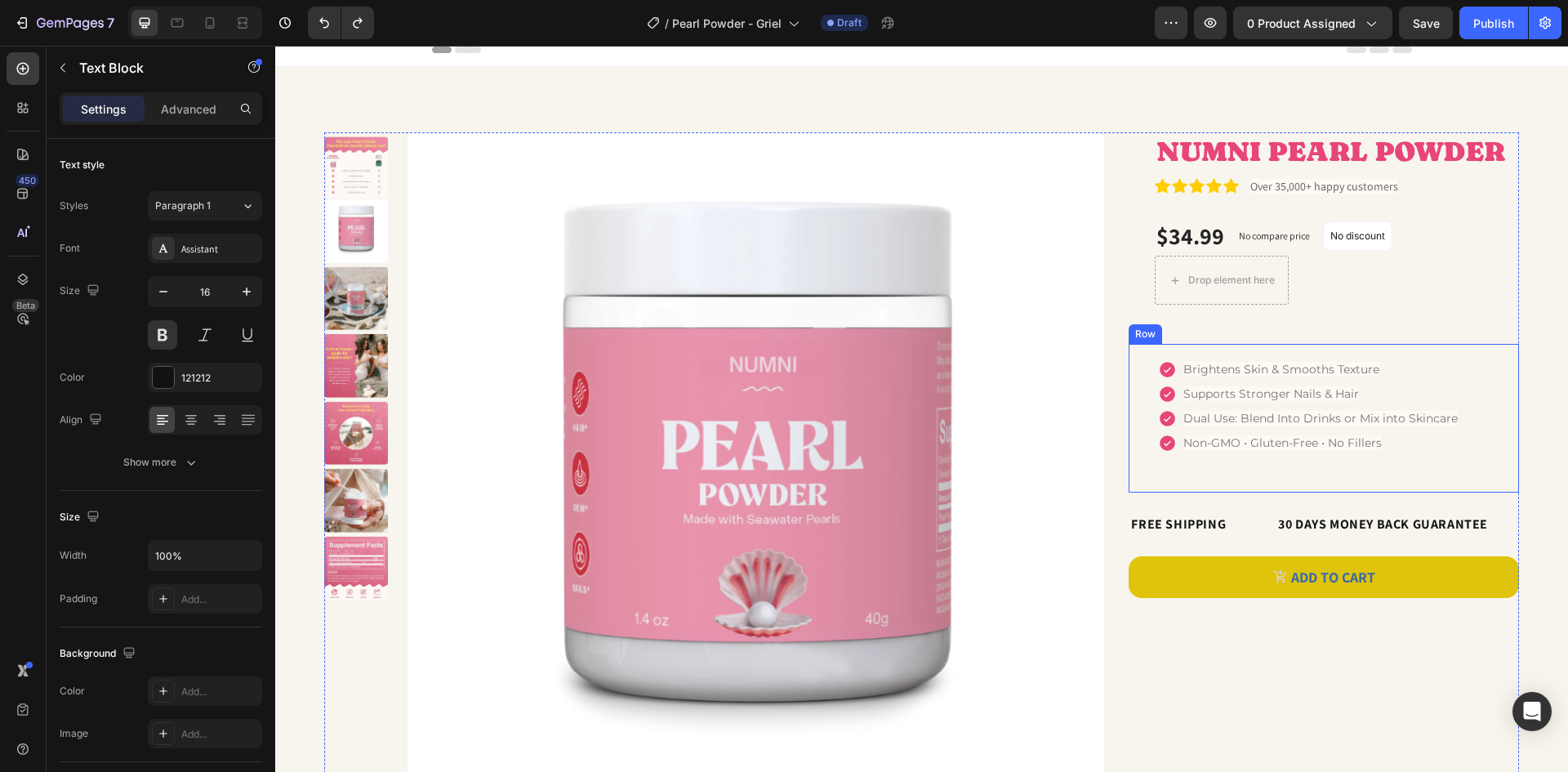
scroll to position [0, 0]
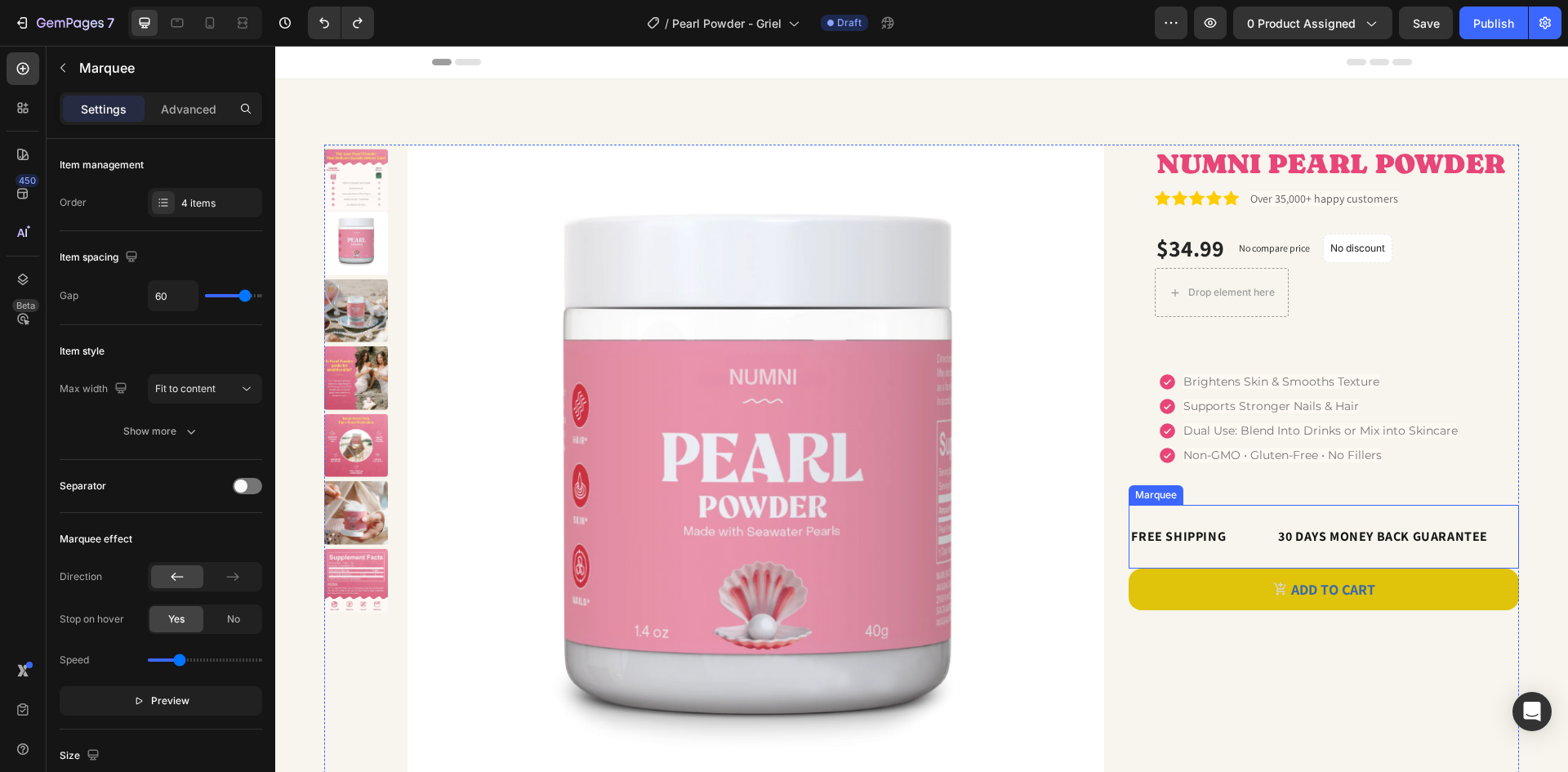
click at [1256, 526] on div "FREE SHIPPING Text Block" at bounding box center [1203, 536] width 147 height 37
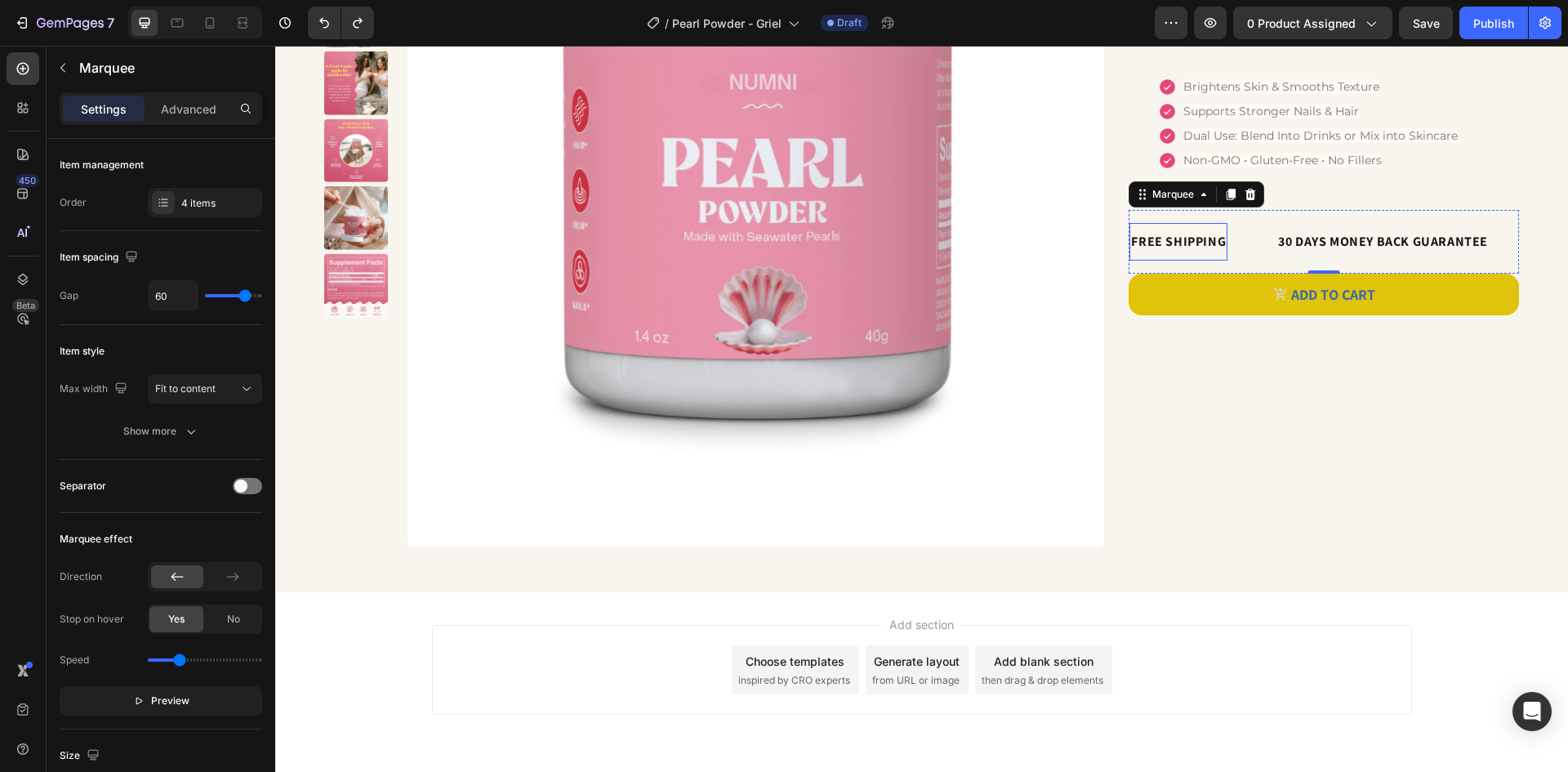
scroll to position [327, 0]
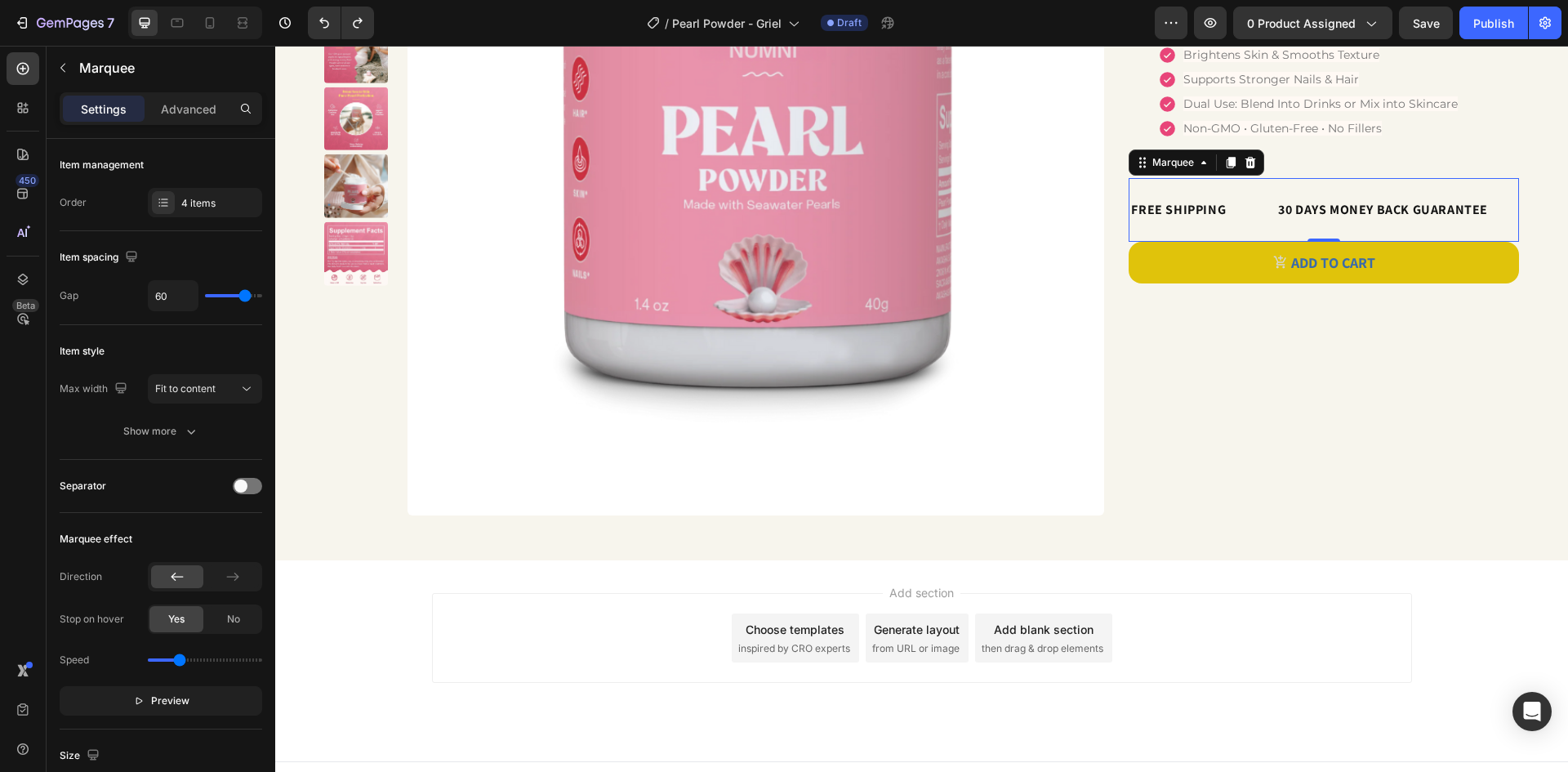
drag, startPoint x: 899, startPoint y: 595, endPoint x: 994, endPoint y: 594, distance: 95.0
click at [907, 594] on span "Add section" at bounding box center [921, 593] width 77 height 17
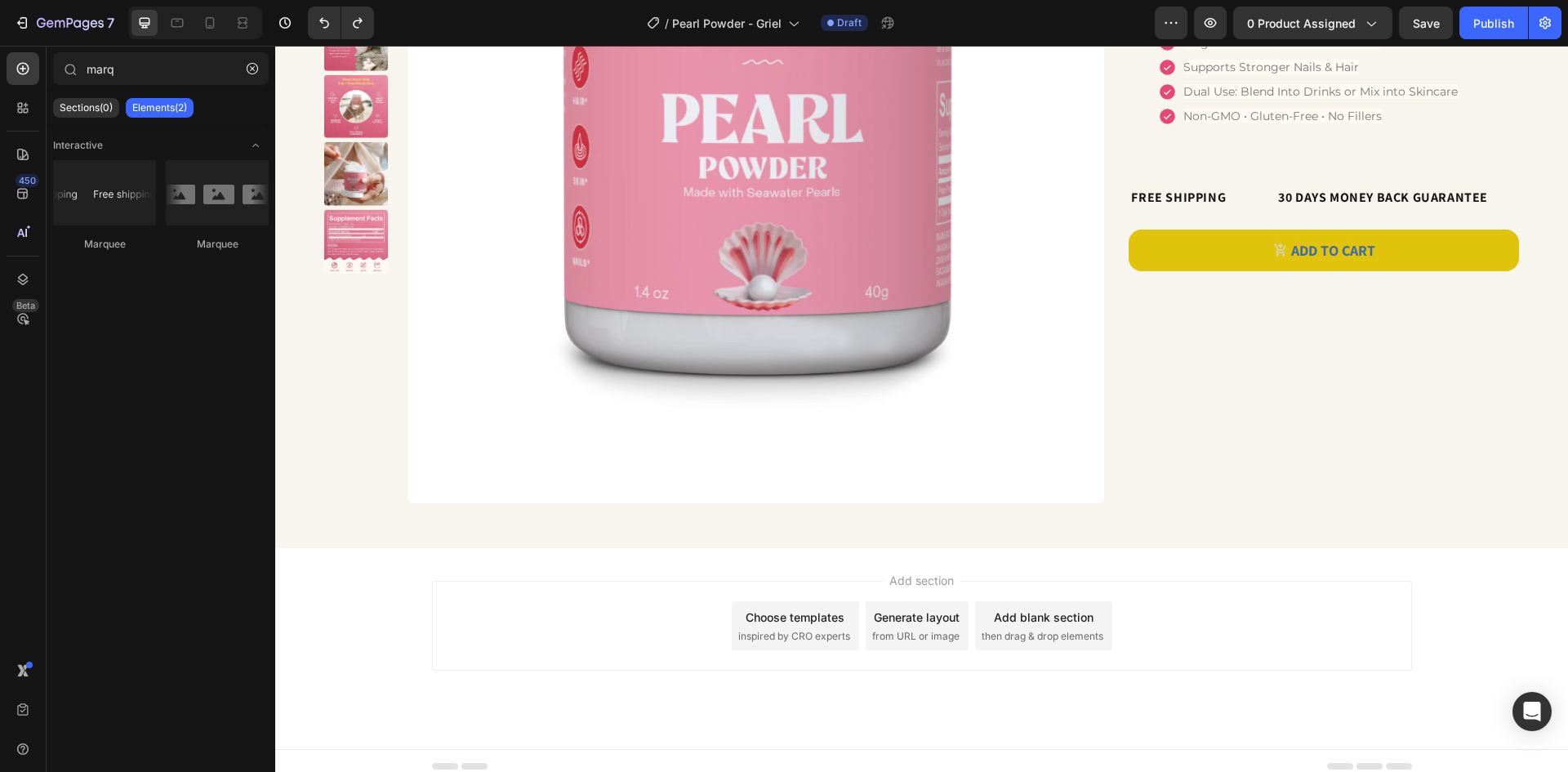
scroll to position [351, 0]
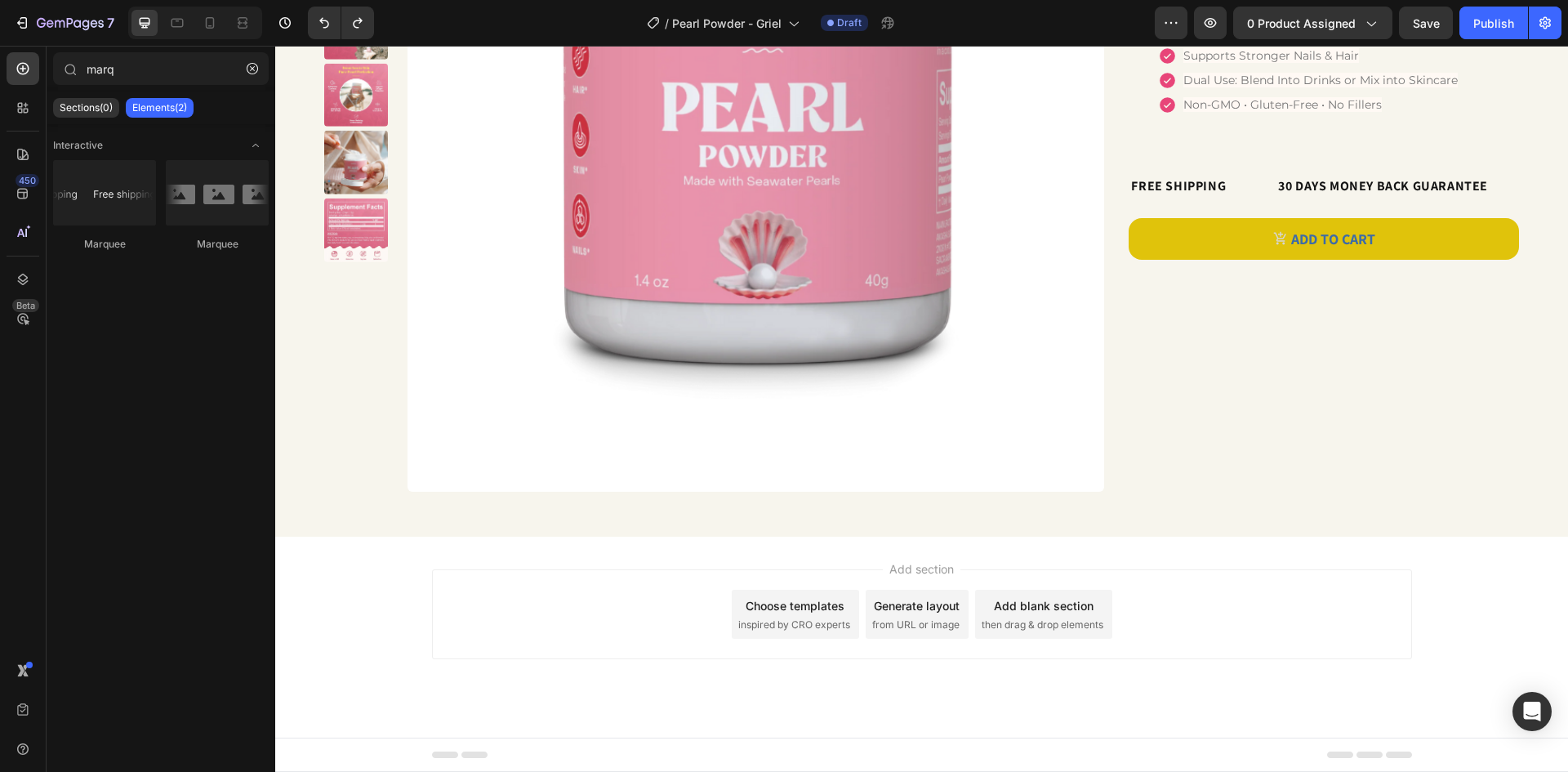
click at [1068, 617] on span "then drag & drop elements" at bounding box center [1042, 625] width 122 height 15
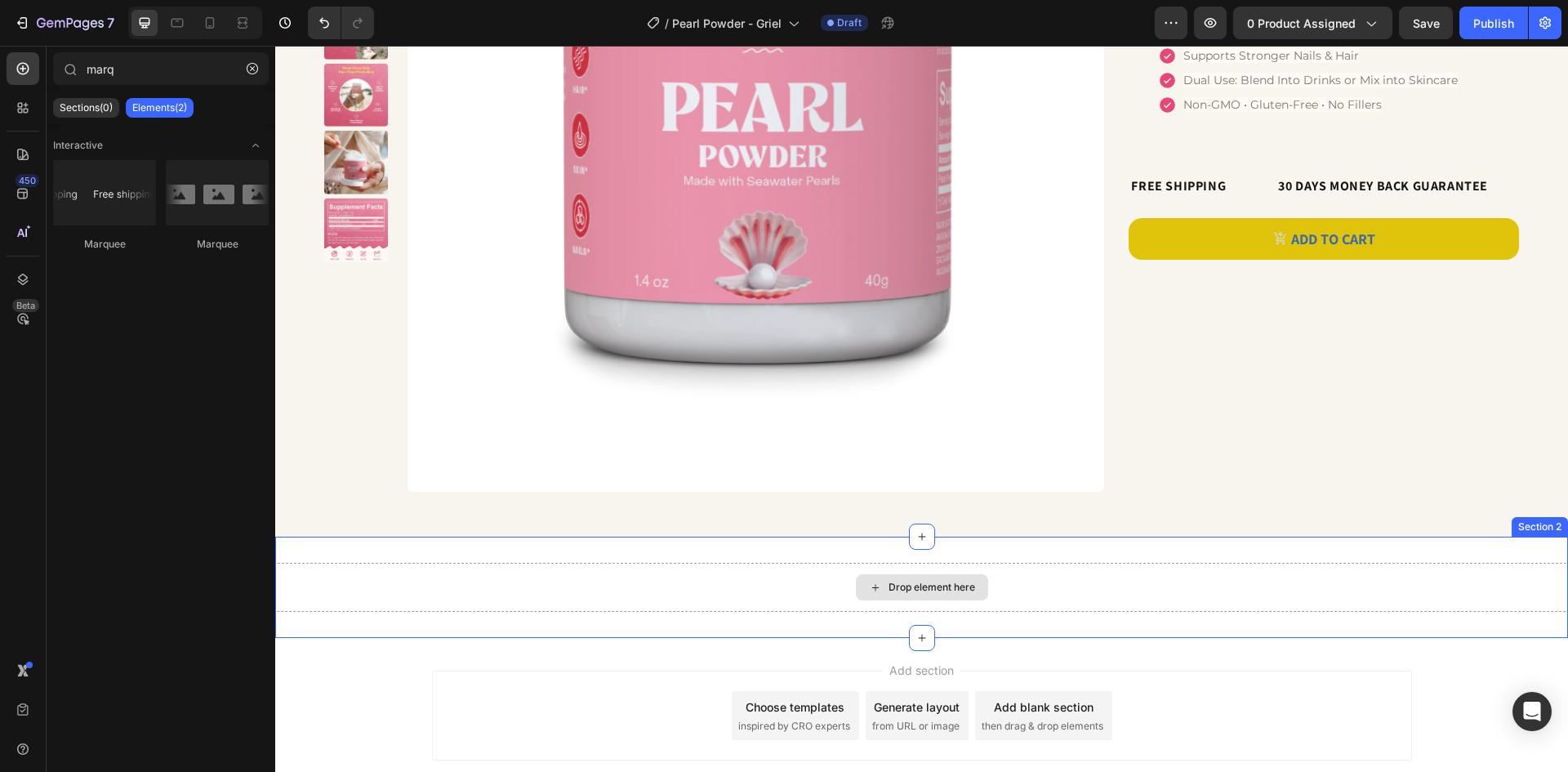
click at [939, 599] on div "Drop element here" at bounding box center [921, 587] width 132 height 26
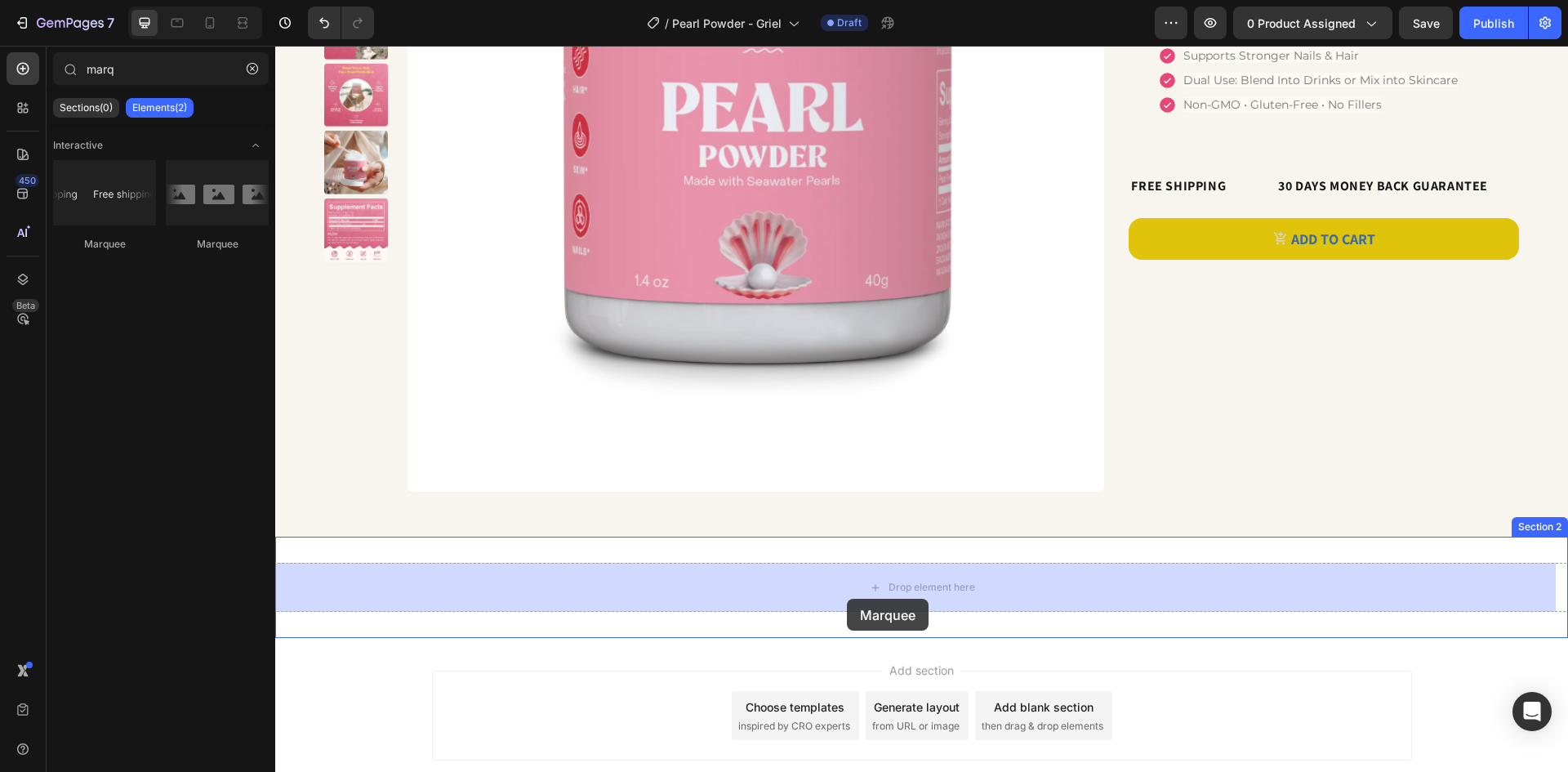
drag, startPoint x: 359, startPoint y: 258, endPoint x: 847, endPoint y: 599, distance: 595.3
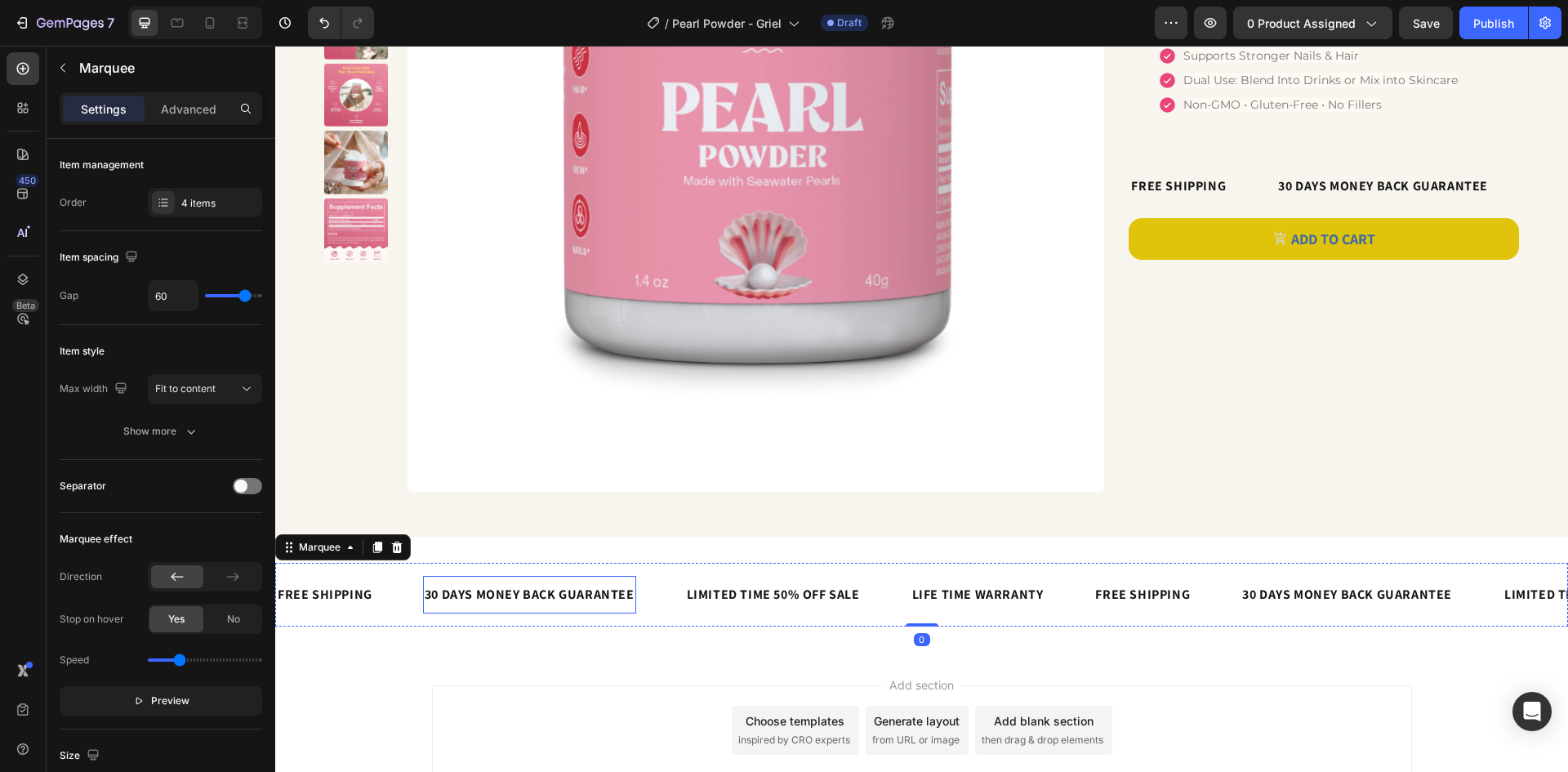
click at [561, 593] on div "30 DAYS MONEY BACK GUARANTEE" at bounding box center [529, 594] width 213 height 24
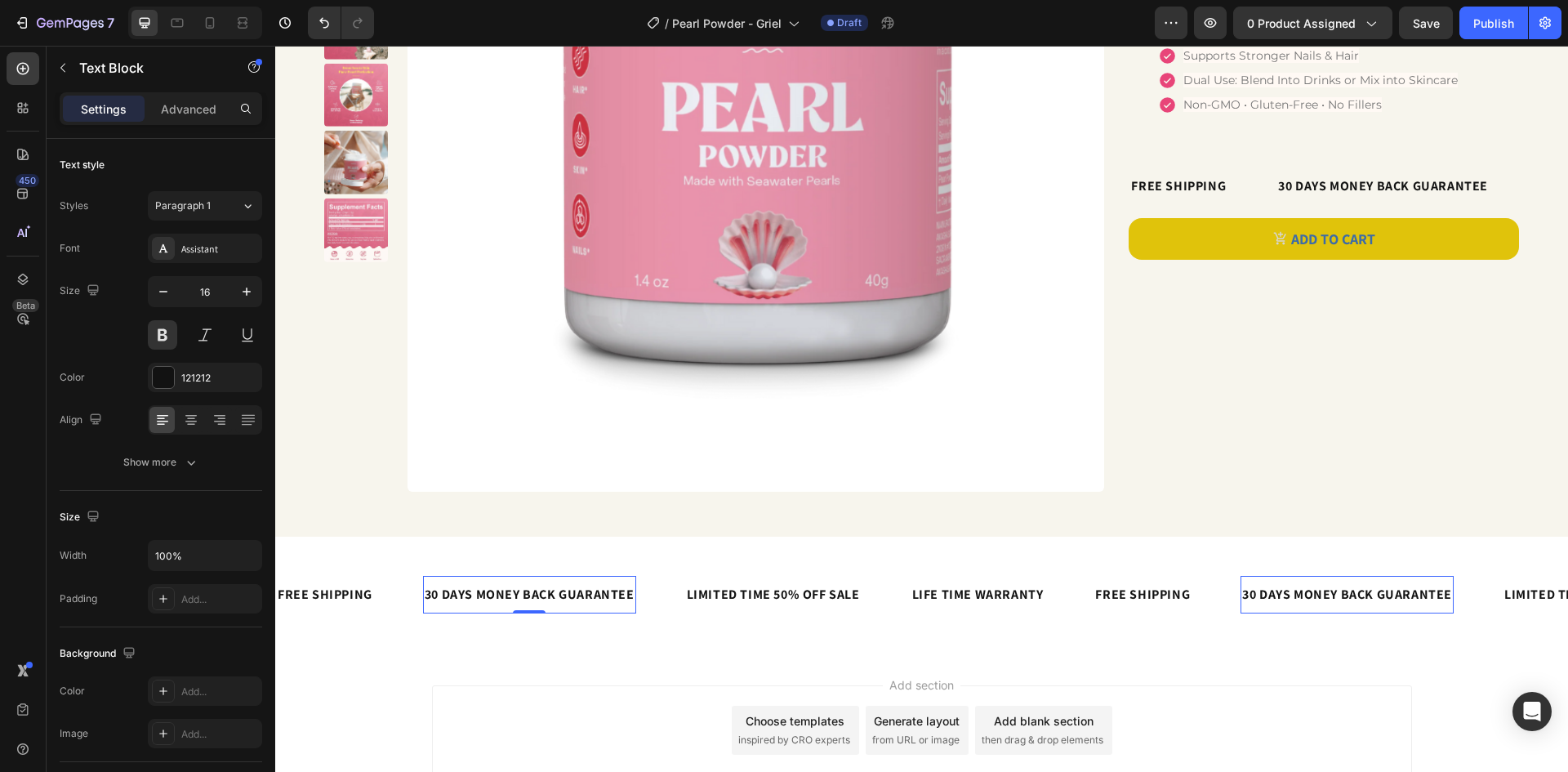
click at [561, 593] on div "30 DAYS MONEY BACK GUARANTEE" at bounding box center [529, 594] width 213 height 24
click at [561, 593] on p "30 DAYS MONEY BACK GUARANTEE" at bounding box center [529, 595] width 210 height 22
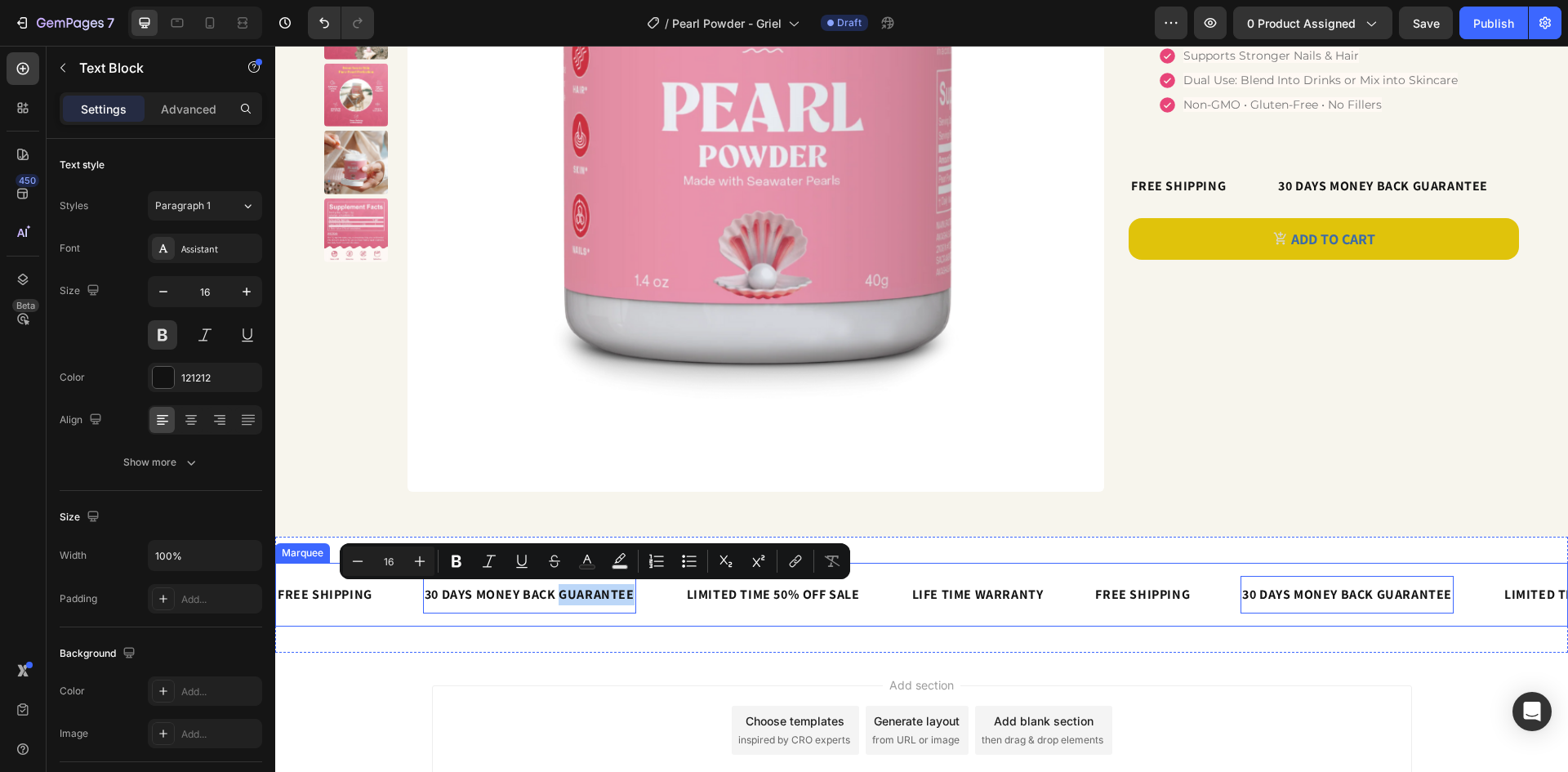
click at [664, 596] on div "30 DAYS MONEY BACK GUARANTEE Text Block 0" at bounding box center [554, 594] width 262 height 37
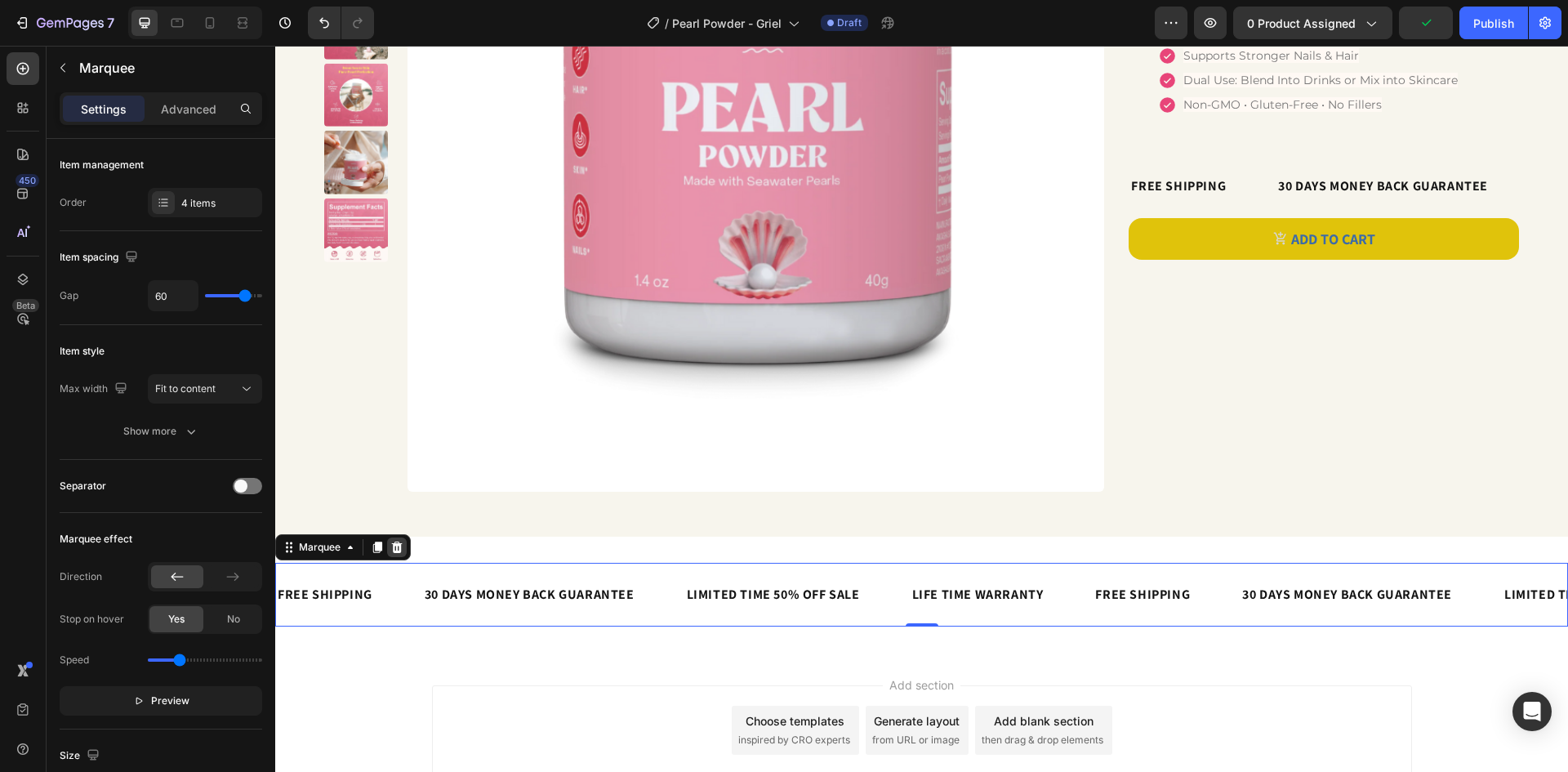
click at [399, 553] on icon at bounding box center [397, 548] width 11 height 12
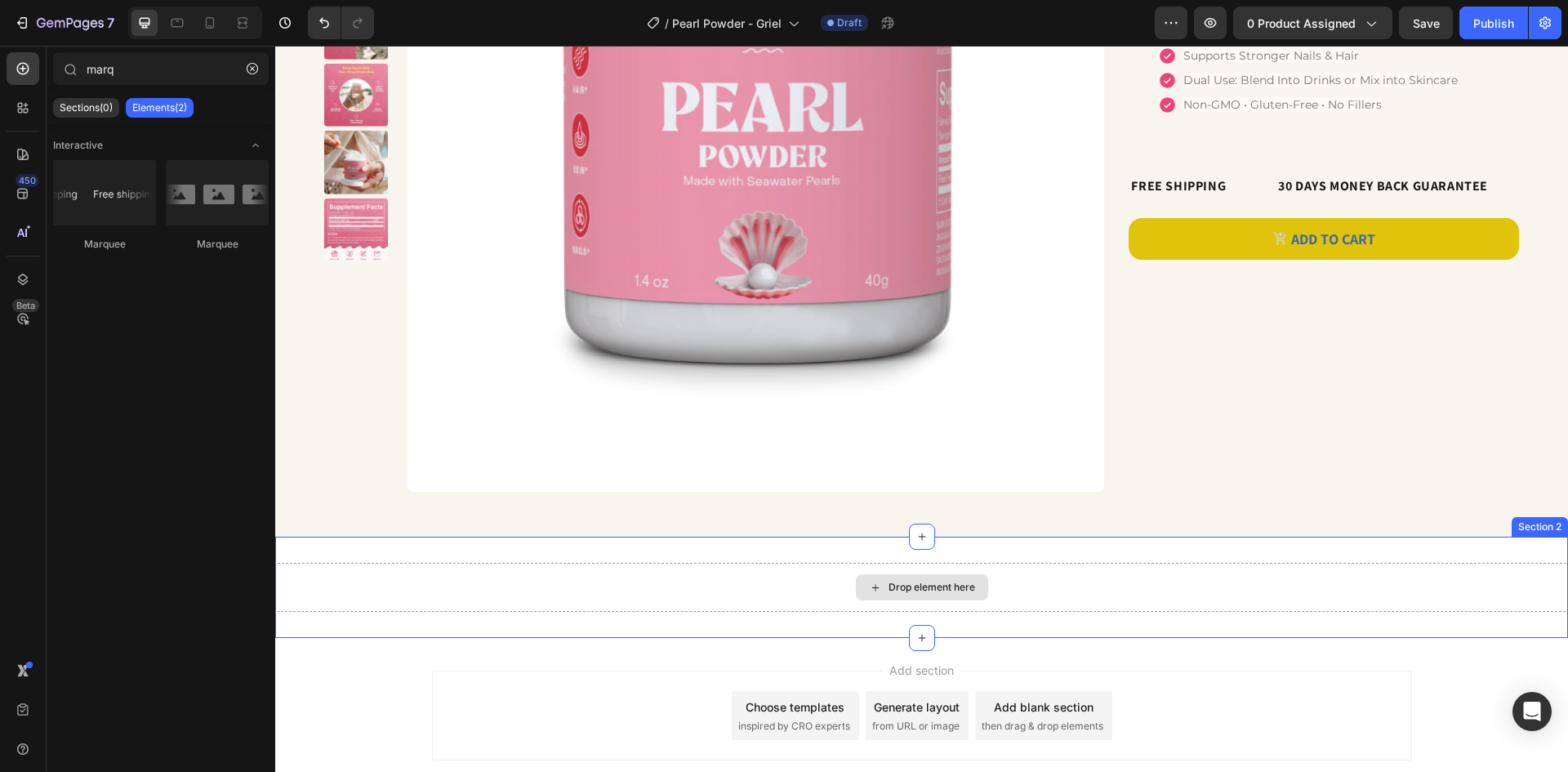
click at [639, 611] on div "Drop element here" at bounding box center [921, 587] width 1293 height 49
click at [902, 597] on div "Drop element here" at bounding box center [921, 587] width 132 height 26
click at [902, 597] on div "Drop element here" at bounding box center [921, 587] width 132 height 26
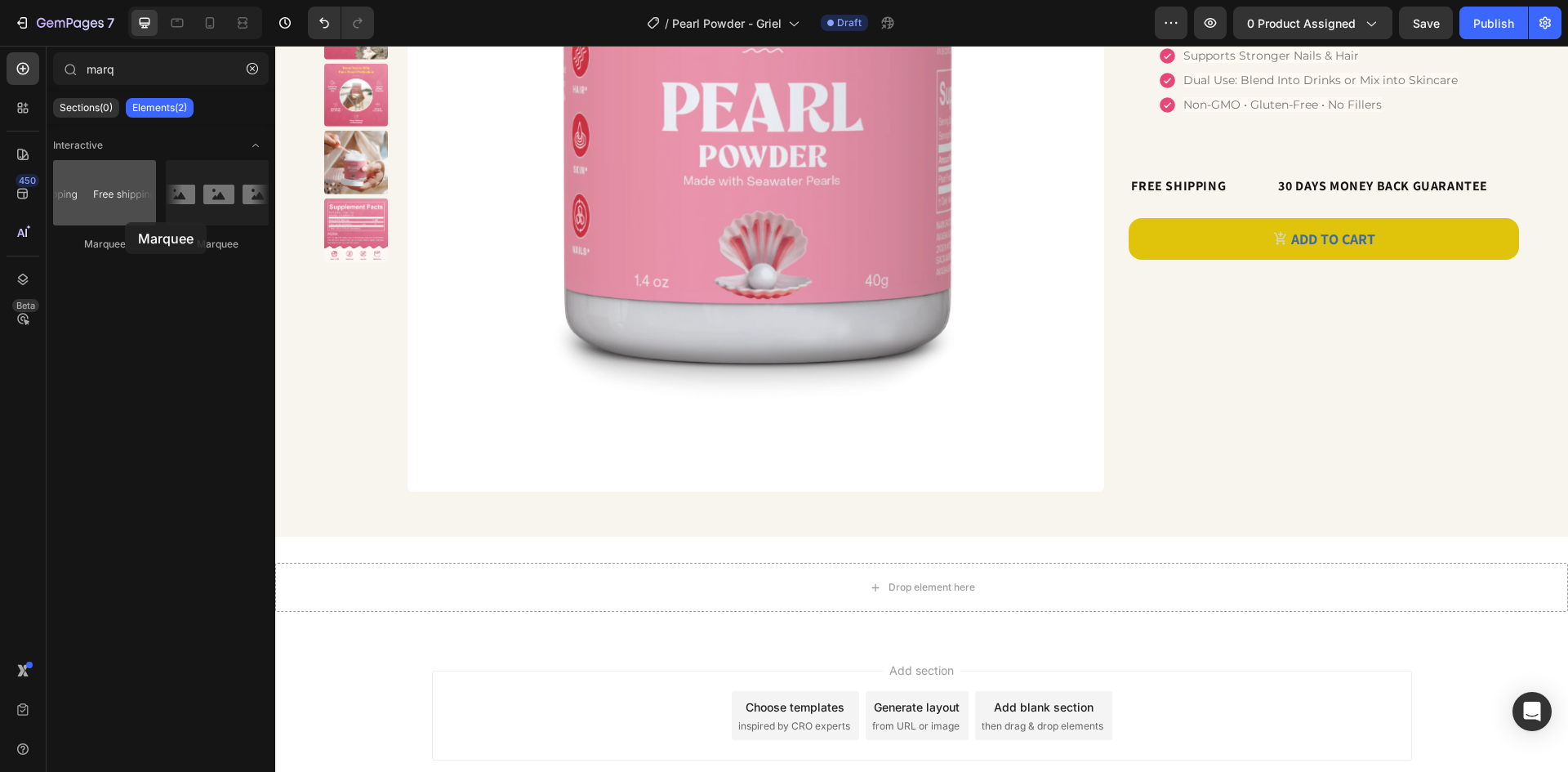
drag, startPoint x: 187, startPoint y: 234, endPoint x: 105, endPoint y: 207, distance: 86.3
click at [105, 207] on div at bounding box center [105, 193] width 103 height 66
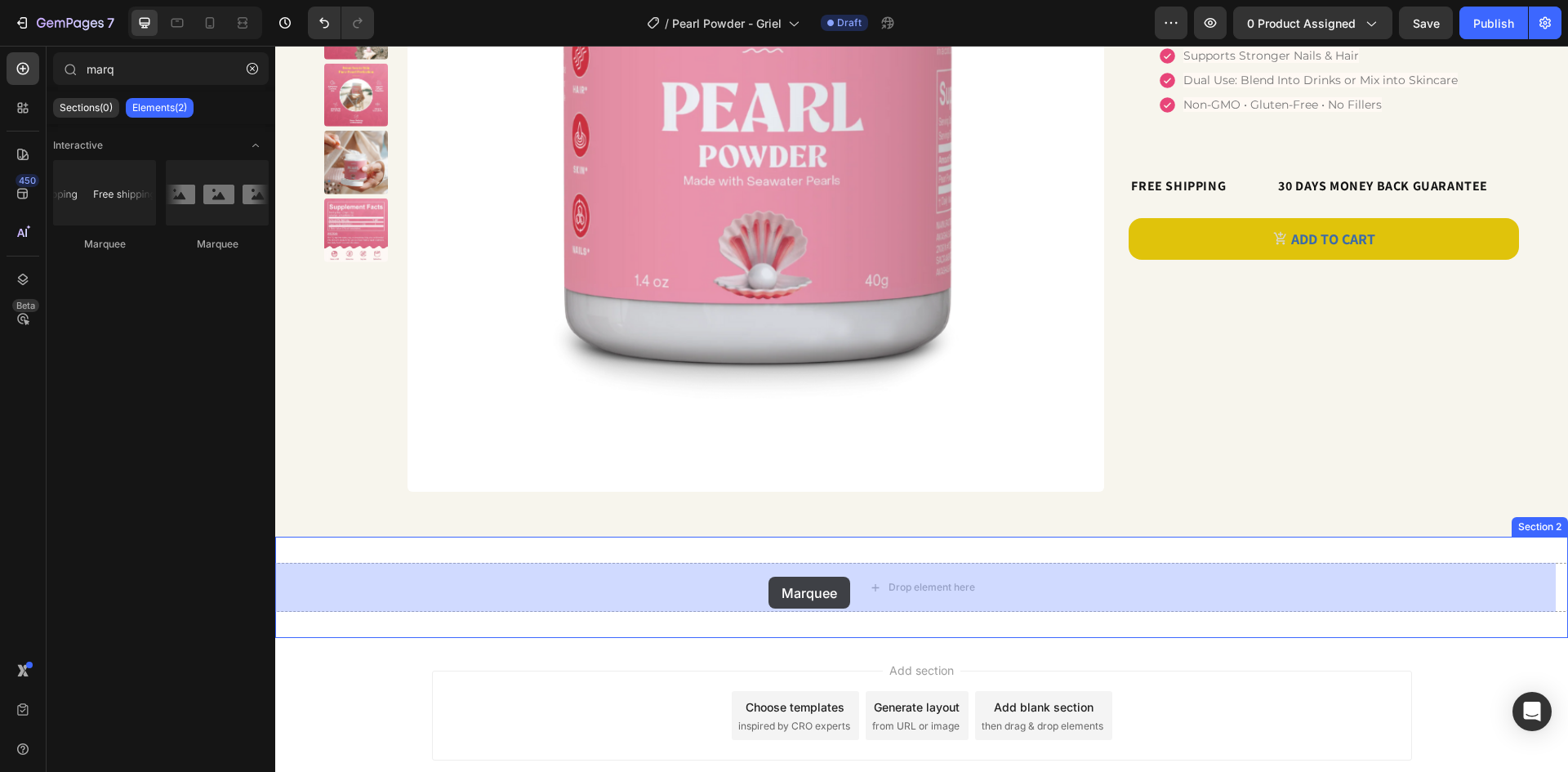
drag, startPoint x: 528, startPoint y: 308, endPoint x: 768, endPoint y: 577, distance: 360.5
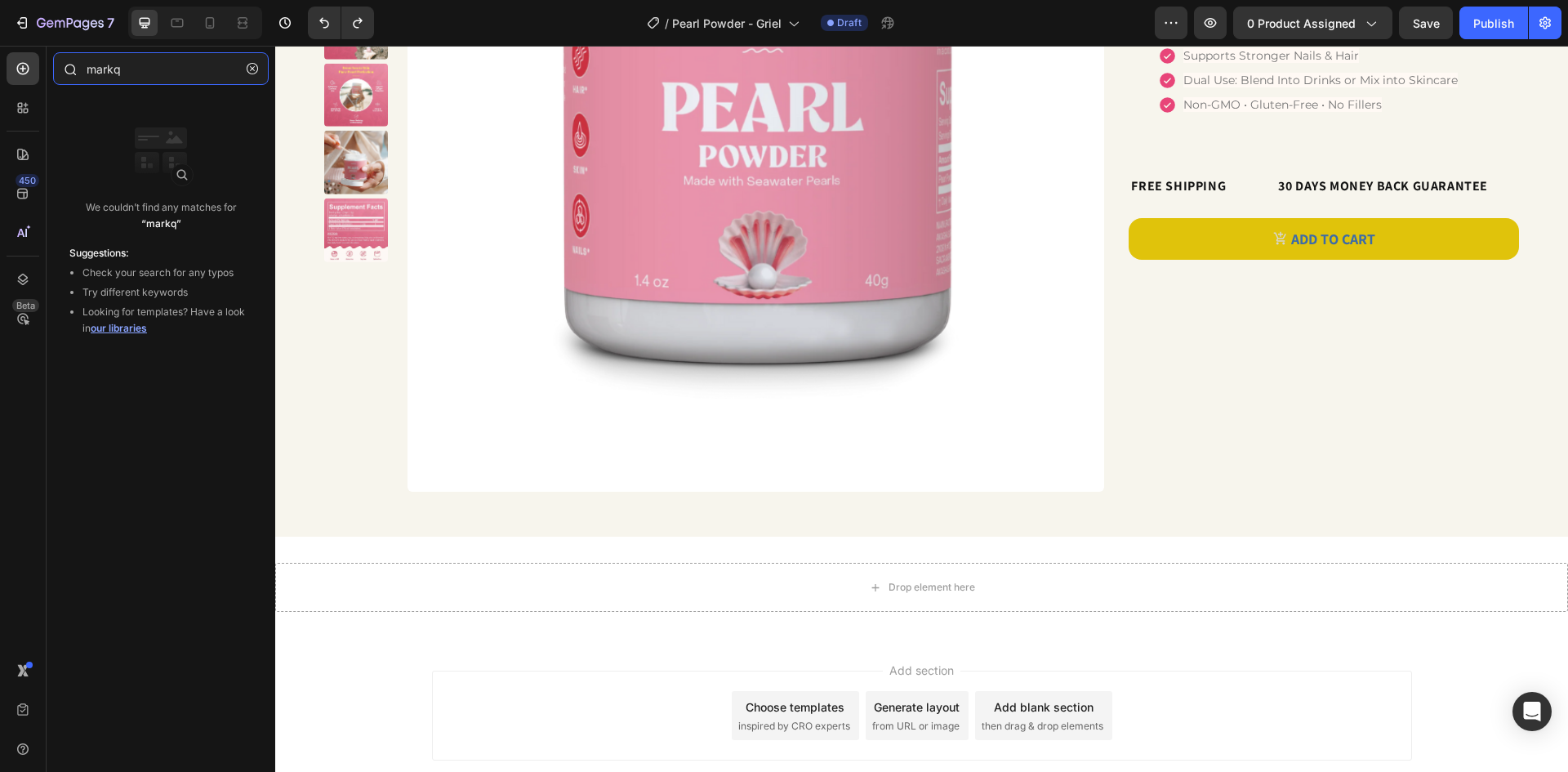
click at [150, 77] on input "markq" at bounding box center [161, 68] width 216 height 32
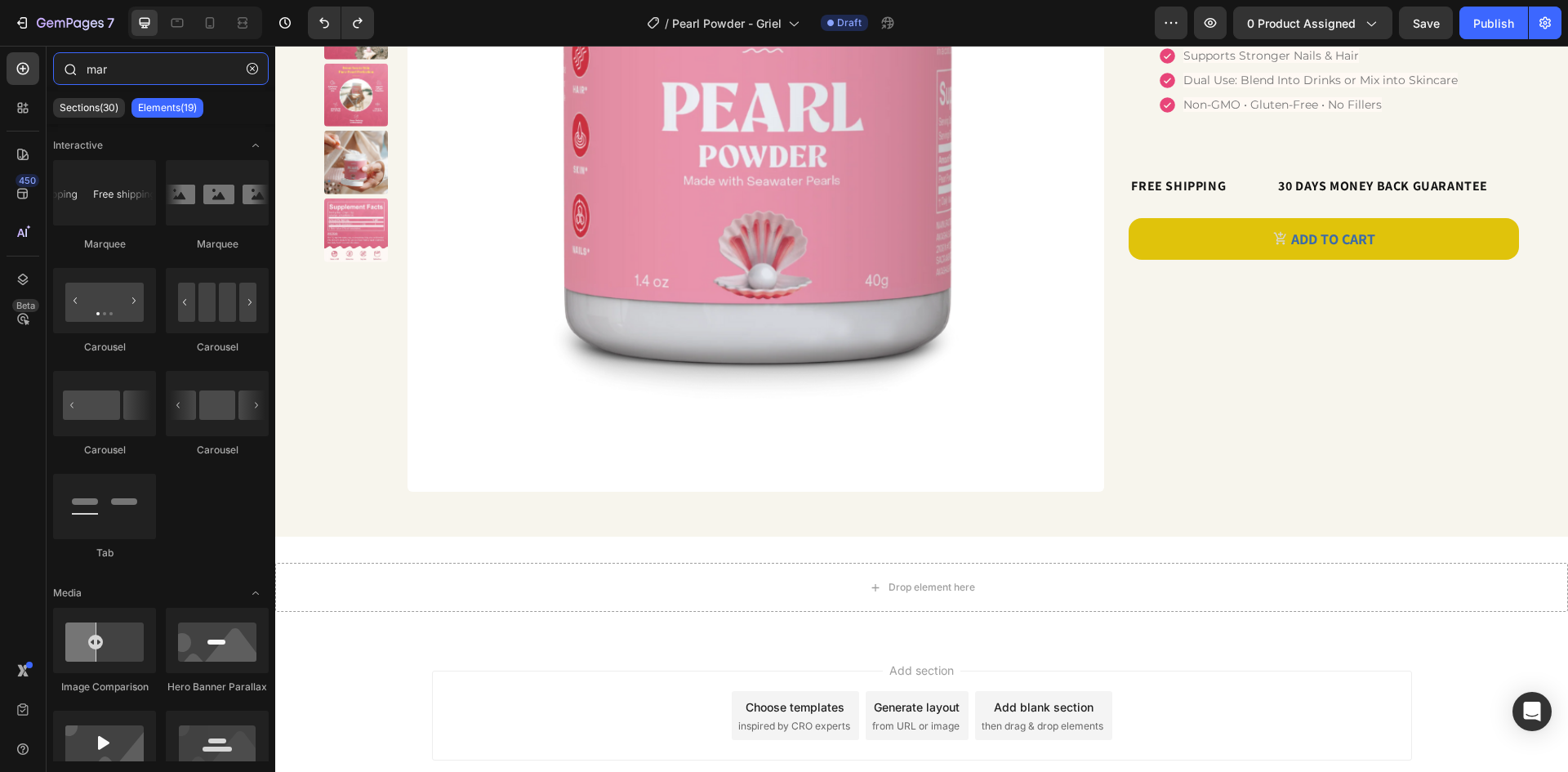
type input "marq"
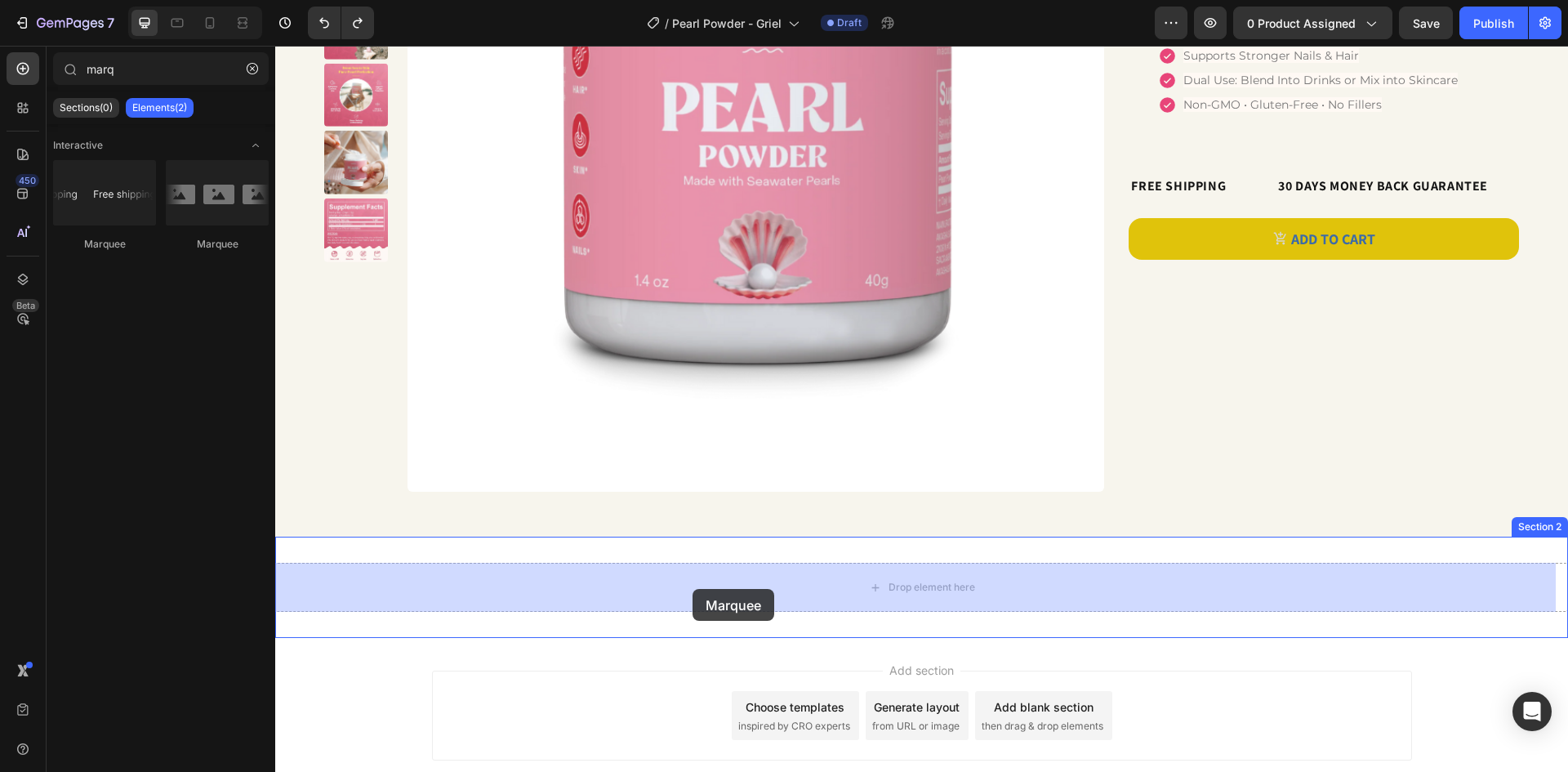
drag, startPoint x: 391, startPoint y: 238, endPoint x: 691, endPoint y: 588, distance: 461.0
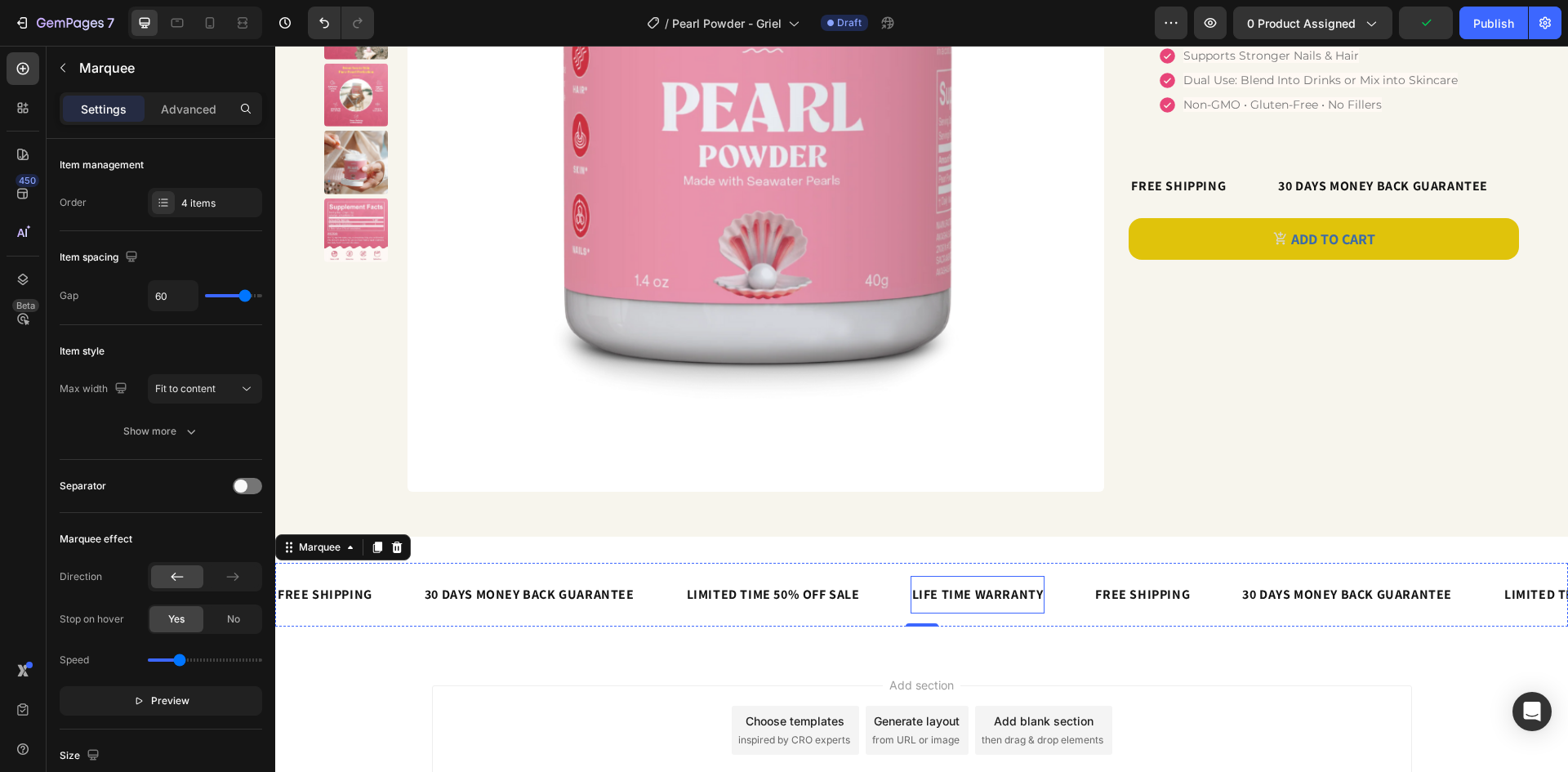
click at [933, 581] on div "LIFE TIME WARRANTY Text Block" at bounding box center [978, 594] width 135 height 37
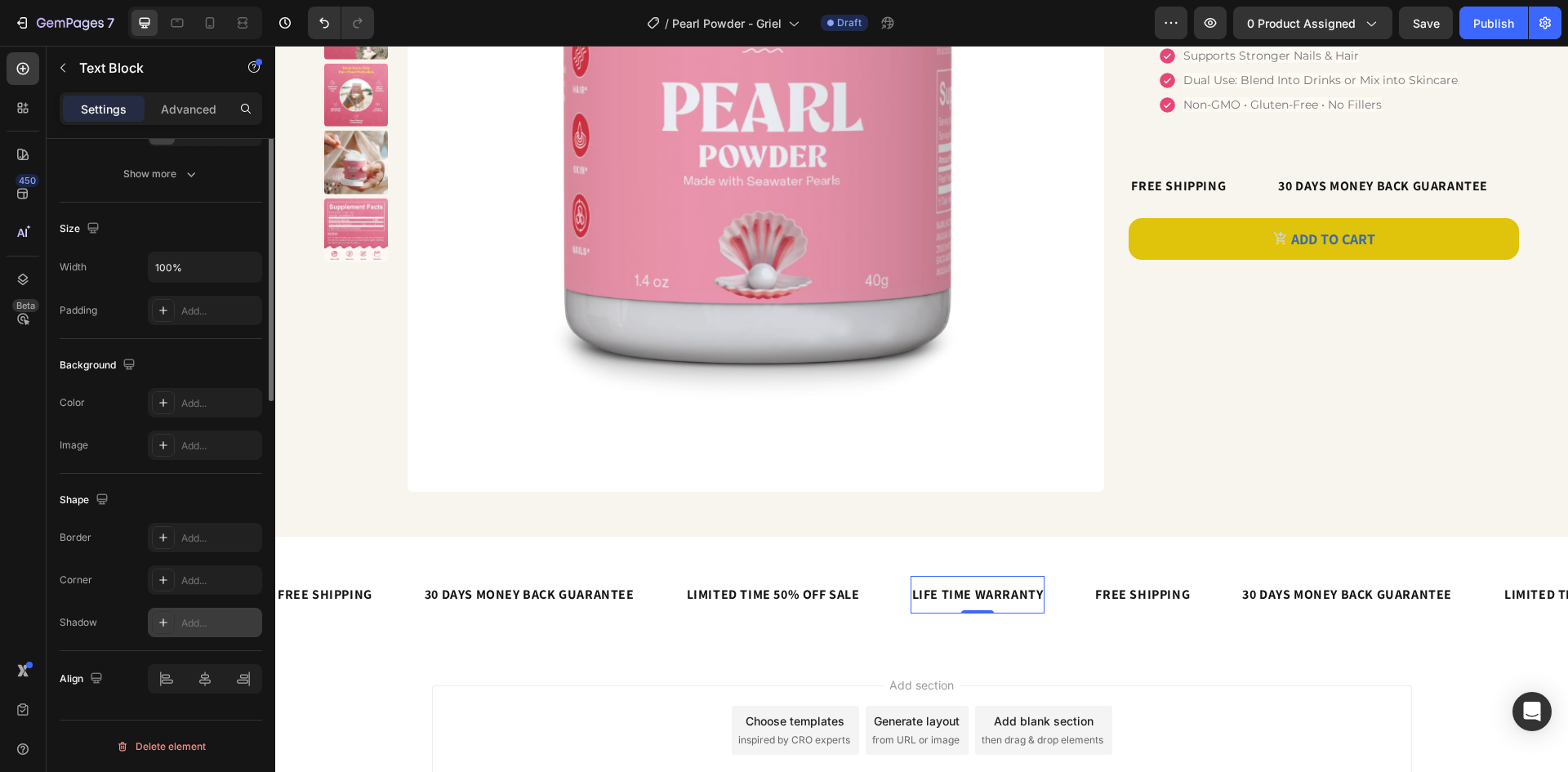
scroll to position [0, 0]
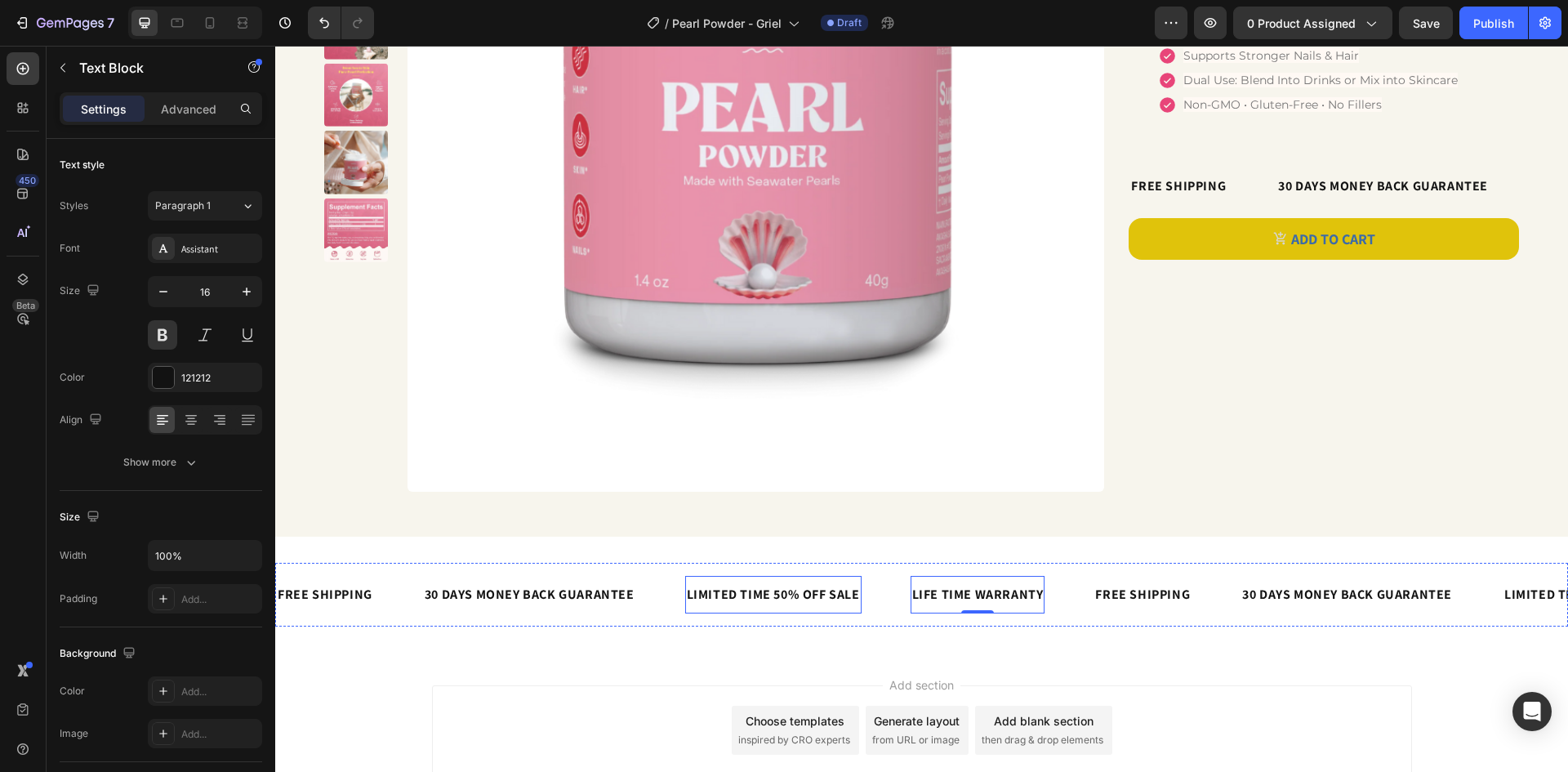
click at [750, 581] on div "LIMITED TIME 50% OFF SALE Text Block" at bounding box center [773, 594] width 176 height 37
click at [345, 594] on div "FREE SHIPPING" at bounding box center [325, 594] width 98 height 24
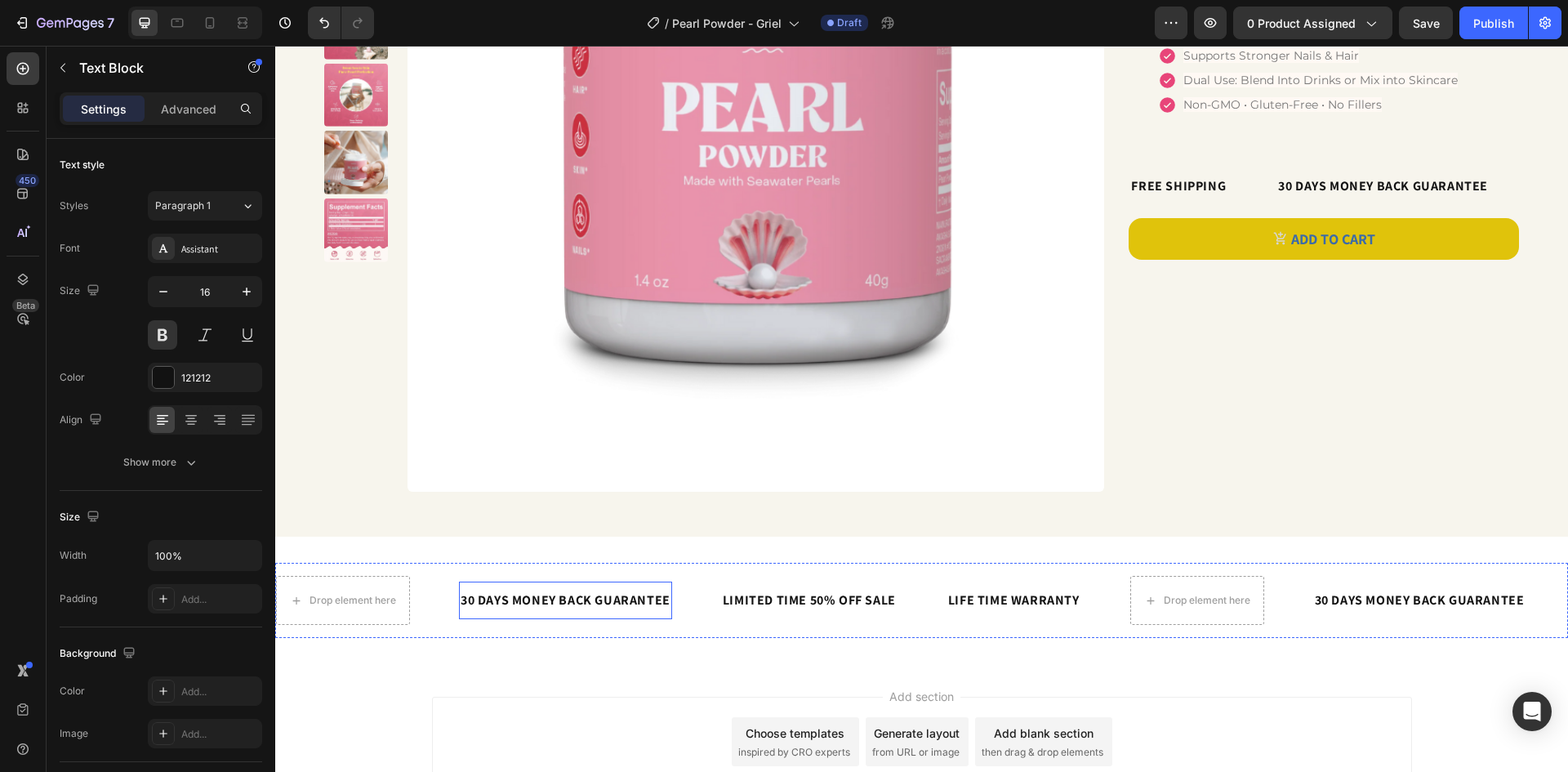
click at [507, 605] on div "30 DAYS MONEY BACK GUARANTEE" at bounding box center [566, 600] width 213 height 24
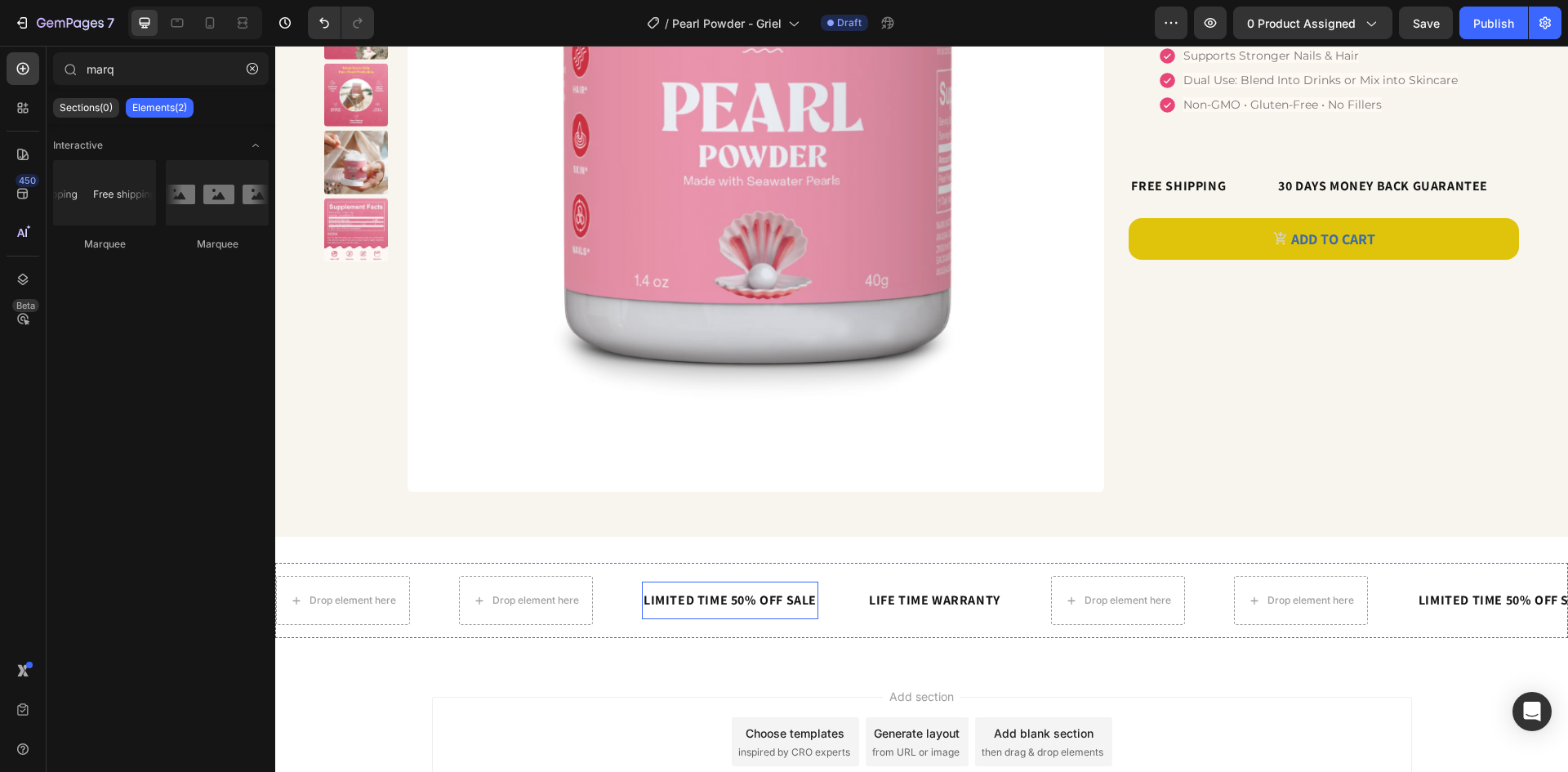
click at [801, 600] on div "LIMITED TIME 50% OFF SALE" at bounding box center [730, 600] width 176 height 24
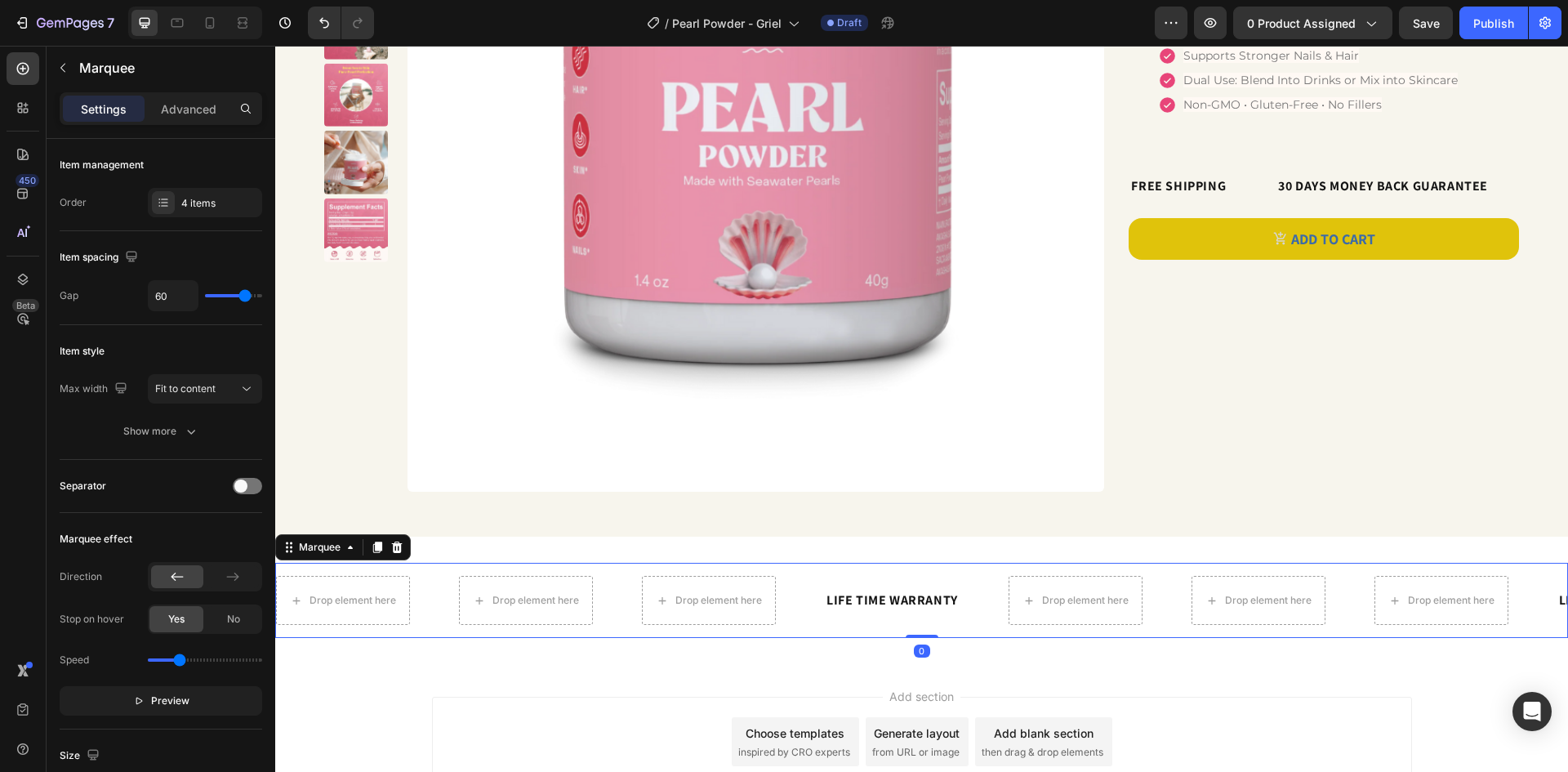
click at [806, 600] on div "Drop element here" at bounding box center [733, 600] width 183 height 49
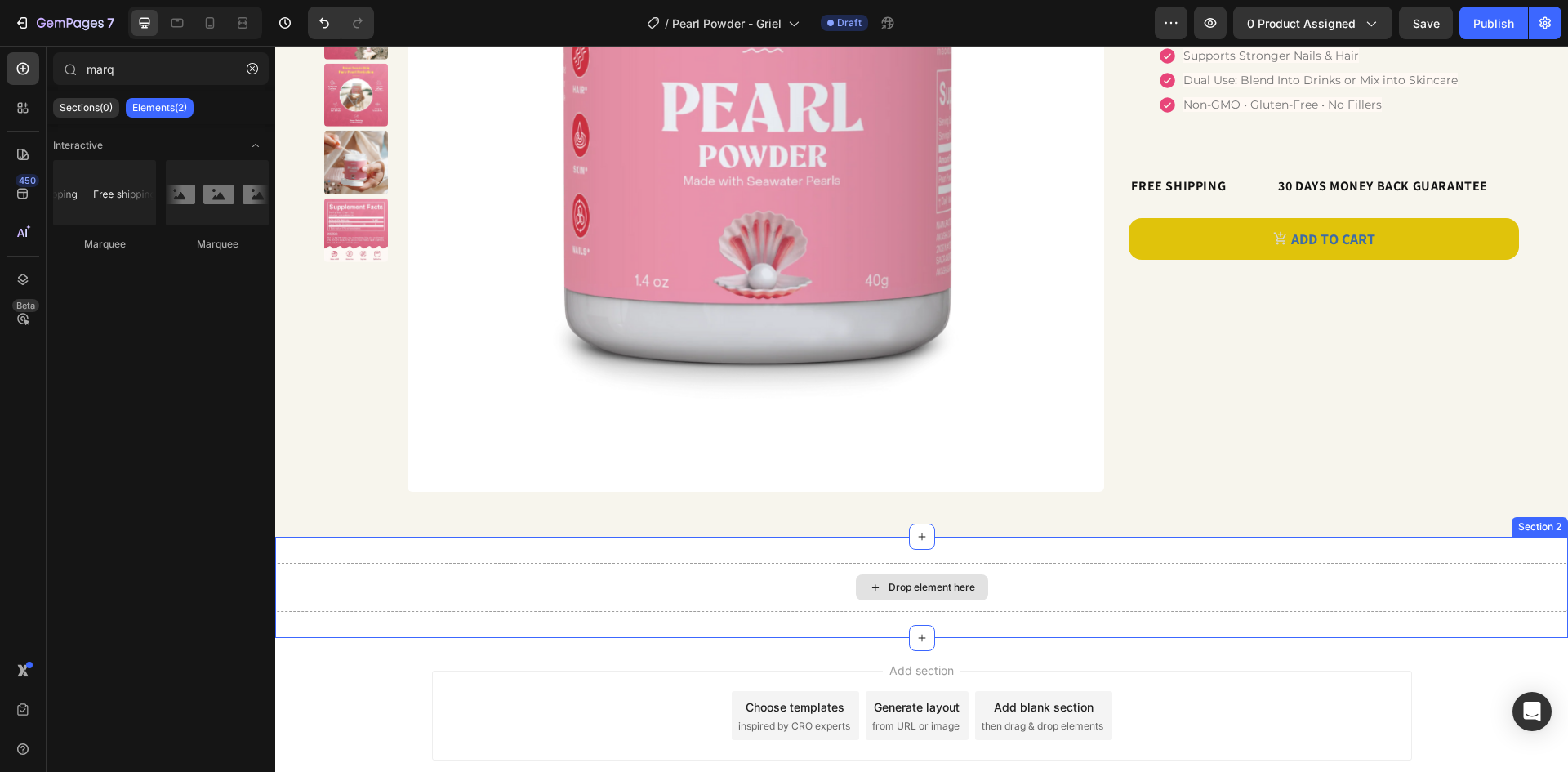
click at [889, 593] on div "Drop element here" at bounding box center [932, 588] width 86 height 13
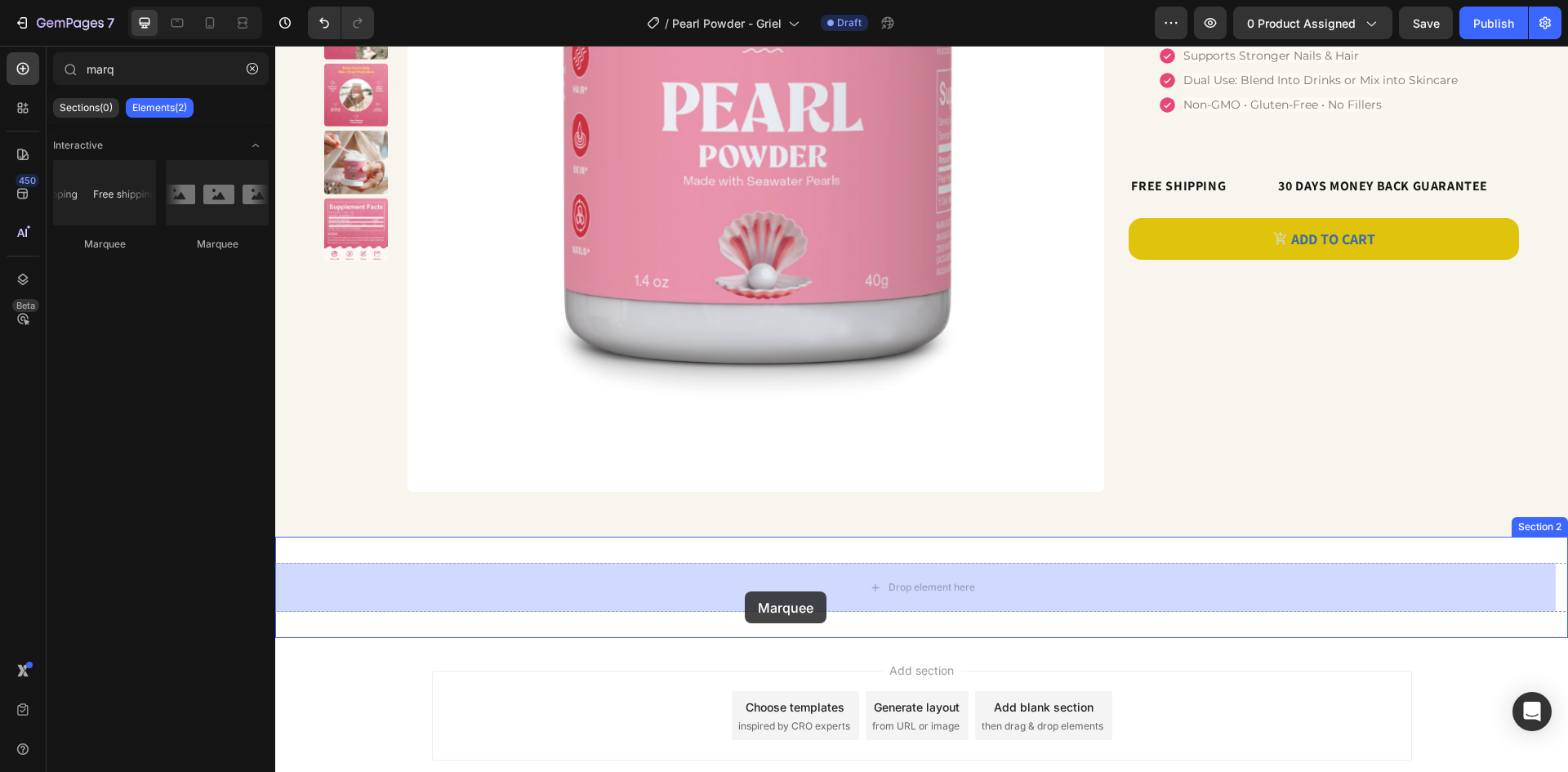
drag, startPoint x: 452, startPoint y: 291, endPoint x: 745, endPoint y: 592, distance: 420.1
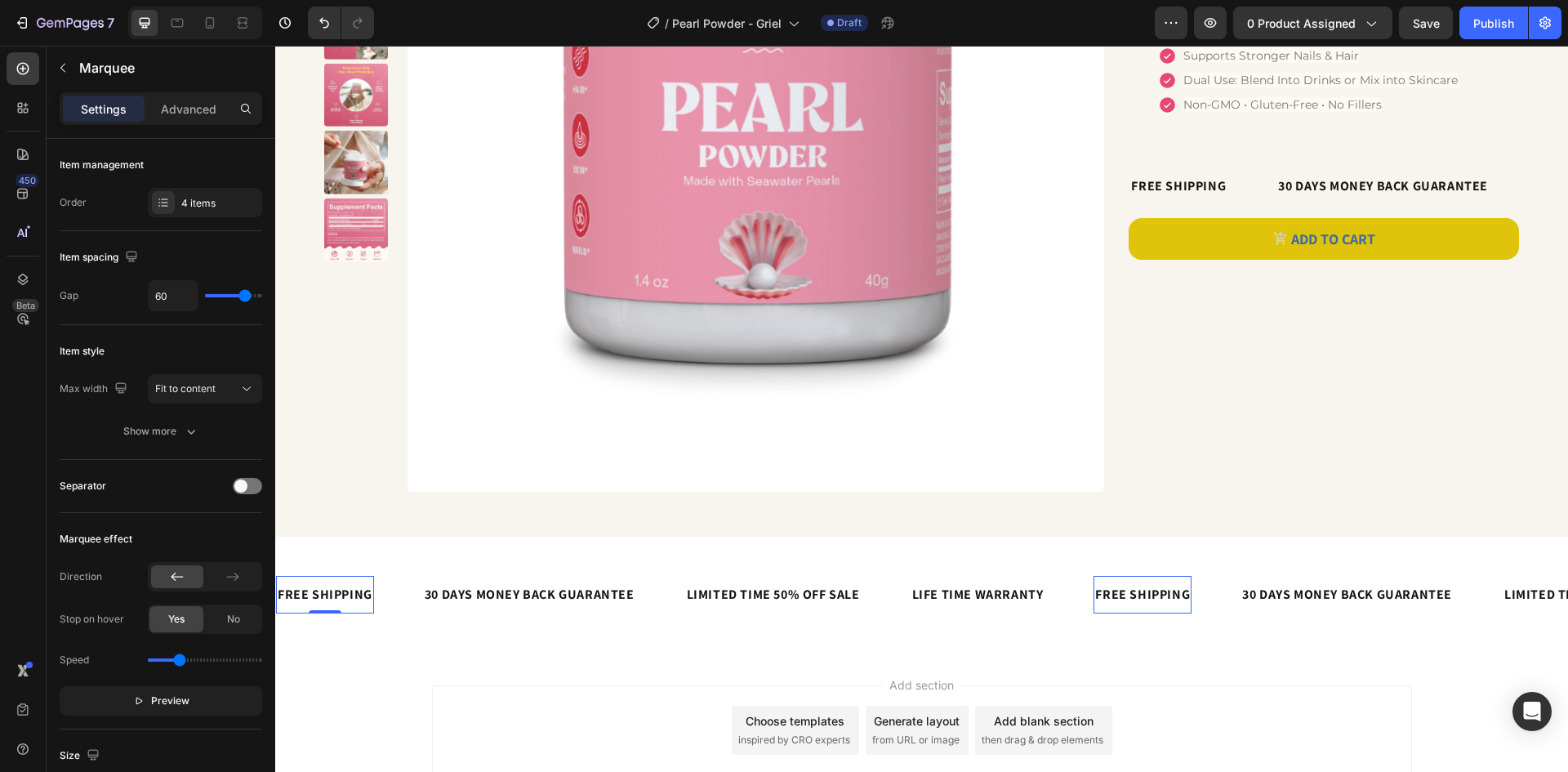
click at [338, 583] on div "FREE SHIPPING" at bounding box center [325, 594] width 98 height 24
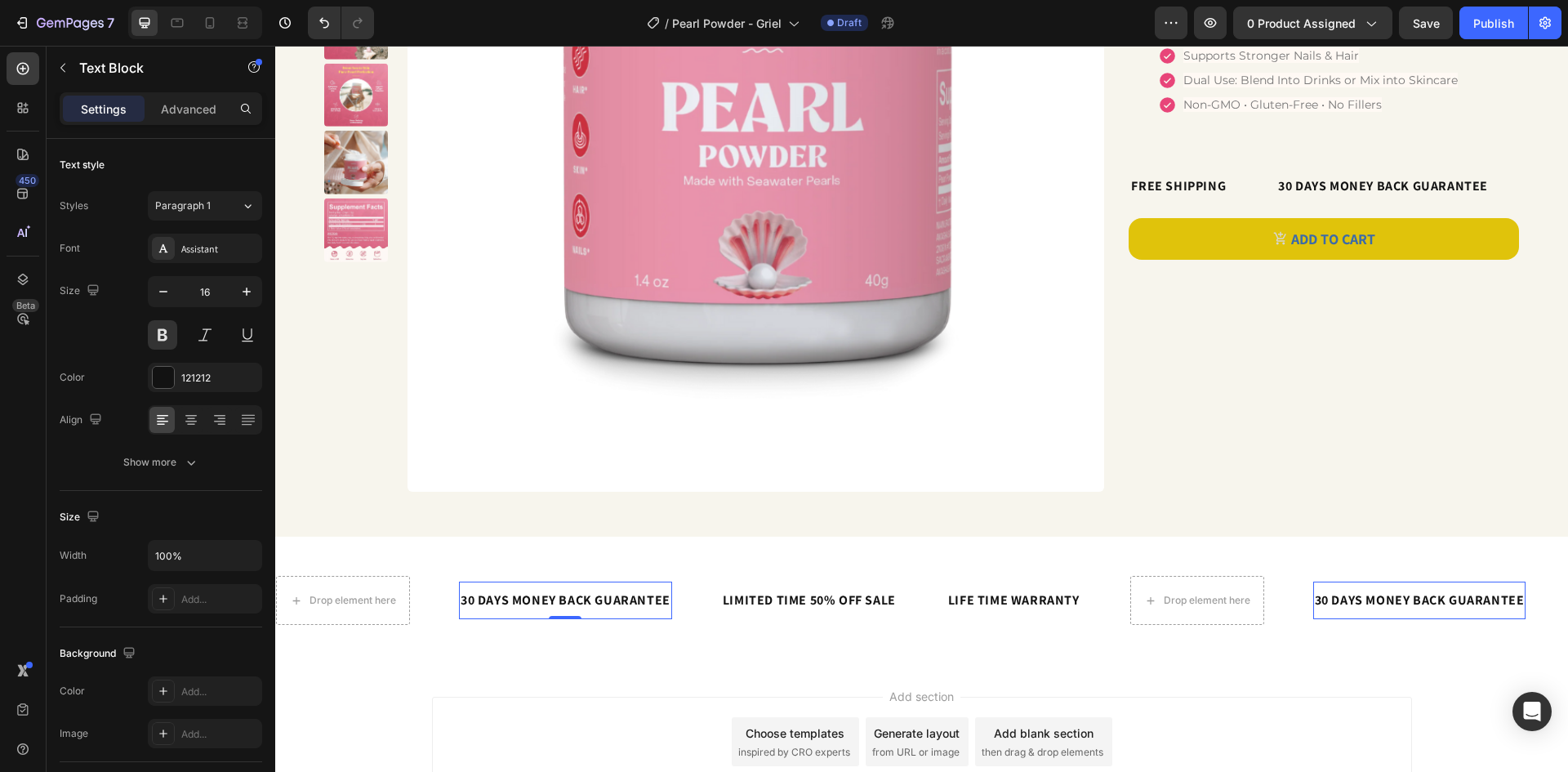
click at [620, 598] on div "30 DAYS MONEY BACK GUARANTEE" at bounding box center [566, 600] width 213 height 24
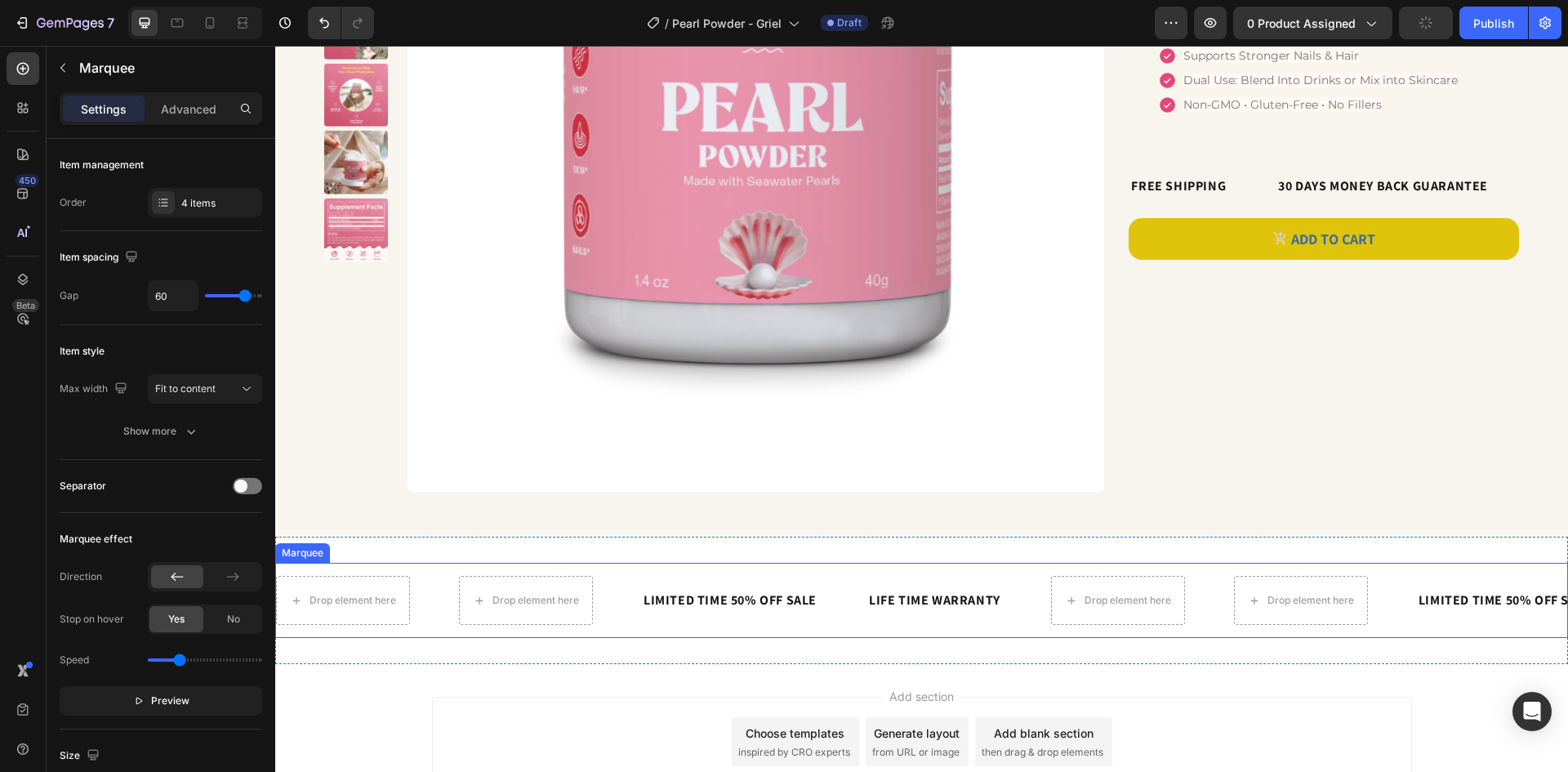
click at [617, 598] on div "Drop element here" at bounding box center [551, 600] width 183 height 49
click at [647, 597] on div "LIMITED TIME 50% OFF SALE" at bounding box center [730, 600] width 176 height 24
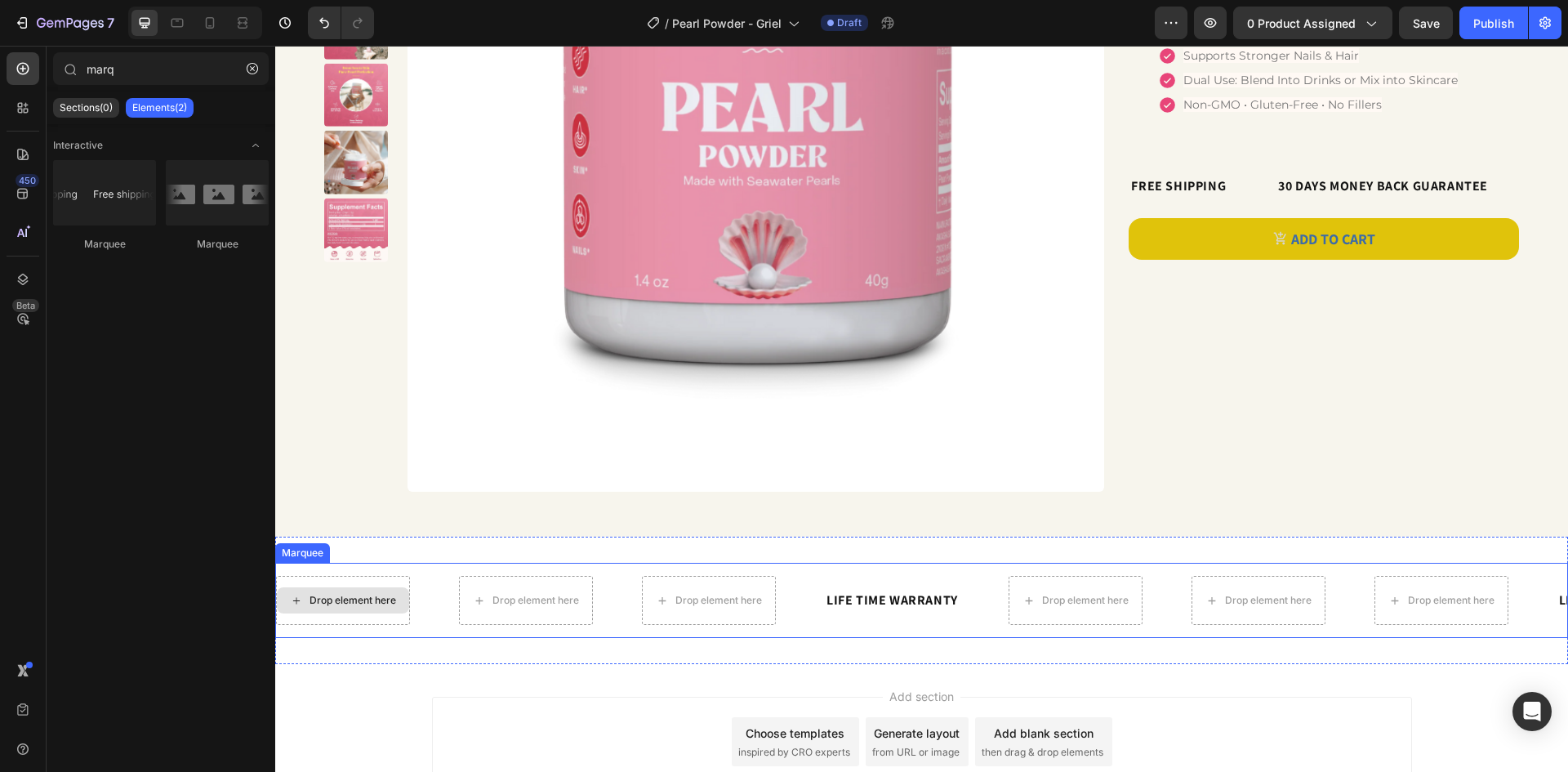
click at [363, 603] on div "Drop element here" at bounding box center [353, 601] width 86 height 13
click at [347, 589] on div "Drop element here" at bounding box center [342, 600] width 132 height 26
click at [348, 597] on div "Drop element here" at bounding box center [353, 601] width 86 height 13
click at [334, 600] on div "Drop element here" at bounding box center [353, 601] width 86 height 13
